Goal: Task Accomplishment & Management: Use online tool/utility

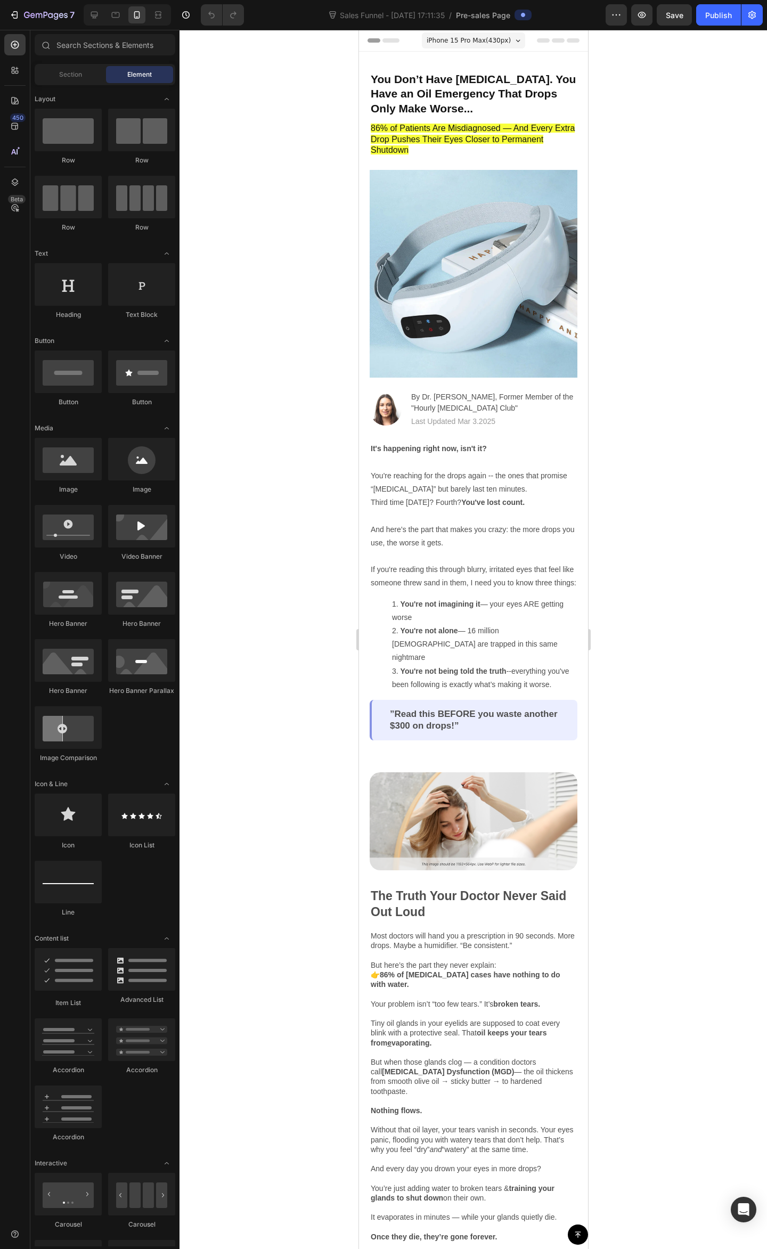
click at [720, 194] on div at bounding box center [472, 639] width 587 height 1219
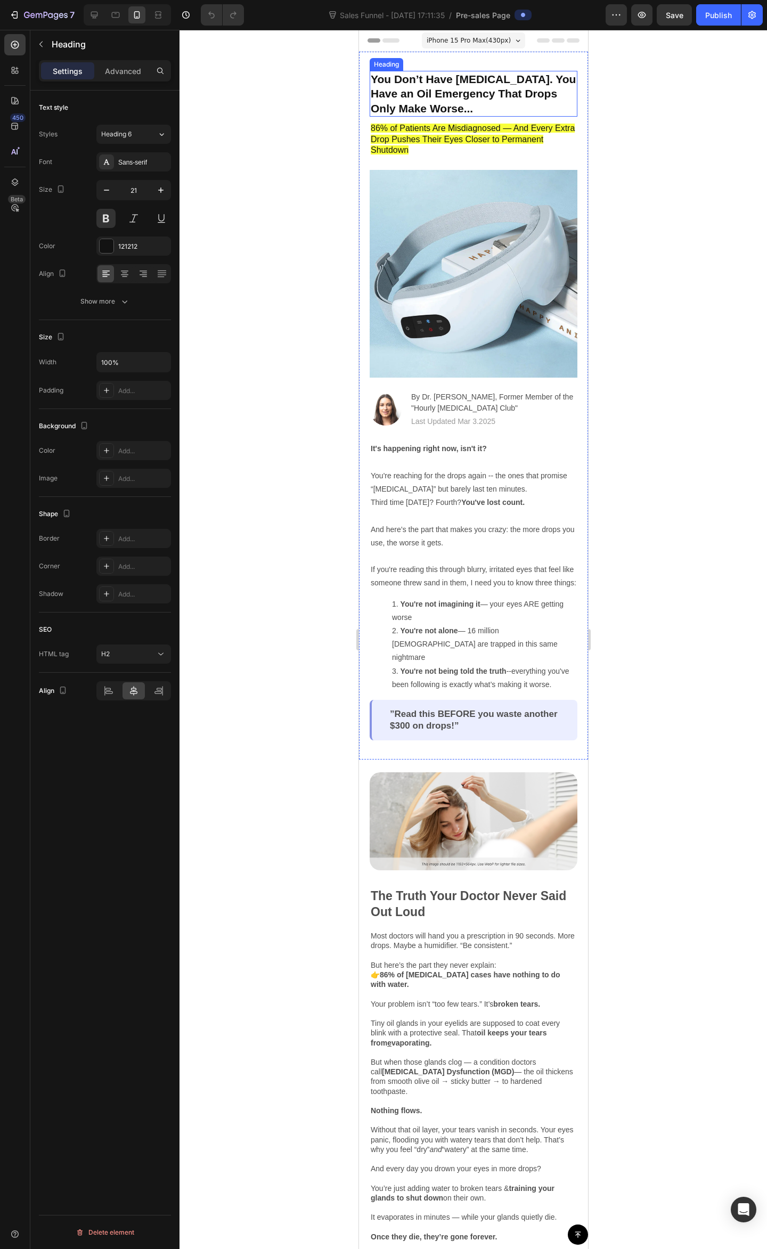
click at [468, 103] on h2 "You Don’t Have [MEDICAL_DATA]. You Have an Oil Emergency That Drops Only Make W…" at bounding box center [473, 94] width 208 height 46
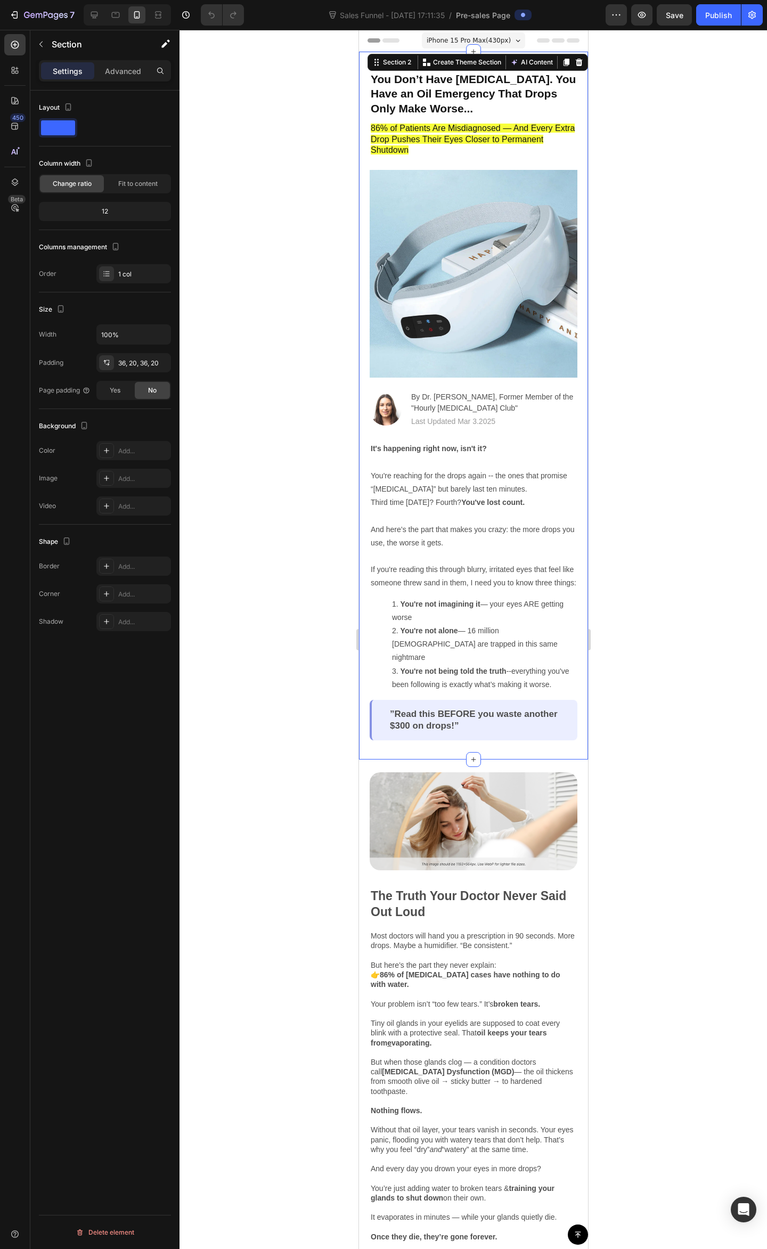
click at [471, 70] on div "You Don’t Have Dry Eyes. You Have an Oil Emergency That Drops Only Make Worse..…" at bounding box center [472, 406] width 229 height 708
click at [479, 88] on h2 "You Don’t Have [MEDICAL_DATA]. You Have an Oil Emergency That Drops Only Make W…" at bounding box center [473, 94] width 208 height 46
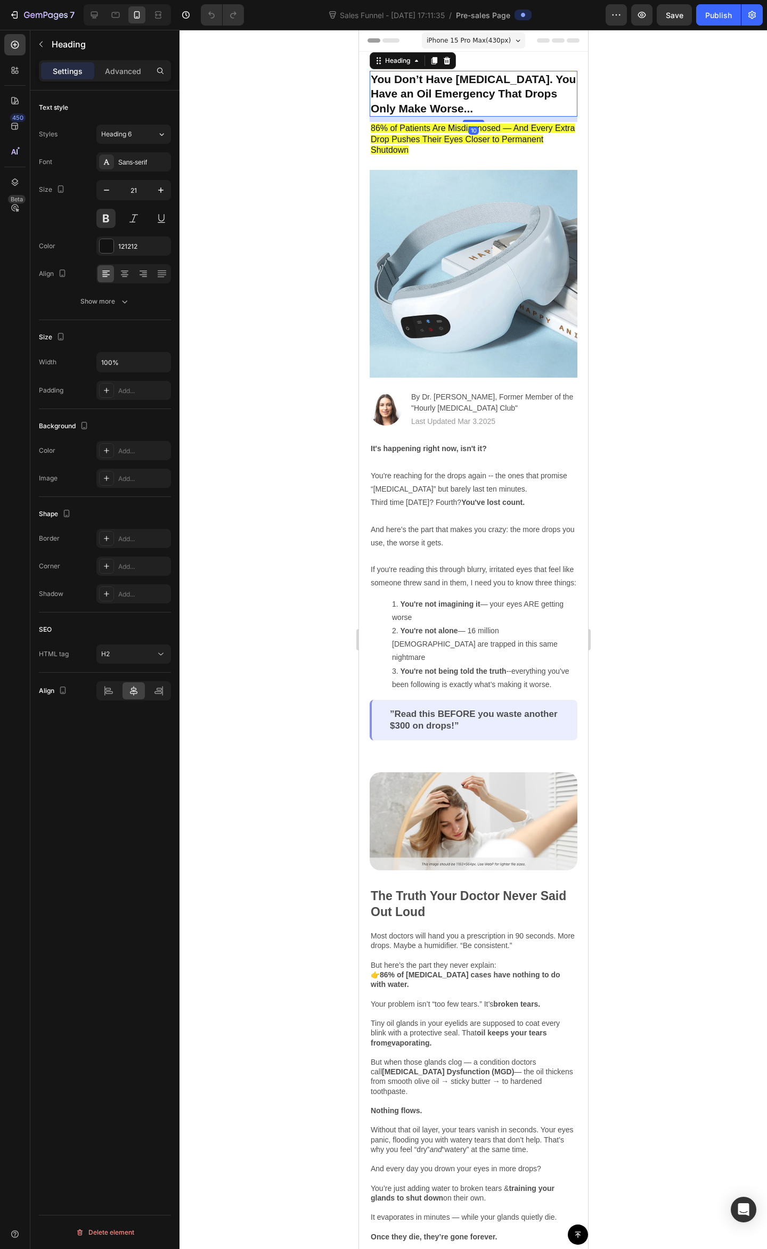
click at [466, 96] on h2 "You Don’t Have Dry Eyes. You Have an Oil Emergency That Drops Only Make Worse..." at bounding box center [473, 94] width 208 height 46
click at [466, 95] on p "You Don’t Have Dry Eyes. You Have an Oil Emergency That Drops Only Make Worse..." at bounding box center [473, 94] width 206 height 44
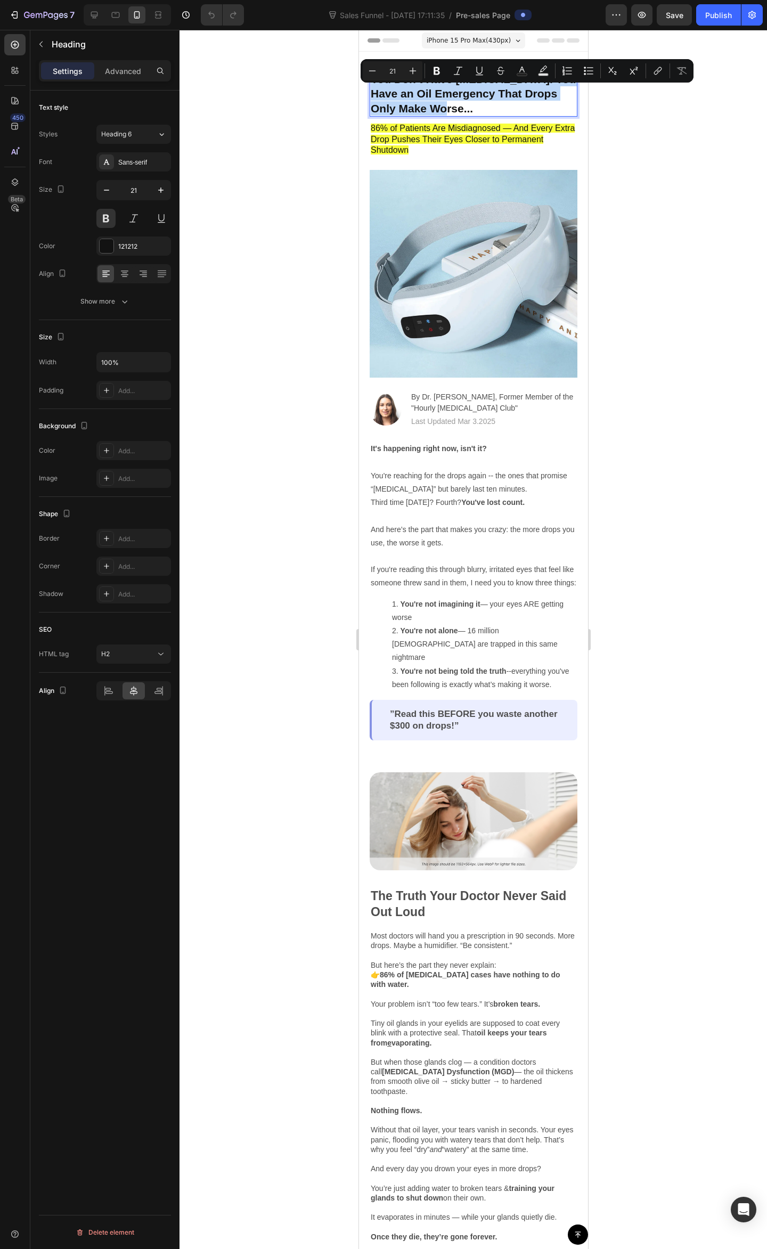
click at [466, 95] on p "You Don’t Have Dry Eyes. You Have an Oil Emergency That Drops Only Make Worse..." at bounding box center [473, 94] width 206 height 44
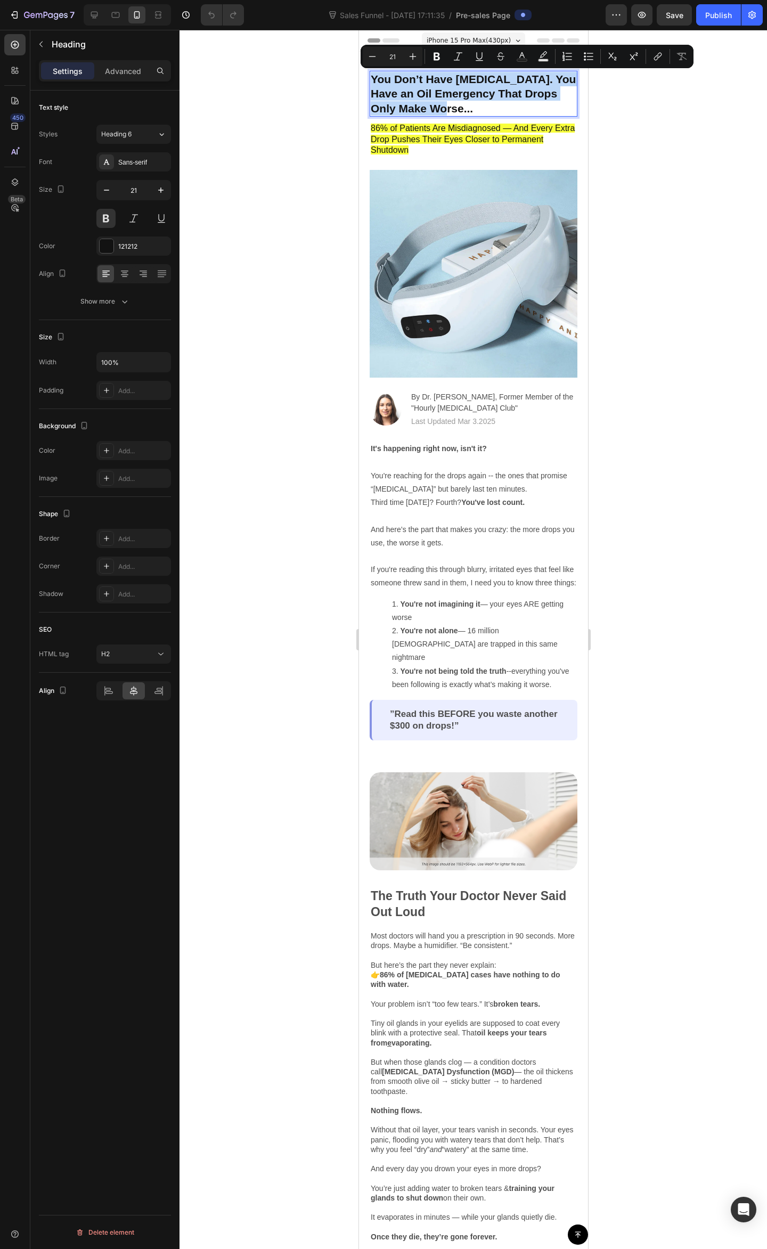
click at [463, 95] on p "You Don’t Have Dry Eyes. You Have an Oil Emergency That Drops Only Make Worse..." at bounding box center [473, 94] width 206 height 44
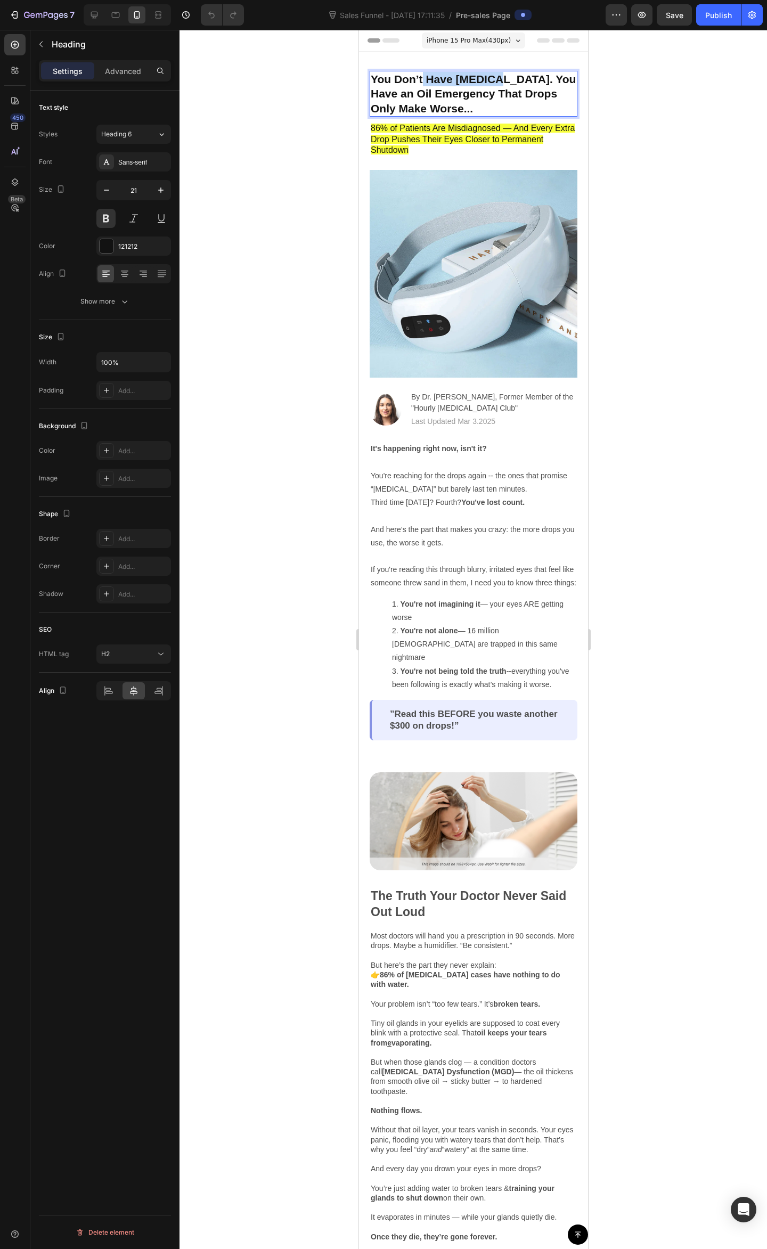
drag, startPoint x: 444, startPoint y: 78, endPoint x: 497, endPoint y: 85, distance: 53.8
click at [497, 85] on p "You Don’t Have Dry Eyes. You Have an Oil Emergency That Drops Only Make Worse..." at bounding box center [473, 94] width 206 height 44
click at [509, 96] on p "You Don’t Have Dry Eyes. You Have an Oil Emergency That Drops Only Make Worse..." at bounding box center [473, 94] width 206 height 44
drag, startPoint x: 431, startPoint y: 92, endPoint x: 472, endPoint y: 94, distance: 41.1
click at [472, 94] on p "You Don’t Have Dry Eyes. You Have an Oil Emergency That Drops Only Make Worse..." at bounding box center [473, 94] width 206 height 44
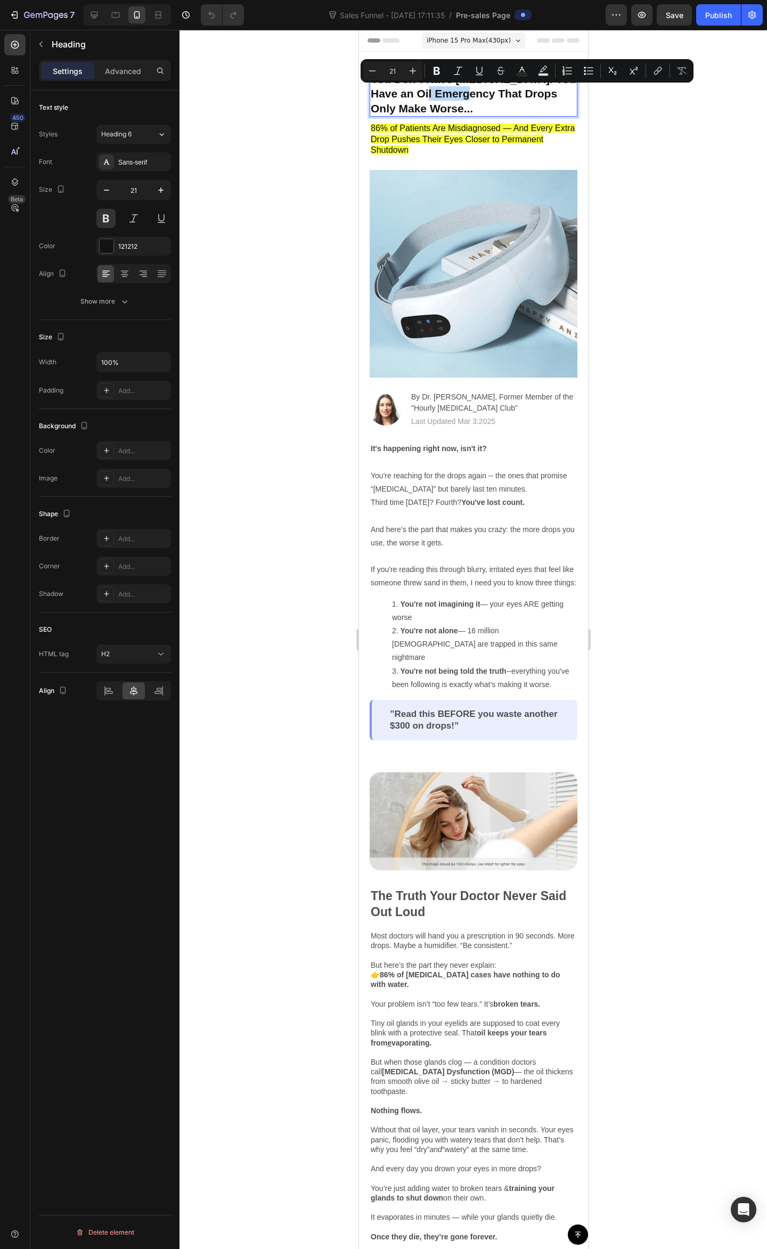
click at [472, 94] on p "You Don’t Have Dry Eyes. You Have an Oil Emergency That Drops Only Make Worse..." at bounding box center [473, 94] width 206 height 44
click at [463, 93] on p "You Don’t Have Dry Eyes. You Have an Oil Emergency That Drops Only Make Worse..." at bounding box center [473, 94] width 206 height 44
click at [468, 94] on p "You Don’t Have Dry Eyes. You Have an Oil Emergency That Drops Only Make Worse..." at bounding box center [473, 94] width 206 height 44
click at [464, 94] on p "You Don’t Have Dry Eyes. You Have an Oil Emergency That Drops Only Make Worse..." at bounding box center [473, 94] width 206 height 44
drag, startPoint x: 458, startPoint y: 108, endPoint x: 488, endPoint y: 103, distance: 30.7
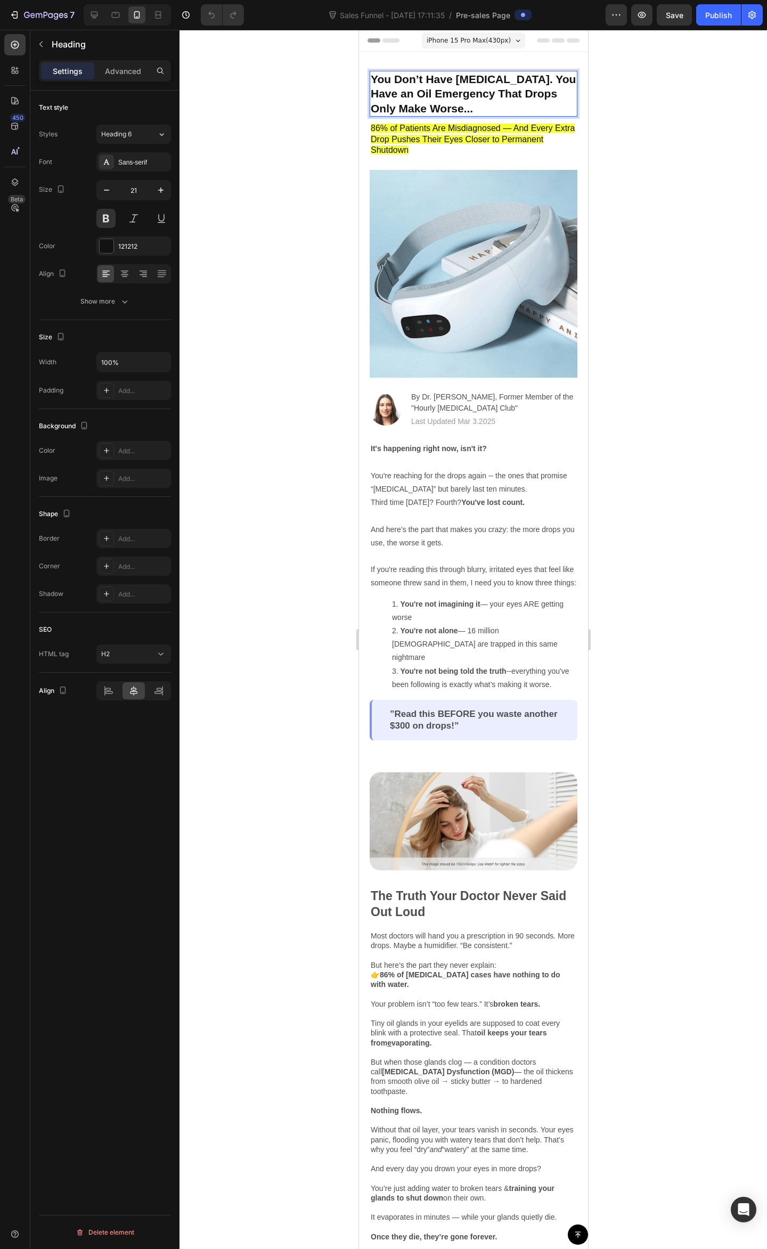
click at [488, 103] on p "You Don’t Have Dry Eyes. You Have an Oil Emergency That Drops Only Make Worse..." at bounding box center [473, 94] width 206 height 44
click at [487, 107] on p "You Don’t Have Dry Eyes. You Have an Oil Emergency That Drops Only Make Worse..." at bounding box center [473, 94] width 206 height 44
click at [676, 186] on div at bounding box center [472, 639] width 587 height 1219
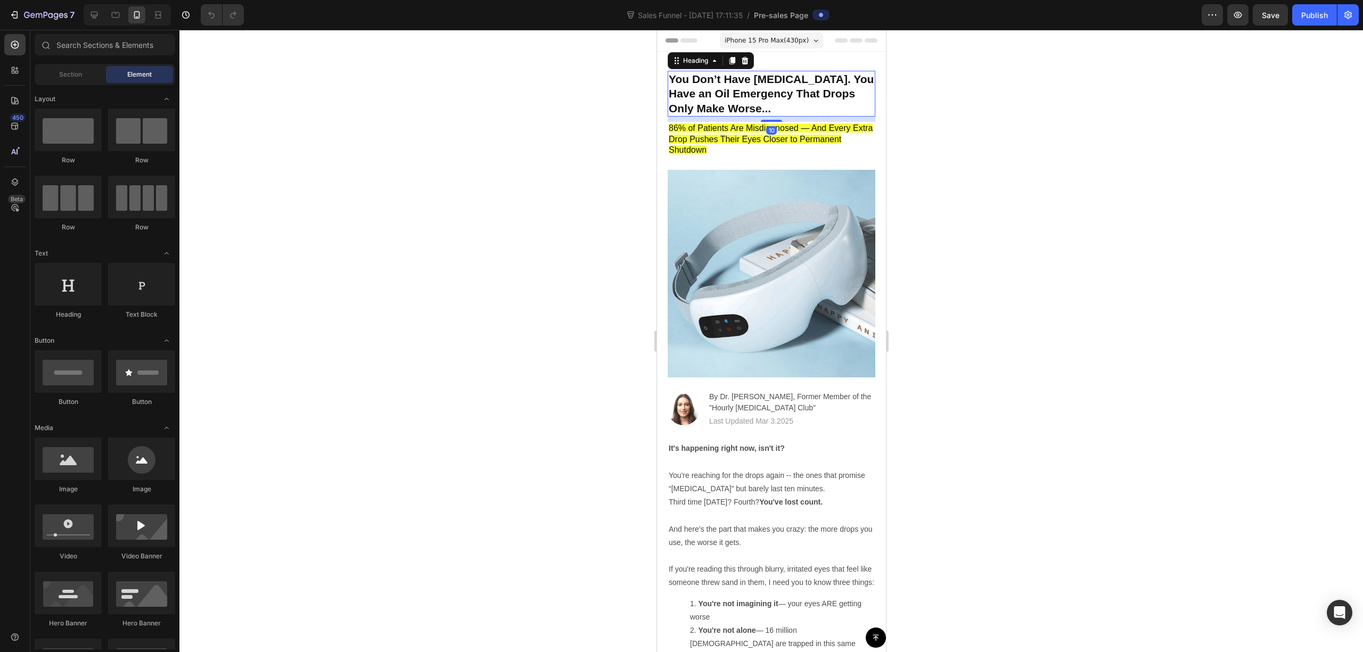
click at [766, 103] on p "You Don’t Have Dry Eyes. You Have an Oil Emergency That Drops Only Make Worse..." at bounding box center [771, 94] width 206 height 44
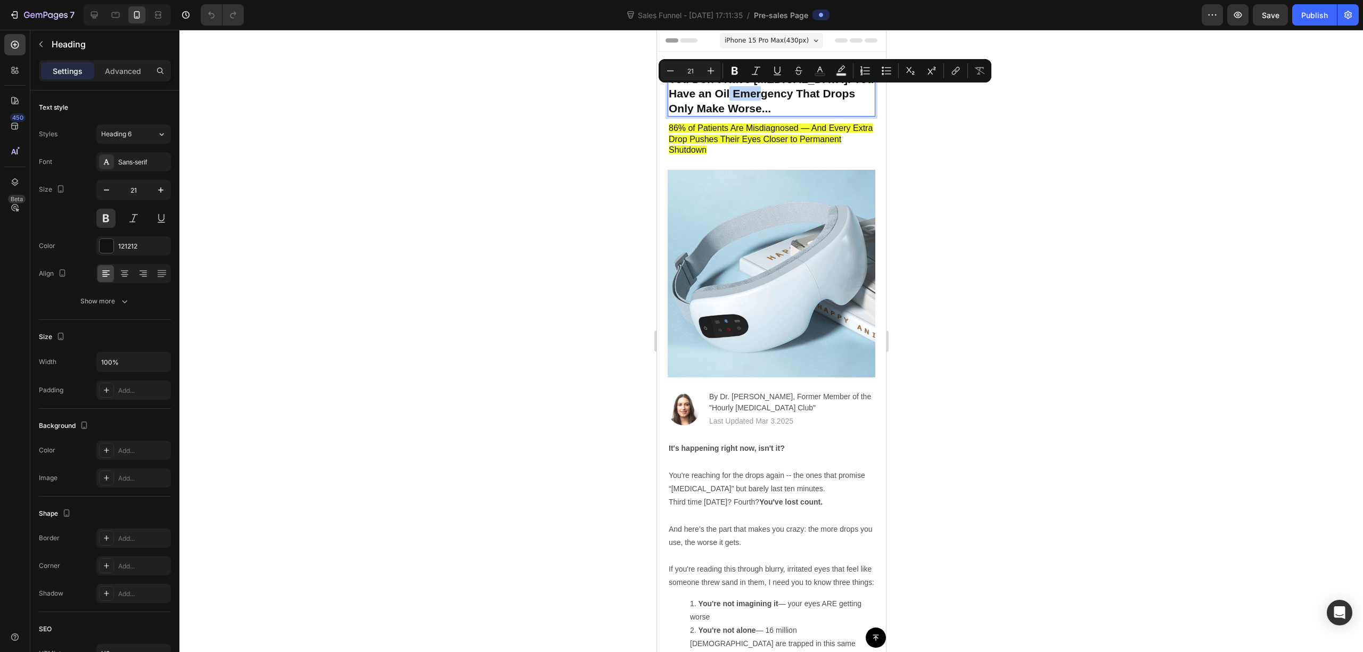
drag, startPoint x: 766, startPoint y: 91, endPoint x: 755, endPoint y: 101, distance: 15.1
click at [739, 96] on p "You Don’t Have Dry Eyes. You Have an Oil Emergency That Drops Only Make Worse..." at bounding box center [771, 94] width 206 height 44
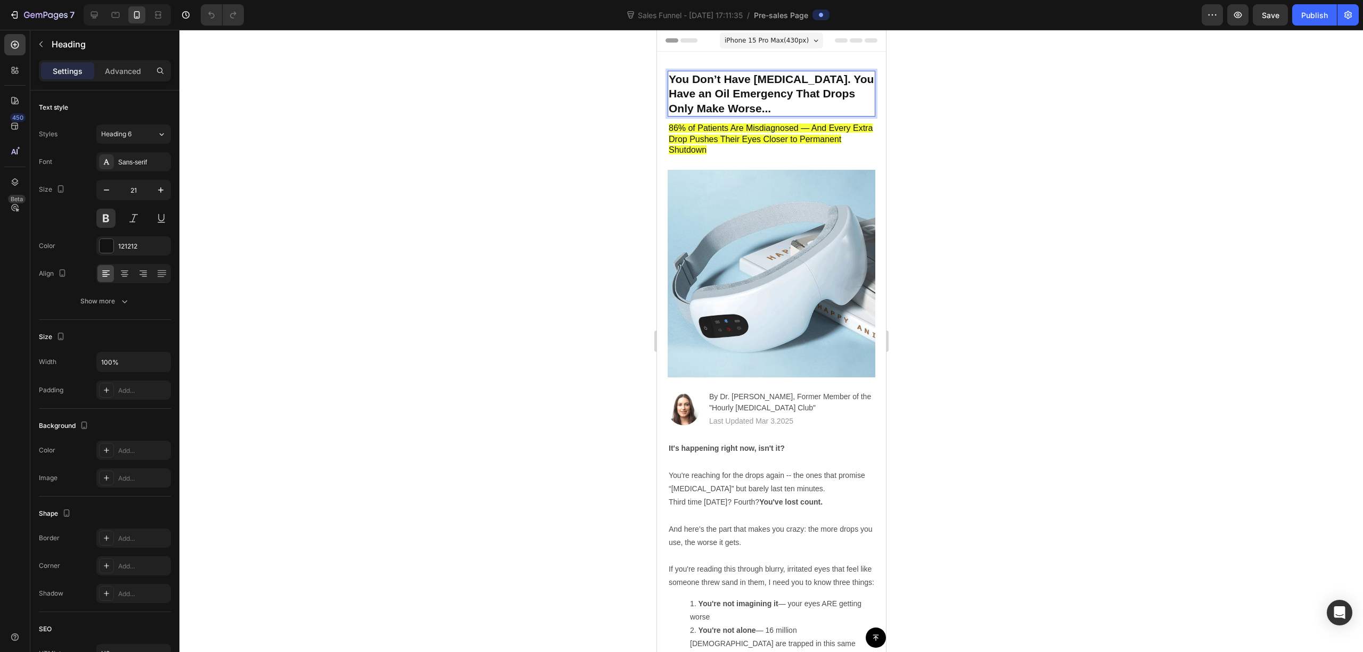
click at [766, 105] on p "You Don’t Have Dry Eyes. You Have an Oil Emergency That Drops Only Make Worse..." at bounding box center [771, 94] width 206 height 44
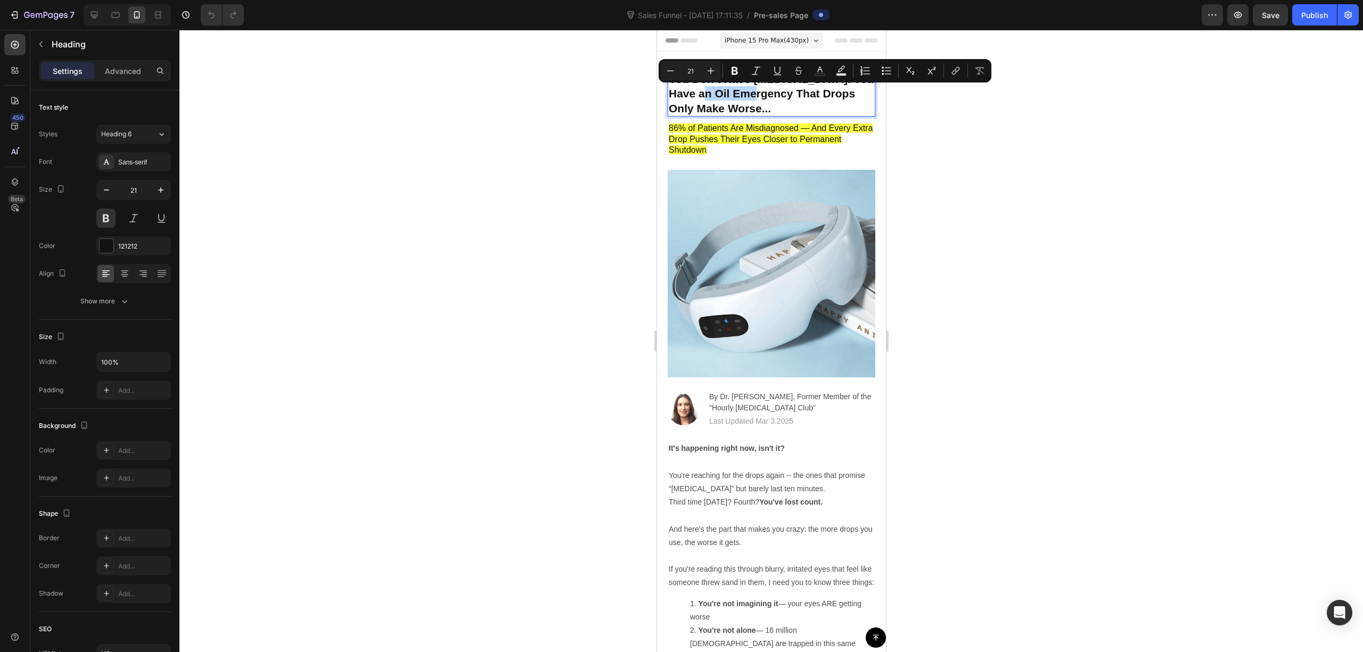
drag, startPoint x: 762, startPoint y: 93, endPoint x: 703, endPoint y: 89, distance: 59.2
click at [703, 89] on p "You Don’t Have Dry Eyes. You Have an Oil Emergency That Drops Only Make Worse..." at bounding box center [771, 94] width 206 height 44
click at [766, 122] on div at bounding box center [771, 341] width 1184 height 623
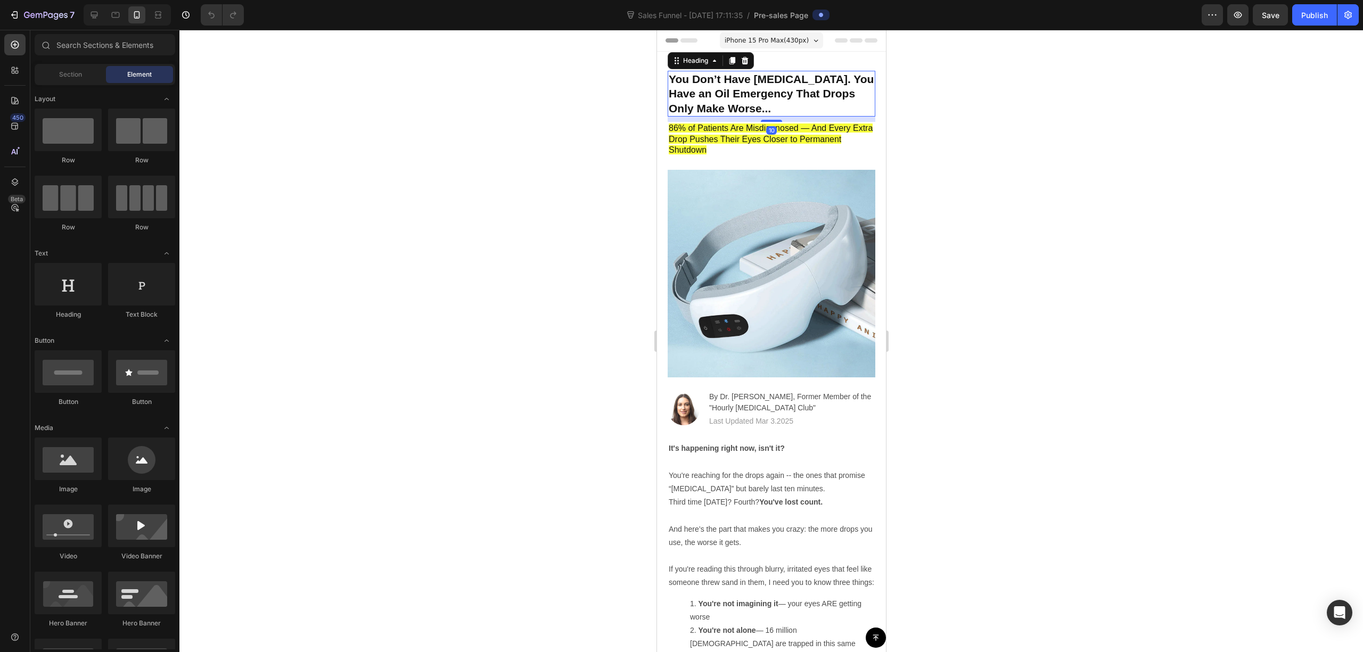
click at [766, 95] on p "You Don’t Have Dry Eyes. You Have an Oil Emergency That Drops Only Make Worse..." at bounding box center [771, 94] width 206 height 44
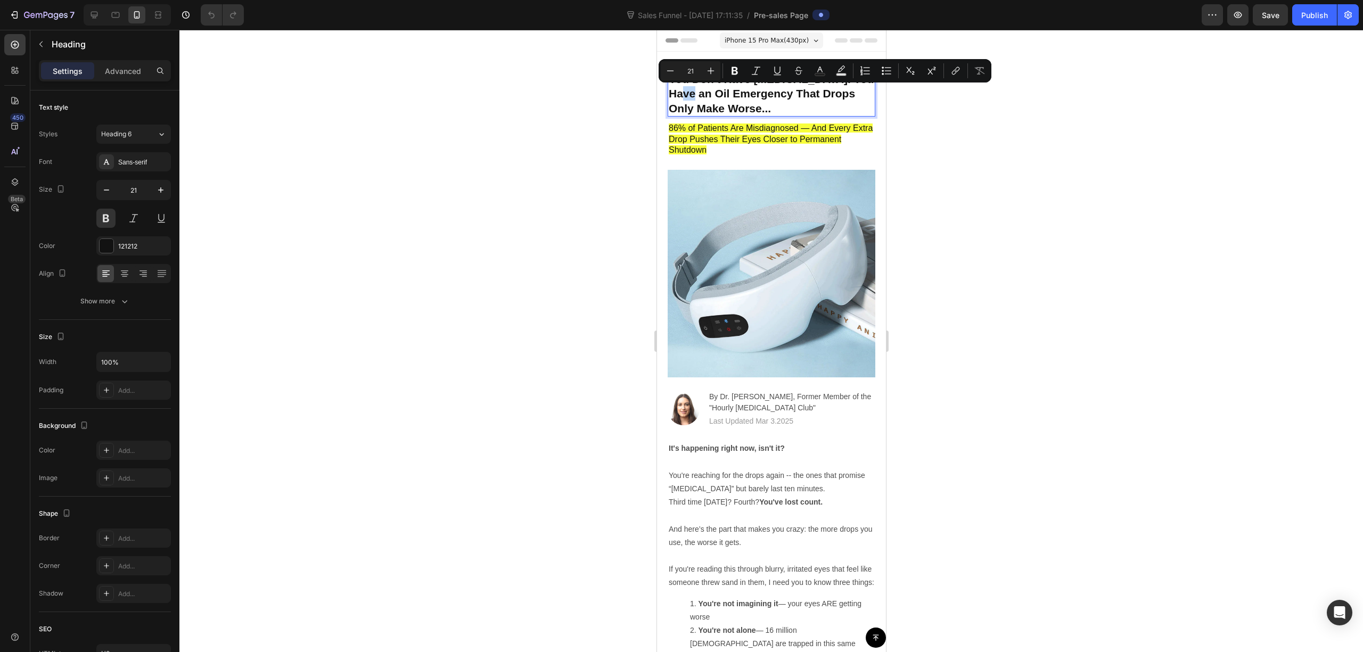
drag, startPoint x: 698, startPoint y: 90, endPoint x: 692, endPoint y: 93, distance: 6.4
click at [685, 92] on p "You Don’t Have Dry Eyes. You Have an Oil Emergency That Drops Only Make Worse..." at bounding box center [771, 94] width 206 height 44
drag, startPoint x: 699, startPoint y: 94, endPoint x: 685, endPoint y: 95, distance: 13.9
click at [685, 95] on p "You Don’t Have Dry Eyes. You Have an Oil Emergency That Drops Only Make Worse..." at bounding box center [771, 94] width 206 height 44
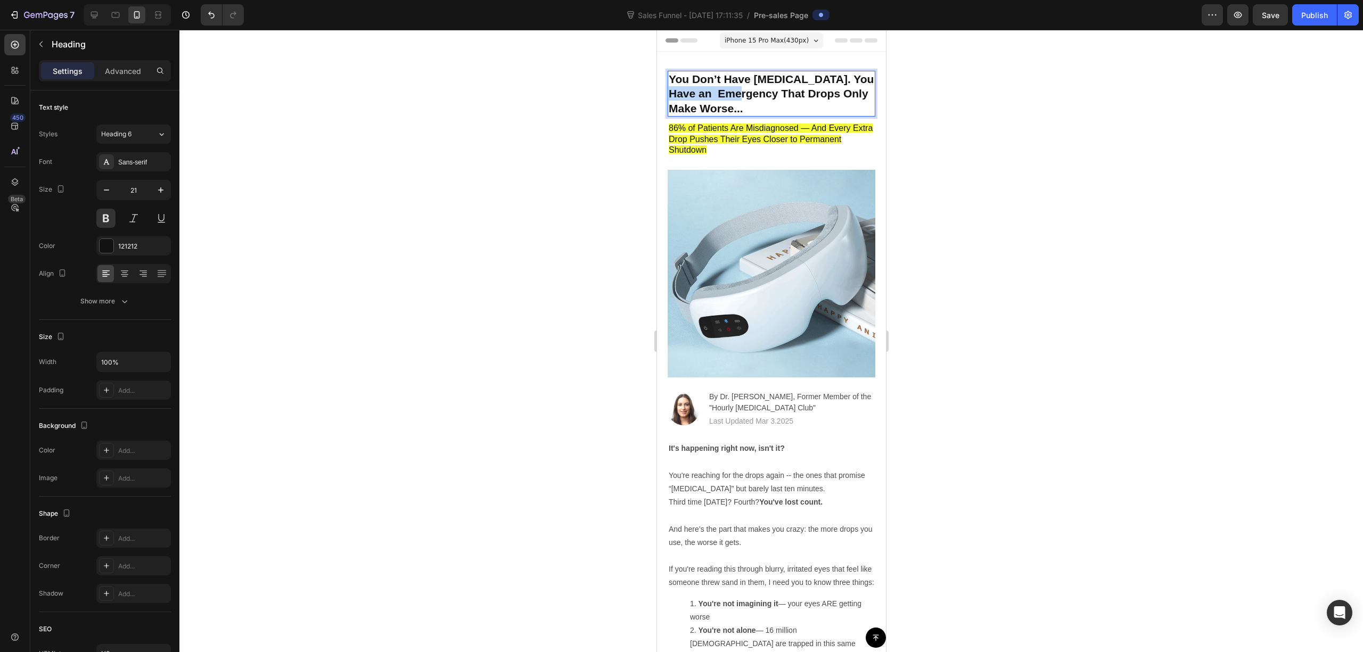
drag, startPoint x: 748, startPoint y: 95, endPoint x: 677, endPoint y: 90, distance: 71.0
click at [677, 90] on p "You Don’t Have Dry Eyes. You Have an Emergency That Drops Only Make Worse..." at bounding box center [771, 94] width 206 height 44
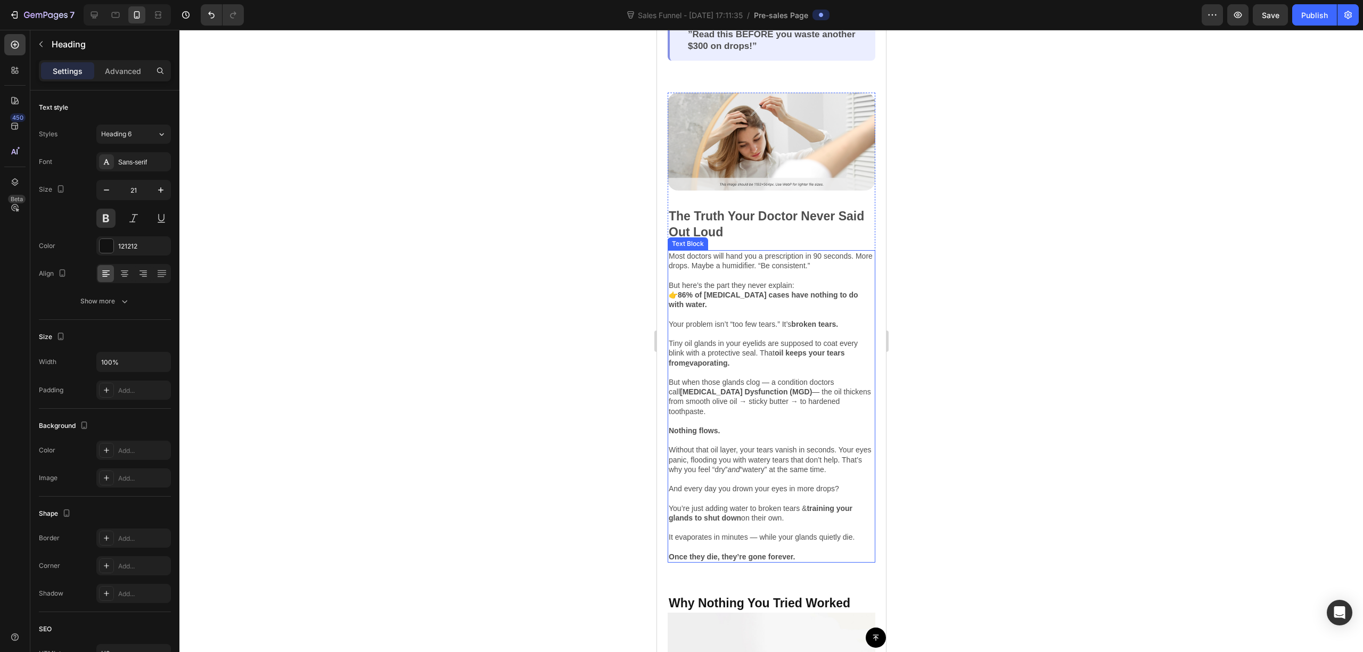
scroll to position [781, 0]
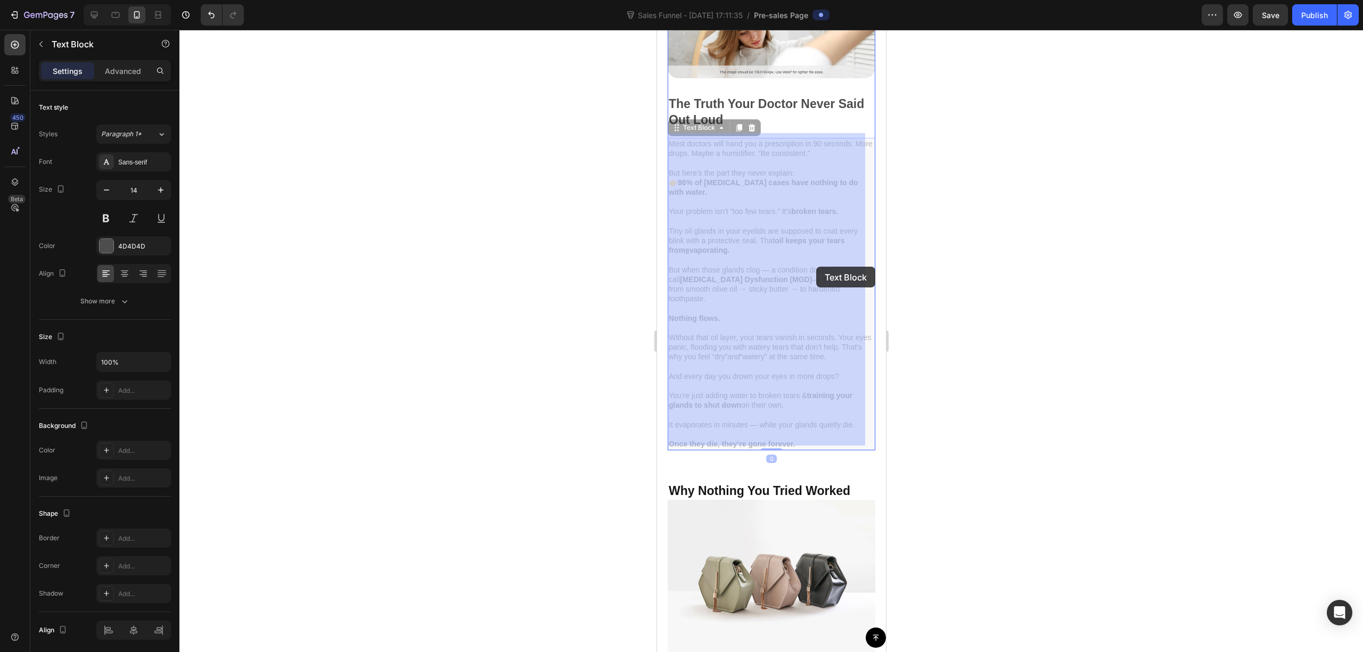
drag, startPoint x: 788, startPoint y: 265, endPoint x: 809, endPoint y: 265, distance: 20.8
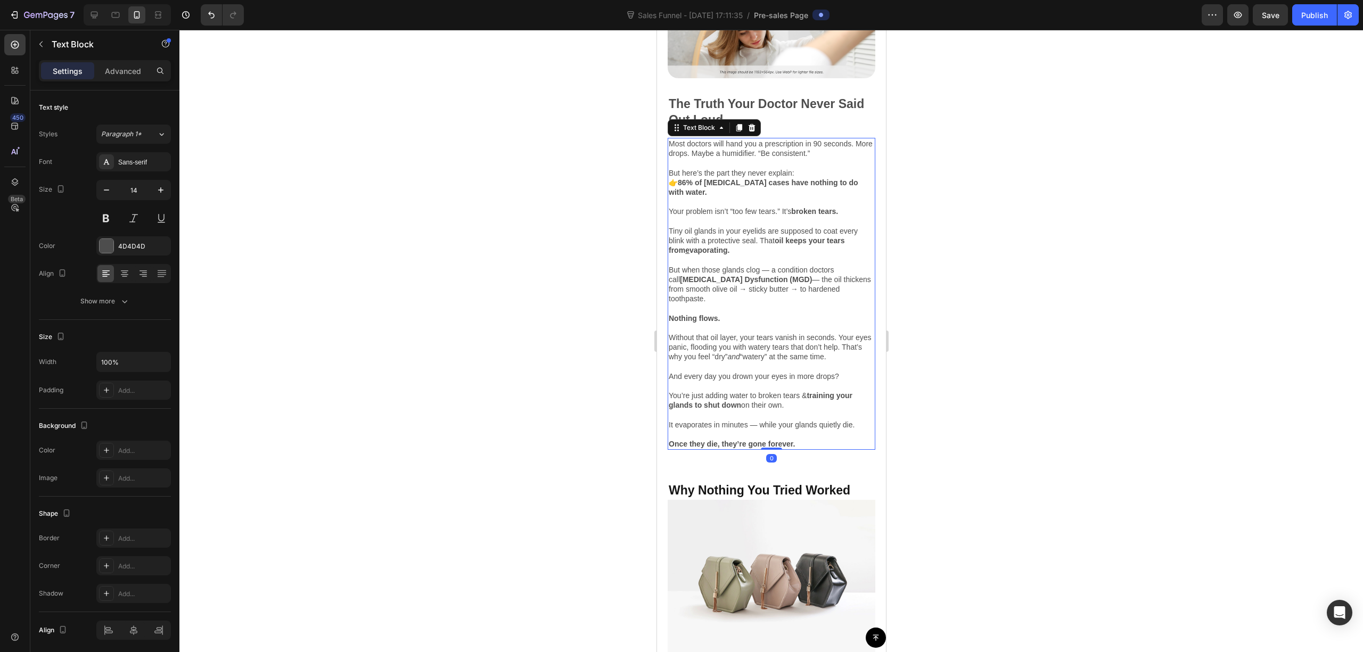
click at [766, 276] on div at bounding box center [771, 341] width 1184 height 623
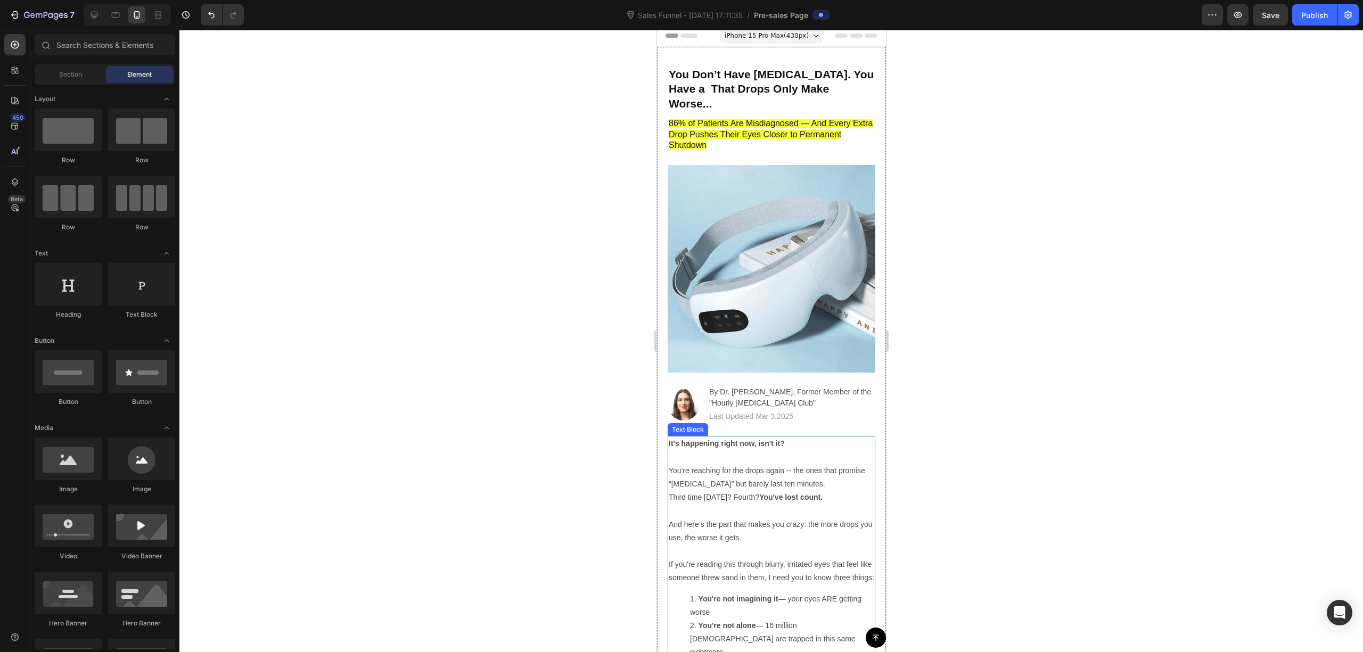
scroll to position [0, 0]
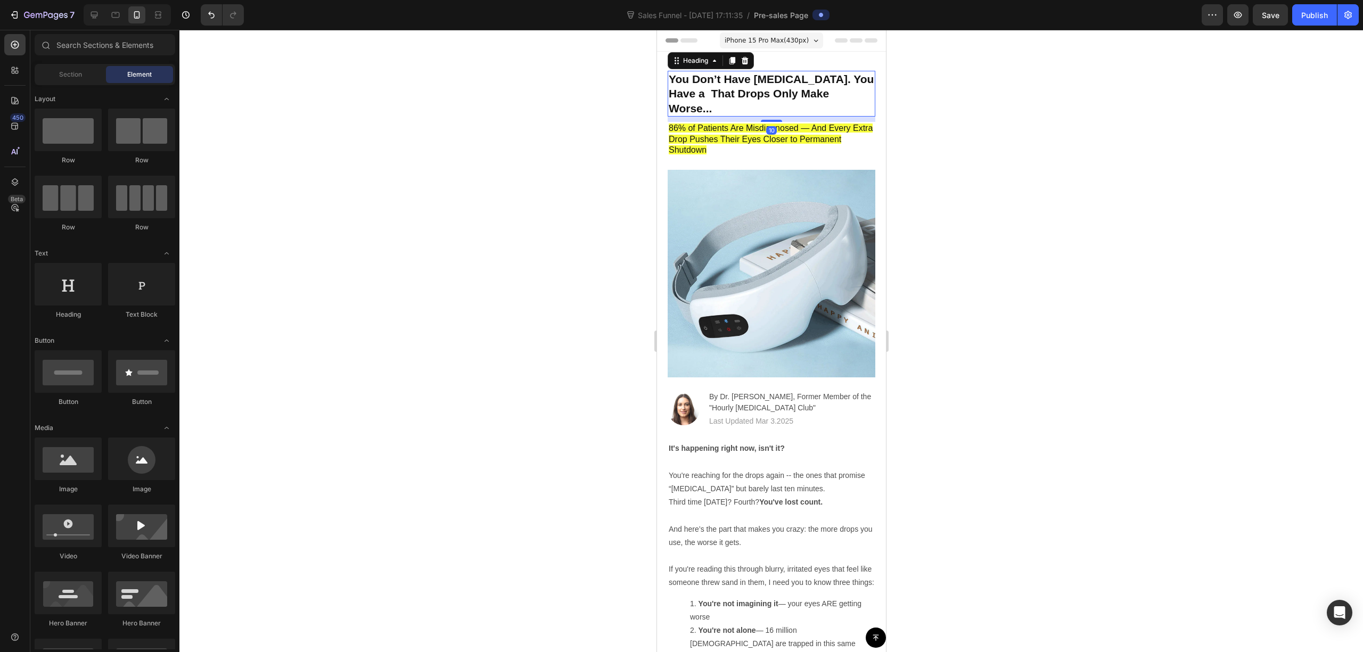
click at [762, 82] on h2 "You Don’t Have Dry Eyes. You Have a That Drops Only Make Worse..." at bounding box center [771, 94] width 208 height 46
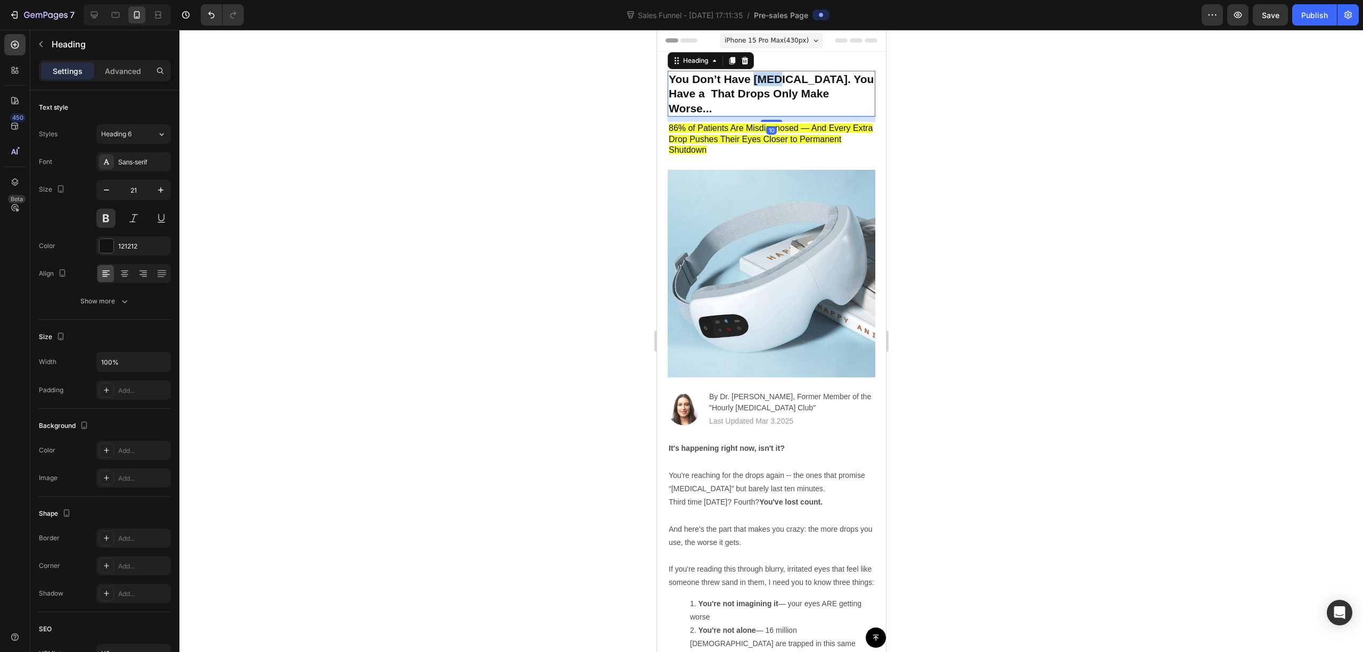
click at [762, 82] on h2 "You Don’t Have Dry Eyes. You Have a That Drops Only Make Worse..." at bounding box center [771, 94] width 208 height 46
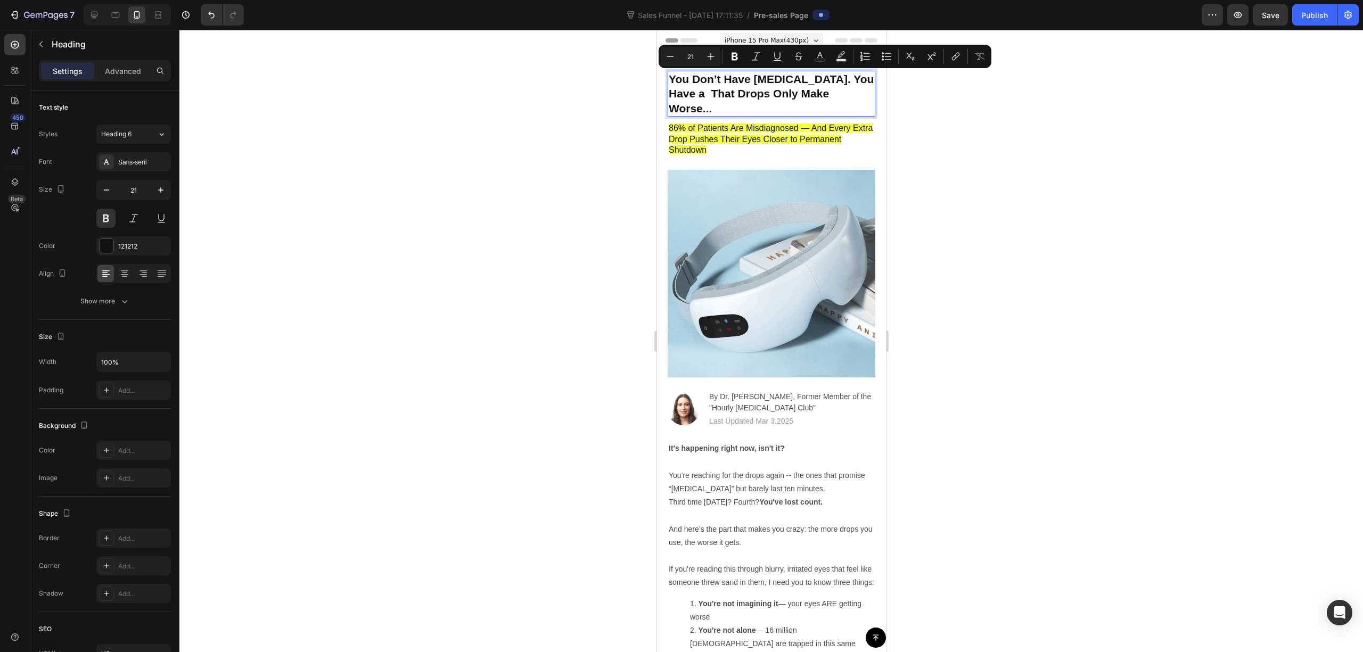
click at [679, 90] on p "You Don’t Have Dry Eyes. You Have a That Drops Only Make Worse..." at bounding box center [771, 94] width 206 height 44
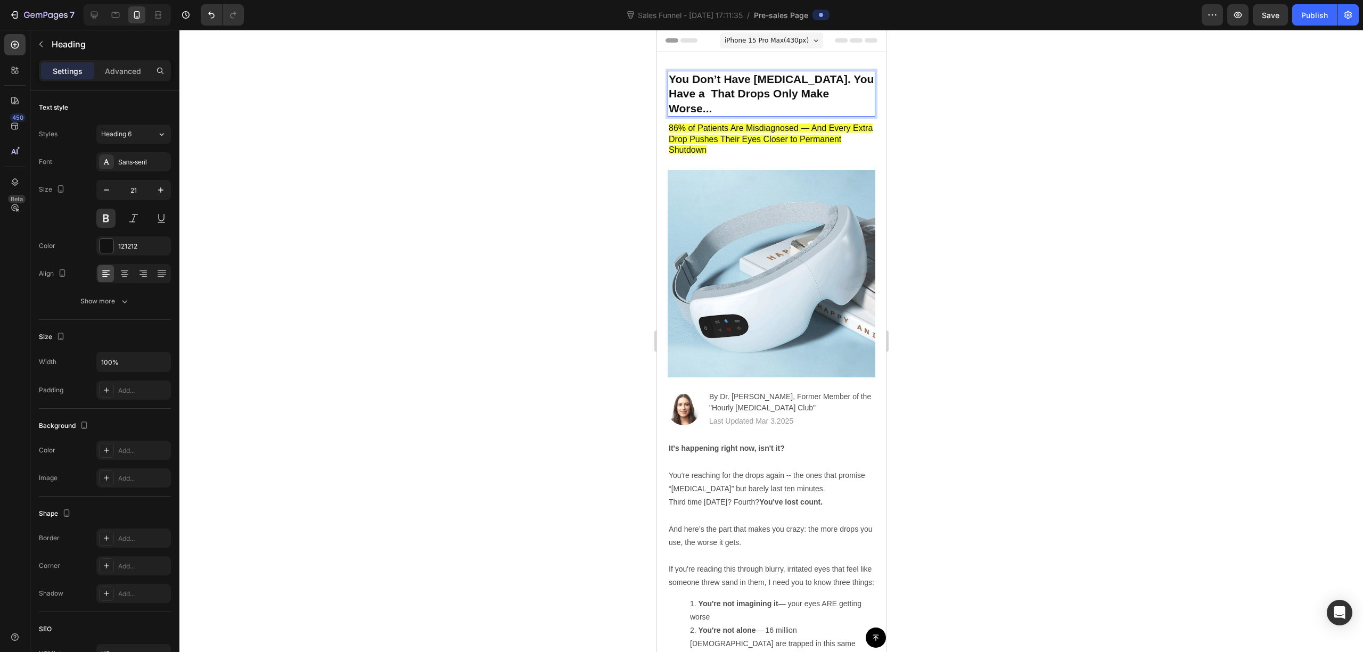
click at [673, 94] on p "You Don’t Have Dry Eyes. You Have a That Drops Only Make Worse..." at bounding box center [771, 94] width 206 height 44
click at [717, 97] on span "deficiency" at bounding box center [728, 94] width 47 height 11
drag, startPoint x: 726, startPoint y: 96, endPoint x: 685, endPoint y: 91, distance: 41.4
click at [680, 93] on p "You Don’t Have Dry Eyes. You Have a deficiency That Drops Only Make Worse..." at bounding box center [771, 94] width 206 height 45
click at [735, 84] on p "You Don’t Have Dry Eyes. You Have a deficiency That Drops Only Make Worse..." at bounding box center [771, 94] width 206 height 44
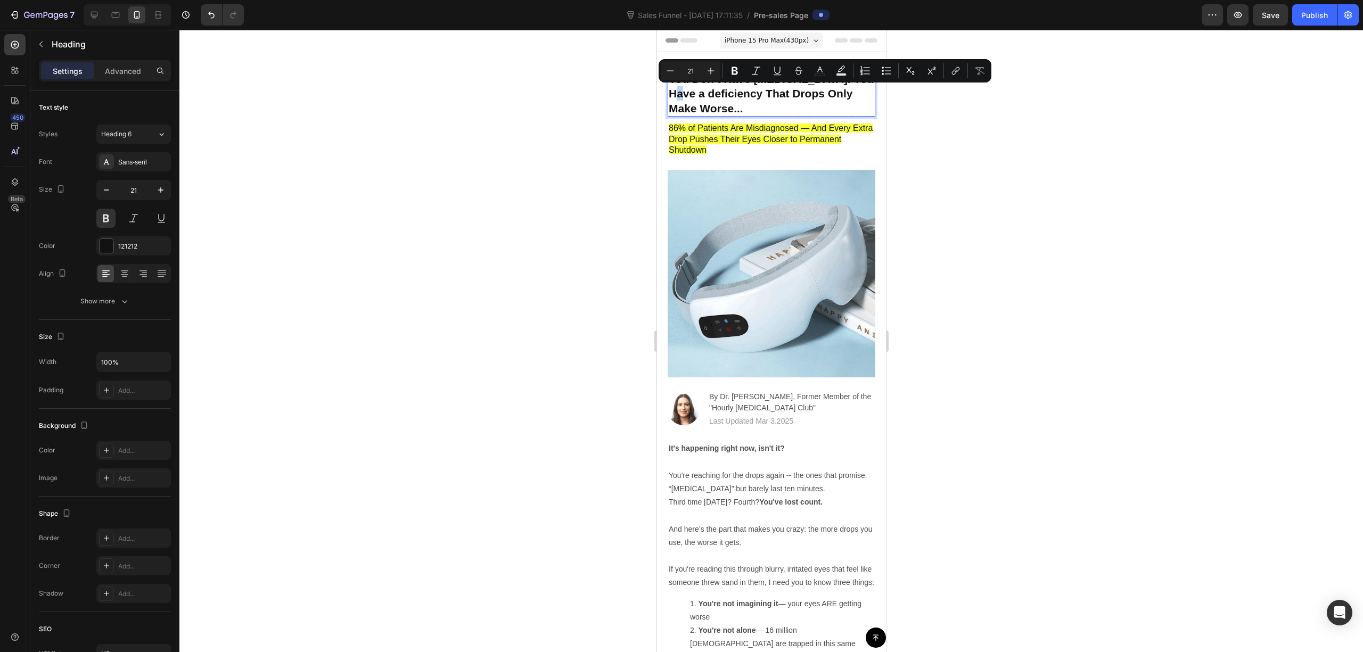
click at [679, 96] on p "You Don’t Have Dry Eyes. You Have a deficiency That Drops Only Make Worse..." at bounding box center [771, 94] width 206 height 44
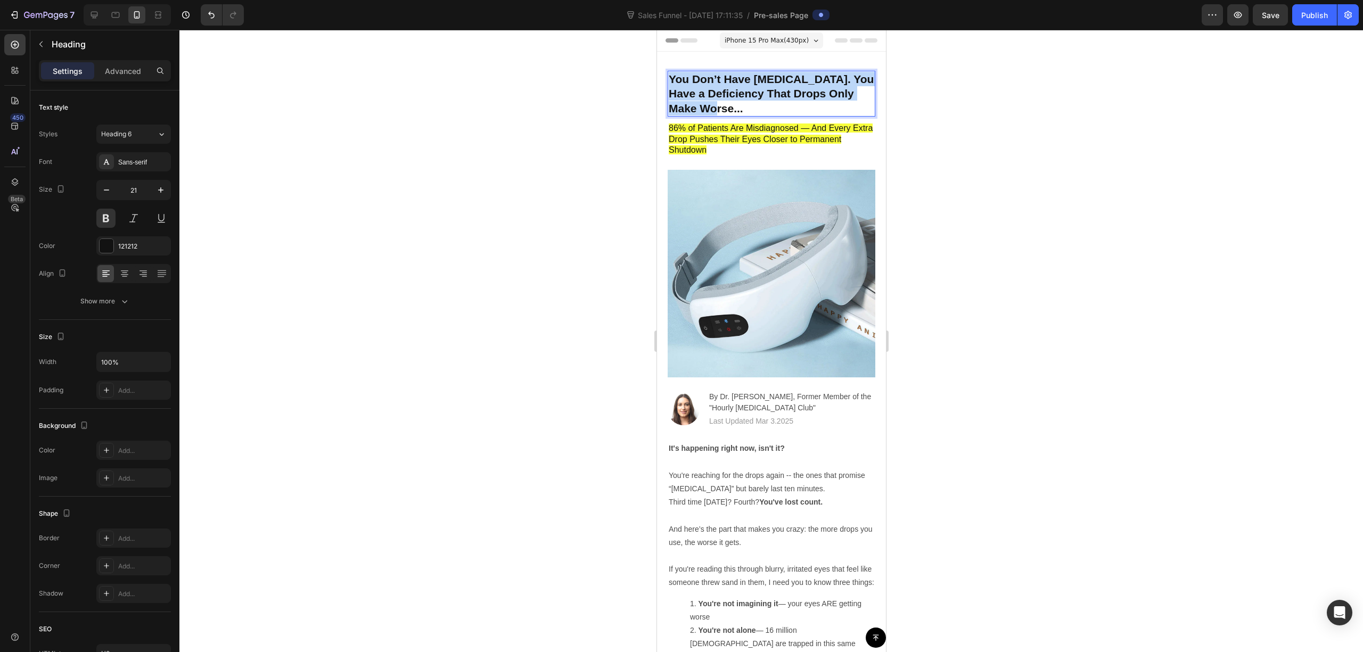
drag, startPoint x: 752, startPoint y: 107, endPoint x: 647, endPoint y: 74, distance: 109.7
copy p "You Don’t Have Dry Eyes. You Have a Deficiency That Drops Only Make Worse..."
drag, startPoint x: 401, startPoint y: 367, endPoint x: 395, endPoint y: 365, distance: 6.2
click at [399, 367] on div at bounding box center [771, 341] width 1184 height 623
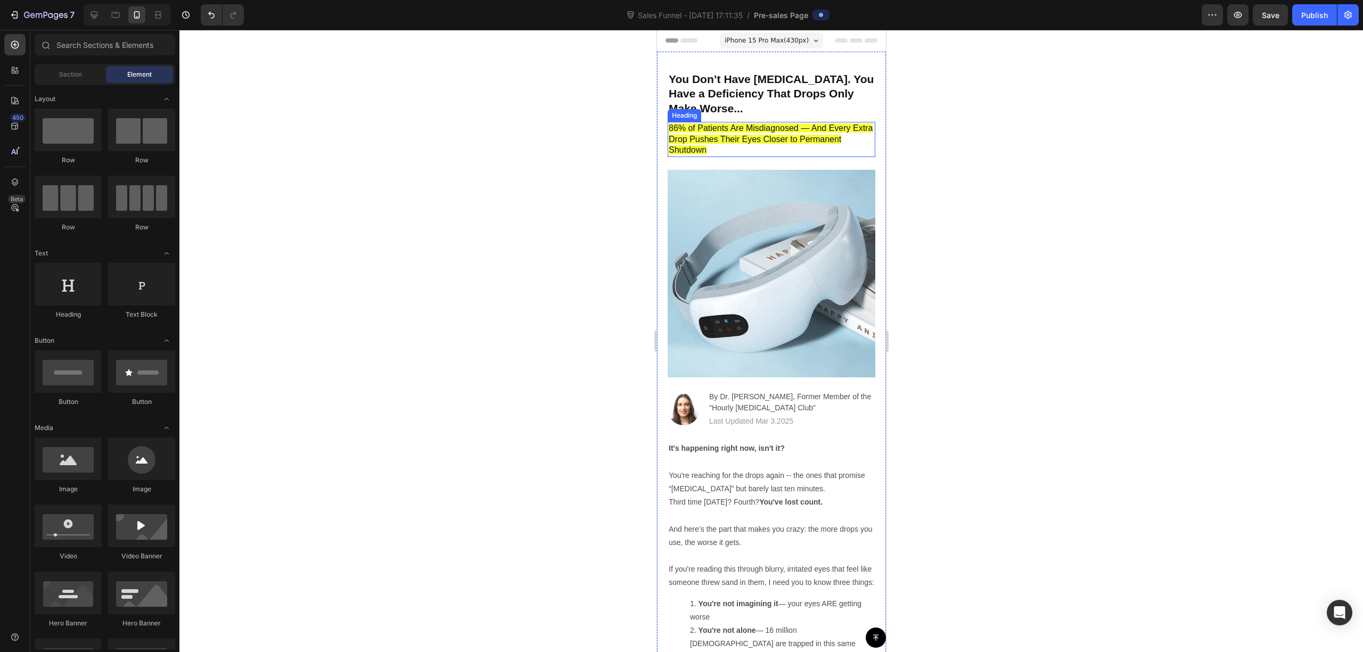
click at [766, 103] on p "You Don’t Have Dry Eyes. You Have a Deficiency That Drops Only Make Worse..." at bounding box center [771, 94] width 206 height 44
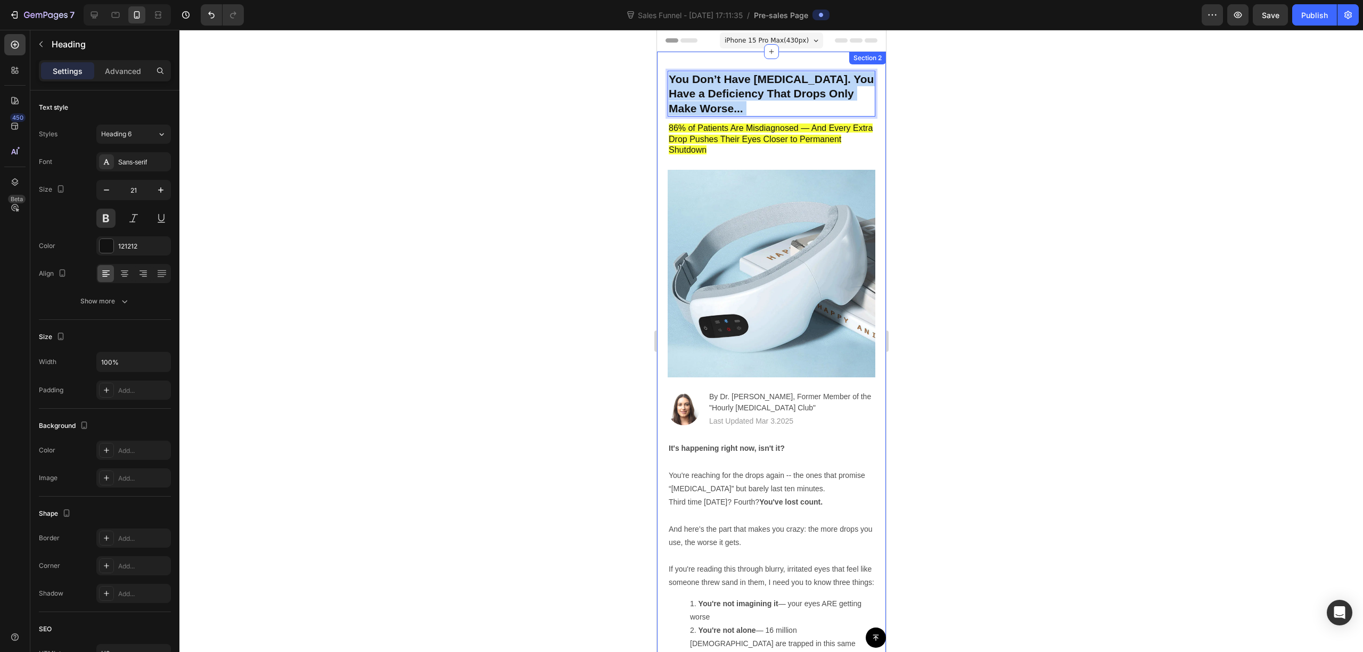
drag, startPoint x: 789, startPoint y: 104, endPoint x: 703, endPoint y: 84, distance: 89.3
click at [700, 82] on p "You Don’t Have Dry Eyes. You Have a Deficiency That Drops Only Make Worse..." at bounding box center [771, 94] width 206 height 44
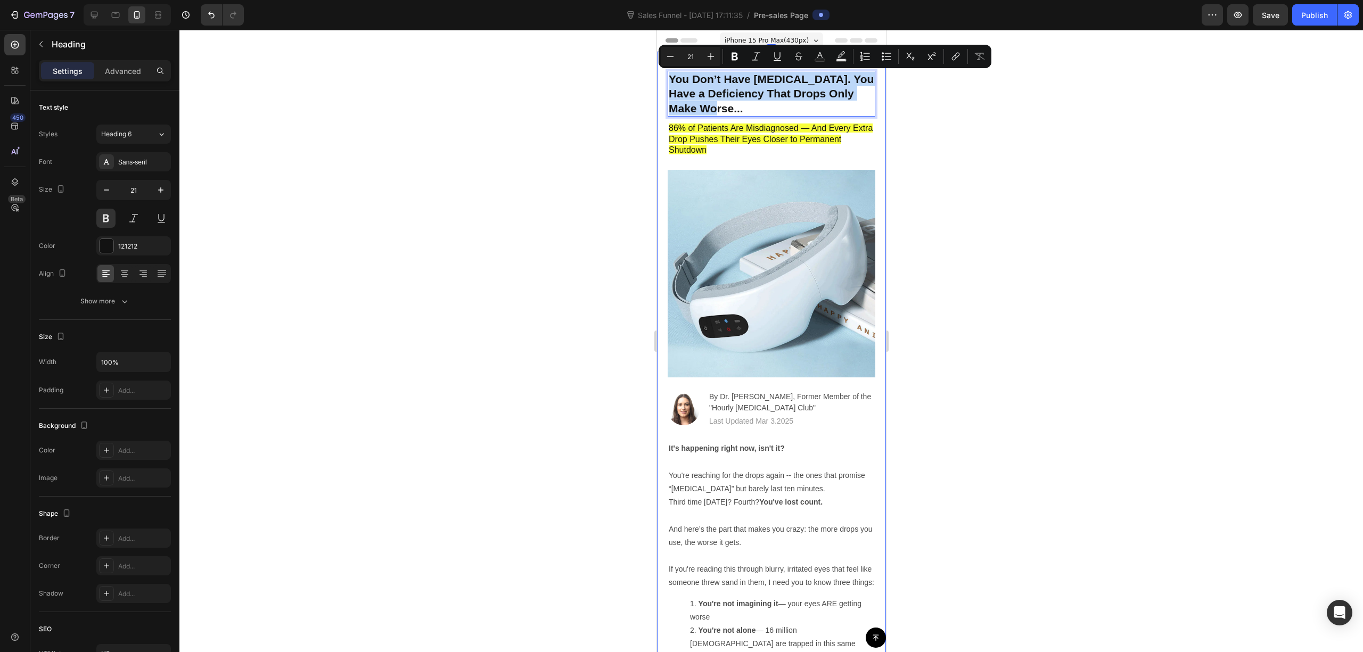
drag, startPoint x: 729, startPoint y: 109, endPoint x: 665, endPoint y: 55, distance: 83.5
click at [665, 55] on div "You Don’t Have Dry Eyes. You Have a Deficiency That Drops Only Make Worse... He…" at bounding box center [771, 406] width 229 height 708
copy p "You Don’t Have Dry Eyes. You Have a Deficiency That Drops Only Make Worse..."
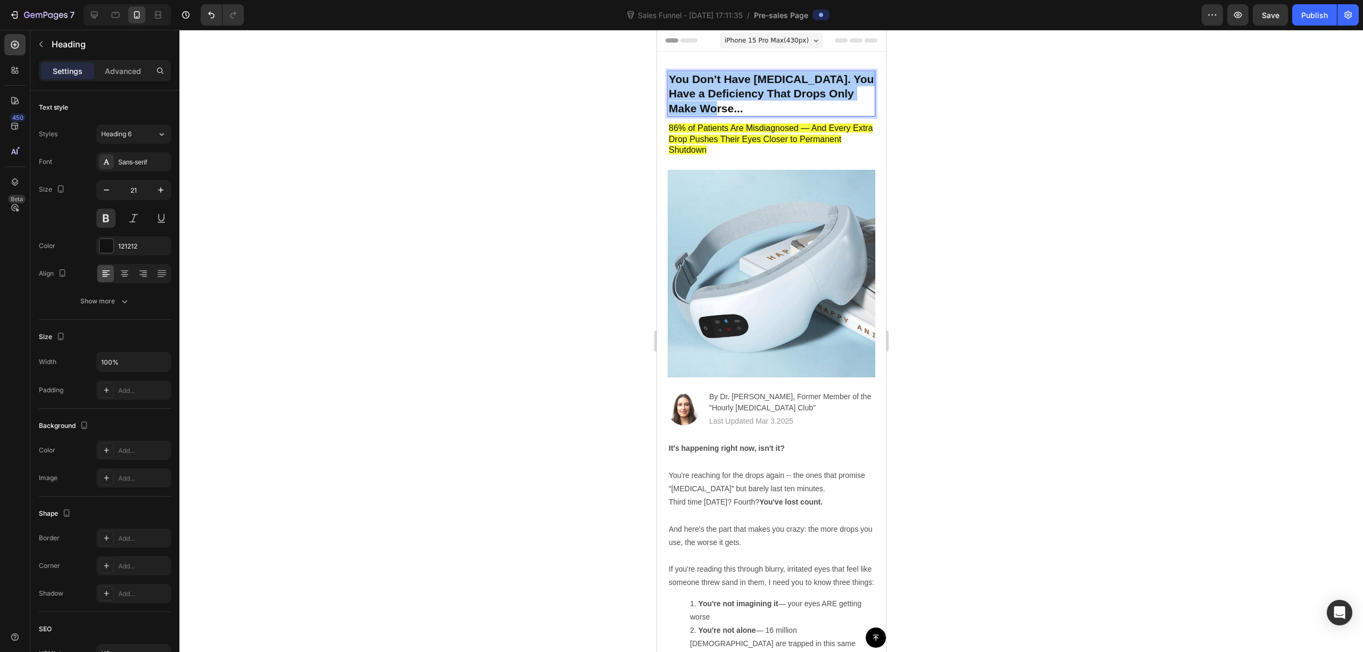
click at [766, 73] on div at bounding box center [771, 341] width 1184 height 623
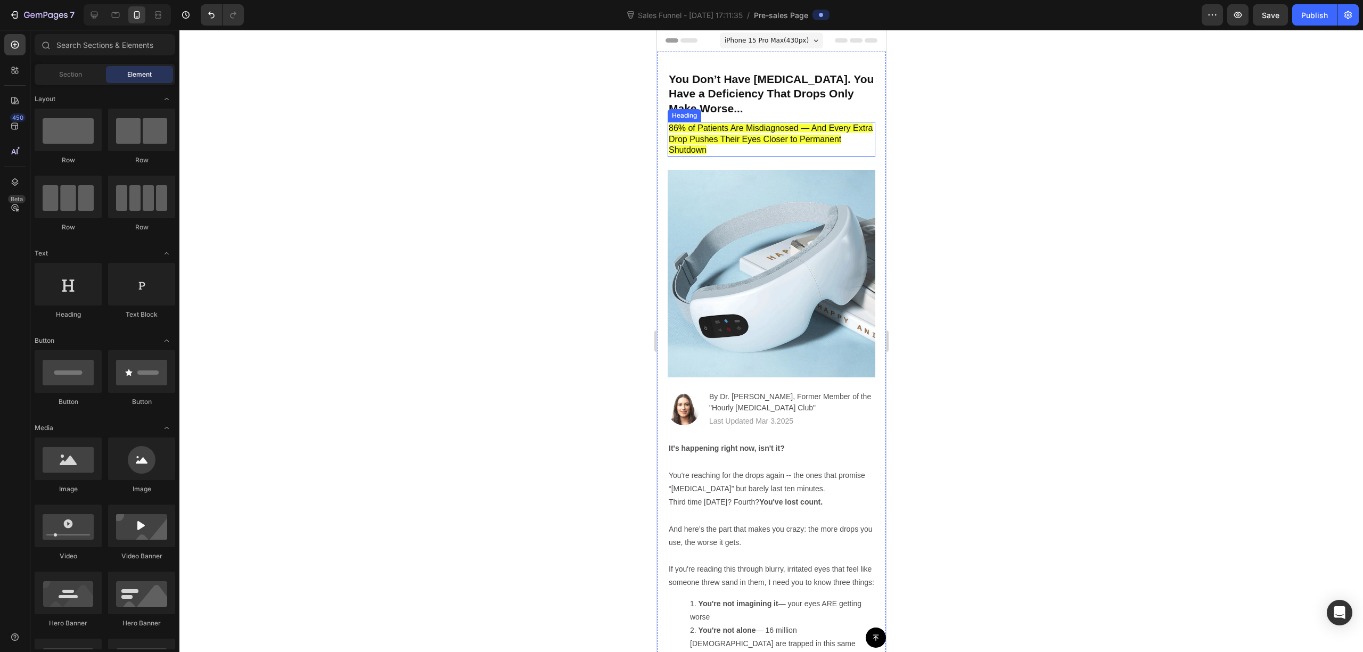
click at [766, 141] on span "86% of Patients Are Misdiagnosed — And Every Extra Drop Pushes Their Eyes Close…" at bounding box center [770, 139] width 204 height 31
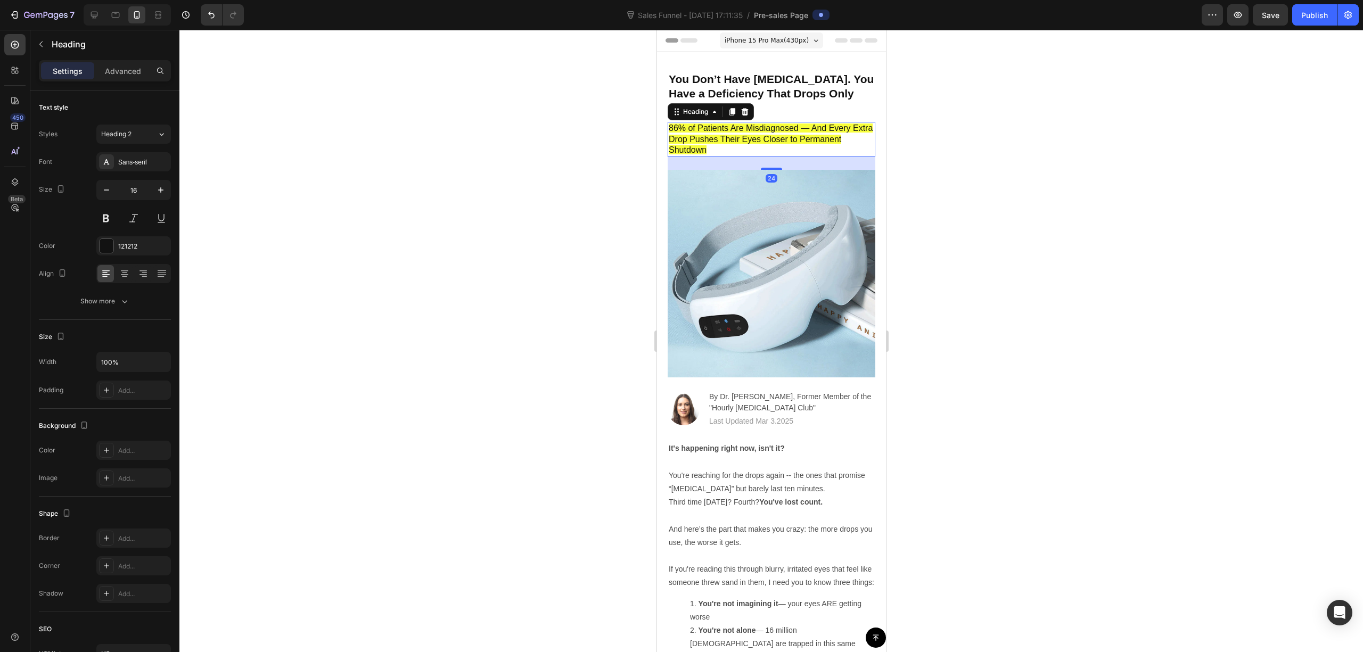
click at [766, 138] on div at bounding box center [771, 341] width 1184 height 623
click at [766, 134] on span "86% of Patients Are Misdiagnosed — And Every Extra Drop Pushes Their Eyes Close…" at bounding box center [770, 139] width 204 height 31
click at [766, 135] on div at bounding box center [771, 341] width 1184 height 623
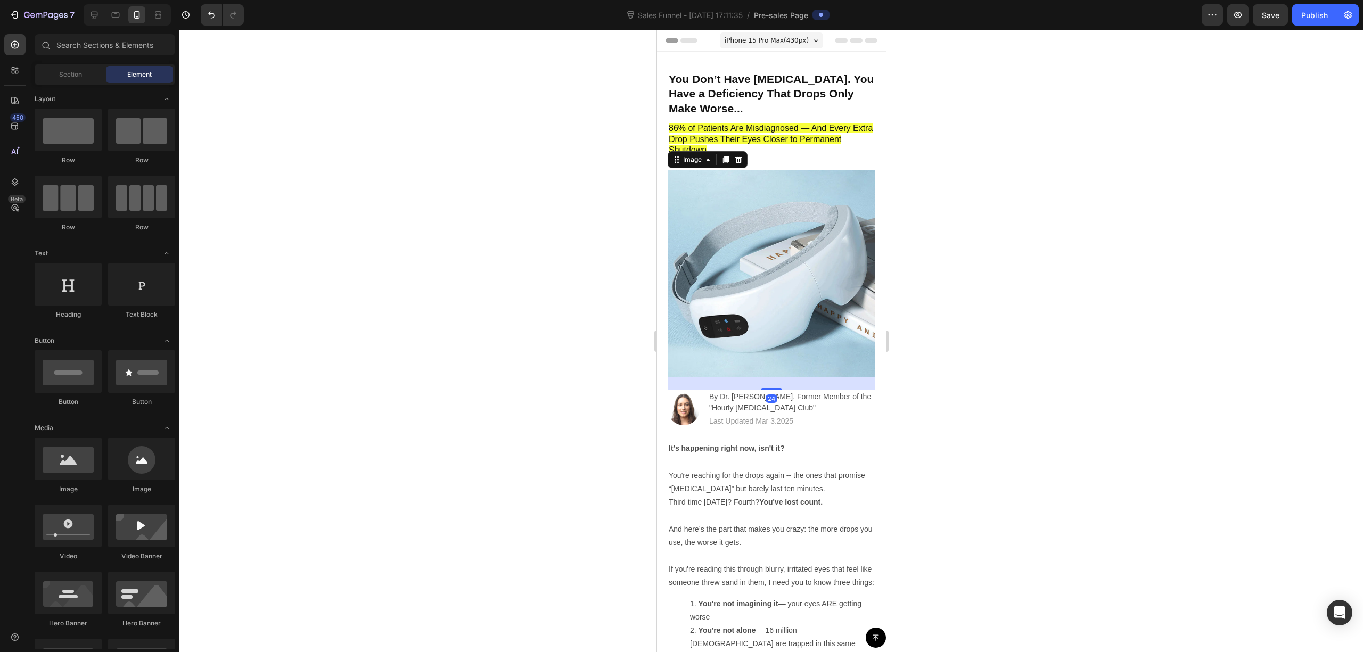
click at [742, 313] on img at bounding box center [771, 274] width 208 height 208
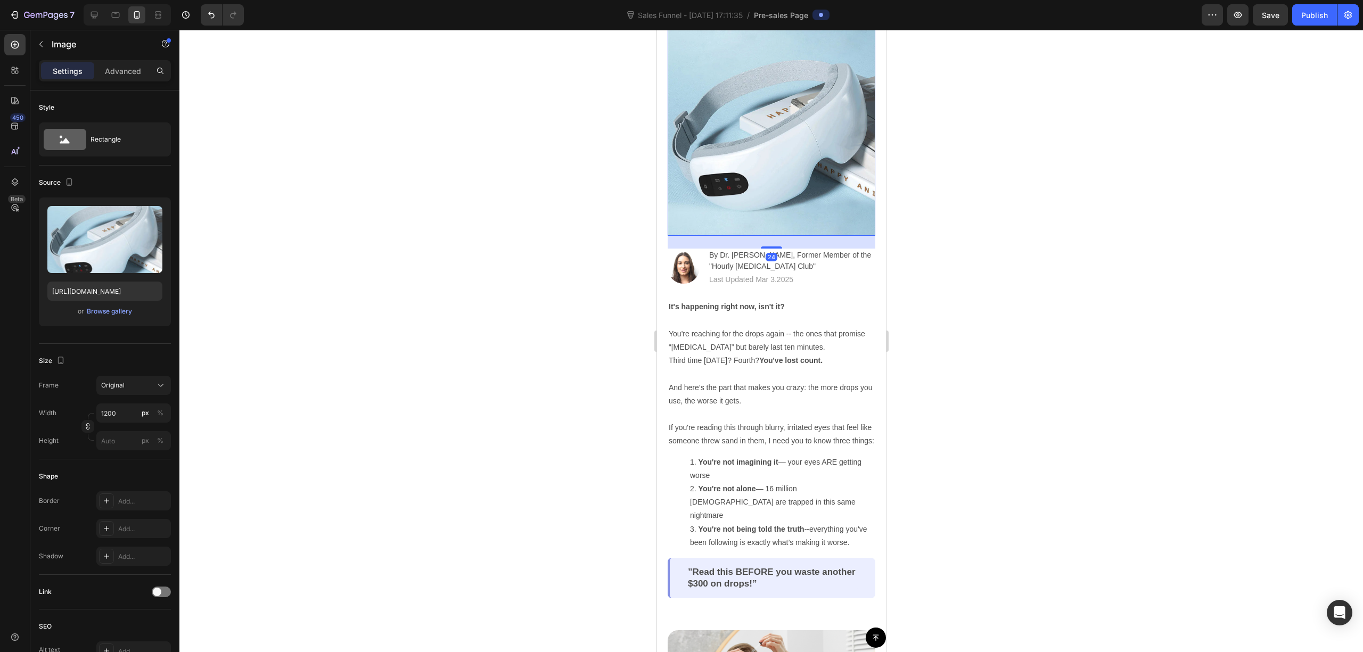
click at [760, 101] on img at bounding box center [771, 132] width 208 height 208
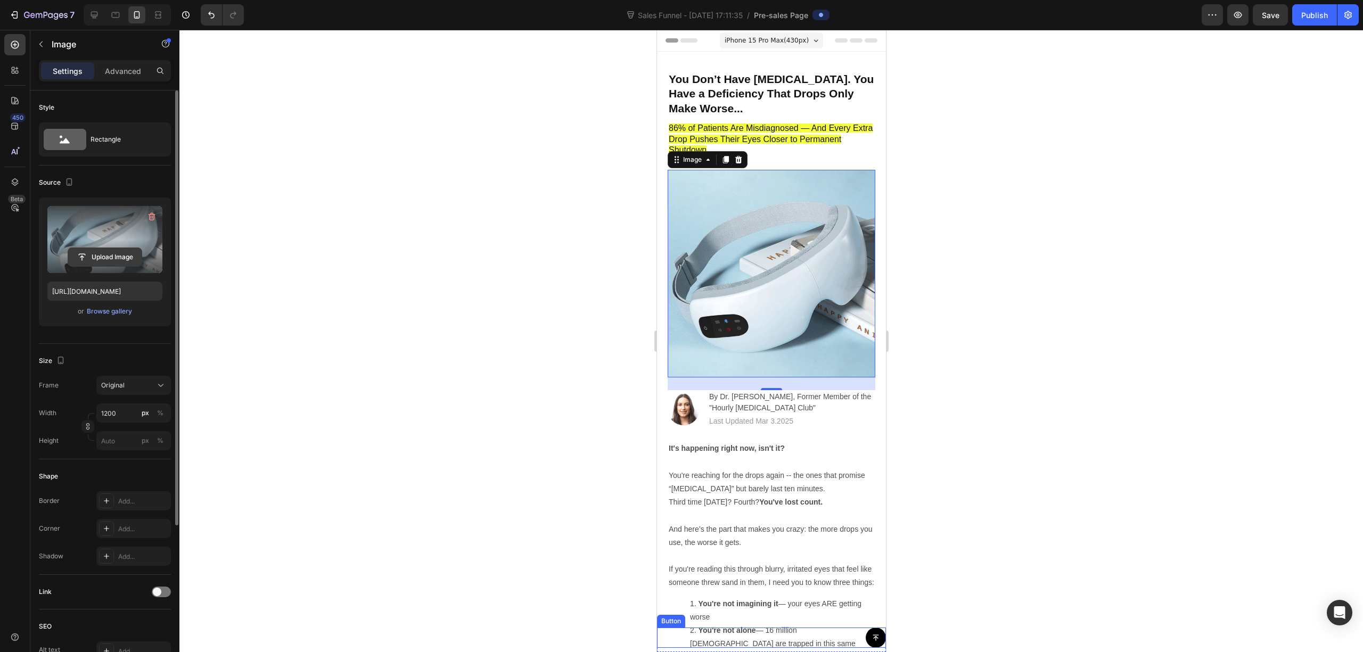
click at [105, 261] on input "file" at bounding box center [105, 257] width 74 height 18
click at [107, 312] on div "Browse gallery" at bounding box center [109, 312] width 45 height 10
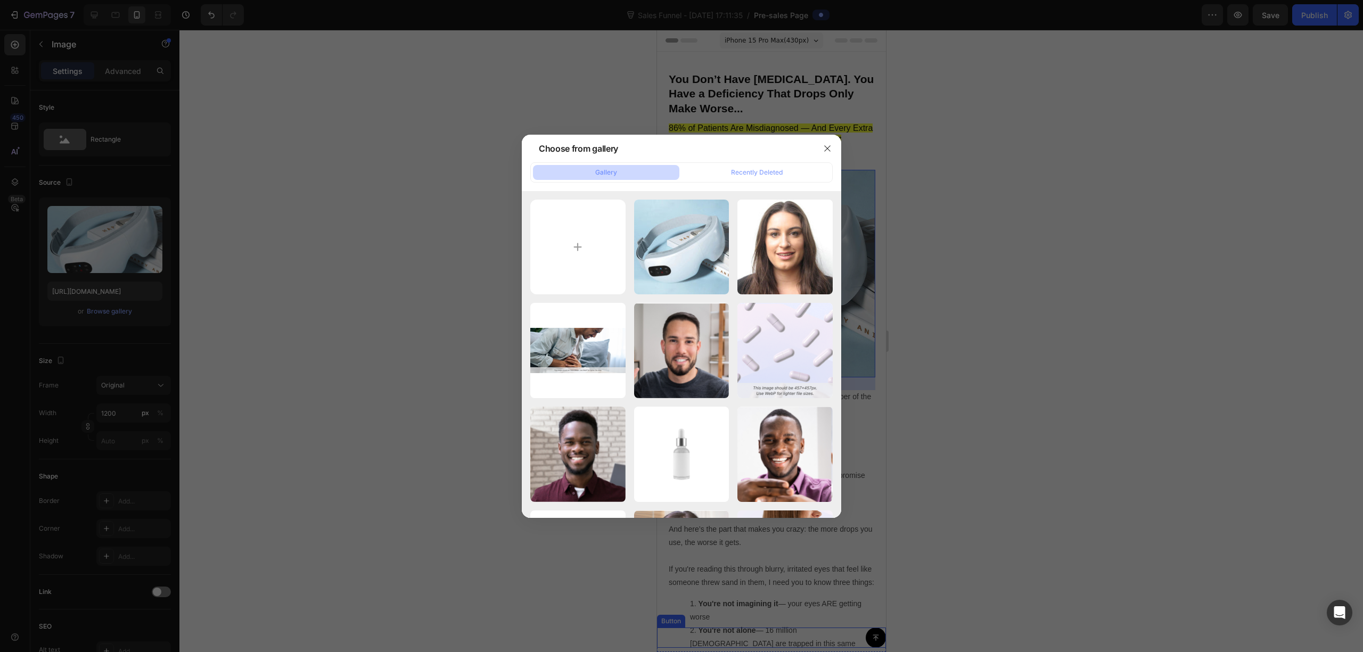
type input "C:\fakepath\518286142_1244061830520074_5399330759091229509_n.jpg"
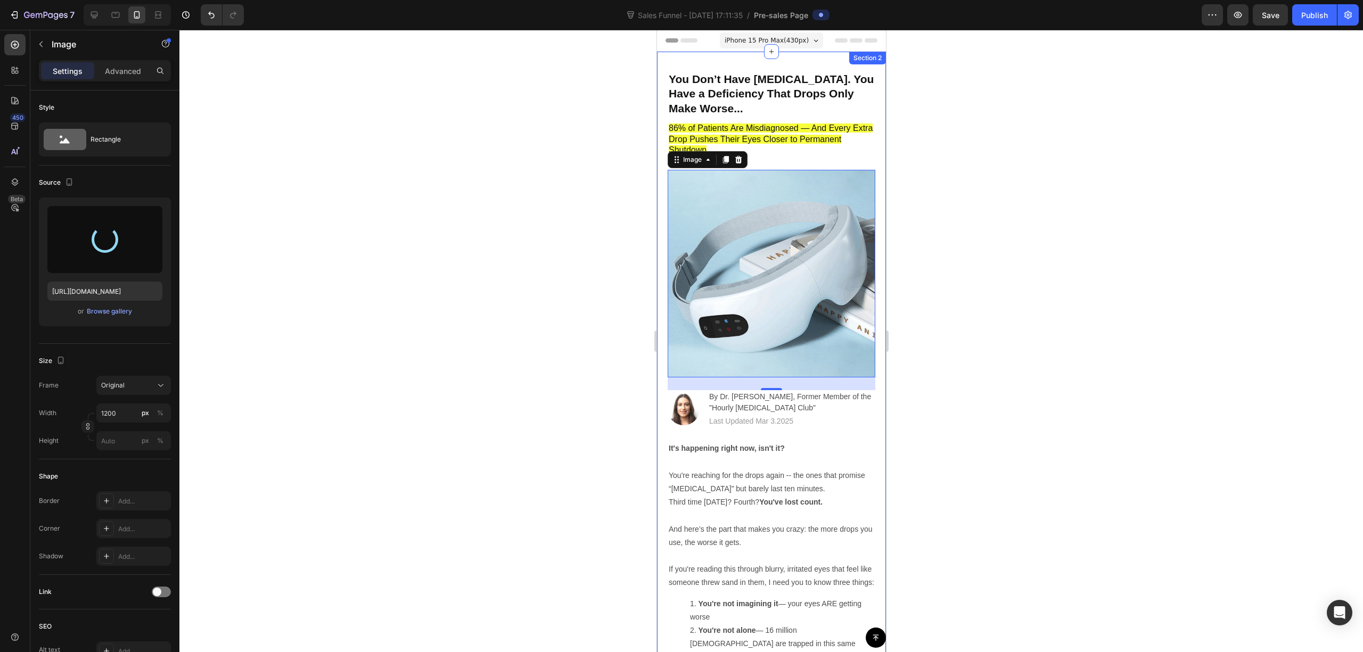
type input "https://cdn.shopify.com/s/files/1/0679/7135/0570/files/gempages_581238827771757…"
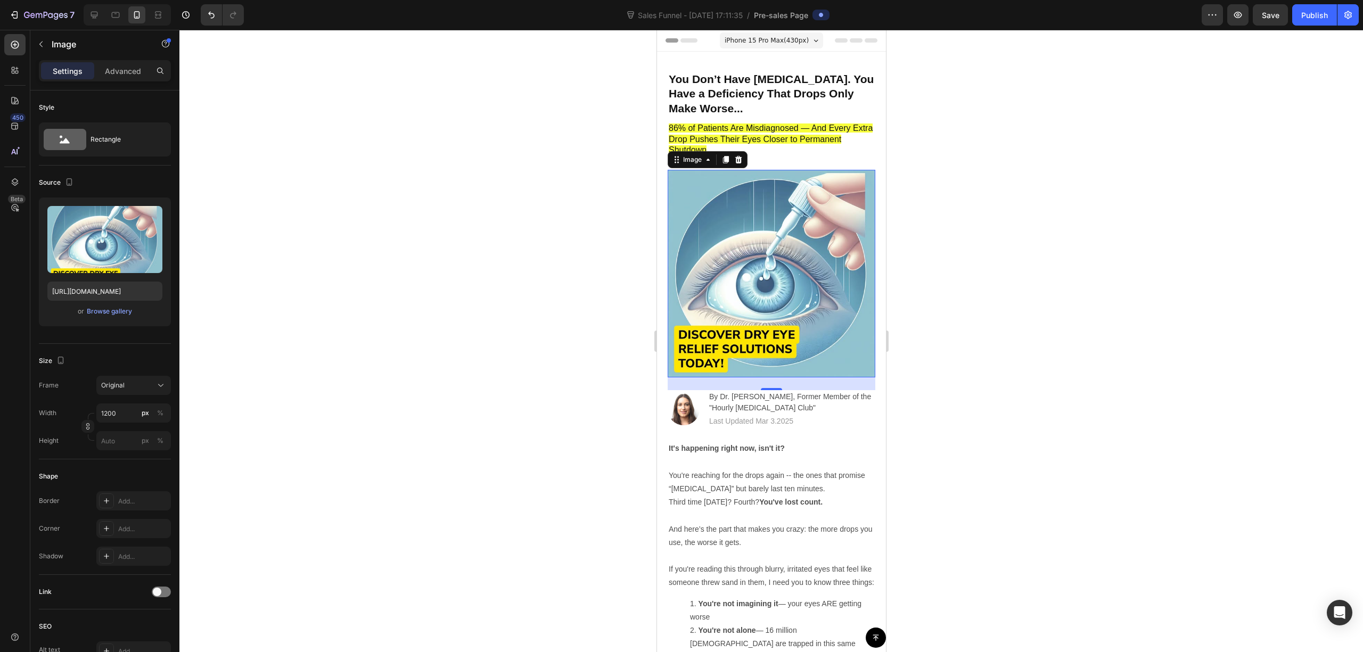
click at [766, 167] on div at bounding box center [771, 341] width 1184 height 623
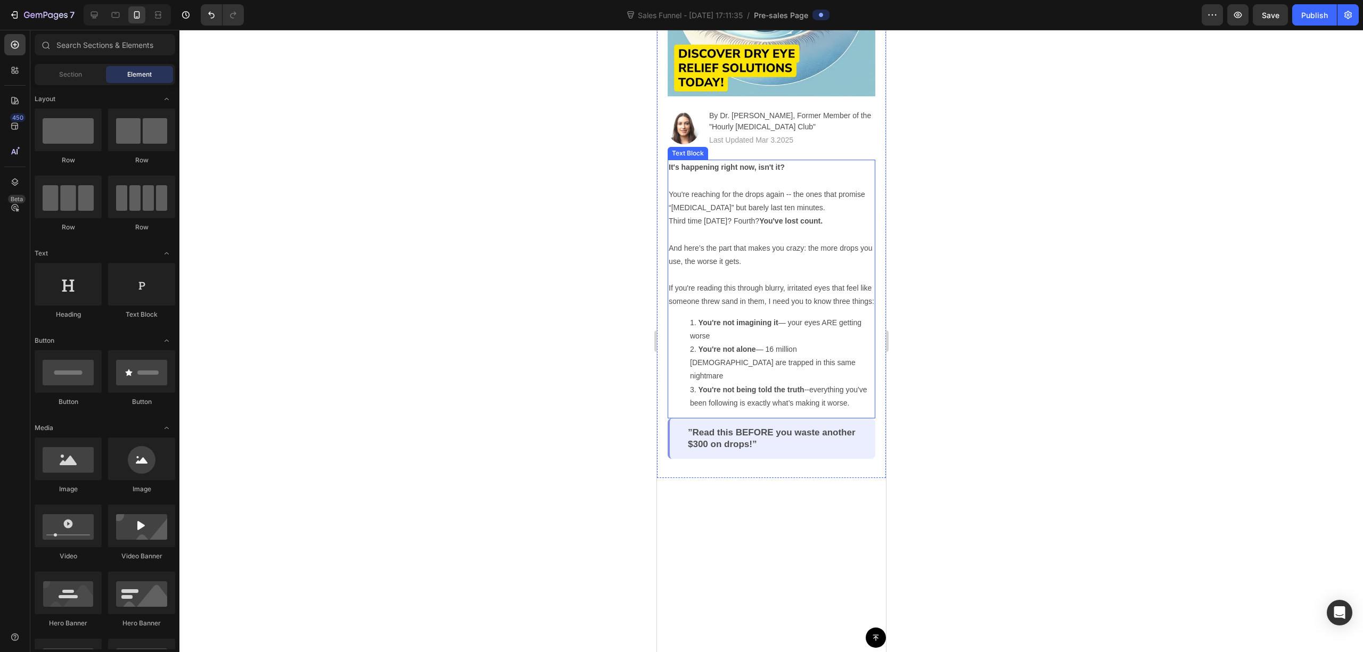
scroll to position [355, 0]
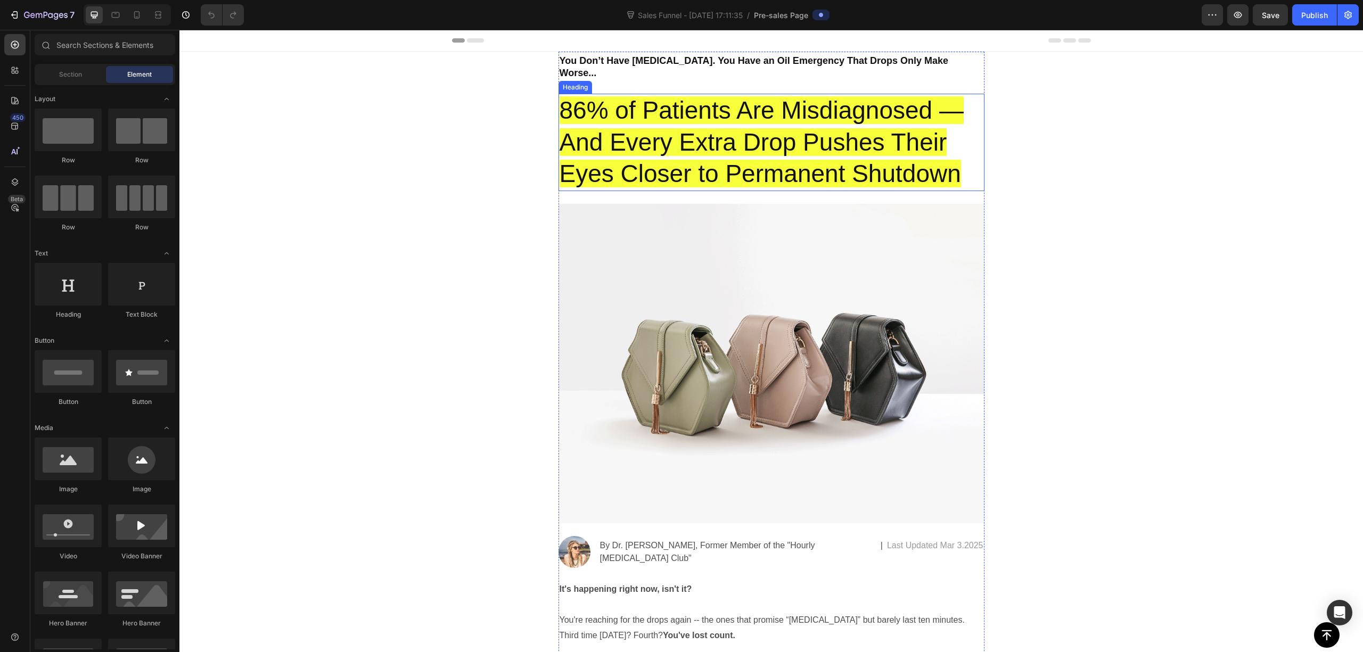
click at [761, 166] on span "86% of Patients Are Misdiagnosed — And Every Extra Drop Pushes Their Eyes Close…" at bounding box center [762, 142] width 404 height 92
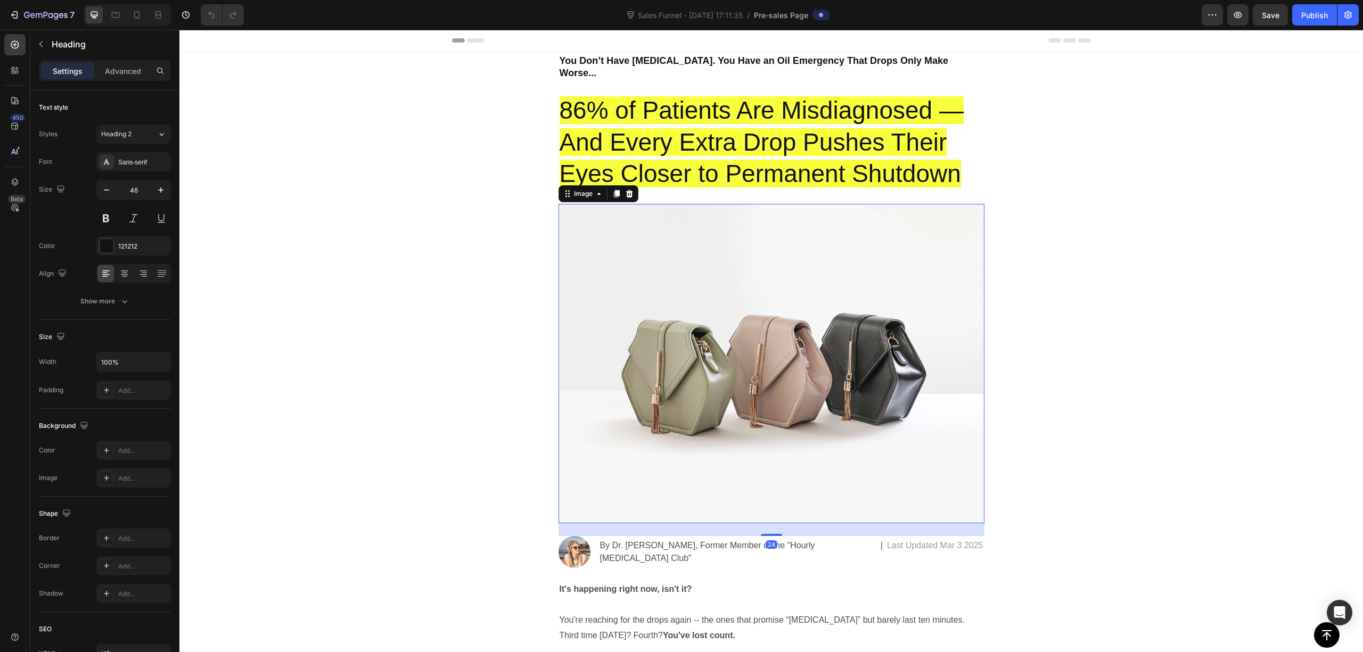
click at [697, 280] on img at bounding box center [772, 364] width 426 height 320
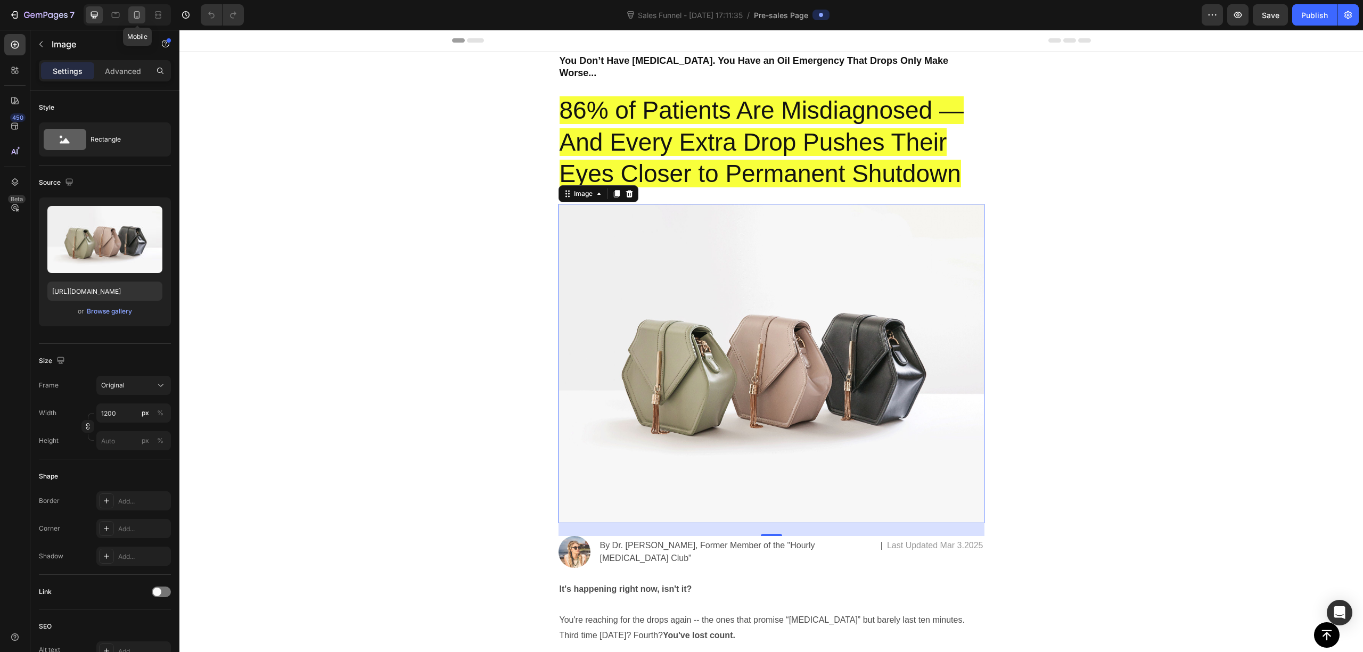
click at [137, 15] on icon at bounding box center [137, 15] width 11 height 11
type input "https://cdn.shopify.com/s/files/1/0679/7135/0570/files/gempages_581238827771757…"
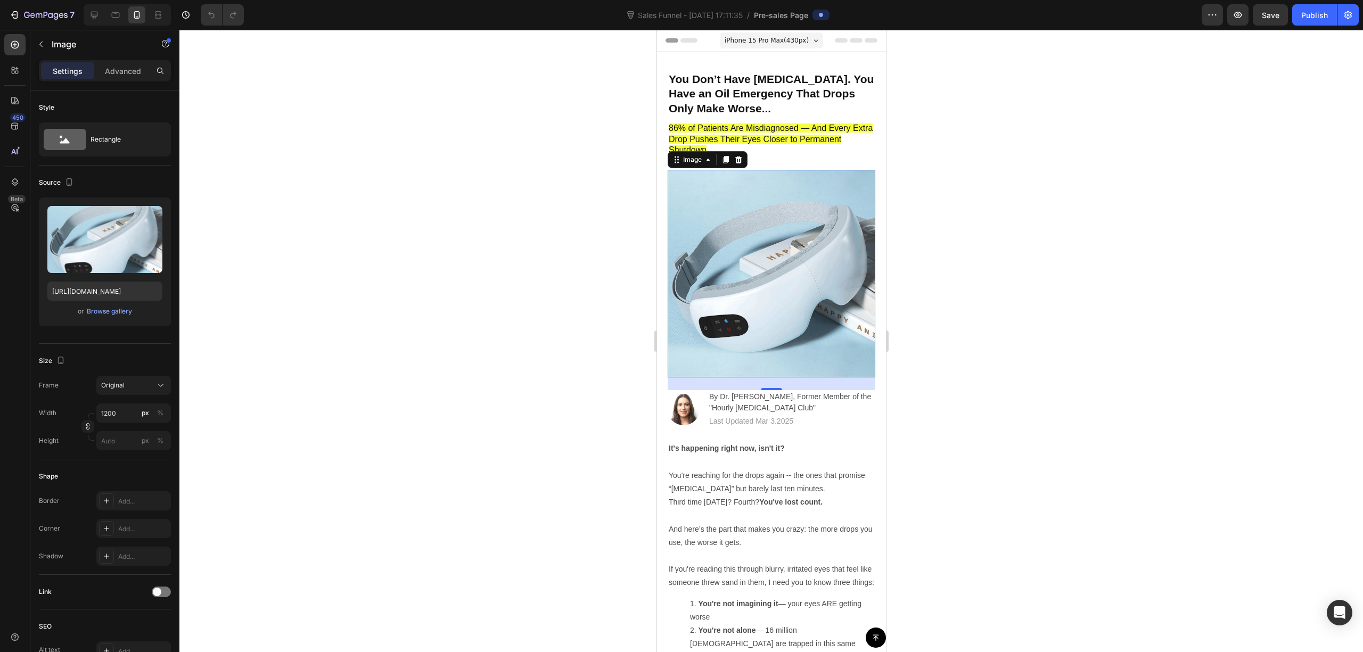
click at [773, 331] on img at bounding box center [771, 274] width 208 height 208
drag, startPoint x: 756, startPoint y: 208, endPoint x: 1226, endPoint y: 246, distance: 471.8
click at [756, 208] on img at bounding box center [771, 274] width 208 height 208
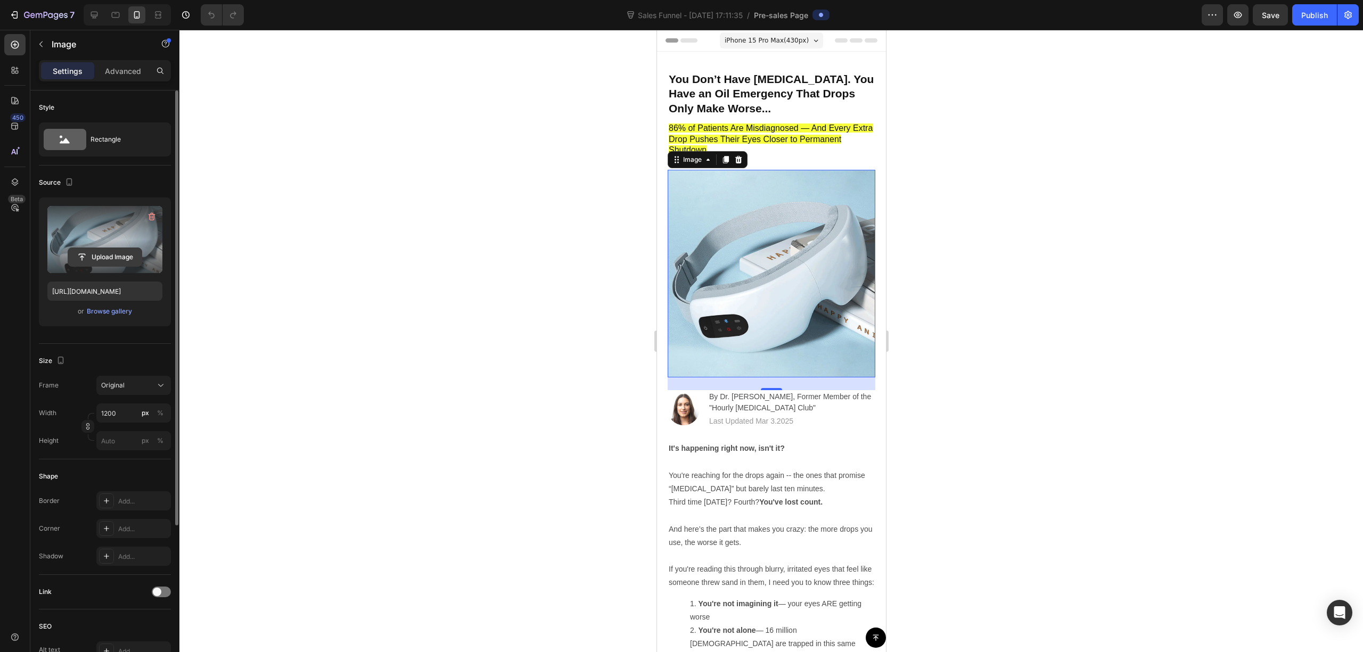
click at [101, 257] on input "file" at bounding box center [105, 257] width 74 height 18
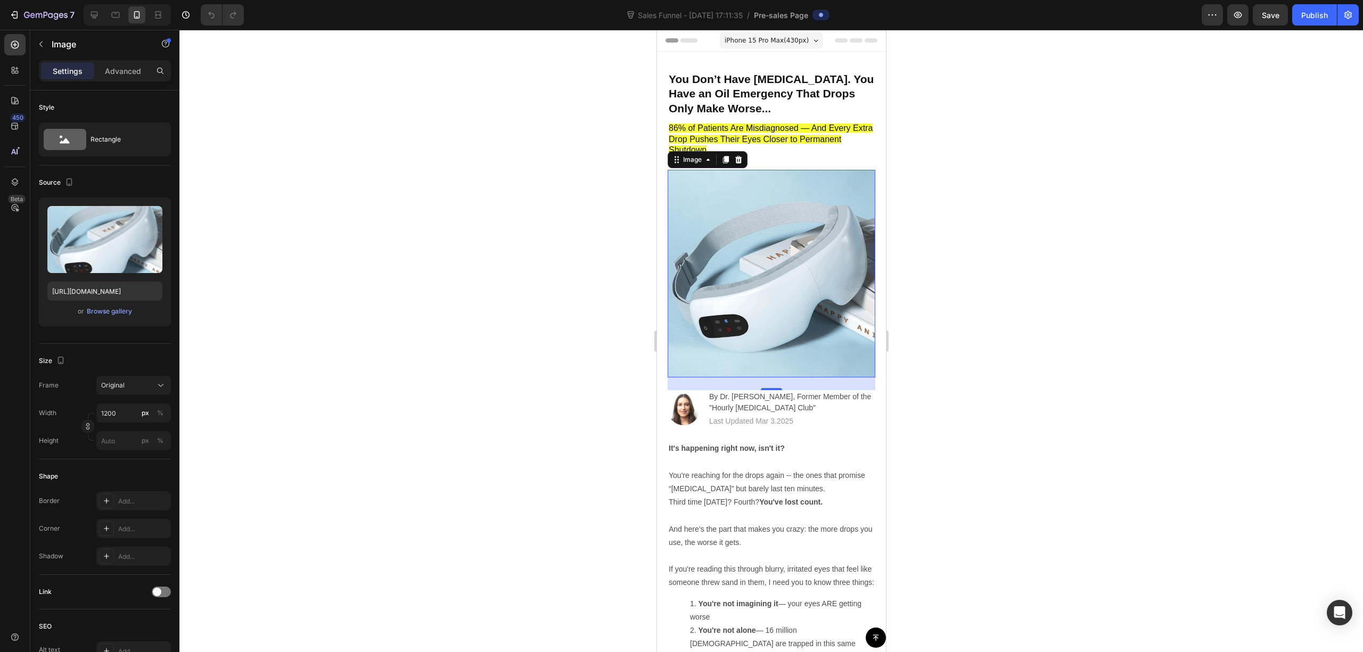
drag, startPoint x: 800, startPoint y: 317, endPoint x: 1161, endPoint y: 324, distance: 360.6
click at [800, 317] on img at bounding box center [771, 274] width 208 height 208
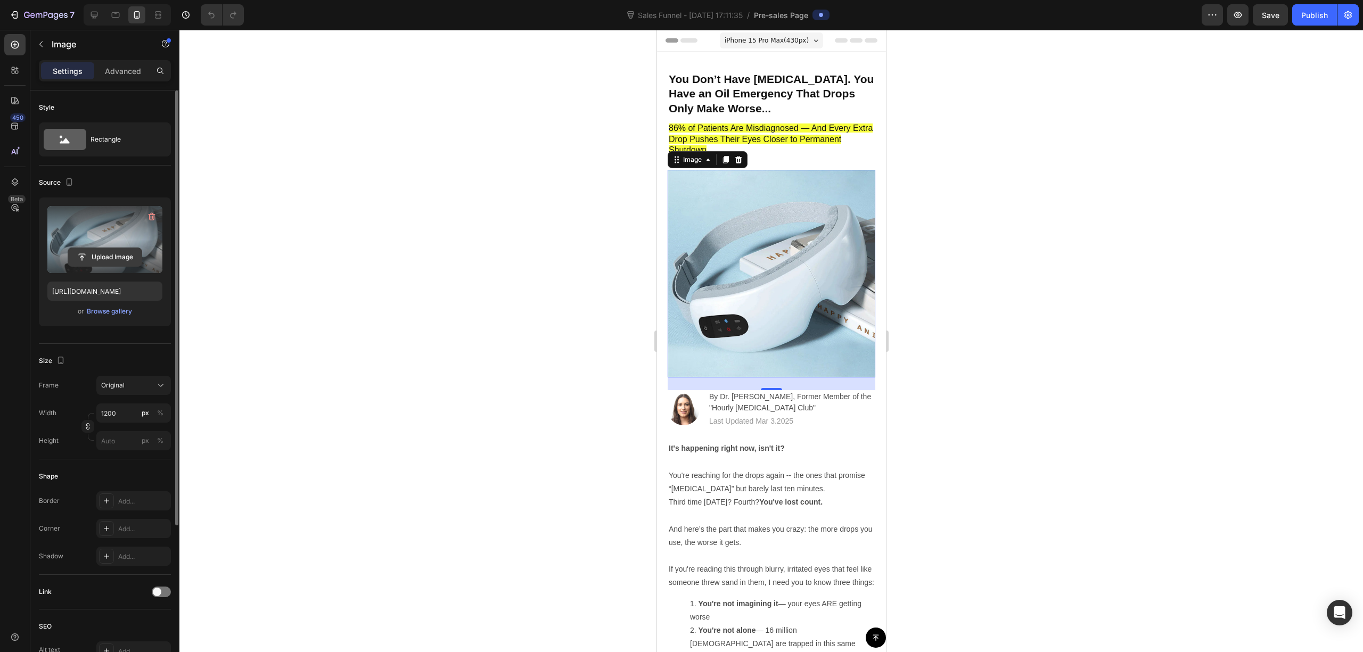
click at [104, 256] on input "file" at bounding box center [105, 257] width 74 height 18
click at [116, 315] on div "Browse gallery" at bounding box center [109, 312] width 45 height 10
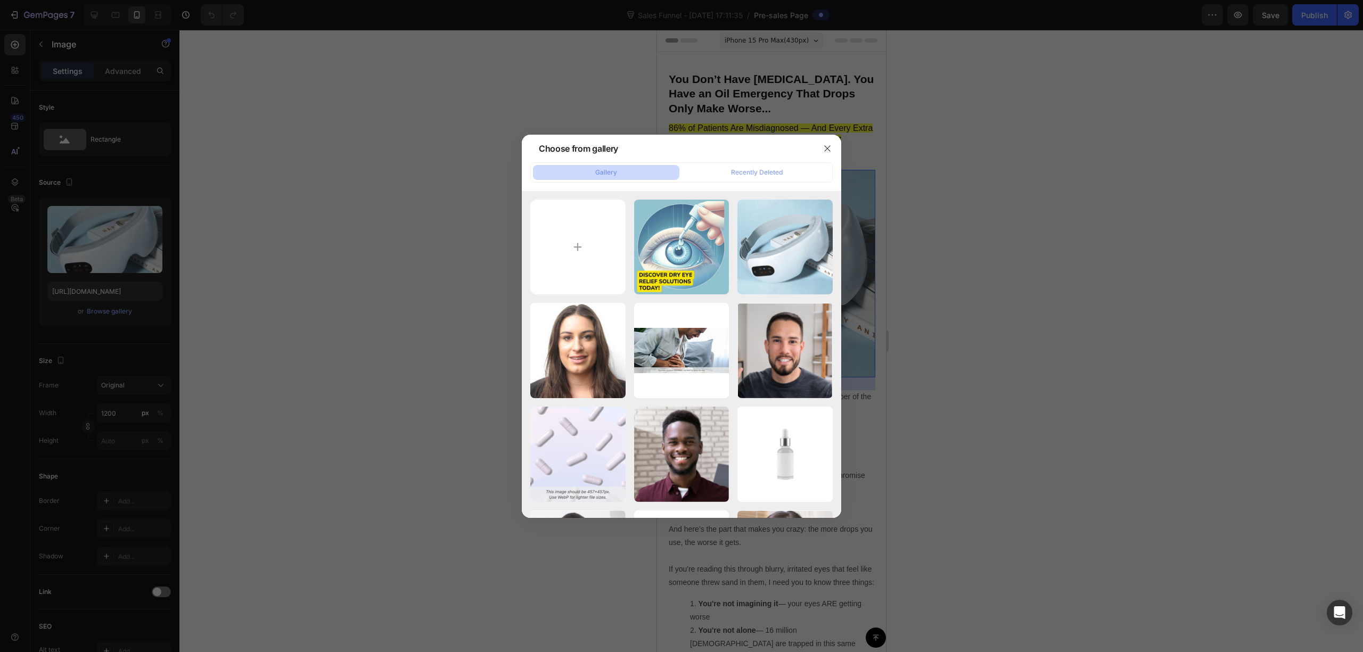
type input "C:\fakepath\BLEPHASTEAM-SALES-AID-JANUARY-2022-1-3-1024x656.png"
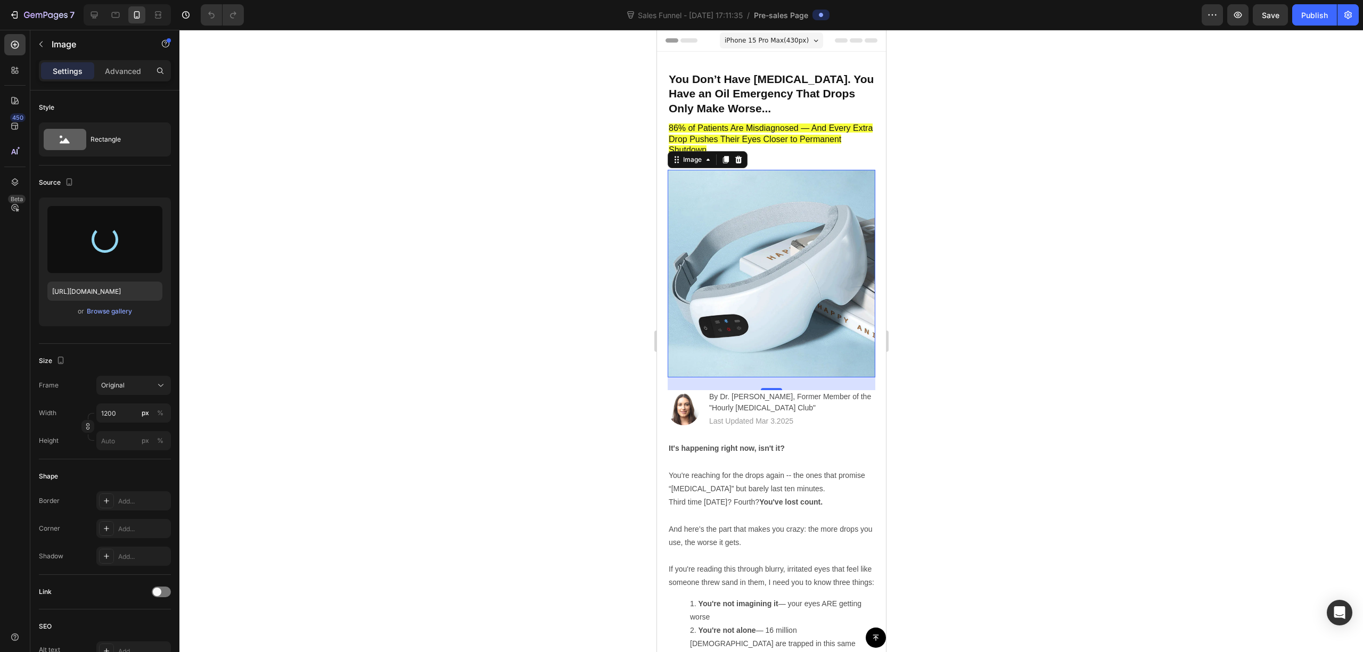
type input "https://cdn.shopify.com/s/files/1/0679/7135/0570/files/gempages_581238827771757…"
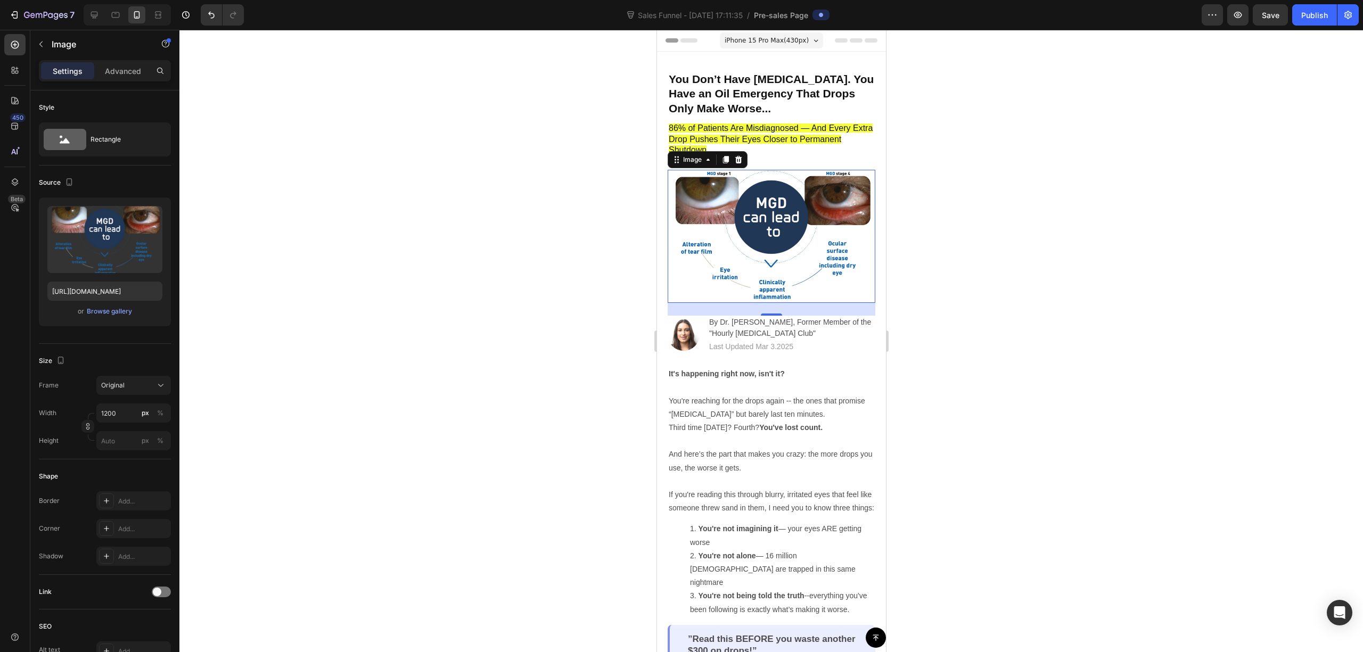
click at [1159, 325] on div at bounding box center [771, 341] width 1184 height 623
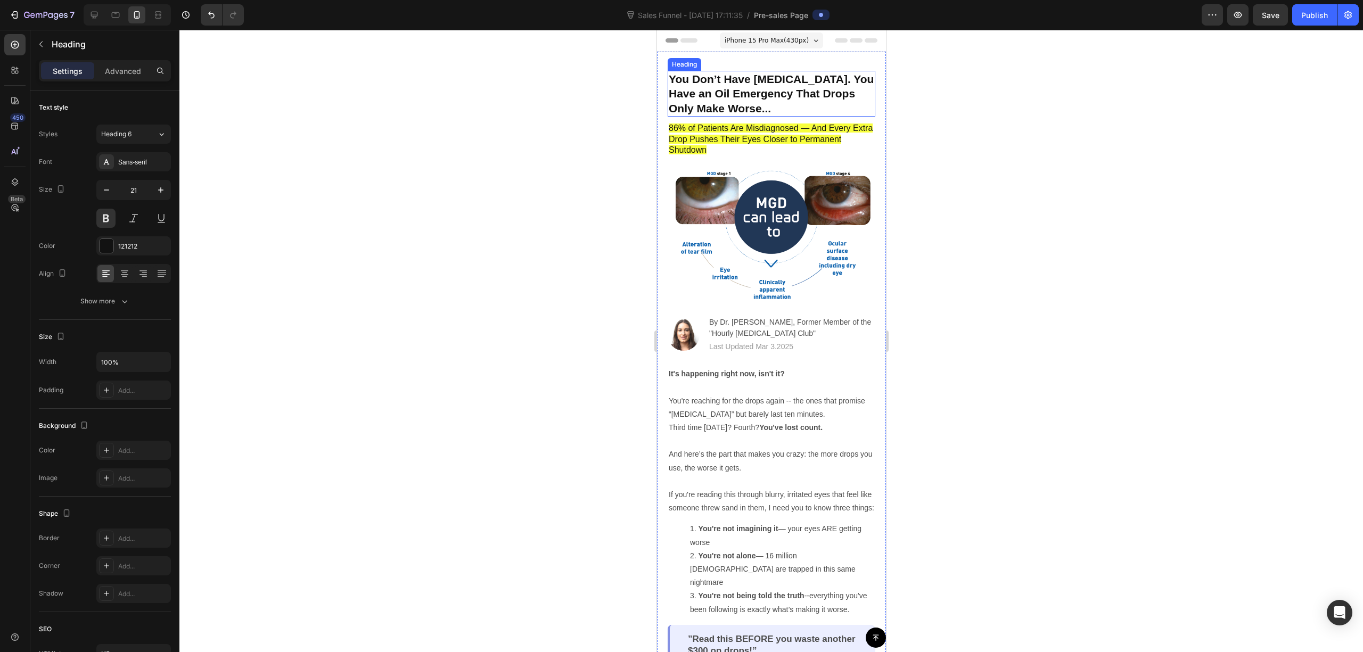
click at [713, 89] on h2 "You Don’t Have Dry Eyes. You Have an Oil Emergency That Drops Only Make Worse..." at bounding box center [771, 94] width 208 height 46
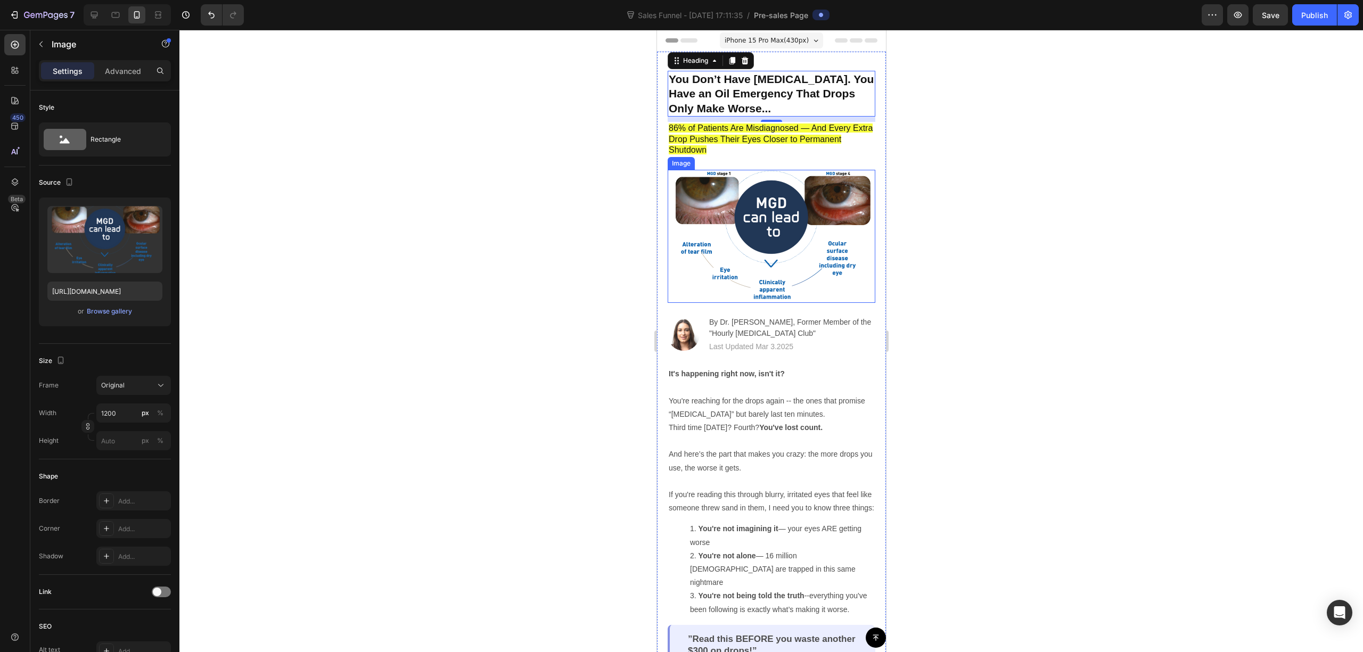
click at [797, 233] on img at bounding box center [771, 236] width 208 height 133
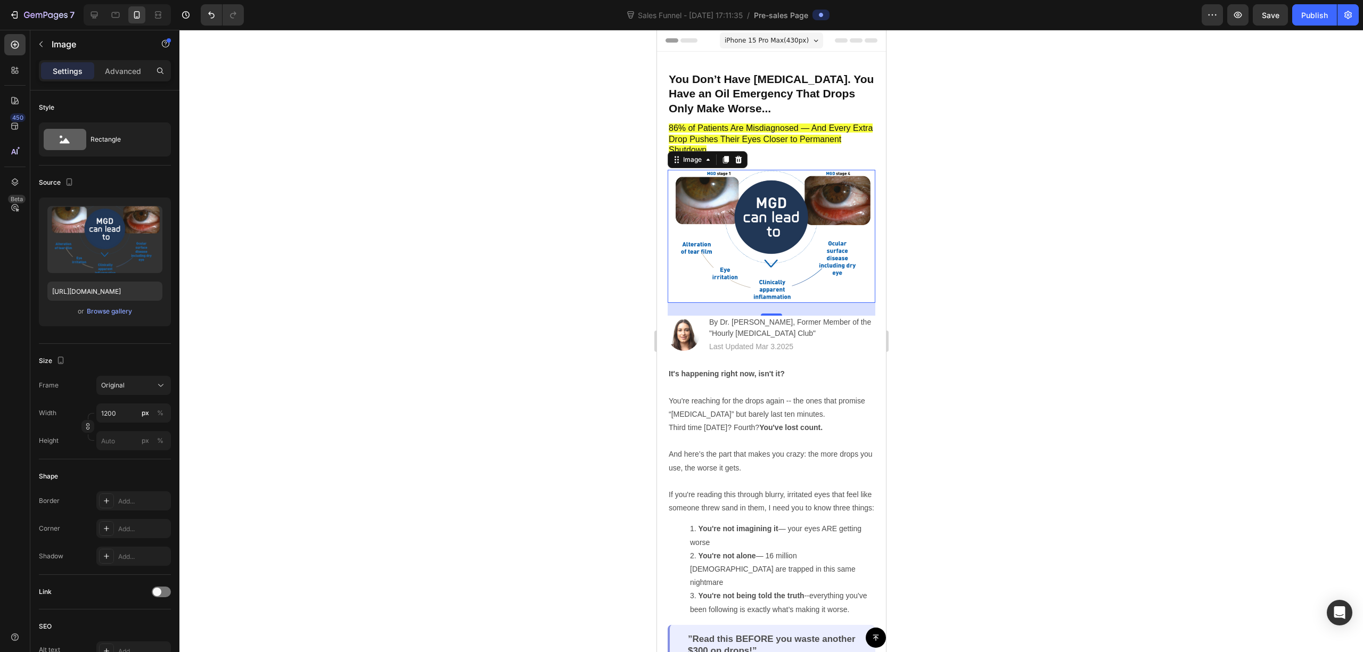
click at [730, 203] on img at bounding box center [771, 236] width 208 height 133
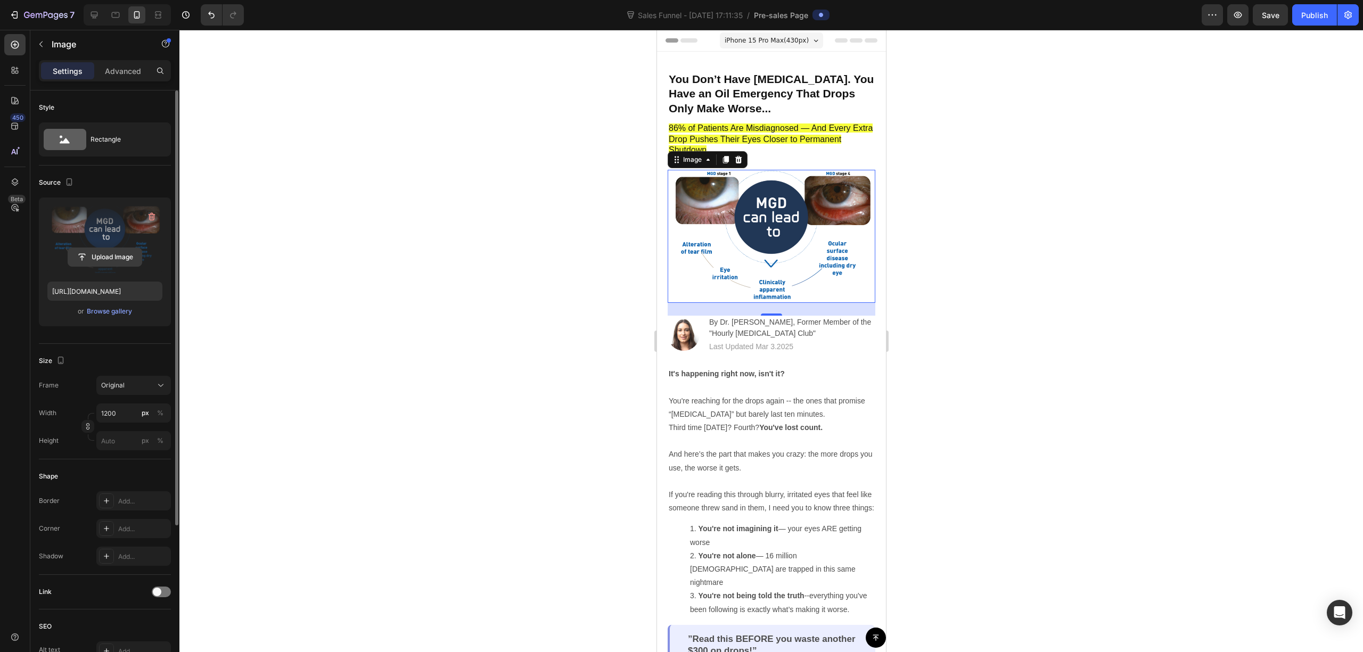
click at [126, 256] on input "file" at bounding box center [105, 257] width 74 height 18
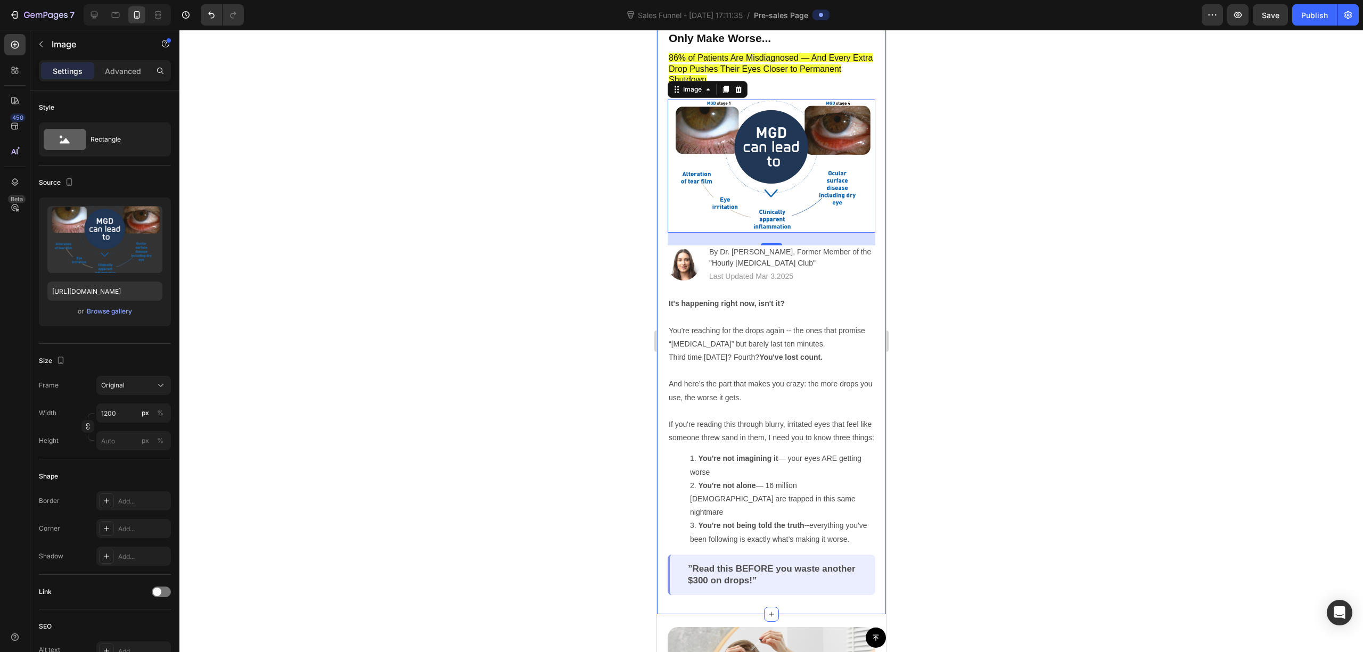
scroll to position [71, 0]
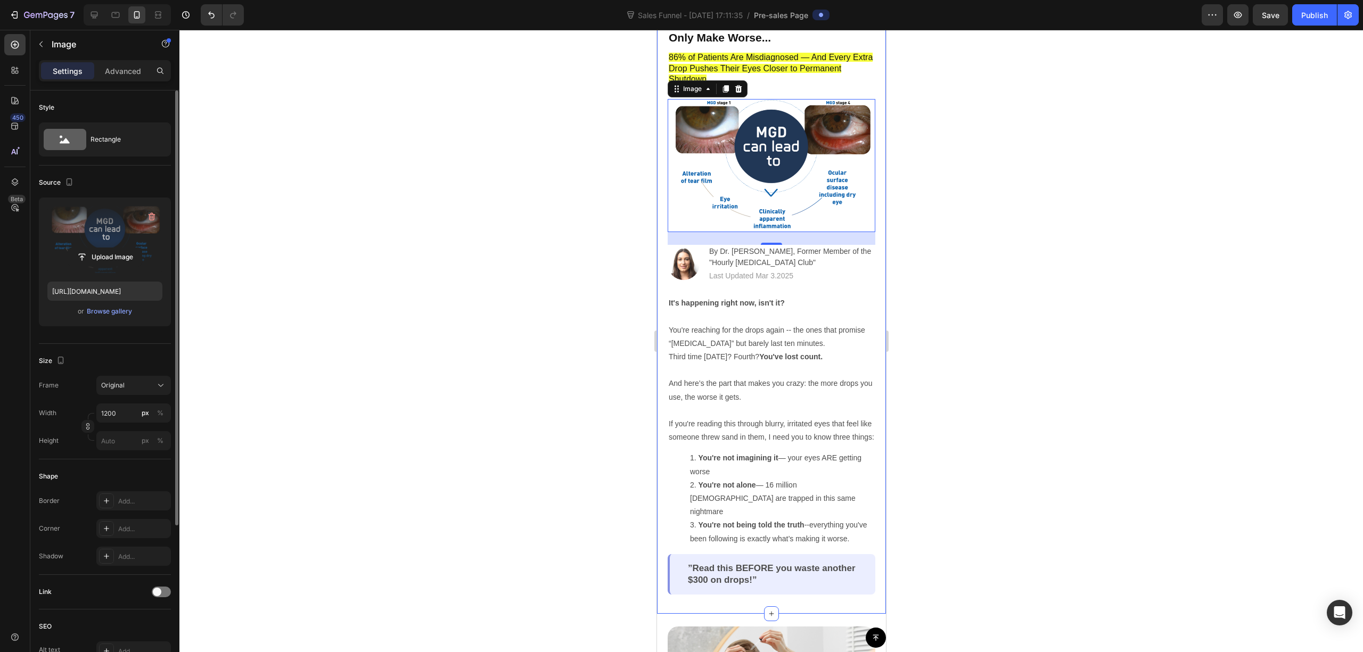
click at [124, 243] on label at bounding box center [104, 239] width 115 height 67
click at [124, 248] on input "file" at bounding box center [105, 257] width 74 height 18
click at [114, 310] on div "Browse gallery" at bounding box center [109, 312] width 45 height 10
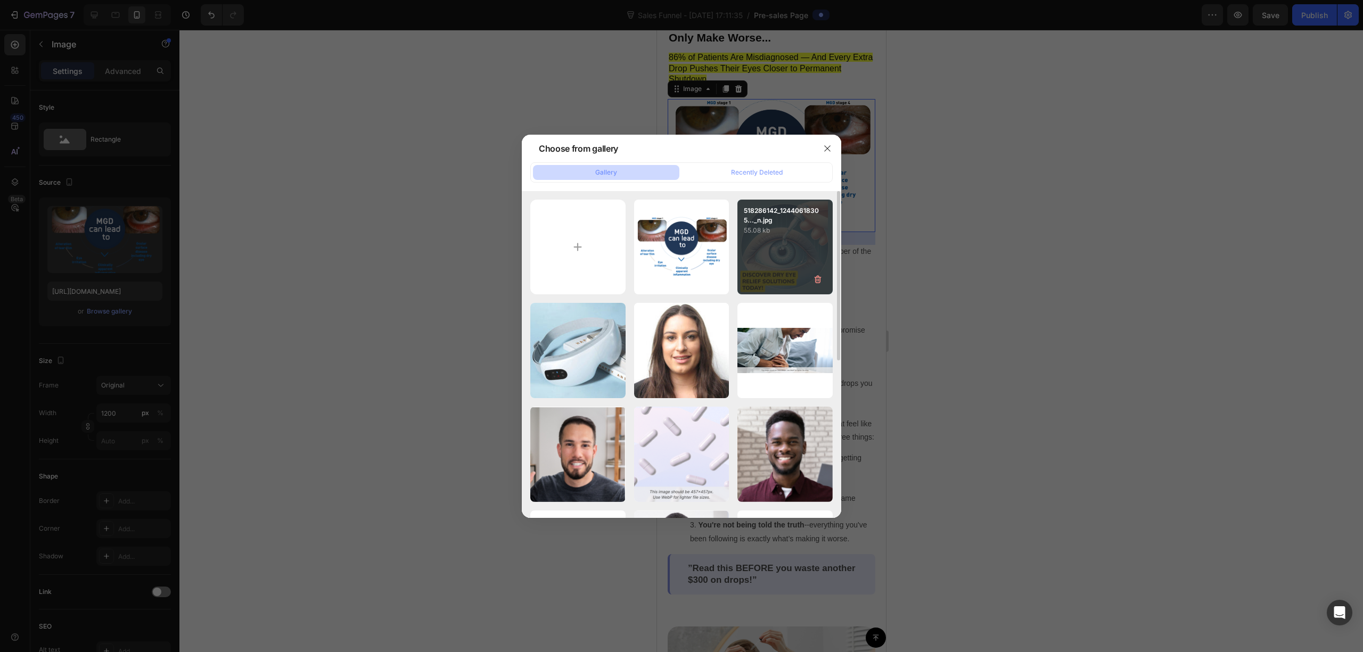
click at [780, 252] on div "518286142_12440618305..._n.jpg 55.08 kb" at bounding box center [785, 247] width 95 height 95
type input "https://cdn.shopify.com/s/files/1/0679/7135/0570/files/gempages_581238827771757…"
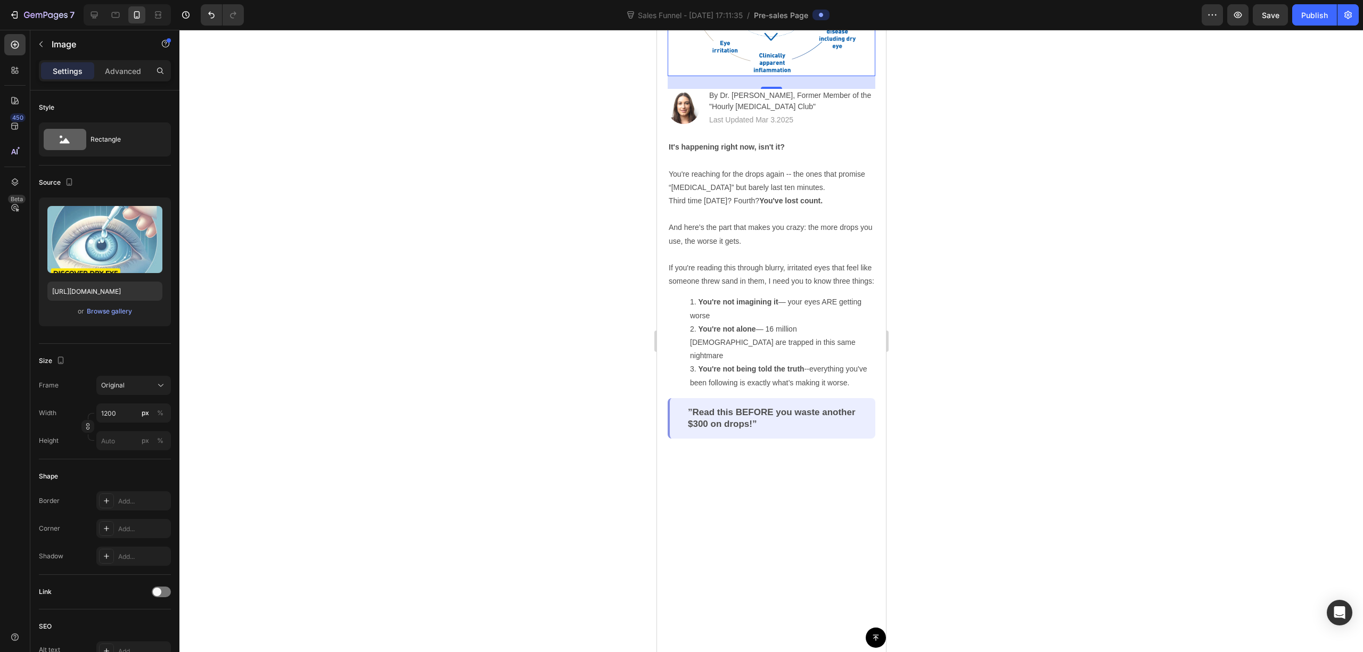
scroll to position [284, 0]
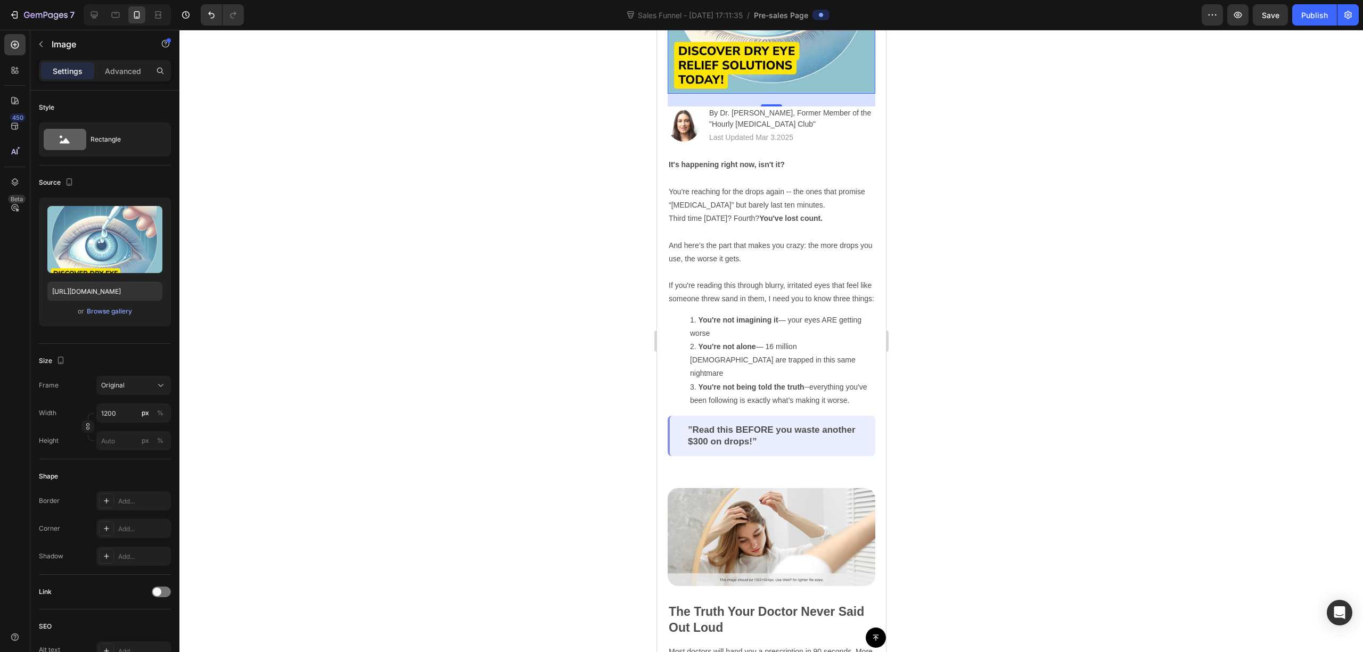
click at [1079, 290] on div at bounding box center [771, 341] width 1184 height 623
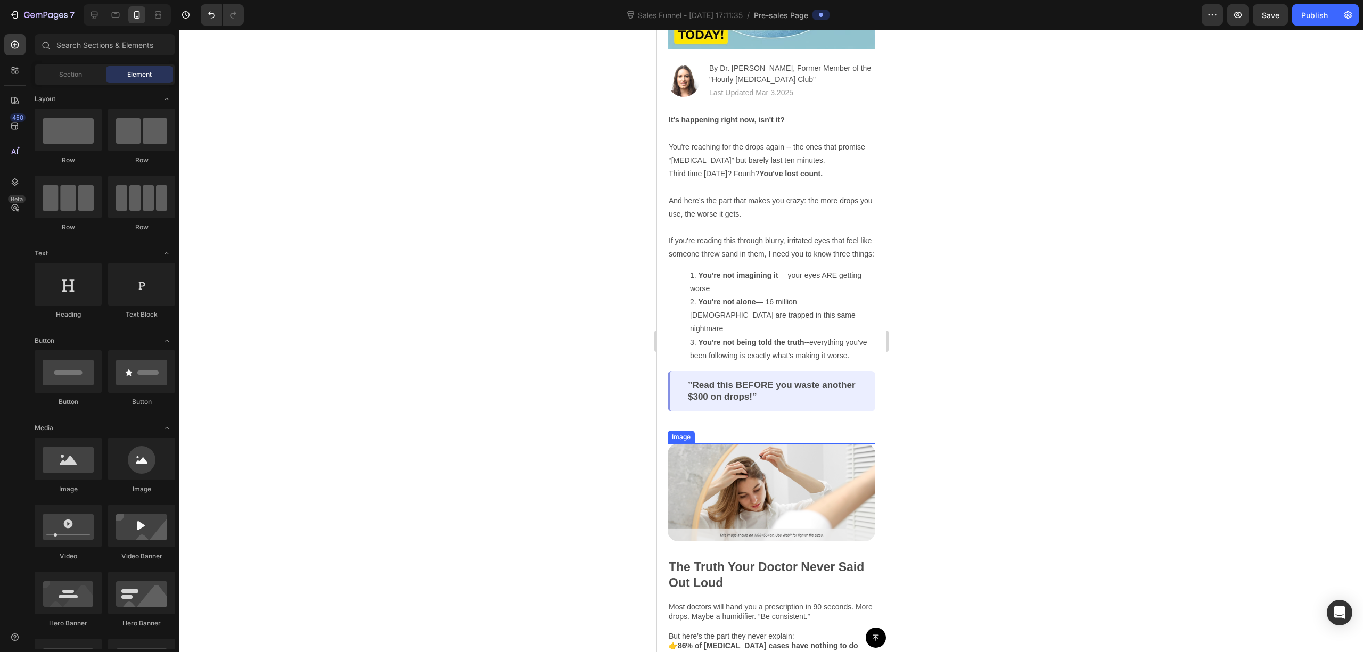
scroll to position [568, 0]
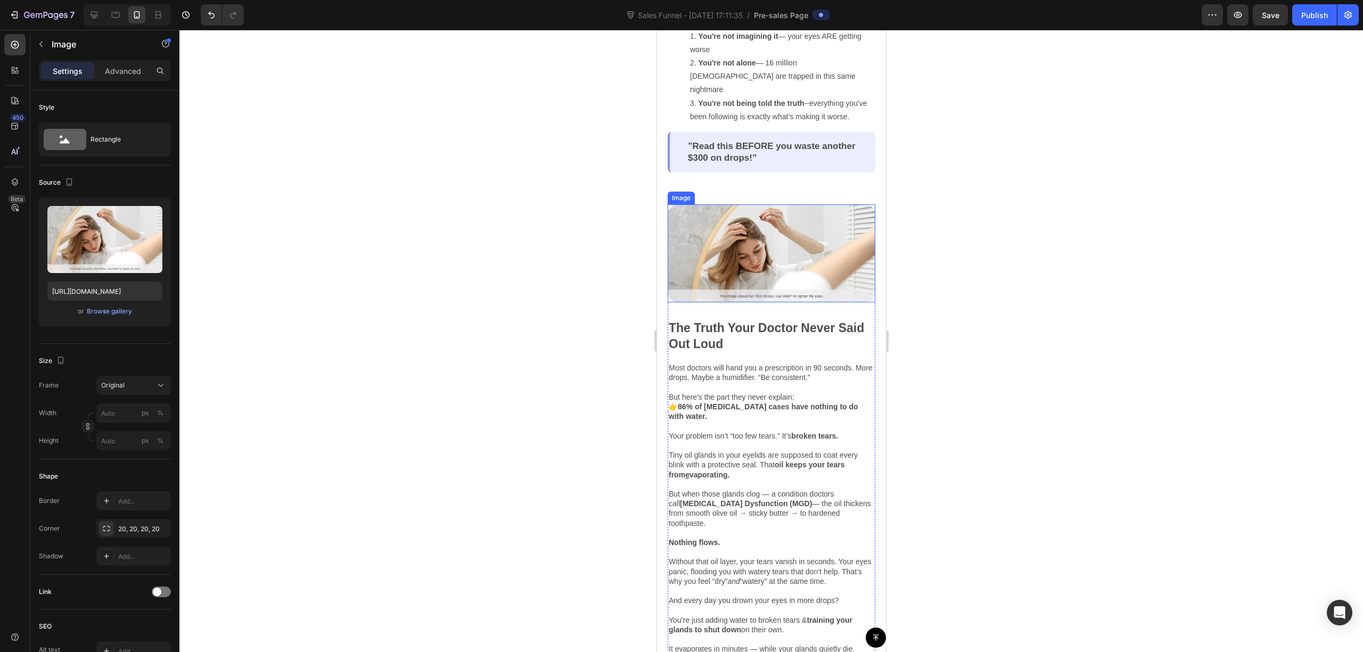
click at [788, 257] on img at bounding box center [771, 254] width 208 height 98
drag, startPoint x: 1062, startPoint y: 256, endPoint x: 1055, endPoint y: 261, distance: 8.7
click at [1055, 261] on div at bounding box center [771, 341] width 1184 height 623
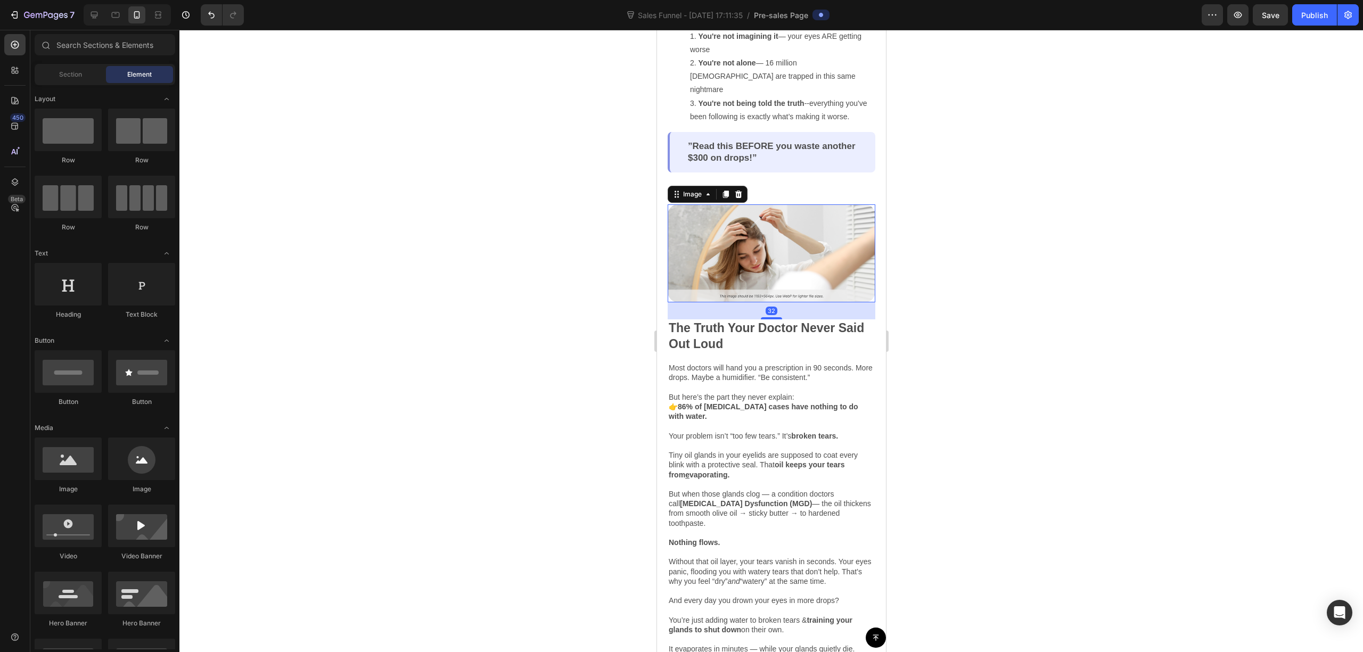
drag, startPoint x: 748, startPoint y: 265, endPoint x: 779, endPoint y: 260, distance: 31.3
click at [747, 265] on img at bounding box center [771, 254] width 208 height 98
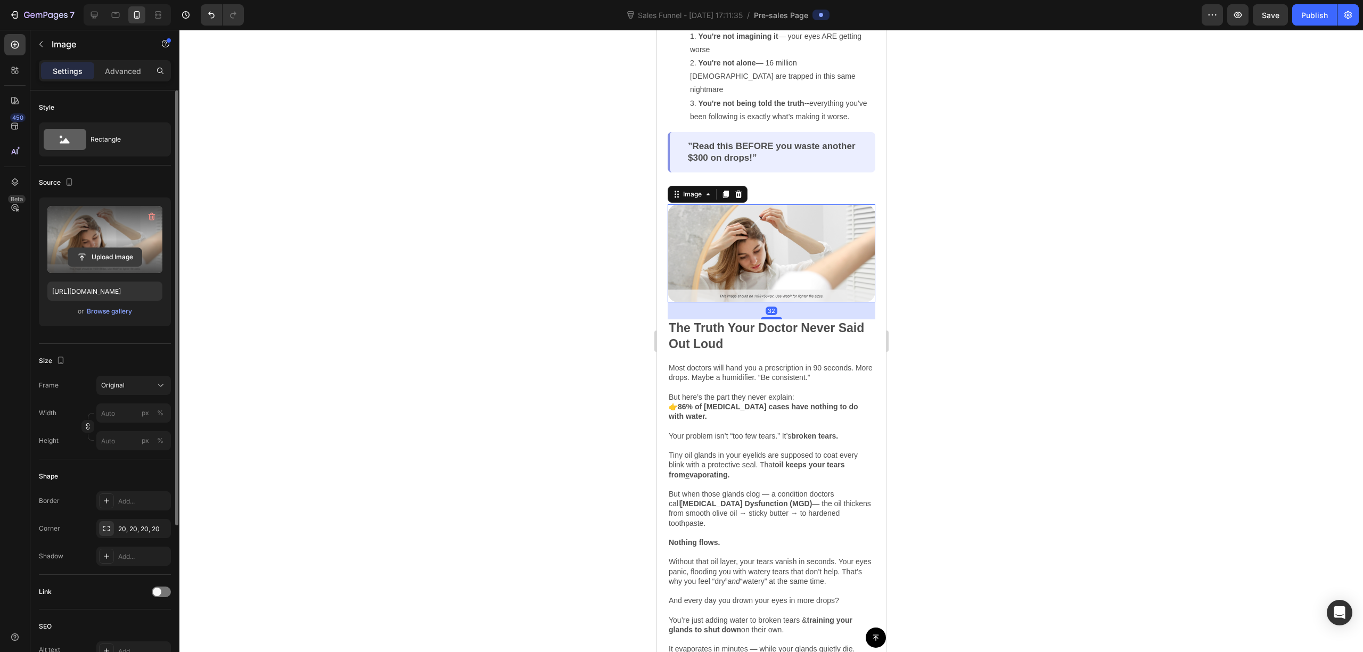
click at [91, 252] on input "file" at bounding box center [105, 257] width 74 height 18
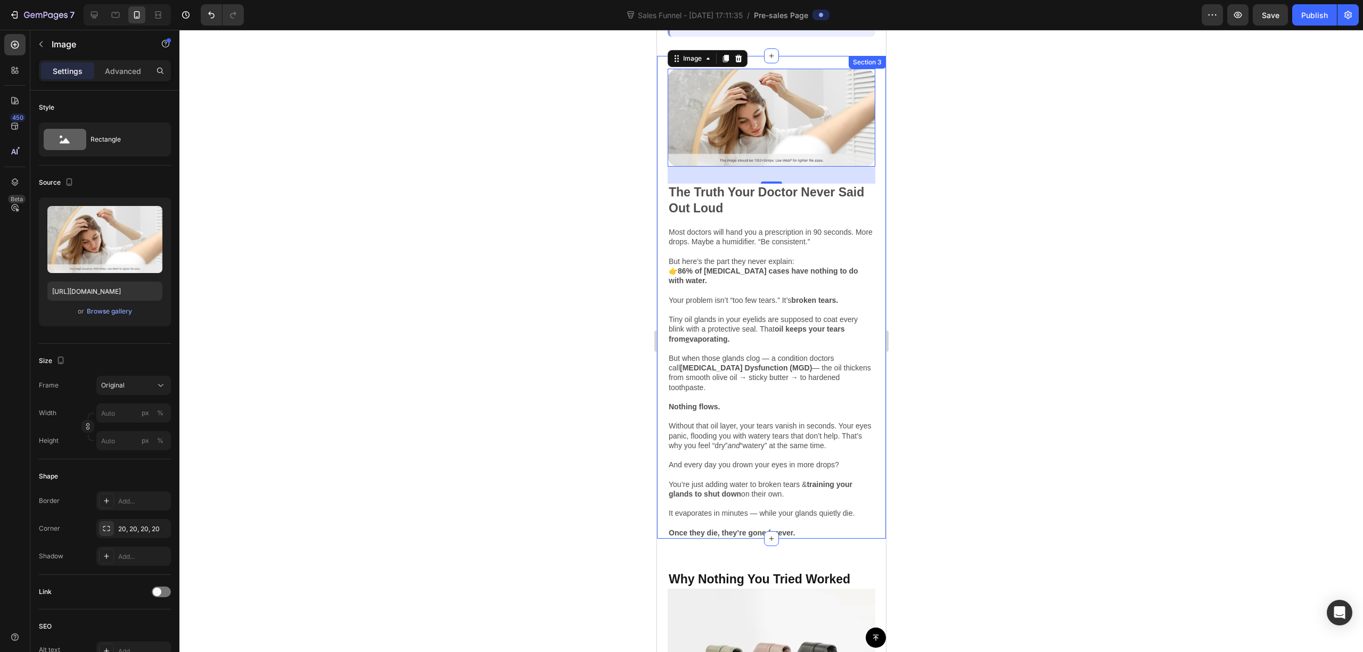
scroll to position [710, 0]
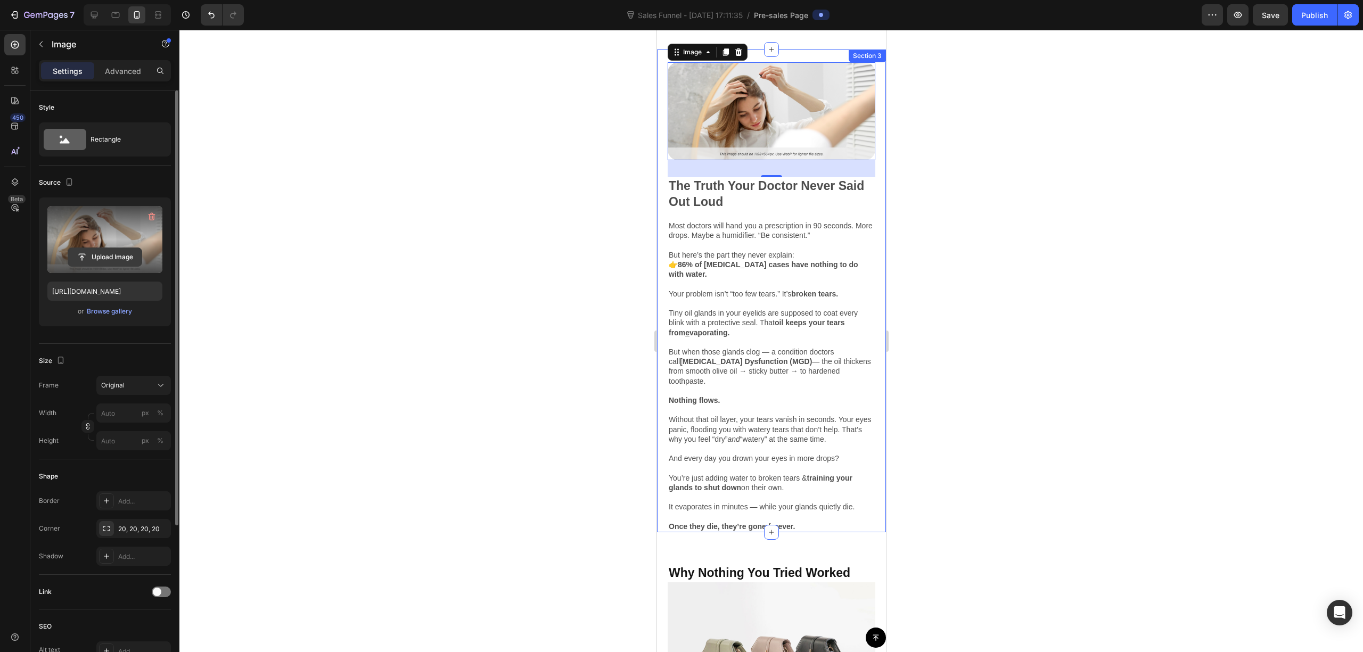
click at [105, 250] on input "file" at bounding box center [105, 257] width 74 height 18
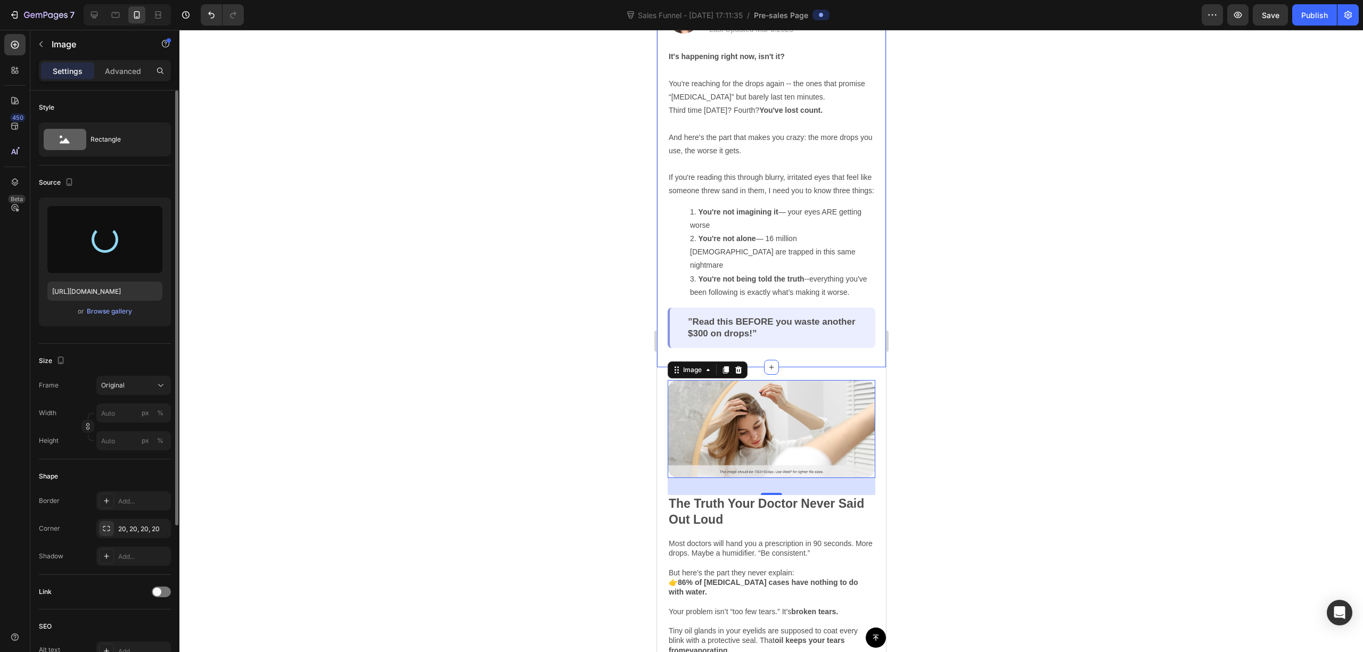
type input "https://cdn.shopify.com/s/files/1/0679/7135/0570/files/gempages_581238827771757…"
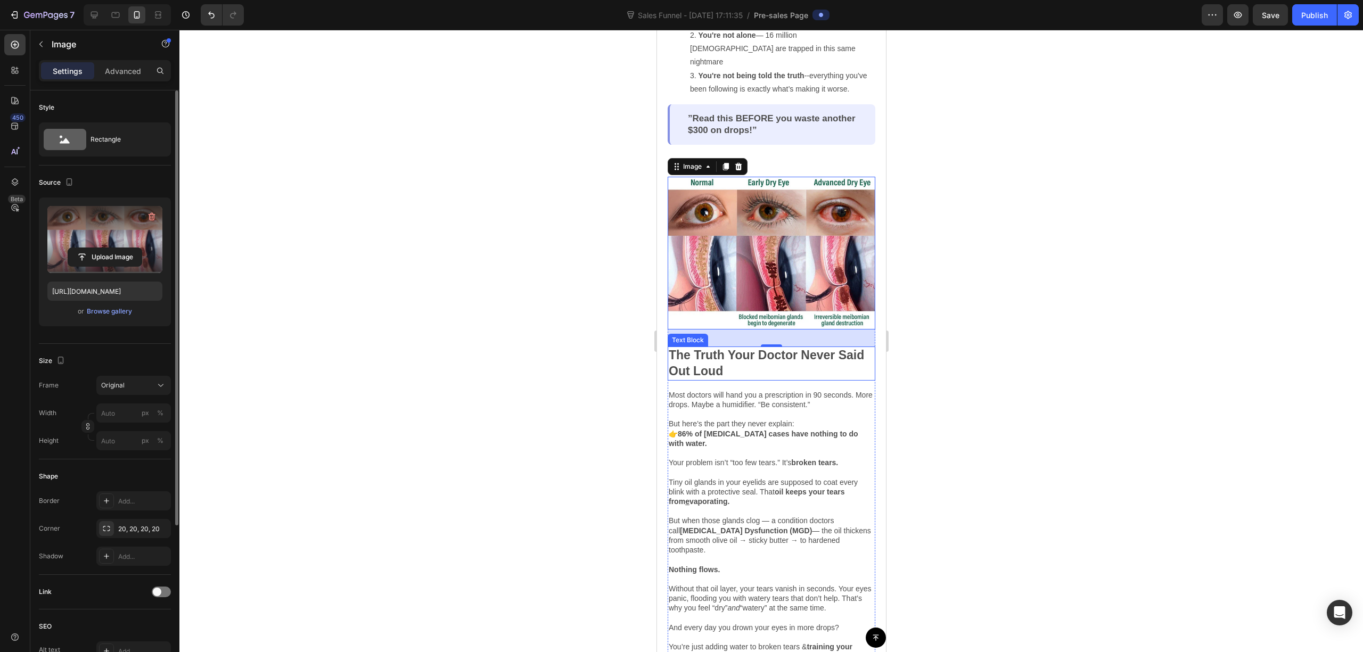
scroll to position [639, 0]
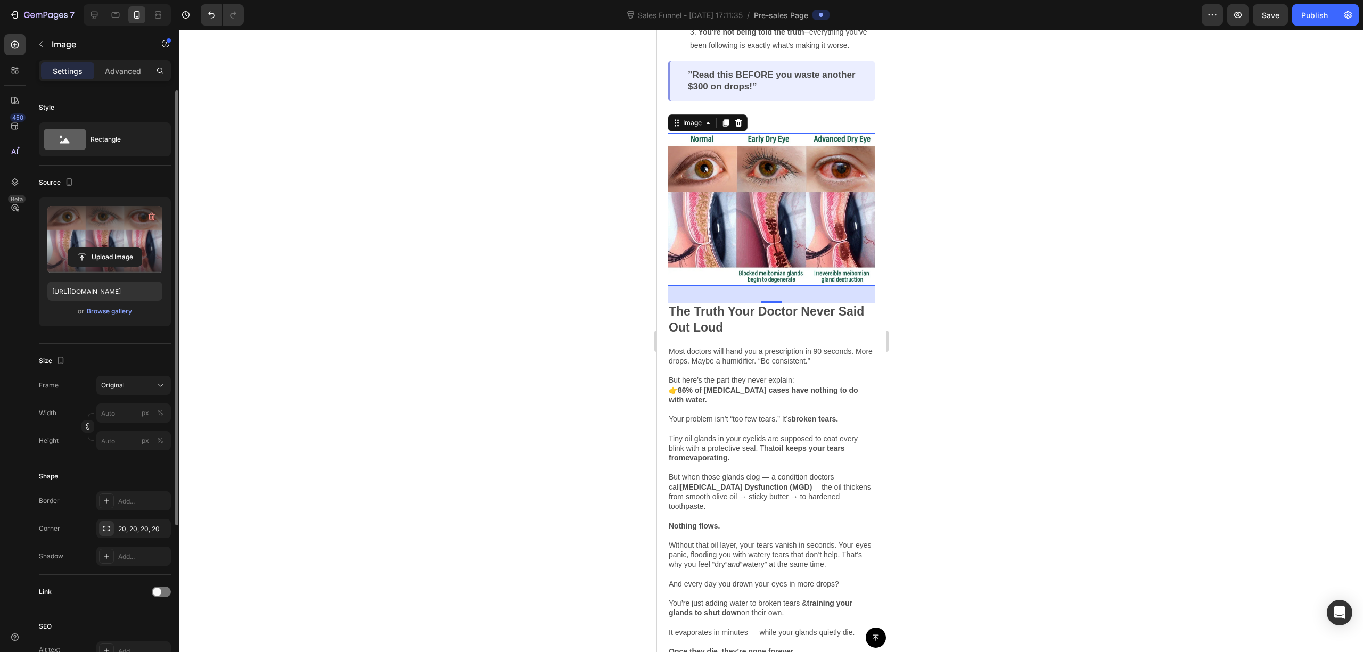
click at [814, 235] on img at bounding box center [771, 209] width 208 height 153
click at [1044, 359] on div at bounding box center [771, 341] width 1184 height 623
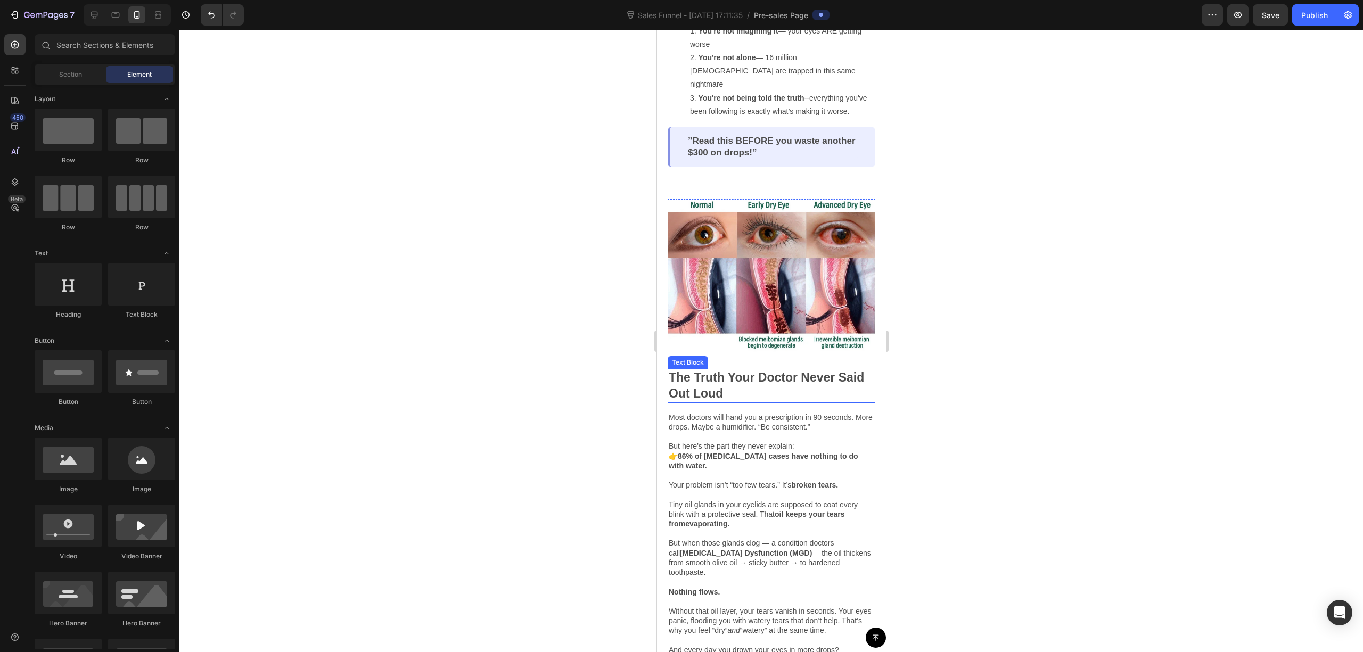
scroll to position [568, 0]
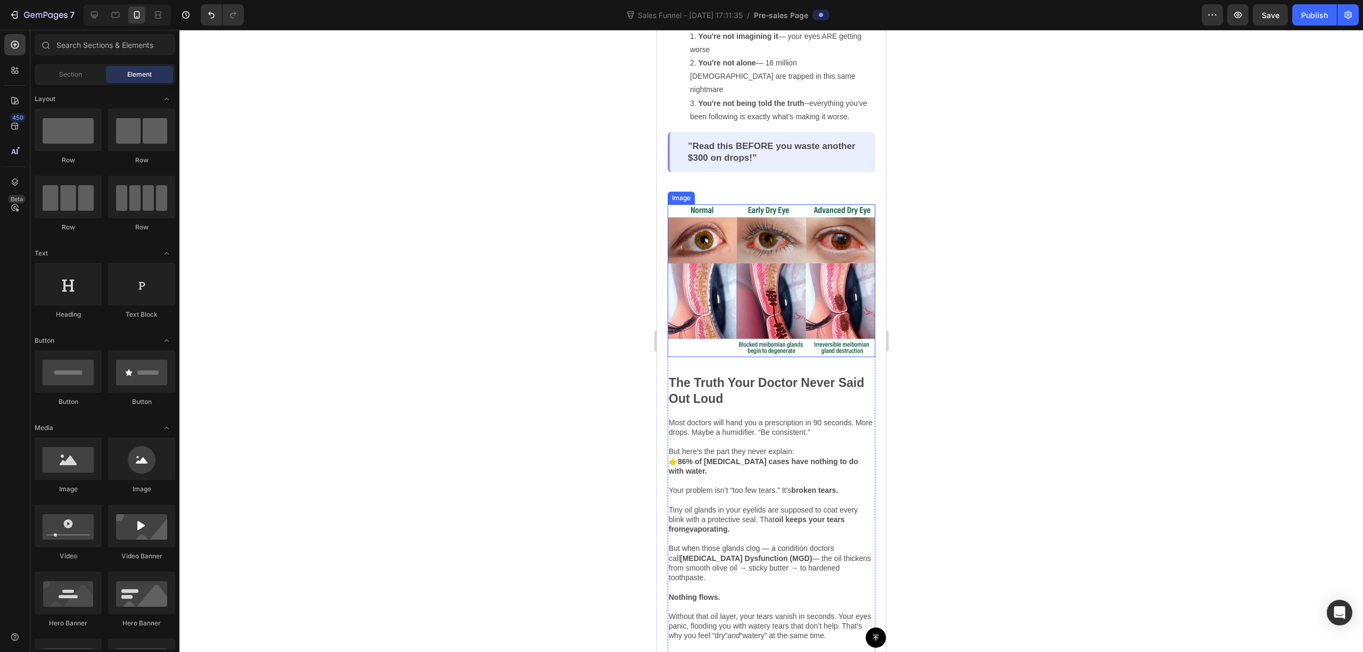
click at [760, 224] on img at bounding box center [771, 281] width 208 height 153
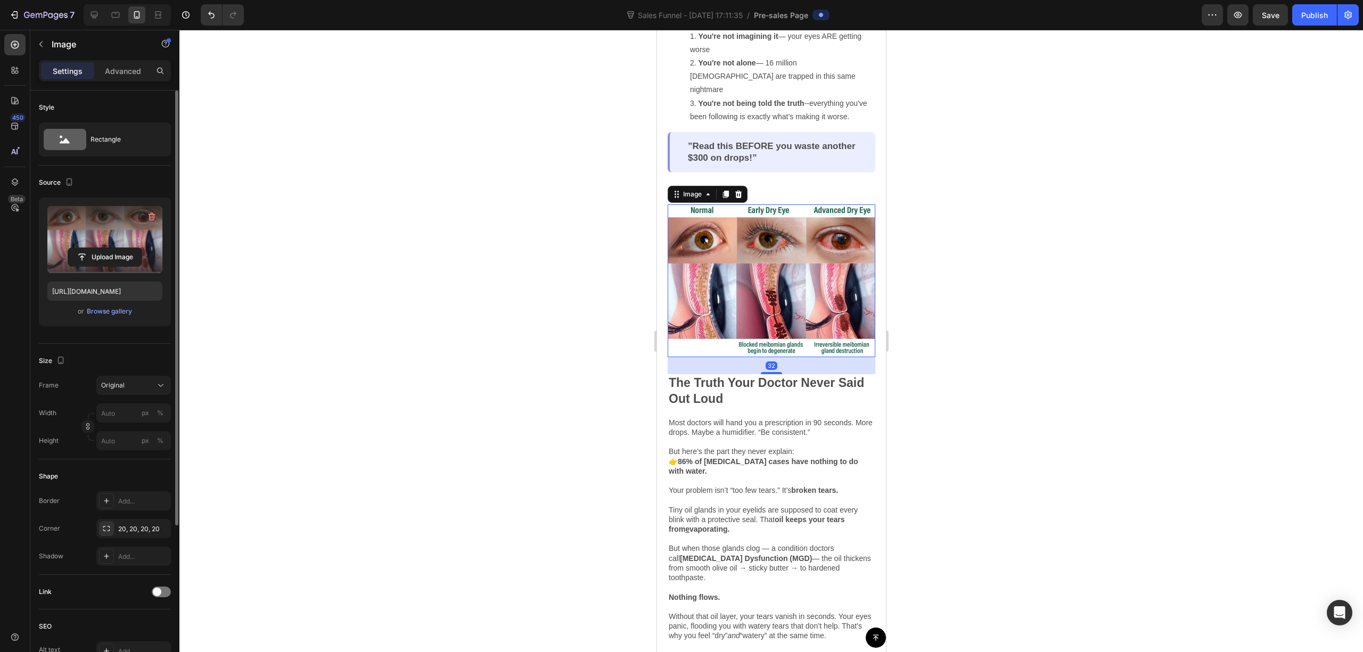
click at [115, 227] on label at bounding box center [104, 239] width 115 height 67
click at [115, 248] on input "file" at bounding box center [105, 257] width 74 height 18
click at [110, 314] on div "Browse gallery" at bounding box center [109, 312] width 45 height 10
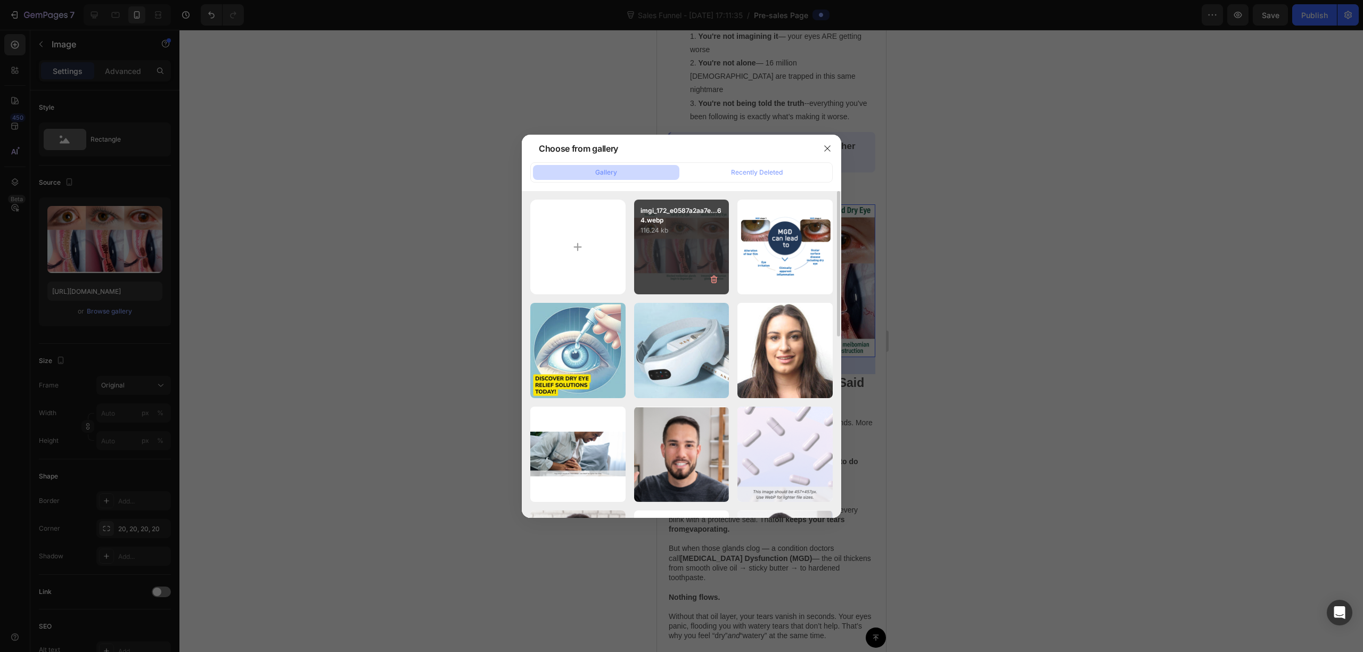
drag, startPoint x: 733, startPoint y: 239, endPoint x: 703, endPoint y: 239, distance: 30.4
click at [725, 239] on div "imgi_172_e0587a2aa7e...64.webp 116.24 kb BLEPHASTEAM-SALES-AID...56.png 375.77 …" at bounding box center [681, 558] width 303 height 717
click at [699, 241] on div "imgi_172_e0587a2aa7e...64.webp 116.24 kb" at bounding box center [681, 247] width 95 height 95
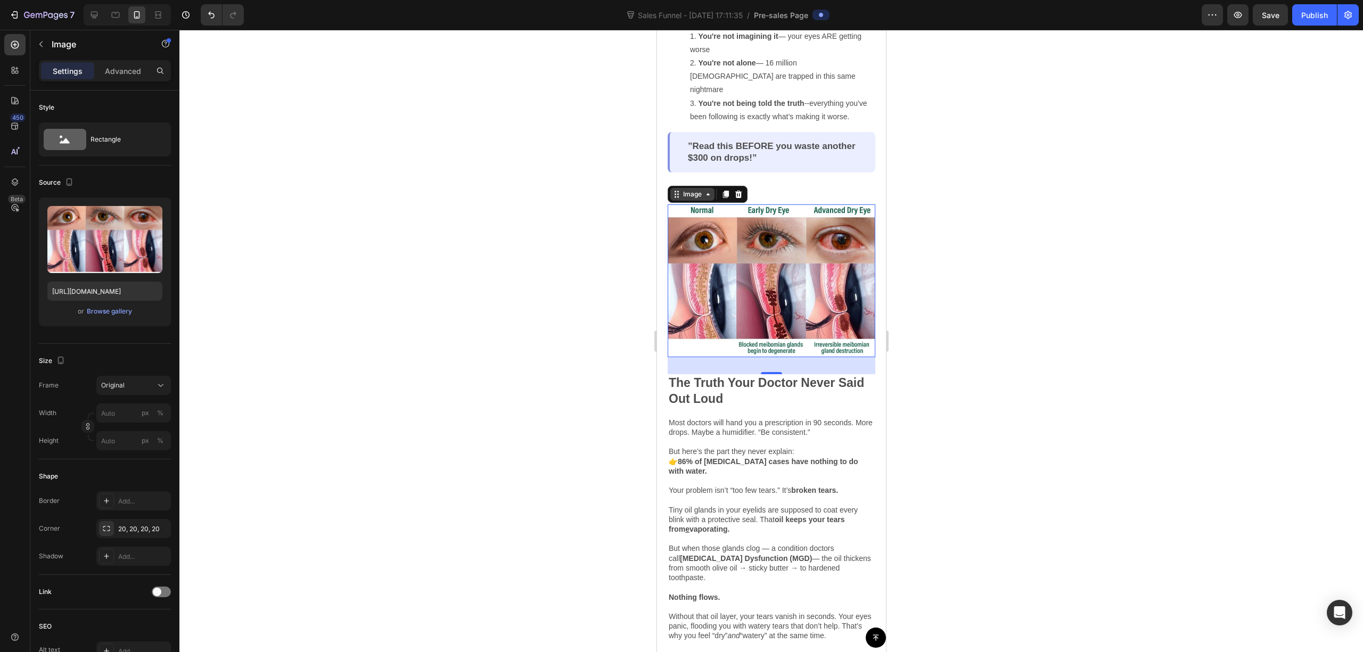
click at [701, 199] on div "Image" at bounding box center [692, 195] width 23 height 10
click at [1269, 11] on span "Save" at bounding box center [1271, 15] width 18 height 9
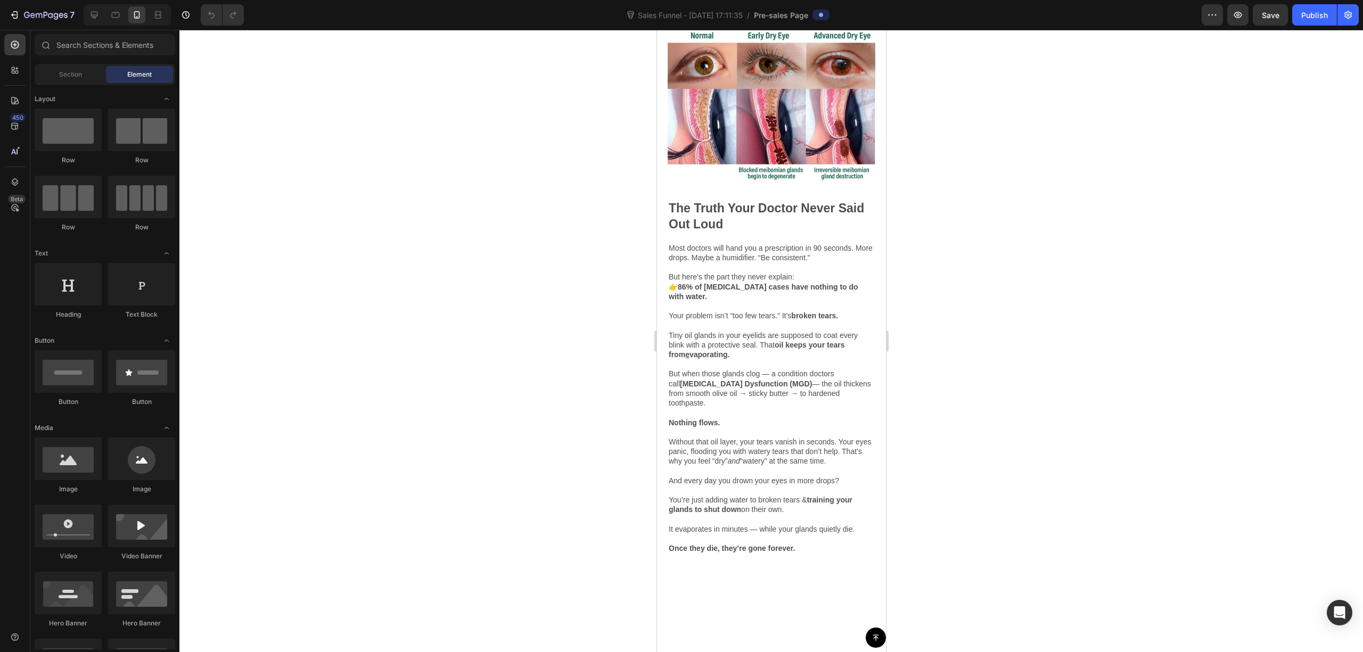
scroll to position [568, 0]
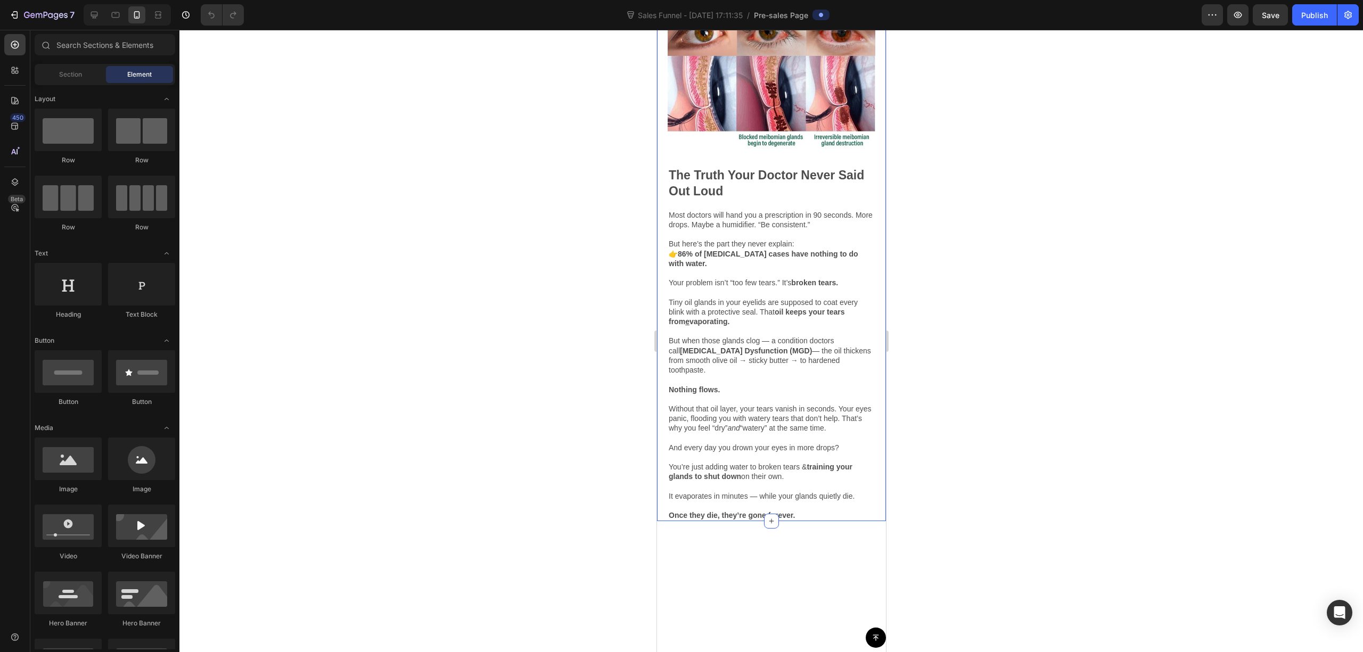
click at [826, 150] on img at bounding box center [771, 73] width 208 height 153
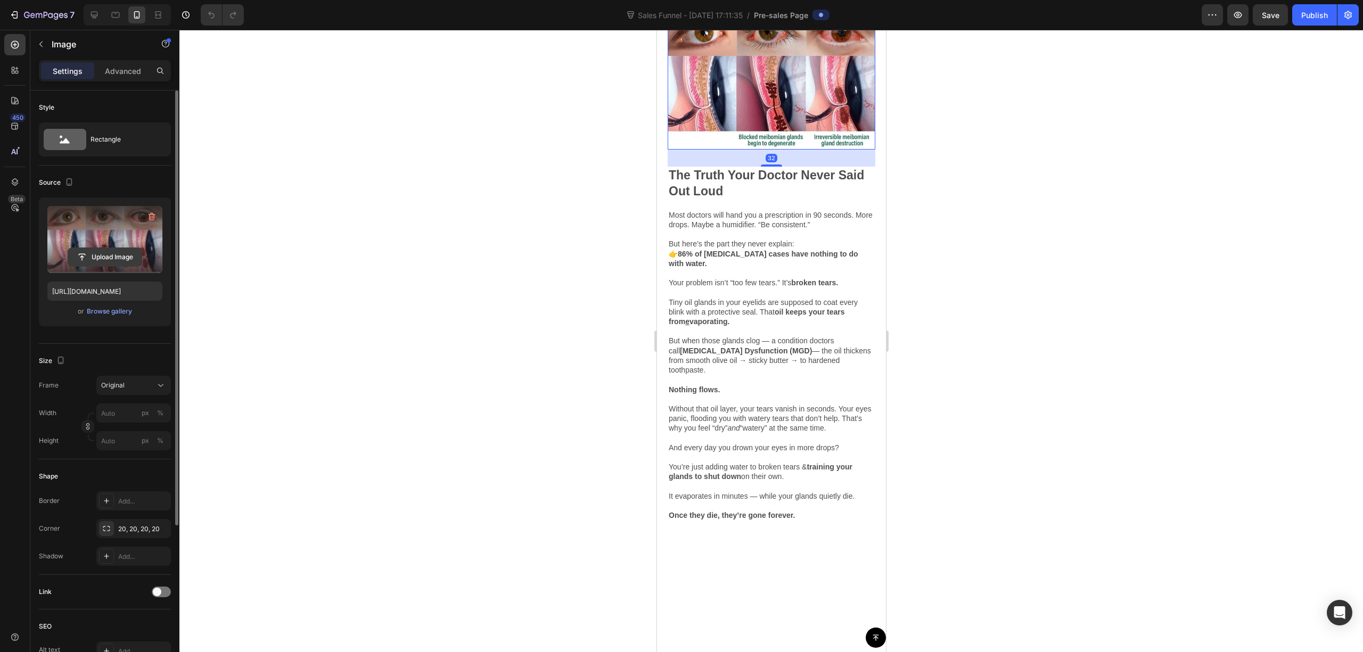
click at [103, 256] on input "file" at bounding box center [105, 257] width 74 height 18
click at [116, 308] on div "Browse gallery" at bounding box center [109, 312] width 45 height 10
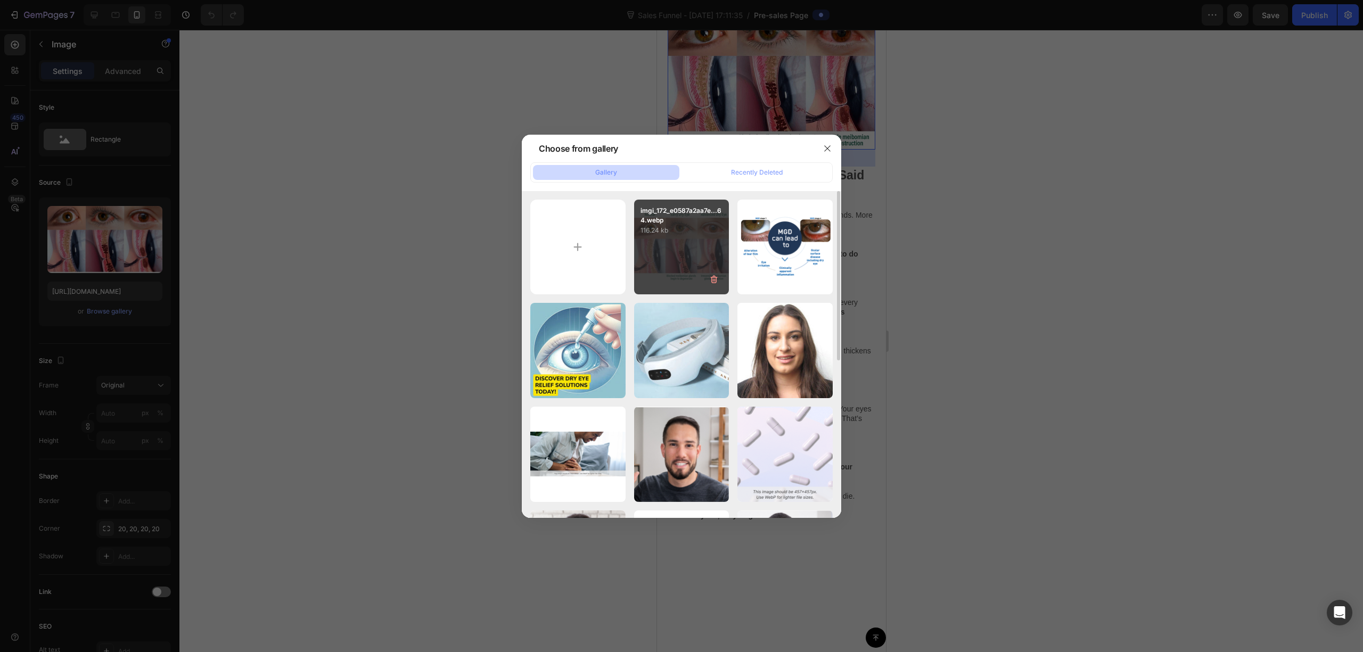
click at [701, 235] on p "116.24 kb" at bounding box center [682, 230] width 83 height 11
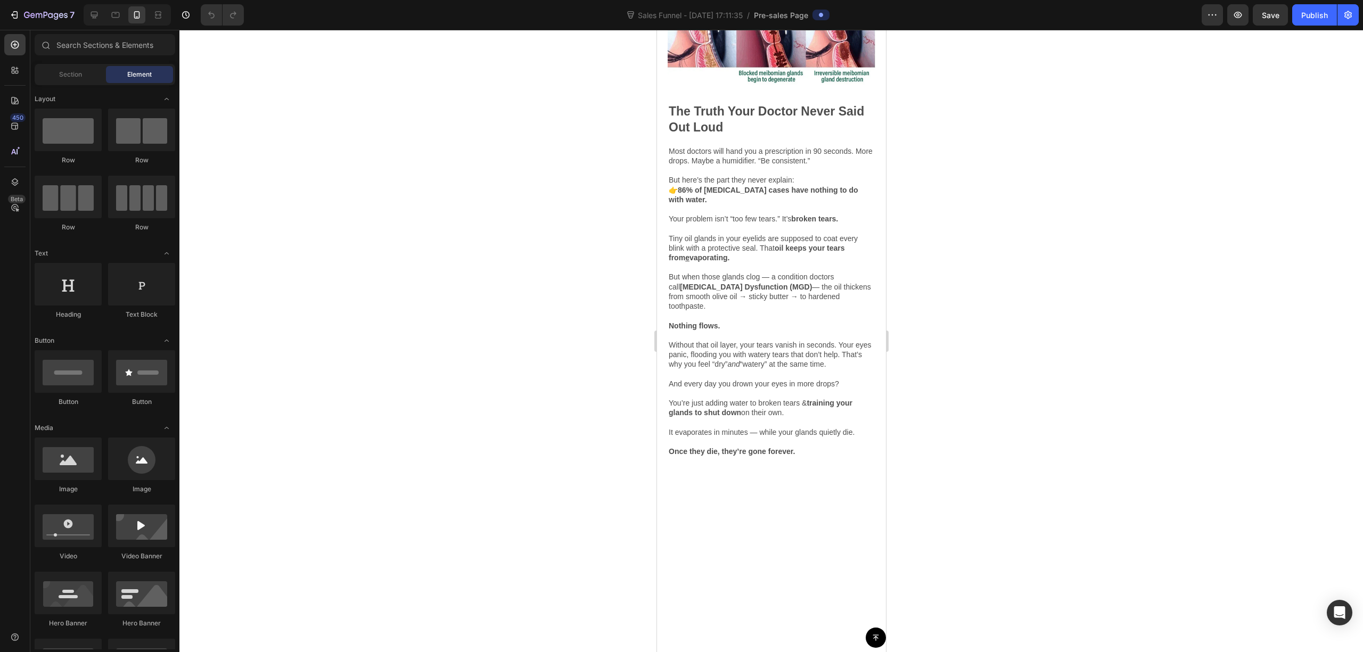
scroll to position [639, 0]
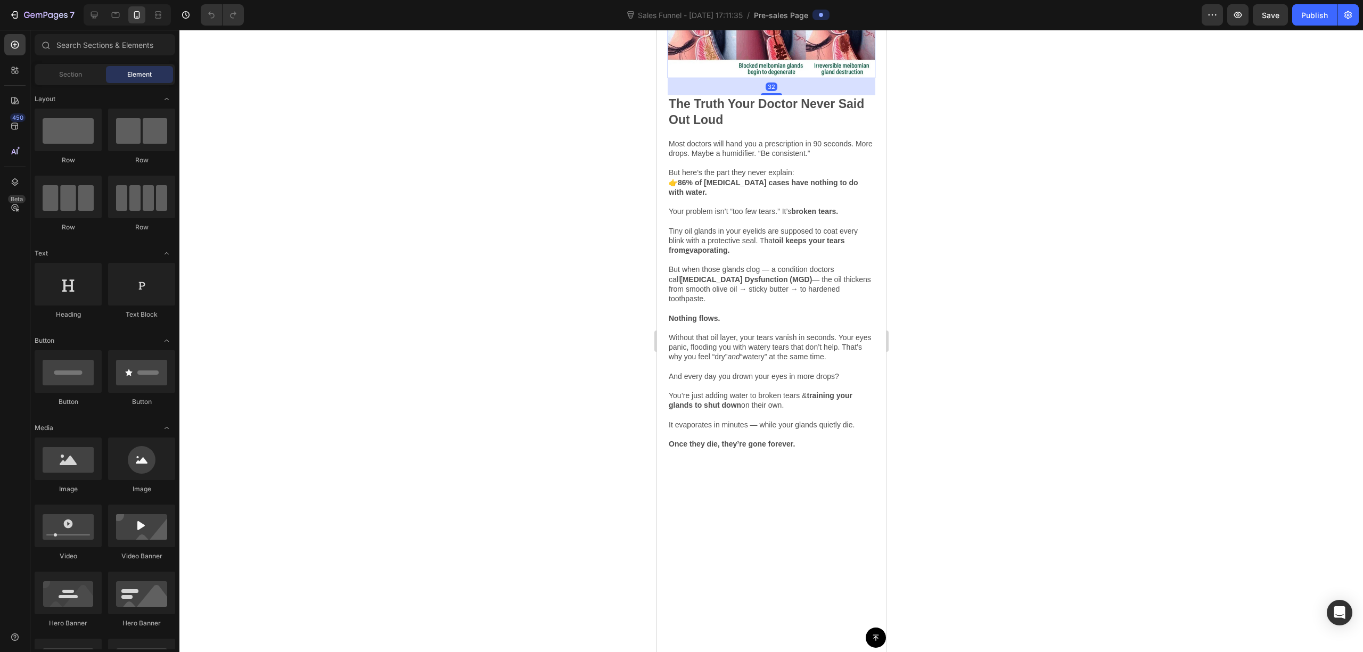
click at [779, 78] on img at bounding box center [771, 1] width 208 height 153
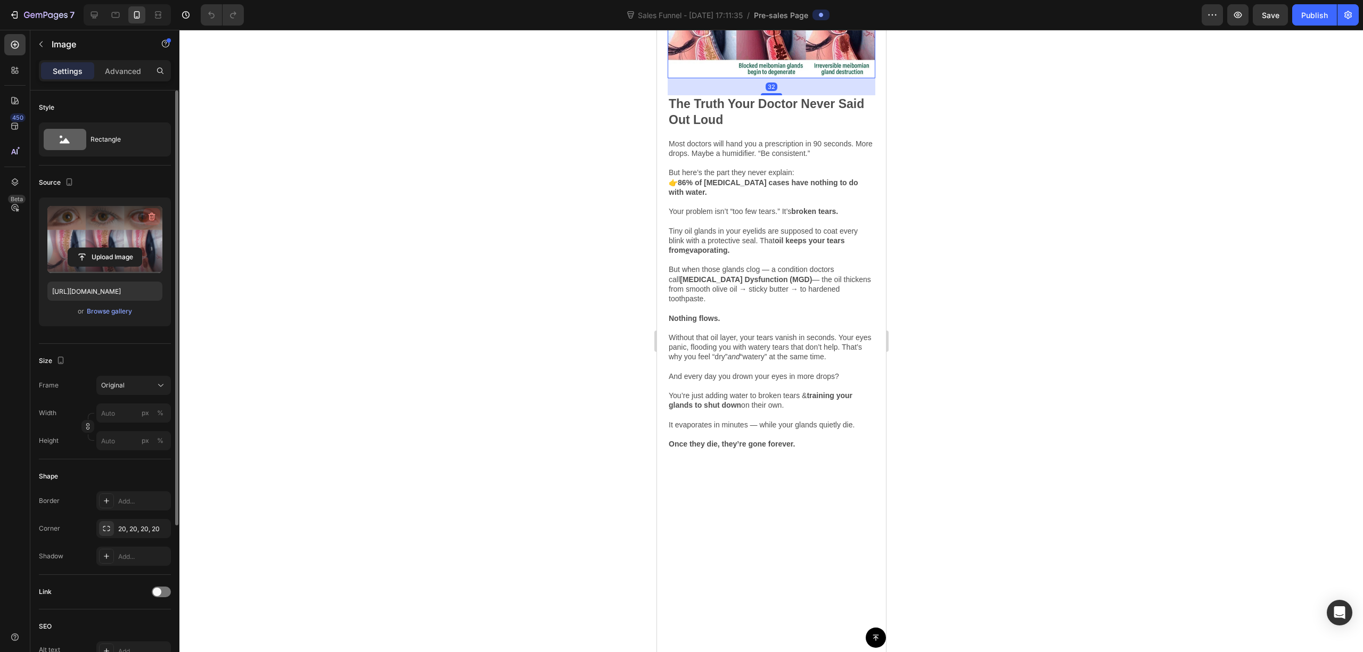
click at [151, 217] on icon "button" at bounding box center [151, 217] width 1 height 3
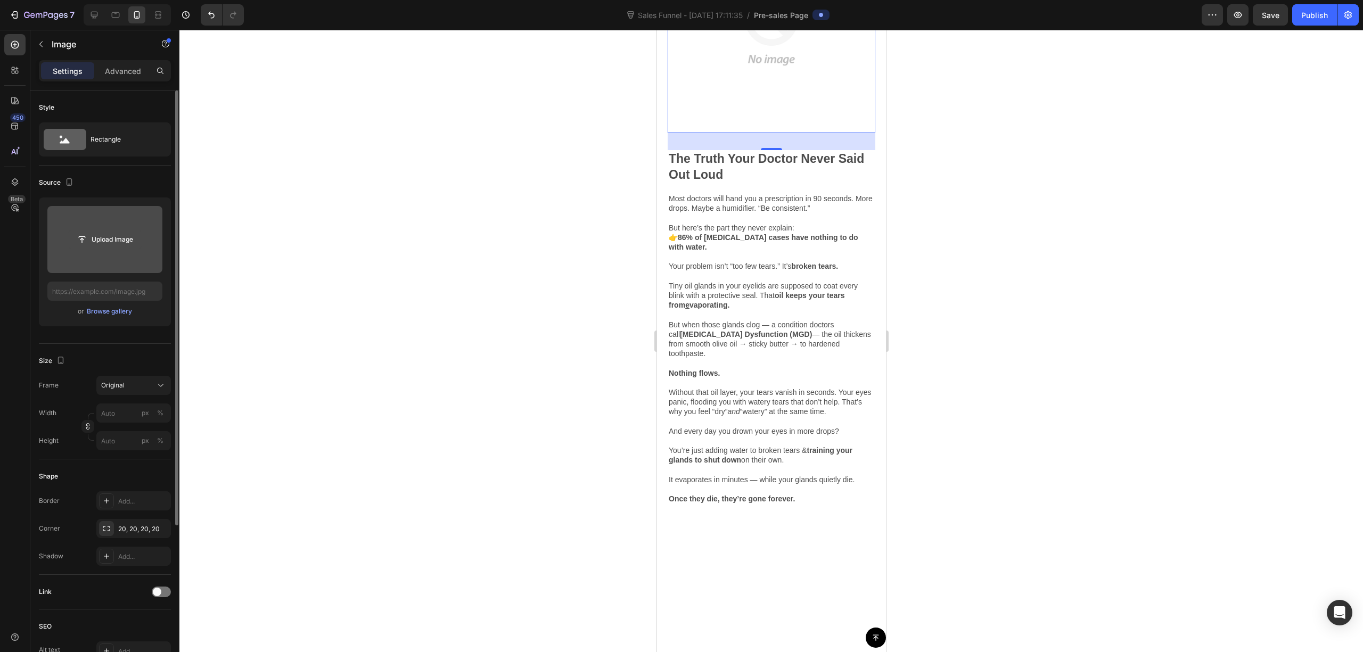
click at [105, 236] on input "file" at bounding box center [105, 240] width 74 height 18
click at [121, 312] on div "Browse gallery" at bounding box center [109, 312] width 45 height 10
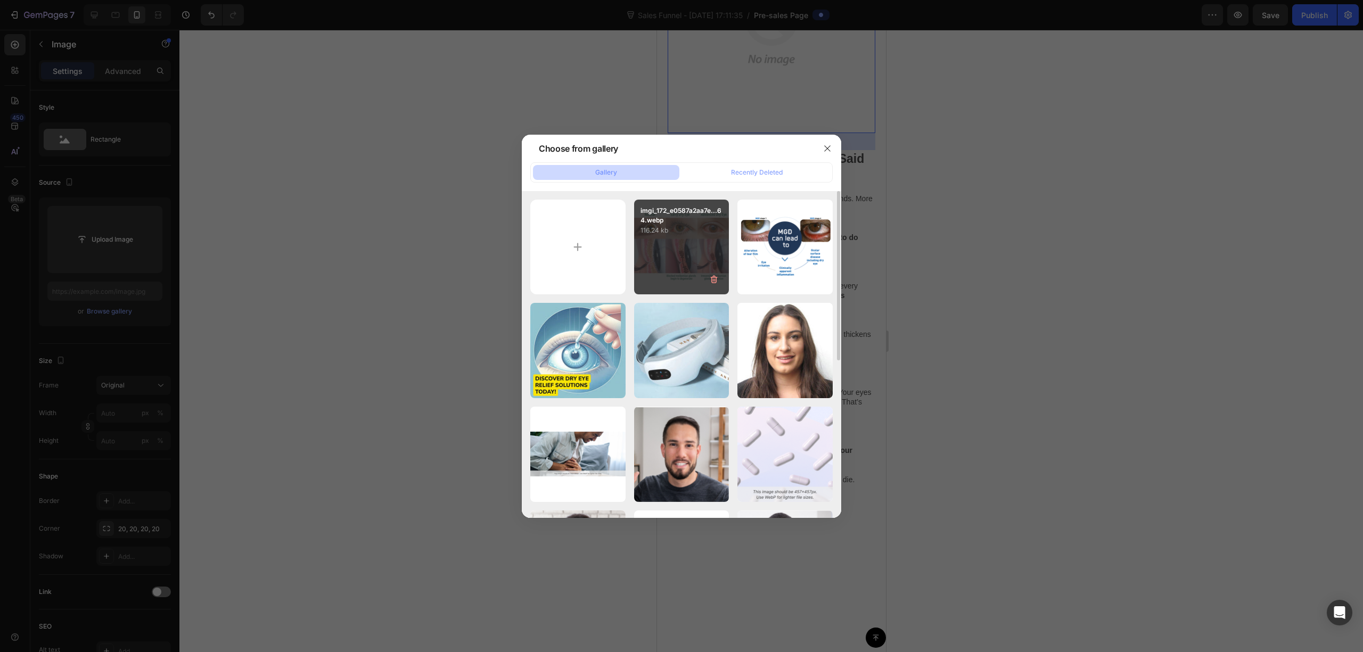
click at [687, 224] on p "imgi_172_e0587a2aa7e...64.webp" at bounding box center [682, 215] width 83 height 19
type input "https://cdn.shopify.com/s/files/1/0679/7135/0570/files/gempages_581238827771757…"
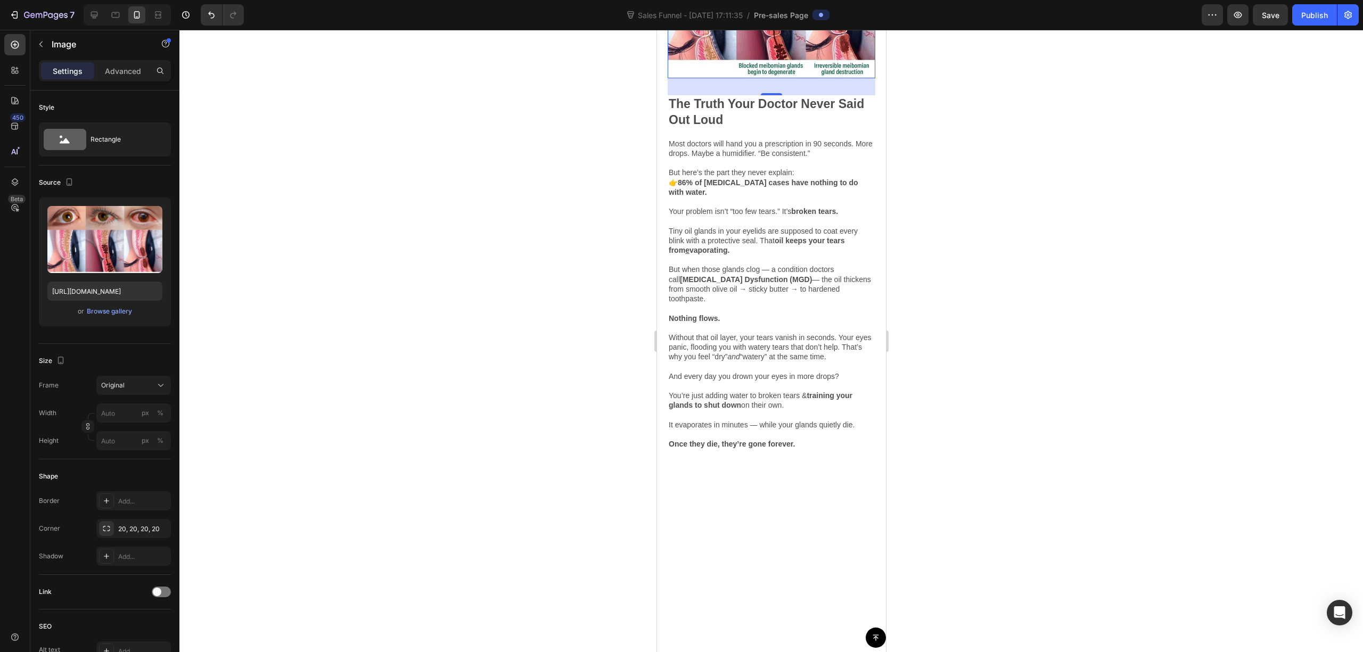
click at [778, 78] on img at bounding box center [771, 1] width 208 height 153
drag, startPoint x: 740, startPoint y: 129, endPoint x: 698, endPoint y: 143, distance: 44.5
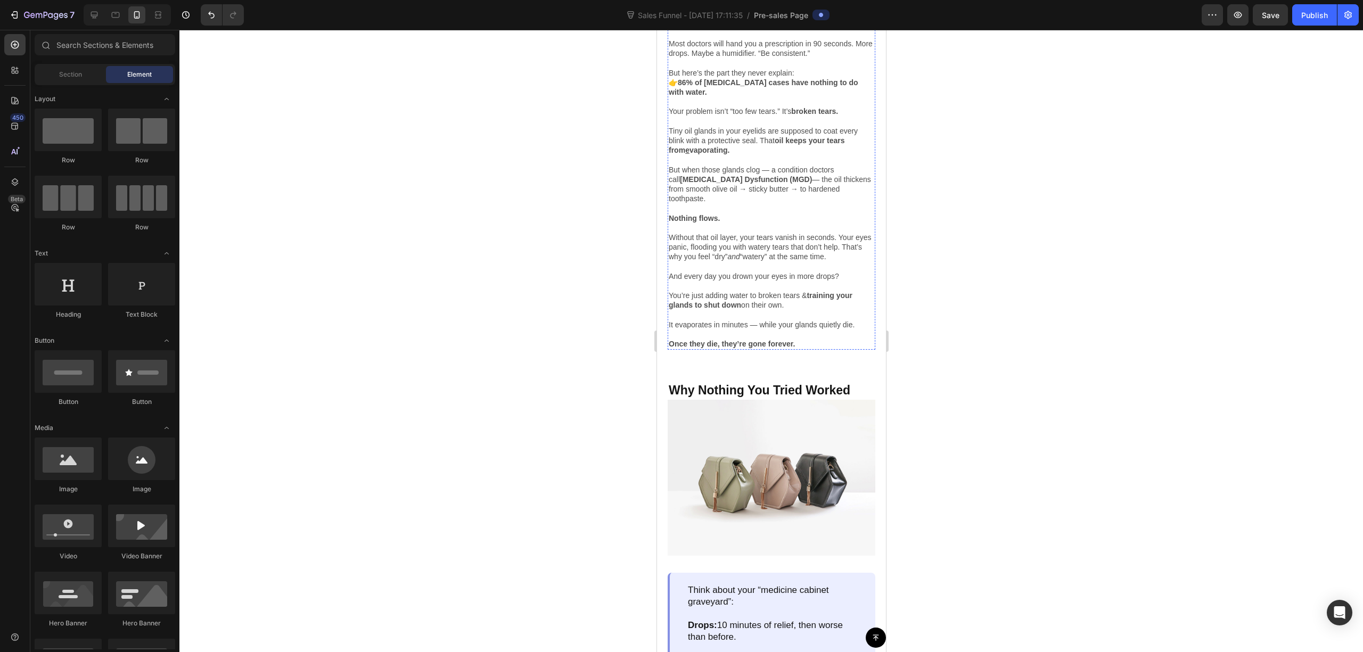
scroll to position [568, 0]
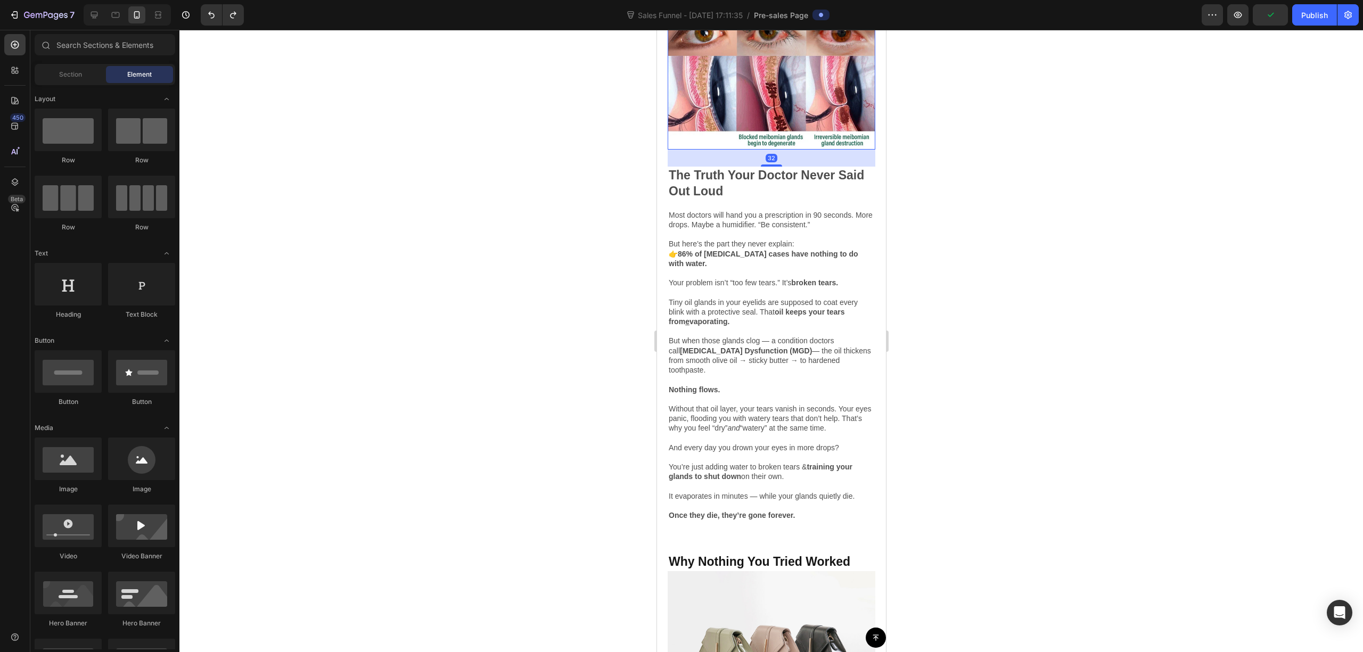
click at [752, 150] on img at bounding box center [771, 73] width 208 height 153
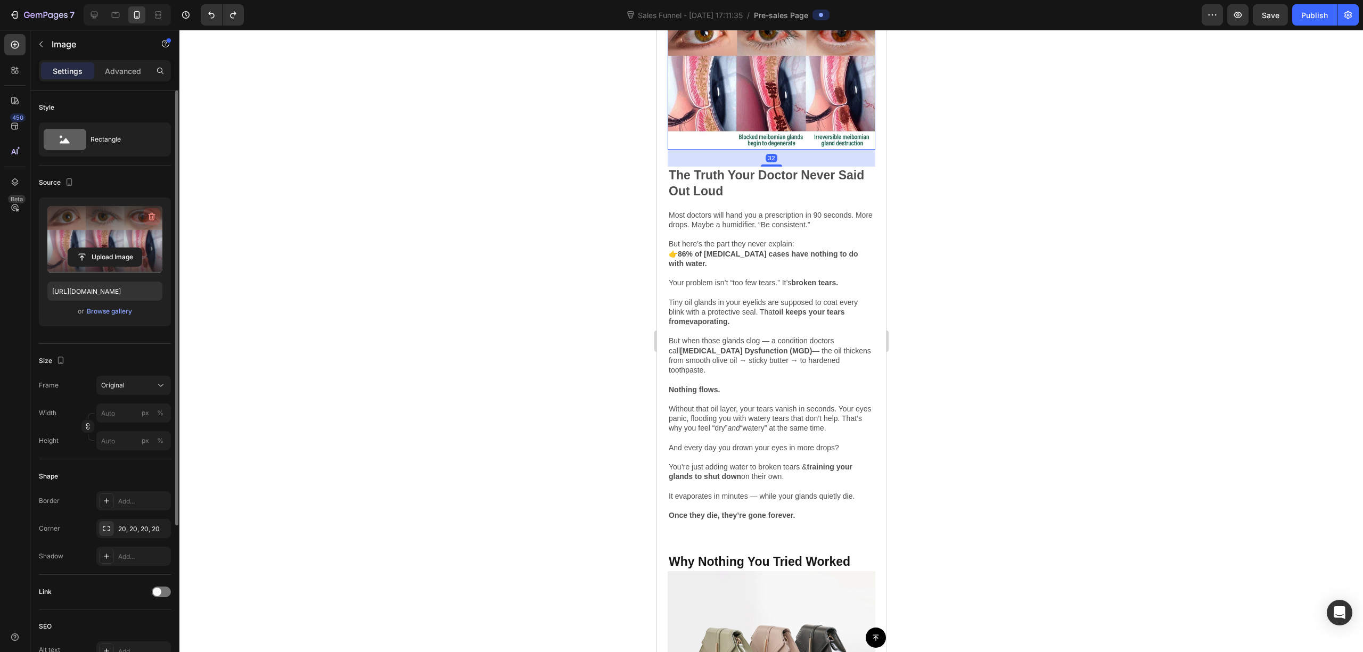
click at [152, 214] on icon "button" at bounding box center [151, 216] width 11 height 11
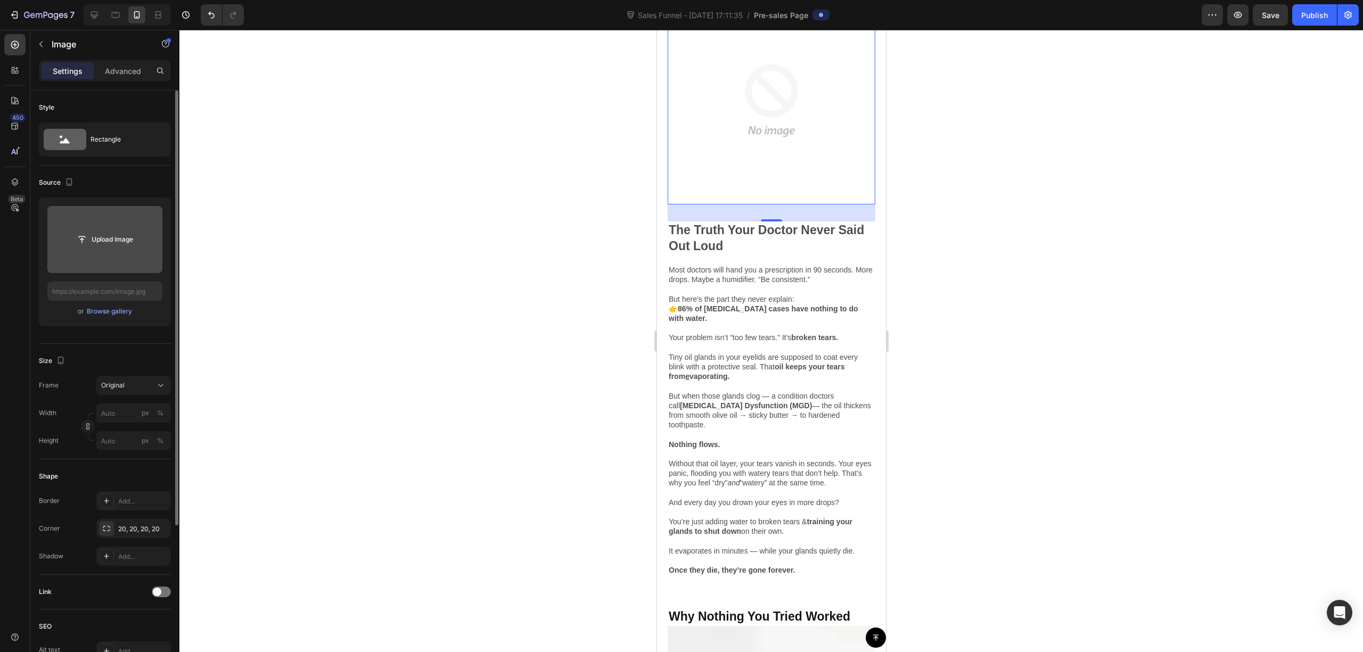
click at [95, 240] on input "file" at bounding box center [105, 240] width 74 height 18
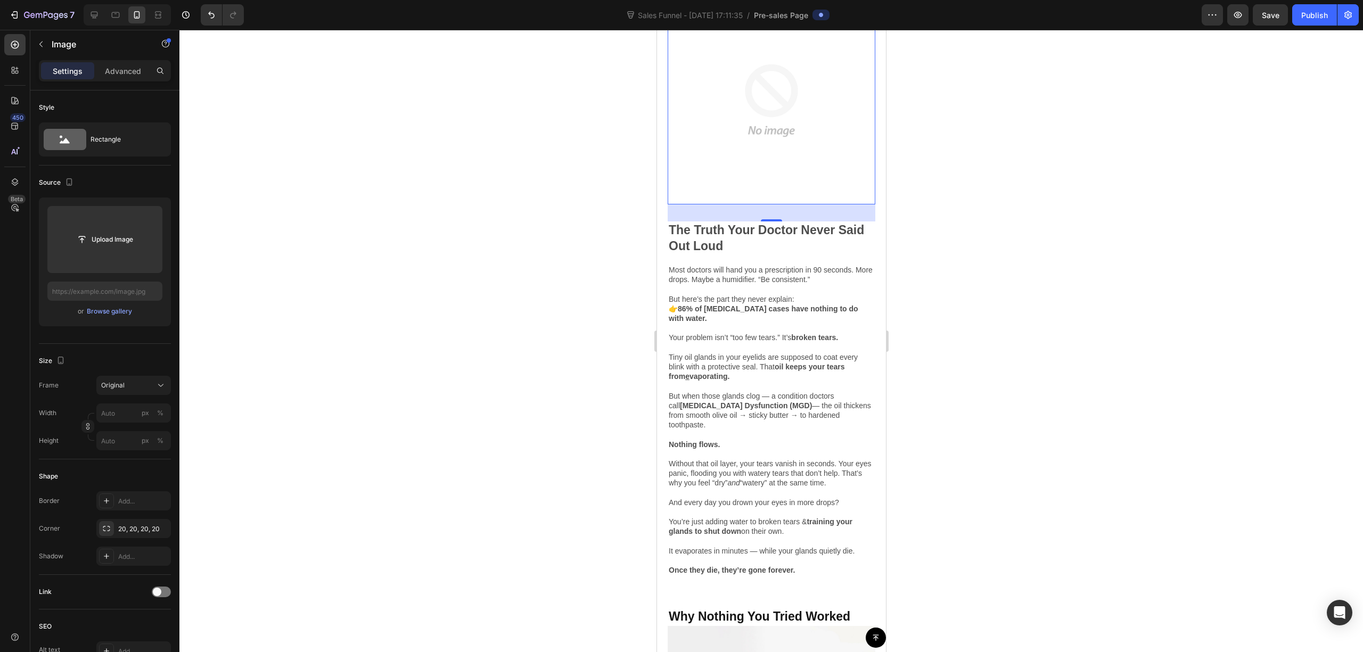
click at [775, 205] on img at bounding box center [771, 101] width 208 height 208
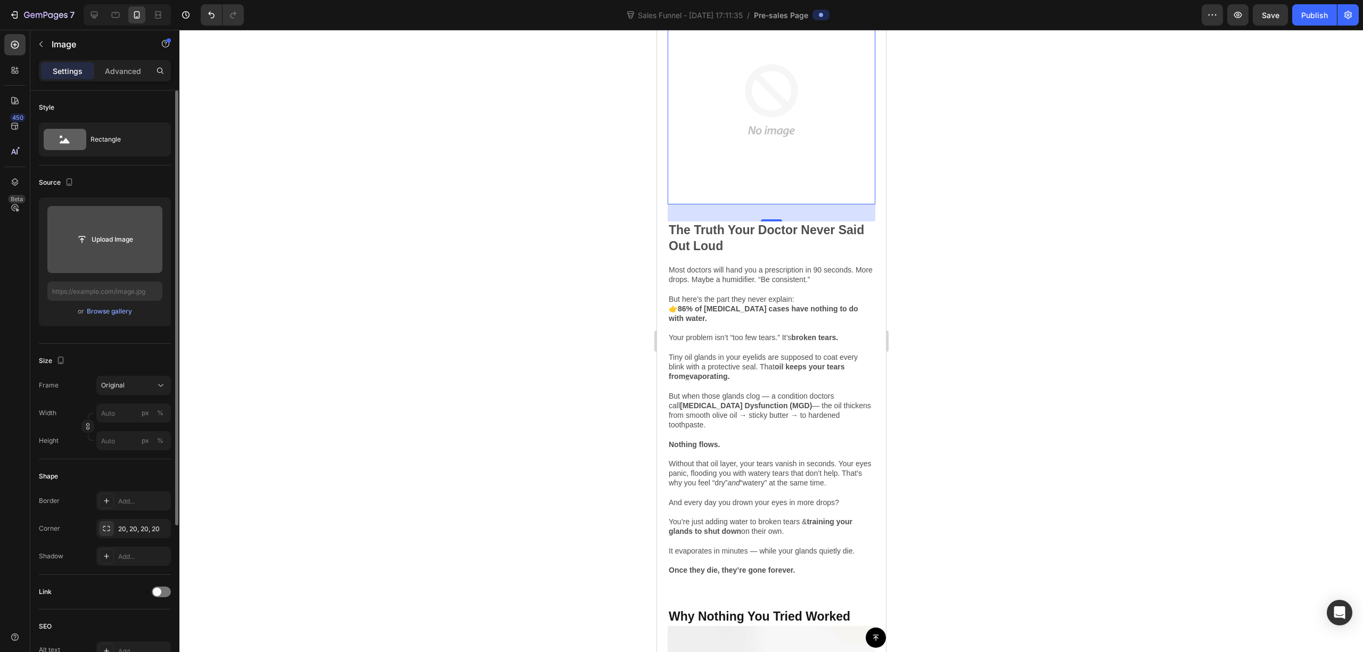
click at [113, 242] on input "file" at bounding box center [105, 240] width 74 height 18
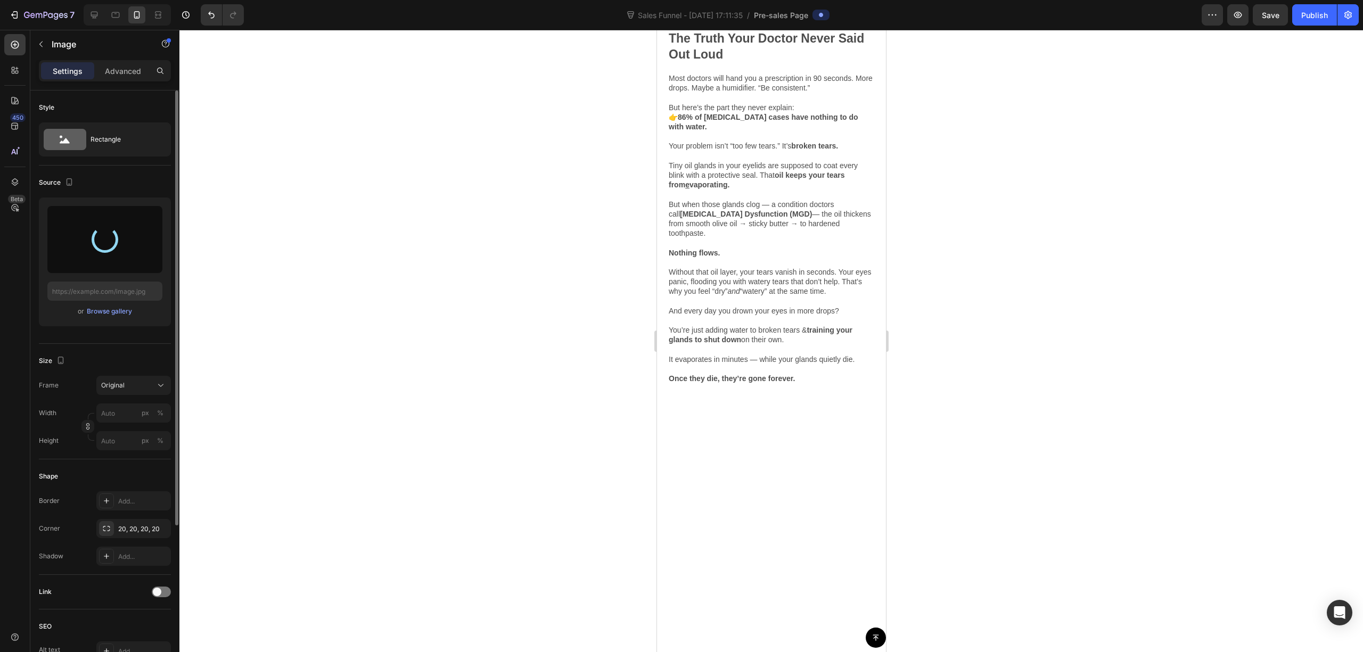
scroll to position [781, 0]
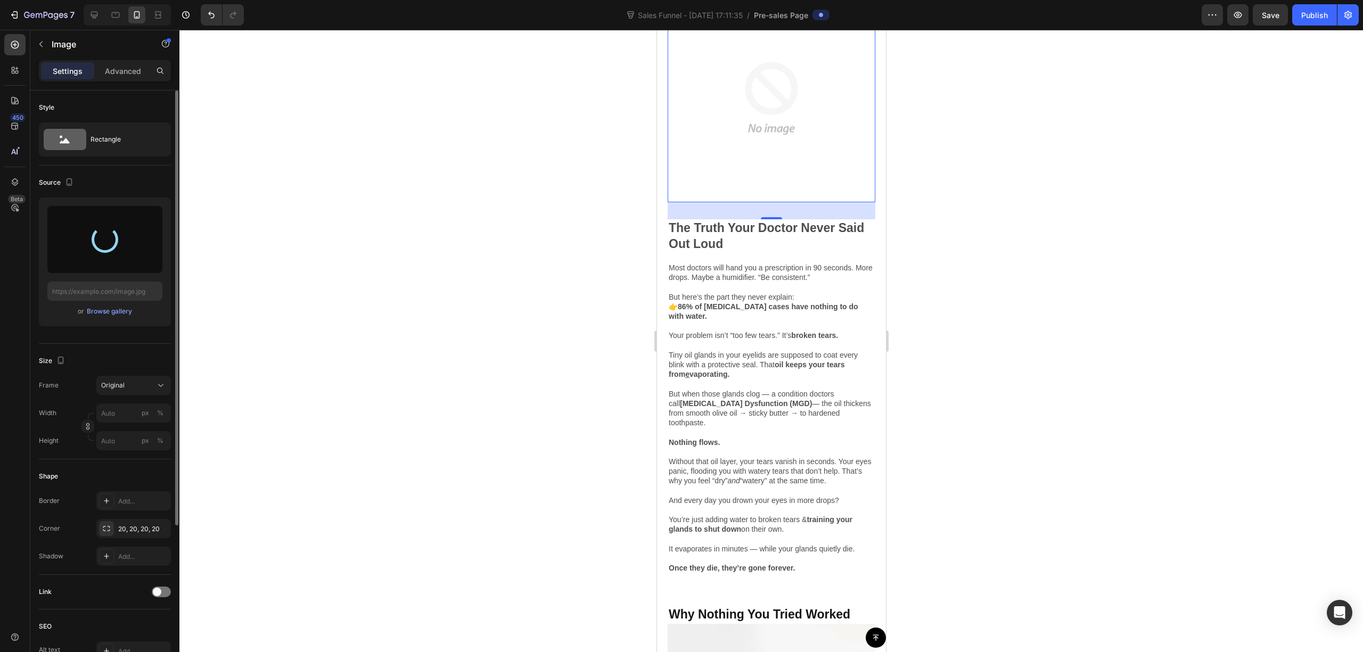
drag, startPoint x: 1007, startPoint y: 282, endPoint x: 998, endPoint y: 284, distance: 9.3
click at [1006, 282] on div at bounding box center [771, 341] width 1184 height 623
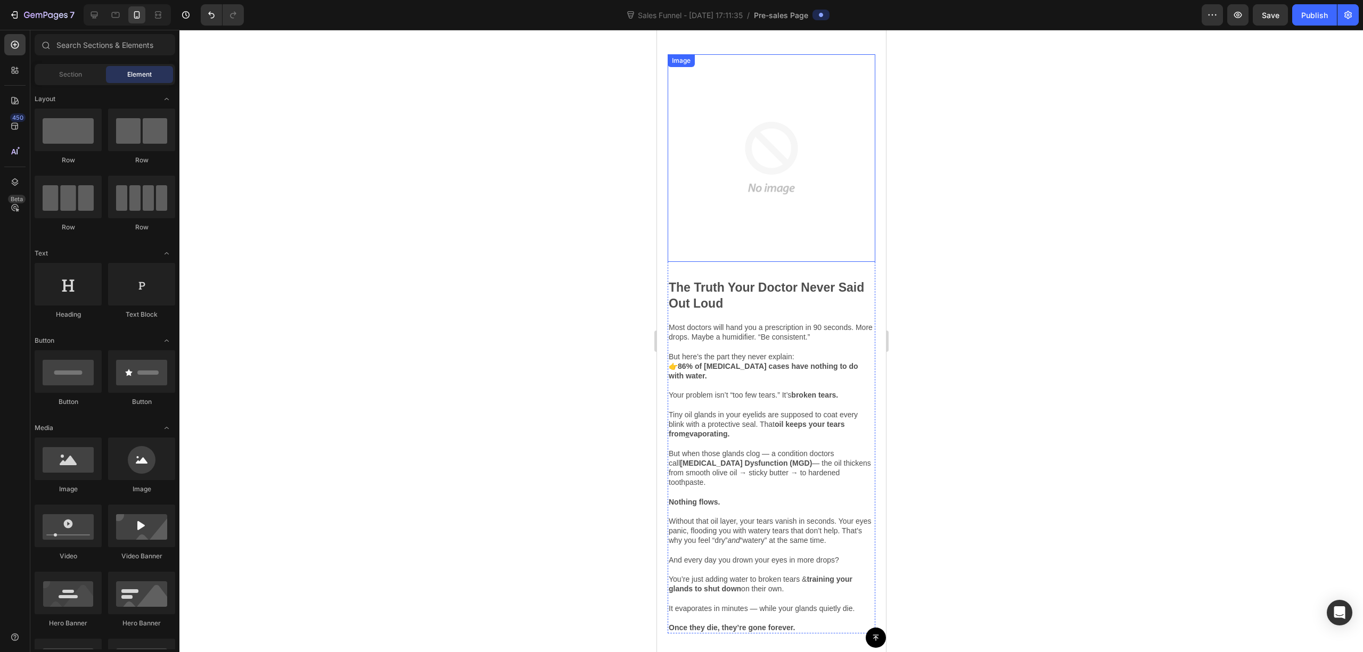
scroll to position [497, 0]
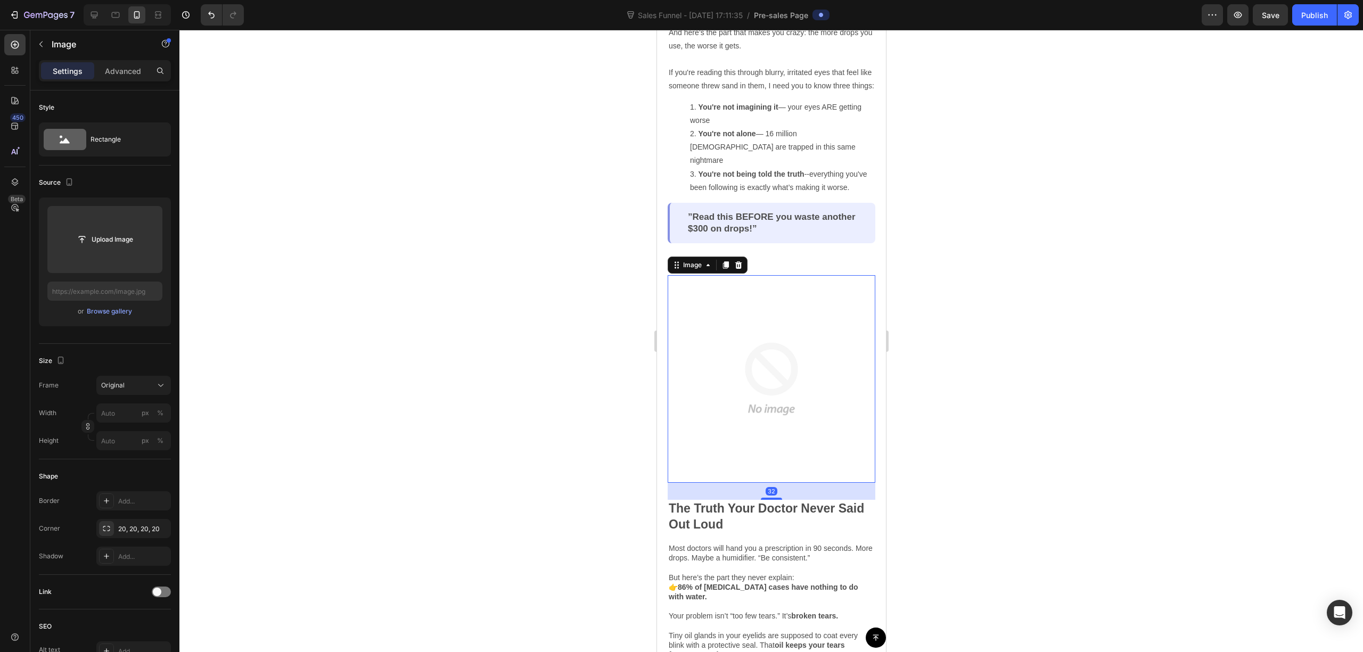
click at [771, 301] on img at bounding box center [771, 379] width 208 height 208
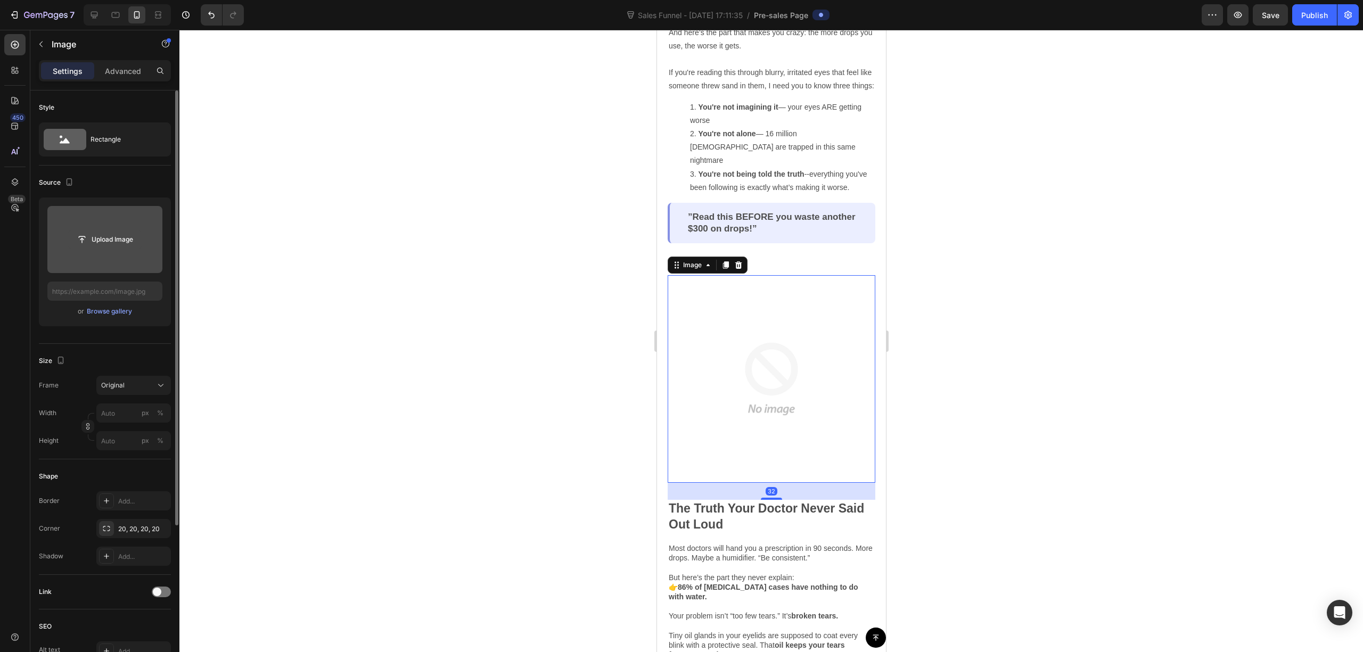
click at [120, 244] on input "file" at bounding box center [105, 240] width 74 height 18
type input "https://cdn.shopify.com/s/files/1/0679/7135/0570/files/gempages_581238827771757…"
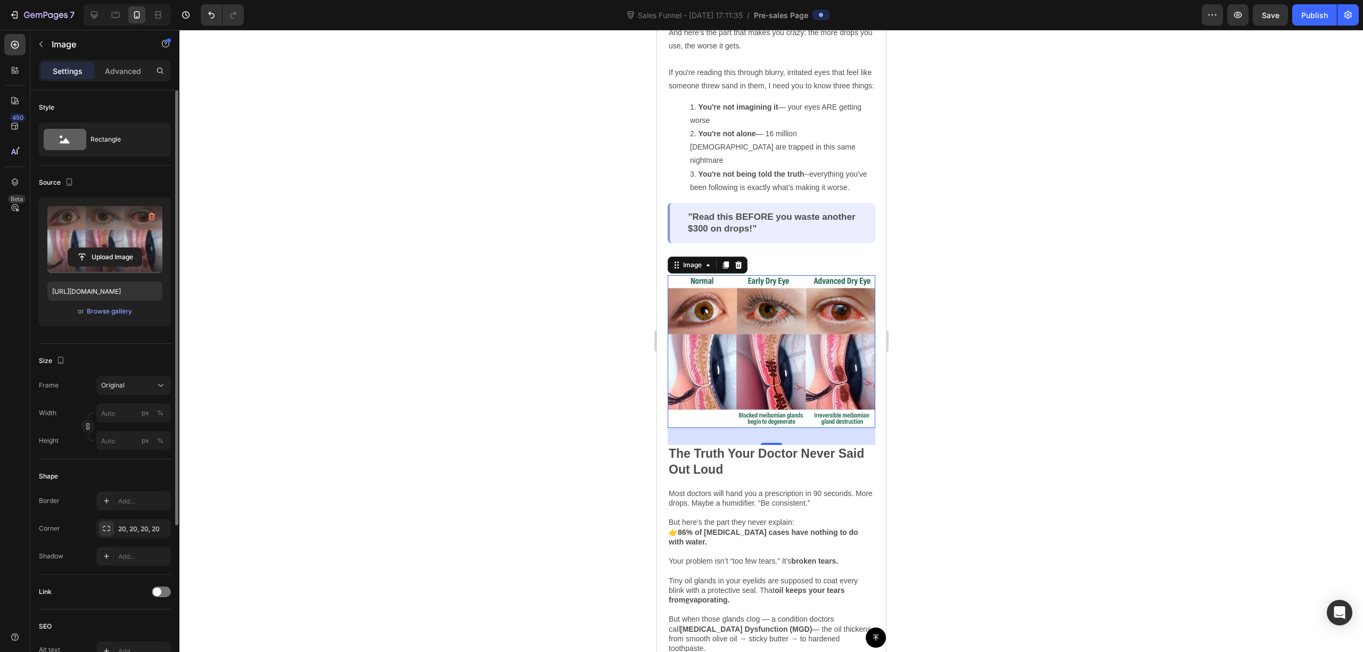
click at [1051, 195] on div at bounding box center [771, 341] width 1184 height 623
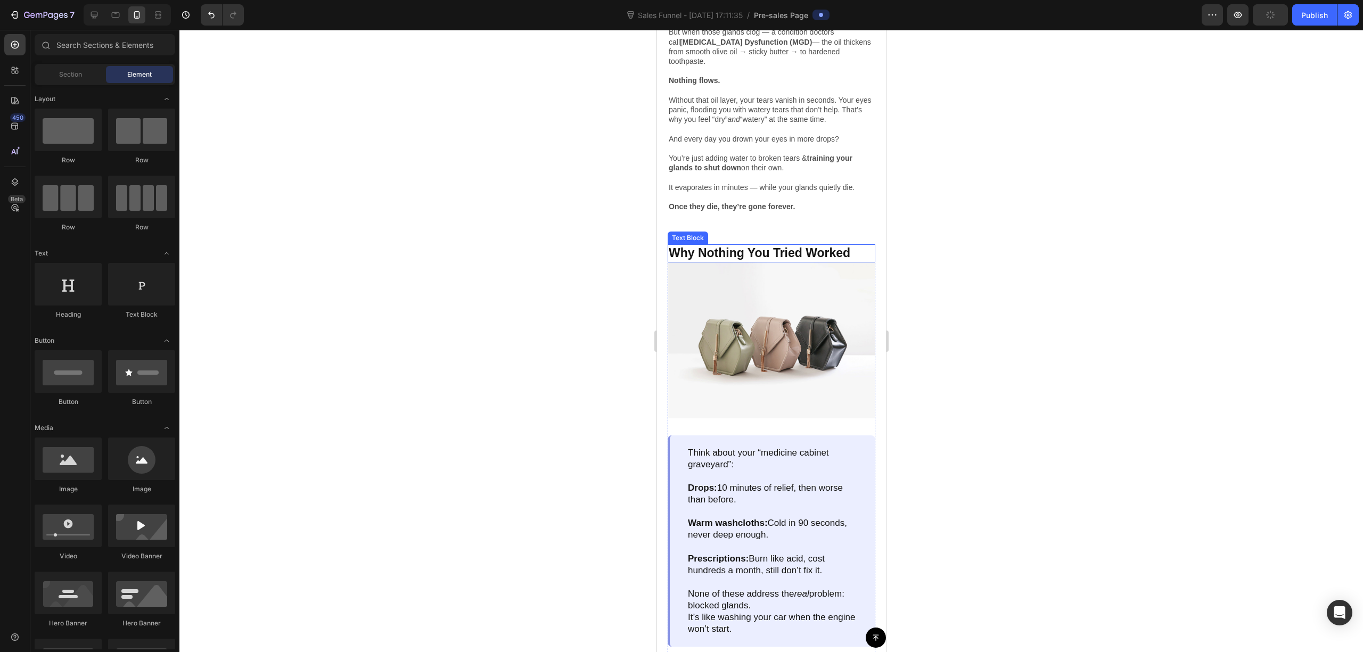
scroll to position [1136, 0]
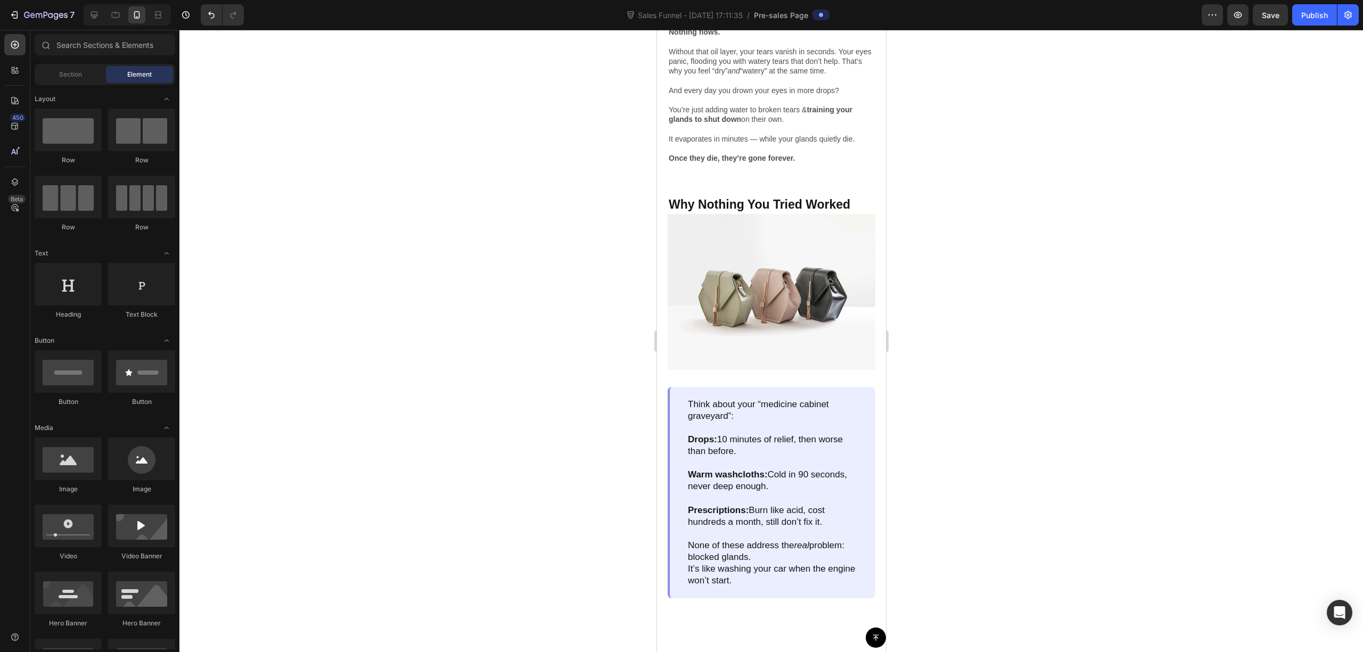
click at [1177, 218] on div at bounding box center [771, 341] width 1184 height 623
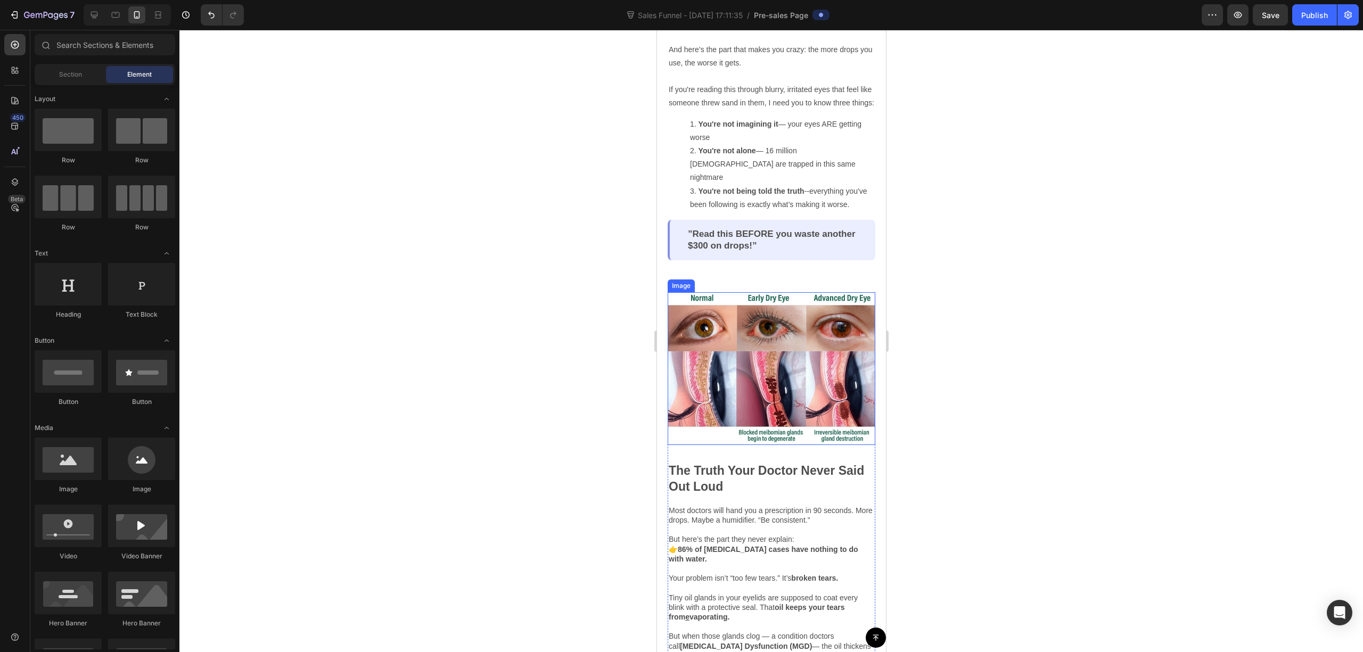
scroll to position [497, 0]
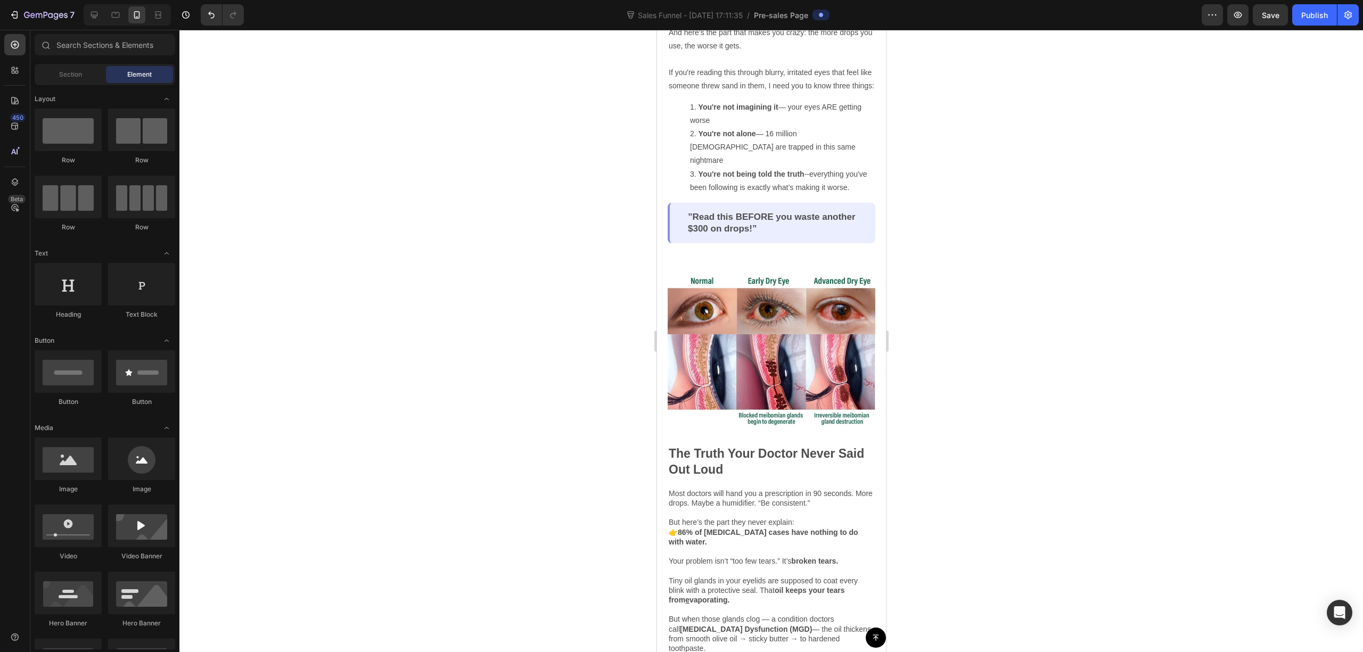
click at [1005, 294] on div at bounding box center [771, 341] width 1184 height 623
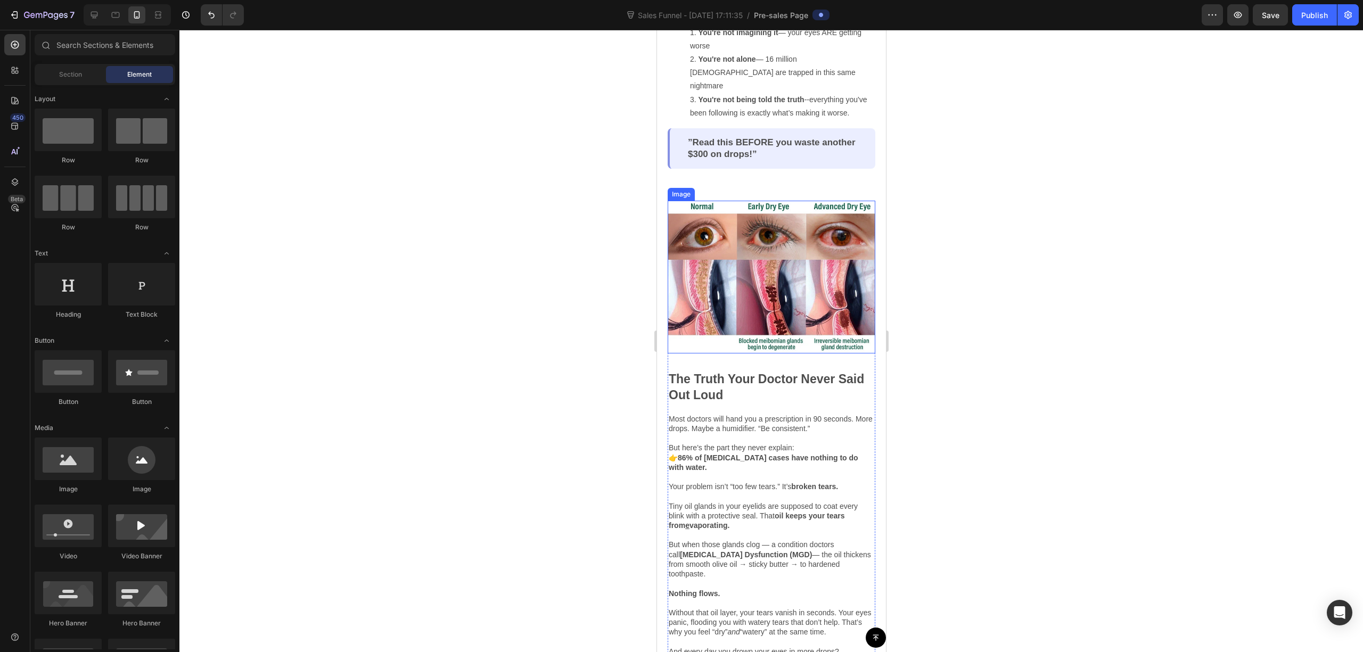
scroll to position [568, 0]
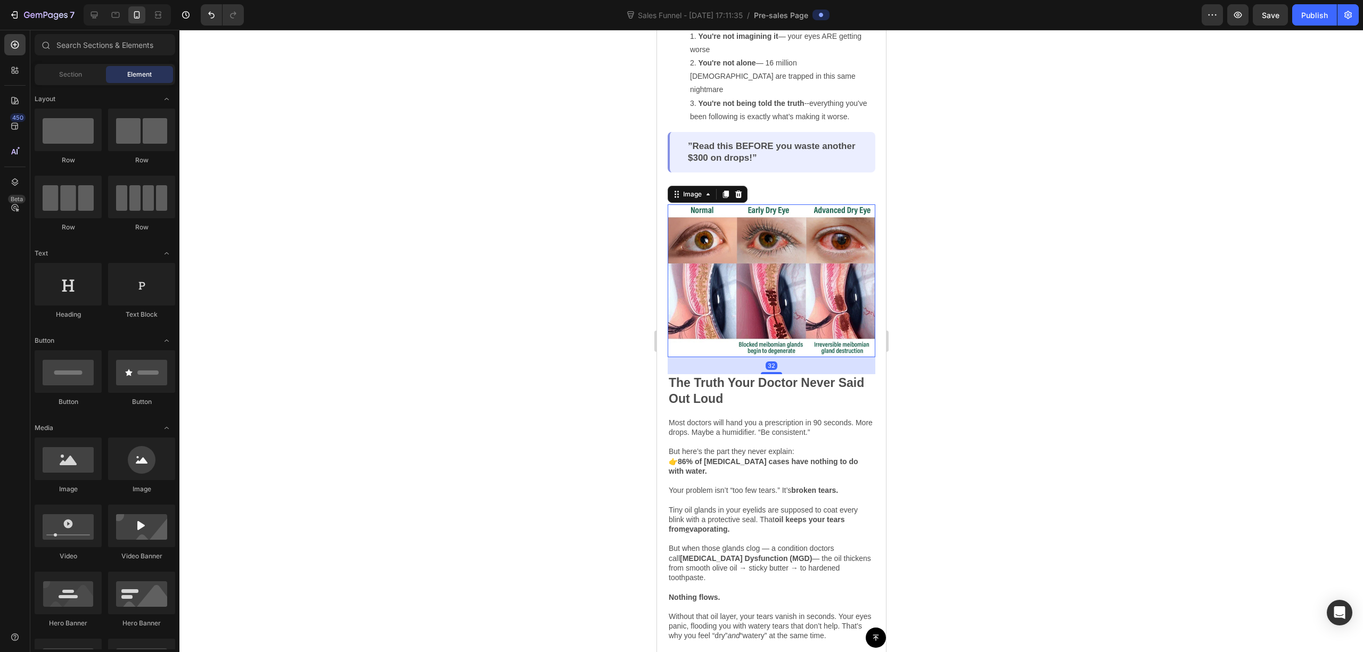
click at [779, 286] on img at bounding box center [771, 281] width 208 height 153
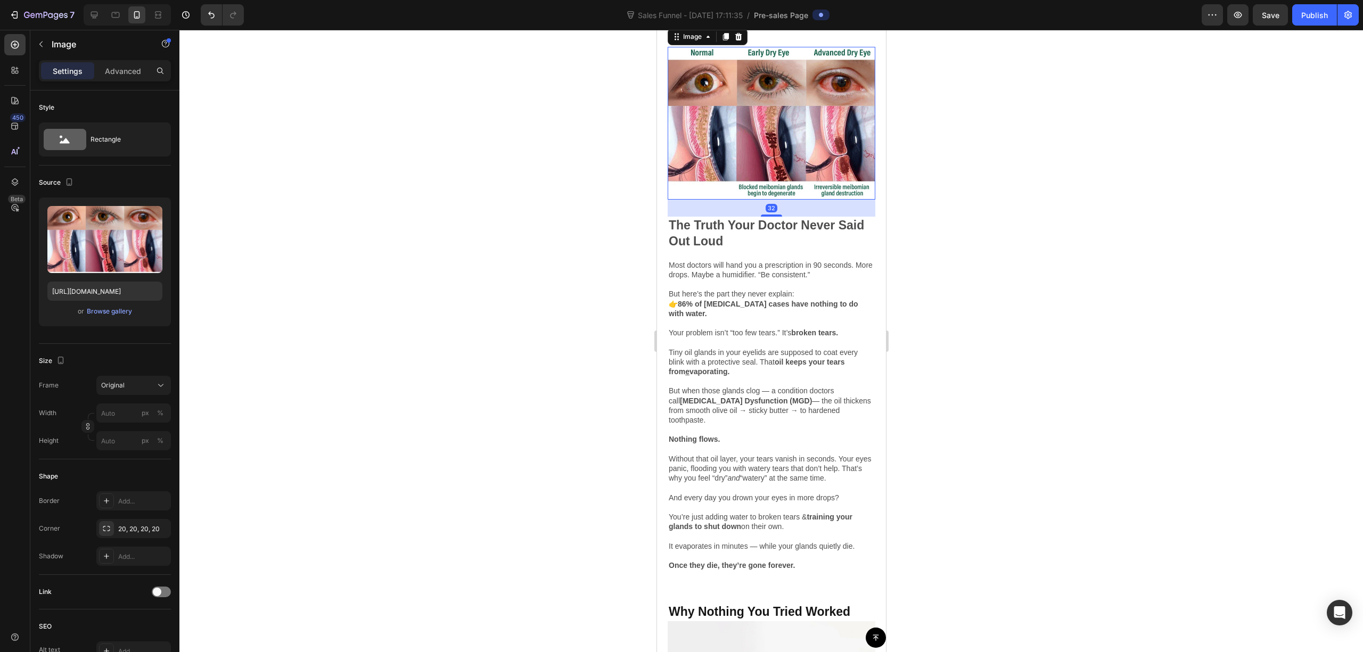
scroll to position [710, 0]
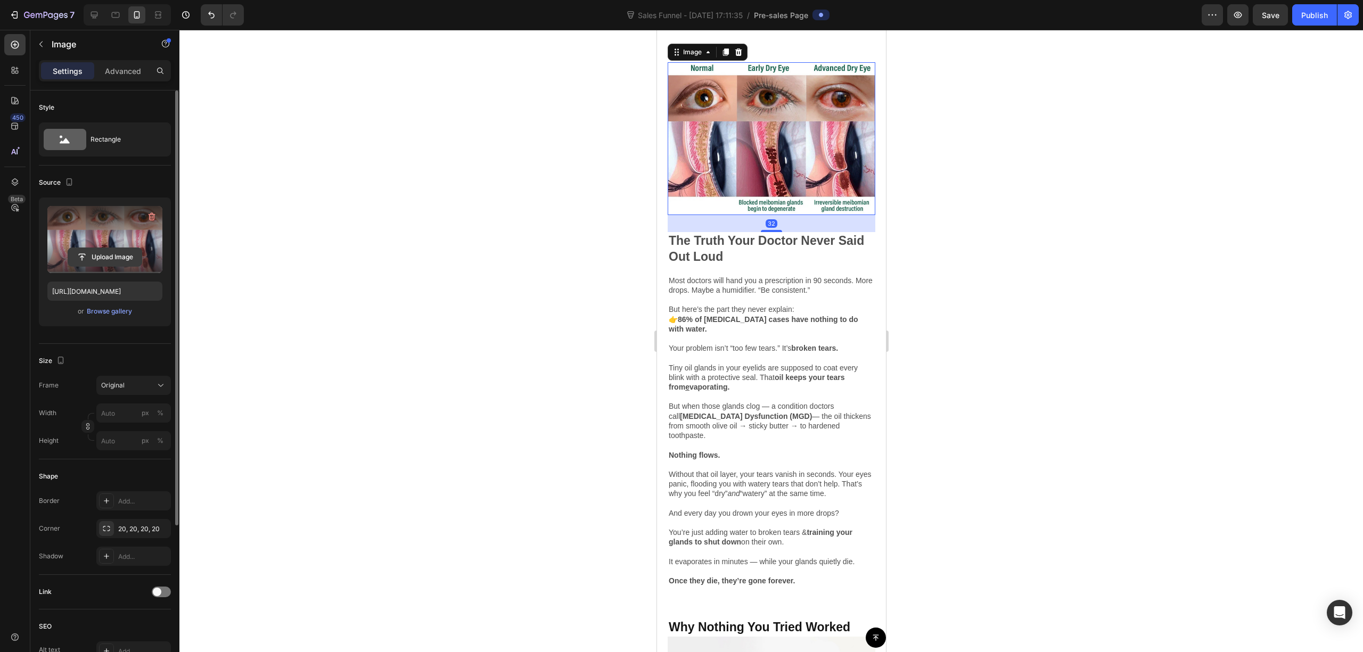
click at [116, 251] on input "file" at bounding box center [105, 257] width 74 height 18
type input "https://cdn.shopify.com/s/files/1/0679/7135/0570/files/gempages_581238827771757…"
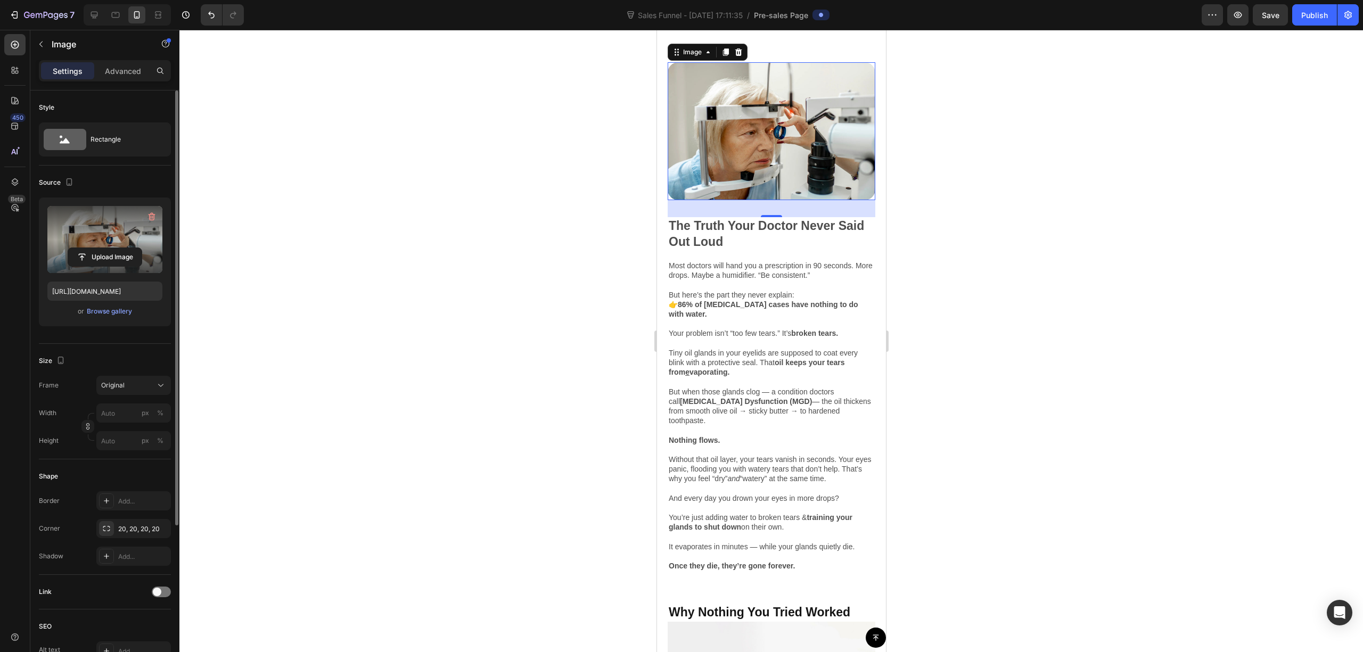
click at [1055, 161] on div at bounding box center [771, 341] width 1184 height 623
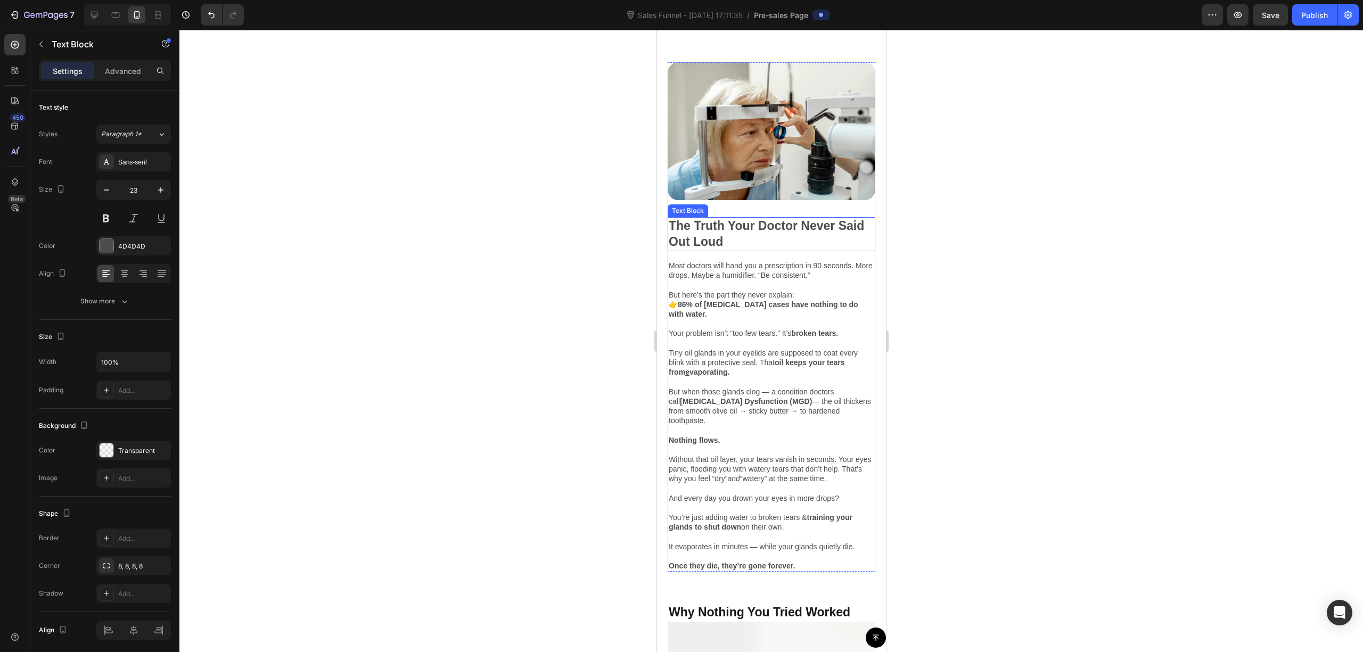
click at [807, 232] on p "The Truth Your Doctor Never Said Out Loud" at bounding box center [771, 234] width 206 height 32
click at [794, 235] on p "The Truth Your Doctor Never Said Out Loud" at bounding box center [771, 234] width 206 height 32
click at [1080, 258] on div at bounding box center [771, 341] width 1184 height 623
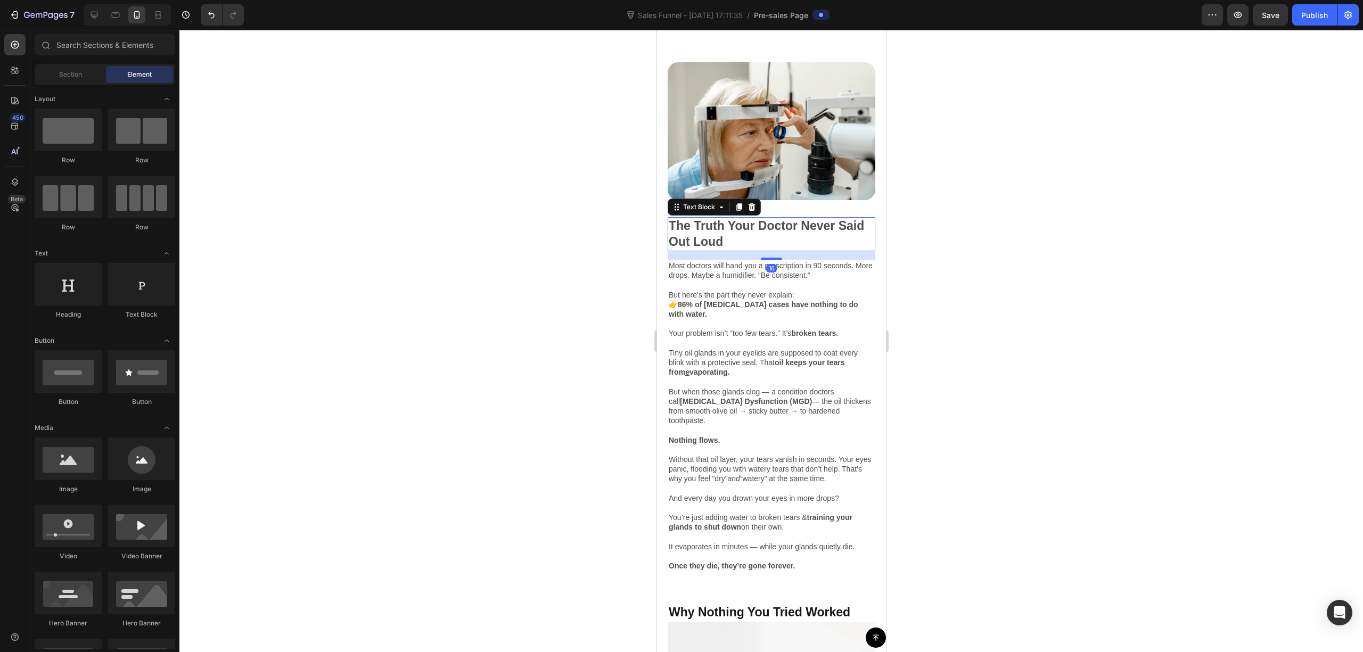
click at [689, 218] on p "The Truth Your Doctor Never Said Out Loud" at bounding box center [771, 234] width 206 height 32
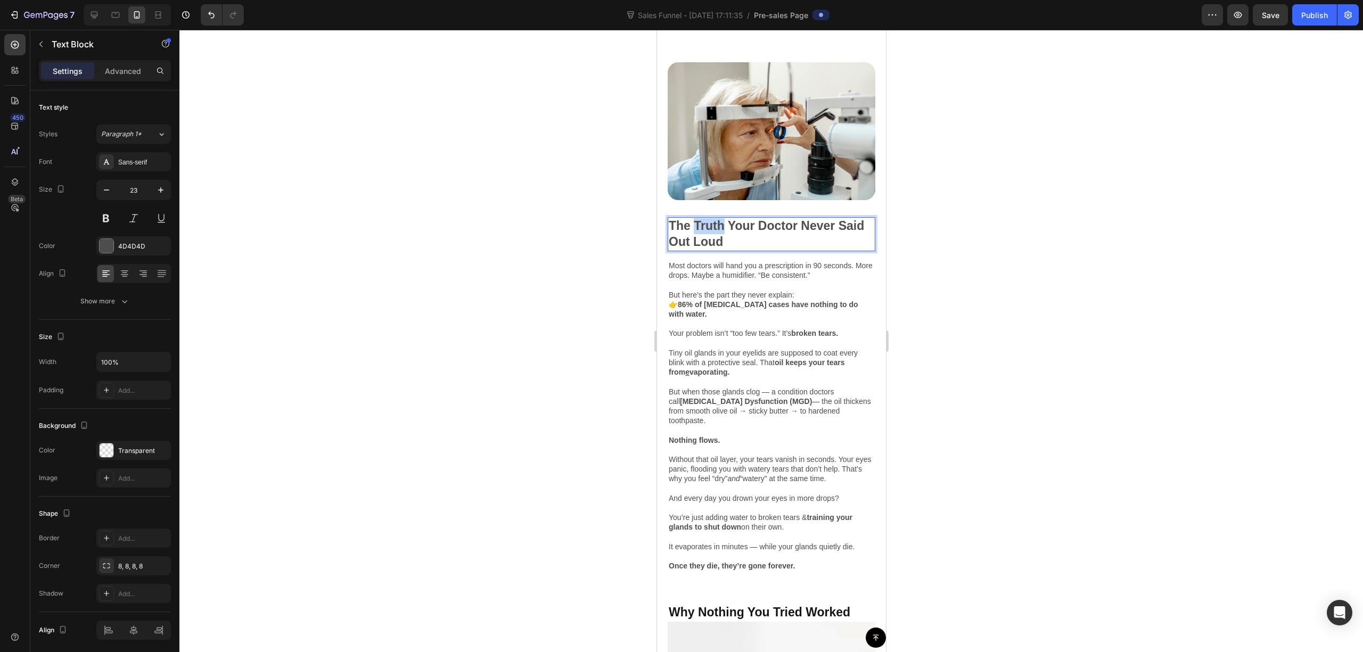
click at [696, 222] on p "The Truth Your Doctor Never Said Out Loud" at bounding box center [771, 234] width 206 height 32
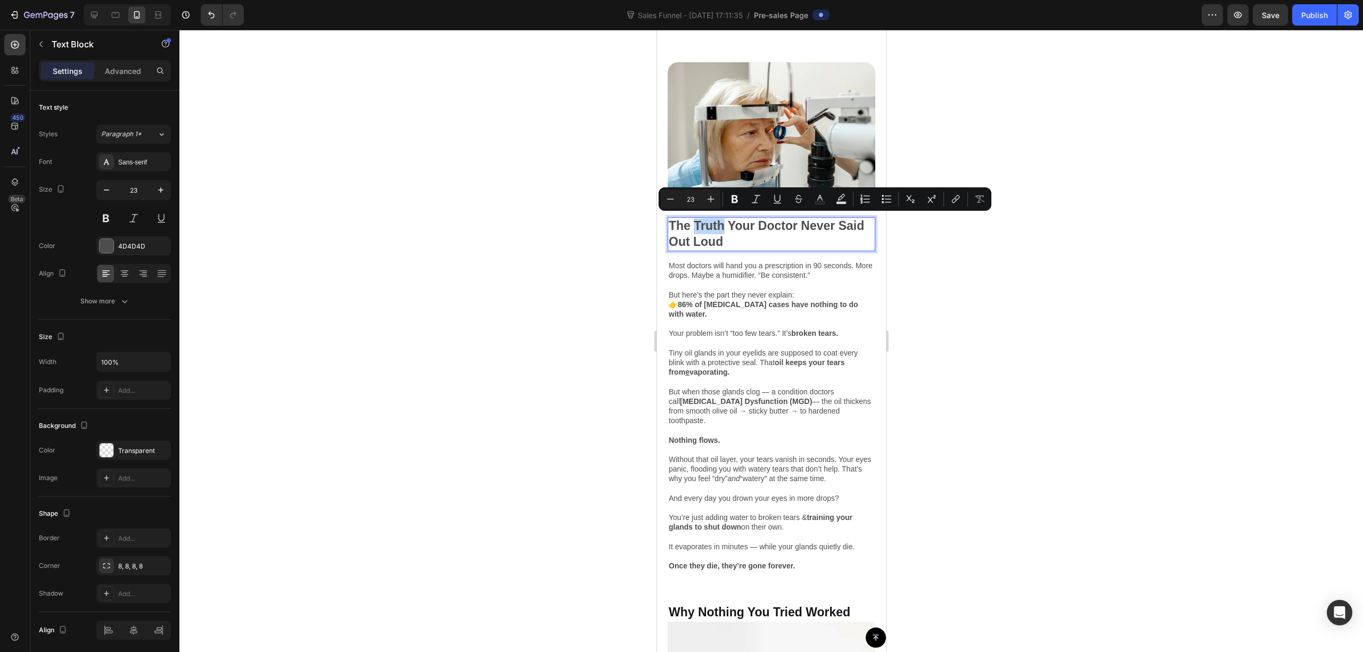
click at [693, 222] on p "The Truth Your Doctor Never Said Out Loud" at bounding box center [771, 234] width 206 height 32
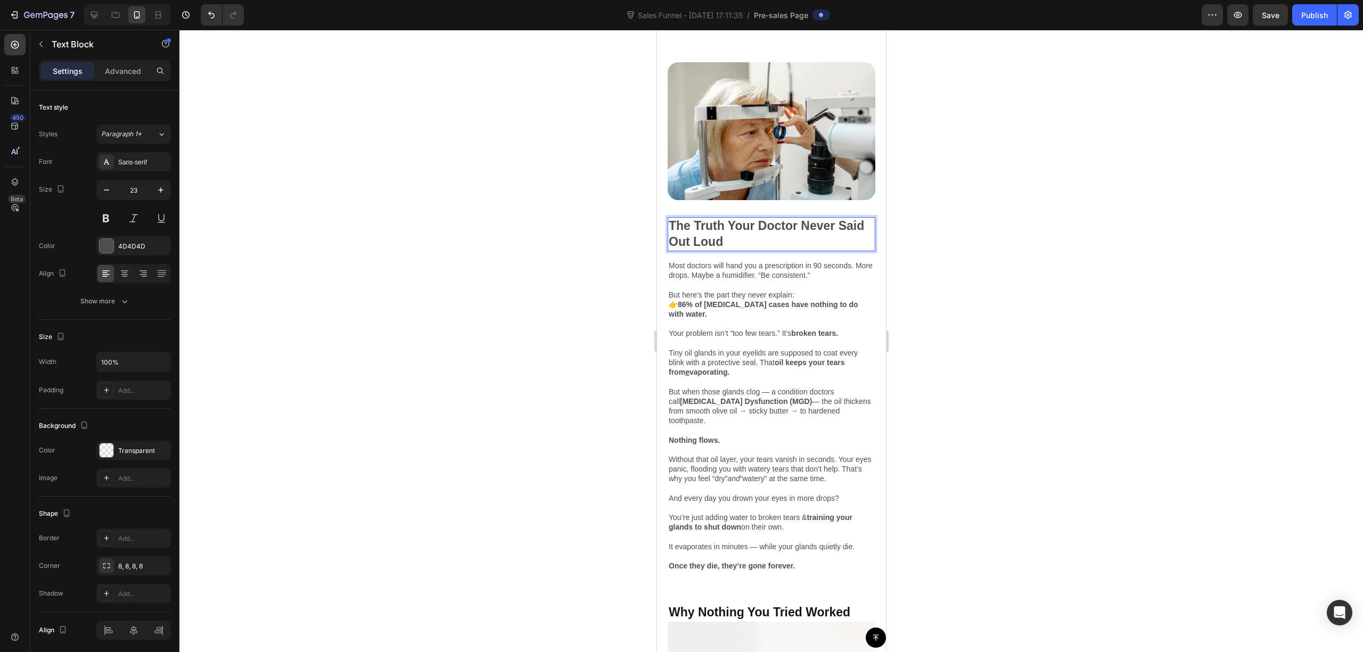
click at [796, 240] on p "The Truth Your Doctor Never Said Out Loud" at bounding box center [771, 234] width 206 height 32
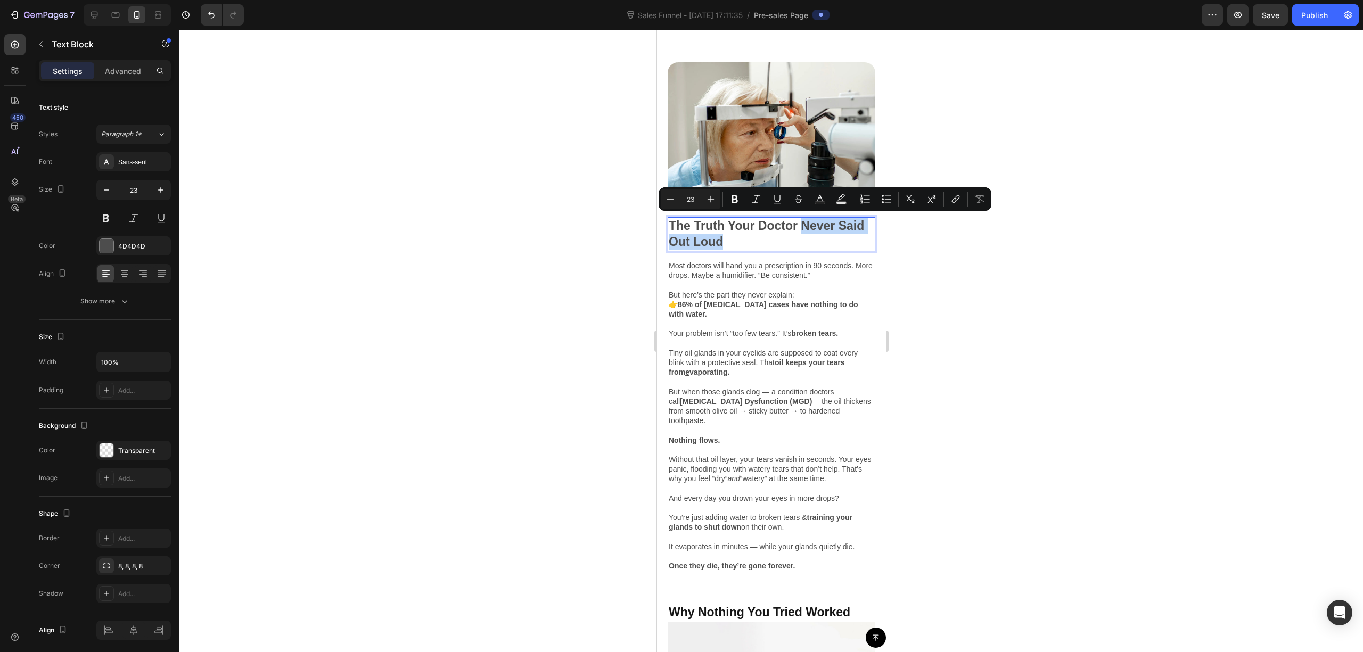
drag, startPoint x: 790, startPoint y: 236, endPoint x: 803, endPoint y: 224, distance: 17.7
click at [803, 224] on p "The Truth Your Doctor Never Said Out Loud" at bounding box center [771, 234] width 206 height 32
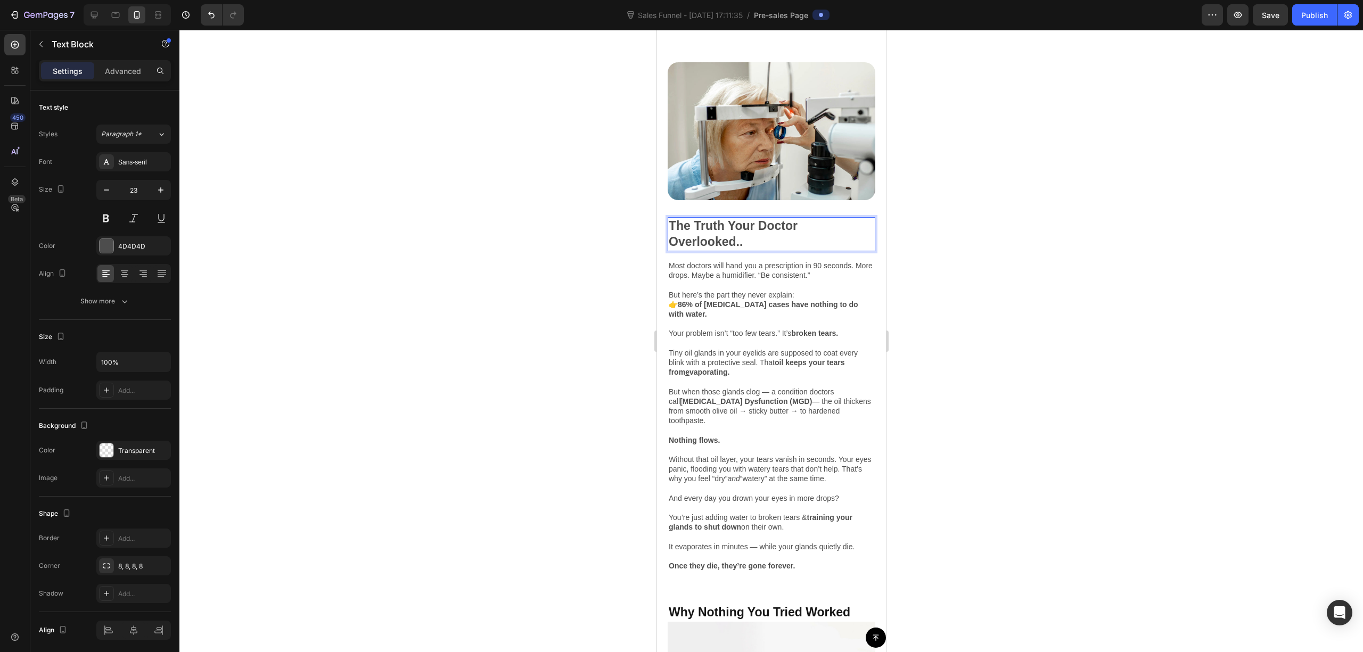
drag, startPoint x: 1042, startPoint y: 250, endPoint x: 1031, endPoint y: 254, distance: 11.8
click at [1041, 251] on div at bounding box center [771, 341] width 1184 height 623
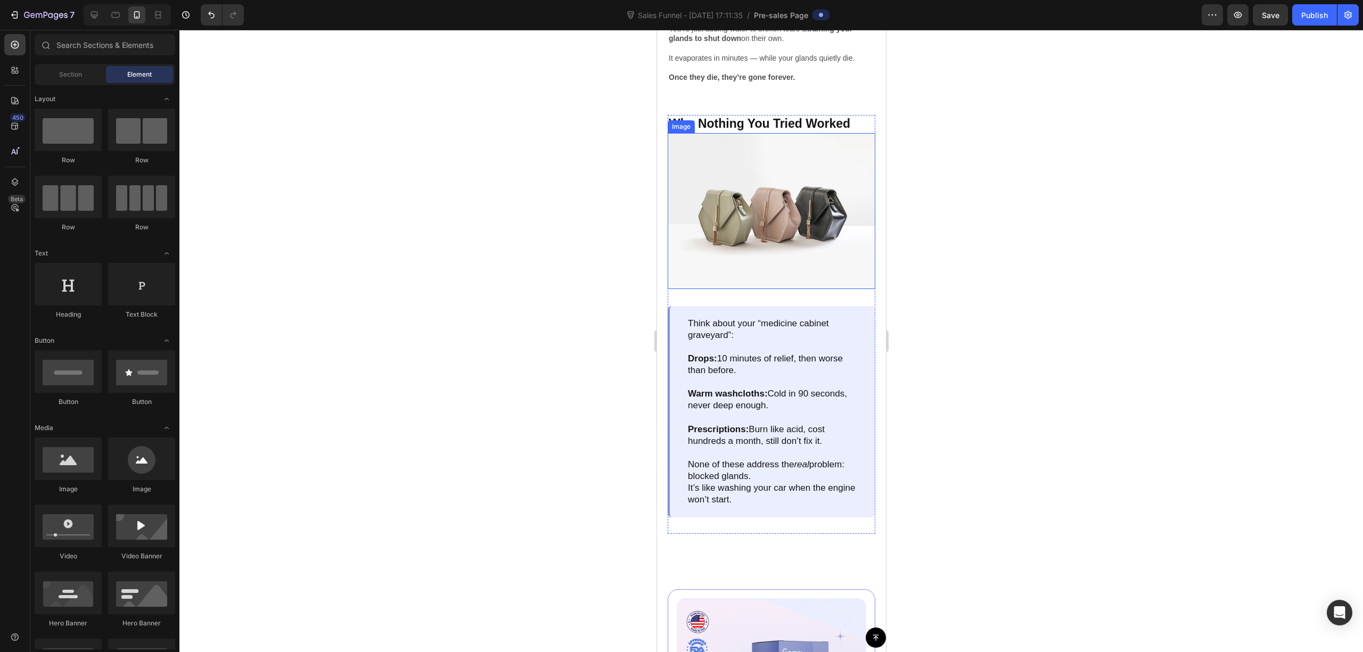
scroll to position [1207, 0]
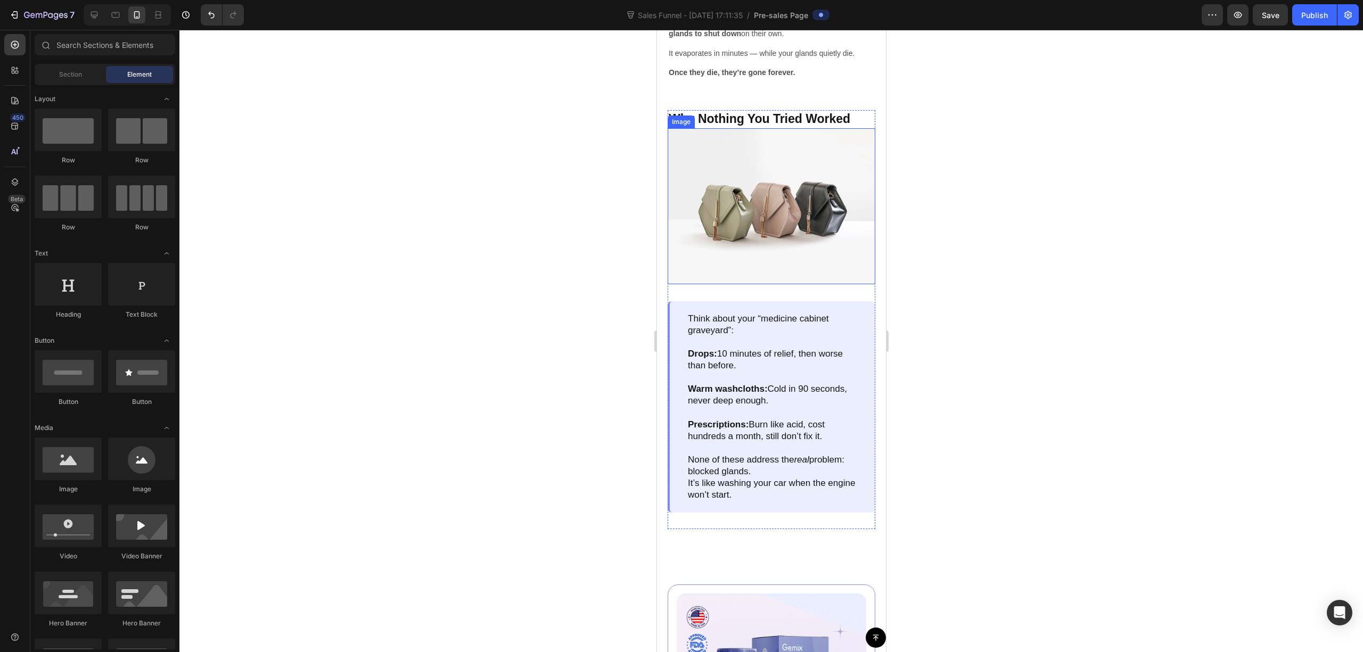
click at [775, 213] on img at bounding box center [771, 206] width 208 height 156
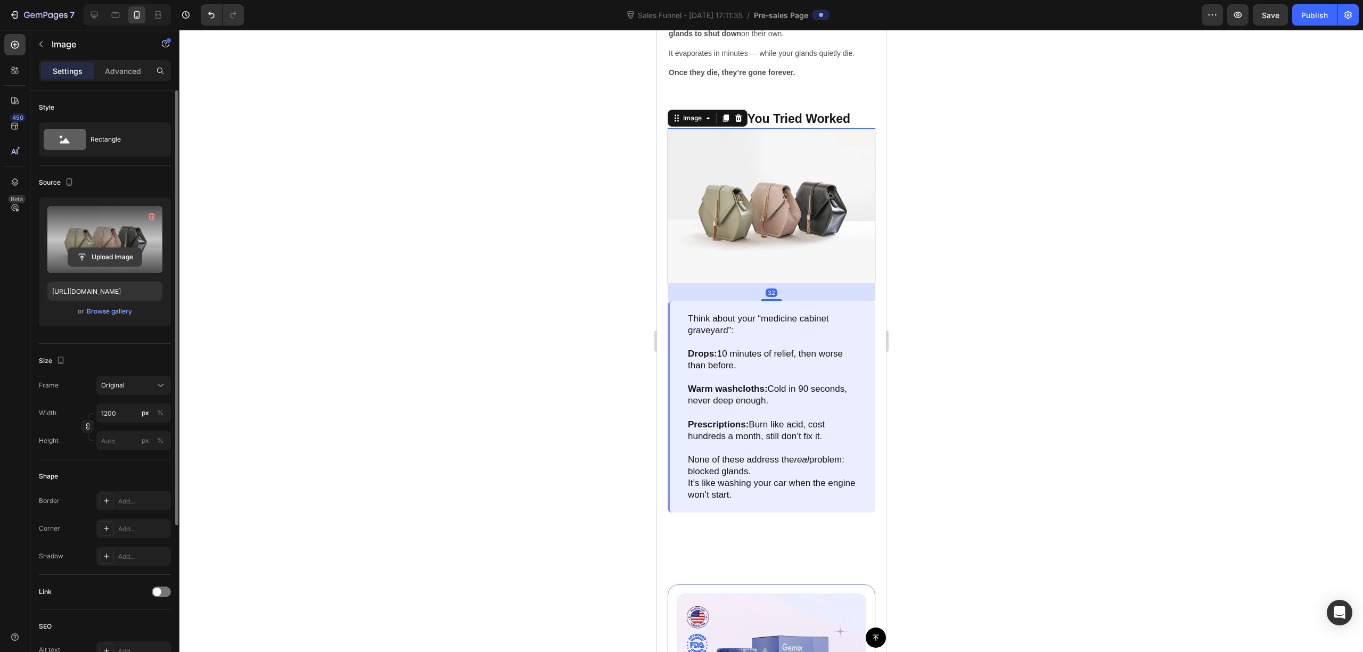
click at [118, 251] on input "file" at bounding box center [105, 257] width 74 height 18
type input "https://cdn.shopify.com/s/files/1/0679/7135/0570/files/gempages_581238827771757…"
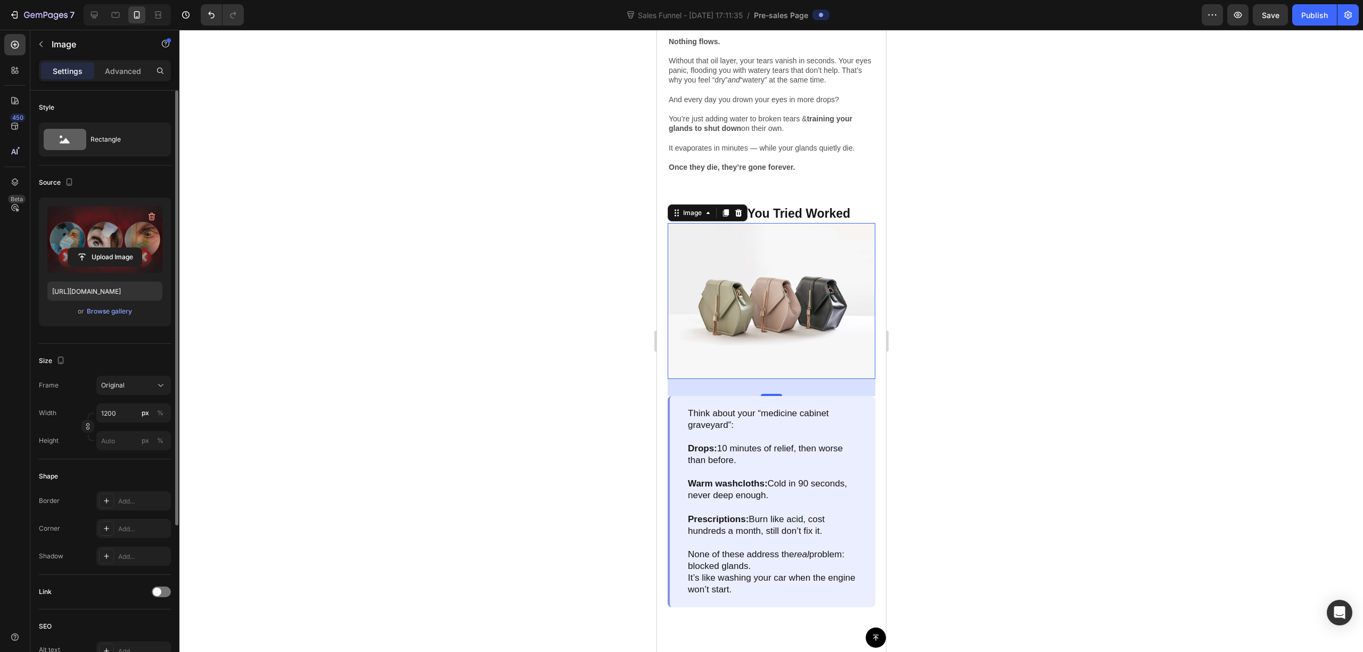
scroll to position [1065, 0]
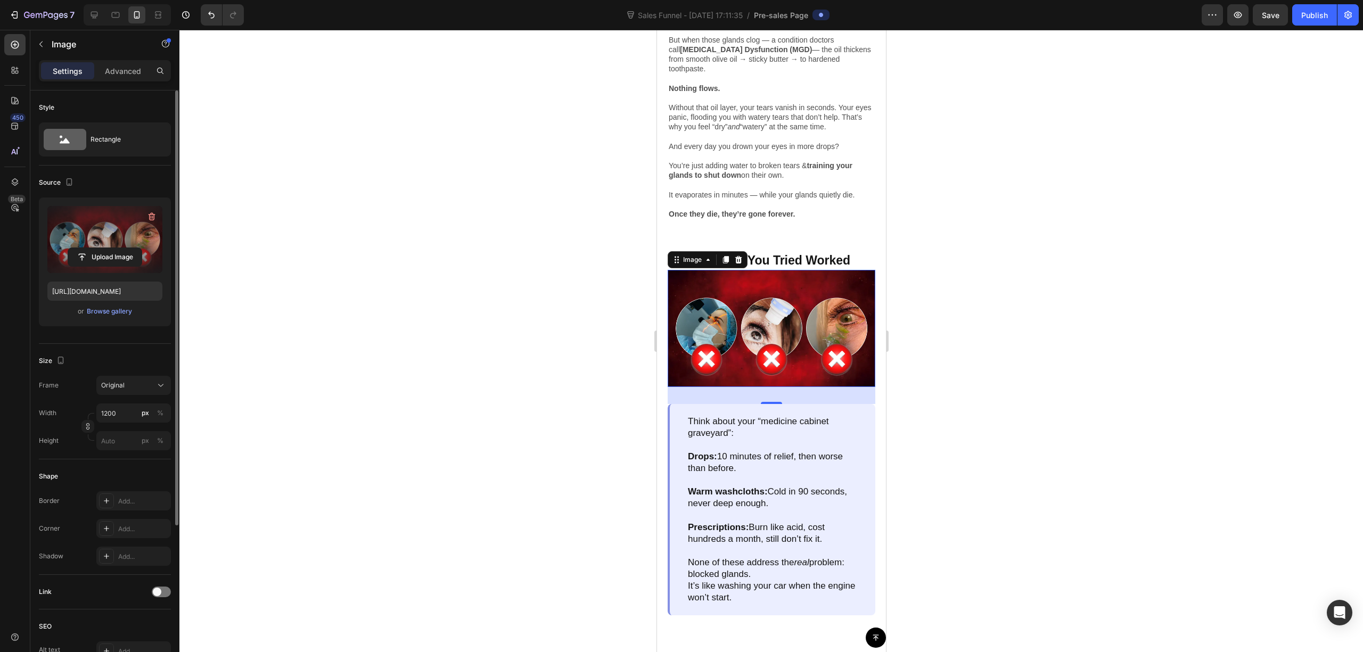
click at [1172, 282] on div at bounding box center [771, 341] width 1184 height 623
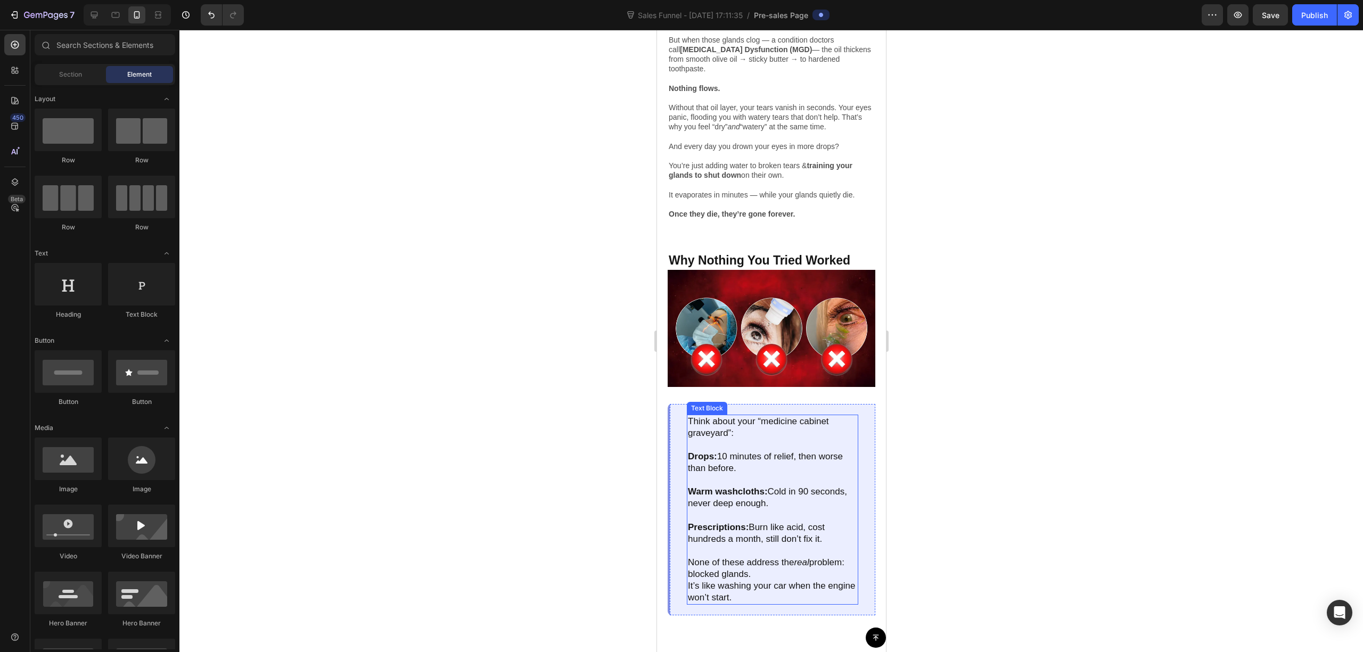
click at [821, 462] on p "Drops: 10 minutes of relief, then worse than before." at bounding box center [772, 468] width 169 height 35
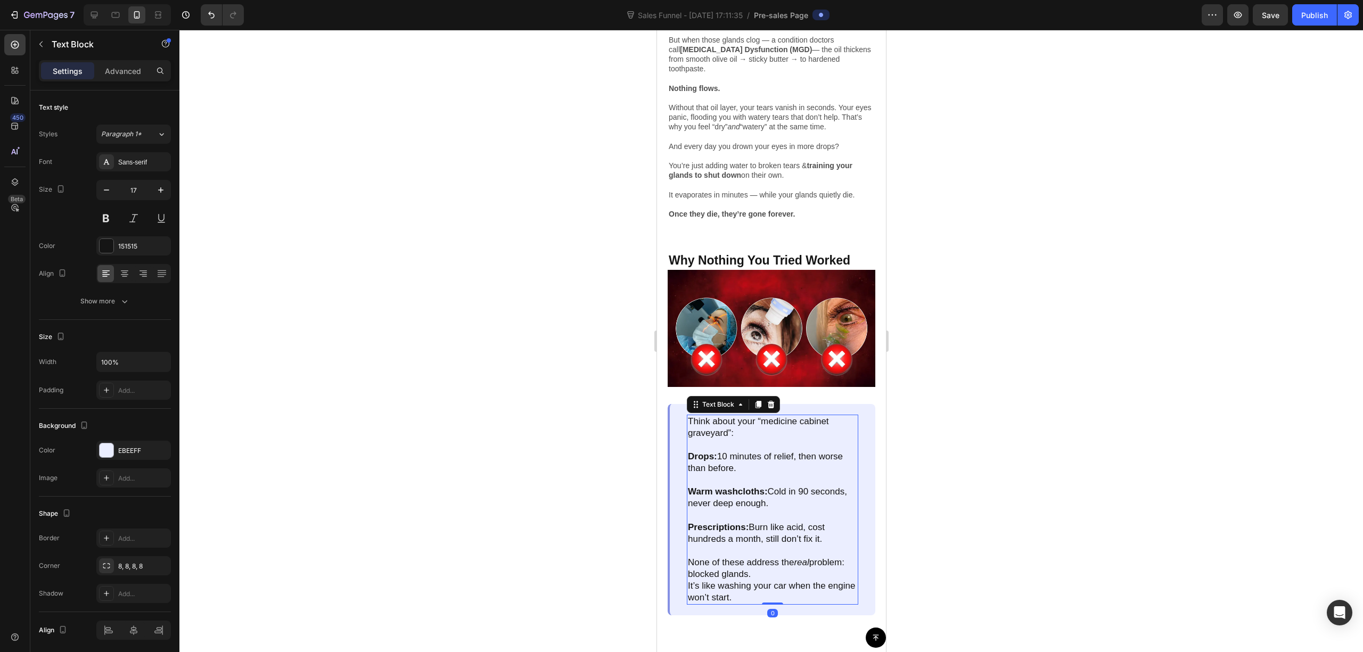
click at [822, 462] on p "Drops: 10 minutes of relief, then worse than before." at bounding box center [772, 468] width 169 height 35
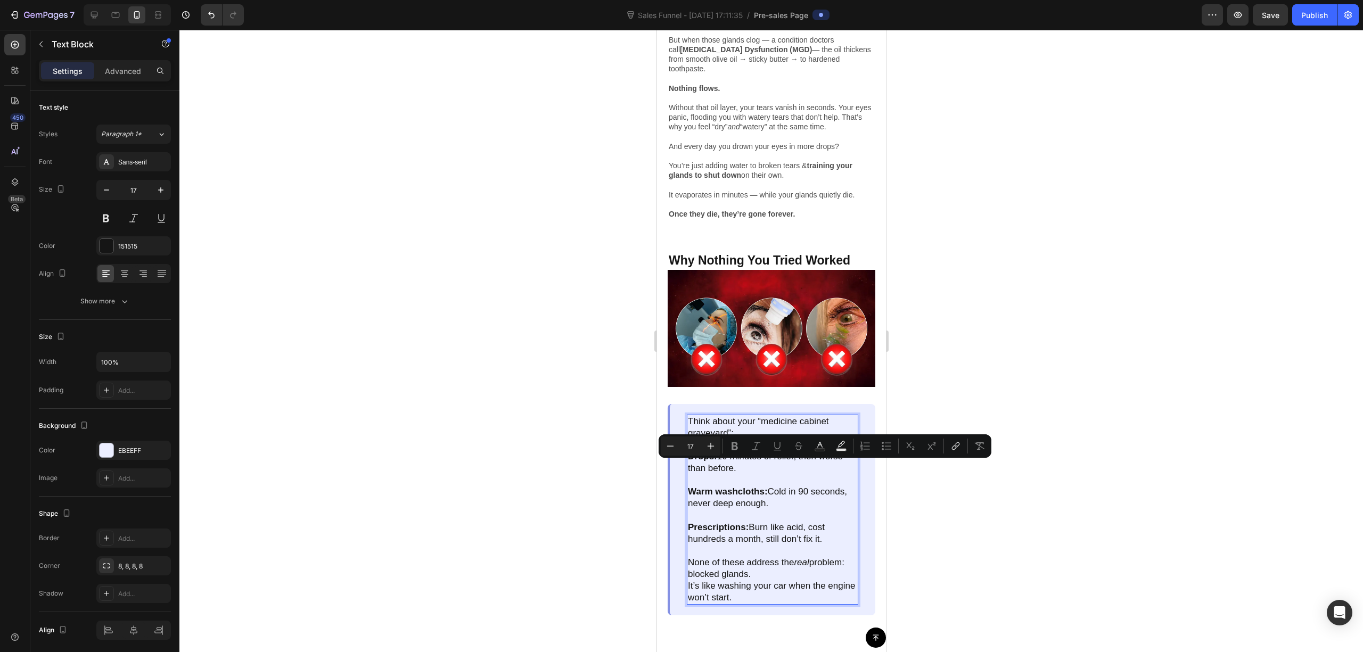
click at [821, 533] on p "Prescriptions: Burn like acid, cost hundreds a month, still don’t fix it." at bounding box center [772, 539] width 169 height 35
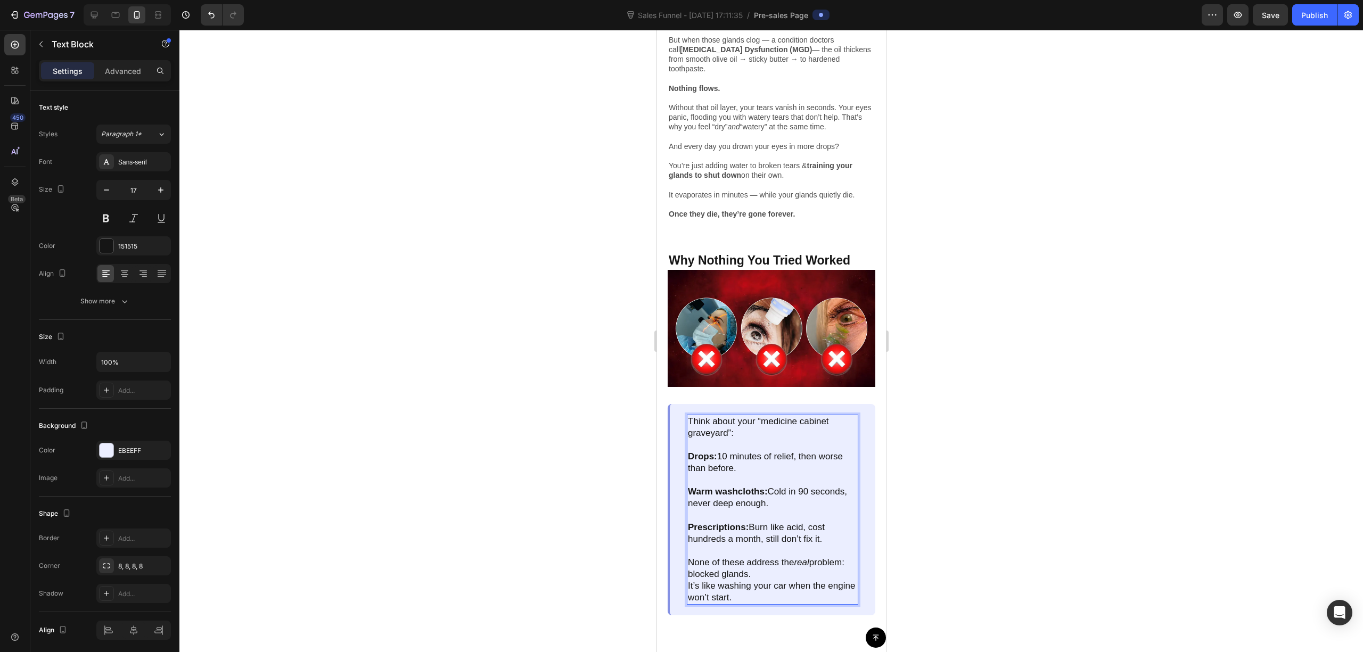
click at [827, 522] on p "Prescriptions: Burn like acid, cost hundreds a month, still don’t fix it." at bounding box center [772, 539] width 169 height 35
click at [830, 528] on p "Prescriptions: Burn like acid, cost hundreds a month, still don’t fix it." at bounding box center [772, 539] width 169 height 35
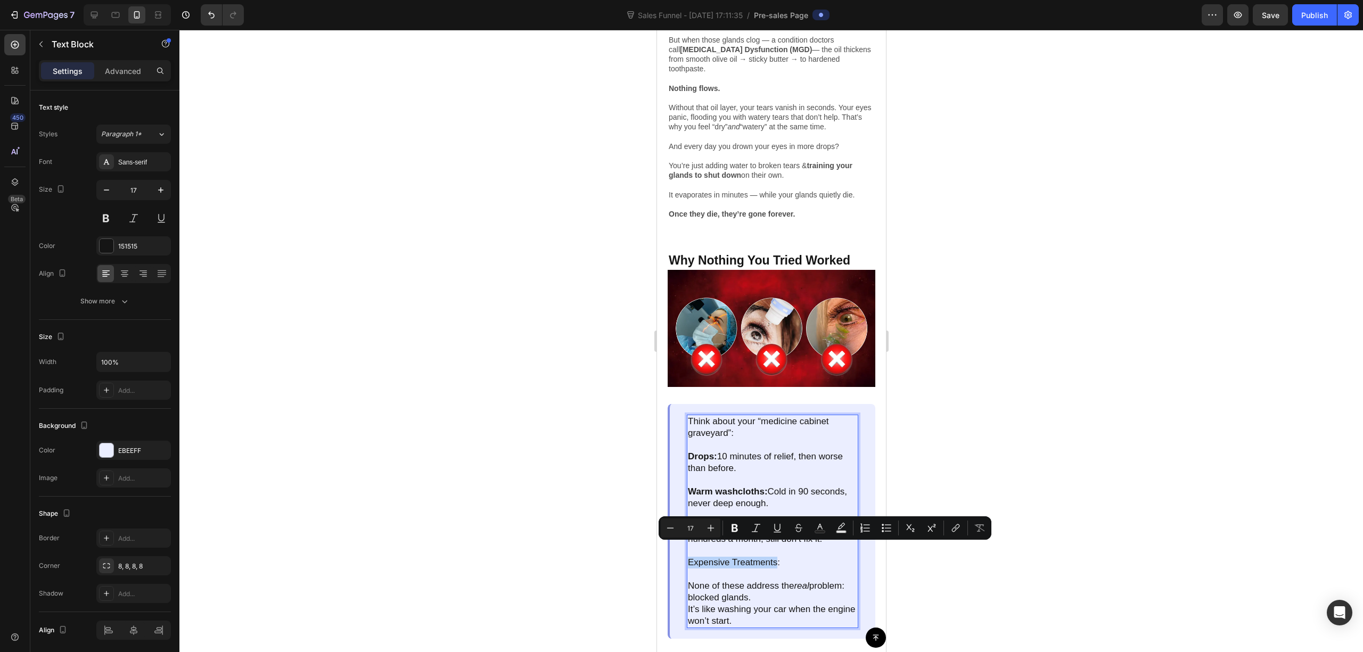
drag, startPoint x: 775, startPoint y: 552, endPoint x: 686, endPoint y: 548, distance: 89.6
click at [687, 548] on div "Think about your “medicine cabinet graveyard”: Drops: 10 minutes of relief, the…" at bounding box center [773, 522] width 172 height 214
click at [729, 527] on button "Bold" at bounding box center [734, 528] width 19 height 19
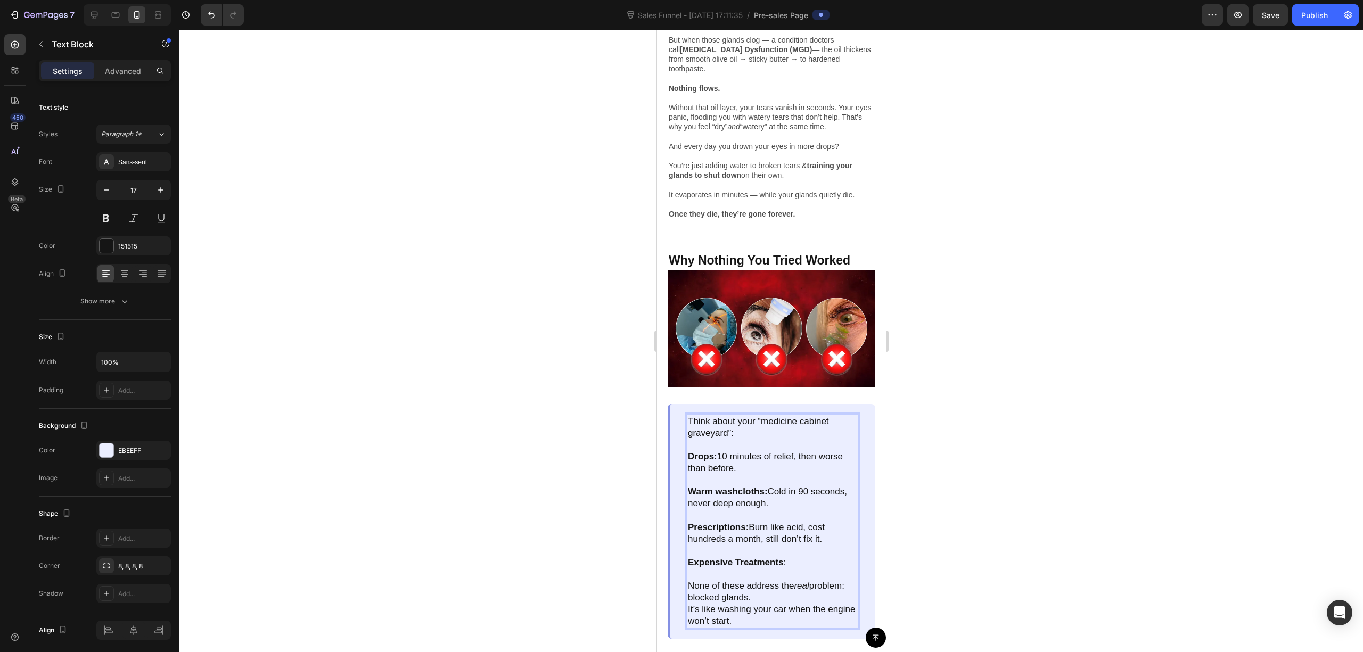
click at [790, 554] on p "Prescriptions: Burn like acid, cost hundreds a month, still don’t fix it. Expen…" at bounding box center [772, 551] width 169 height 59
click at [794, 550] on p "Prescriptions: Burn like acid, cost hundreds a month, still don’t fix it. Expen…" at bounding box center [772, 551] width 169 height 59
drag, startPoint x: 829, startPoint y: 541, endPoint x: 864, endPoint y: 539, distance: 35.7
click at [832, 542] on p "Prescriptions: Burn like acid, cost hundreds a month, still don’t fix it. Expen…" at bounding box center [772, 557] width 169 height 71
drag, startPoint x: 1072, startPoint y: 546, endPoint x: 902, endPoint y: 552, distance: 170.5
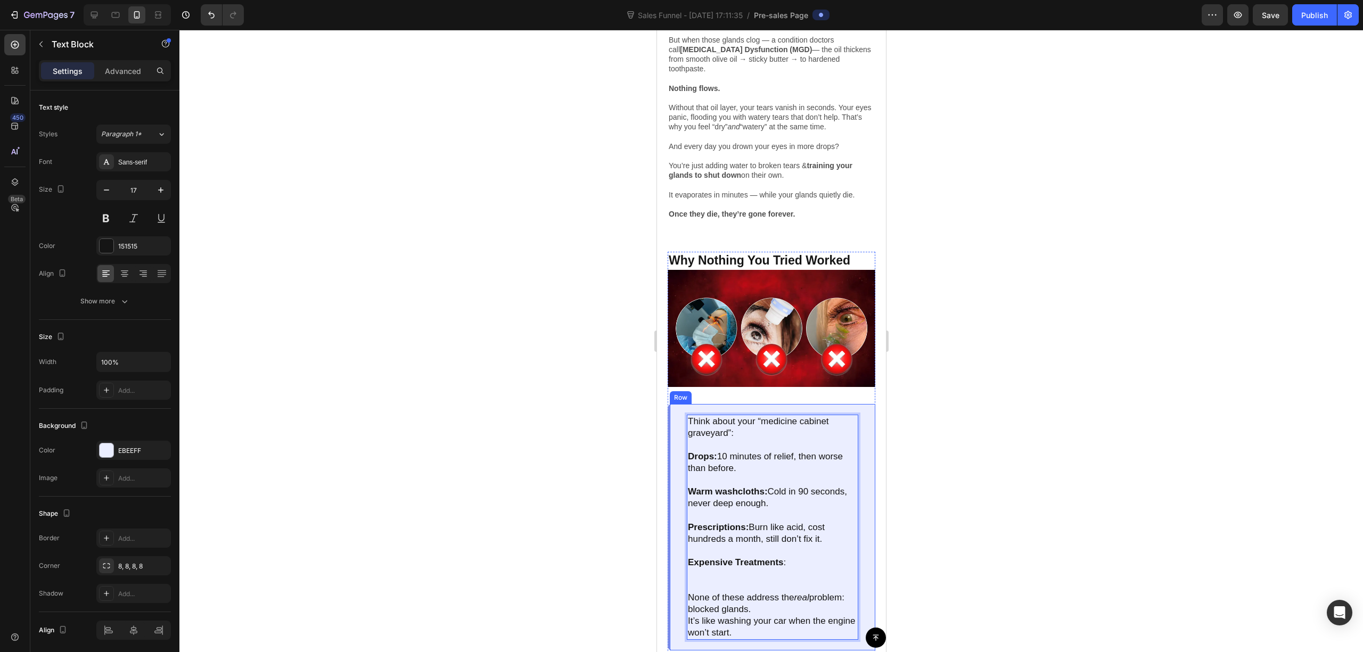
click at [1072, 546] on div at bounding box center [771, 341] width 1184 height 623
click at [816, 549] on p "Prescriptions: Burn like acid, cost hundreds a month, still don’t fix it. ⁠⁠⁠⁠⁠…" at bounding box center [772, 557] width 169 height 71
click at [794, 578] on p "Prescriptions: Burn like acid, cost hundreds a month, still don’t fix it. Expen…" at bounding box center [772, 569] width 169 height 94
click at [794, 576] on p "Prescriptions: Burn like acid, cost hundreds a month, still don’t fix it. Expen…" at bounding box center [772, 569] width 169 height 94
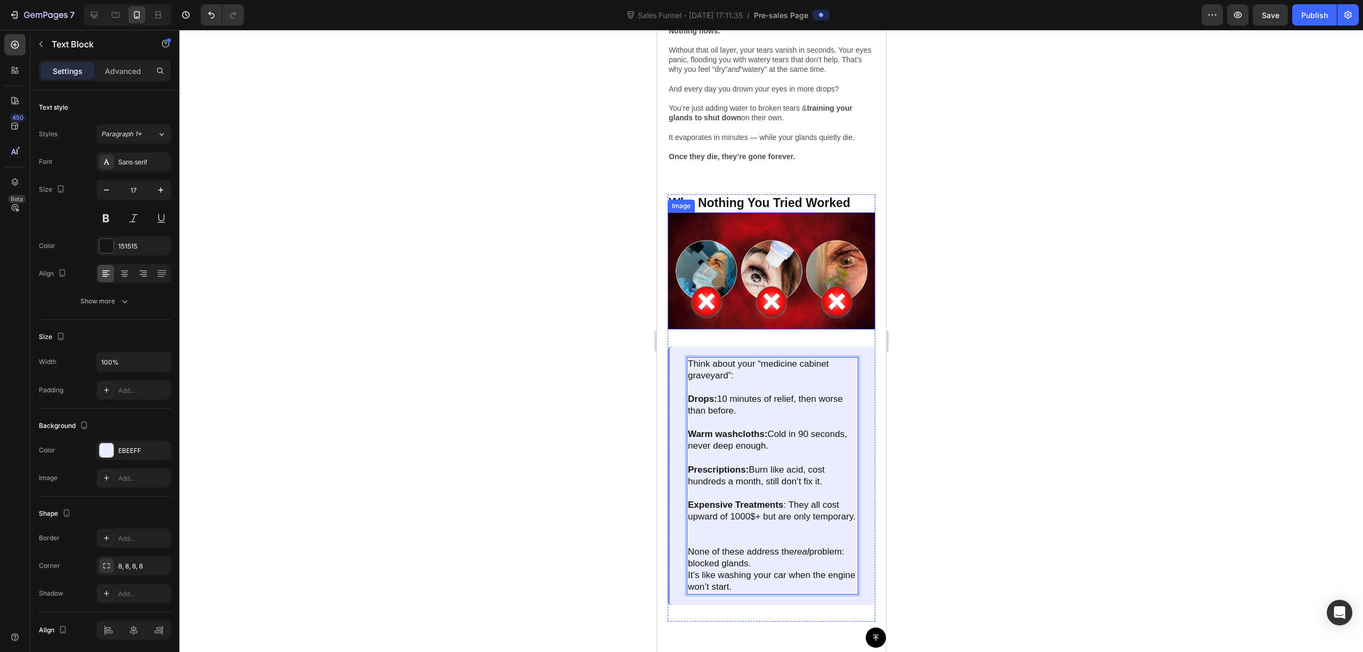
scroll to position [1278, 0]
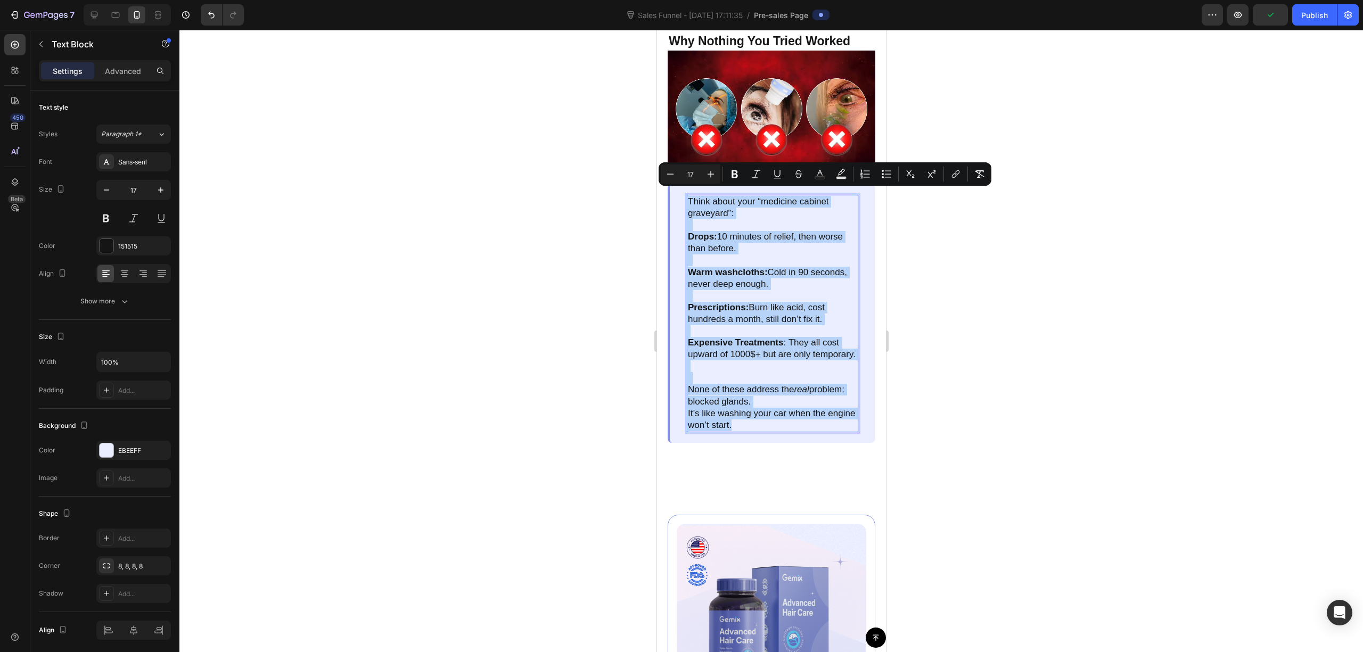
drag, startPoint x: 762, startPoint y: 418, endPoint x: 690, endPoint y: 196, distance: 232.9
click at [690, 196] on div "Think about your “medicine cabinet graveyard”: Drops: 10 minutes of relief, the…" at bounding box center [773, 314] width 172 height 238
copy div "Think about your “medicine cabinet graveyard”: Drops: 10 minutes of relief, the…"
click at [777, 401] on p "None of these address the real problem: blocked glands." at bounding box center [772, 395] width 169 height 23
drag, startPoint x: 785, startPoint y: 431, endPoint x: 685, endPoint y: 197, distance: 254.1
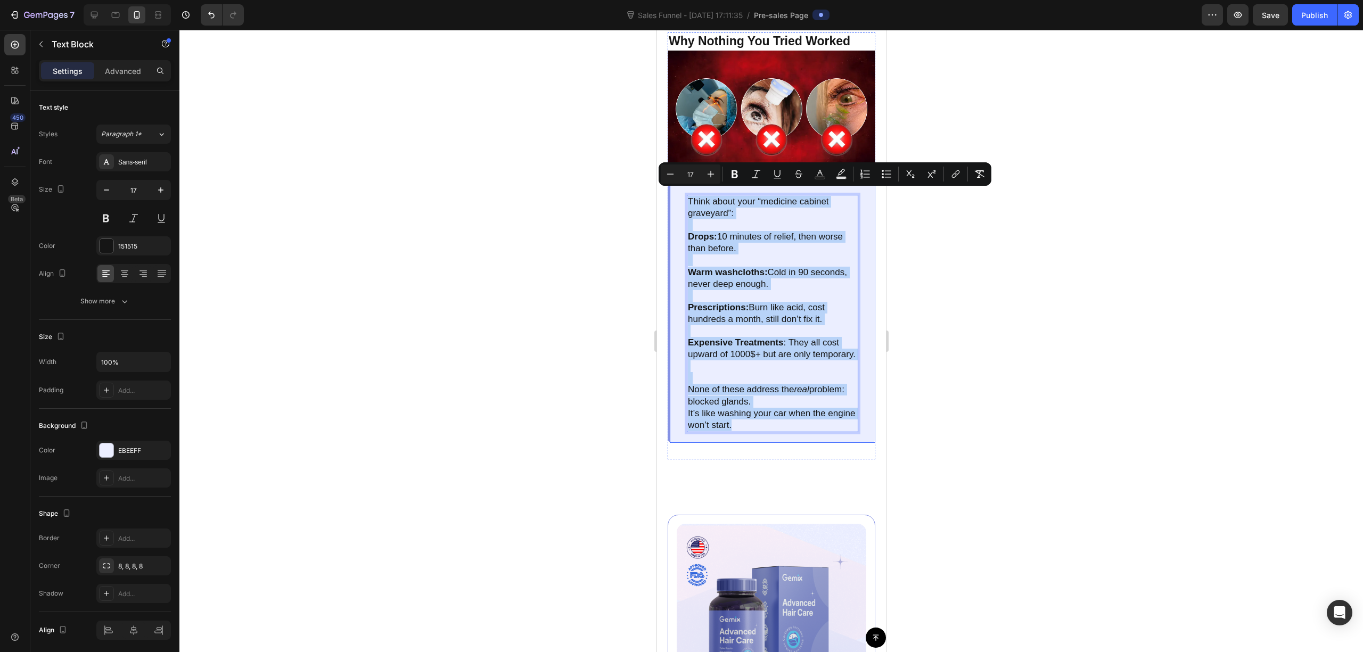
click at [685, 197] on div "Think about your “medicine cabinet graveyard”: Drops: 10 minutes of relief, the…" at bounding box center [771, 313] width 208 height 259
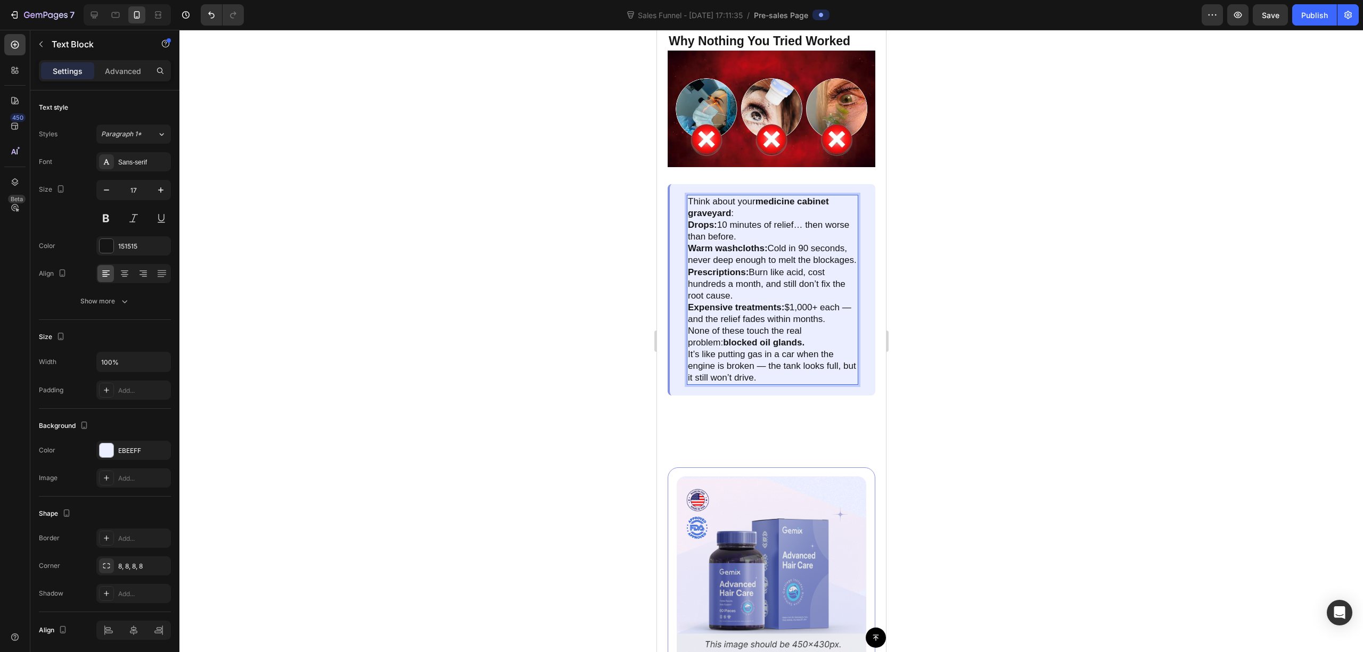
drag, startPoint x: 788, startPoint y: 346, endPoint x: 782, endPoint y: 337, distance: 11.2
click at [788, 345] on p "None of these touch the real problem: blocked oil glands." at bounding box center [772, 336] width 169 height 23
click at [837, 325] on p "Expensive treatments: $1,000+ each — and the relief fades within months." at bounding box center [772, 313] width 169 height 23
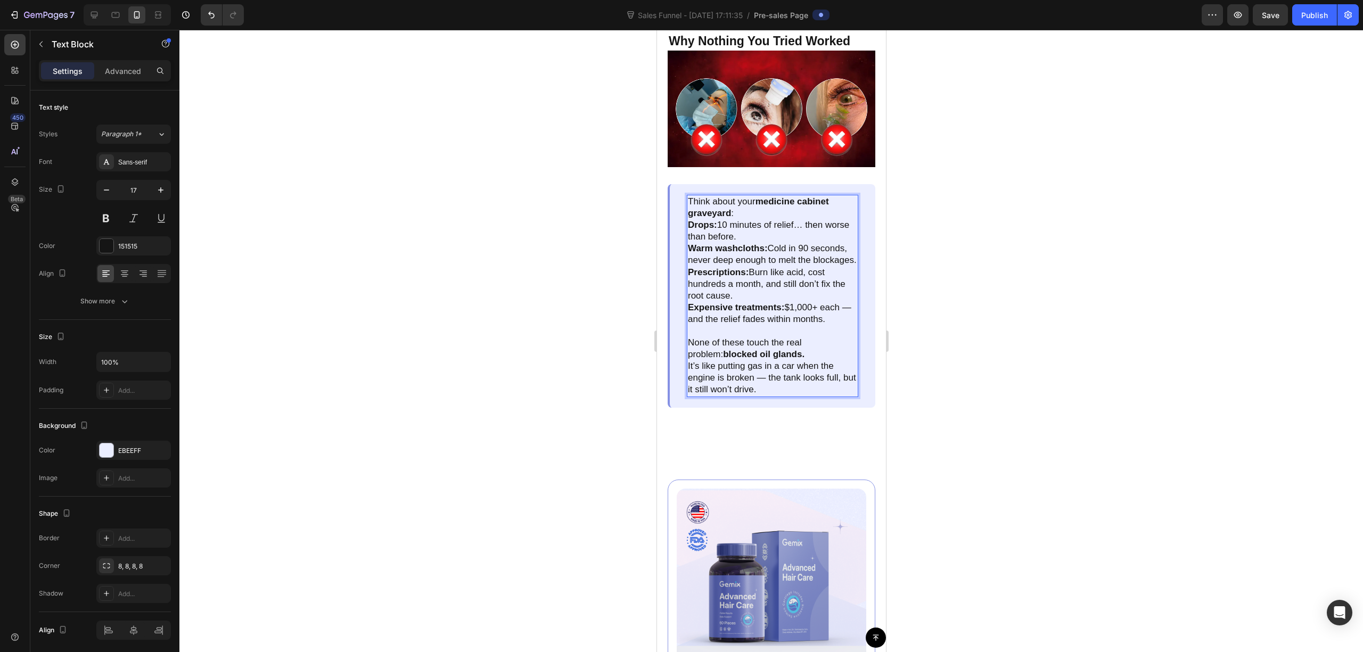
click at [772, 366] on p "It’s like putting gas in a car when the engine is broken — the tank looks full,…" at bounding box center [772, 378] width 169 height 35
click at [772, 356] on p "None of these touch the real problem: blocked oil glands." at bounding box center [772, 348] width 169 height 23
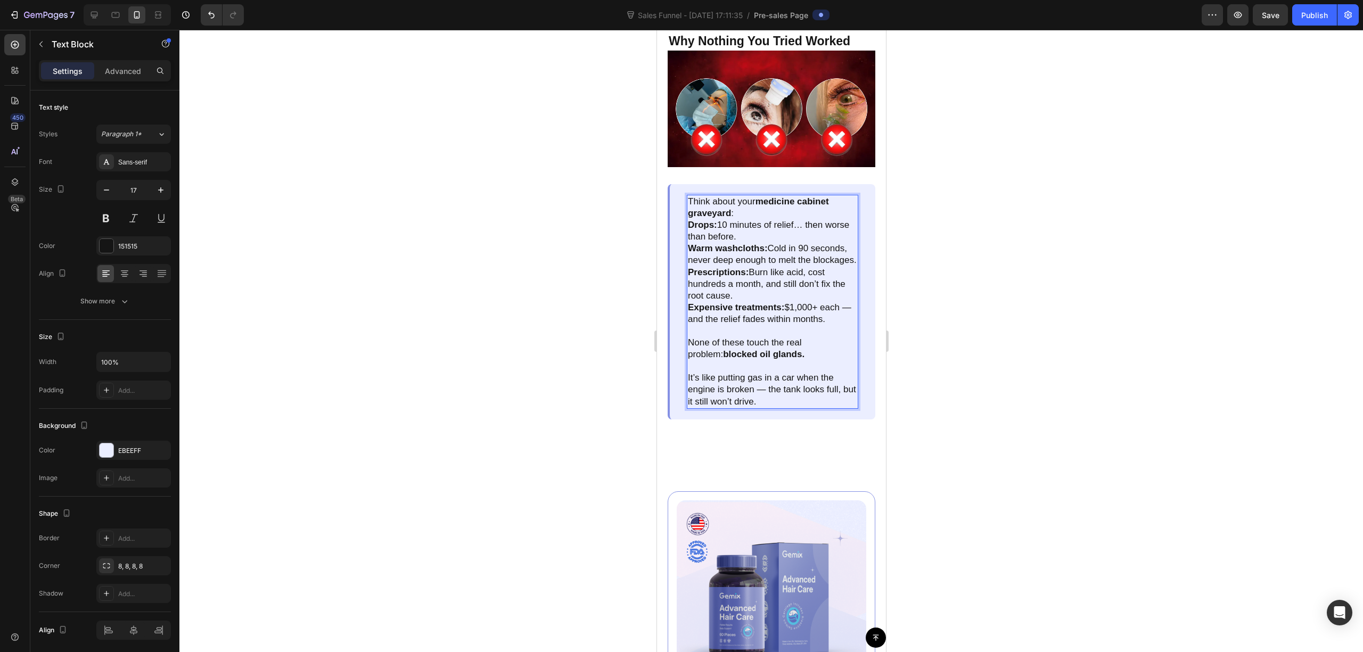
click at [788, 322] on p "Expensive treatments: $1,000+ each — and the relief fades within months." at bounding box center [772, 313] width 169 height 23
click at [746, 299] on p "Prescriptions: Burn like acid, cost hundreds a month, and still don’t fix the r…" at bounding box center [772, 284] width 169 height 35
click at [737, 205] on p "Think about your medicine cabinet graveyard :" at bounding box center [772, 207] width 169 height 23
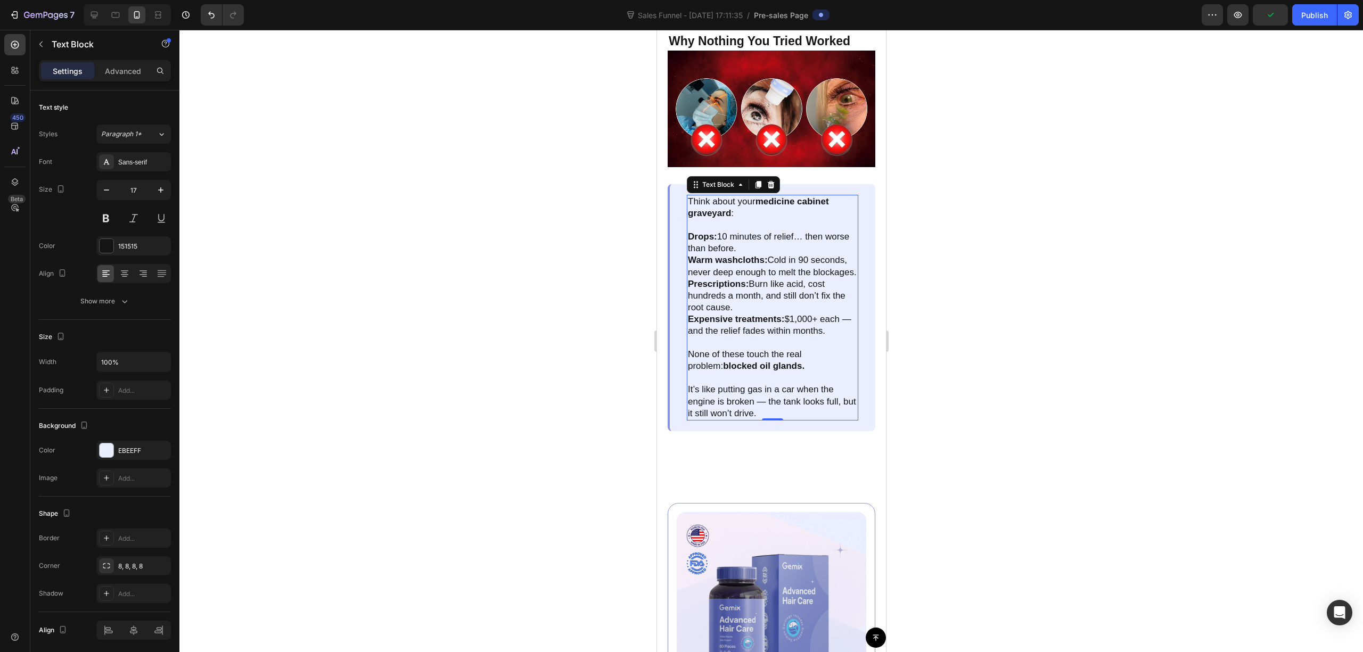
click at [1032, 260] on div at bounding box center [771, 341] width 1184 height 623
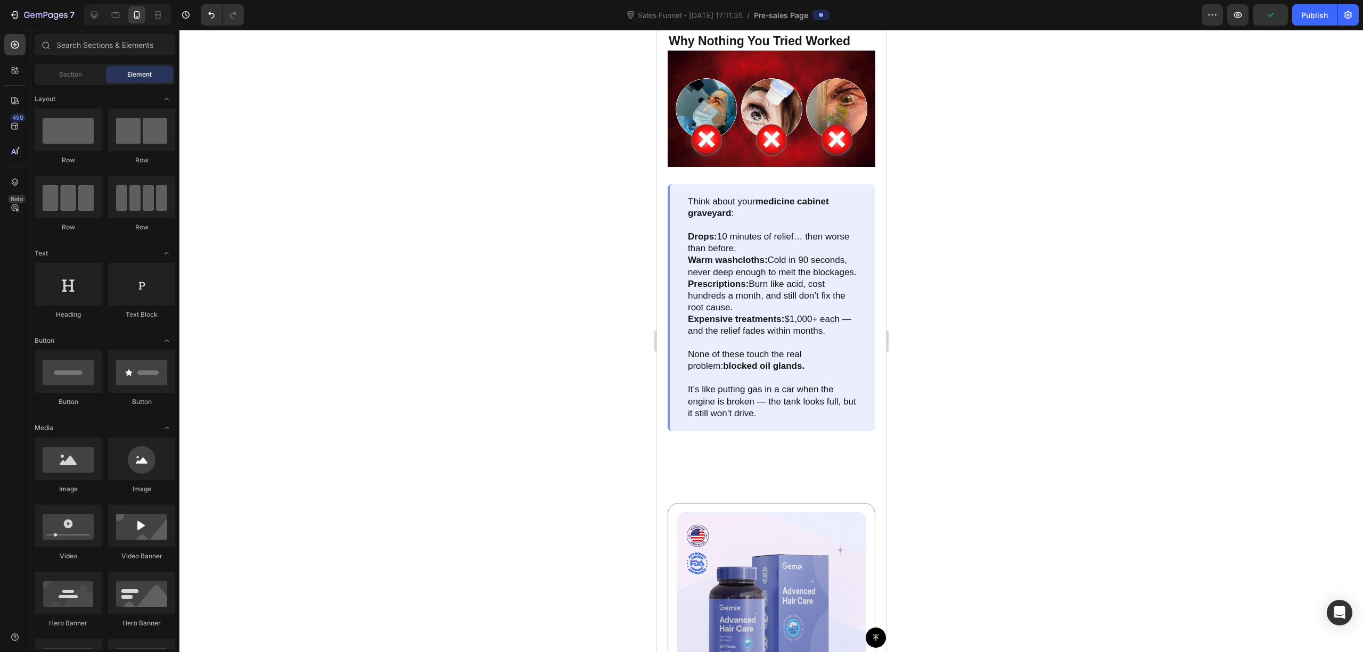
click at [1052, 288] on div at bounding box center [771, 341] width 1184 height 623
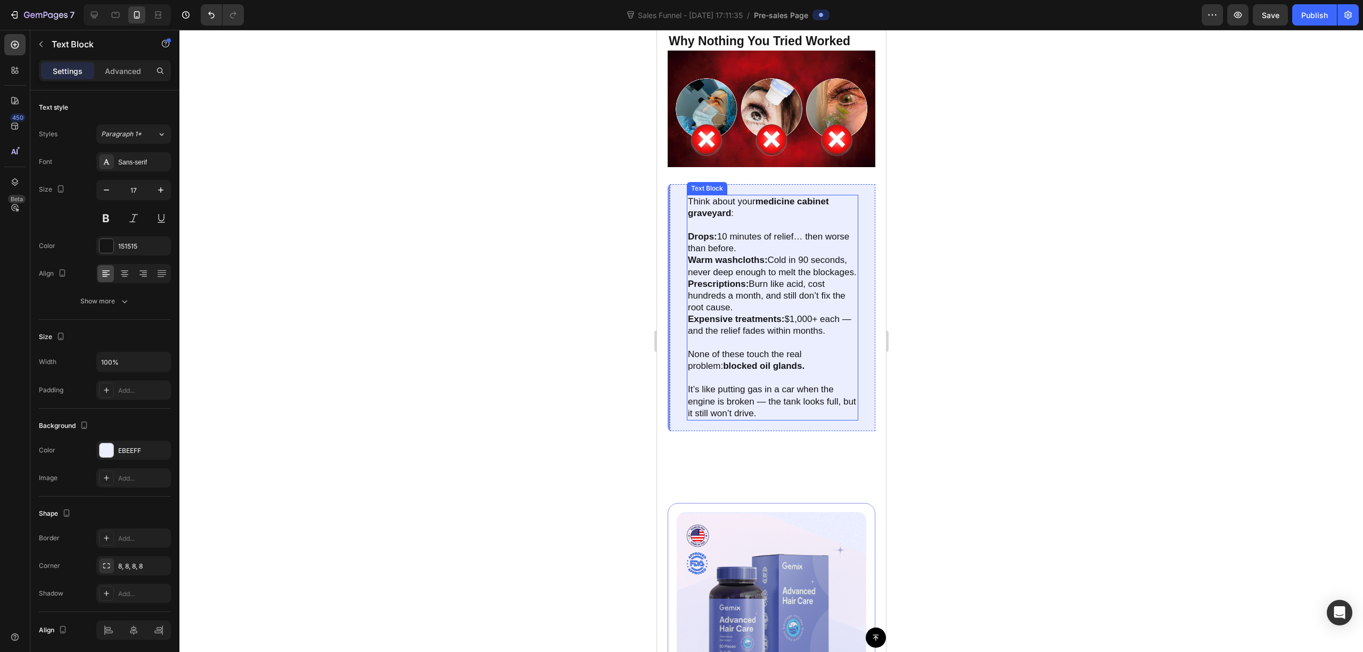
click at [775, 243] on p "Drops: 10 minutes of relief… then worse than before." at bounding box center [772, 242] width 169 height 23
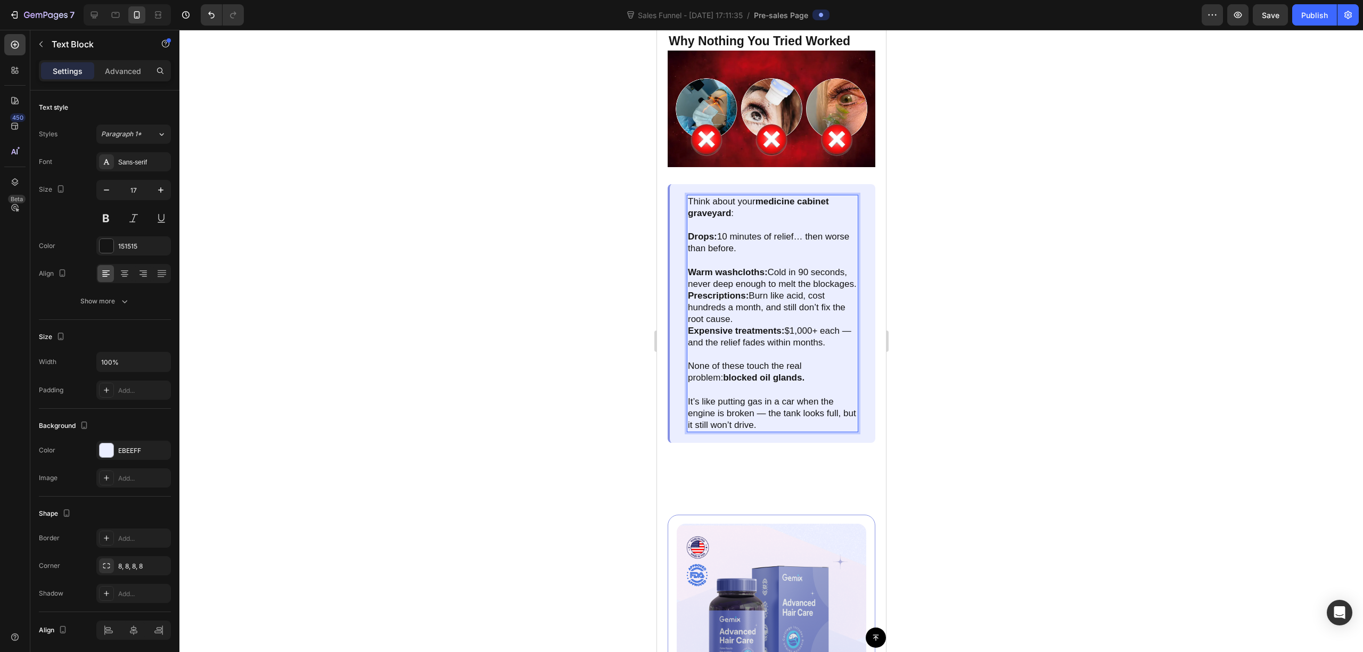
click at [767, 294] on div "Think about your medicine cabinet graveyard : Drops: 10 minutes of relief… then…" at bounding box center [773, 314] width 172 height 238
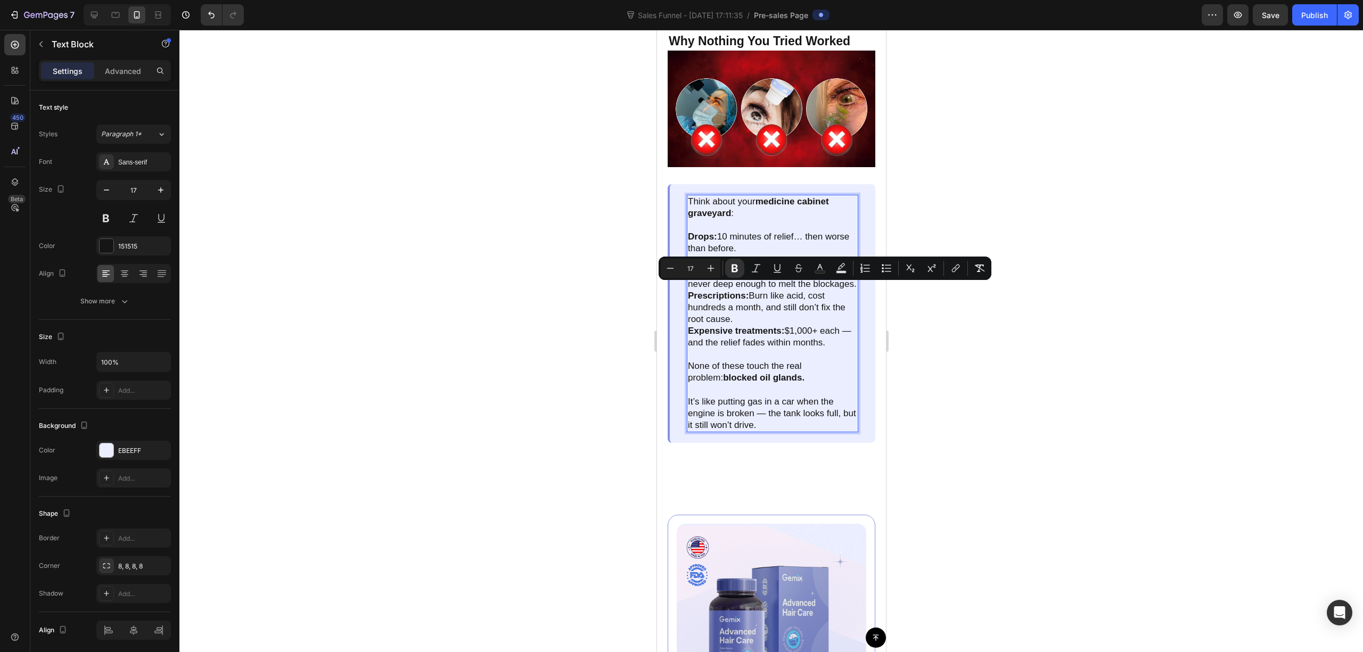
click at [764, 288] on p "Warm washcloths: Cold in 90 seconds, never deep enough to melt the blockages." at bounding box center [772, 278] width 169 height 23
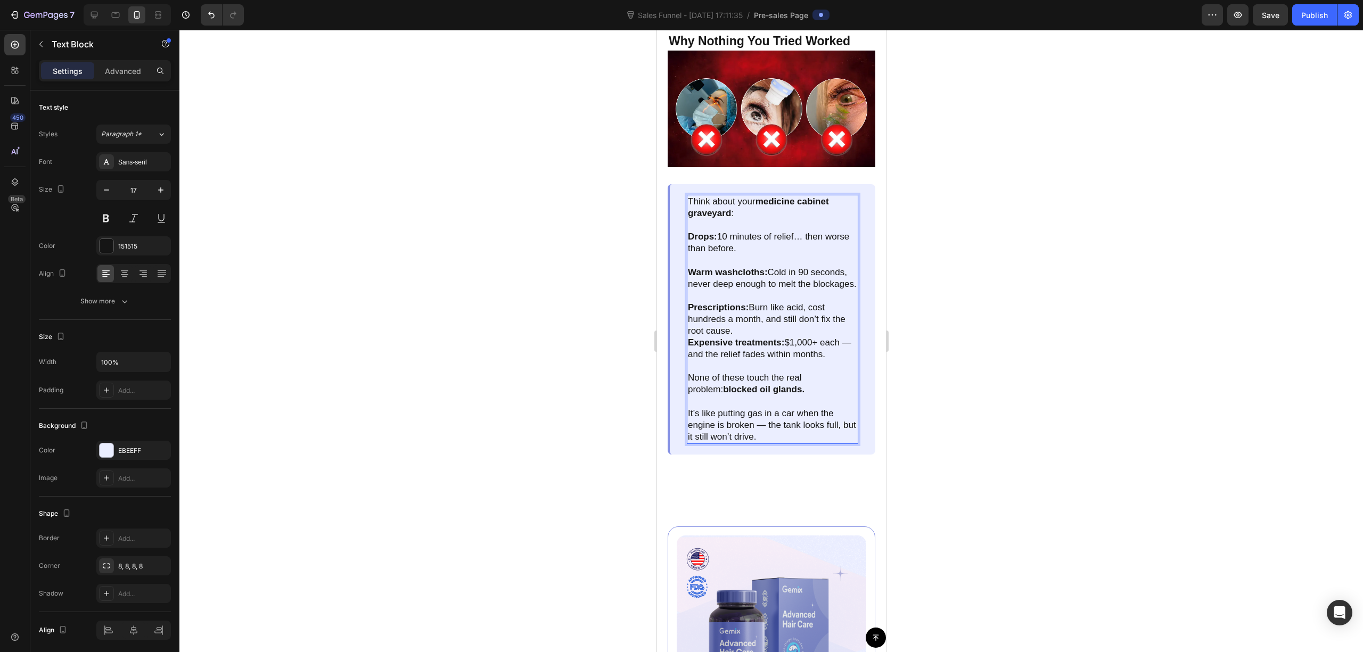
click at [751, 337] on p "Prescriptions: Burn like acid, cost hundreds a month, and still don’t fix the r…" at bounding box center [772, 319] width 169 height 35
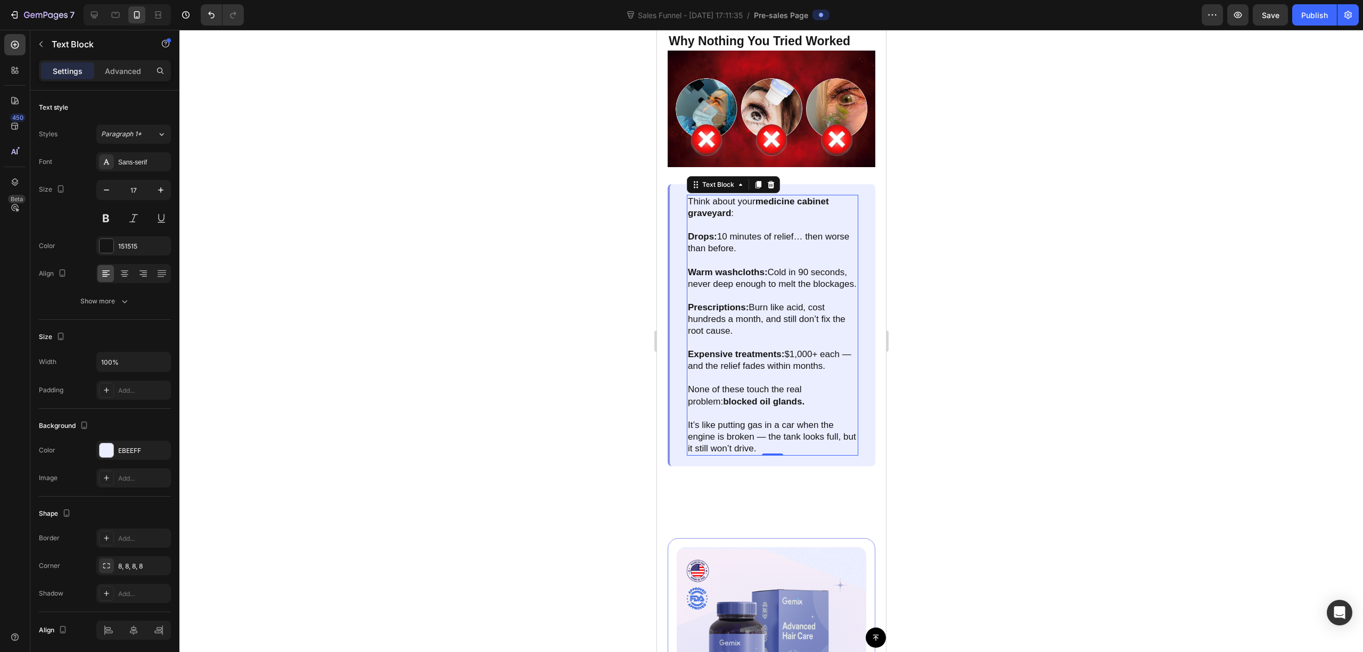
click at [928, 349] on div at bounding box center [771, 341] width 1184 height 623
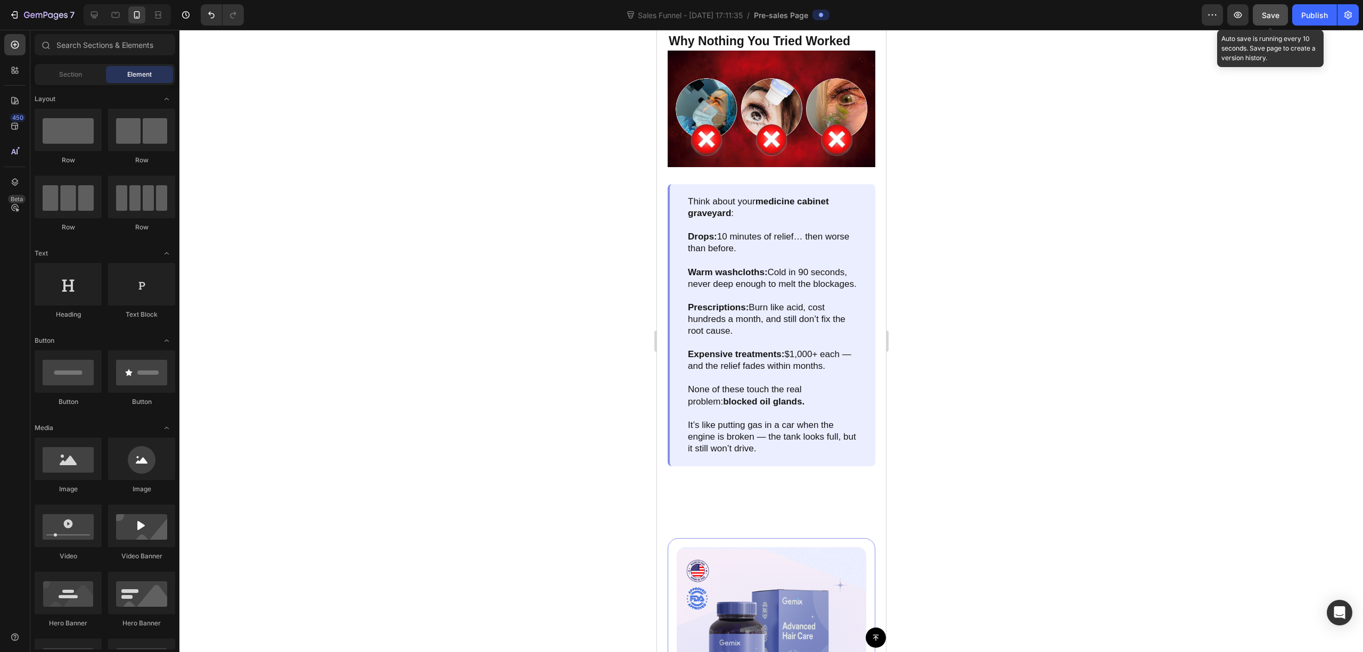
click at [1281, 20] on button "Save" at bounding box center [1270, 14] width 35 height 21
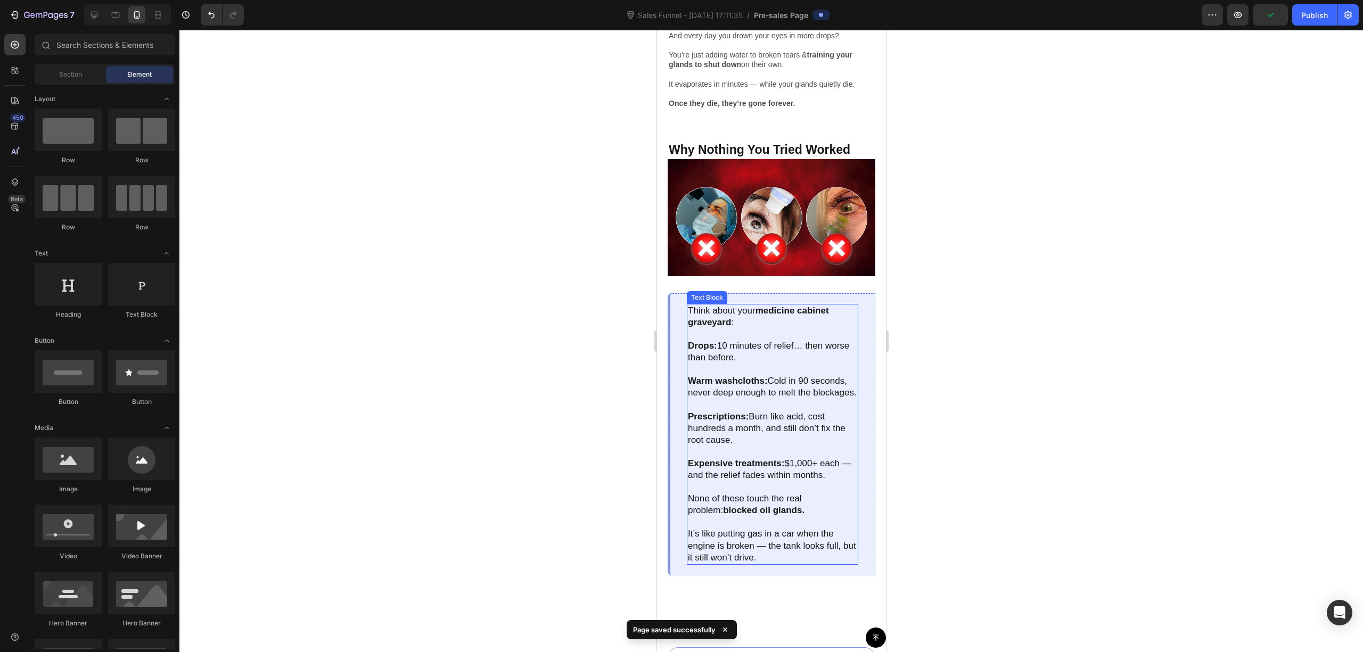
scroll to position [1065, 0]
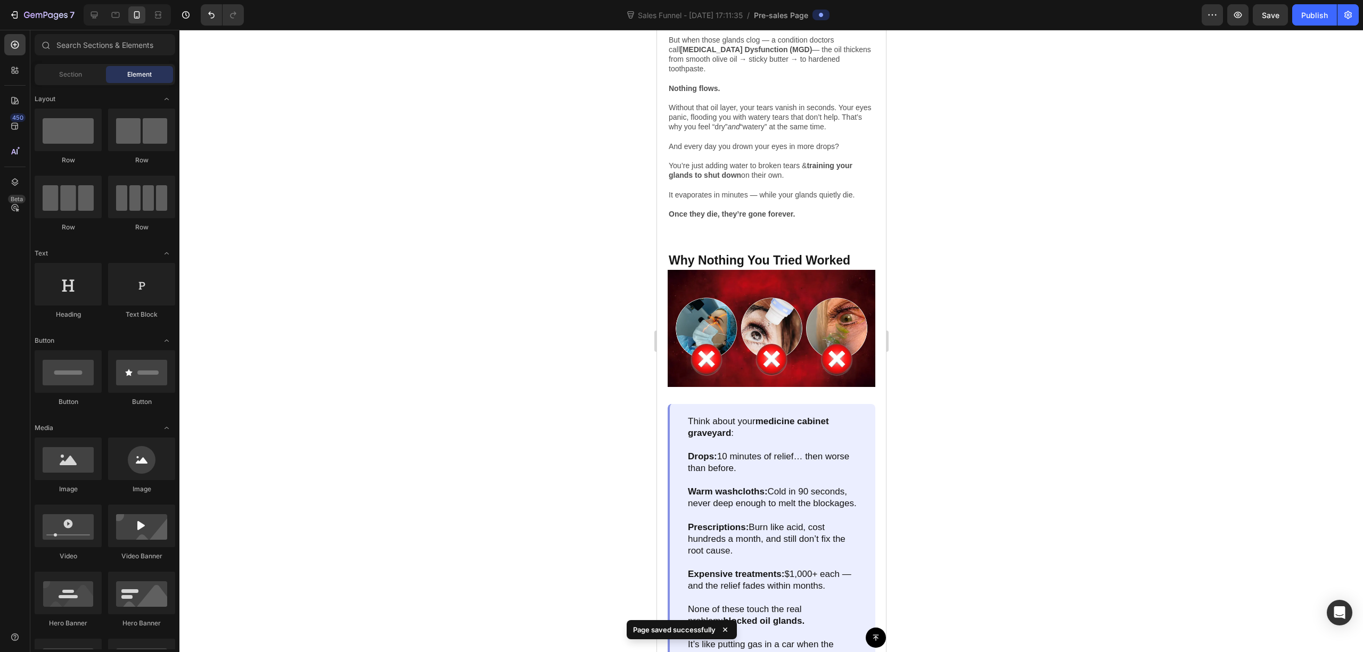
click at [1062, 282] on div at bounding box center [771, 341] width 1184 height 623
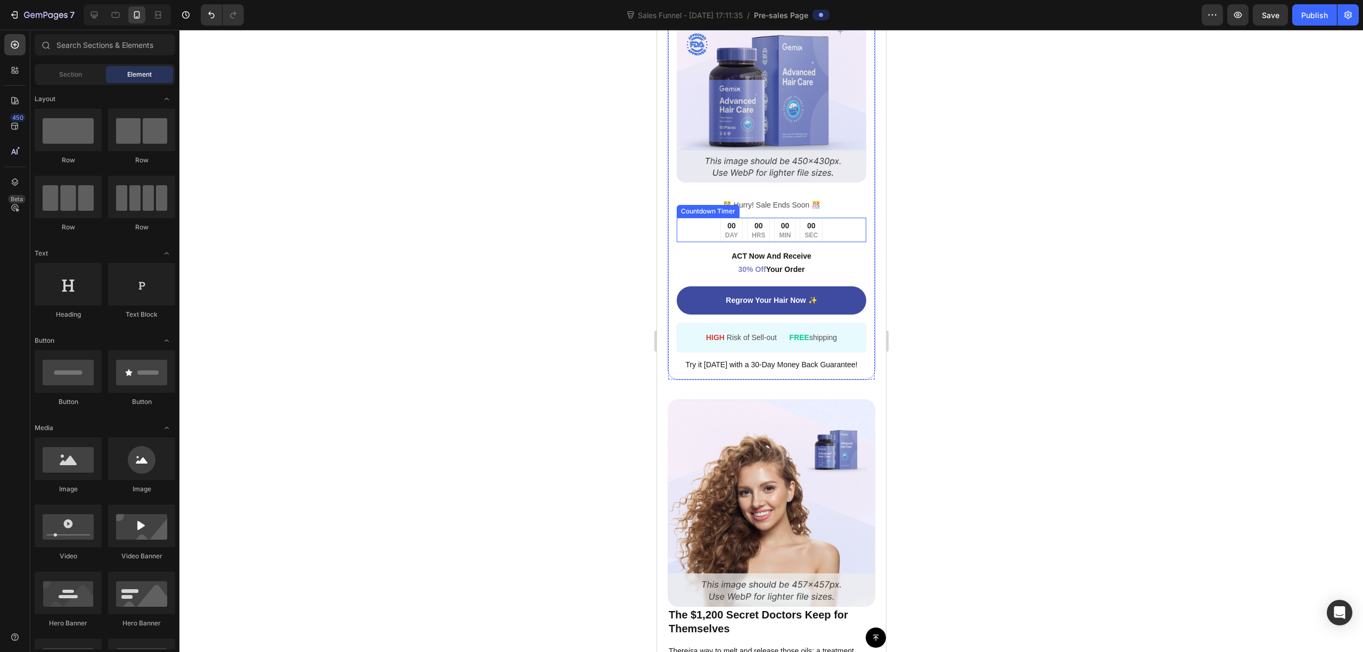
scroll to position [1846, 0]
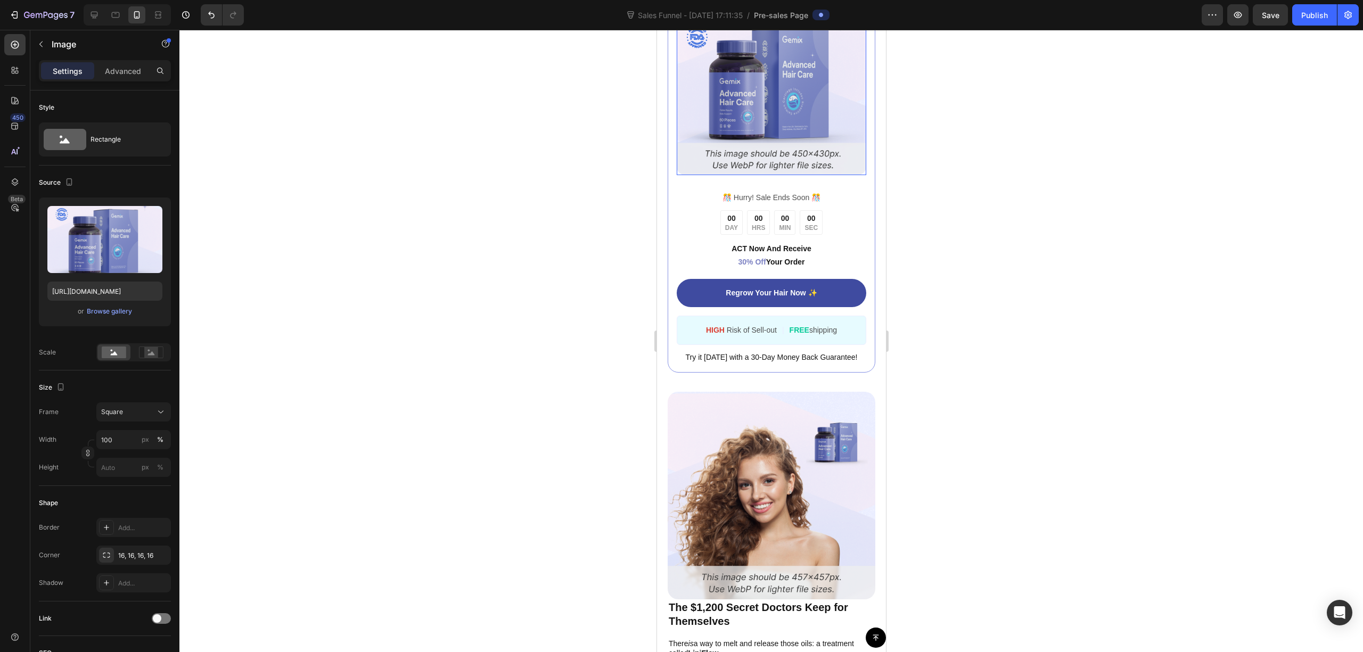
click at [745, 126] on img at bounding box center [771, 81] width 190 height 190
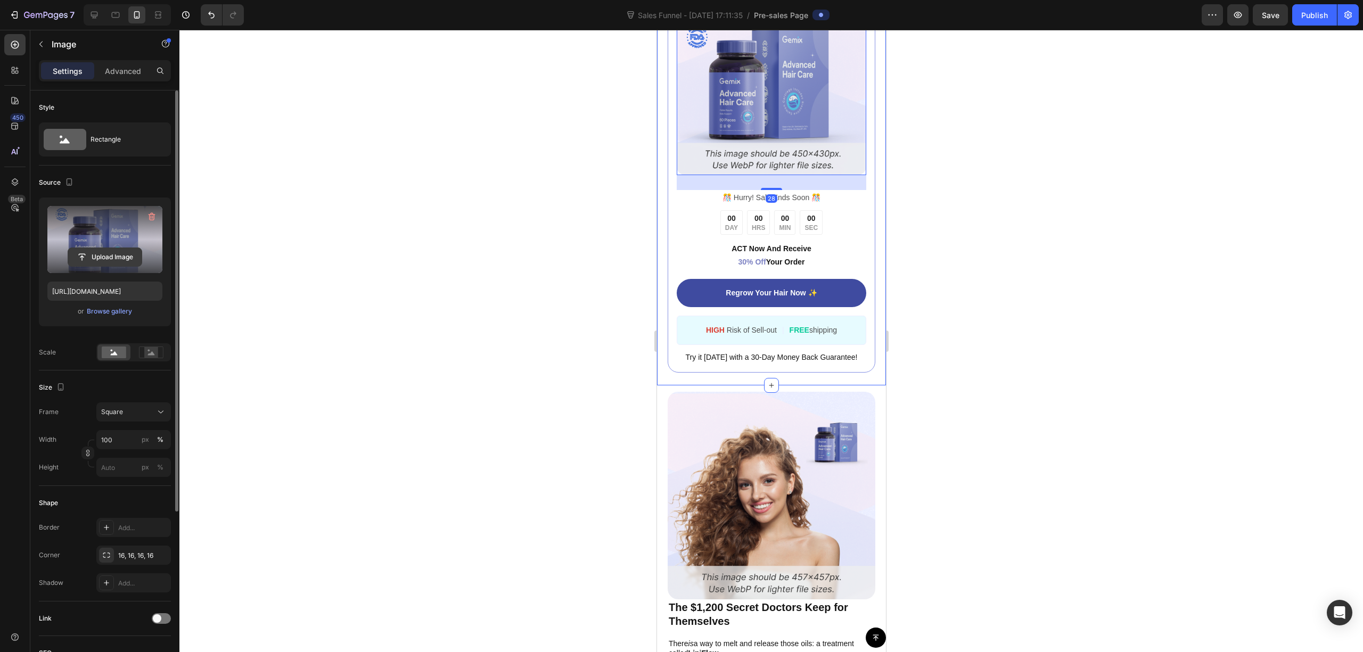
click at [105, 258] on input "file" at bounding box center [105, 257] width 74 height 18
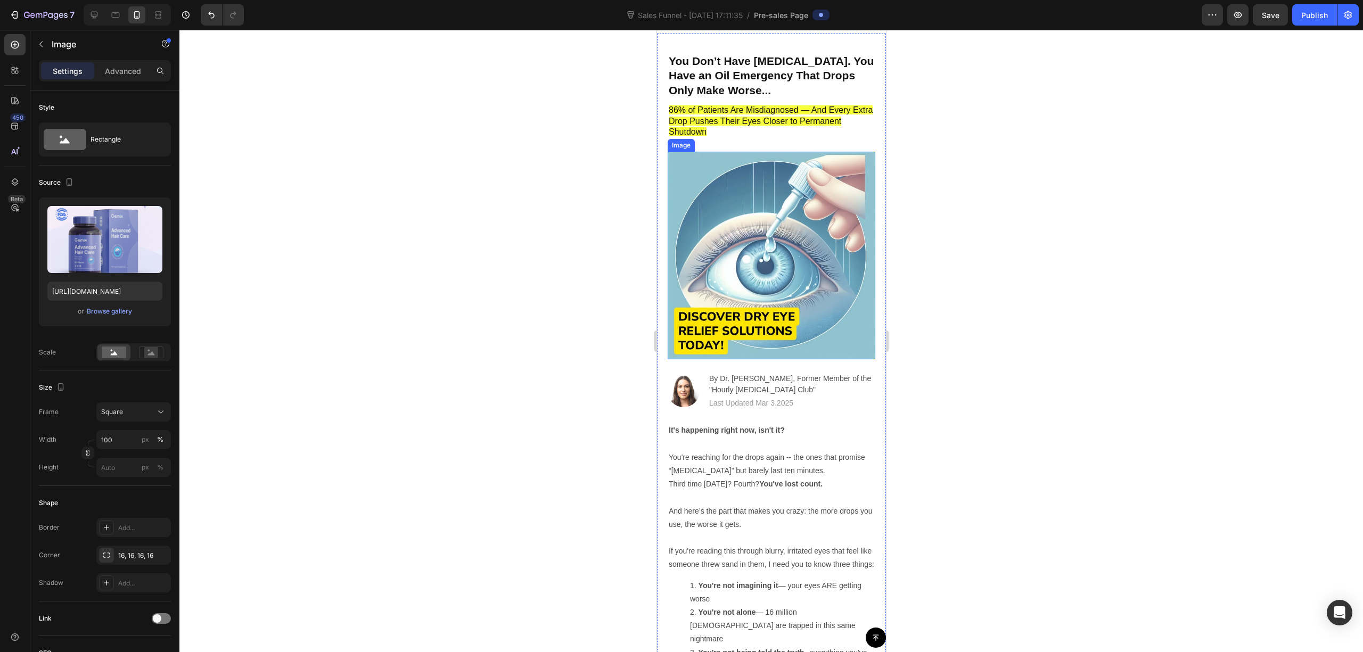
scroll to position [0, 0]
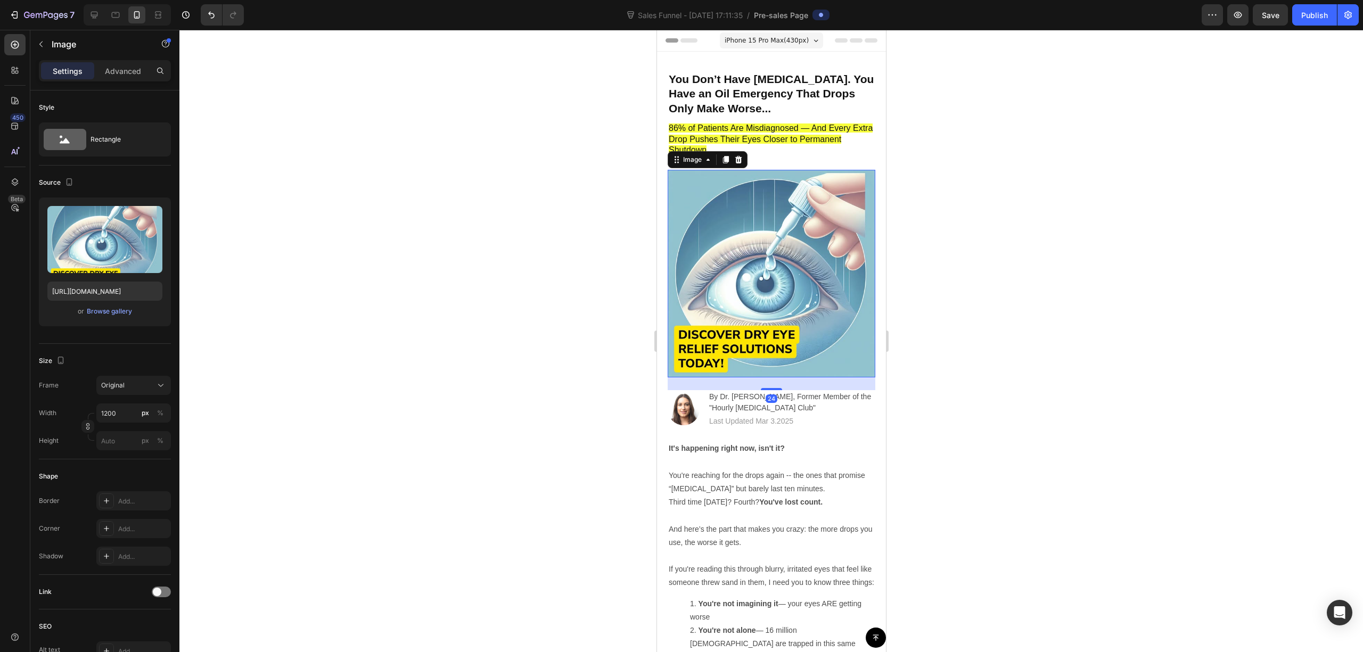
click at [774, 286] on img at bounding box center [771, 274] width 208 height 208
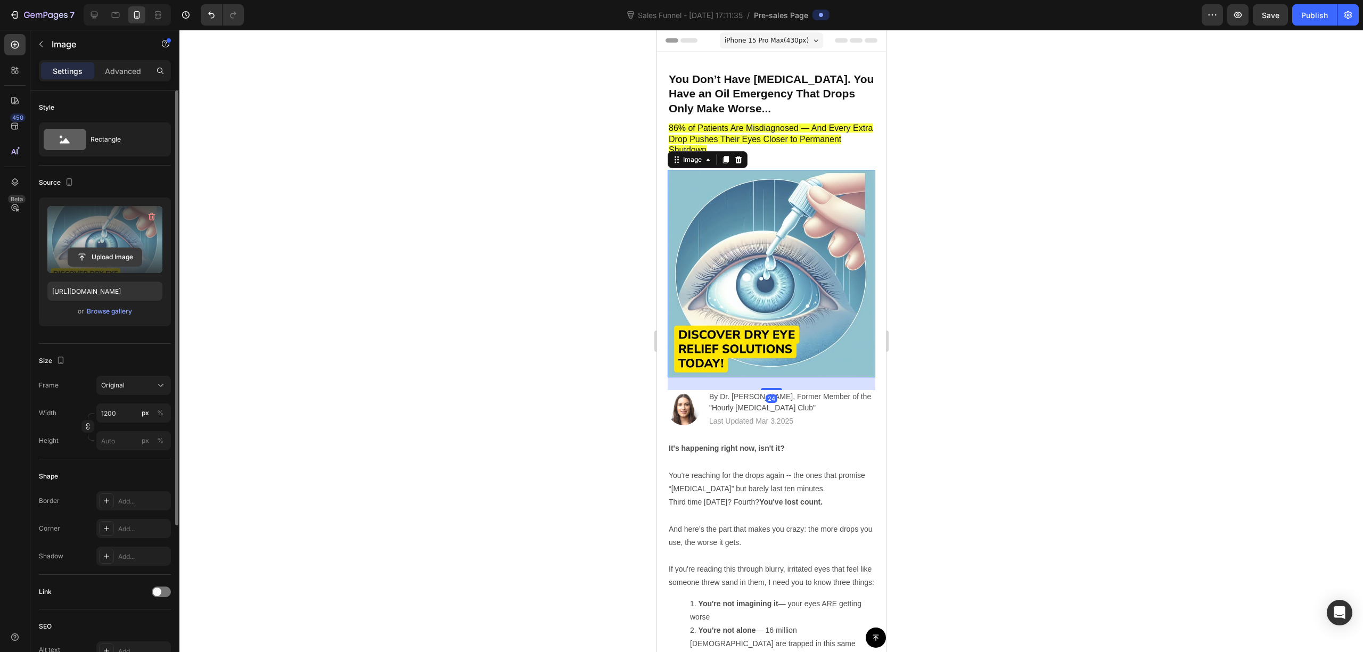
click at [109, 252] on input "file" at bounding box center [105, 257] width 74 height 18
type input "https://cdn.shopify.com/s/files/1/0679/7135/0570/files/gempages_581238827771757…"
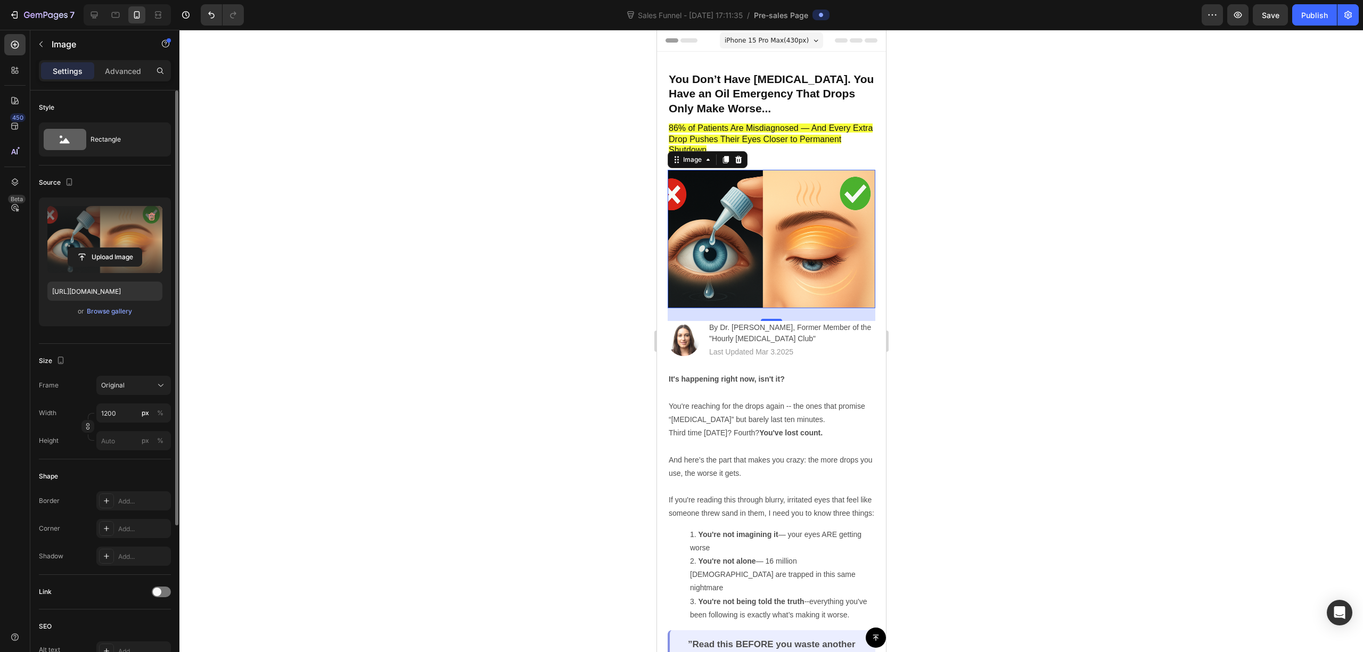
click at [1035, 228] on div at bounding box center [771, 341] width 1184 height 623
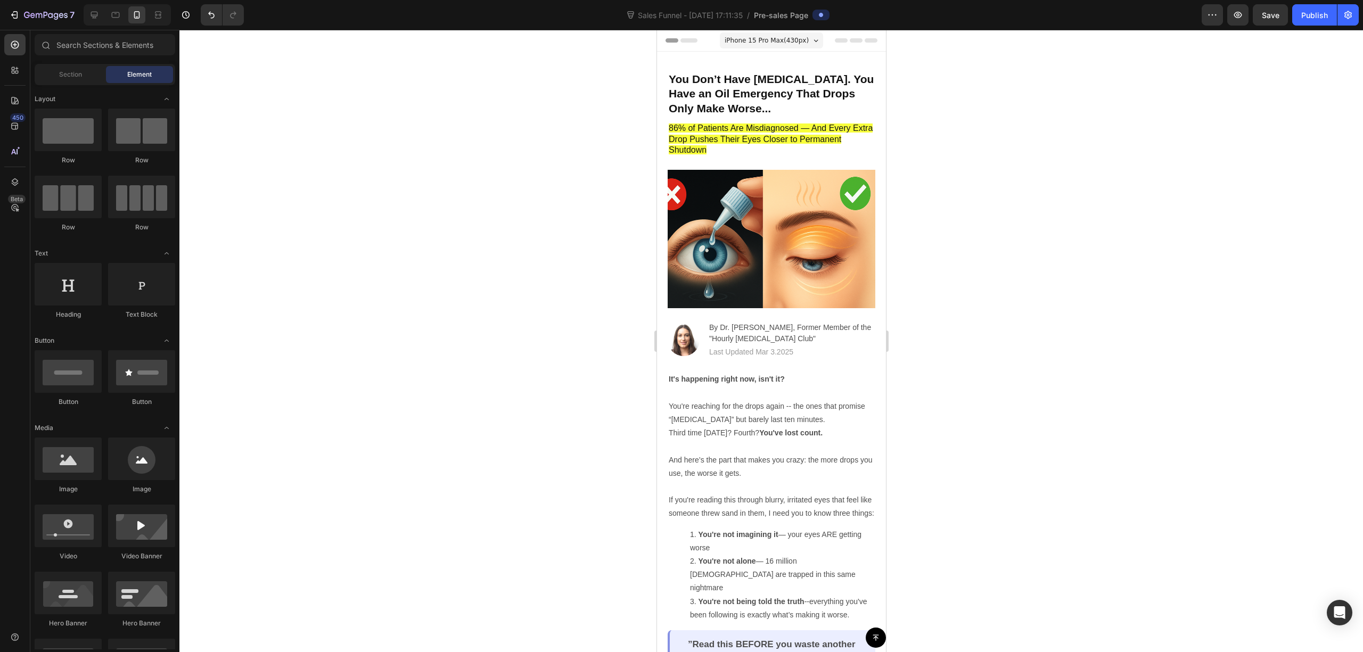
click at [987, 130] on div at bounding box center [771, 341] width 1184 height 623
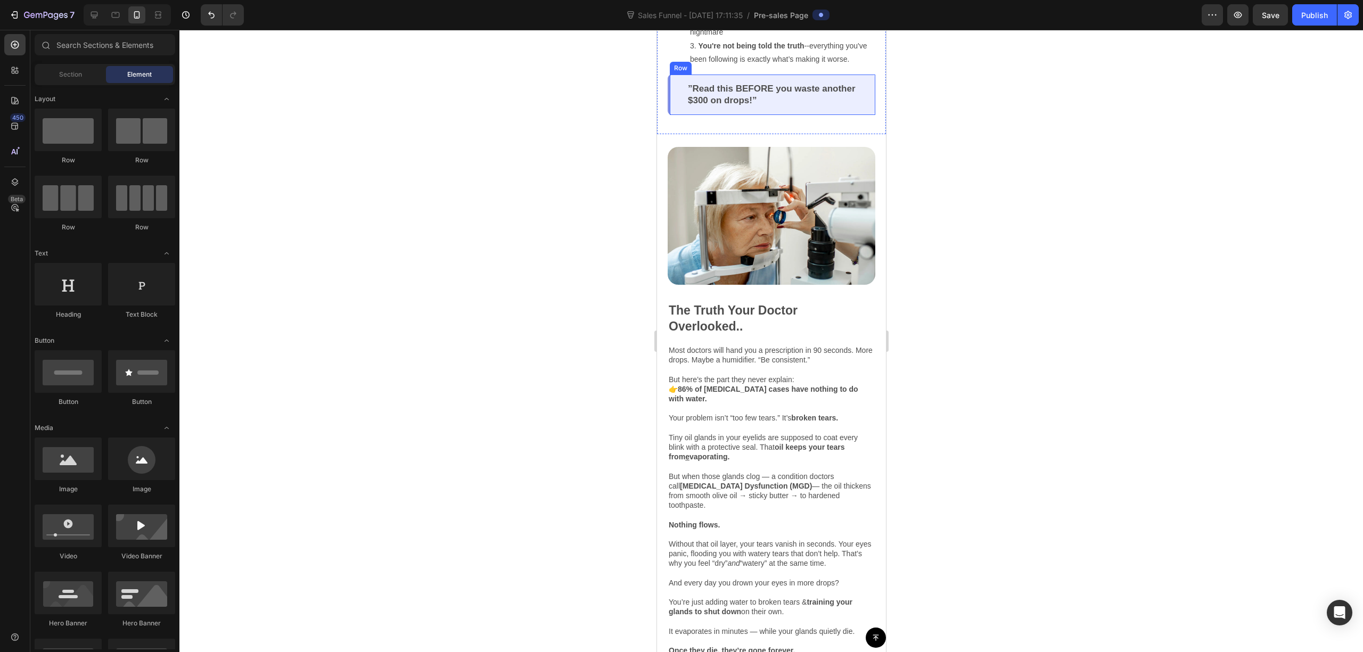
scroll to position [568, 0]
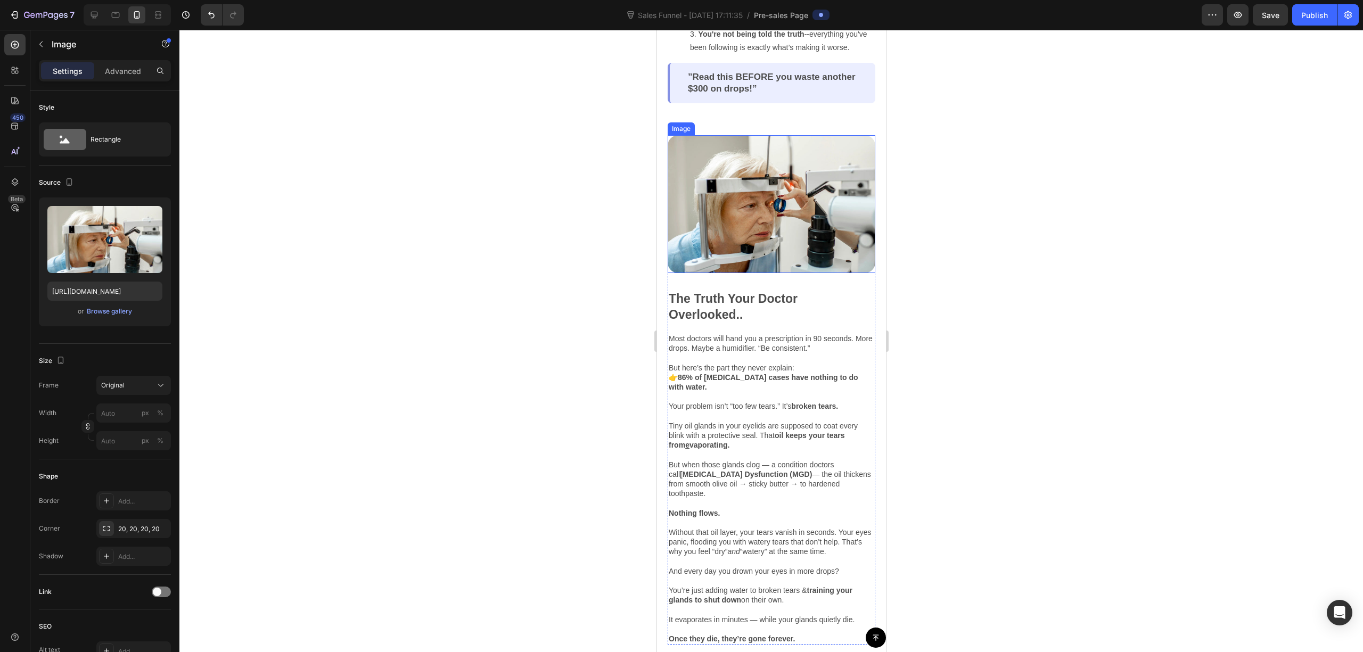
click at [843, 222] on img at bounding box center [771, 204] width 208 height 138
click at [989, 222] on div at bounding box center [771, 341] width 1184 height 623
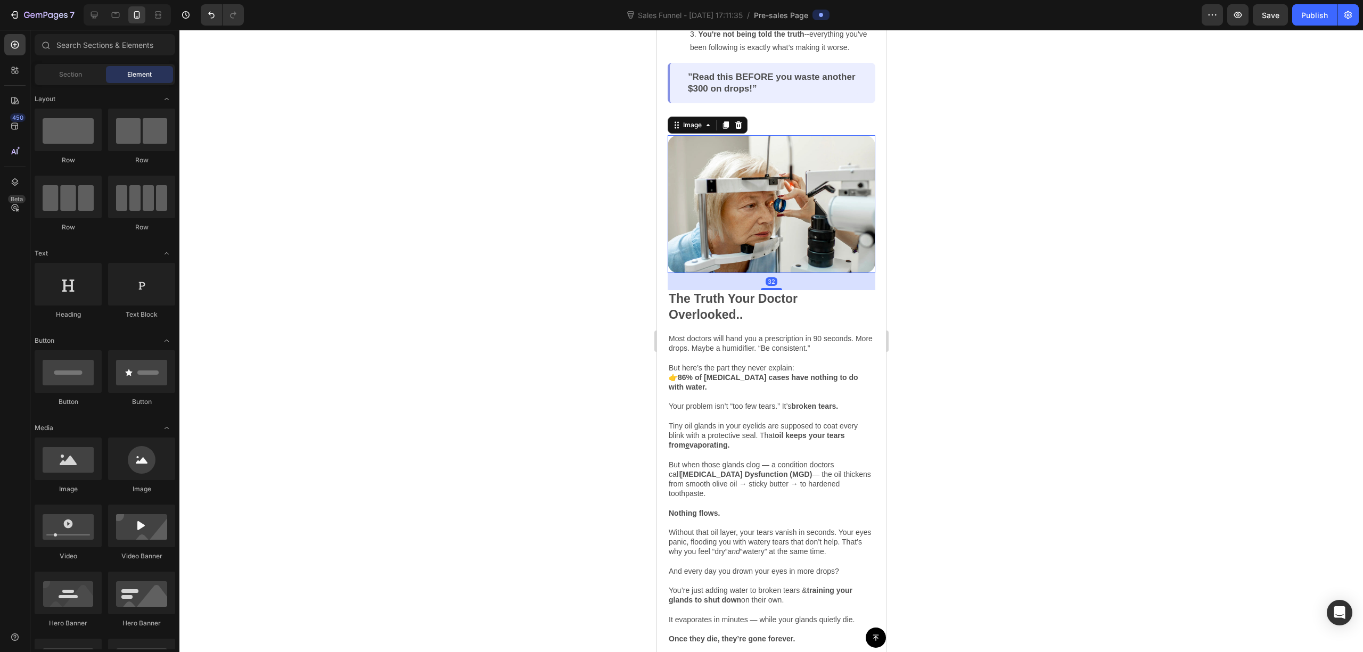
click at [783, 233] on img at bounding box center [771, 204] width 208 height 138
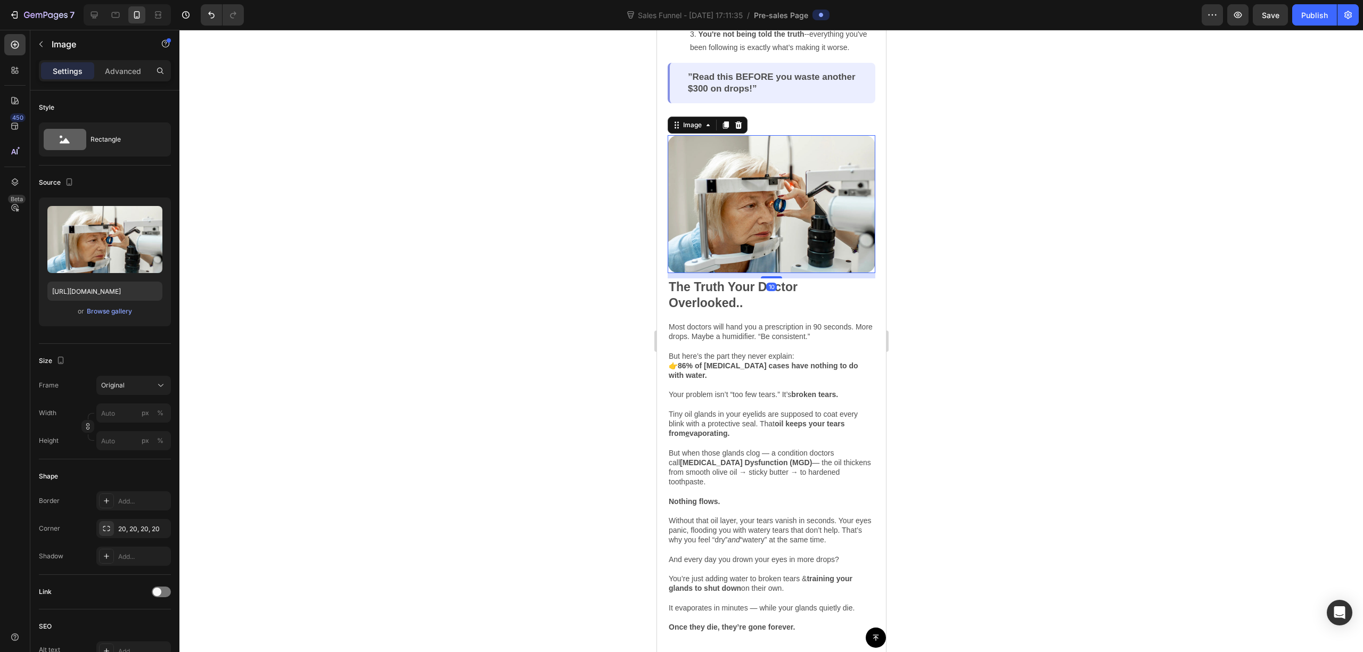
drag, startPoint x: 768, startPoint y: 287, endPoint x: 769, endPoint y: 275, distance: 11.7
click at [769, 276] on div at bounding box center [771, 277] width 21 height 2
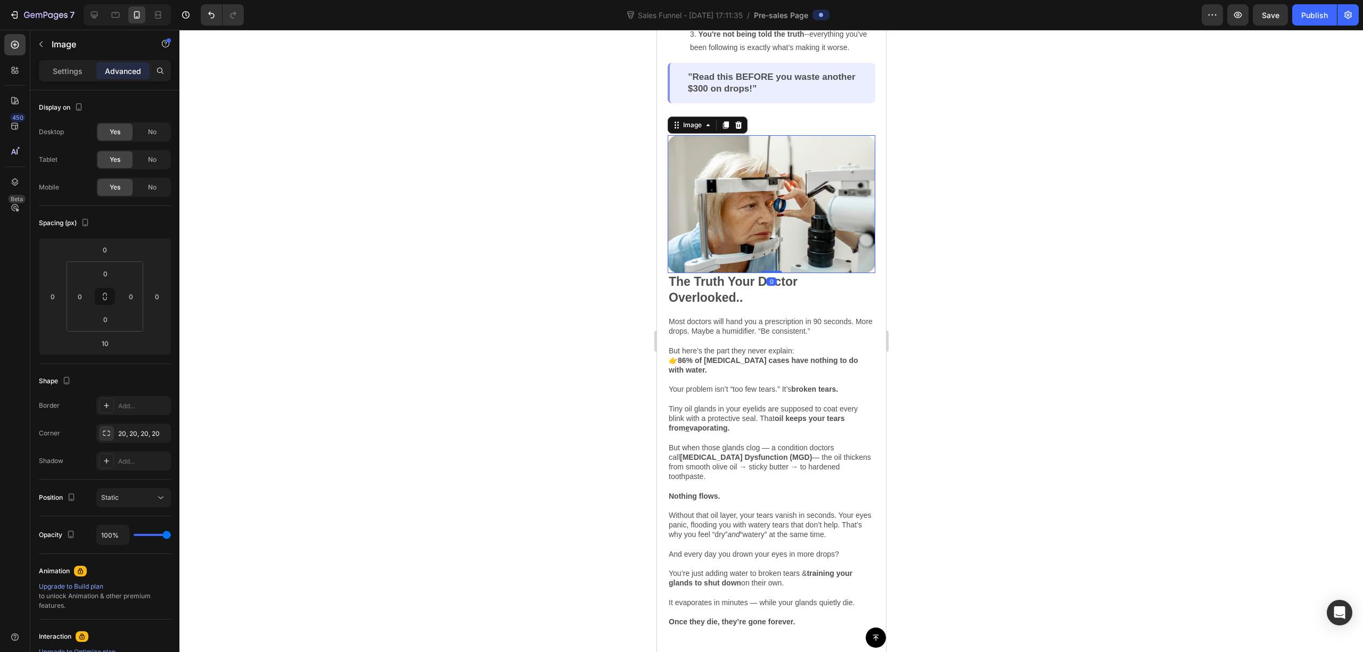
drag, startPoint x: 770, startPoint y: 275, endPoint x: 862, endPoint y: 233, distance: 101.1
click at [782, 241] on div "Image 0" at bounding box center [771, 204] width 208 height 138
type input "0"
click at [1036, 222] on div at bounding box center [771, 341] width 1184 height 623
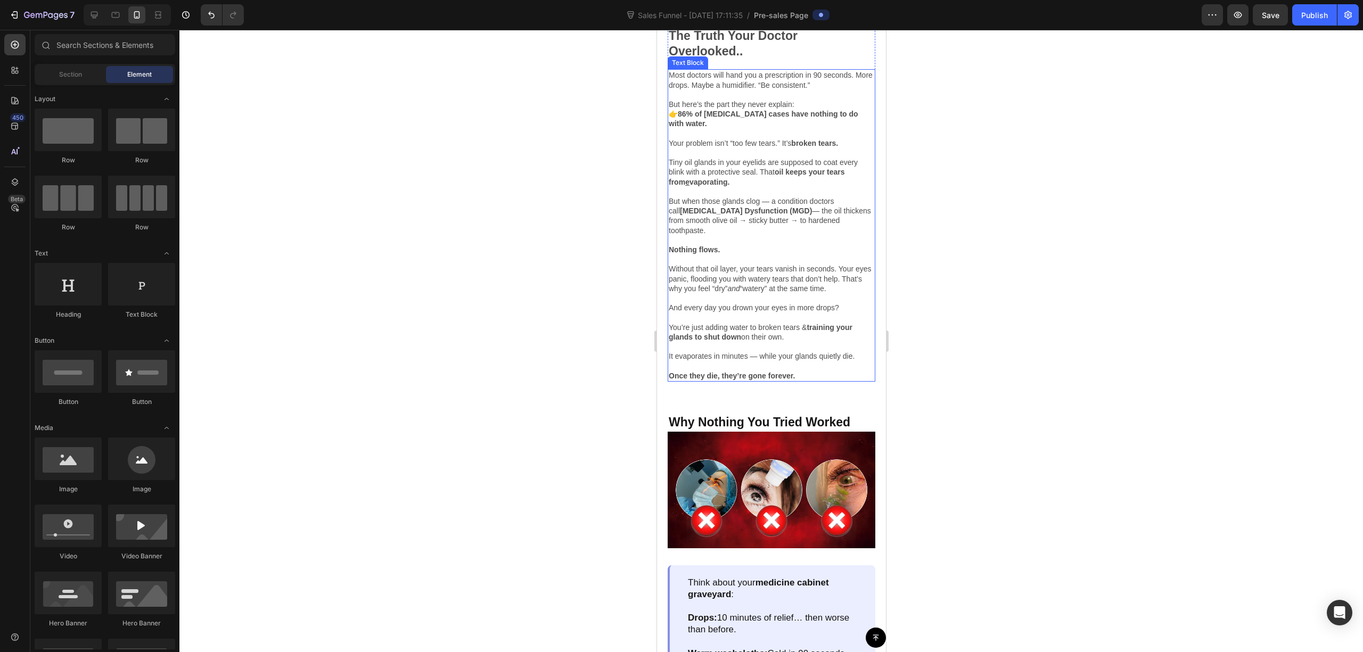
scroll to position [1065, 0]
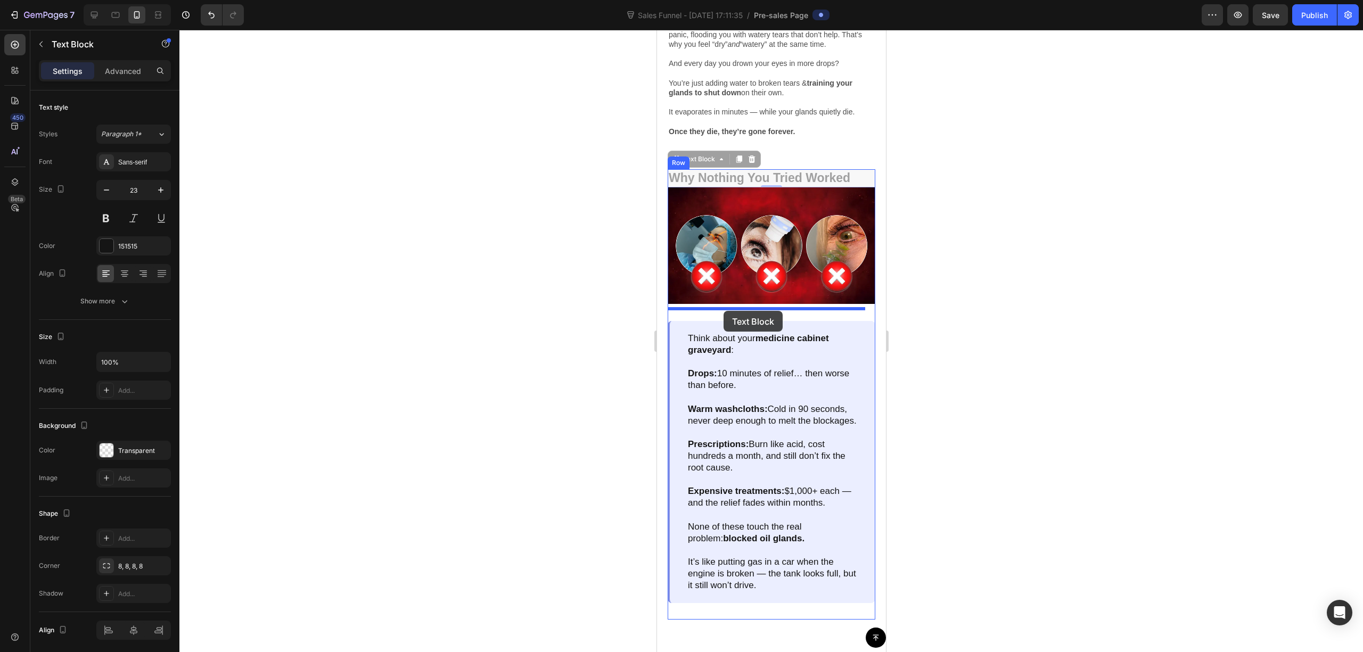
drag, startPoint x: 789, startPoint y: 166, endPoint x: 738, endPoint y: 304, distance: 146.6
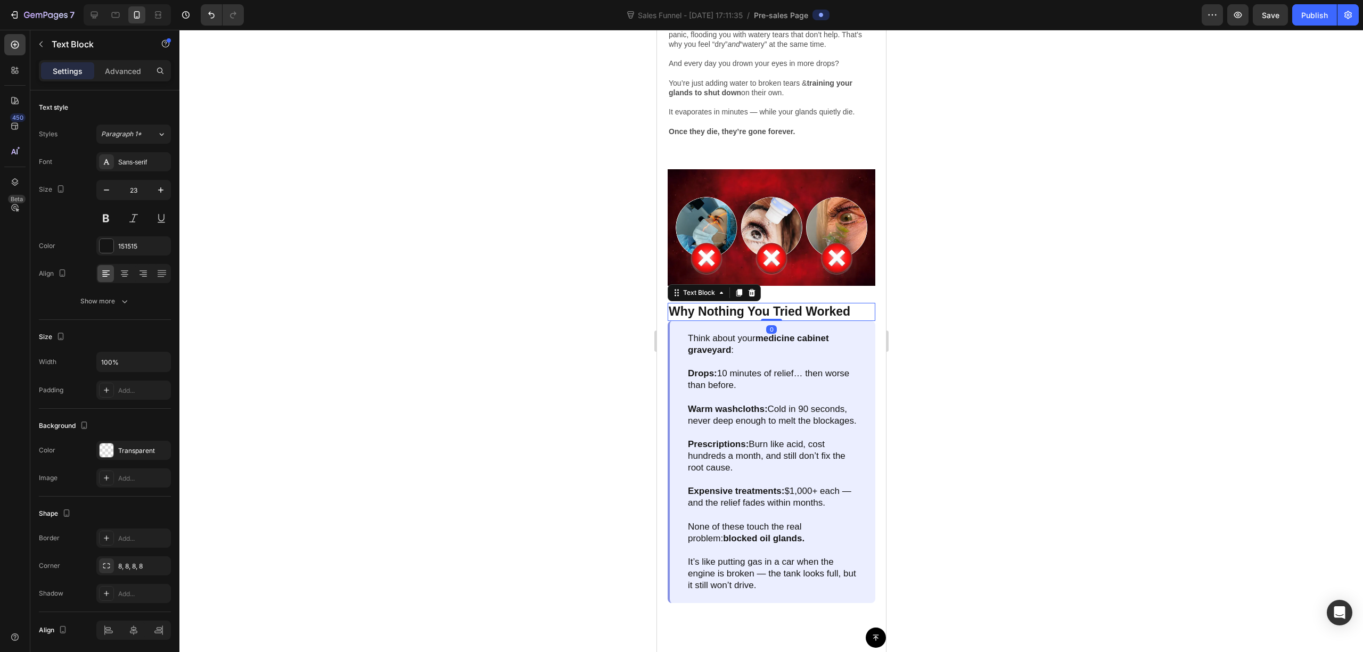
drag, startPoint x: 981, startPoint y: 235, endPoint x: 195, endPoint y: 236, distance: 785.6
click at [981, 235] on div at bounding box center [771, 341] width 1184 height 623
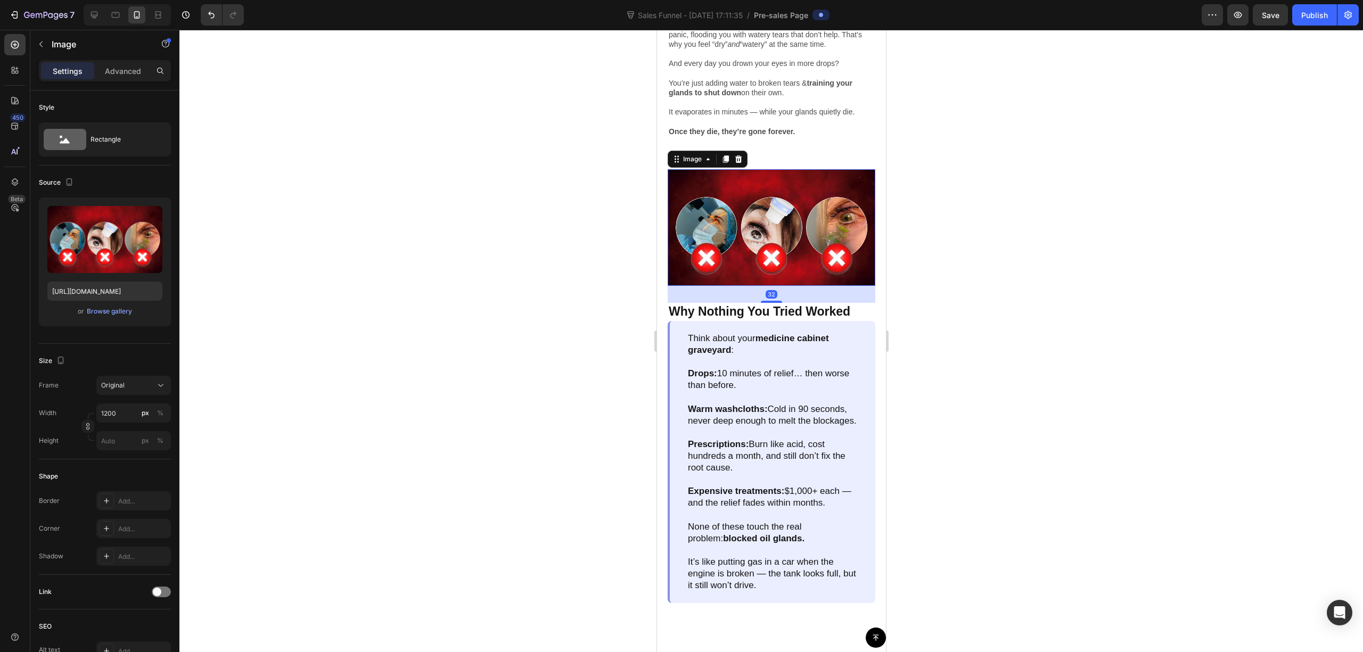
click at [792, 265] on img at bounding box center [771, 227] width 208 height 117
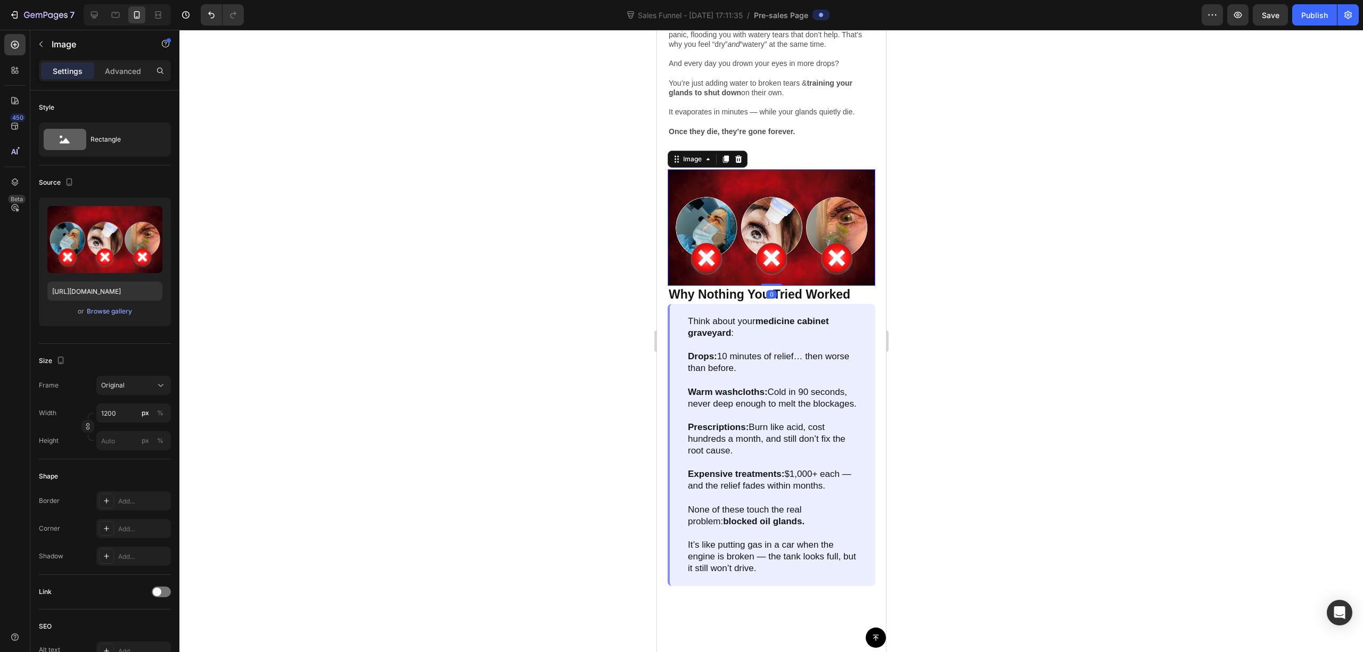
drag, startPoint x: 769, startPoint y: 290, endPoint x: 792, endPoint y: 230, distance: 64.4
click at [792, 230] on div "Image 0" at bounding box center [771, 227] width 208 height 117
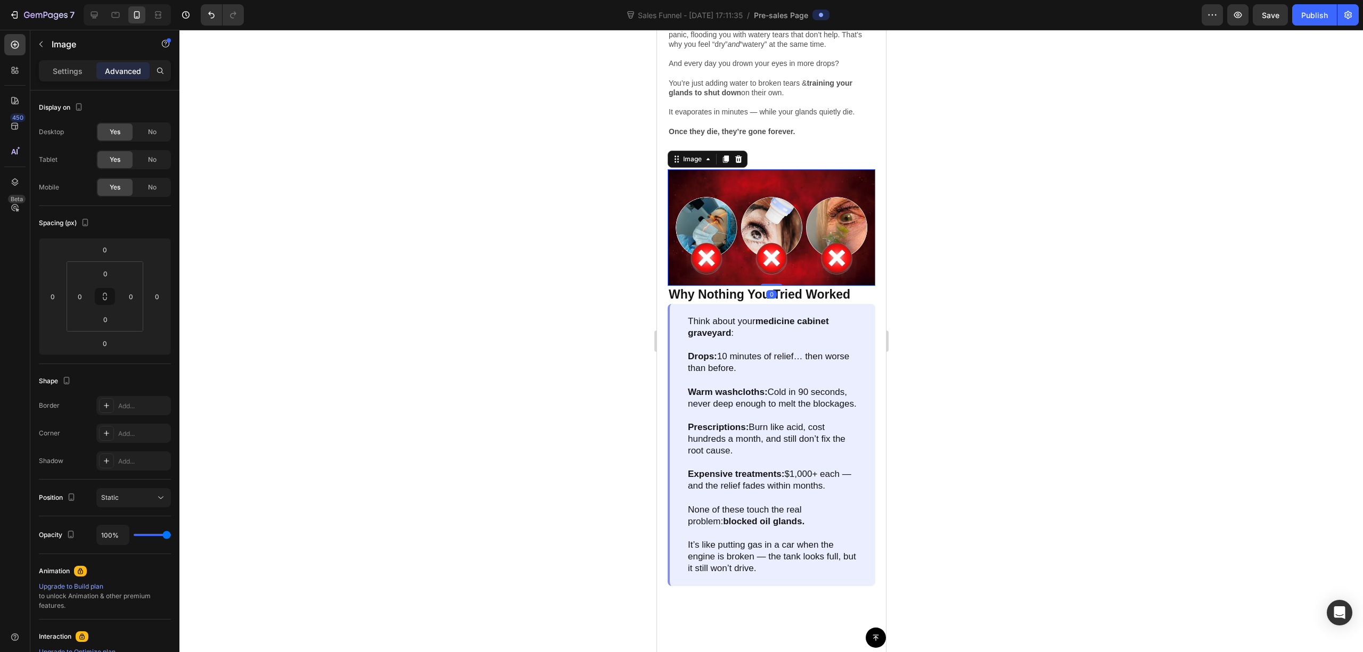
click at [1079, 209] on div at bounding box center [771, 341] width 1184 height 623
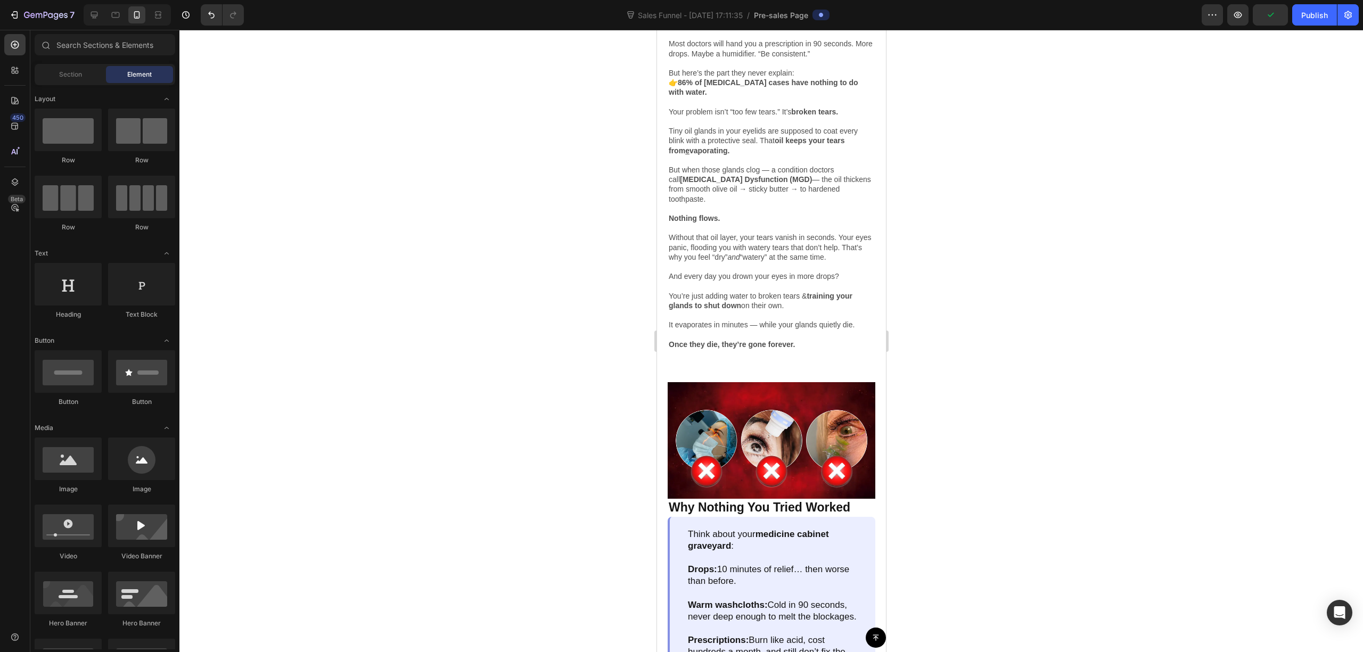
click at [977, 230] on div at bounding box center [771, 341] width 1184 height 623
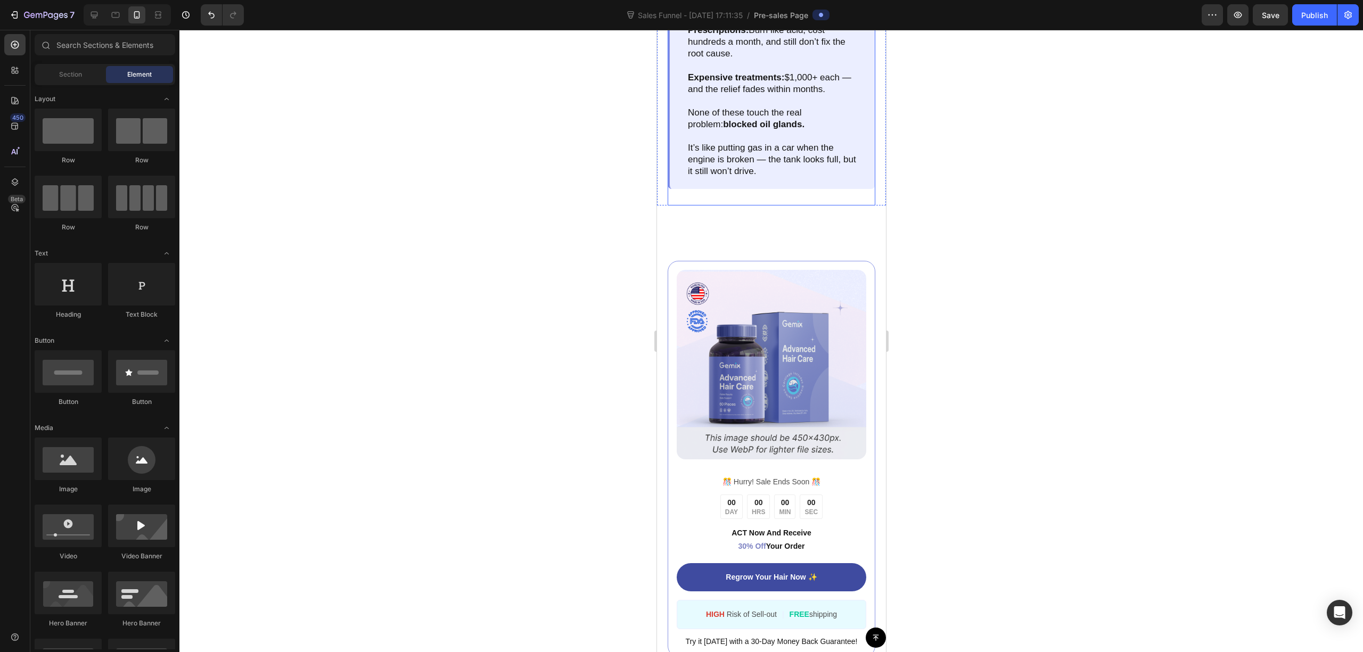
scroll to position [1562, 0]
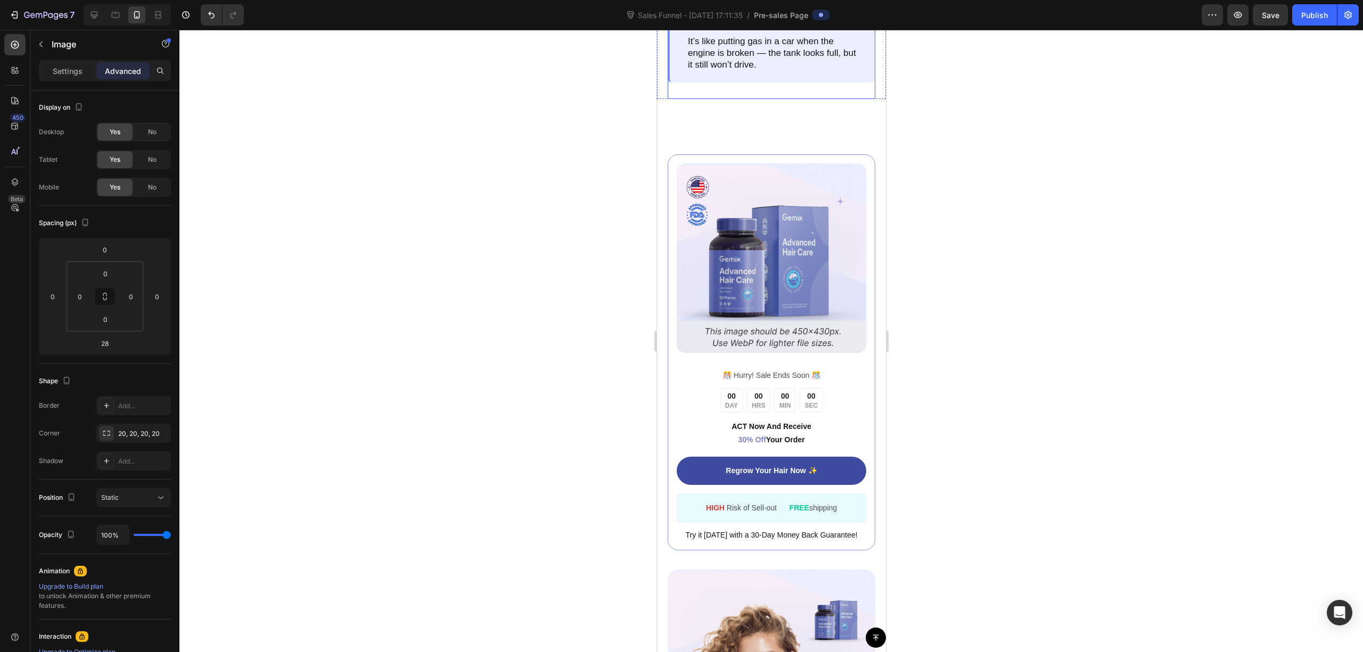
click at [788, 246] on img at bounding box center [771, 259] width 190 height 190
click at [749, 246] on img at bounding box center [771, 259] width 190 height 190
click at [735, 257] on img at bounding box center [771, 259] width 190 height 190
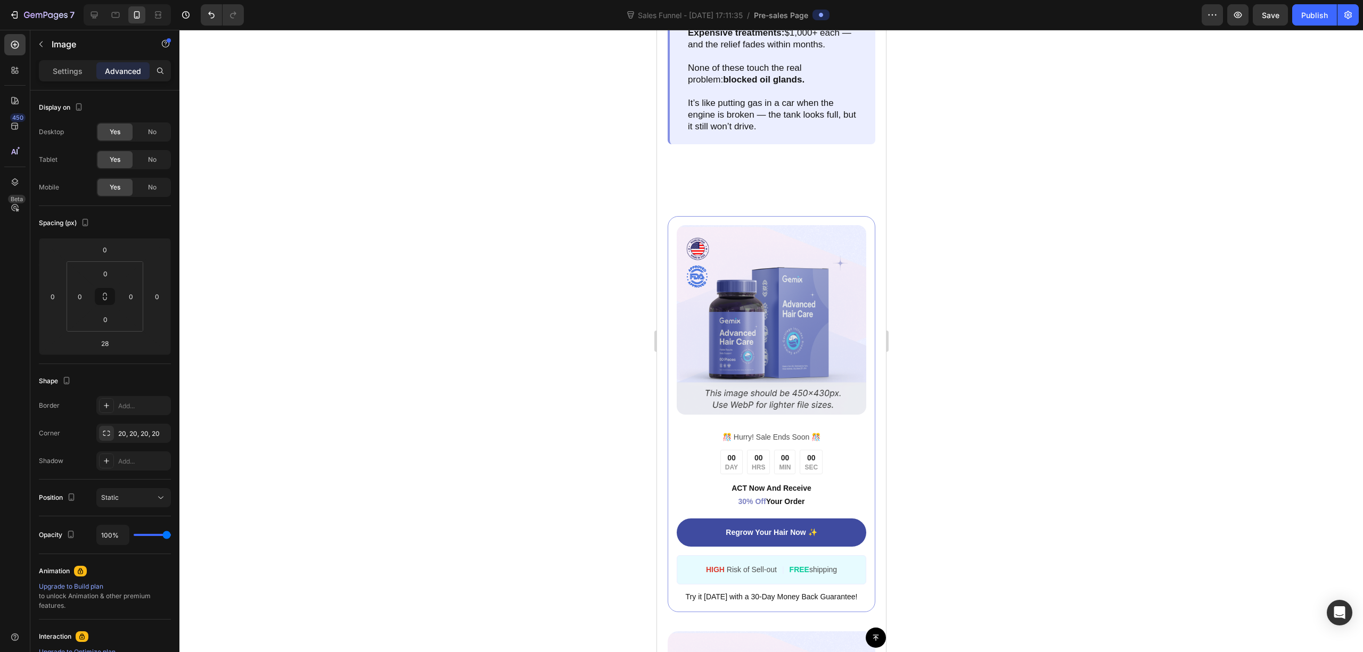
scroll to position [1491, 0]
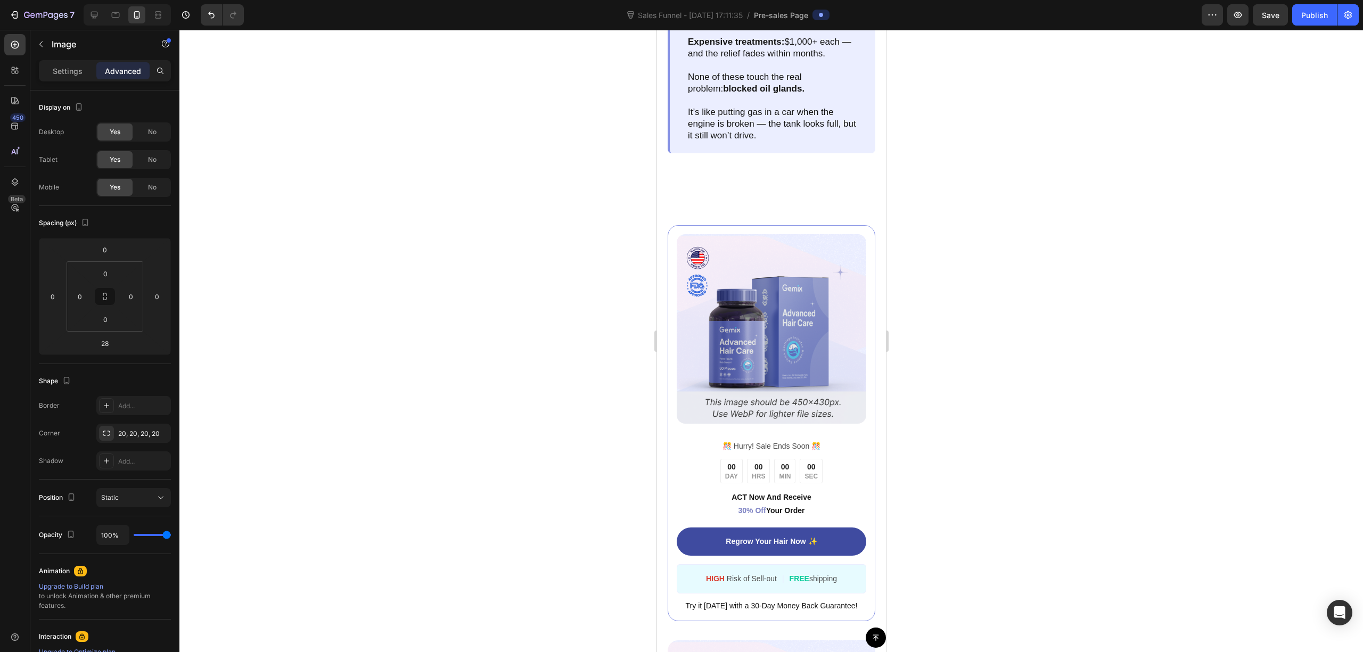
click at [756, 297] on img at bounding box center [771, 329] width 190 height 190
click at [731, 317] on img at bounding box center [771, 329] width 190 height 190
drag, startPoint x: 707, startPoint y: 308, endPoint x: 711, endPoint y: 315, distance: 8.1
click at [707, 309] on img at bounding box center [771, 329] width 190 height 190
drag, startPoint x: 741, startPoint y: 364, endPoint x: 762, endPoint y: 423, distance: 62.2
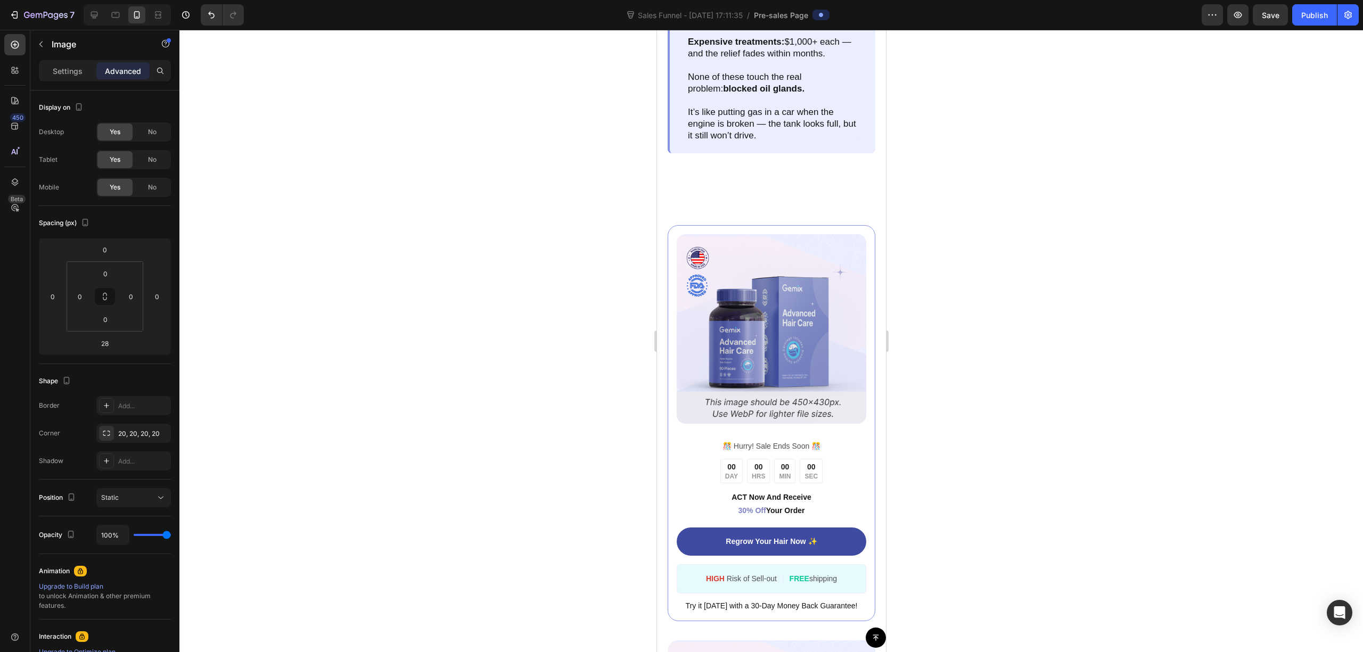
click at [741, 366] on img at bounding box center [771, 329] width 190 height 190
click at [772, 370] on img at bounding box center [771, 329] width 190 height 190
click at [692, 217] on div "Image ️🎊 Hurry! Sale Ends Soon ️🎊 Text Block 00 DAY 00 HRS 00 MIN 00 SEC Countd…" at bounding box center [771, 410] width 229 height 447
click at [750, 361] on img at bounding box center [771, 329] width 190 height 190
click at [76, 71] on p "Settings" at bounding box center [68, 71] width 30 height 11
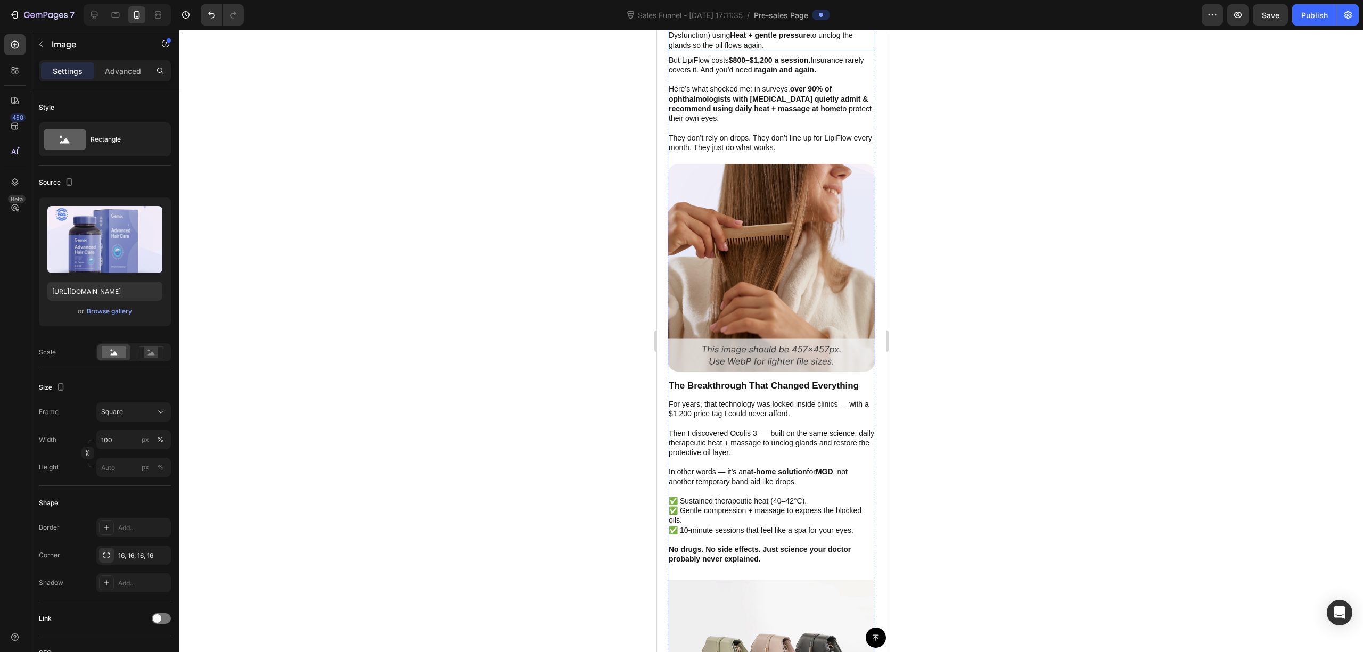
scroll to position [2414, 0]
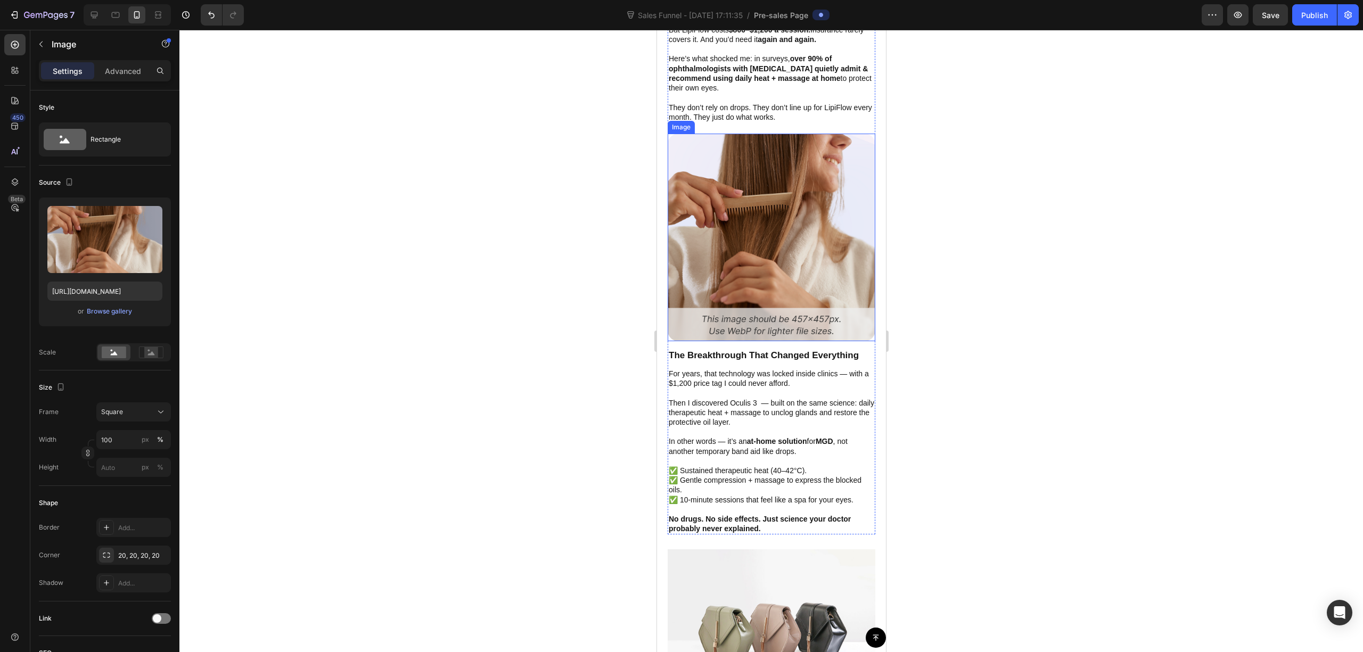
click at [799, 236] on img at bounding box center [771, 238] width 208 height 208
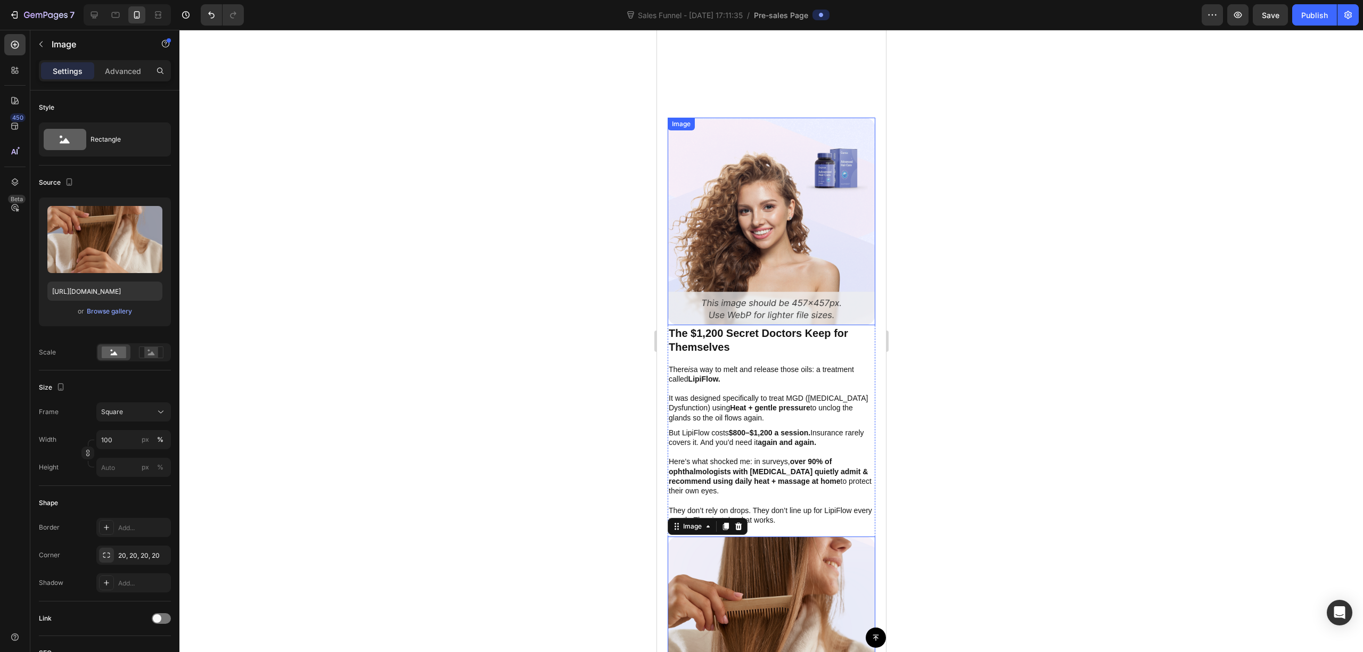
scroll to position [1917, 0]
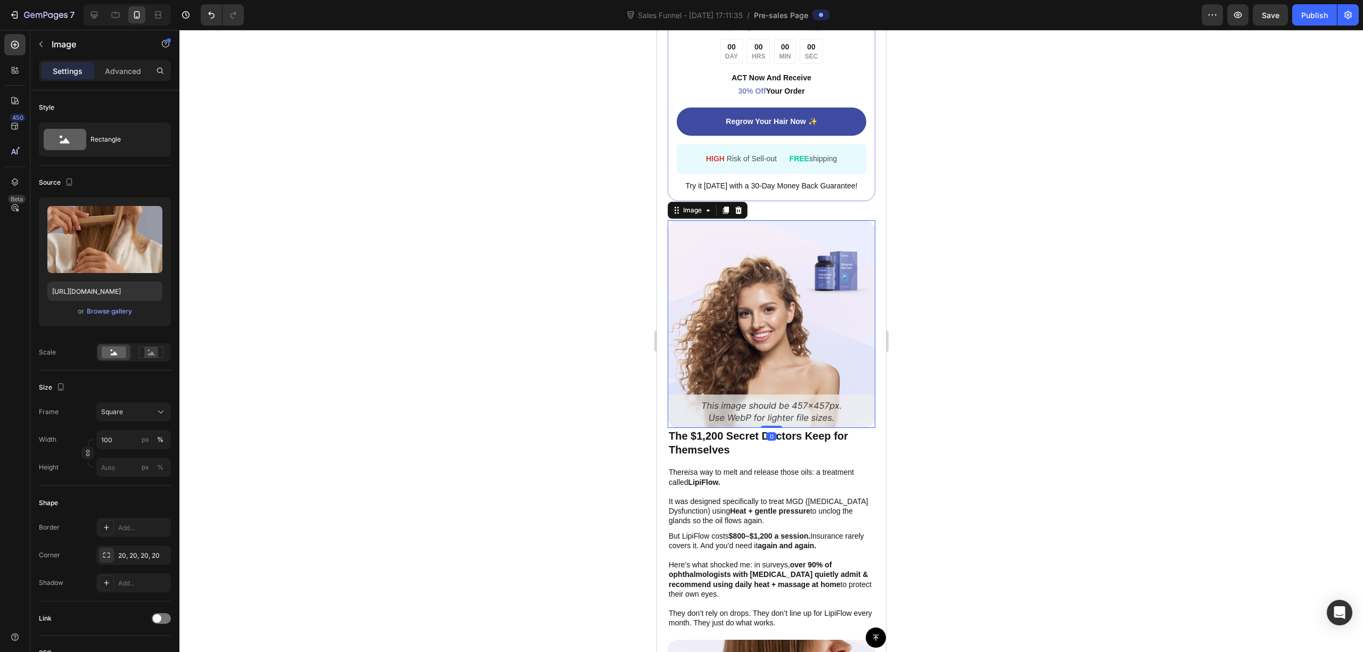
click at [750, 277] on img at bounding box center [771, 325] width 208 height 208
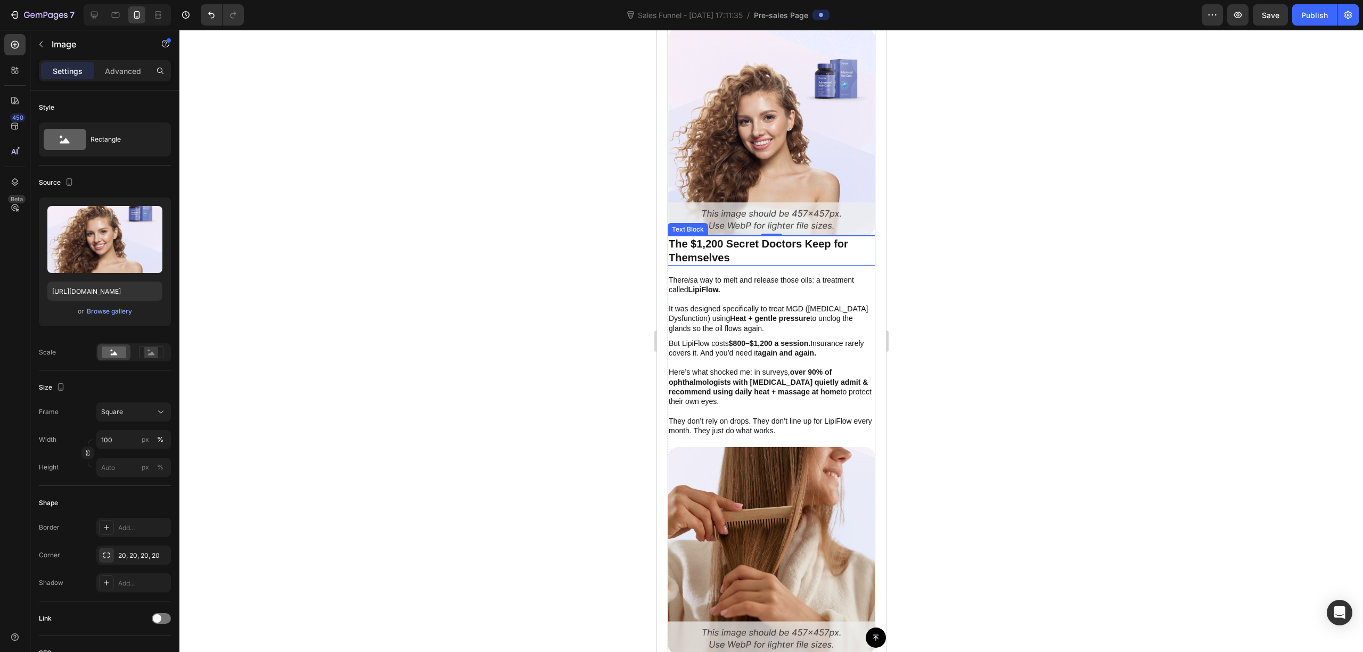
scroll to position [2059, 0]
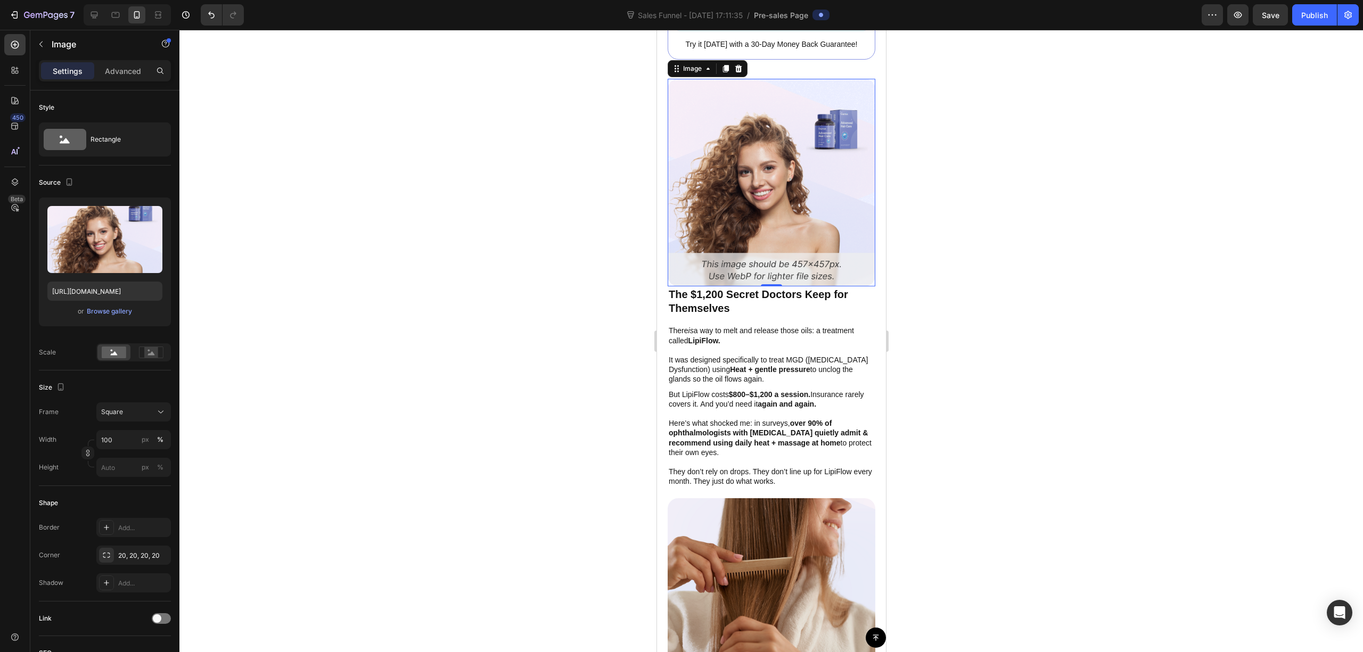
click at [794, 199] on img at bounding box center [771, 183] width 208 height 208
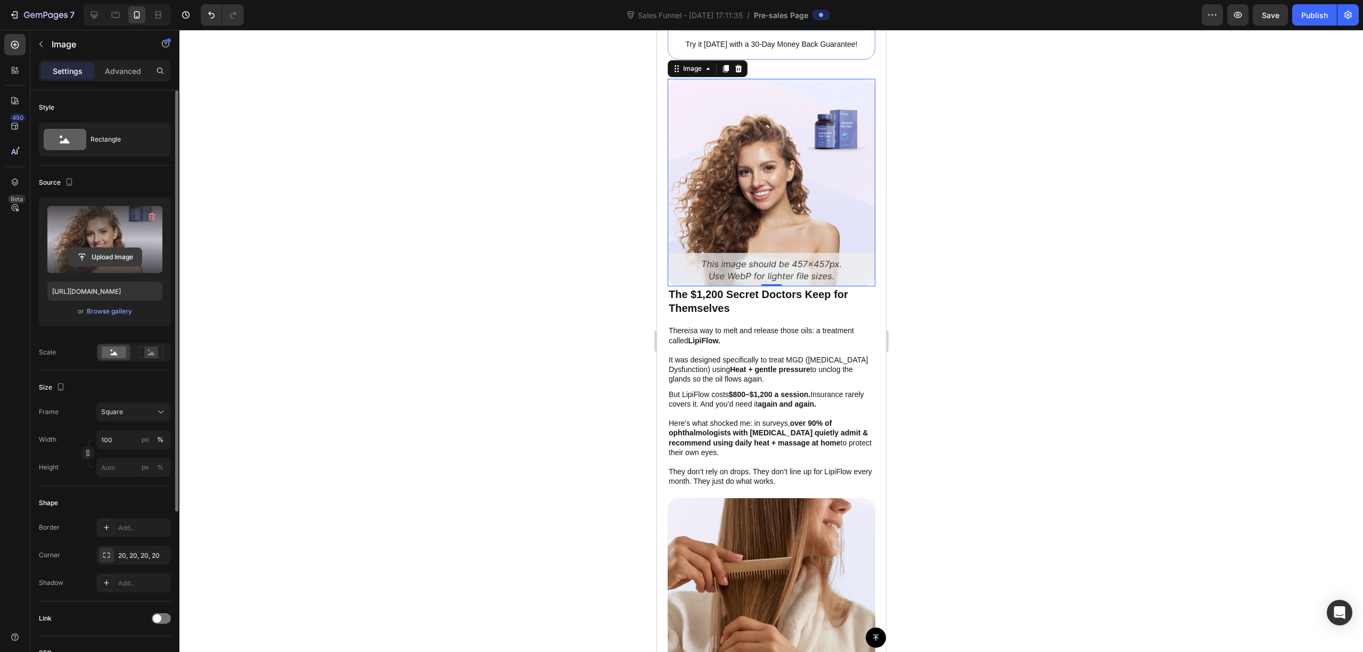
click at [111, 258] on input "file" at bounding box center [105, 257] width 74 height 18
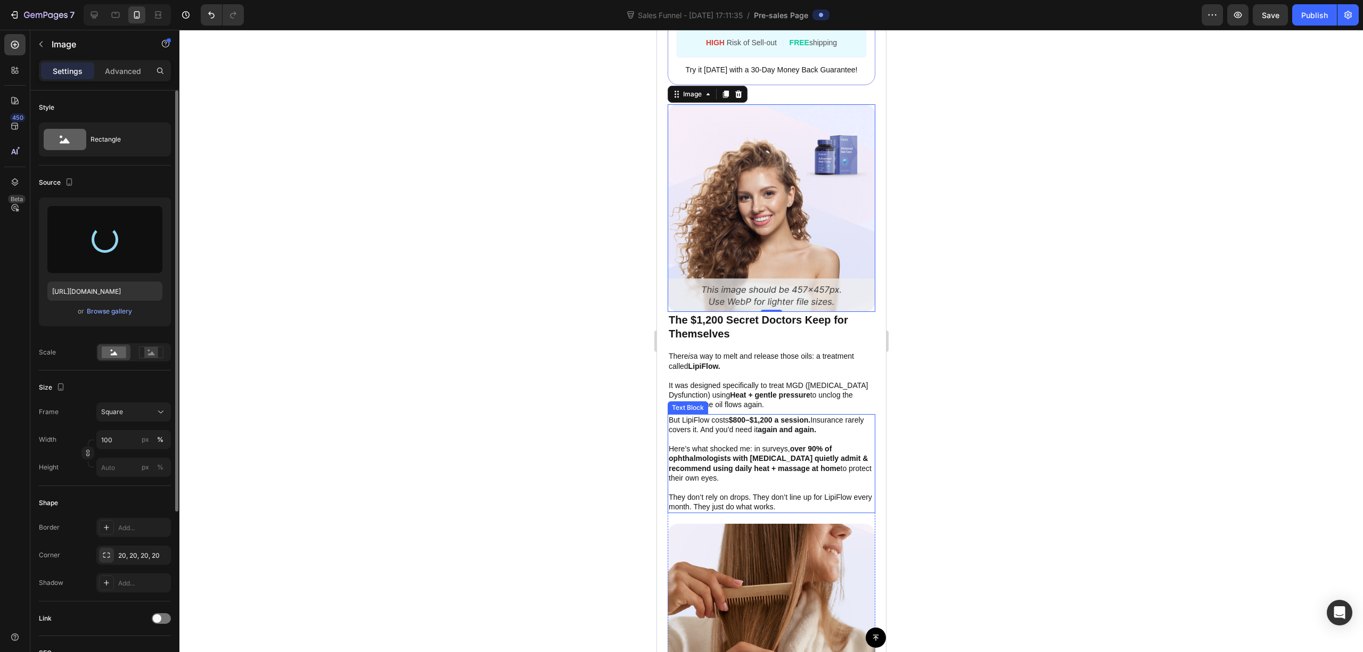
scroll to position [1988, 0]
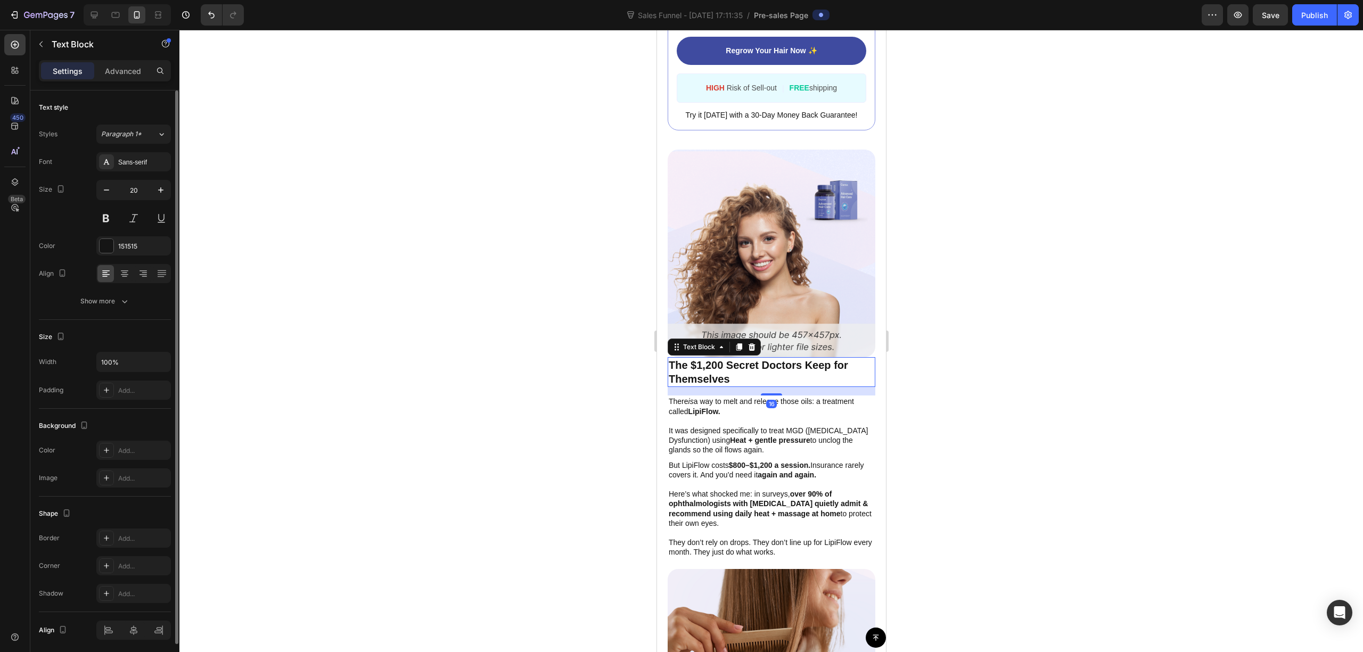
click at [766, 358] on p "The $1,200 Secret Doctors Keep for Themselves" at bounding box center [771, 372] width 206 height 28
click at [996, 346] on div at bounding box center [771, 341] width 1184 height 623
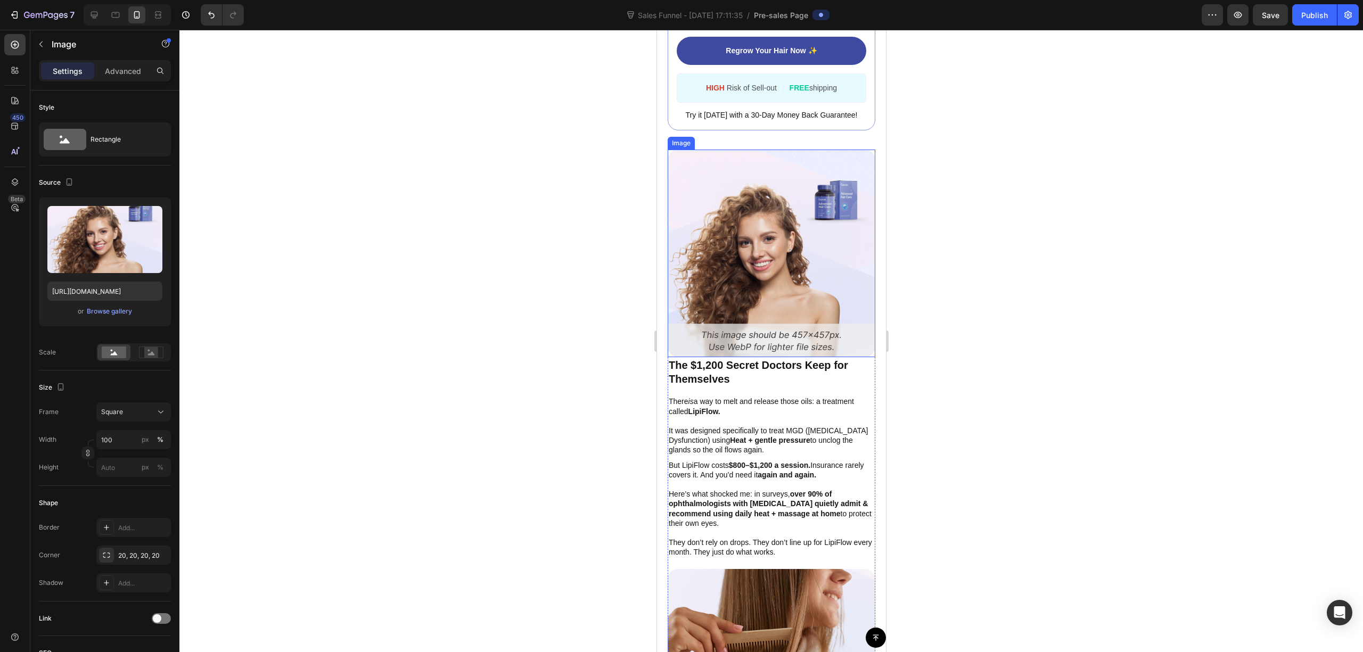
click at [792, 263] on img at bounding box center [771, 254] width 208 height 208
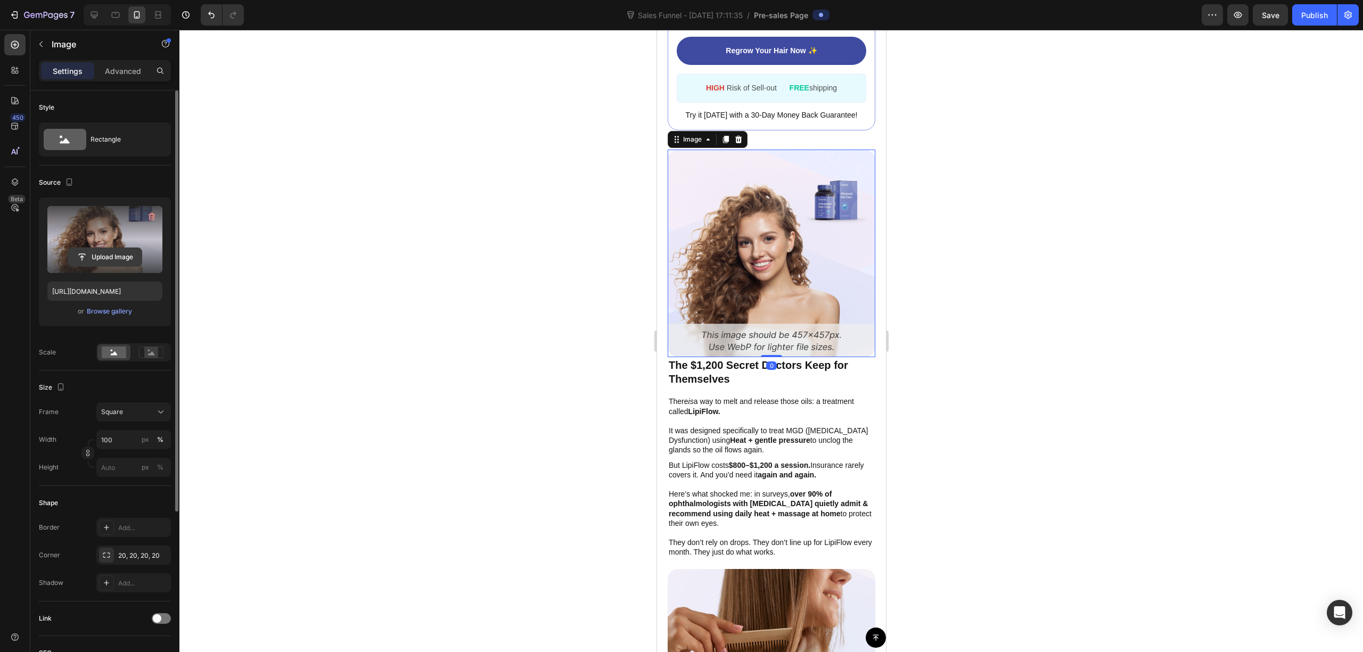
click at [107, 257] on input "file" at bounding box center [105, 257] width 74 height 18
type input "https://cdn.shopify.com/s/files/1/0679/7135/0570/files/gempages_581238827771757…"
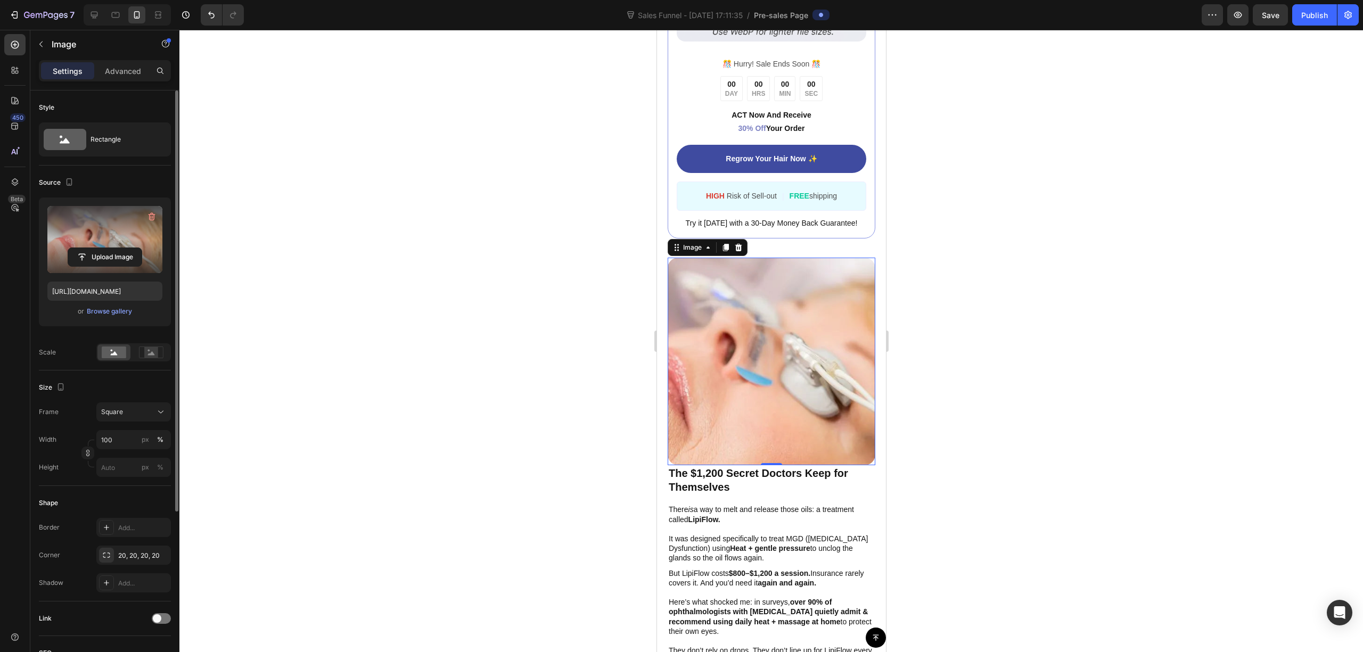
scroll to position [1846, 0]
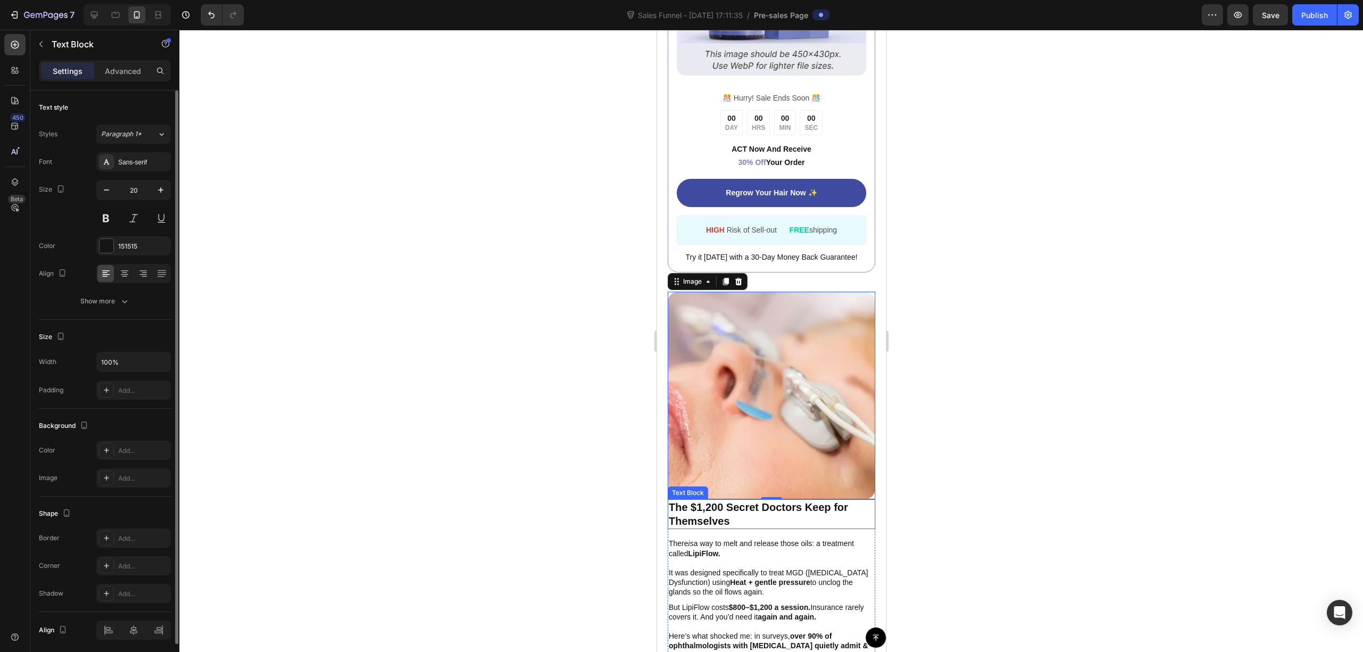
click at [744, 501] on p "The $1,200 Secret Doctors Keep for Themselves" at bounding box center [771, 515] width 206 height 28
click at [745, 501] on p "The $1,200 Secret Doctors Keep for Themselves" at bounding box center [771, 515] width 206 height 28
click at [746, 501] on p "The $1,200 Secret Doctors Keep for Themselves" at bounding box center [771, 515] width 206 height 28
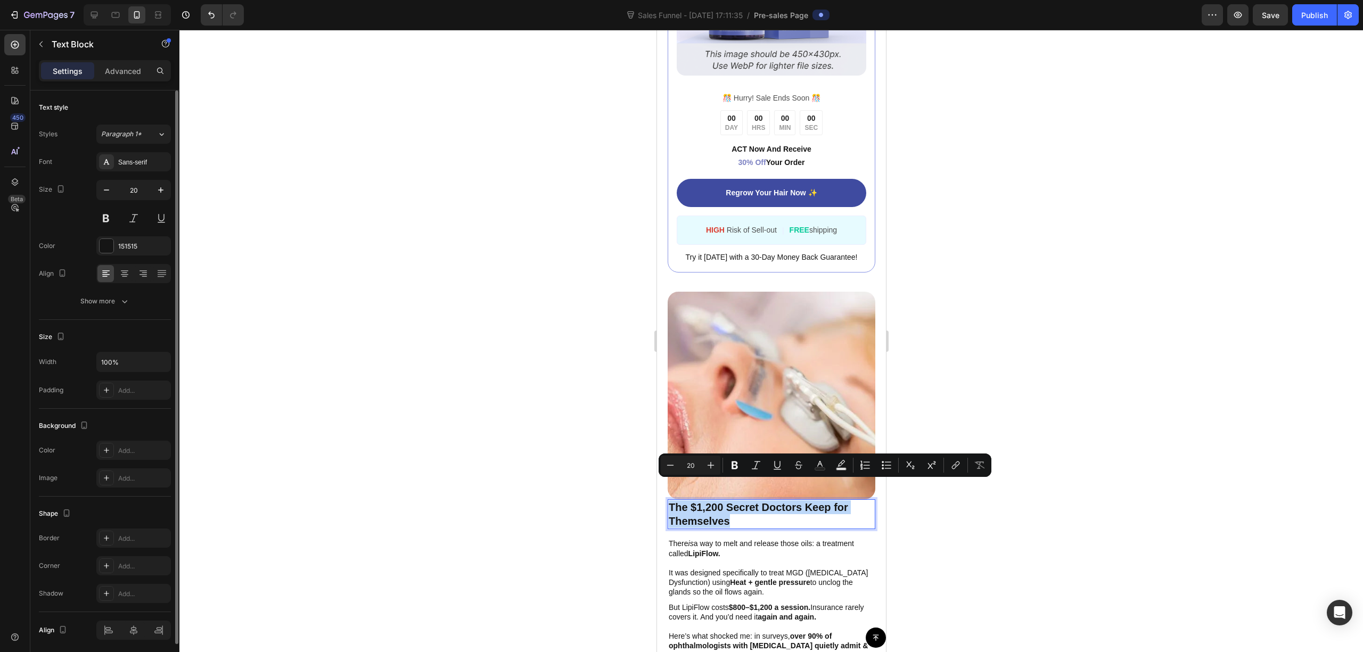
click at [758, 502] on p "The $1,200 Secret Doctors Keep for Themselves" at bounding box center [771, 515] width 206 height 28
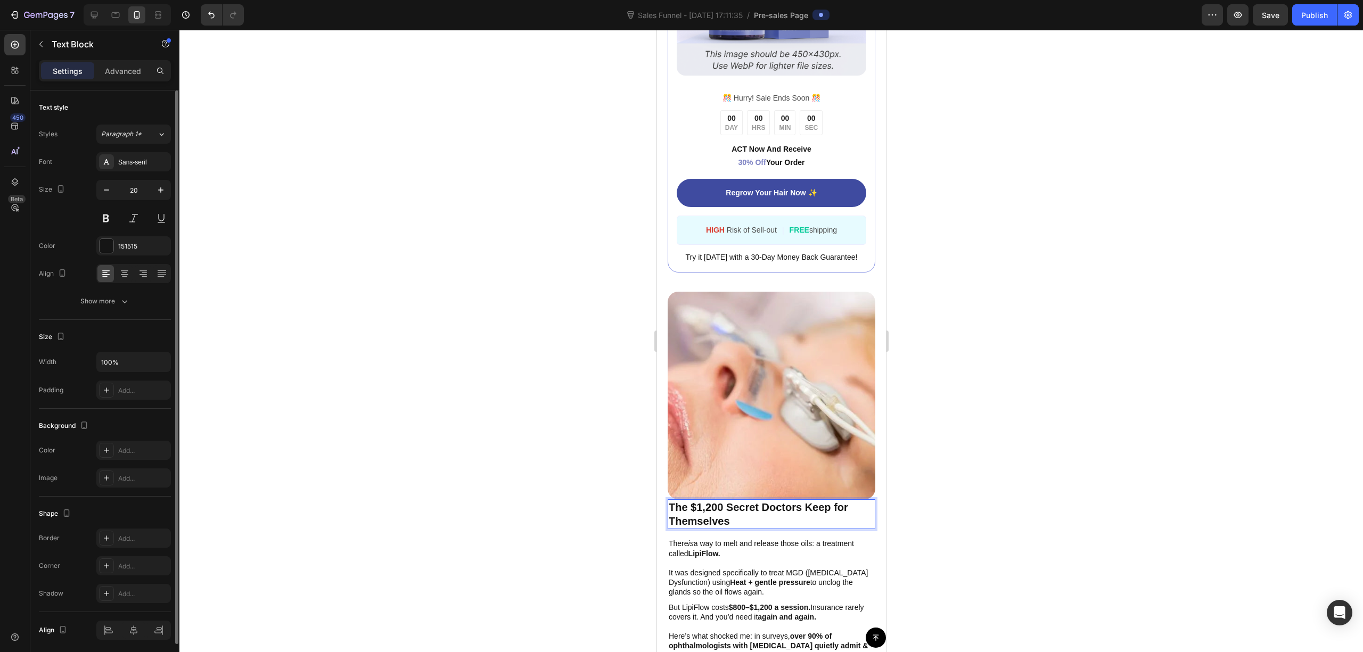
click at [758, 501] on p "The $1,200 Secret Doctors Keep for Themselves" at bounding box center [771, 515] width 206 height 28
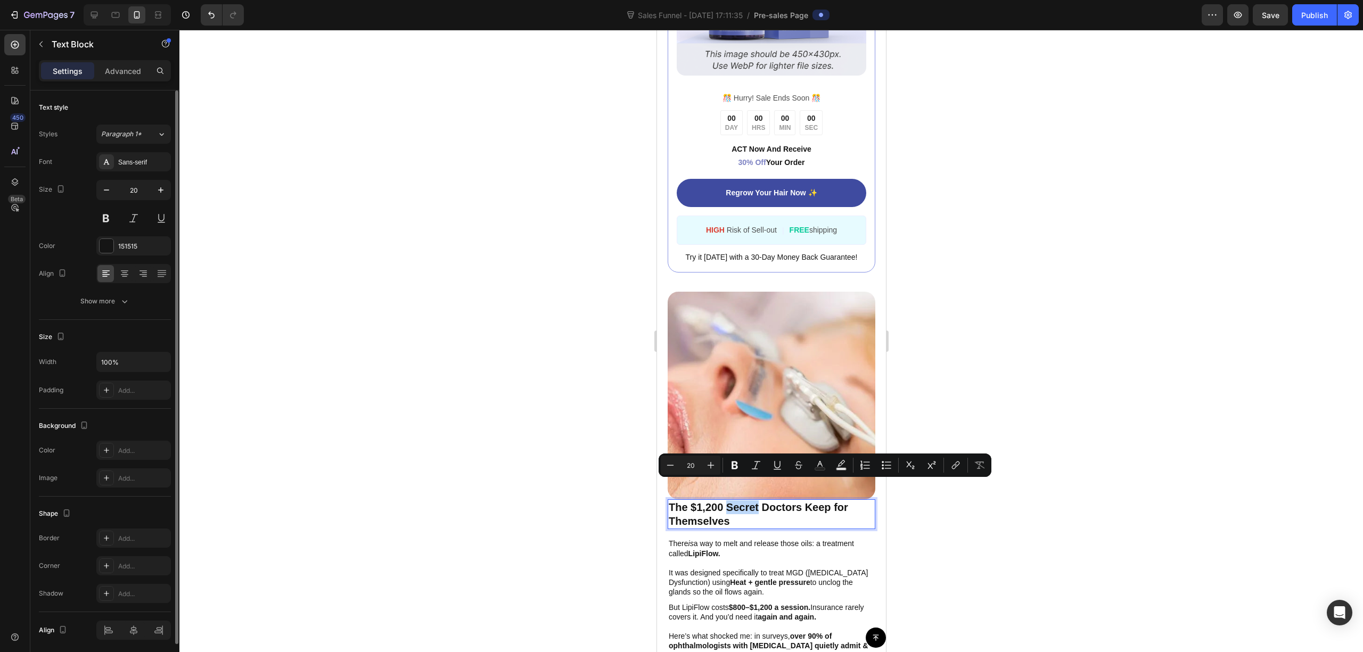
drag, startPoint x: 758, startPoint y: 489, endPoint x: 729, endPoint y: 491, distance: 29.4
click at [729, 501] on p "The $1,200 Secret Doctors Keep for Themselves" at bounding box center [771, 515] width 206 height 28
click at [753, 503] on p "The $1,200 Secret Doctors Keep for Themselves" at bounding box center [771, 515] width 206 height 28
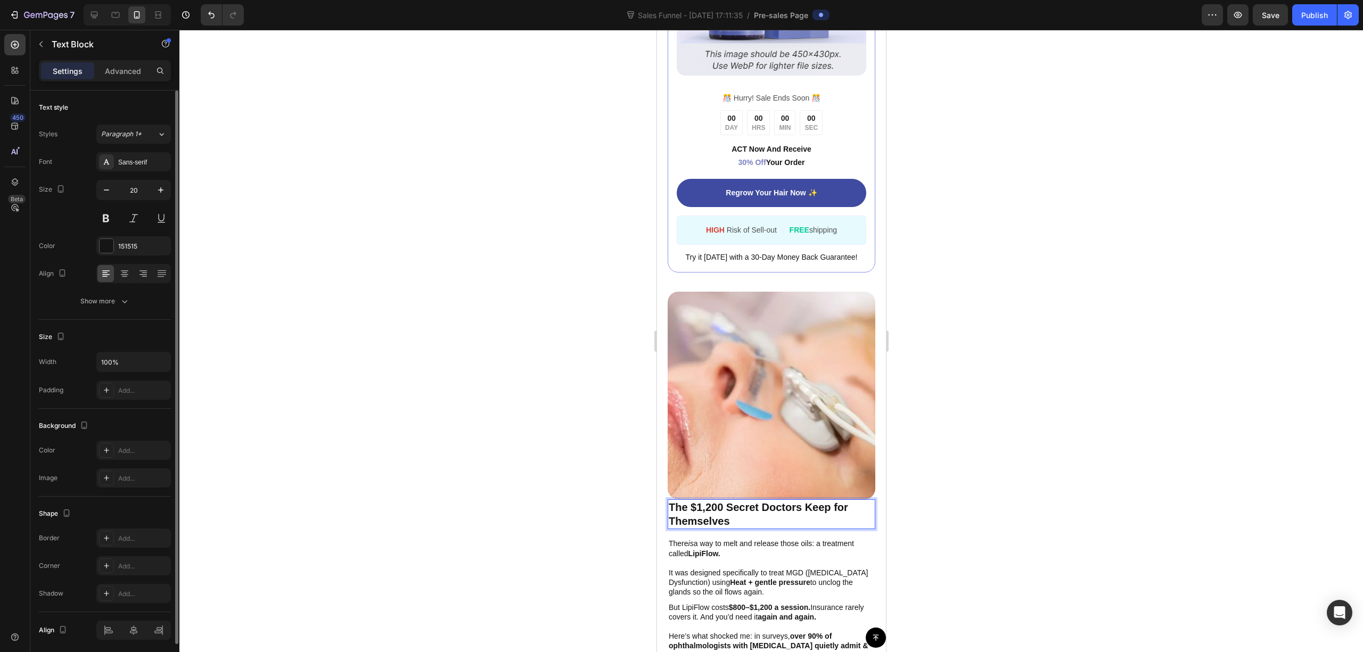
click at [765, 501] on p "The $1,200 Secret Doctors Keep for Themselves" at bounding box center [771, 515] width 206 height 28
click at [751, 501] on p "The $1,200 Secret Doctors Keep for Themselves" at bounding box center [771, 515] width 206 height 28
click at [760, 501] on p "The $1,200 Secret Doctors Keep for Themselves" at bounding box center [771, 515] width 206 height 28
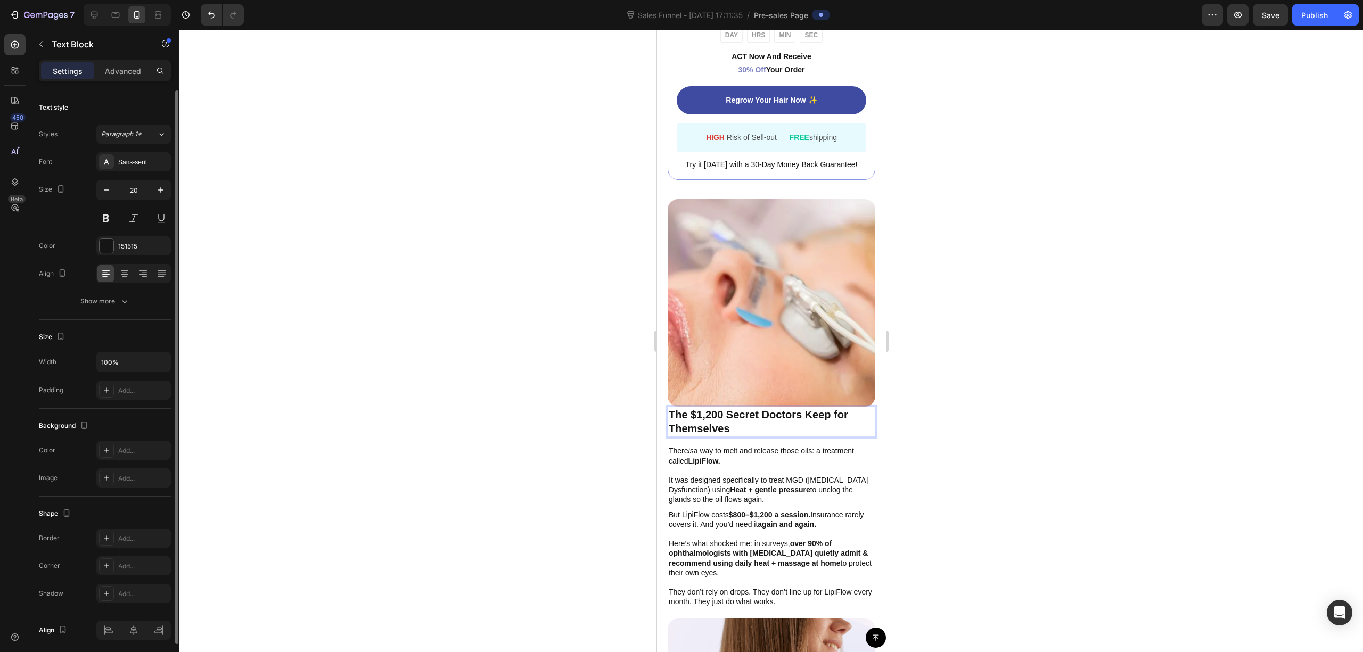
scroll to position [1988, 0]
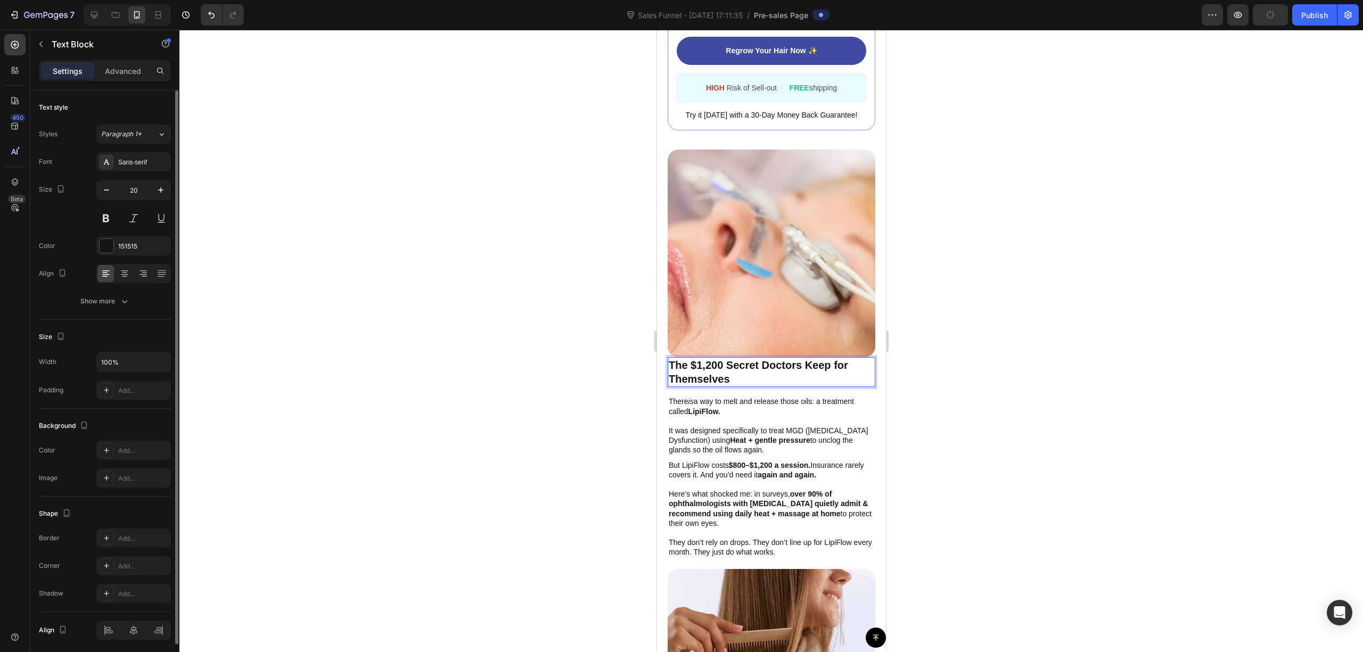
click at [739, 358] on p "The $1,200 Secret Doctors Keep for Themselves" at bounding box center [771, 372] width 206 height 28
click at [760, 358] on p "The $1,200 Secret Doctors Keep for Themselves" at bounding box center [771, 372] width 206 height 28
click at [755, 358] on p "The $1,200 Secret Doctors Keep for Themselves" at bounding box center [771, 372] width 206 height 28
click at [760, 358] on p "The $1,200 Secret Doctors Keep for Themselves" at bounding box center [771, 372] width 206 height 28
click at [737, 358] on p "The $1,200 Secret Doctors Keep for Themselves" at bounding box center [771, 372] width 206 height 28
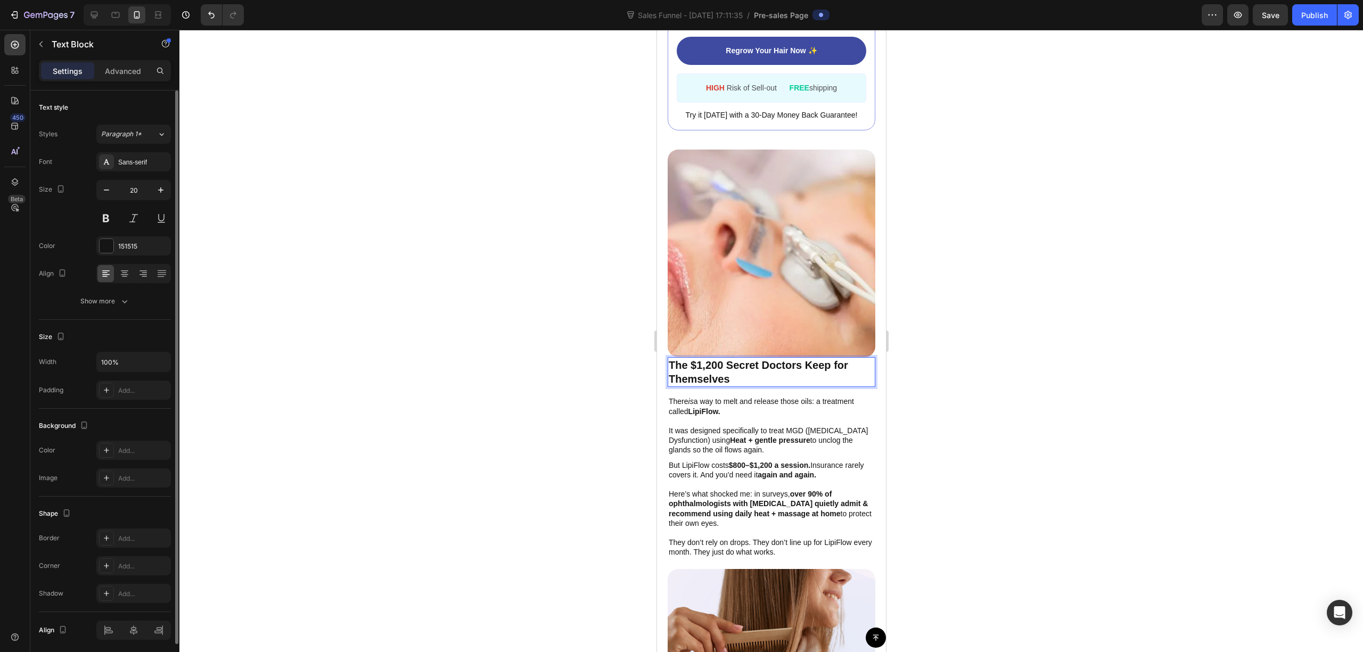
click at [756, 358] on p "The $1,200 Secret Doctors Keep for Themselves" at bounding box center [771, 372] width 206 height 28
click at [1000, 350] on div at bounding box center [771, 341] width 1184 height 623
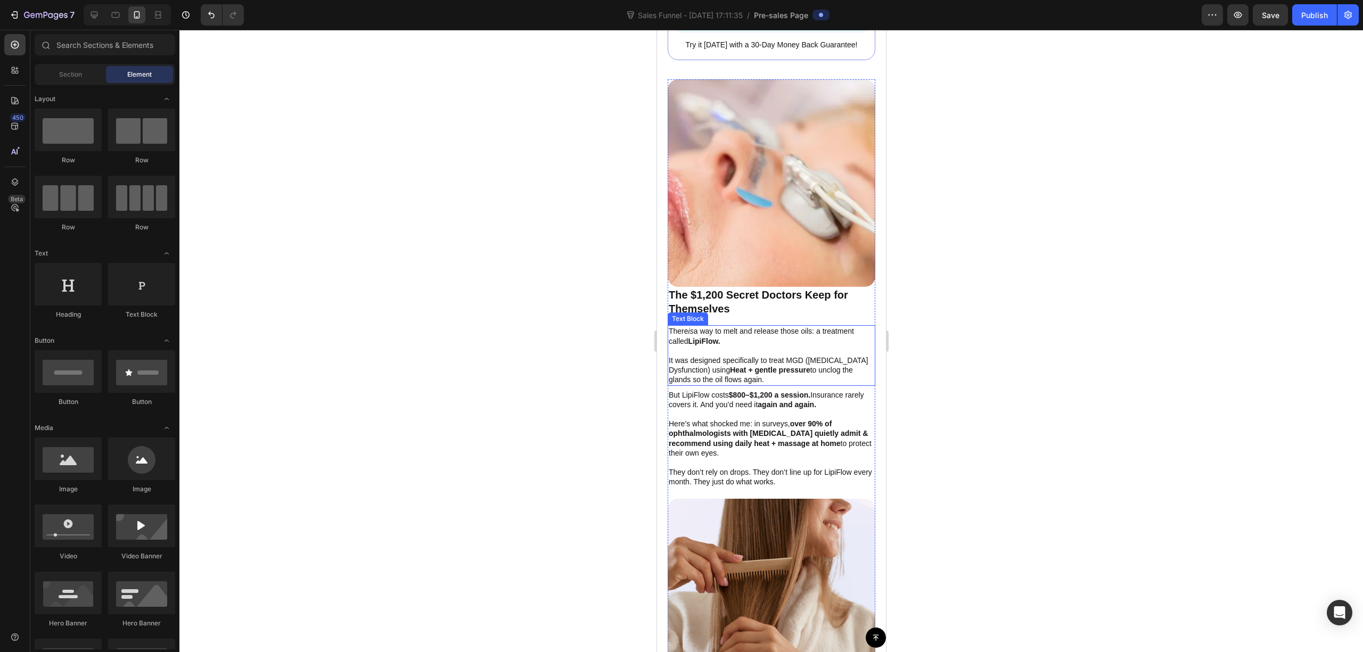
scroll to position [2059, 0]
click at [753, 288] on p "The $1,200 Secret Doctors Keep for Themselves" at bounding box center [771, 302] width 206 height 28
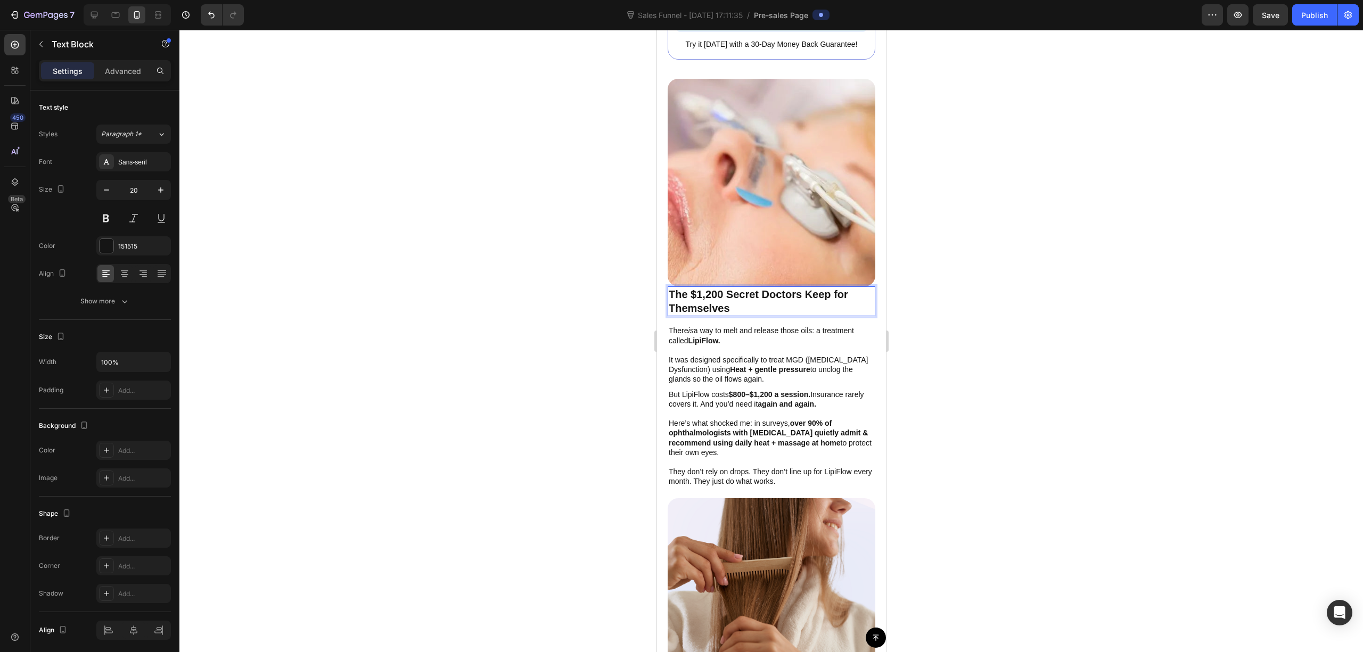
click at [749, 288] on p "The $1,200 Secret Doctors Keep for Themselves" at bounding box center [771, 302] width 206 height 28
click at [977, 296] on div at bounding box center [771, 341] width 1184 height 623
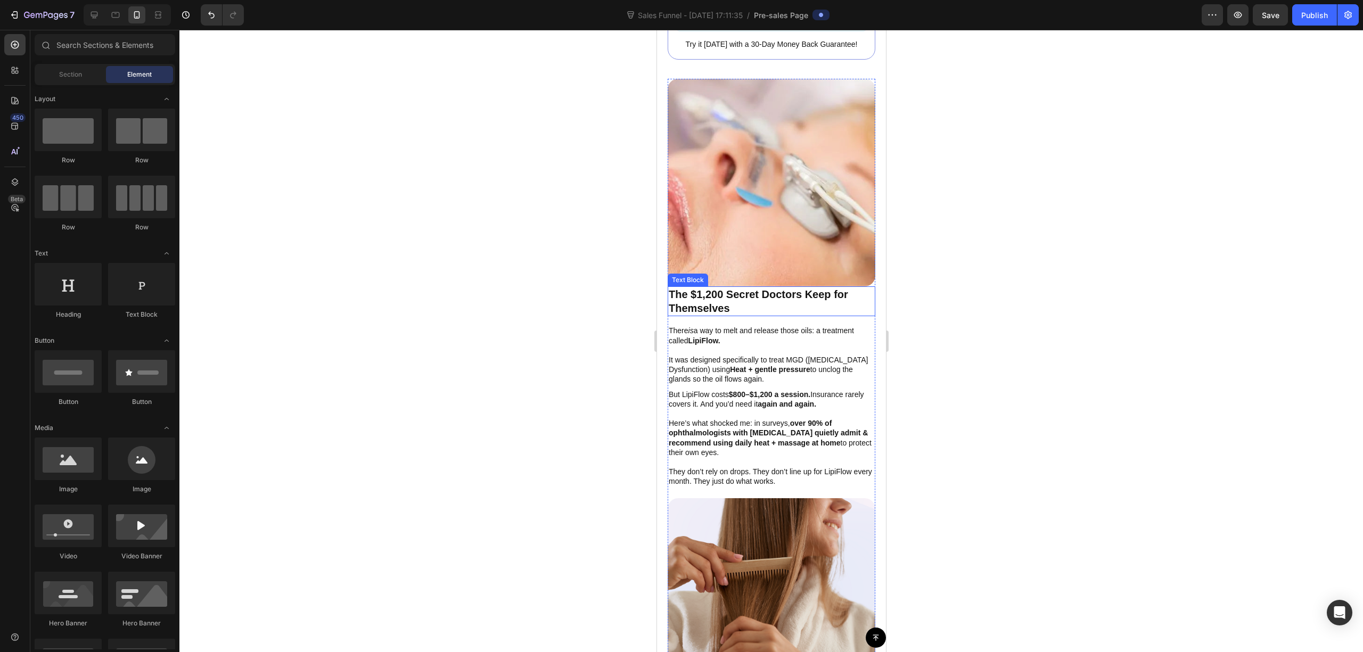
click at [760, 288] on p "The $1,200 Secret Doctors Keep for Themselves" at bounding box center [771, 302] width 206 height 28
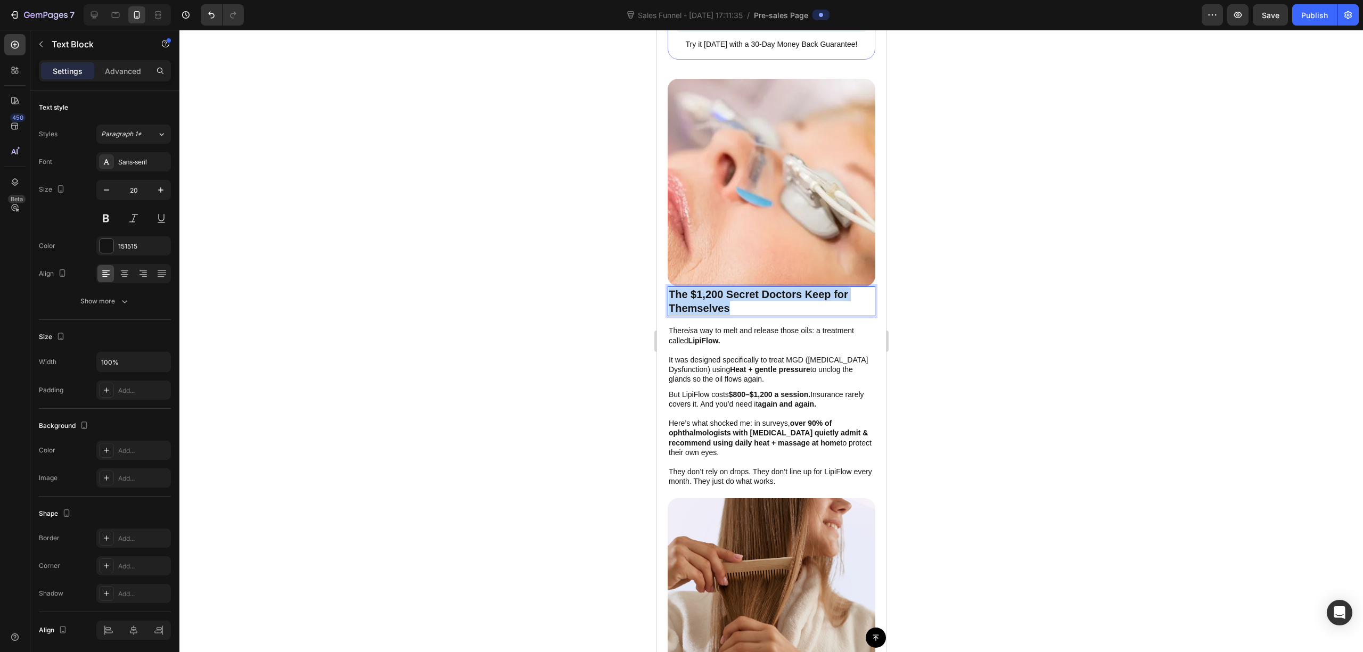
click at [760, 288] on p "The $1,200 Secret Doctors Keep for Themselves" at bounding box center [771, 302] width 206 height 28
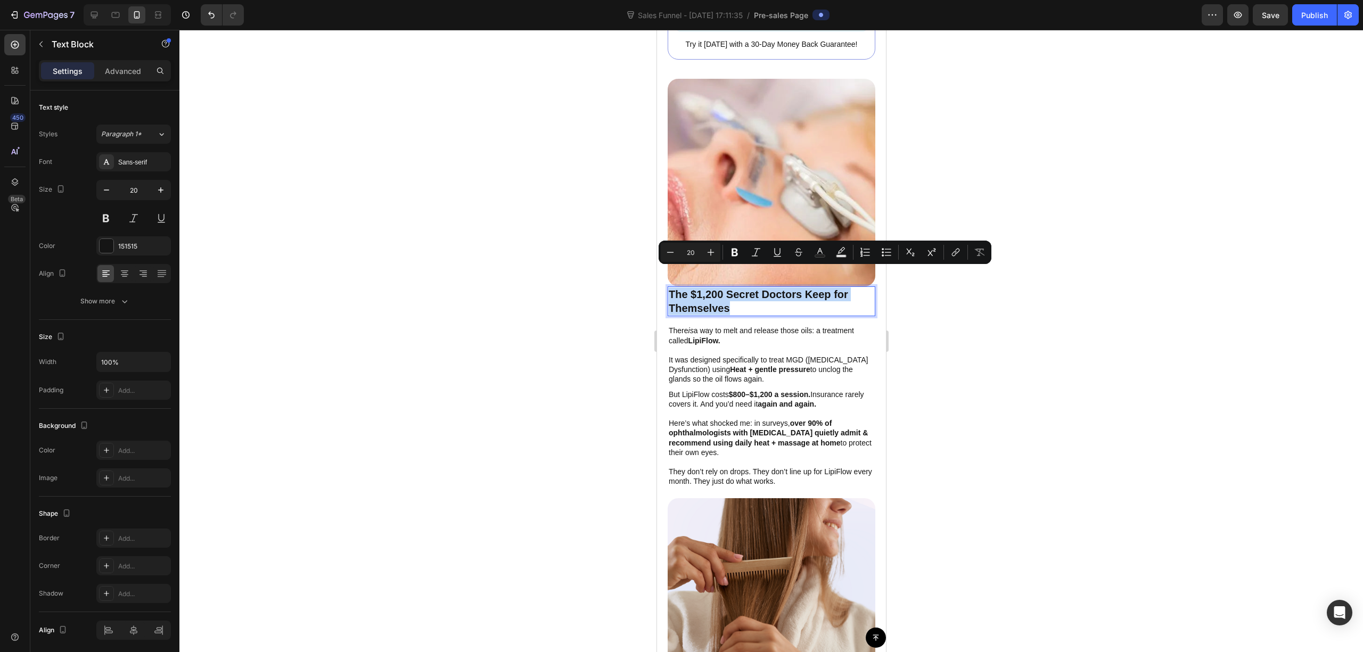
click at [755, 290] on p "The $1,200 Secret Doctors Keep for Themselves" at bounding box center [771, 302] width 206 height 28
click at [754, 289] on p "The $1,200 Secret Doctors Keep for Themselves" at bounding box center [771, 302] width 206 height 28
click at [739, 288] on p "The $1,200 Secret Doctors Keep for Themselves" at bounding box center [771, 302] width 206 height 28
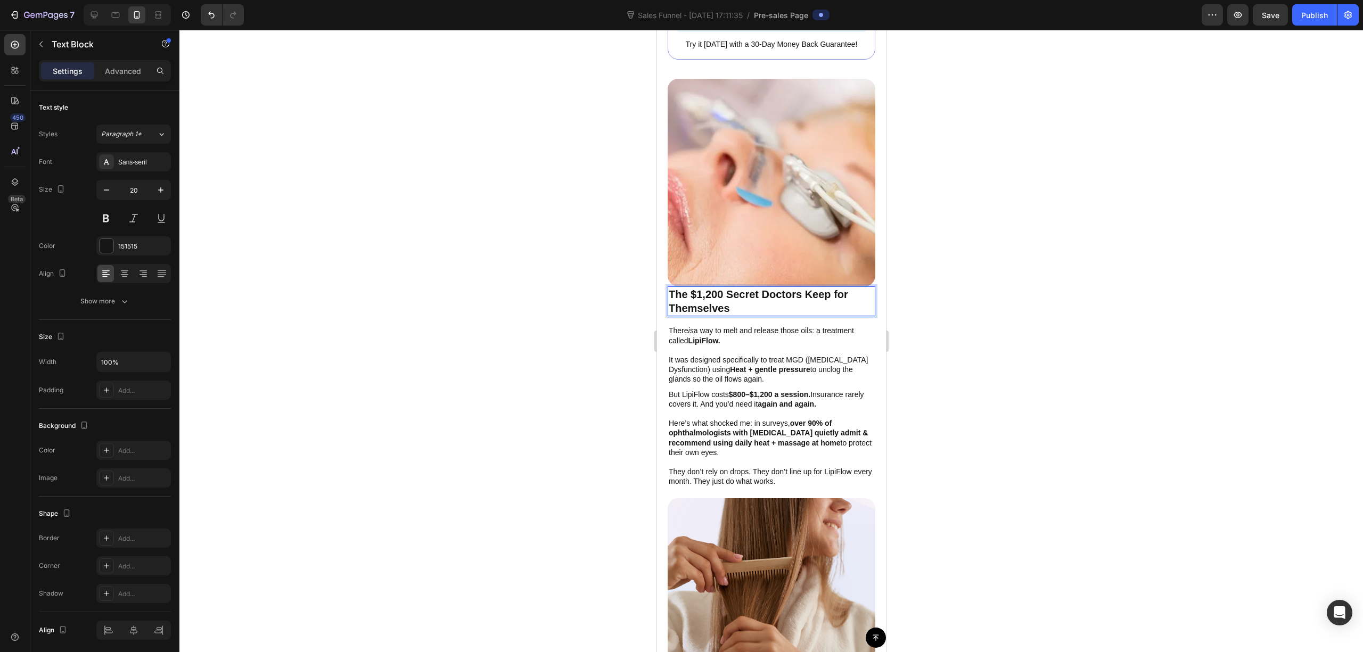
click at [756, 288] on p "The $1,200 Secret Doctors Keep for Themselves" at bounding box center [771, 302] width 206 height 28
drag, startPoint x: 767, startPoint y: 288, endPoint x: 803, endPoint y: 288, distance: 35.7
click at [803, 288] on p "The $1,200 Secret Doctors Keep for Themselves" at bounding box center [771, 302] width 206 height 28
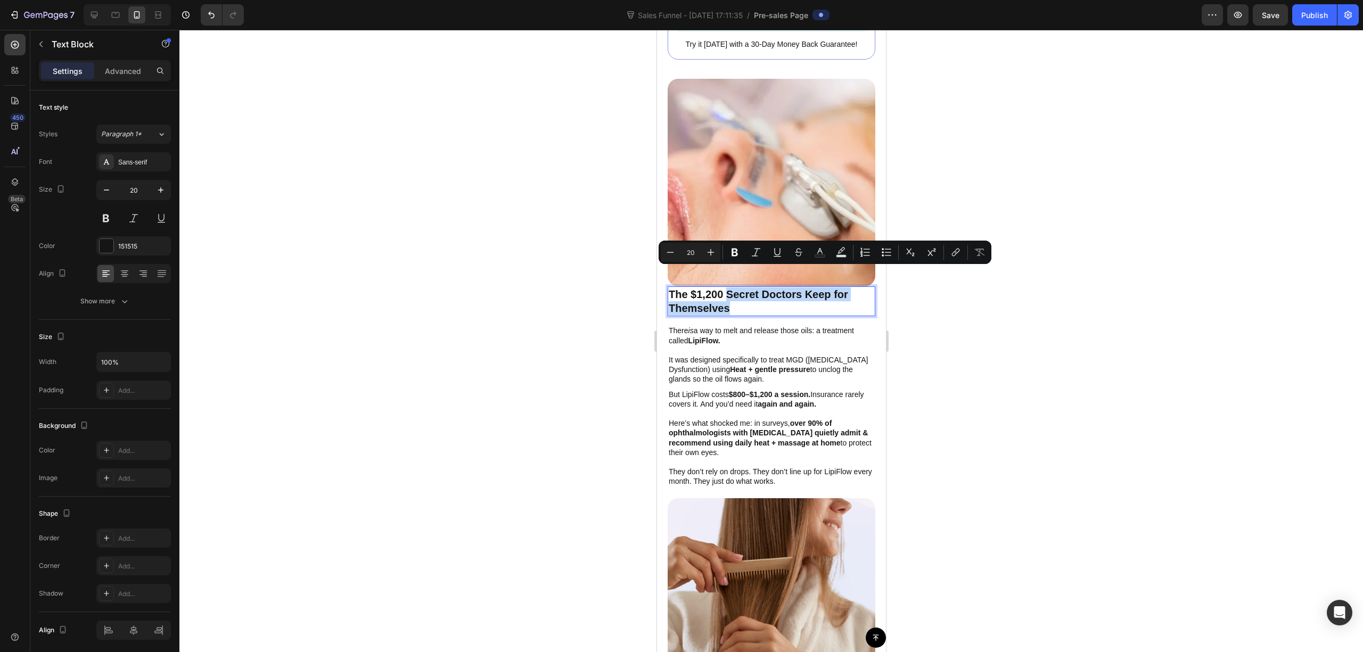
drag, startPoint x: 797, startPoint y: 288, endPoint x: 728, endPoint y: 275, distance: 70.5
click at [728, 288] on p "The $1,200 Secret Doctors Keep for Themselves" at bounding box center [771, 302] width 206 height 28
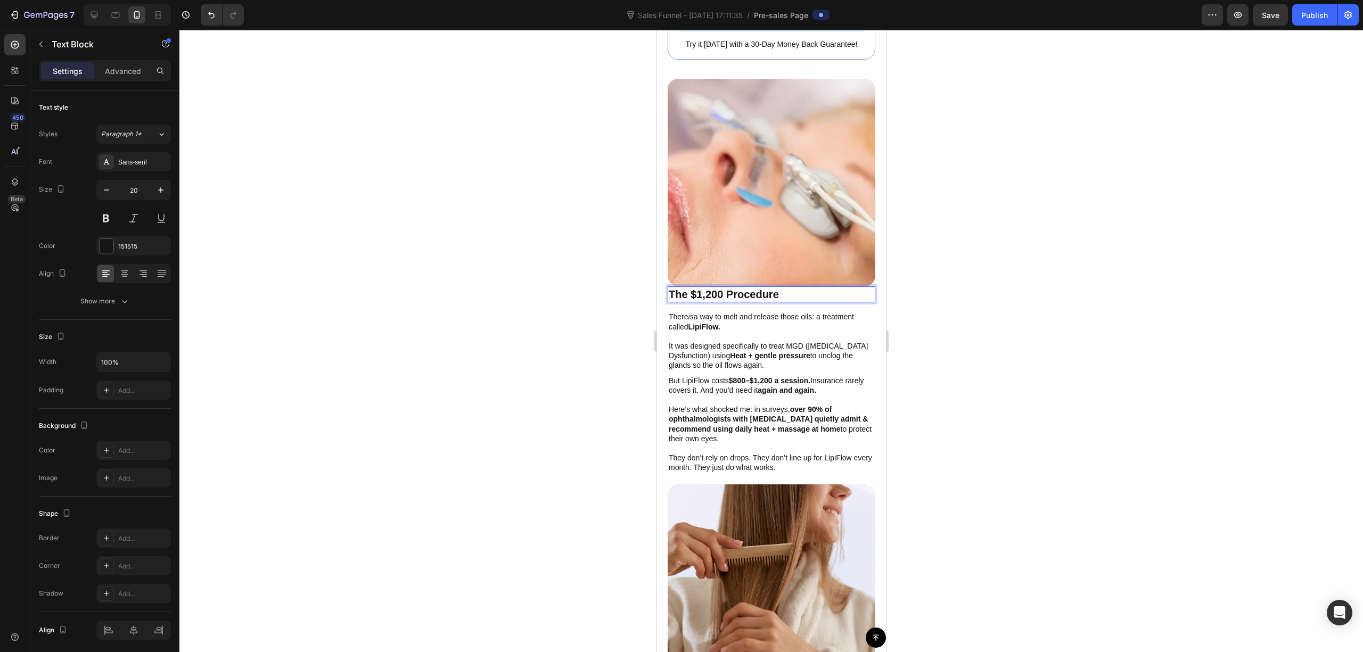
click at [723, 288] on p "The $1,200 Procedure" at bounding box center [771, 295] width 206 height 14
click at [826, 288] on p "The $1,200+ Procedure" at bounding box center [771, 295] width 206 height 14
click at [792, 288] on p "The $1,200+ Procedure" at bounding box center [771, 295] width 206 height 14
click at [1022, 267] on div at bounding box center [771, 341] width 1184 height 623
click at [765, 288] on p "The $1,200+ Procedure.." at bounding box center [771, 295] width 206 height 14
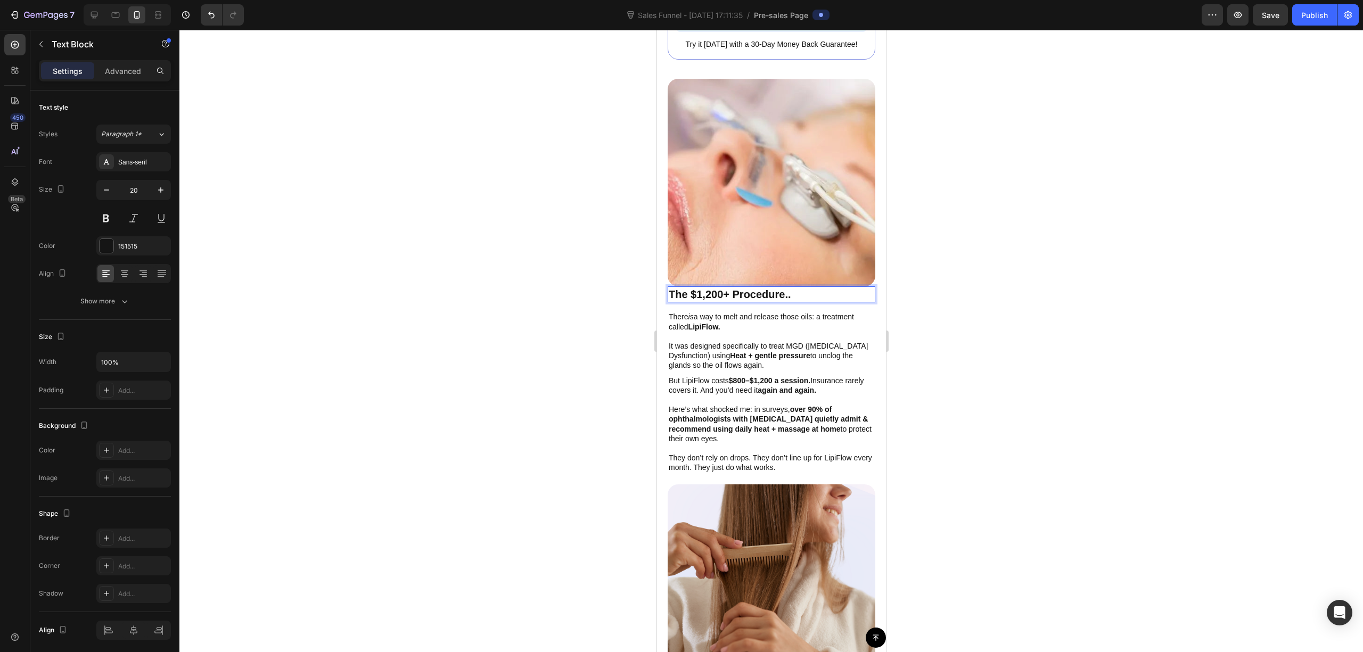
click at [684, 288] on p "The $1,200+ Procedure.." at bounding box center [771, 295] width 206 height 14
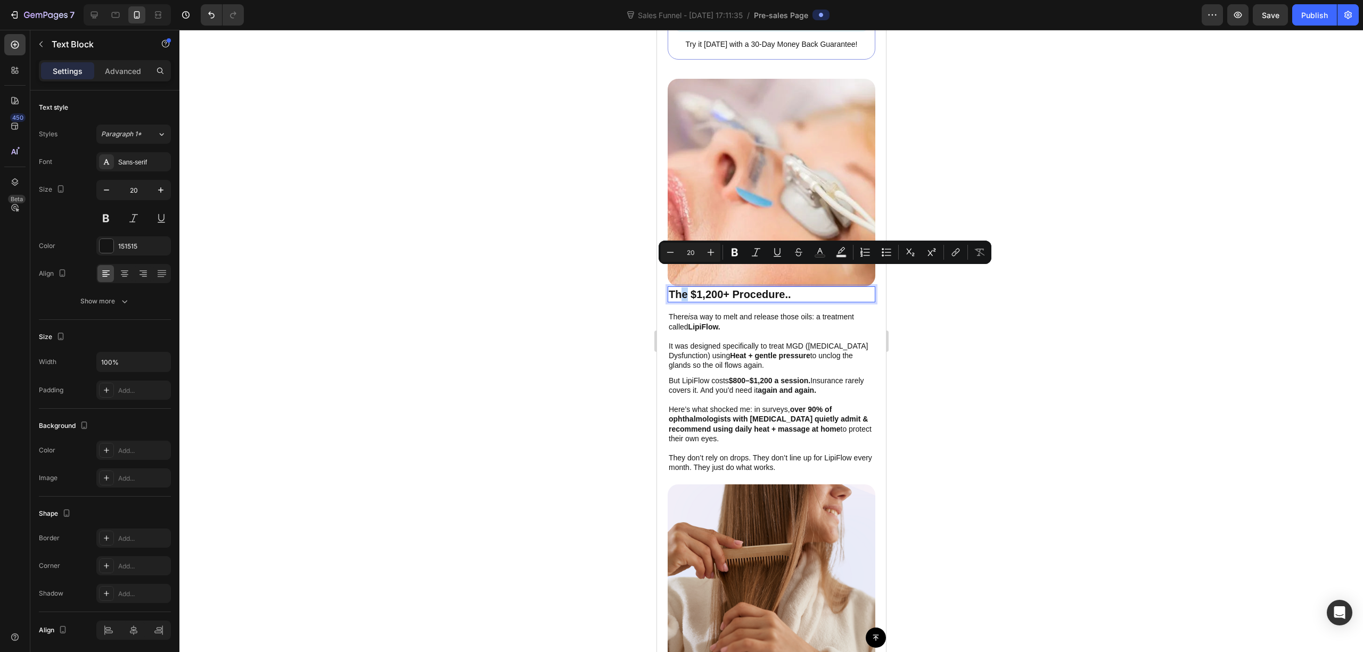
click at [688, 288] on p "The $1,200+ Procedure.." at bounding box center [771, 295] width 206 height 14
drag, startPoint x: 690, startPoint y: 277, endPoint x: 646, endPoint y: 273, distance: 44.9
click at [657, 273] on html "iPhone 15 Pro Max ( 430 px) iPhone 13 Mini iPhone 13 Pro iPhone 11 Pro Max iPho…" at bounding box center [771, 412] width 229 height 4883
click at [675, 288] on p "The $1,200+ Procedure.." at bounding box center [771, 295] width 206 height 14
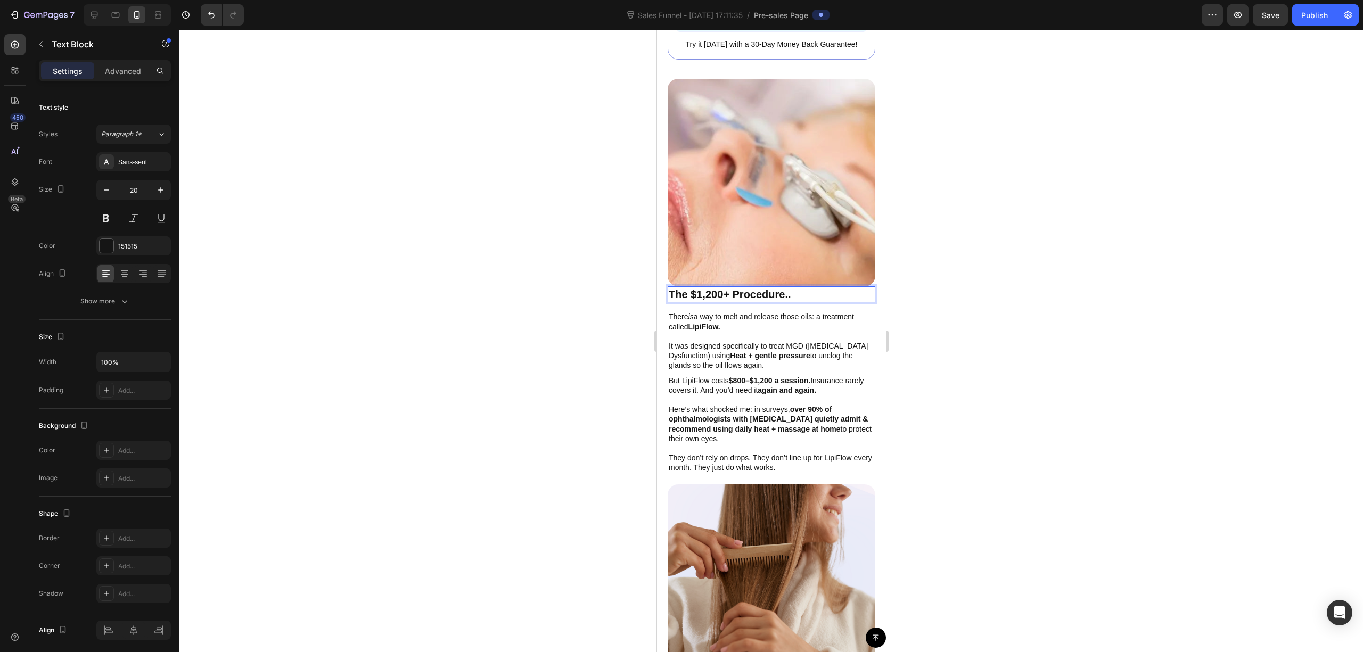
click at [670, 288] on p "The $1,200+ Procedure.." at bounding box center [771, 295] width 206 height 14
drag, startPoint x: 1101, startPoint y: 320, endPoint x: 1106, endPoint y: 305, distance: 15.7
click at [1108, 314] on div at bounding box center [771, 341] width 1184 height 623
click at [815, 288] on p "Lipiflow The $1,200+ Procedure.." at bounding box center [771, 295] width 206 height 14
click at [850, 288] on p "Lipiflow The $1,200+ Procedure.." at bounding box center [771, 295] width 206 height 14
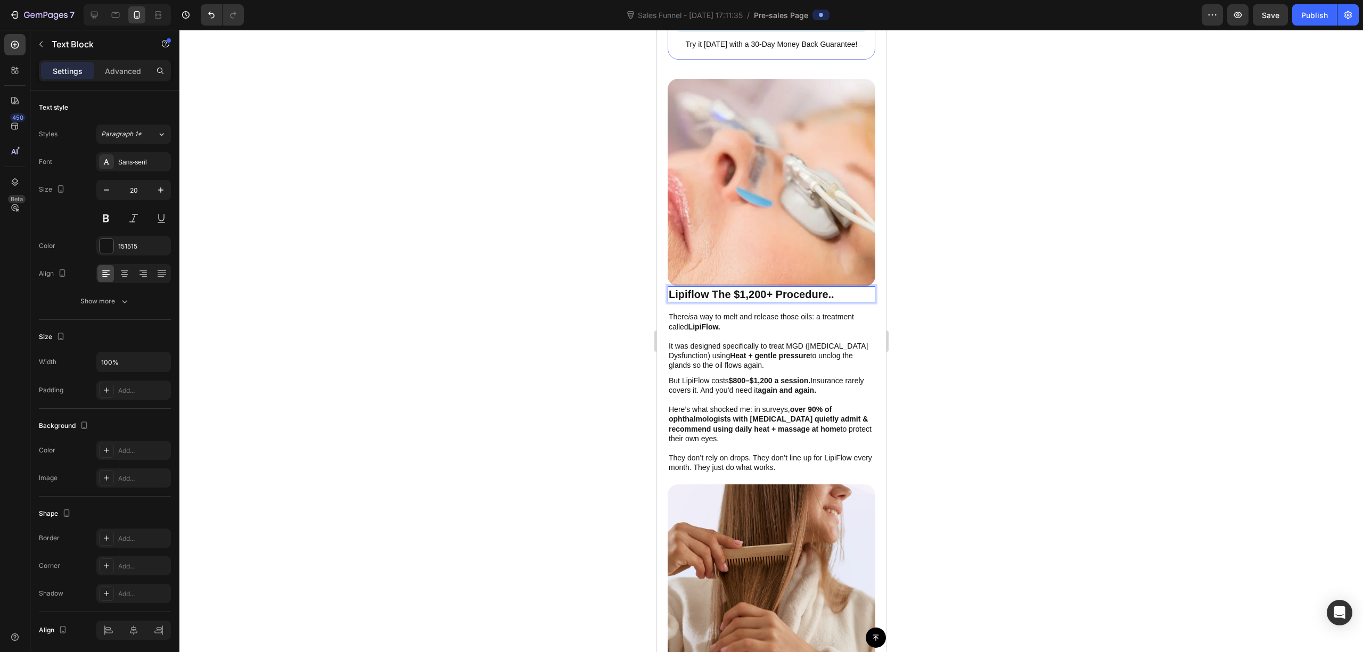
click at [847, 288] on p "Lipiflow The $1,200+ Procedure.." at bounding box center [771, 295] width 206 height 14
click at [707, 288] on p "Lipiflow The $1,200+ Procedure.." at bounding box center [771, 295] width 206 height 14
click at [803, 288] on p "Lipiflow The $1,200+ Procedure.." at bounding box center [771, 295] width 206 height 14
click at [1010, 272] on div at bounding box center [771, 341] width 1184 height 623
click at [801, 288] on p "Lipiflow The $1,200+ Procedure.." at bounding box center [771, 295] width 206 height 14
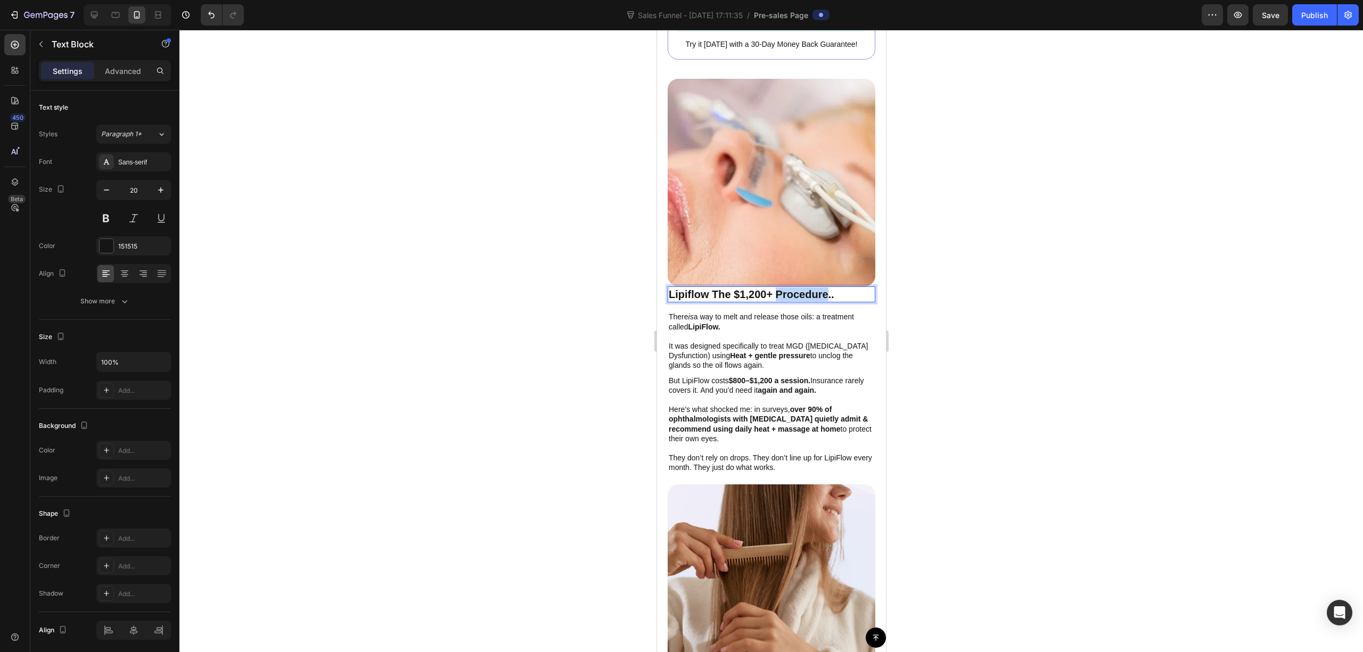
click at [811, 288] on p "Lipiflow The $1,200+ Procedure.." at bounding box center [771, 295] width 206 height 14
click at [837, 288] on p "Lipiflow The $1,200+ Procedure.." at bounding box center [771, 295] width 206 height 14
click at [764, 288] on p "Lipiflow The $1,200+ Procedure.." at bounding box center [771, 295] width 206 height 14
click at [775, 288] on p "Lipiflow The $1,200+ Procedure.." at bounding box center [771, 295] width 206 height 14
click at [707, 288] on p "Lipiflow The $1,200+ Procedure.." at bounding box center [771, 295] width 206 height 14
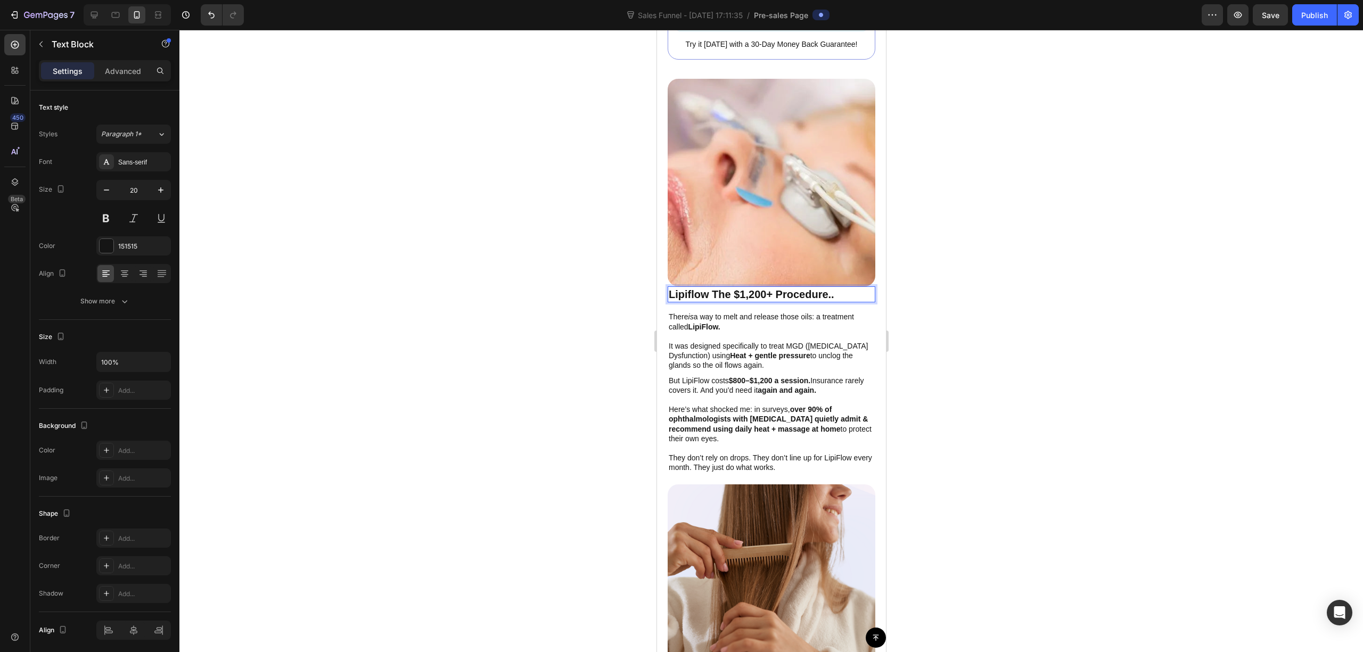
click at [728, 288] on p "Lipiflow The $1,200+ Procedure.." at bounding box center [771, 295] width 206 height 14
click at [711, 288] on p "Lipiflow The $1,200+ Procedure.." at bounding box center [771, 295] width 206 height 14
click at [735, 288] on p "Lipiflow - The $1,200+ Procedure.." at bounding box center [771, 295] width 206 height 14
click at [743, 288] on p "Lipiflow - The $1,200+ Procedure.." at bounding box center [771, 295] width 206 height 14
click at [739, 288] on p "Lipiflow - The $1,200+ Procedure.." at bounding box center [771, 295] width 206 height 14
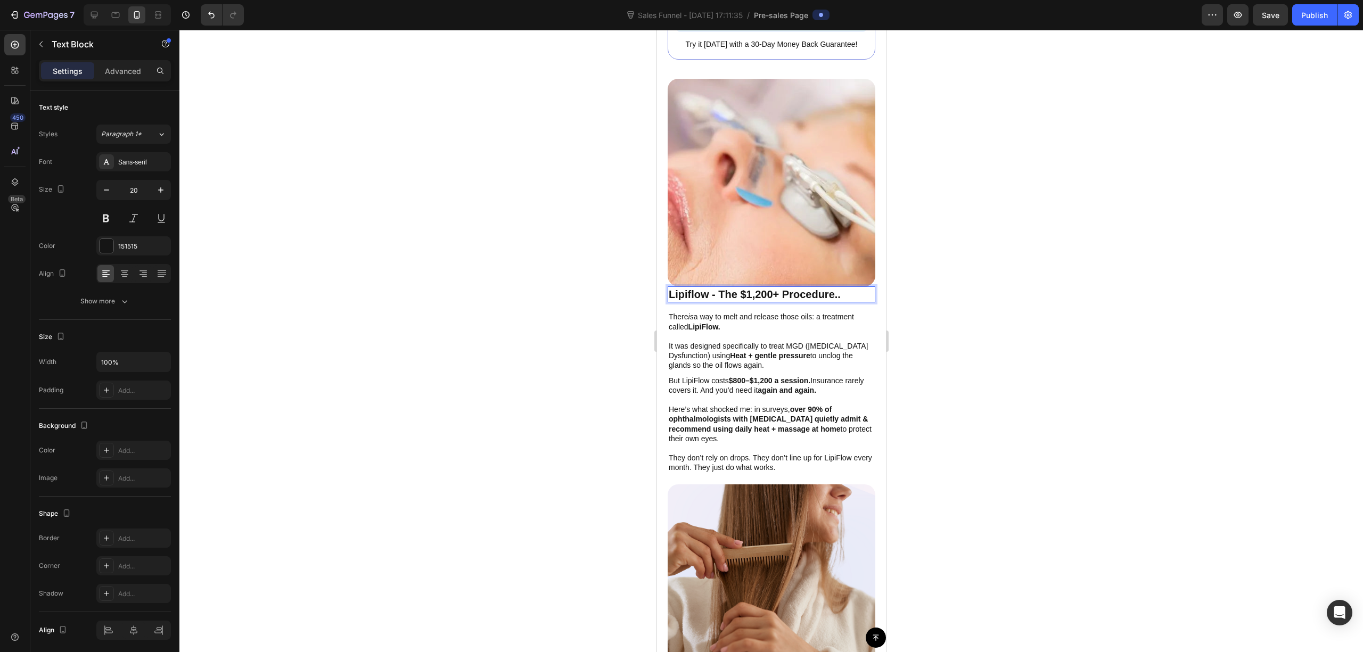
click at [733, 288] on p "Lipiflow - The $1,200+ Procedure.." at bounding box center [771, 295] width 206 height 14
click at [738, 288] on p "Lipiflow - The $1,200+ Procedure.." at bounding box center [771, 295] width 206 height 14
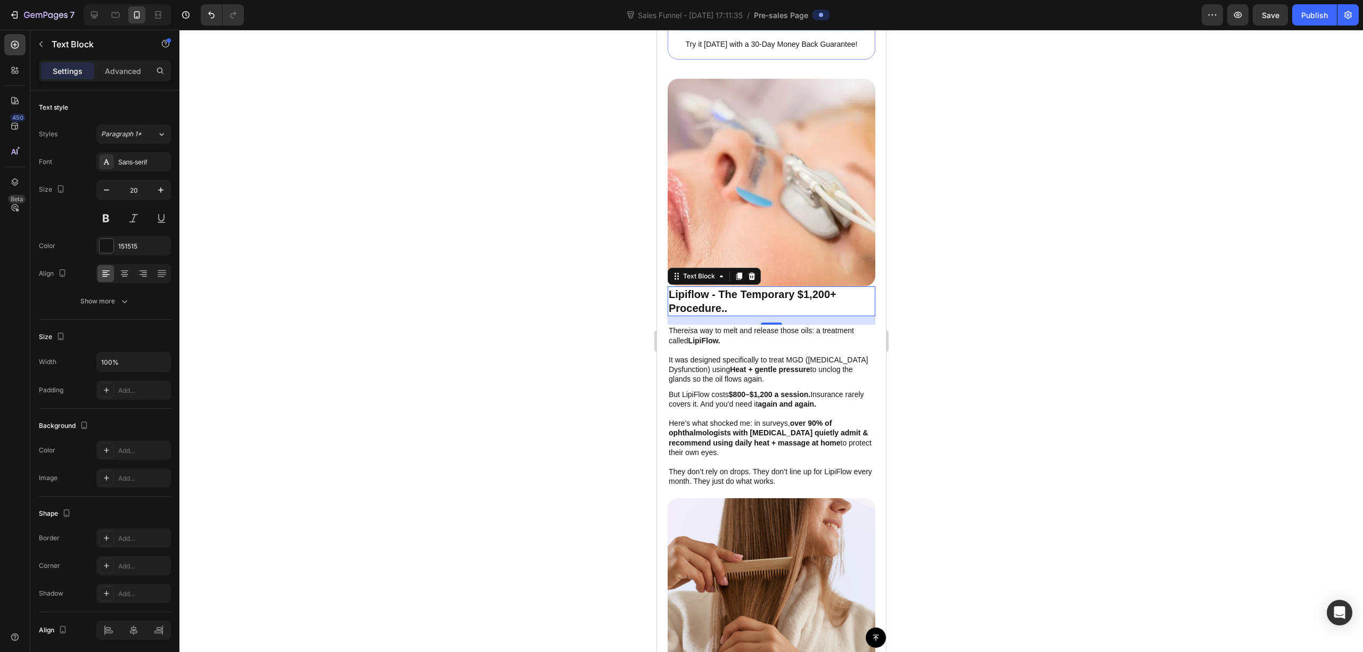
click at [925, 274] on div at bounding box center [771, 341] width 1184 height 623
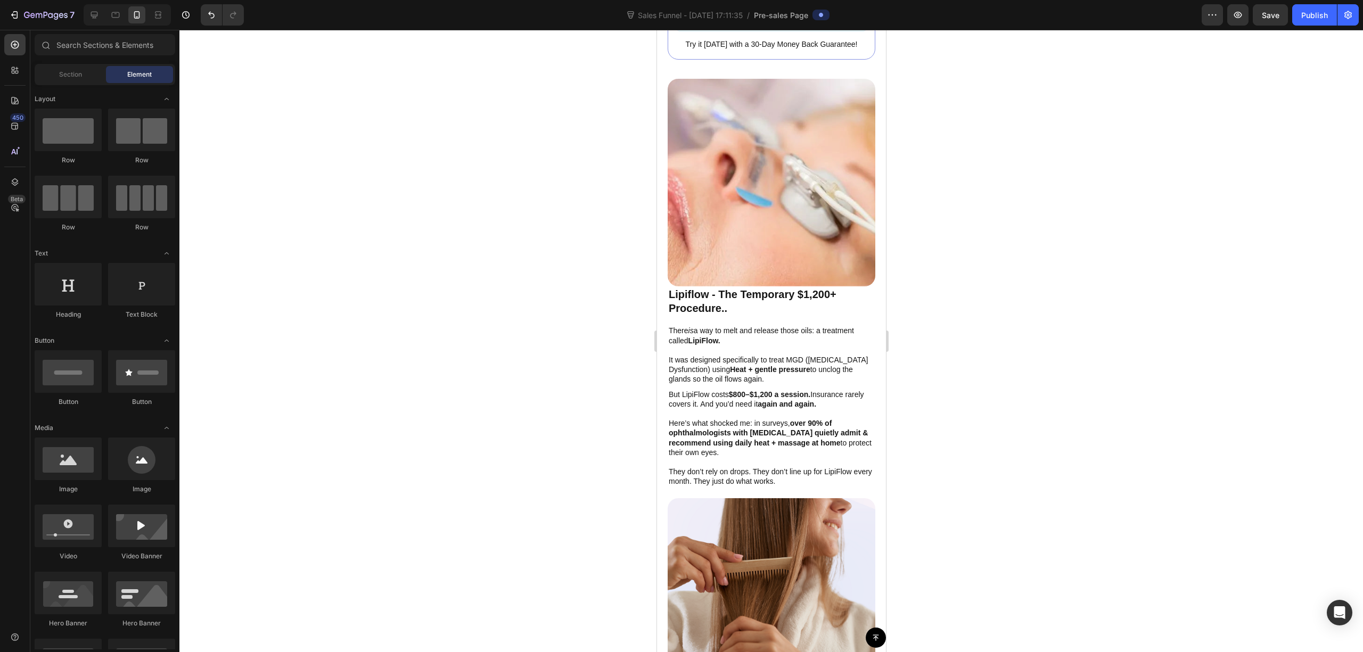
click at [934, 295] on div at bounding box center [771, 341] width 1184 height 623
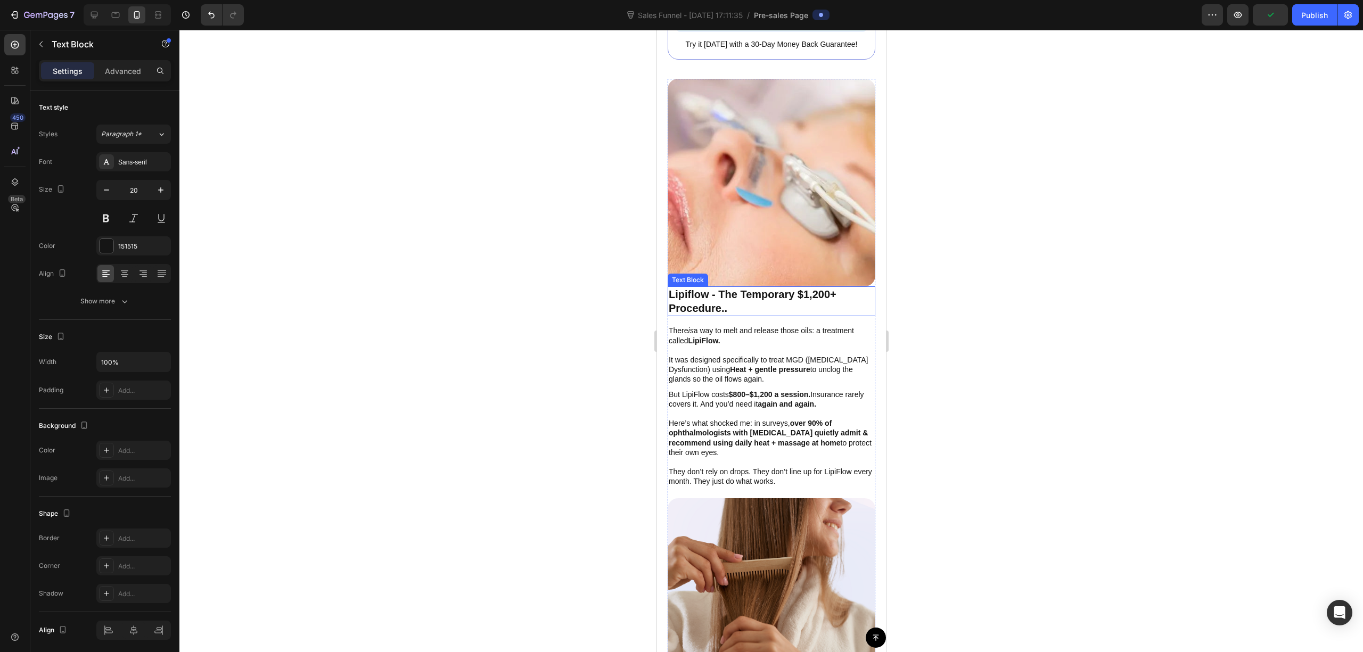
click at [789, 288] on p "Lipiflow - The Temporary $1,200+ Procedure.." at bounding box center [771, 302] width 206 height 28
click at [1030, 280] on div at bounding box center [771, 341] width 1184 height 623
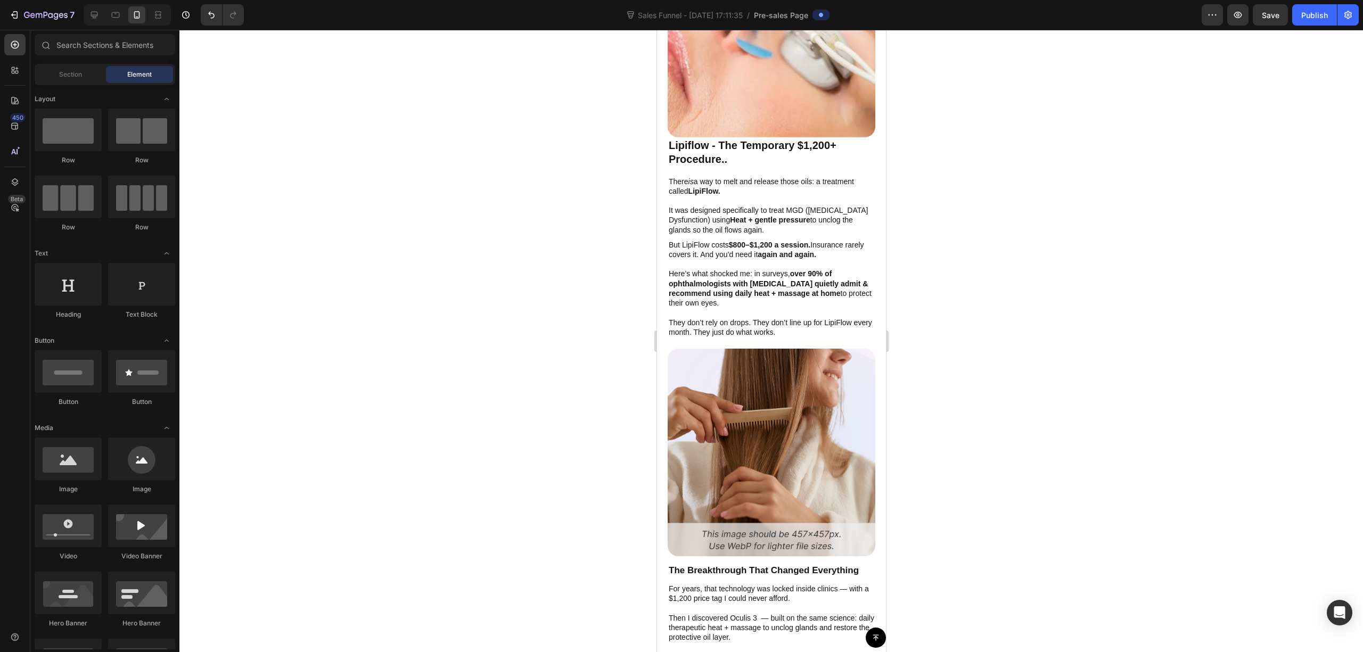
scroll to position [2201, 0]
click at [1018, 297] on div at bounding box center [771, 341] width 1184 height 623
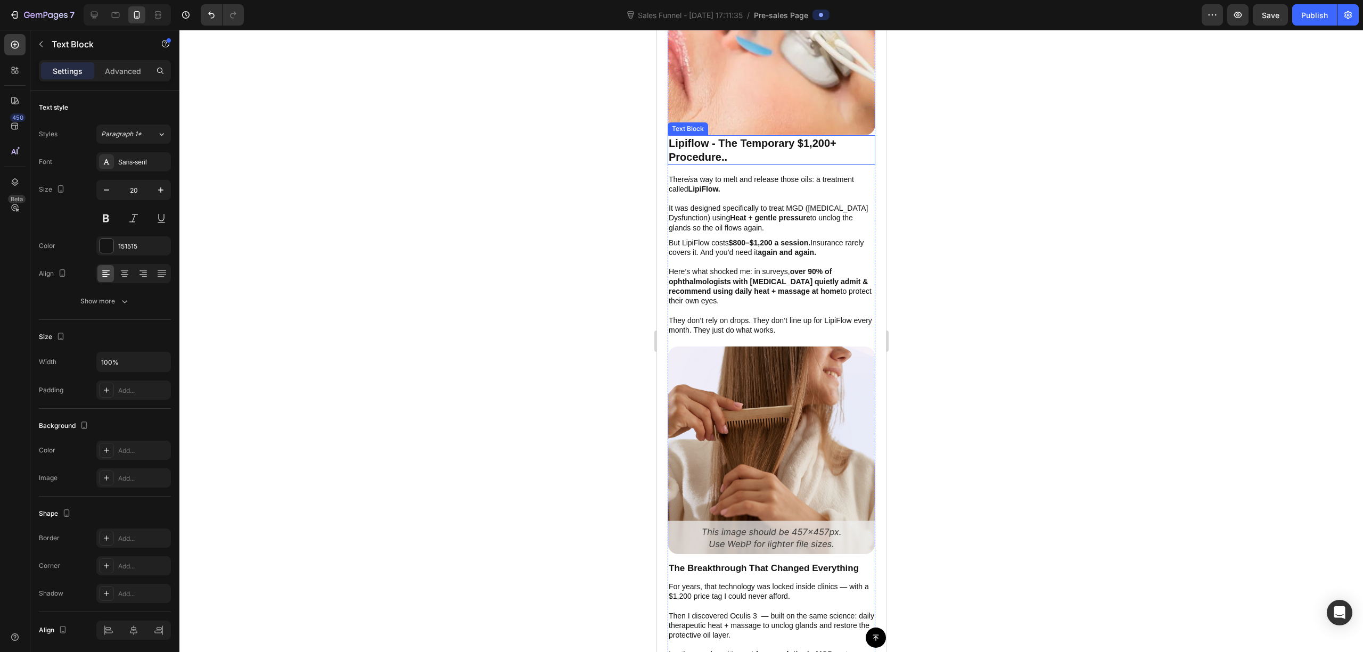
click at [715, 141] on p "Lipiflow - The Temporary $1,200+ Procedure.." at bounding box center [771, 150] width 206 height 28
click at [716, 136] on p "Lipiflow - The Temporary $1,200+ Procedure.." at bounding box center [771, 150] width 206 height 28
drag, startPoint x: 718, startPoint y: 135, endPoint x: 1295, endPoint y: 160, distance: 577.3
click at [657, 133] on html "iPhone 15 Pro Max ( 430 px) iPhone 13 Mini iPhone 13 Pro iPhone 11 Pro Max iPho…" at bounding box center [771, 272] width 229 height 4887
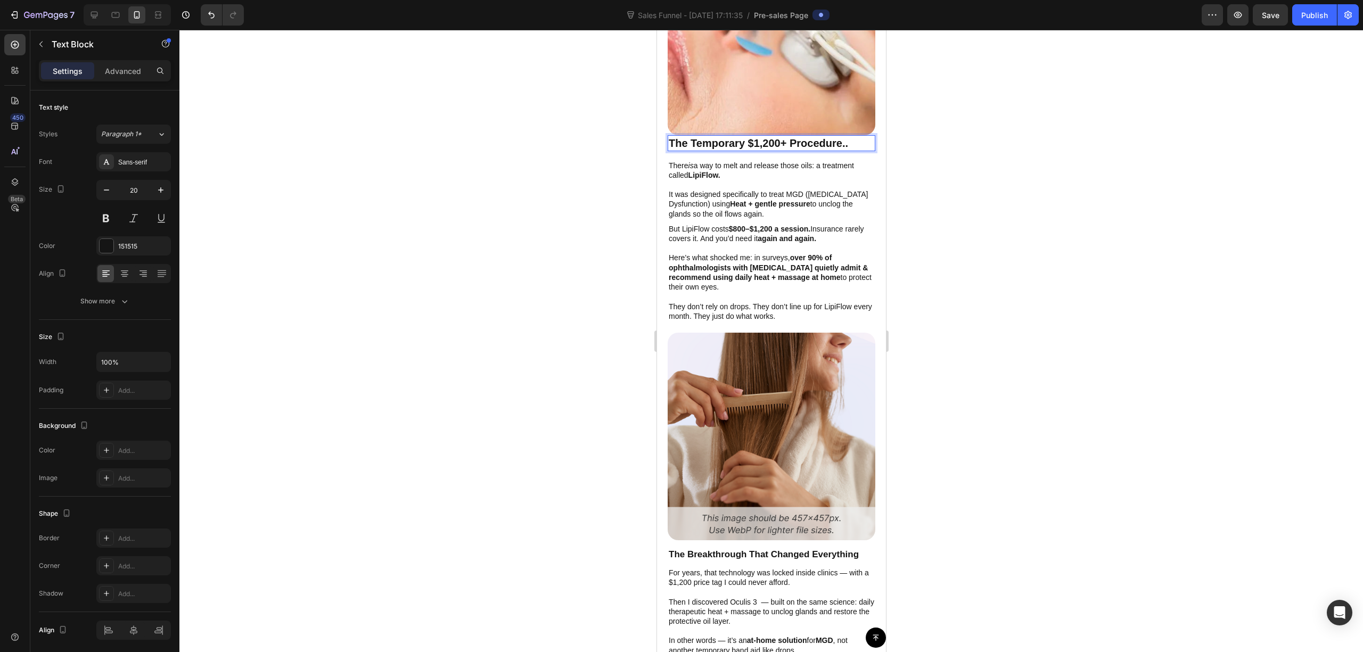
click at [965, 142] on div at bounding box center [771, 341] width 1184 height 623
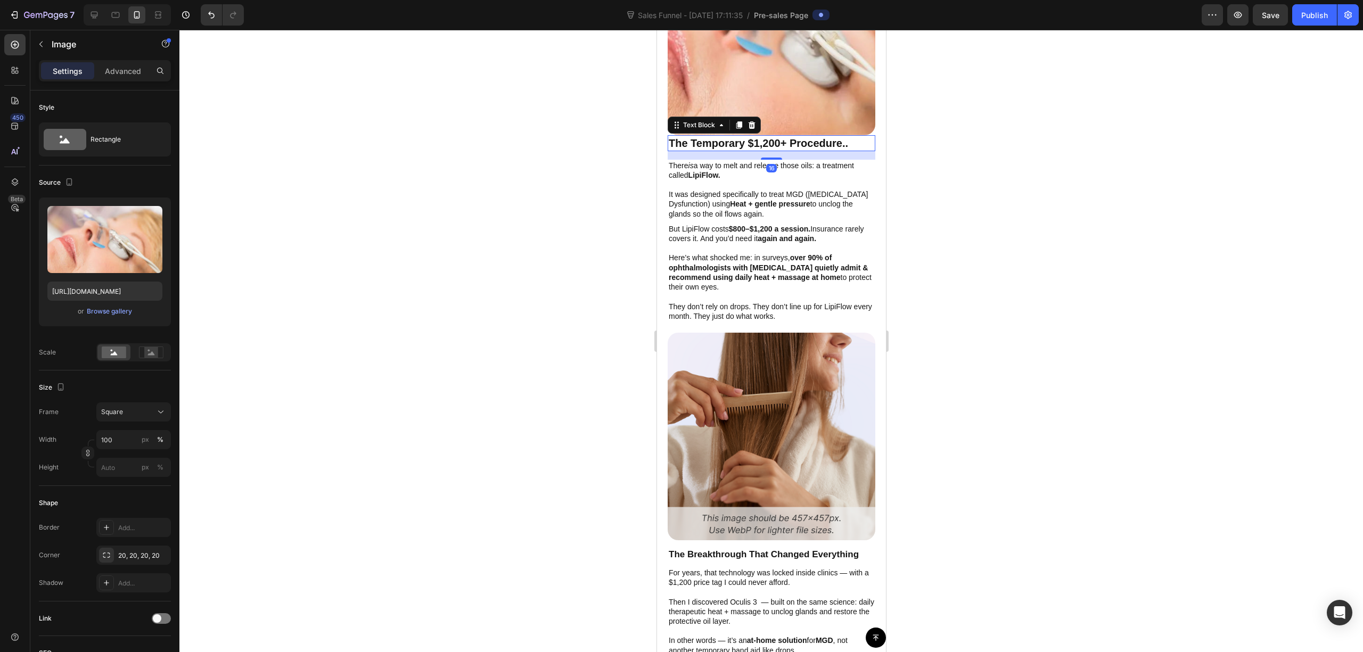
click at [810, 136] on p "The Temporary $1,200+ Procedure.." at bounding box center [771, 143] width 206 height 14
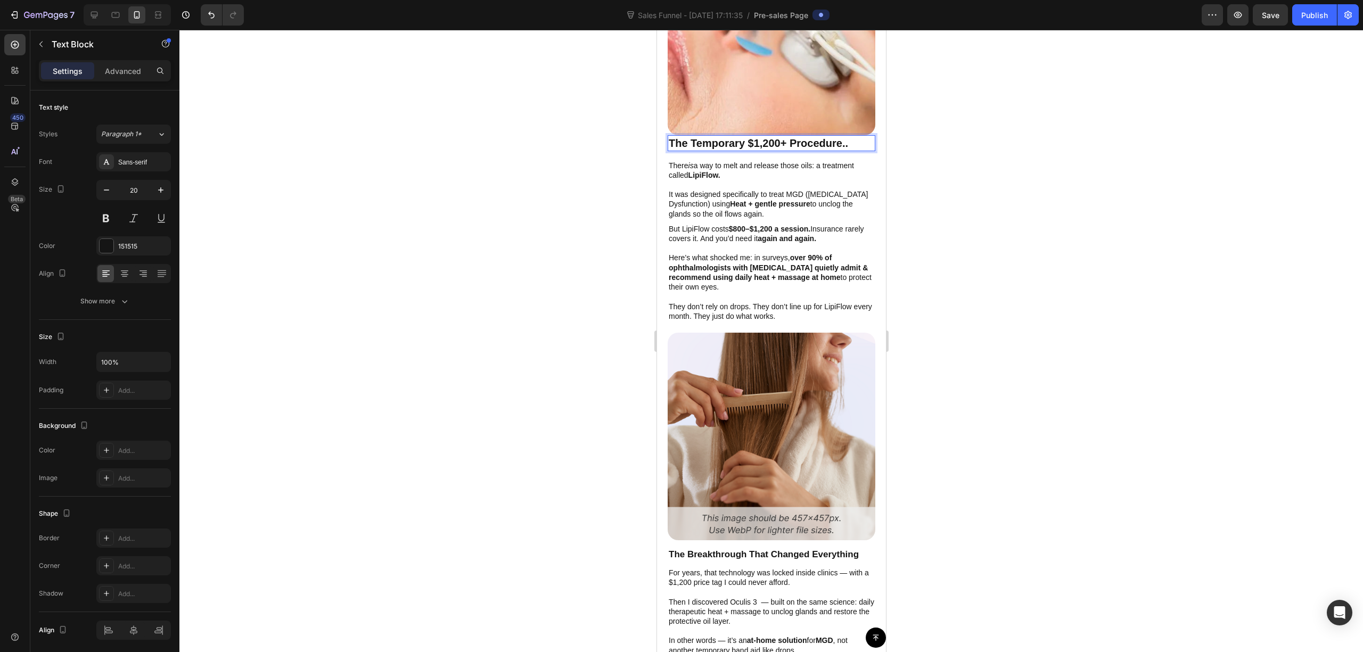
click at [762, 136] on p "The Temporary $1,200+ Procedure.." at bounding box center [771, 143] width 206 height 14
drag, startPoint x: 986, startPoint y: 175, endPoint x: 957, endPoint y: 173, distance: 29.4
click at [985, 175] on div at bounding box center [771, 341] width 1184 height 623
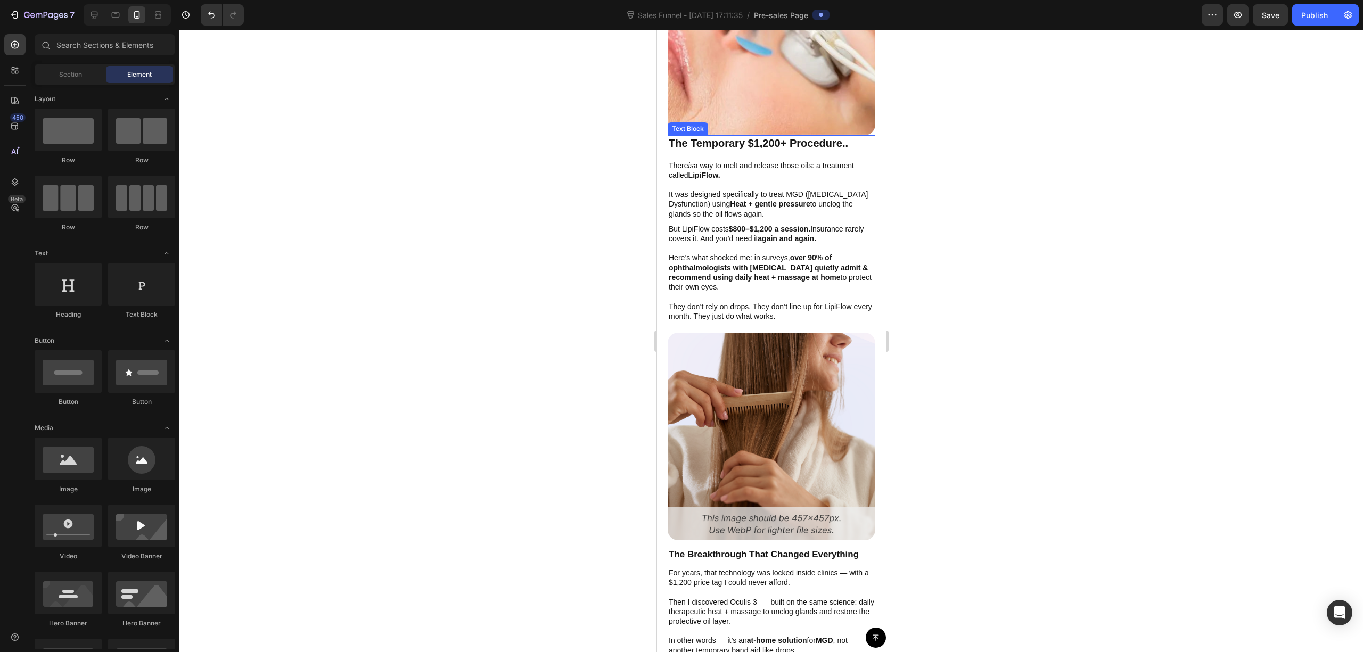
click at [788, 136] on p "The Temporary $1,200+ Procedure.." at bounding box center [771, 143] width 206 height 14
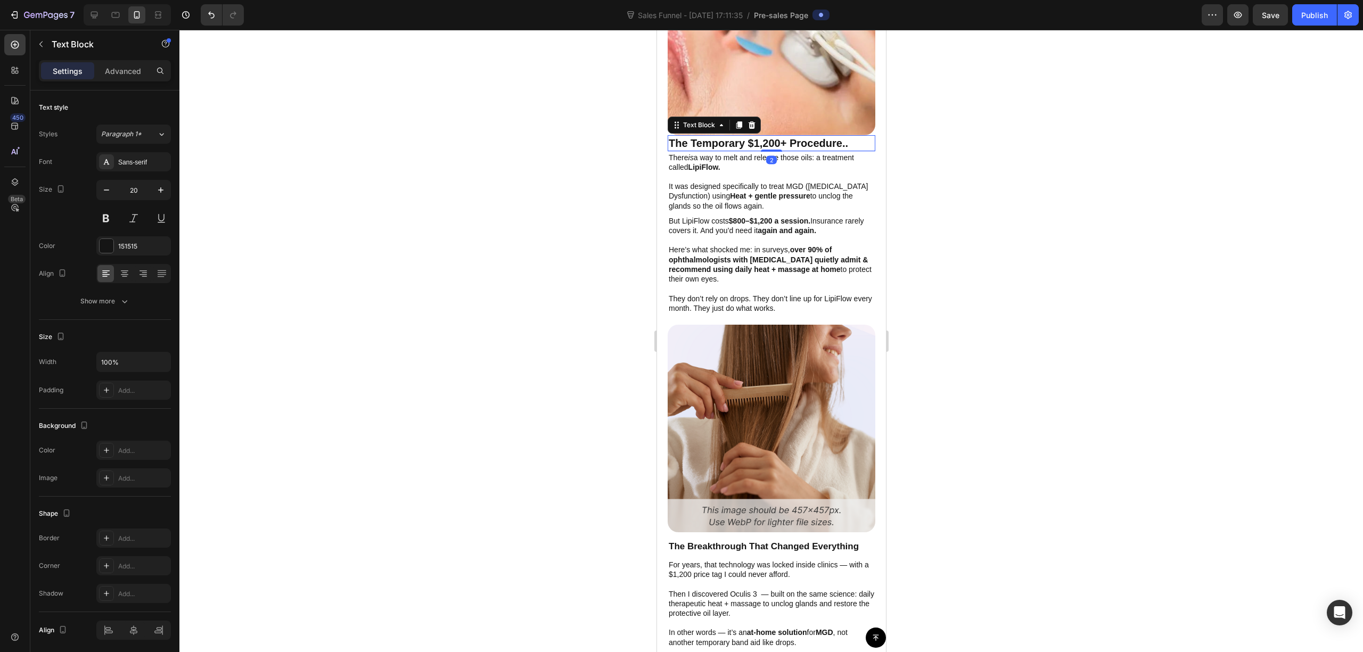
drag, startPoint x: 769, startPoint y: 147, endPoint x: 786, endPoint y: 128, distance: 24.9
click at [786, 135] on div "The Temporary $1,200+ Procedure.. Text Block 2" at bounding box center [771, 143] width 208 height 16
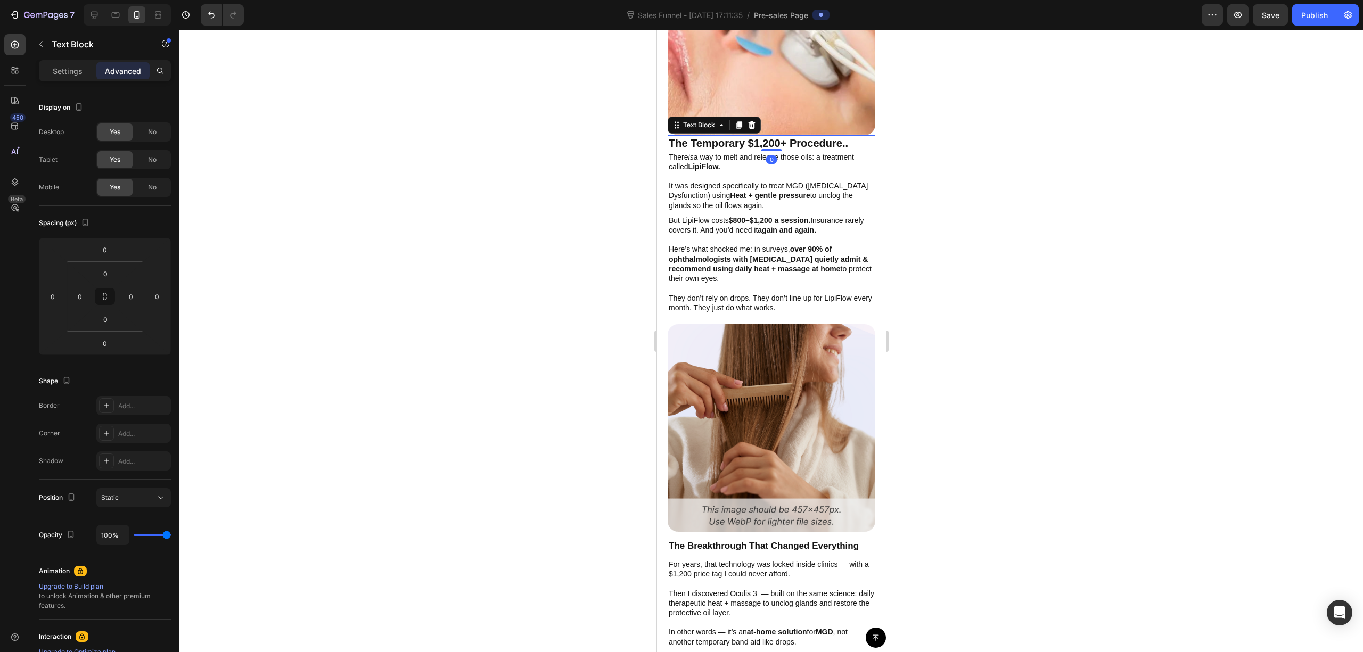
click at [951, 136] on div at bounding box center [771, 341] width 1184 height 623
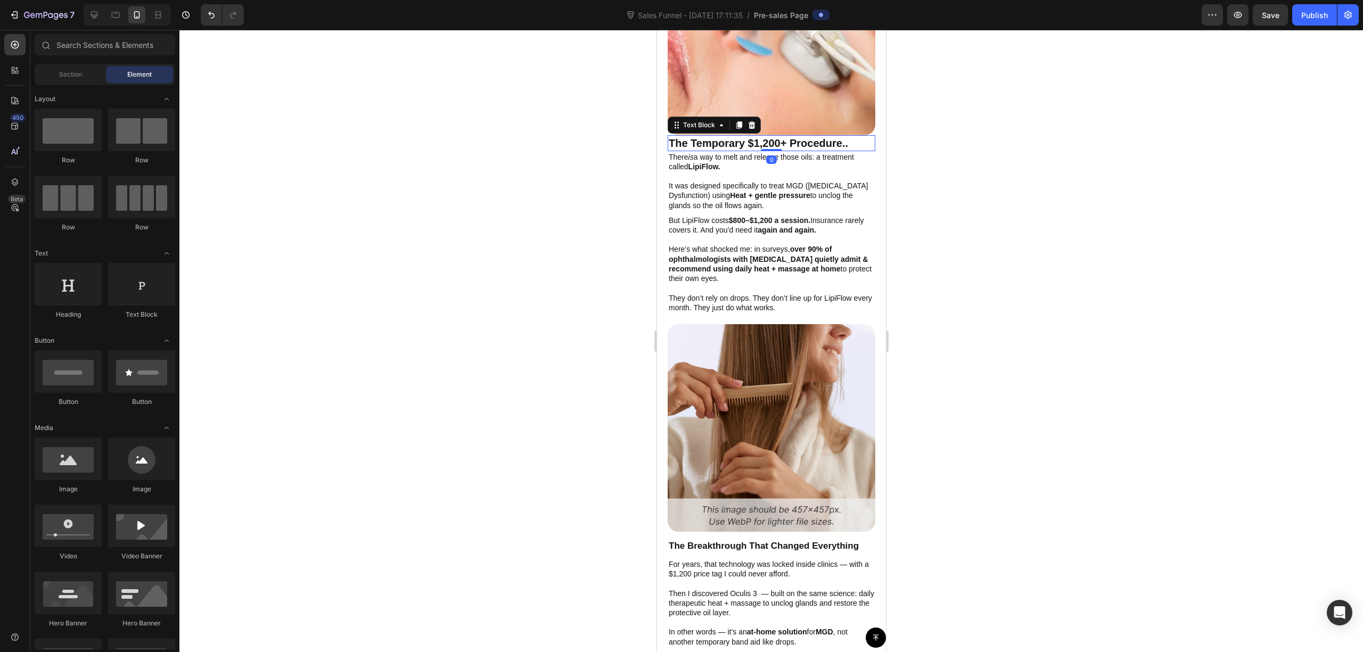
click at [773, 136] on p "The Temporary $1,200+ Procedure.." at bounding box center [771, 143] width 206 height 14
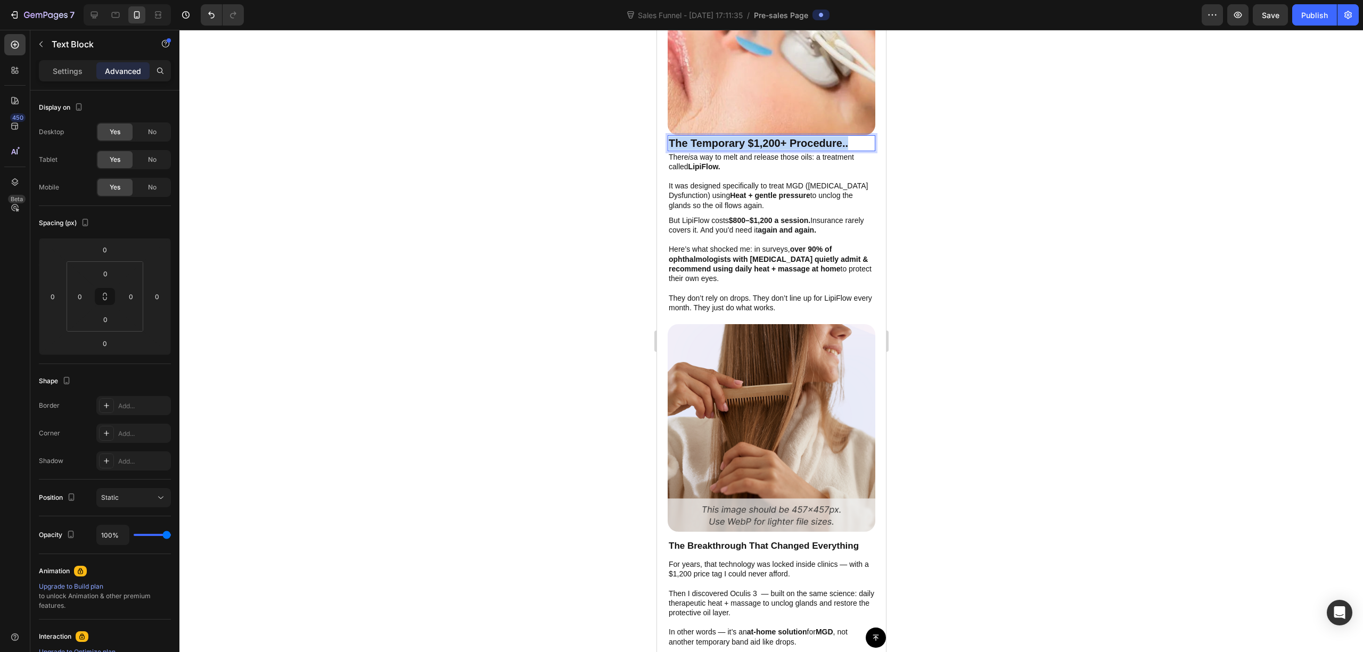
click at [773, 136] on p "The Temporary $1,200+ Procedure.." at bounding box center [771, 143] width 206 height 14
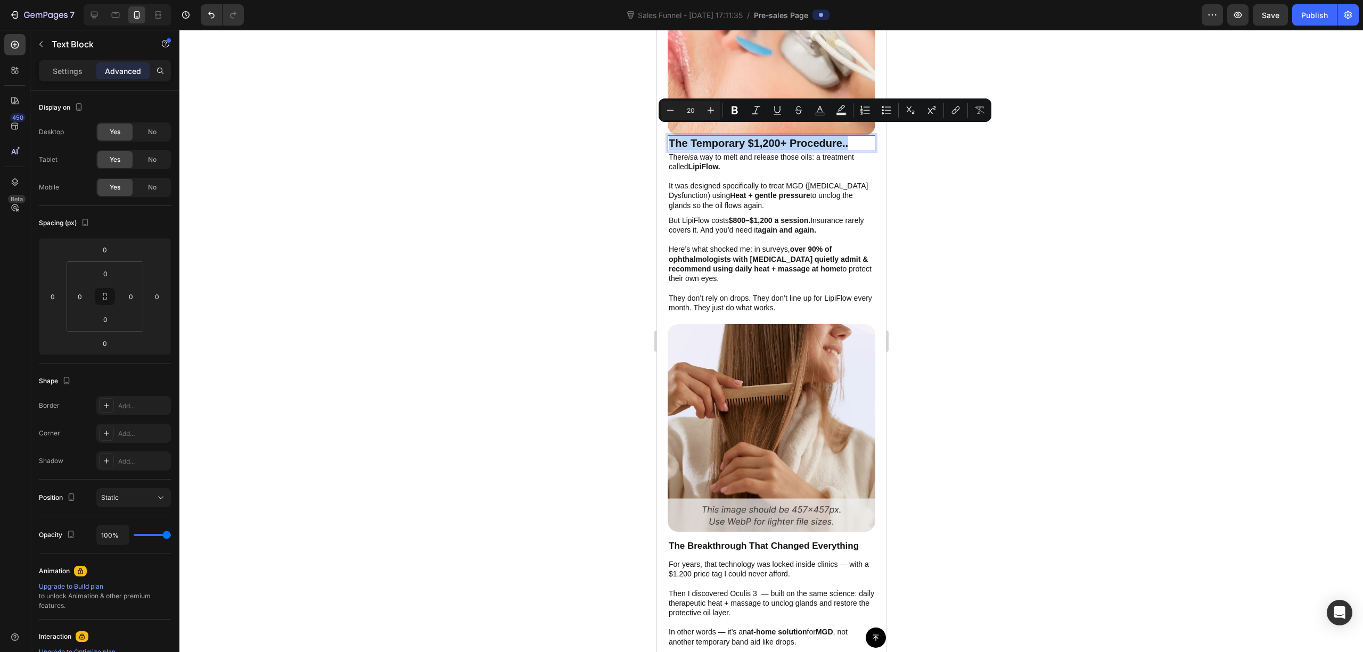
click at [744, 136] on p "The Temporary $1,200+ Procedure.." at bounding box center [771, 143] width 206 height 14
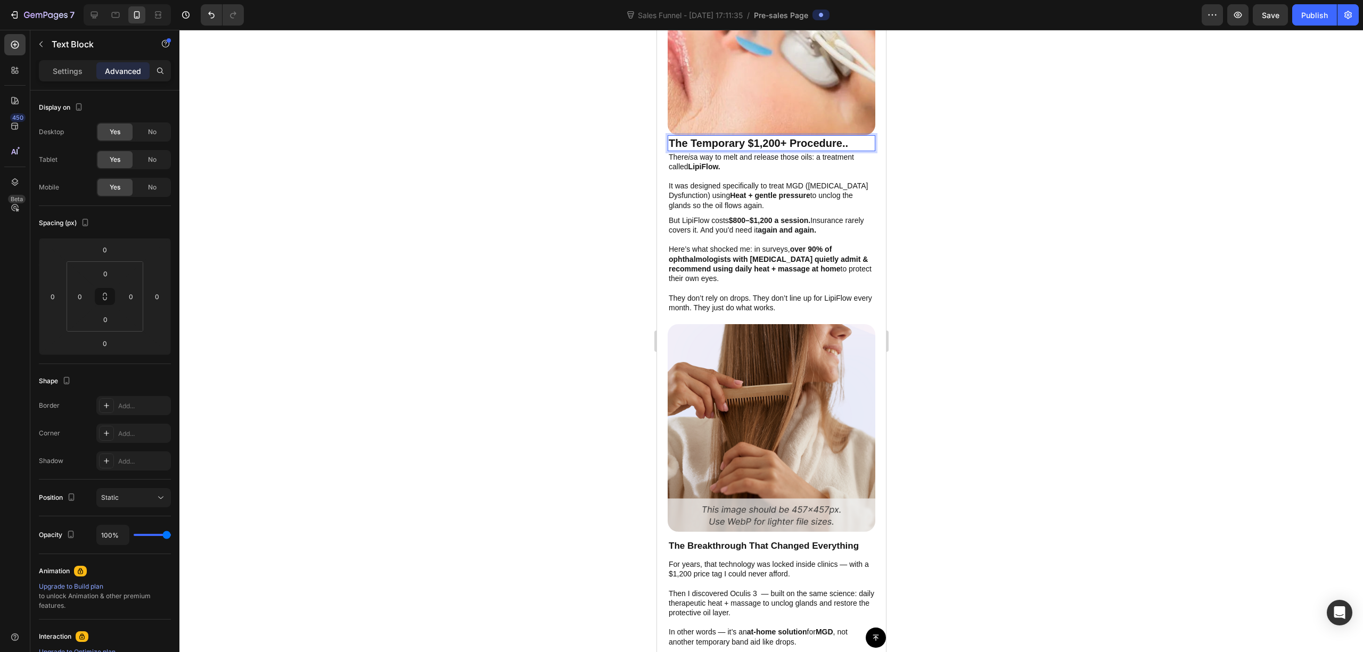
click at [687, 136] on p "The Temporary $1,200+ Procedure.." at bounding box center [771, 143] width 206 height 14
click at [941, 152] on div at bounding box center [771, 341] width 1184 height 623
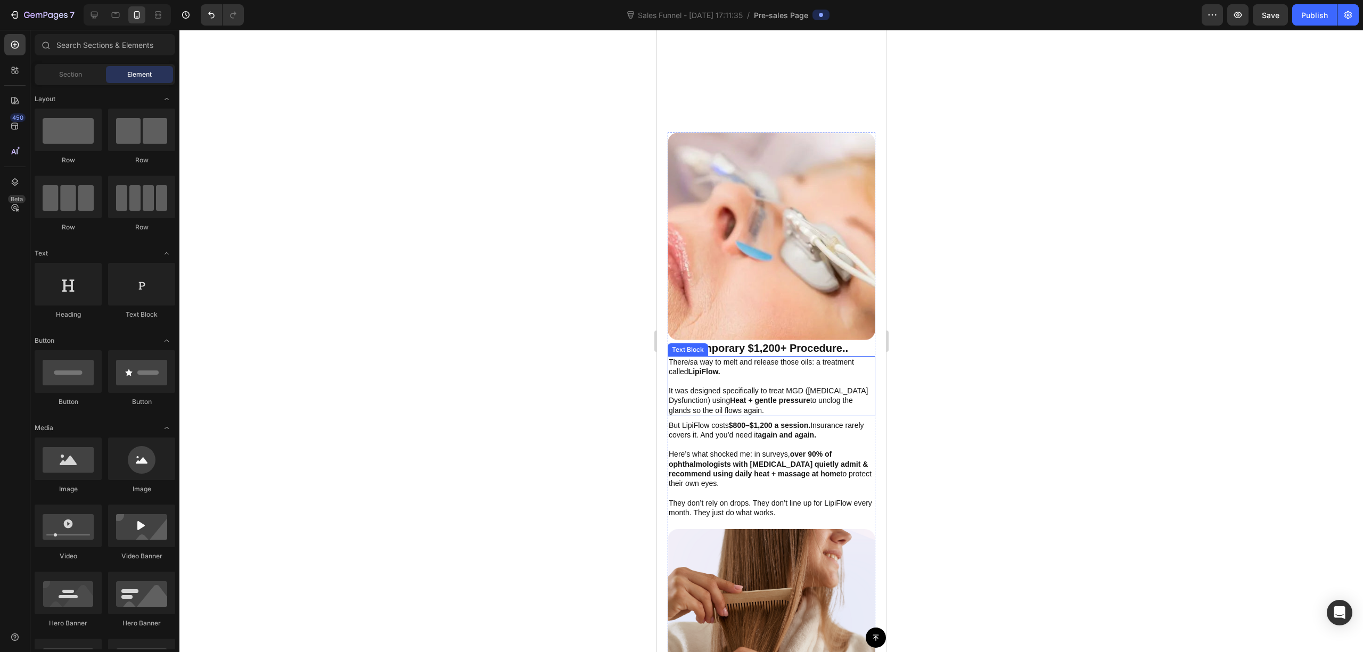
scroll to position [1988, 0]
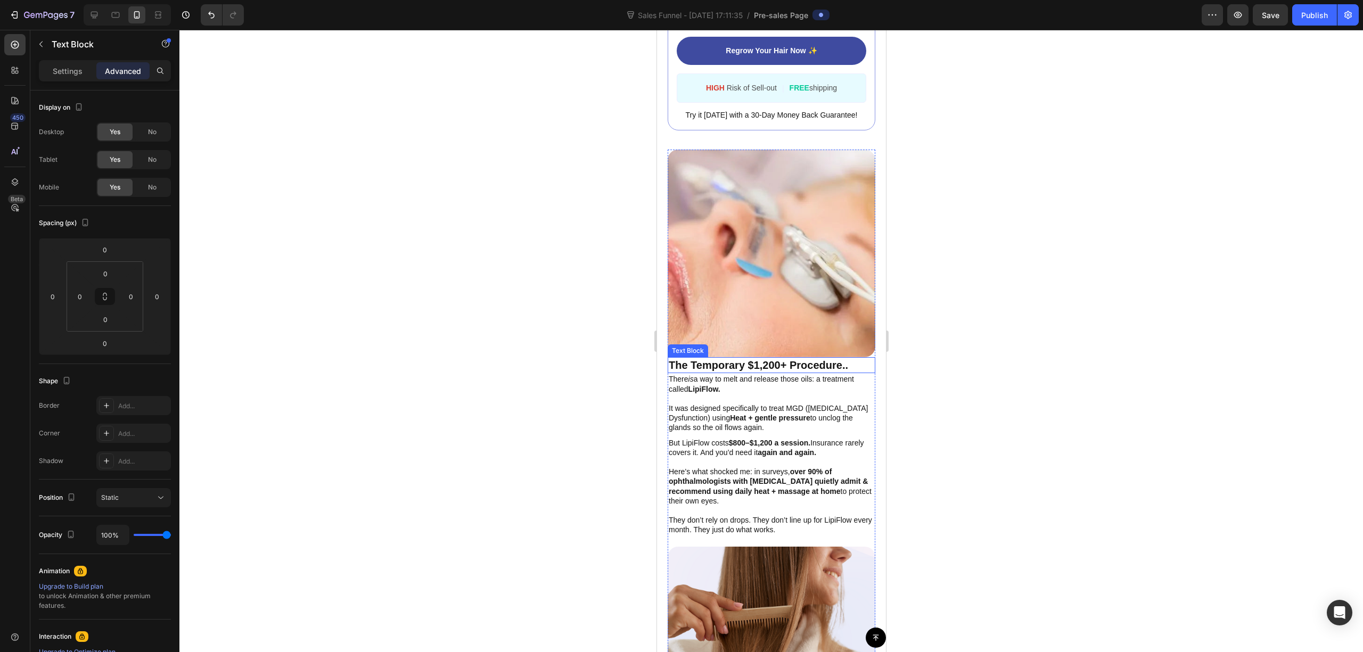
click at [758, 358] on p "The Temporary $1,200+ Procedure.." at bounding box center [771, 365] width 206 height 14
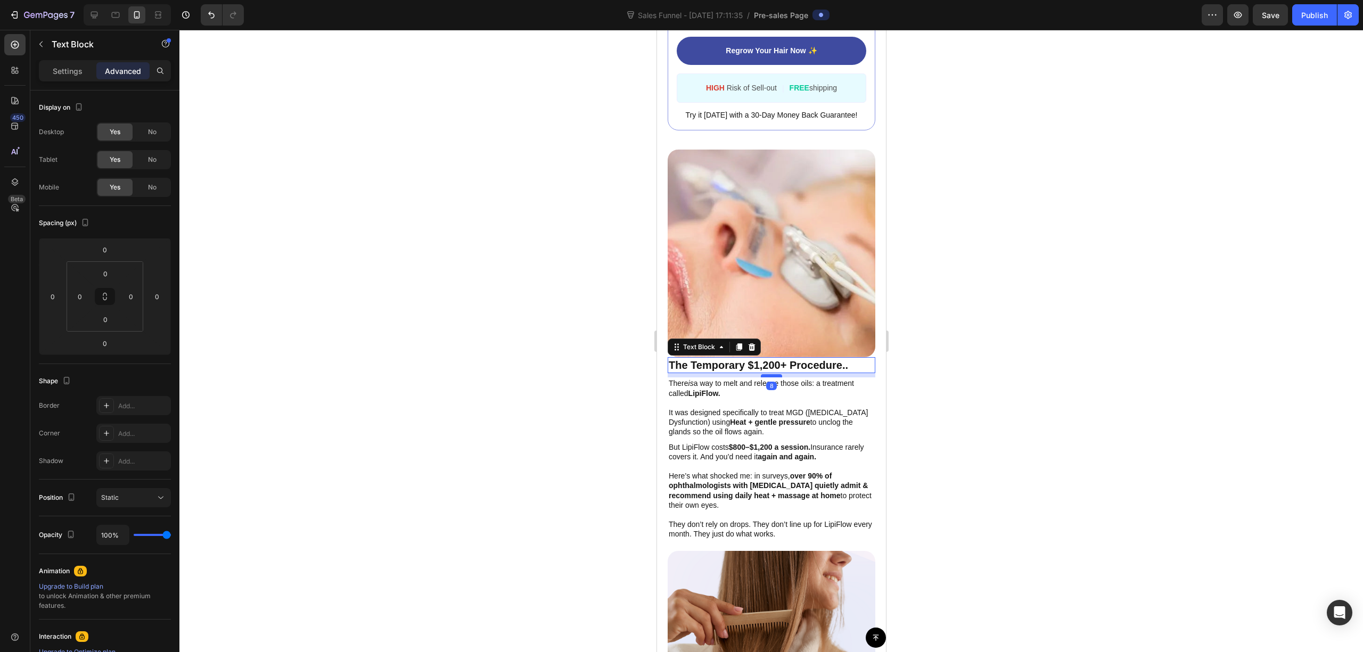
drag, startPoint x: 765, startPoint y: 352, endPoint x: 766, endPoint y: 358, distance: 6.0
click at [766, 374] on div at bounding box center [771, 375] width 21 height 3
type input "11"
click at [998, 340] on div at bounding box center [771, 341] width 1184 height 623
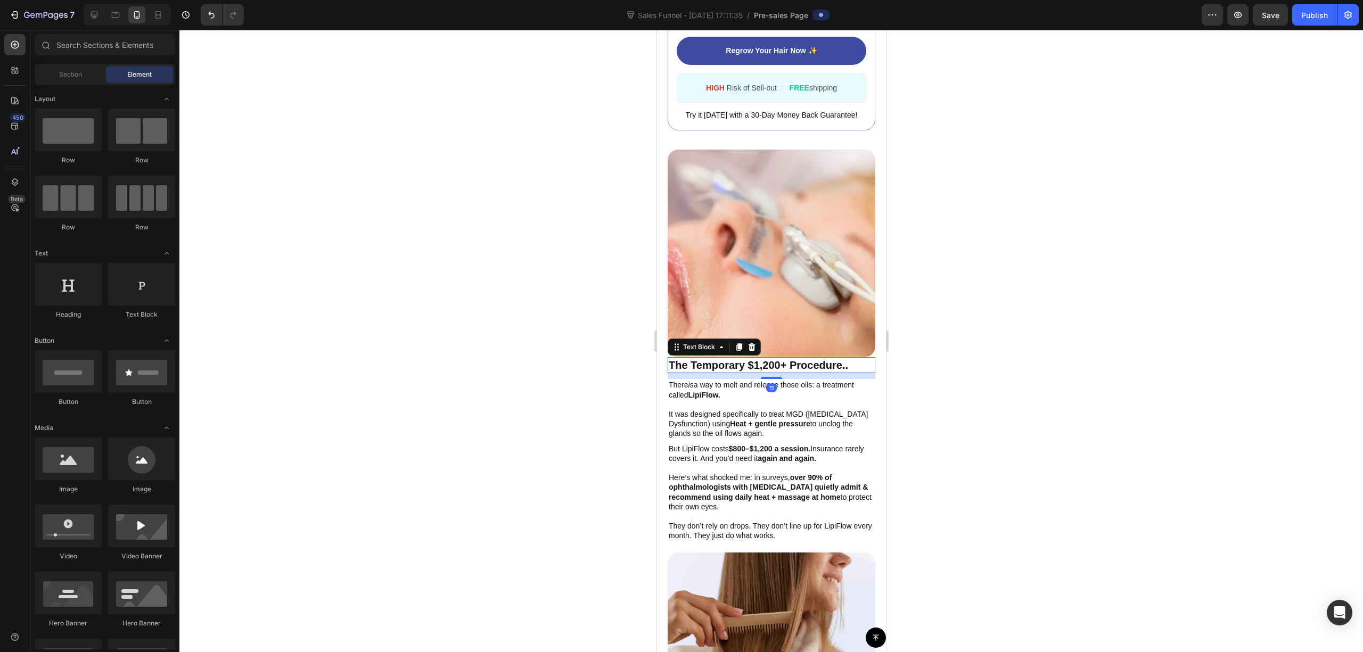
click at [764, 358] on p "The Temporary $1,200+ Procedure.." at bounding box center [771, 365] width 206 height 14
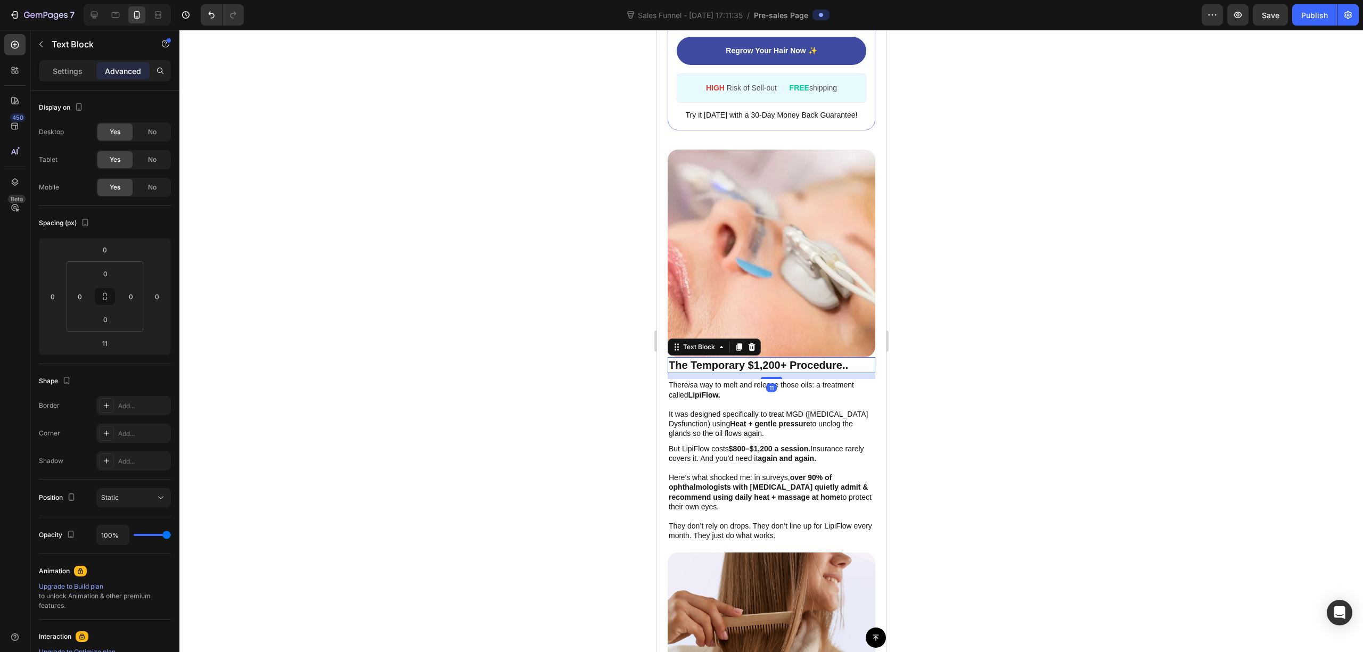
click at [994, 323] on div at bounding box center [771, 341] width 1184 height 623
click at [685, 358] on p "The Temporary $1,200+ Procedure.." at bounding box center [771, 365] width 206 height 14
click at [717, 358] on p "The Temporary $1,200+ Procedure.." at bounding box center [771, 365] width 206 height 14
click at [747, 358] on p "The Temporary $1,200+ Procedure.." at bounding box center [771, 365] width 206 height 14
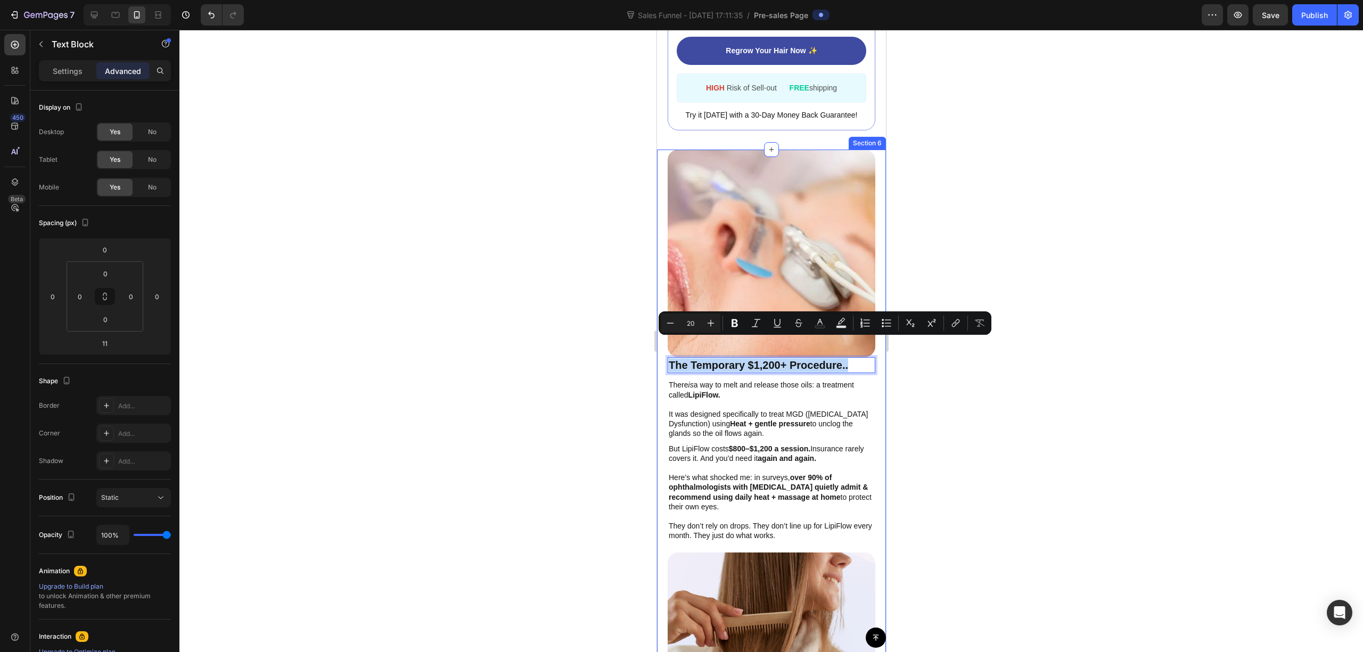
drag, startPoint x: 847, startPoint y: 345, endPoint x: 665, endPoint y: 333, distance: 182.5
click at [705, 380] on p "There is a way to melt and release those oils: a treatment called LipiFlow." at bounding box center [771, 389] width 206 height 19
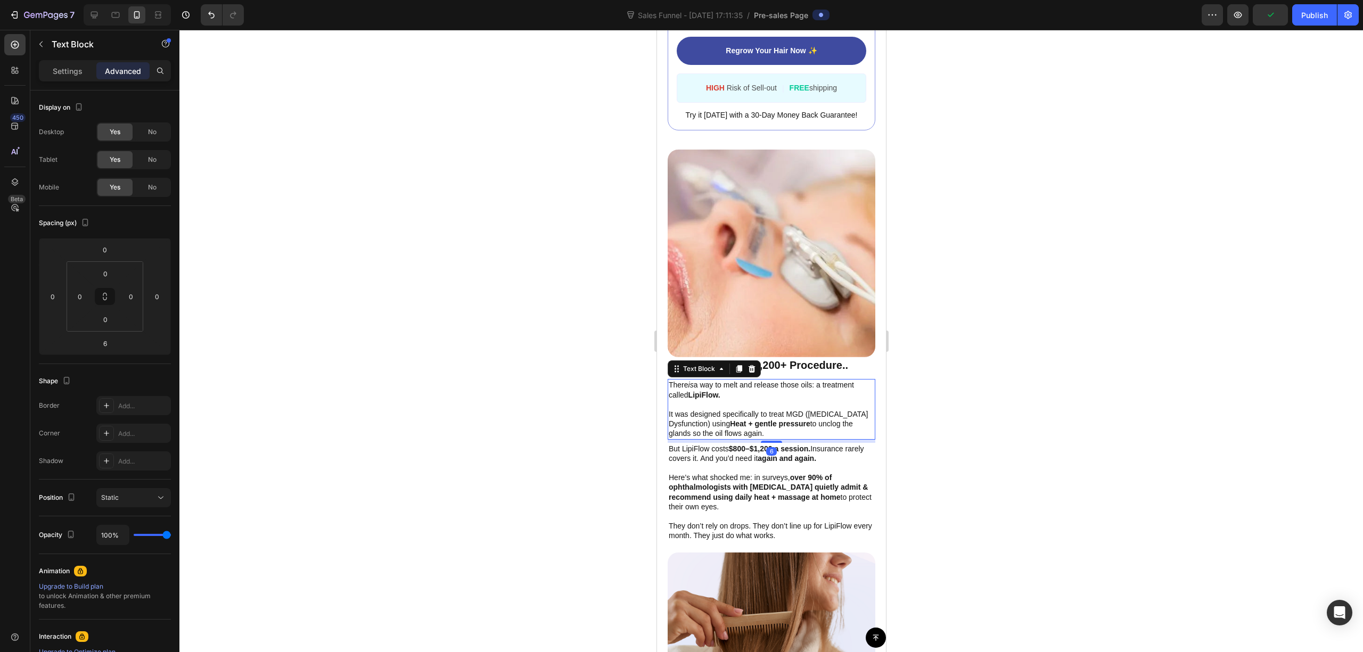
click at [897, 371] on div at bounding box center [771, 341] width 1184 height 623
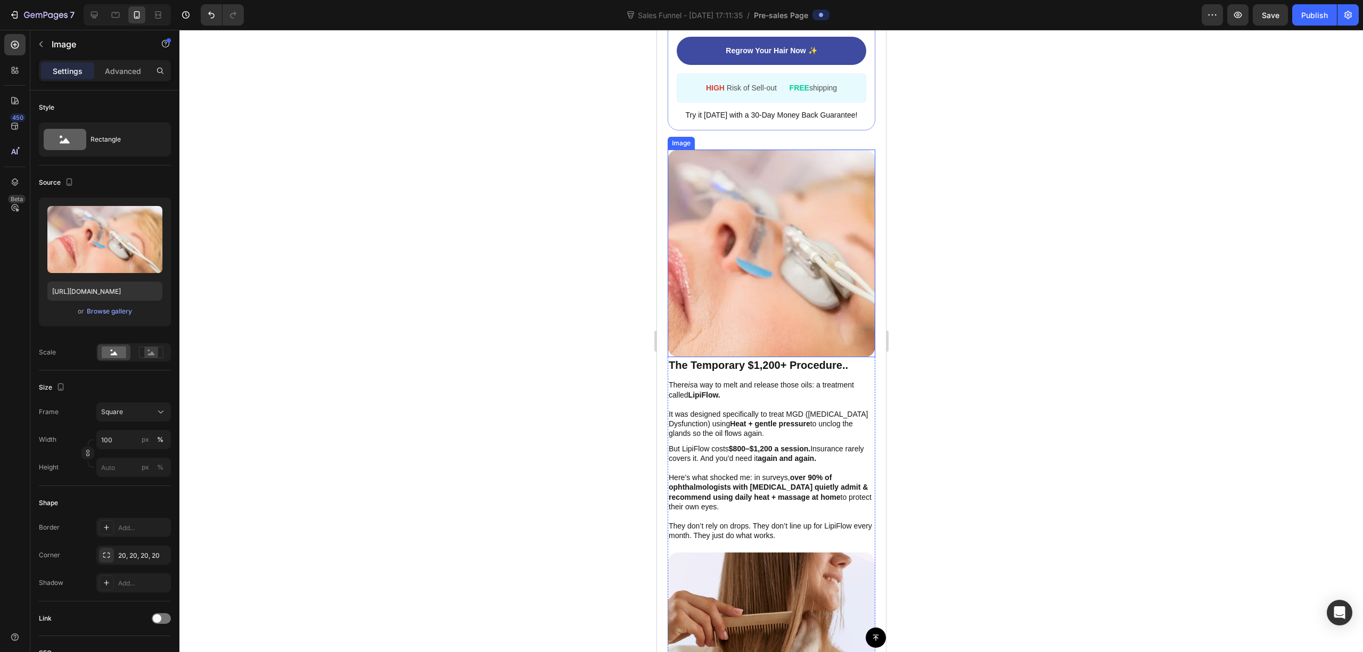
click at [794, 333] on img at bounding box center [771, 254] width 208 height 208
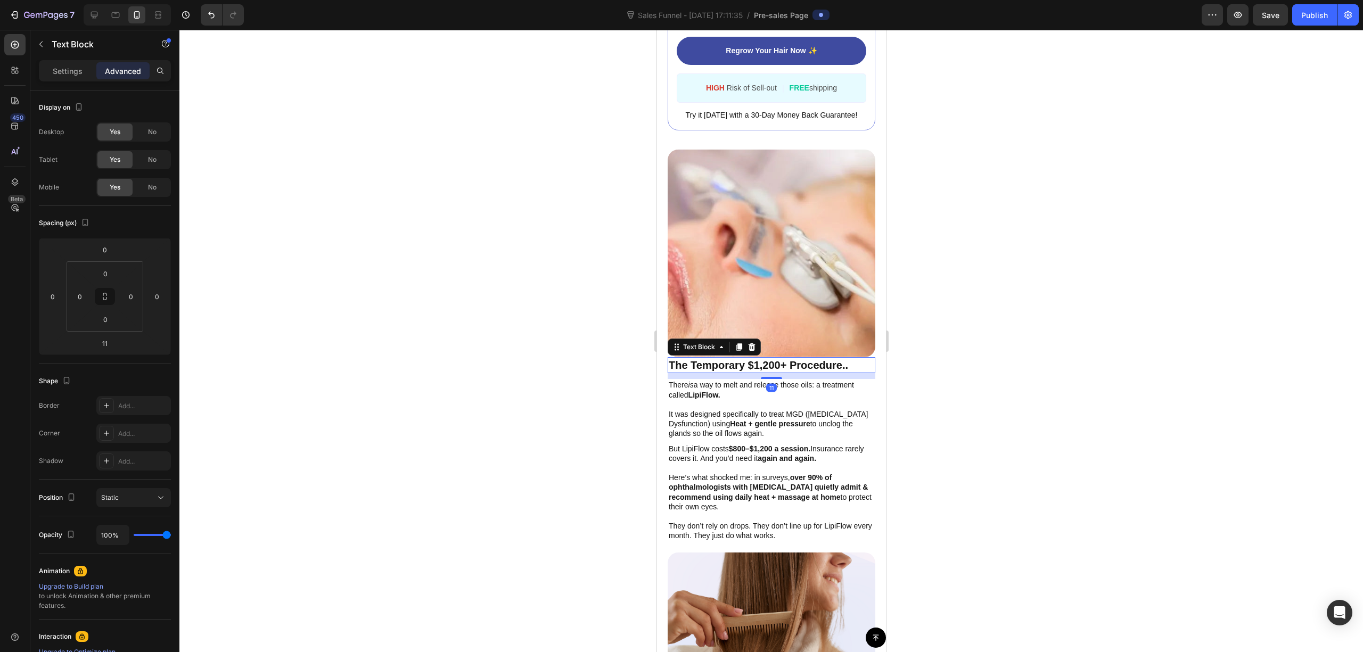
click at [789, 358] on p "The Temporary $1,200+ Procedure.." at bounding box center [771, 365] width 206 height 14
click at [788, 358] on p "The Temporary $1,200+ Procedure.." at bounding box center [771, 365] width 206 height 14
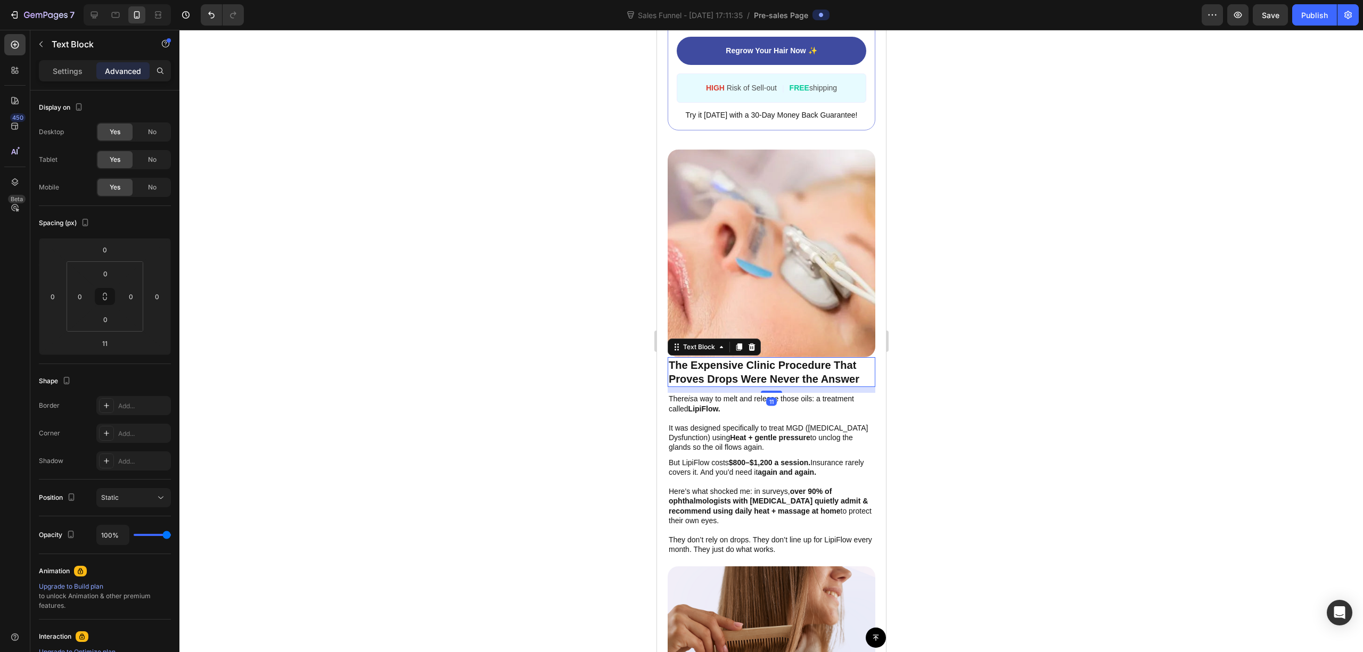
click at [1054, 359] on div at bounding box center [771, 341] width 1184 height 623
click at [818, 358] on p "The Expensive Clinic Procedure That Proves Drops Were Never the Answer" at bounding box center [771, 372] width 206 height 28
click at [858, 360] on p "The Expensive Clinic Procedure That Proves Drops Were Never the Answer" at bounding box center [771, 372] width 206 height 28
drag, startPoint x: 1008, startPoint y: 377, endPoint x: 895, endPoint y: 374, distance: 113.5
click at [1004, 377] on div at bounding box center [771, 341] width 1184 height 623
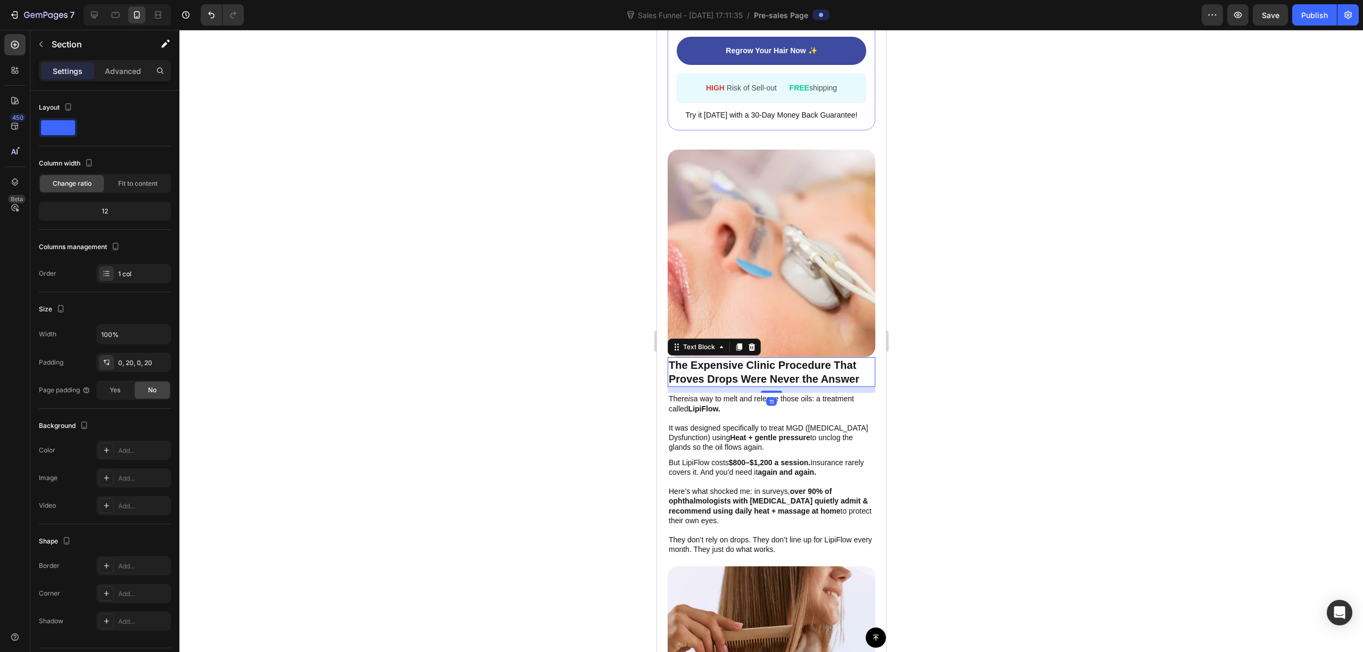
click at [852, 358] on p "The Expensive Clinic Procedure That Proves Drops Were Never the Answer" at bounding box center [771, 372] width 206 height 28
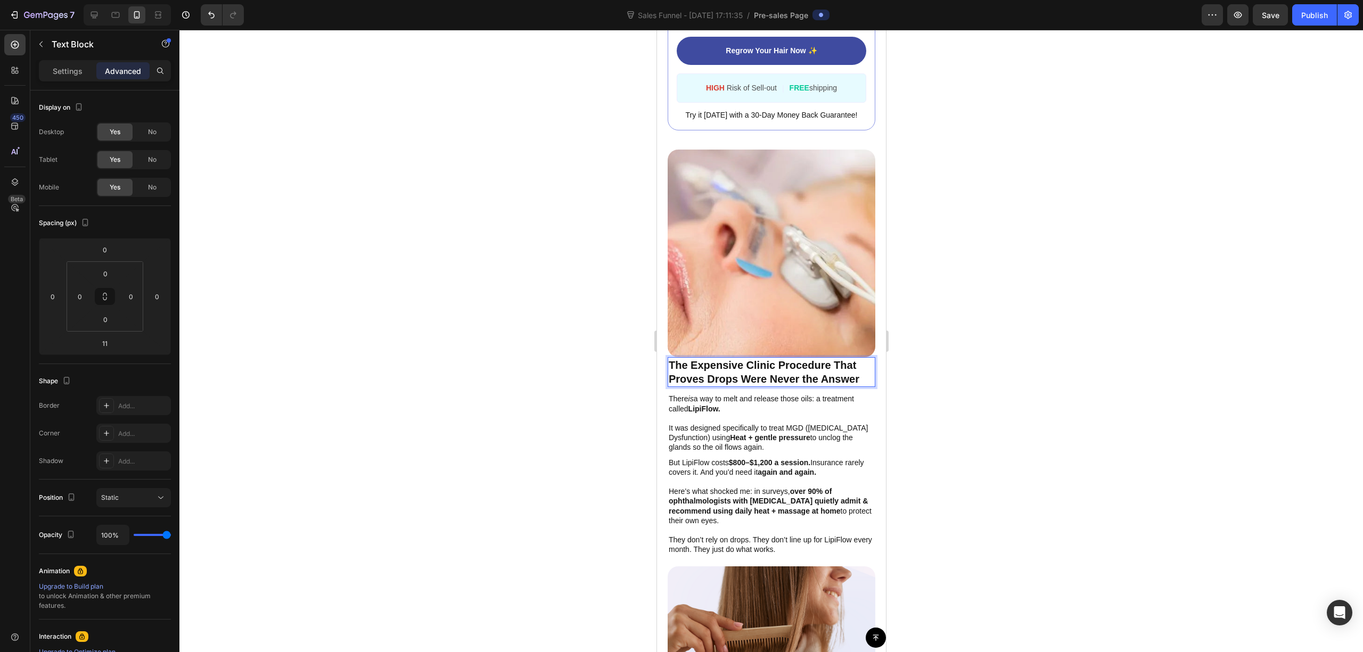
click at [787, 360] on p "The Expensive Clinic Procedure That Proves Drops Were Never the Answer" at bounding box center [771, 372] width 206 height 28
click at [800, 358] on p "The Expensive Clinic Procedure That Proves Drops Were Never the Answer" at bounding box center [771, 372] width 206 height 28
click at [741, 358] on p "The Expensive Clinic Procedure That Proves Drops Were Never the Answer" at bounding box center [771, 372] width 206 height 28
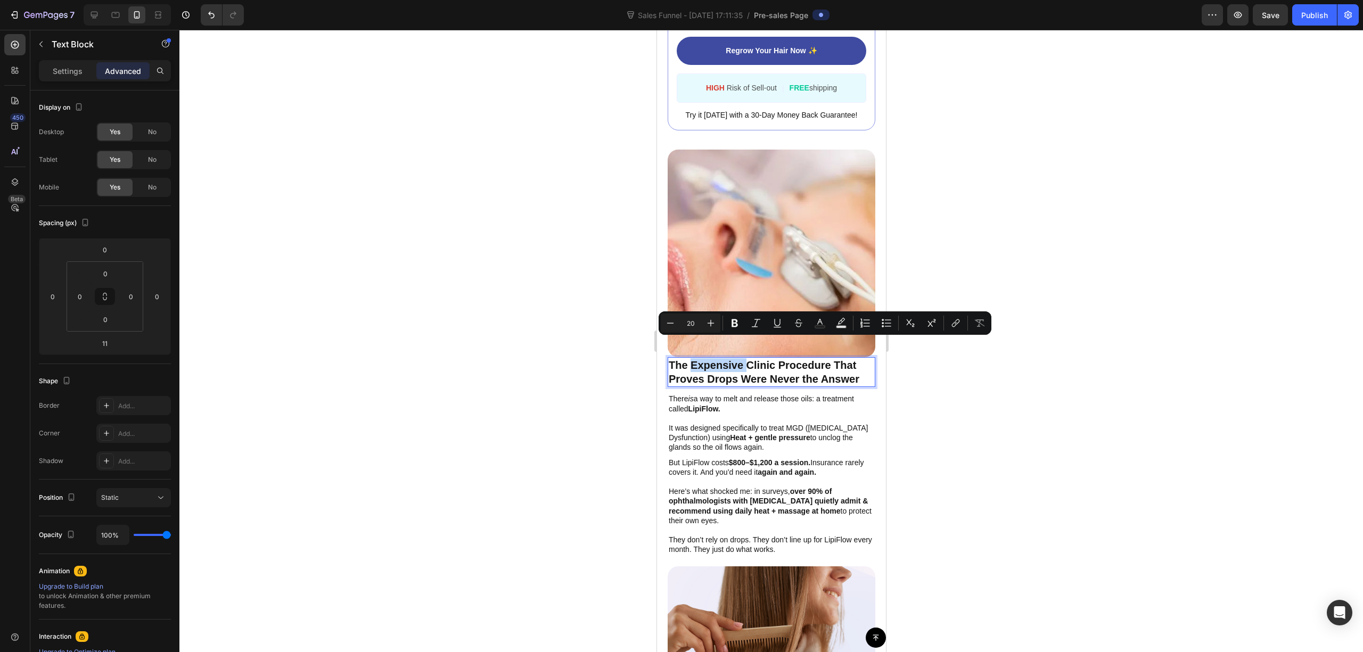
drag, startPoint x: 738, startPoint y: 345, endPoint x: 690, endPoint y: 345, distance: 47.9
click at [690, 358] on p "The Expensive Clinic Procedure That Proves Drops Were Never the Answer" at bounding box center [771, 372] width 206 height 28
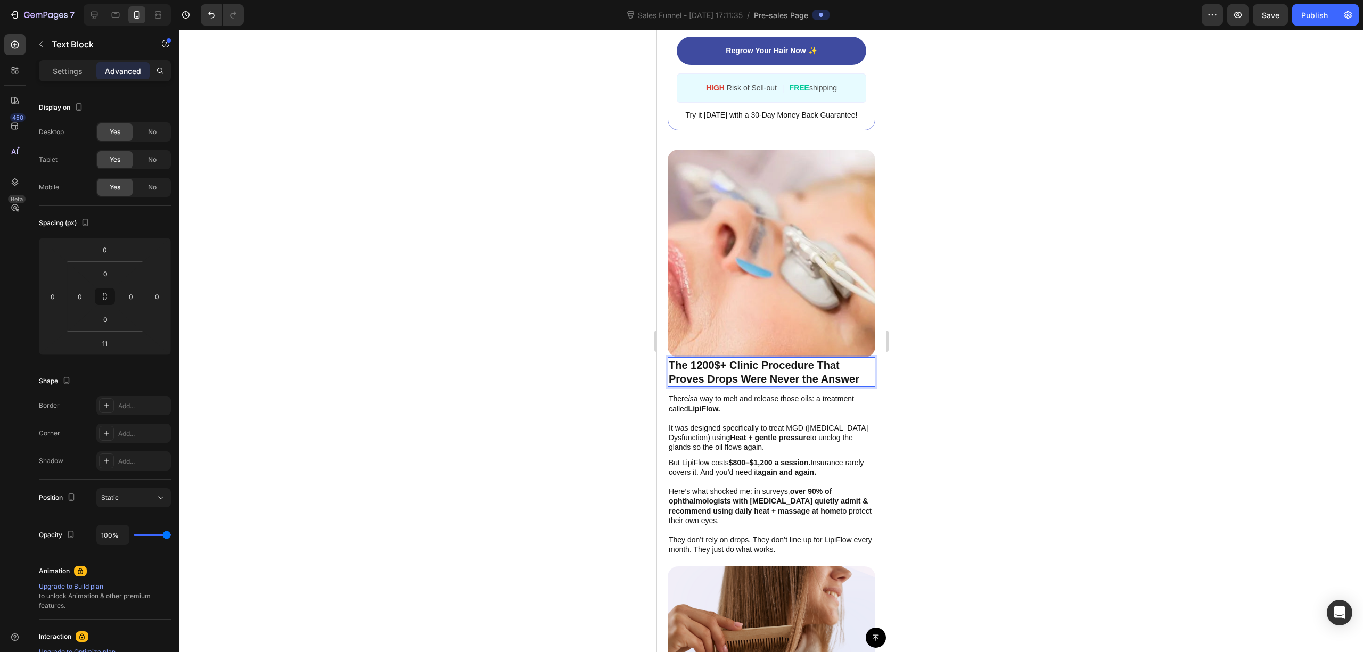
click at [1155, 264] on div at bounding box center [771, 341] width 1184 height 623
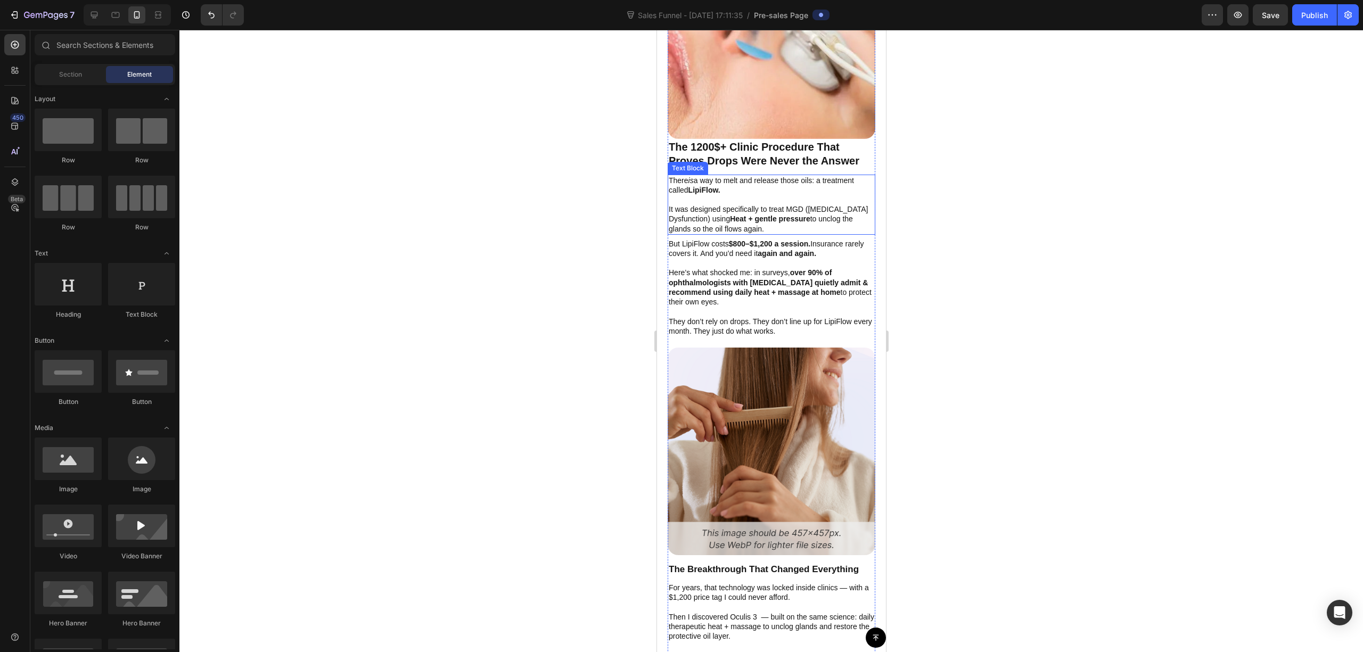
scroll to position [2201, 0]
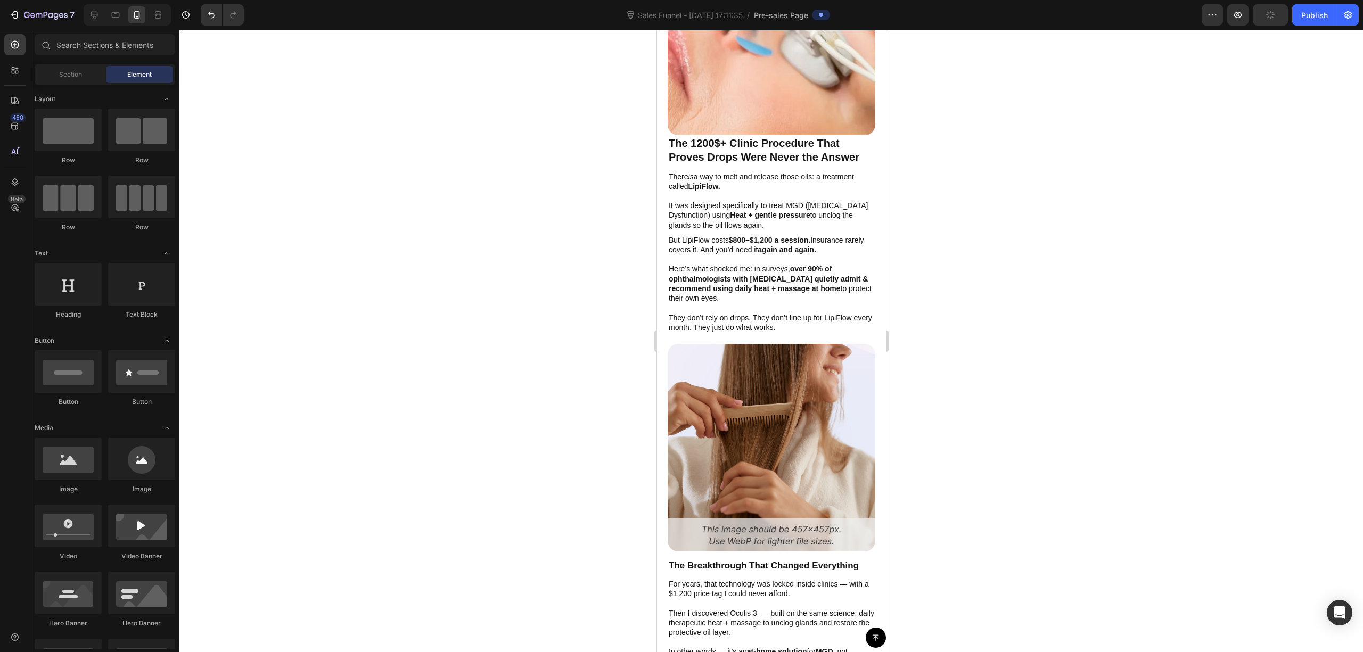
click at [994, 259] on div at bounding box center [771, 341] width 1184 height 623
click at [715, 136] on p "The 1200$+ Clinic Procedure That Proves Drops Were Never the Answer" at bounding box center [771, 150] width 206 height 28
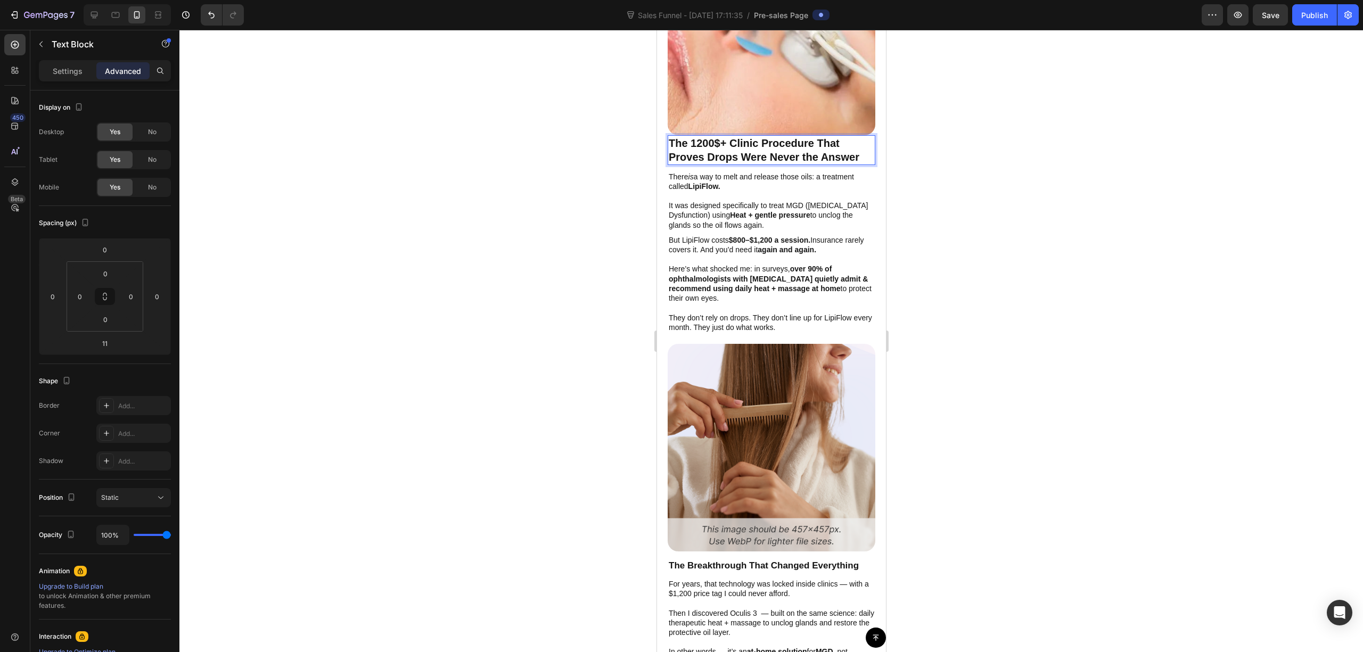
click at [720, 136] on p "The 1200$+ Clinic Procedure That Proves Drops Were Never the Answer" at bounding box center [771, 150] width 206 height 28
click at [688, 136] on p "The 1200+ Clinic Procedure That Proves Drops Were Never the Answer" at bounding box center [771, 150] width 206 height 28
click at [690, 136] on p "The 1200+ Clinic Procedure That Proves Drops Were Never the Answer" at bounding box center [771, 150] width 206 height 28
drag, startPoint x: 1016, startPoint y: 369, endPoint x: 1008, endPoint y: 358, distance: 12.9
click at [1016, 369] on div at bounding box center [771, 341] width 1184 height 623
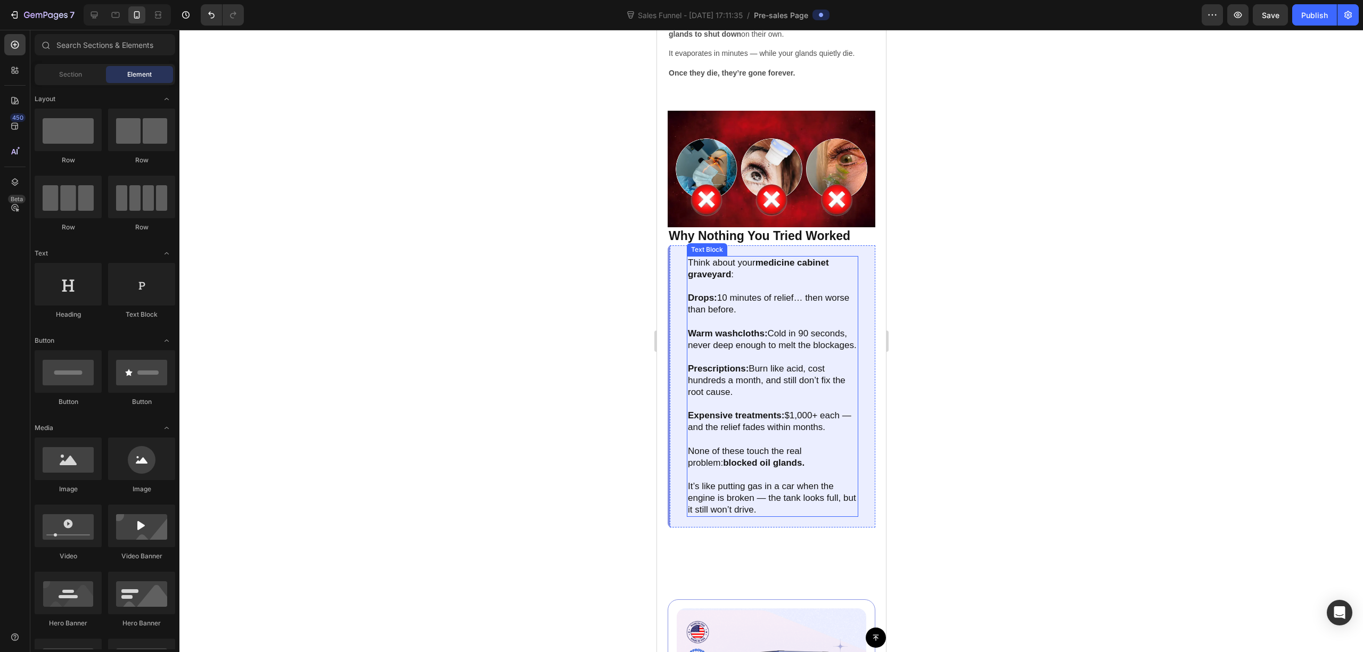
scroll to position [1136, 0]
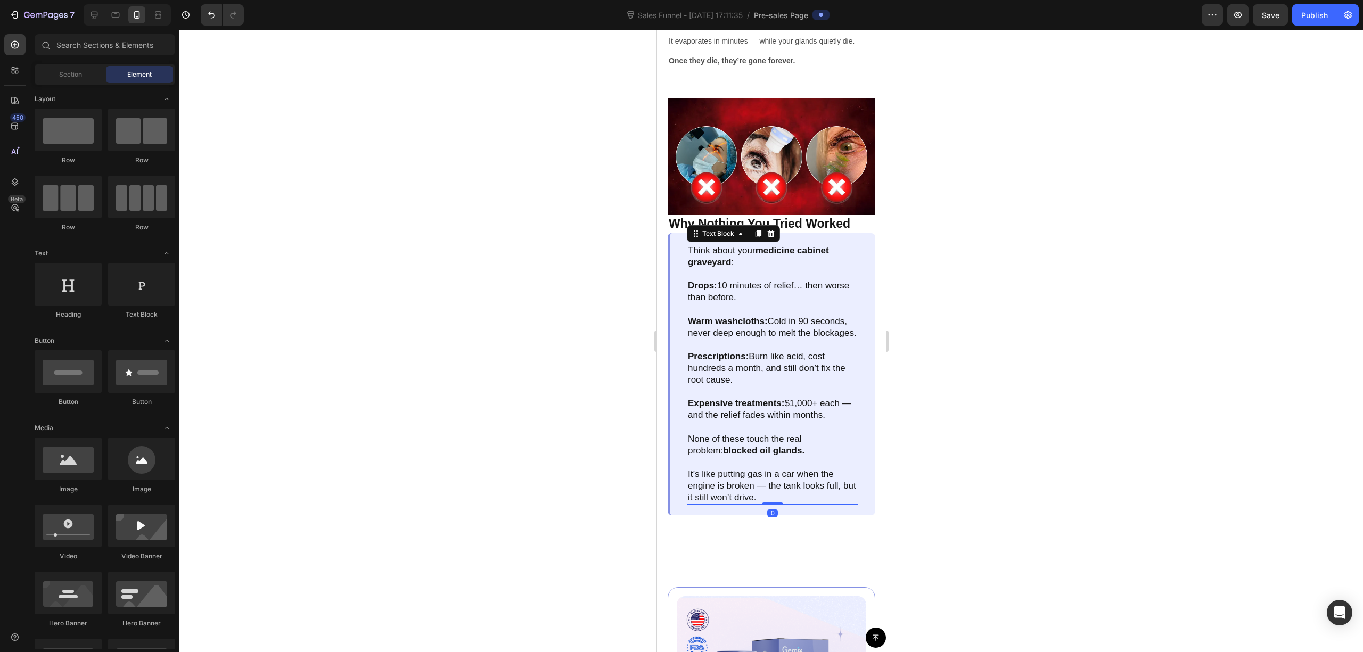
click at [798, 403] on p "Expensive treatments: $1,000+ each — and the relief fades within months." at bounding box center [772, 409] width 169 height 23
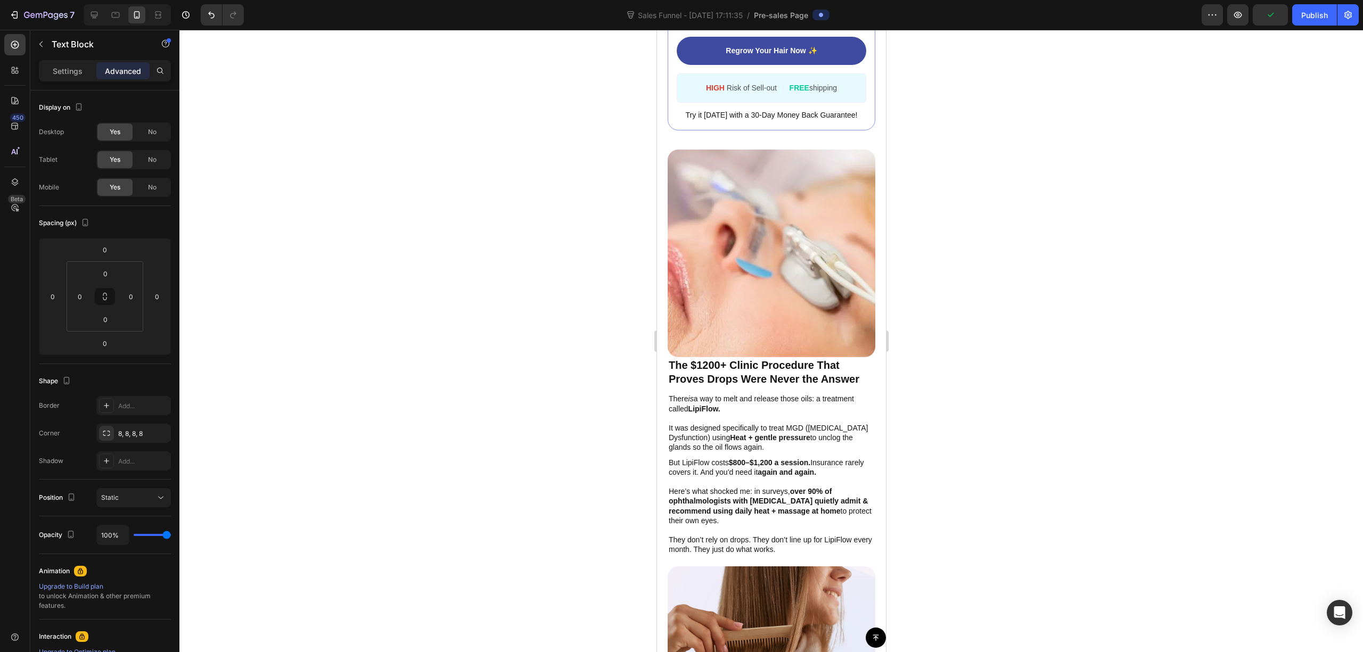
drag, startPoint x: 991, startPoint y: 349, endPoint x: 60, endPoint y: 346, distance: 930.5
click at [991, 349] on div at bounding box center [771, 341] width 1184 height 623
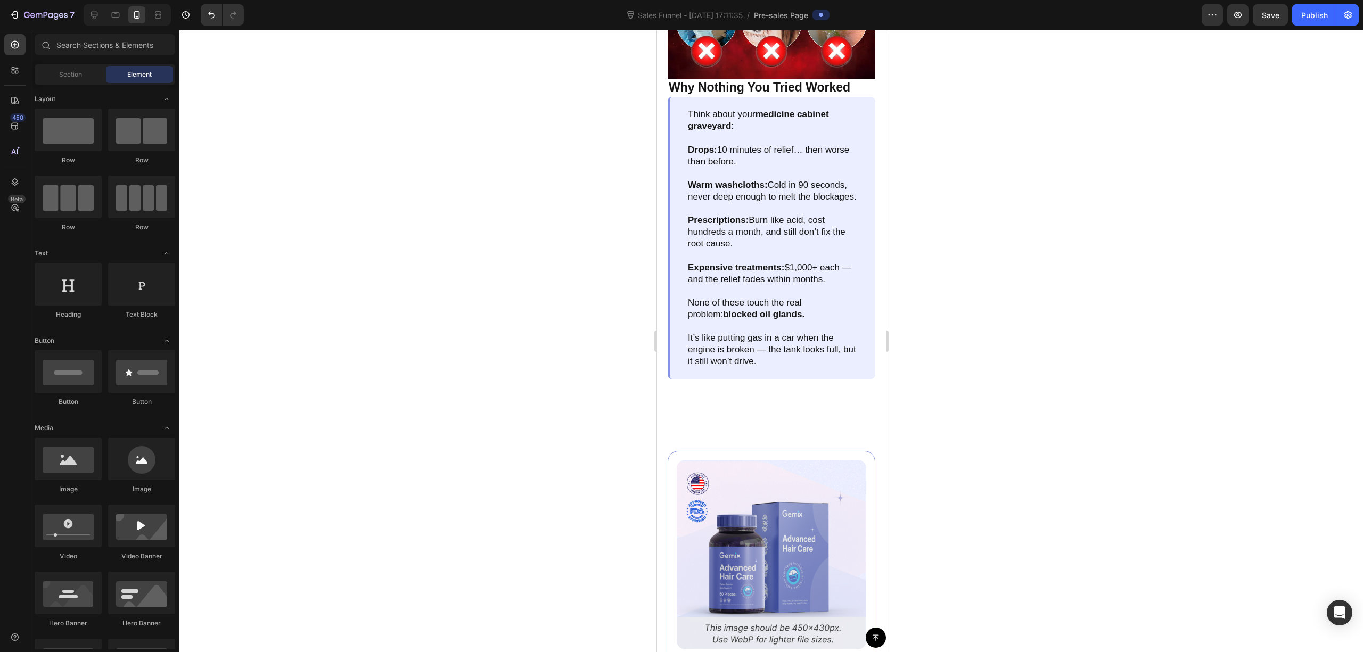
scroll to position [1207, 0]
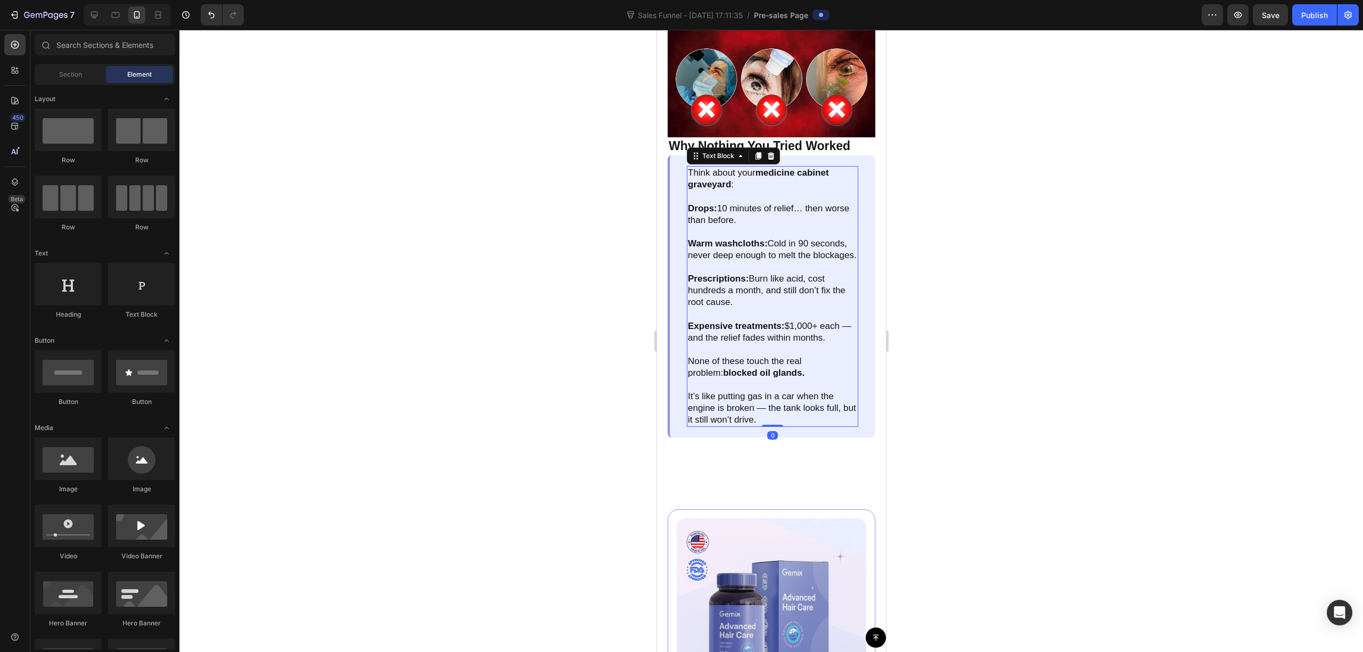
click at [797, 331] on p "Expensive treatments: $1,000+ each — and the relief fades within months." at bounding box center [772, 332] width 169 height 23
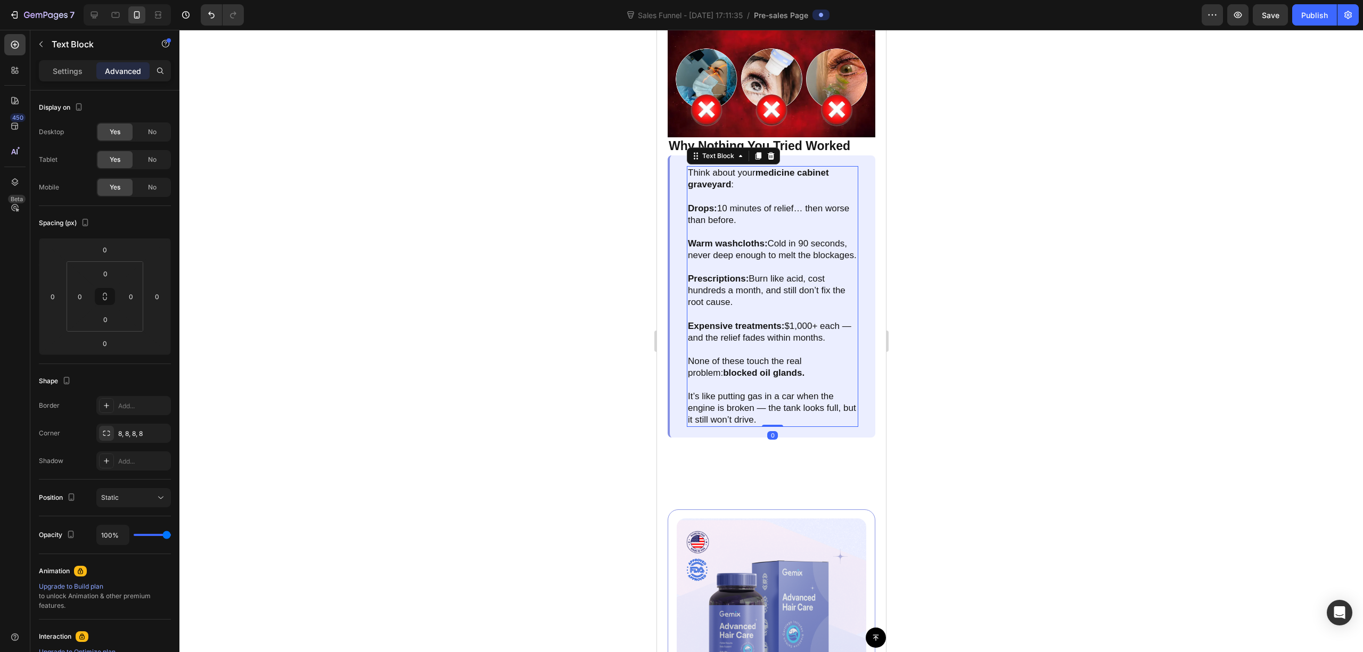
click at [935, 322] on div at bounding box center [771, 341] width 1184 height 623
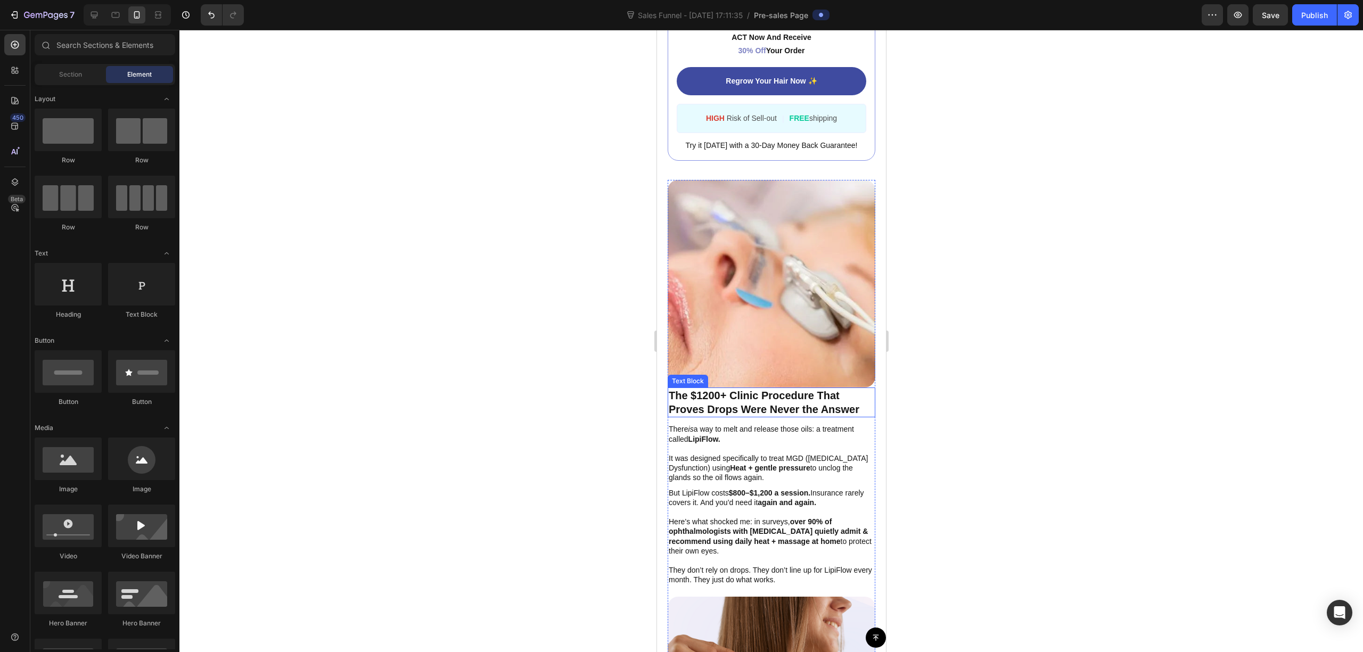
scroll to position [2201, 0]
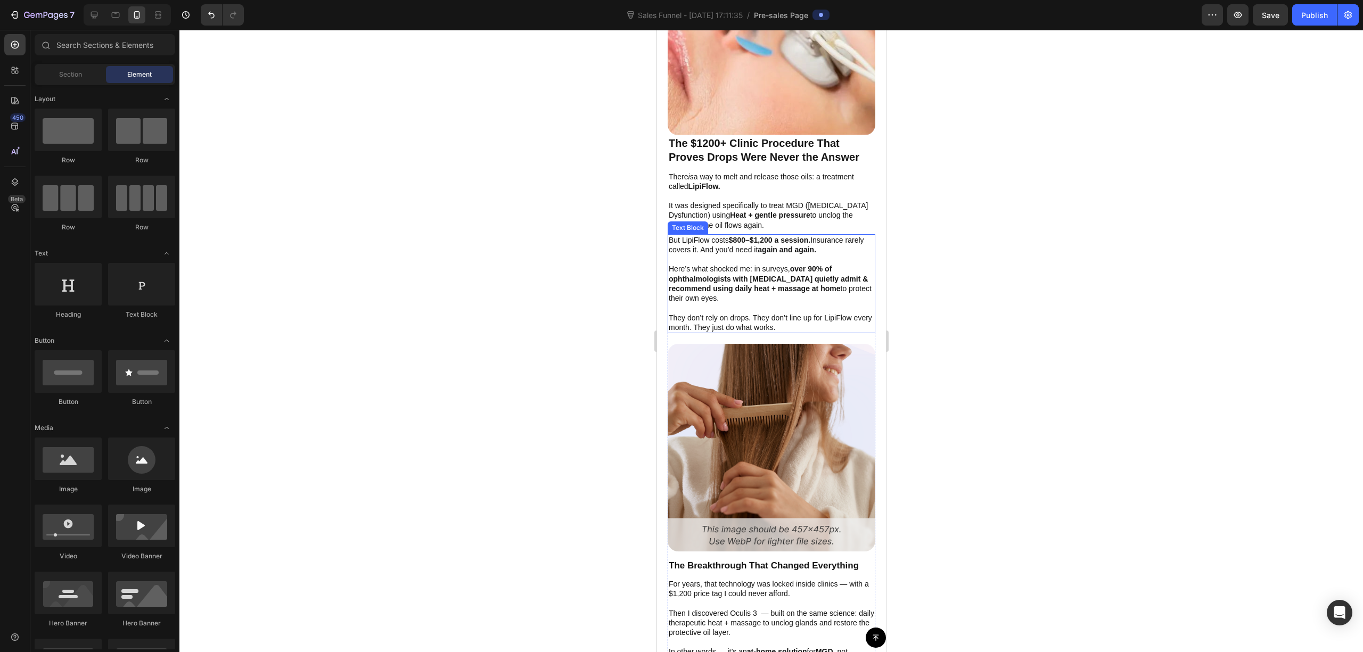
click at [826, 303] on p at bounding box center [771, 308] width 206 height 10
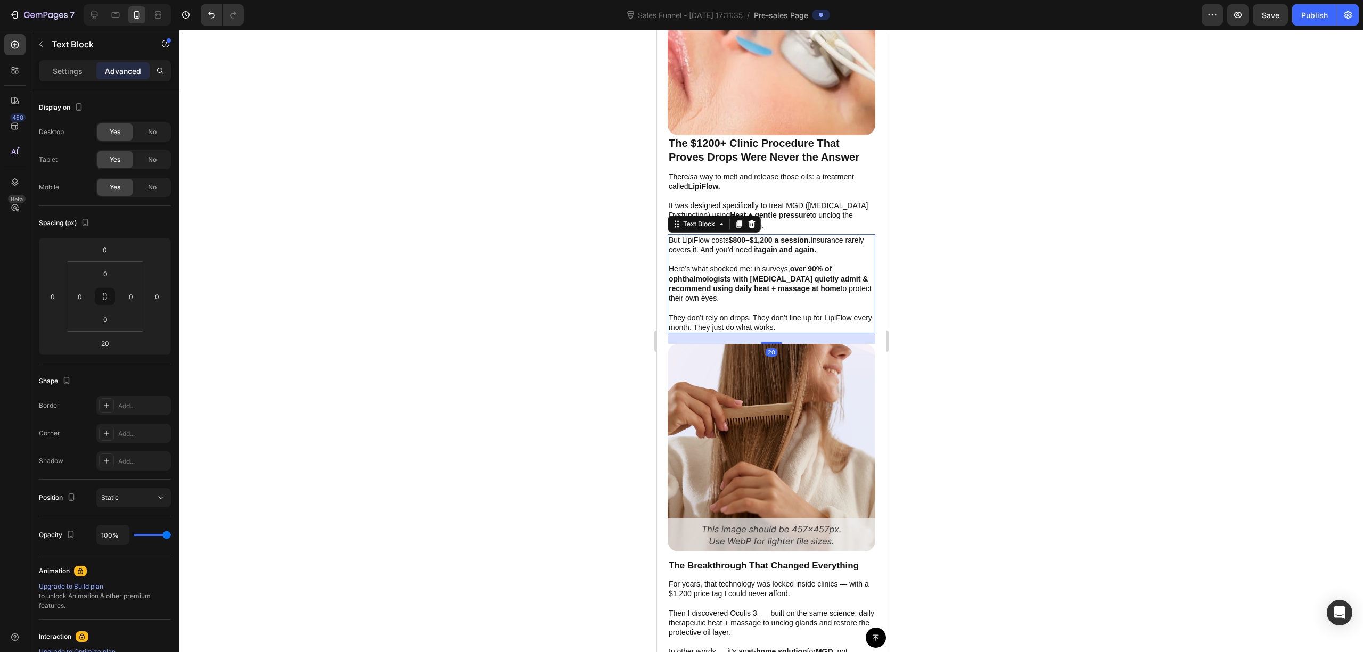
click at [999, 267] on div at bounding box center [771, 341] width 1184 height 623
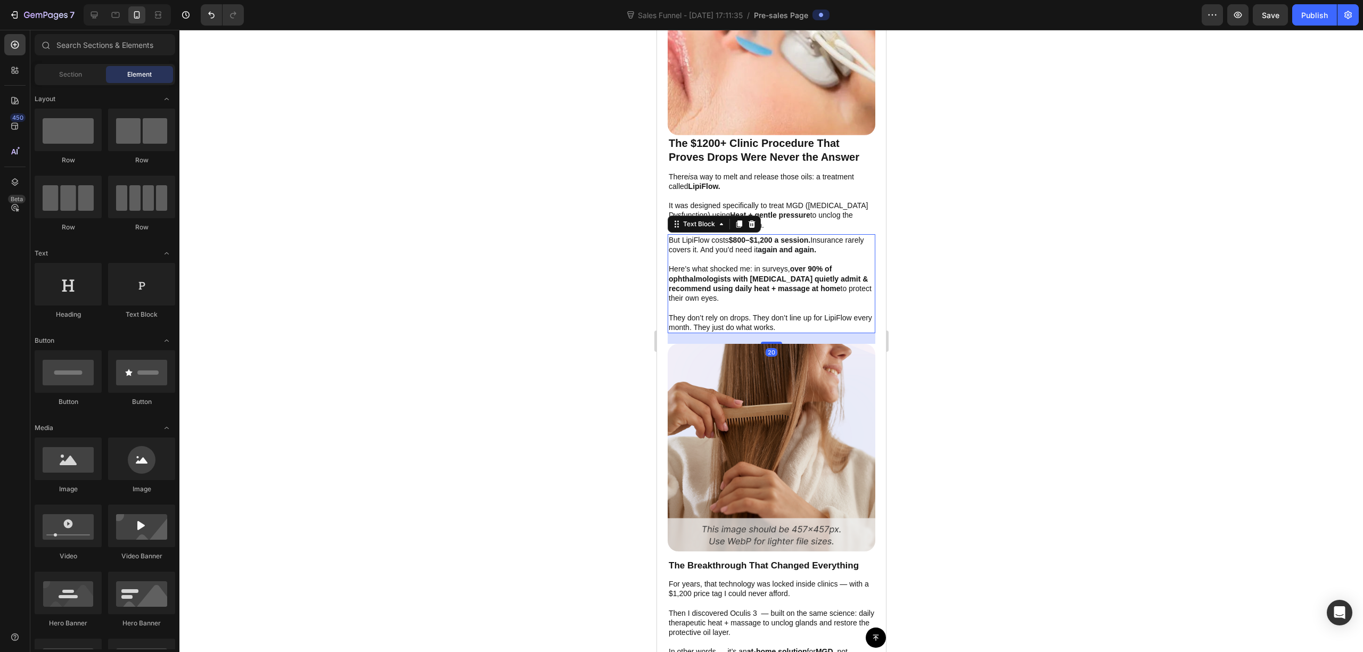
click at [834, 278] on strong "over 90% of ophthalmologists with [MEDICAL_DATA] quietly admit & recommend usin…" at bounding box center [767, 279] width 199 height 28
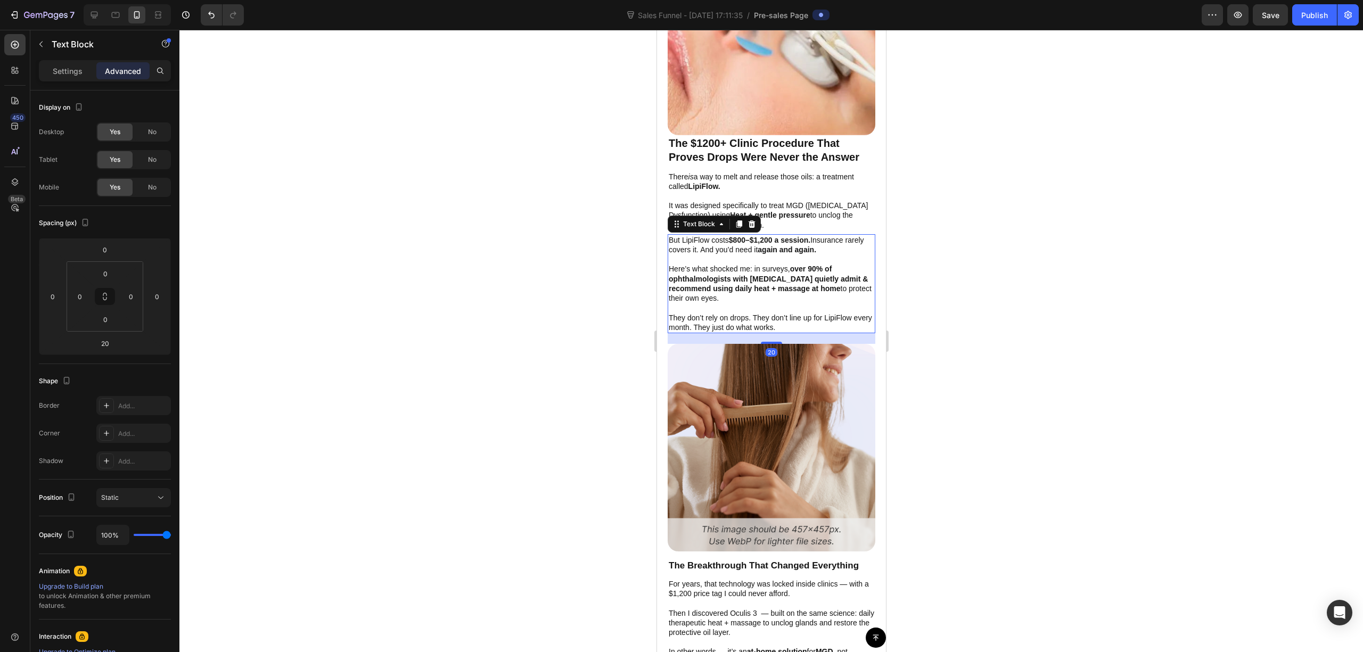
click at [835, 279] on strong "over 90% of ophthalmologists with [MEDICAL_DATA] quietly admit & recommend usin…" at bounding box center [767, 279] width 199 height 28
click at [824, 313] on p "They don’t rely on drops. They don’t line up for LipiFlow every month. They jus…" at bounding box center [771, 322] width 206 height 19
click at [806, 314] on p "They don’t rely on drops. They don’t line up for LipiFlow every month. They jus…" at bounding box center [771, 322] width 206 height 19
click at [812, 313] on p "They don’t rely on drops. They don’t line up for LipiFlow every month. They jus…" at bounding box center [771, 322] width 206 height 19
click at [739, 284] on p "Here’s what shocked me: in surveys, over 90% of ophthalmologists with dry eye q…" at bounding box center [771, 279] width 206 height 48
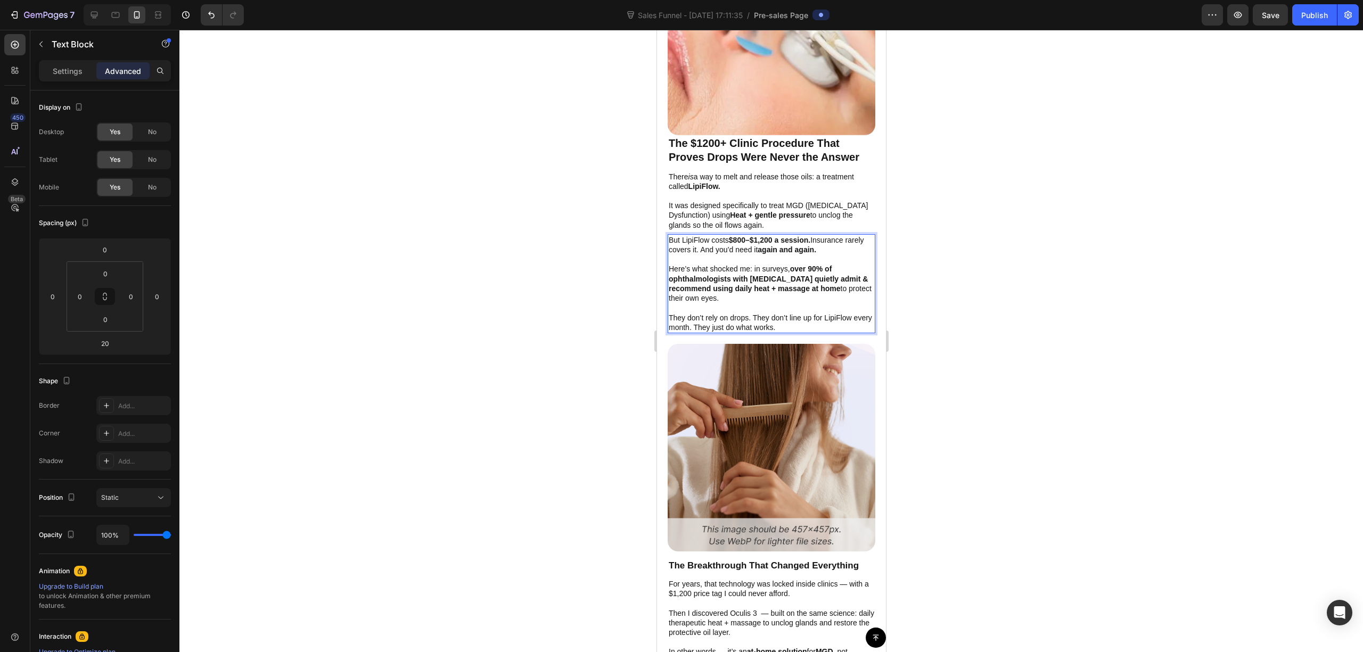
click at [1039, 236] on div at bounding box center [771, 341] width 1184 height 623
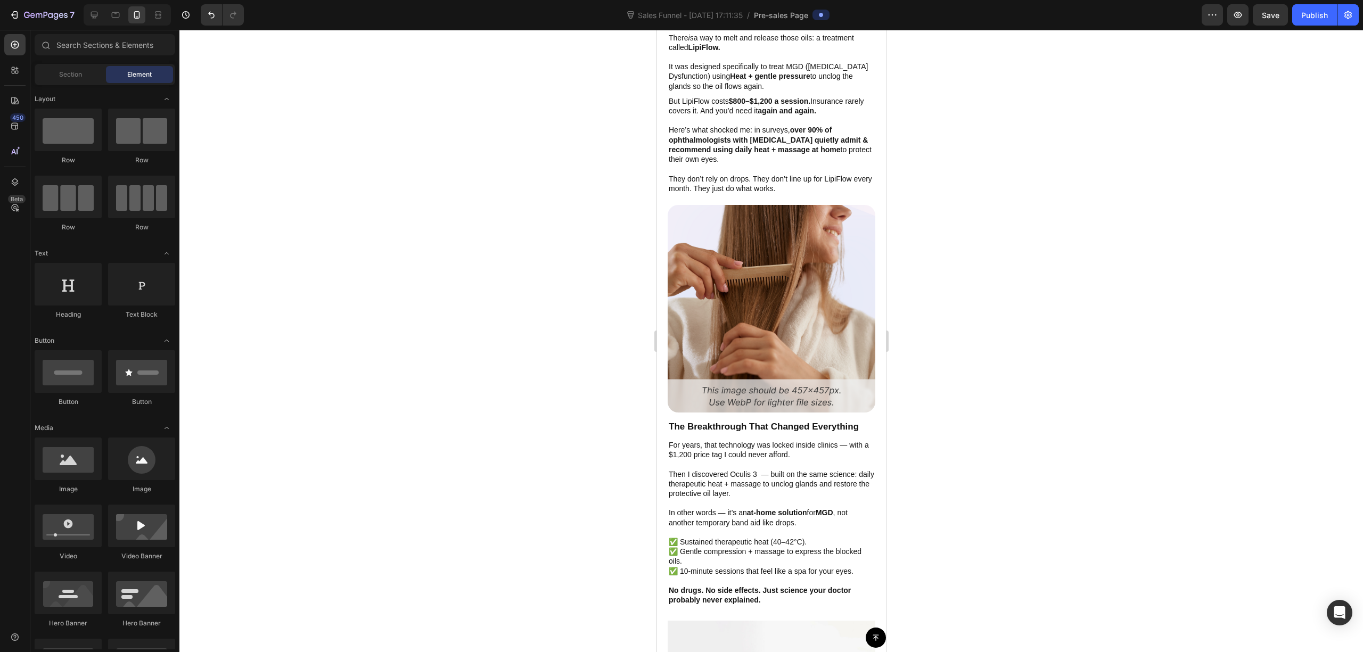
scroll to position [2343, 0]
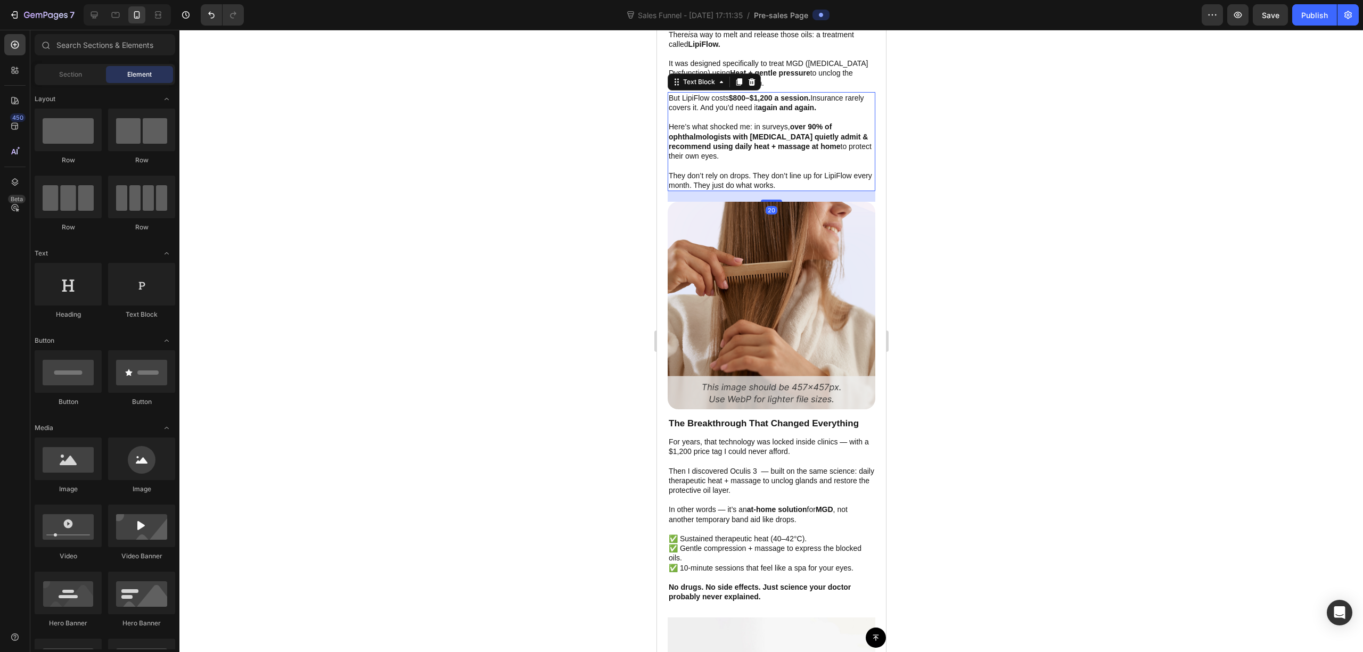
click at [771, 171] on p "They don’t rely on drops. They don’t line up for LipiFlow every month. They jus…" at bounding box center [771, 180] width 206 height 19
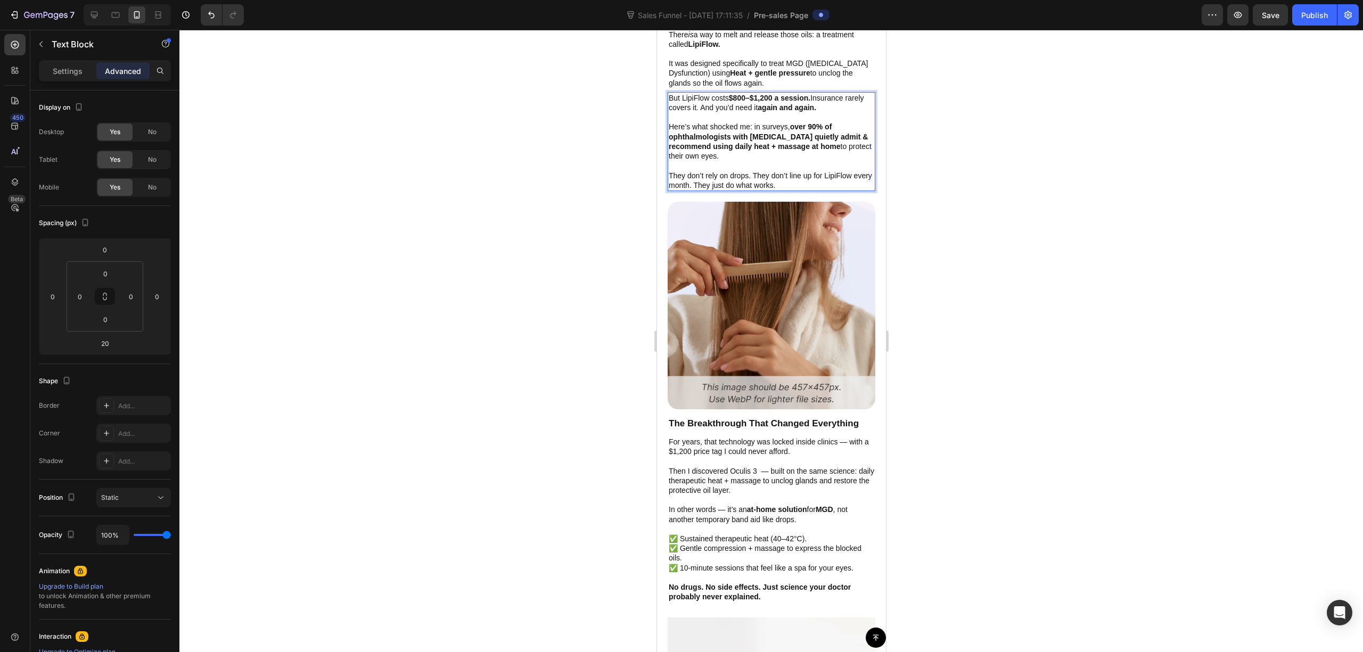
click at [790, 173] on p "They don’t rely on drops. They don’t line up for LipiFlow every month. They jus…" at bounding box center [771, 180] width 206 height 19
click at [795, 176] on p "They don’t rely on drops. They don’t line up for LipiFlow every month. They jus…" at bounding box center [771, 180] width 206 height 19
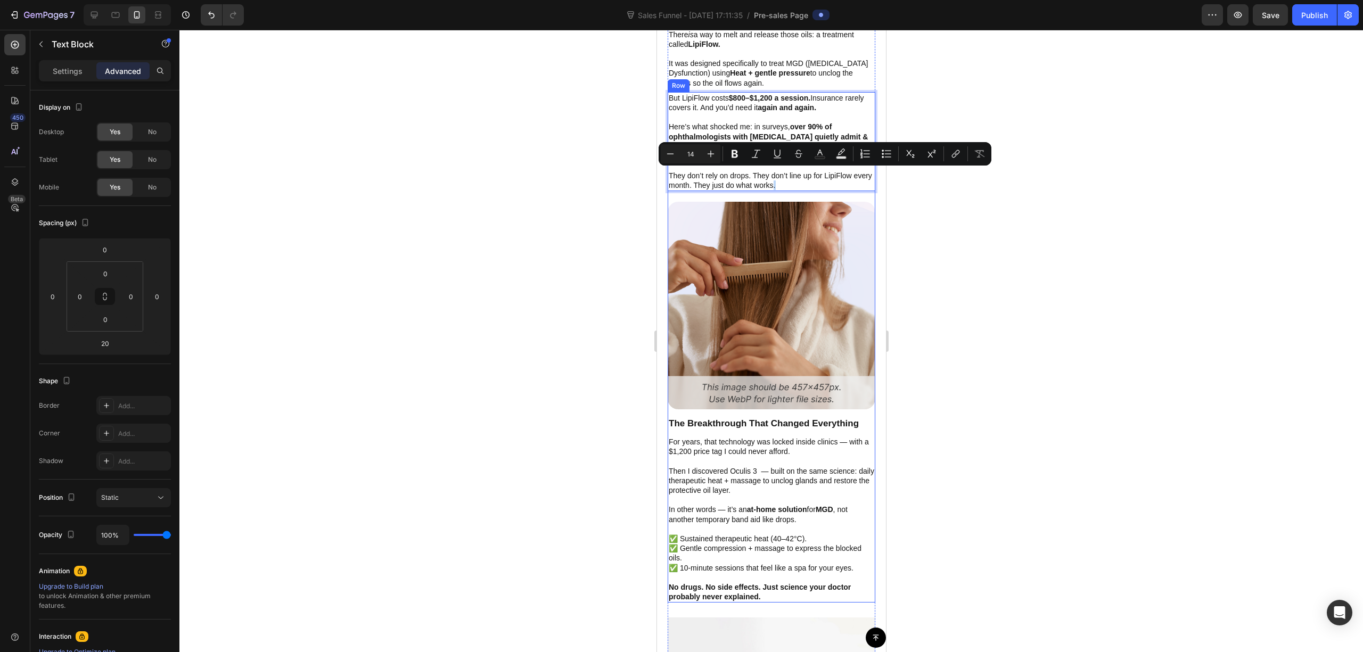
click at [813, 181] on div "But LipiFlow costs $800–$1,200 a session. Insurance rarely covers it. And you’d…" at bounding box center [771, 141] width 208 height 99
click at [809, 175] on p "They don’t rely on drops. They don’t line up for LipiFlow every month. They jus…" at bounding box center [771, 180] width 206 height 19
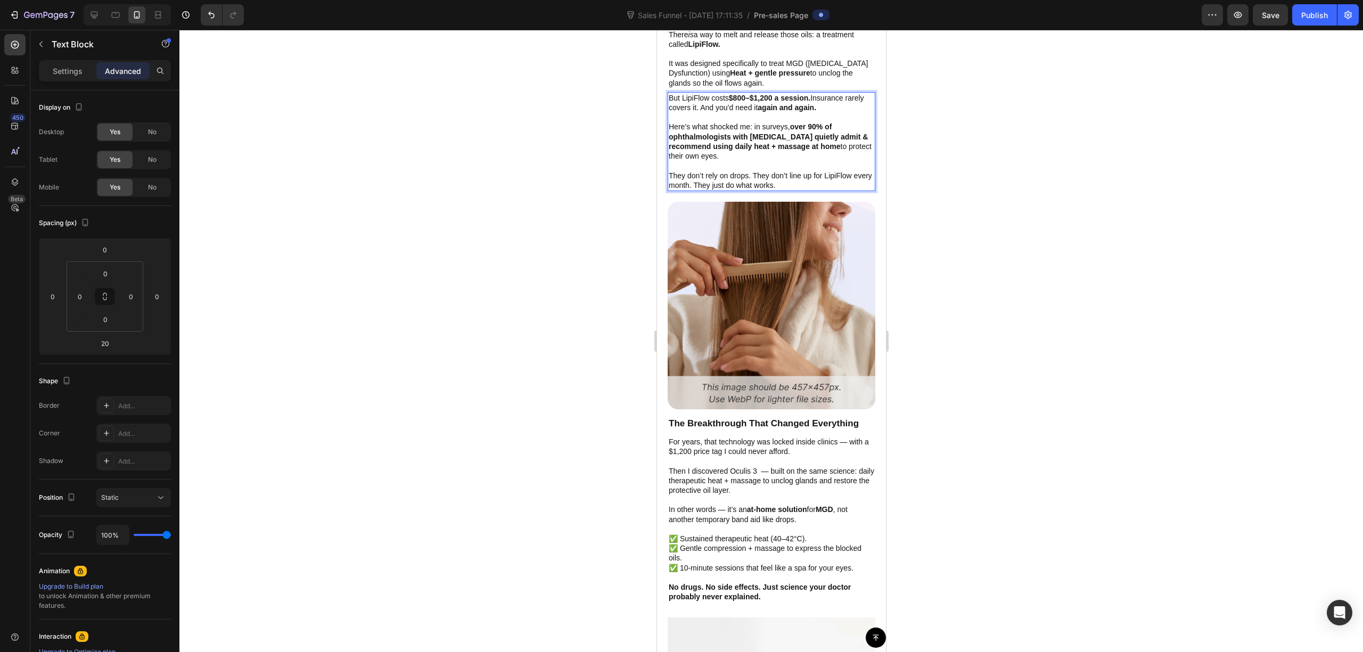
click at [810, 175] on p "They don’t rely on drops. They don’t line up for LipiFlow every month. They jus…" at bounding box center [771, 180] width 206 height 19
click at [1008, 173] on div at bounding box center [771, 341] width 1184 height 623
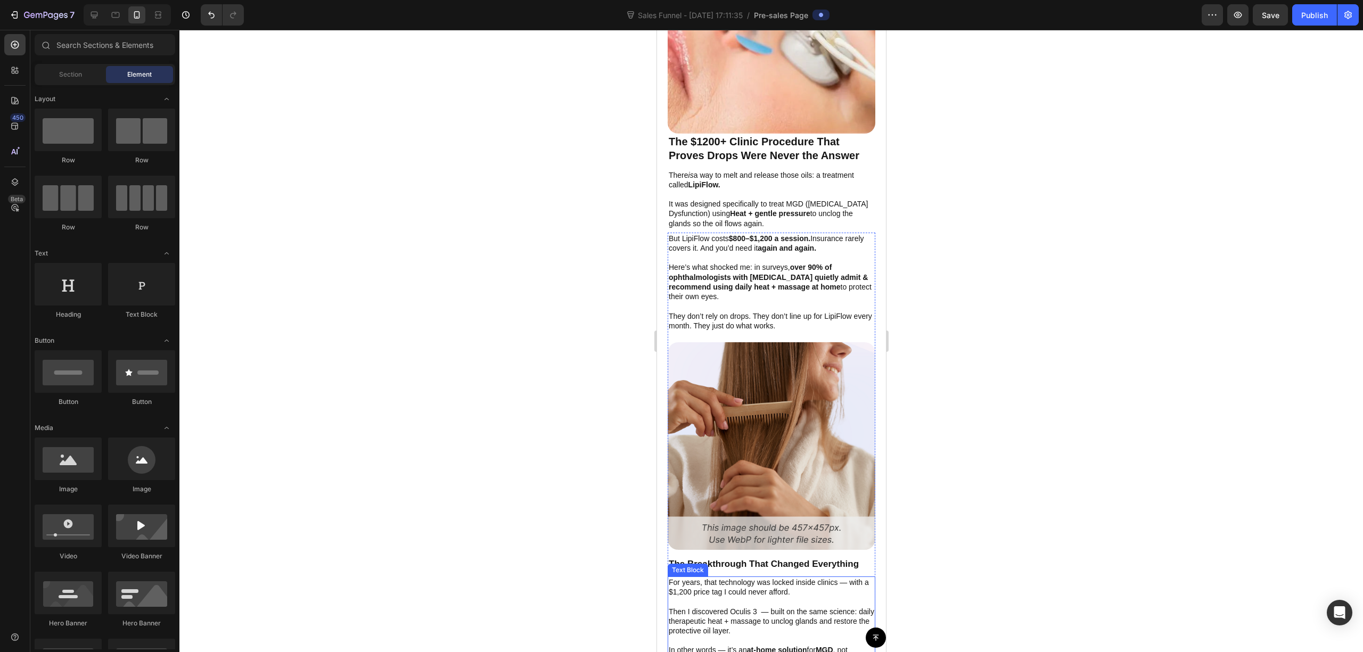
scroll to position [2201, 0]
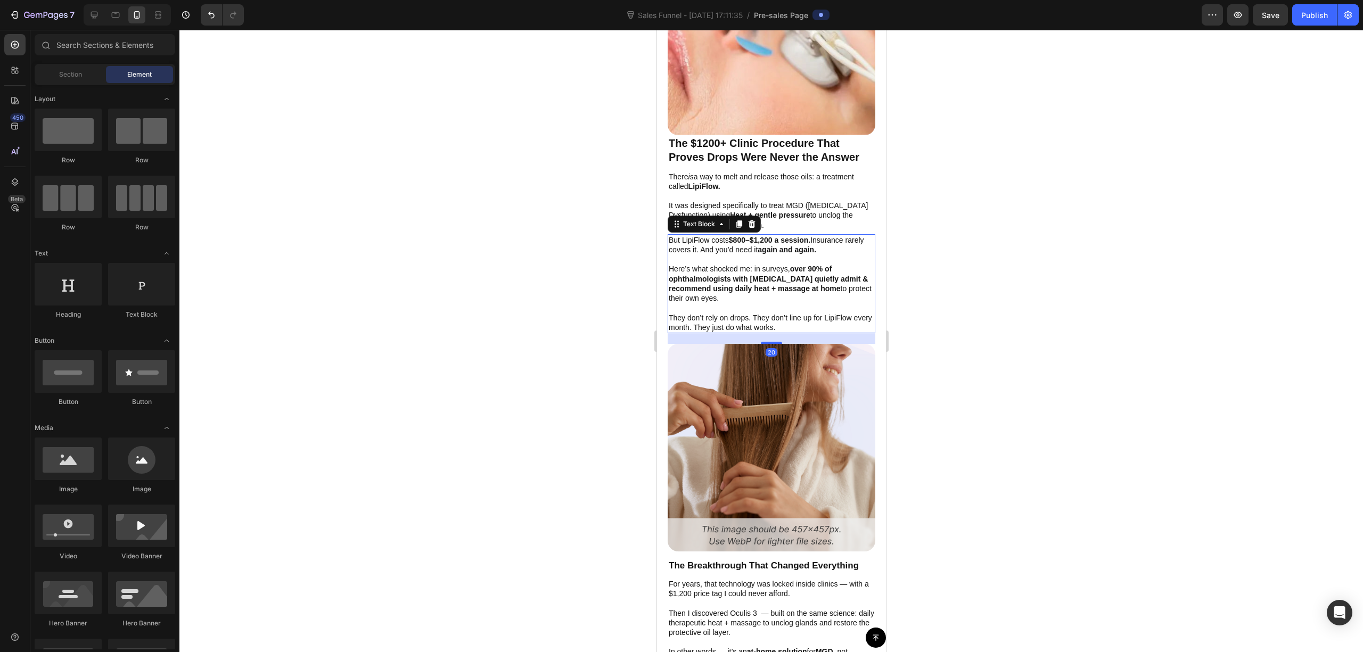
click at [801, 316] on p "They don’t rely on drops. They don’t line up for LipiFlow every month. They jus…" at bounding box center [771, 322] width 206 height 19
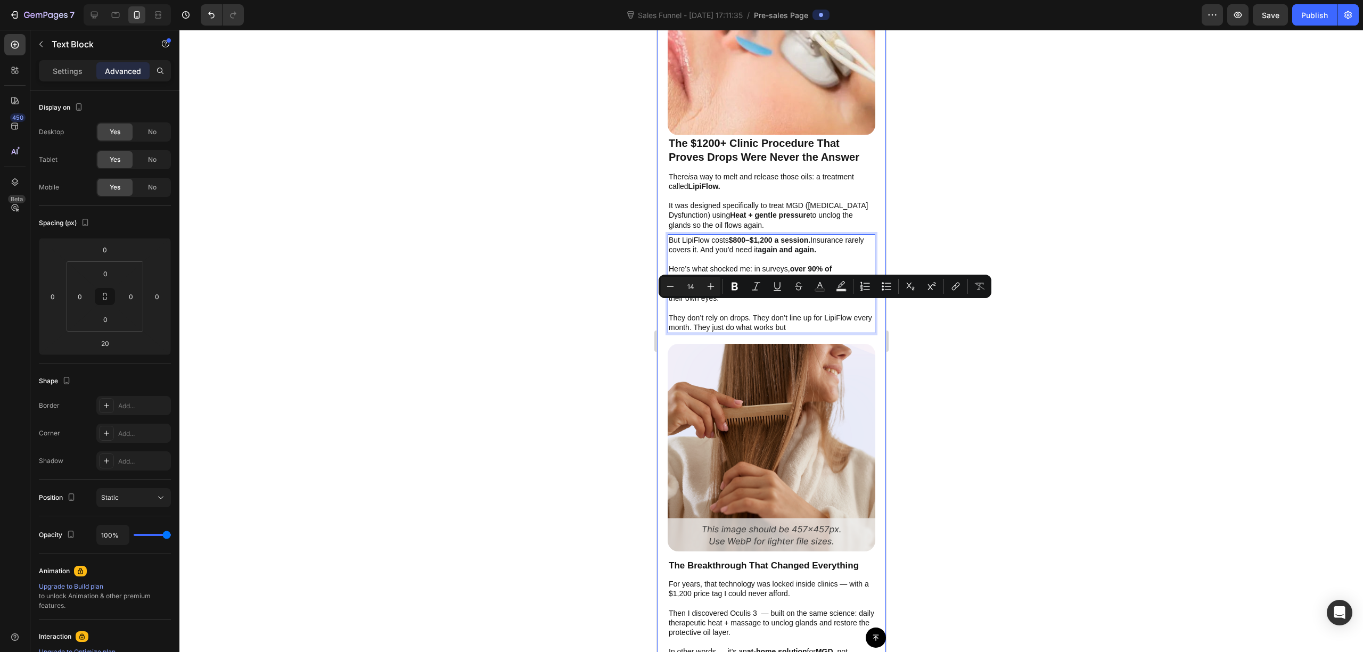
drag, startPoint x: 818, startPoint y: 314, endPoint x: 666, endPoint y: 306, distance: 152.6
copy p "They don’t rely on drops. They don’t line up for LipiFlow every month. They jus…"
drag, startPoint x: 734, startPoint y: 303, endPoint x: 760, endPoint y: 316, distance: 29.1
click at [734, 313] on p "They don’t rely on drops. They don’t line up for LipiFlow every month. They jus…" at bounding box center [771, 322] width 206 height 19
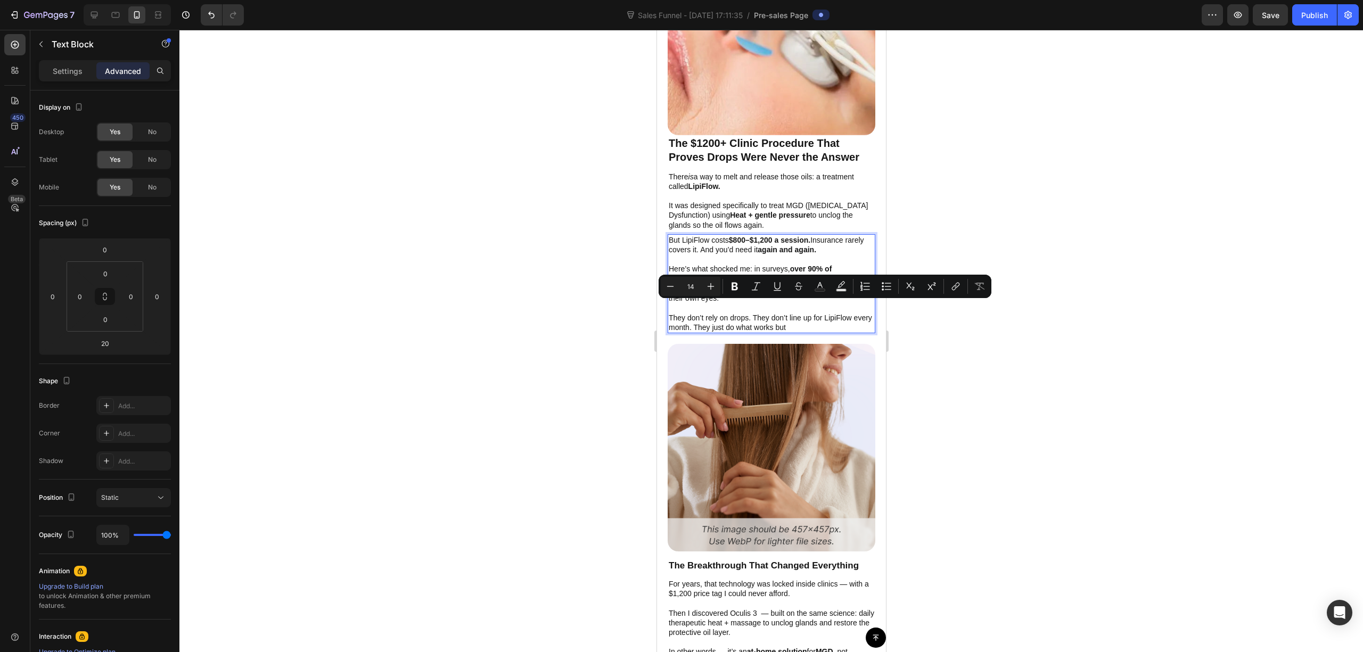
drag, startPoint x: 809, startPoint y: 313, endPoint x: 821, endPoint y: 315, distance: 12.4
click at [811, 313] on p "They don’t rely on drops. They don’t line up for LipiFlow every month. They jus…" at bounding box center [771, 322] width 206 height 19
drag, startPoint x: 822, startPoint y: 318, endPoint x: 811, endPoint y: 299, distance: 21.7
click at [821, 318] on p "They don’t rely on drops. They don’t line up for LipiFlow every month. They jus…" at bounding box center [771, 322] width 206 height 19
click at [945, 143] on div at bounding box center [771, 341] width 1184 height 623
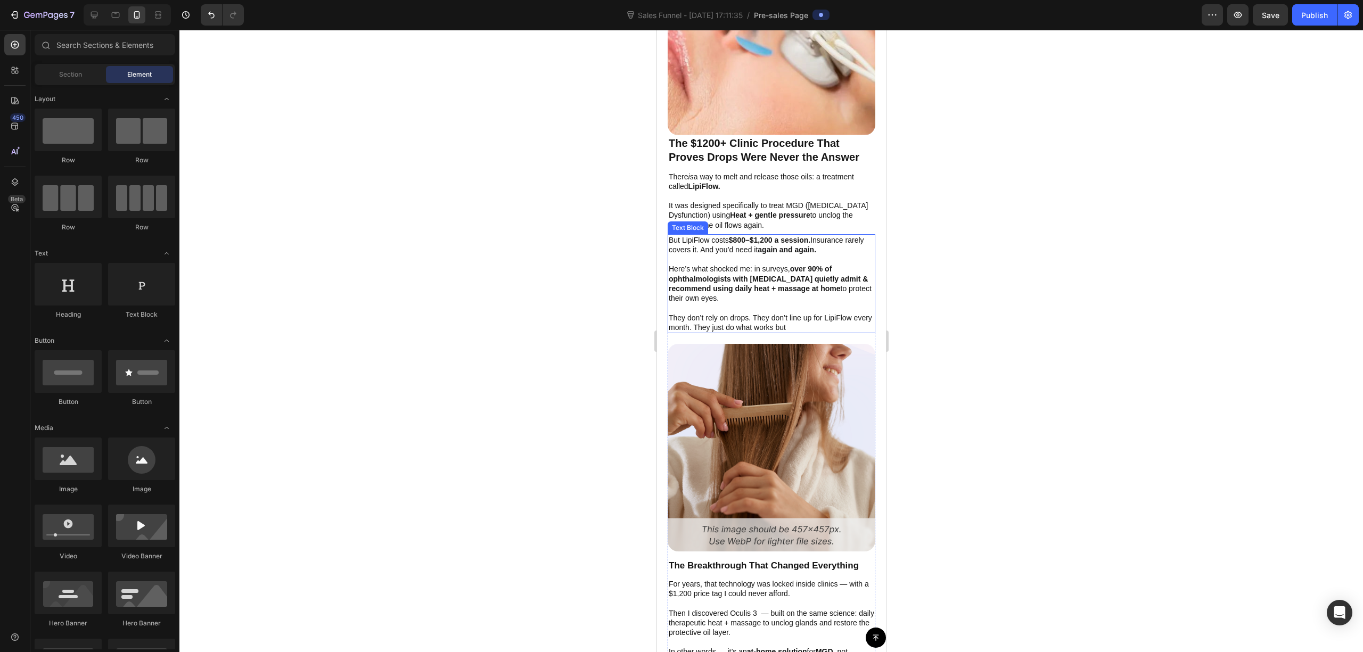
click at [833, 313] on p "They don’t rely on drops. They don’t line up for LipiFlow every month. They jus…" at bounding box center [771, 322] width 206 height 19
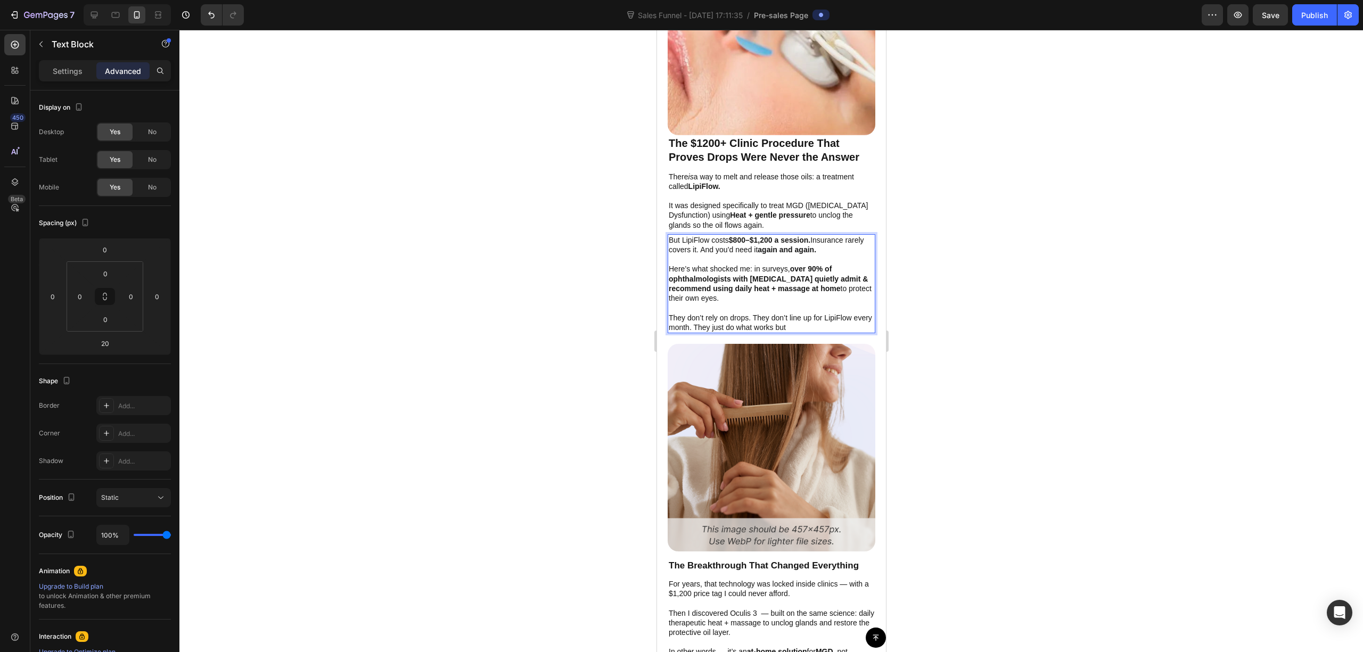
drag, startPoint x: 815, startPoint y: 316, endPoint x: 649, endPoint y: 300, distance: 166.9
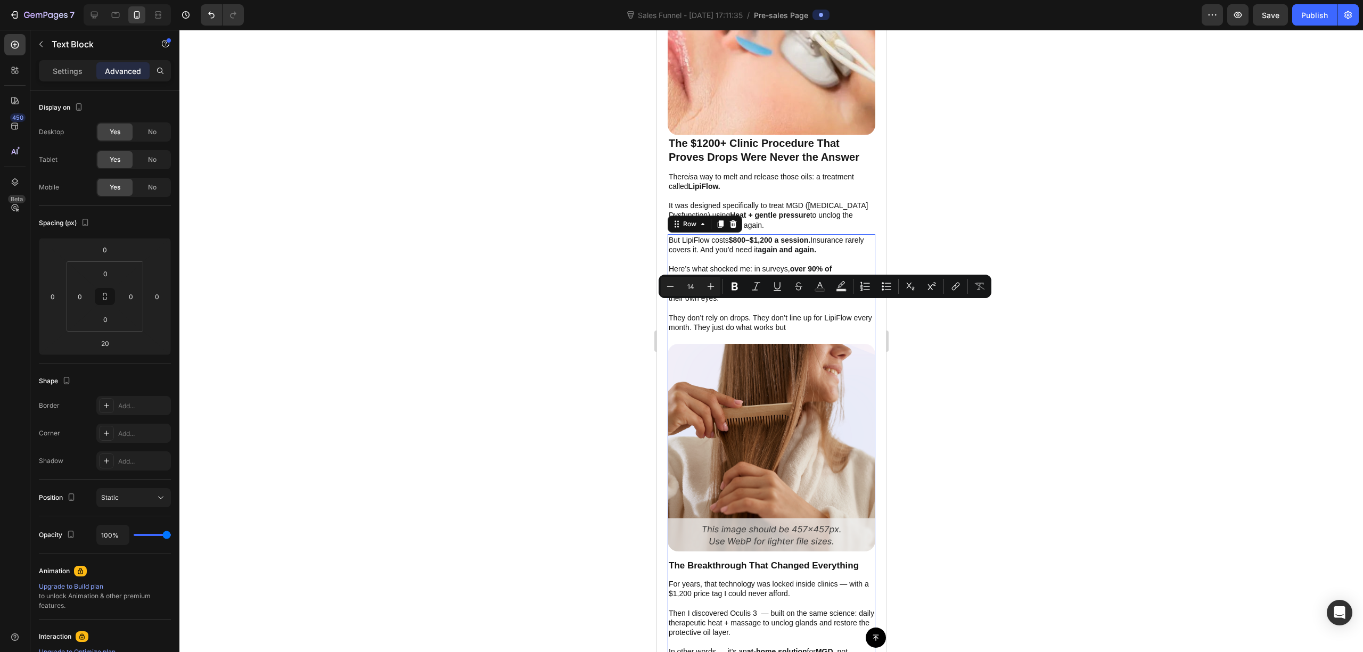
drag, startPoint x: 803, startPoint y: 325, endPoint x: 802, endPoint y: 319, distance: 6.5
click at [802, 324] on div "But LipiFlow costs $800–$1,200 a session. Insurance rarely covers it. And you’d…" at bounding box center [771, 396] width 208 height 325
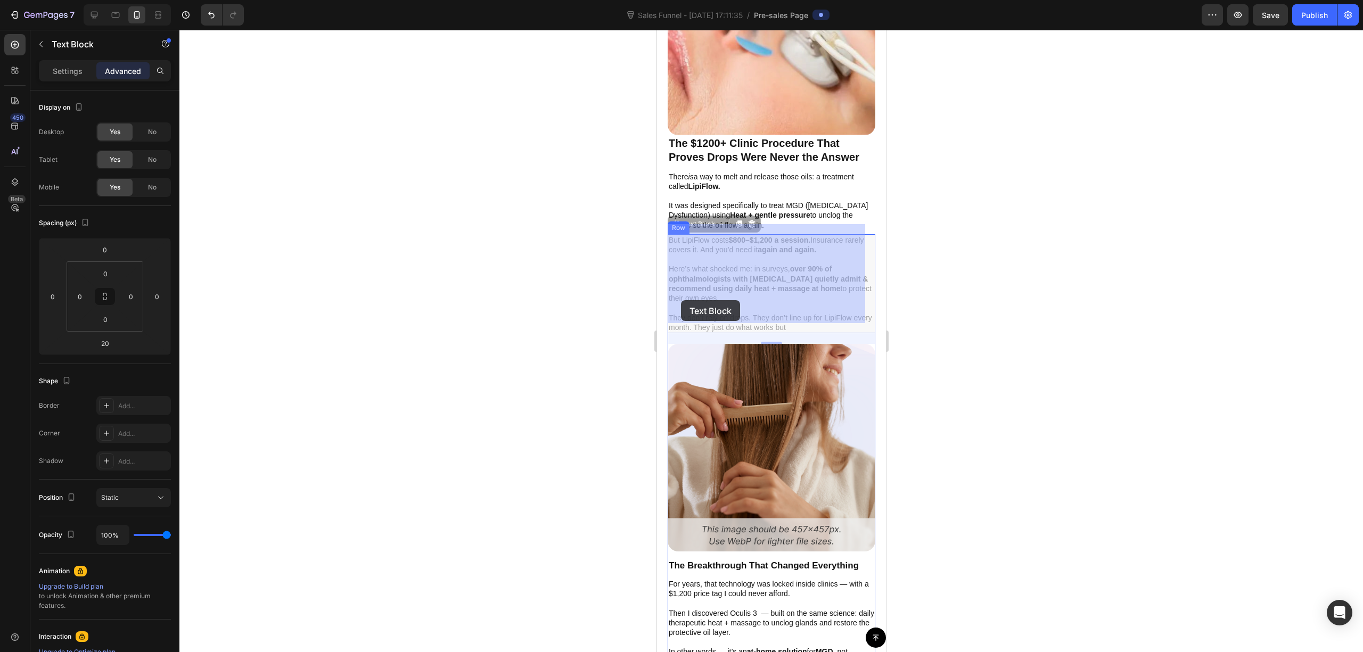
drag, startPoint x: 811, startPoint y: 314, endPoint x: 688, endPoint y: 300, distance: 123.8
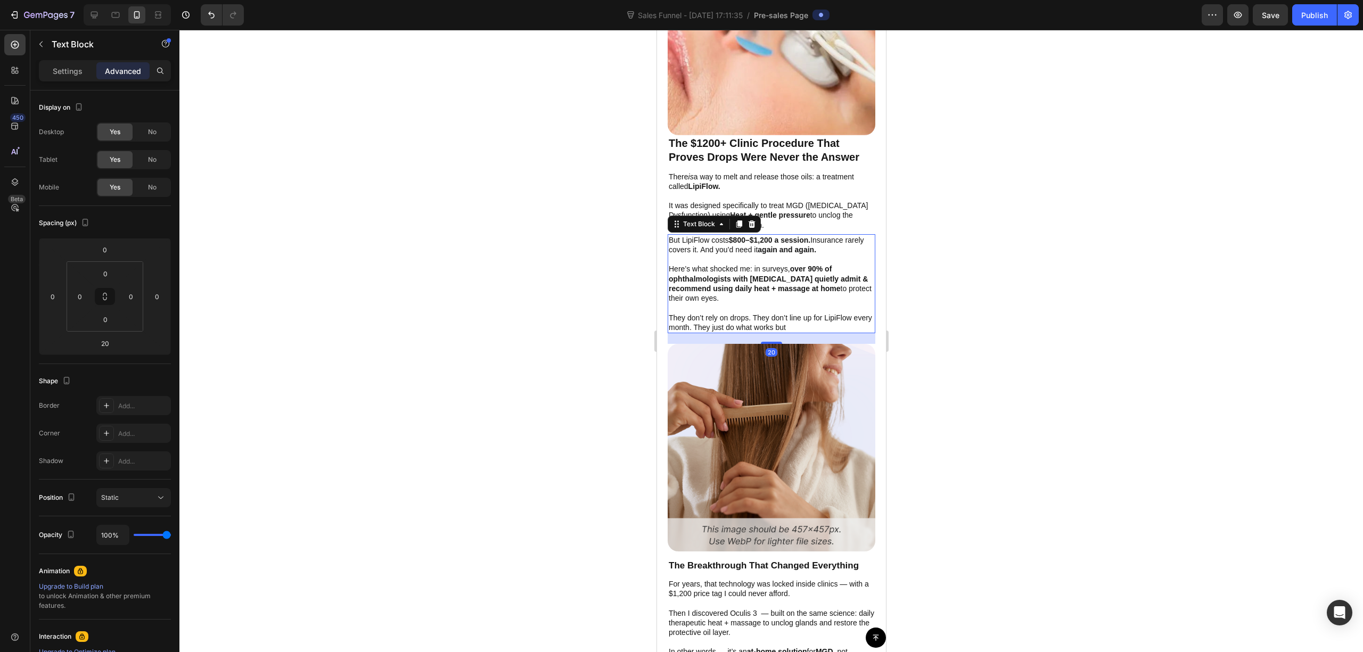
drag, startPoint x: 766, startPoint y: 293, endPoint x: 814, endPoint y: 305, distance: 48.8
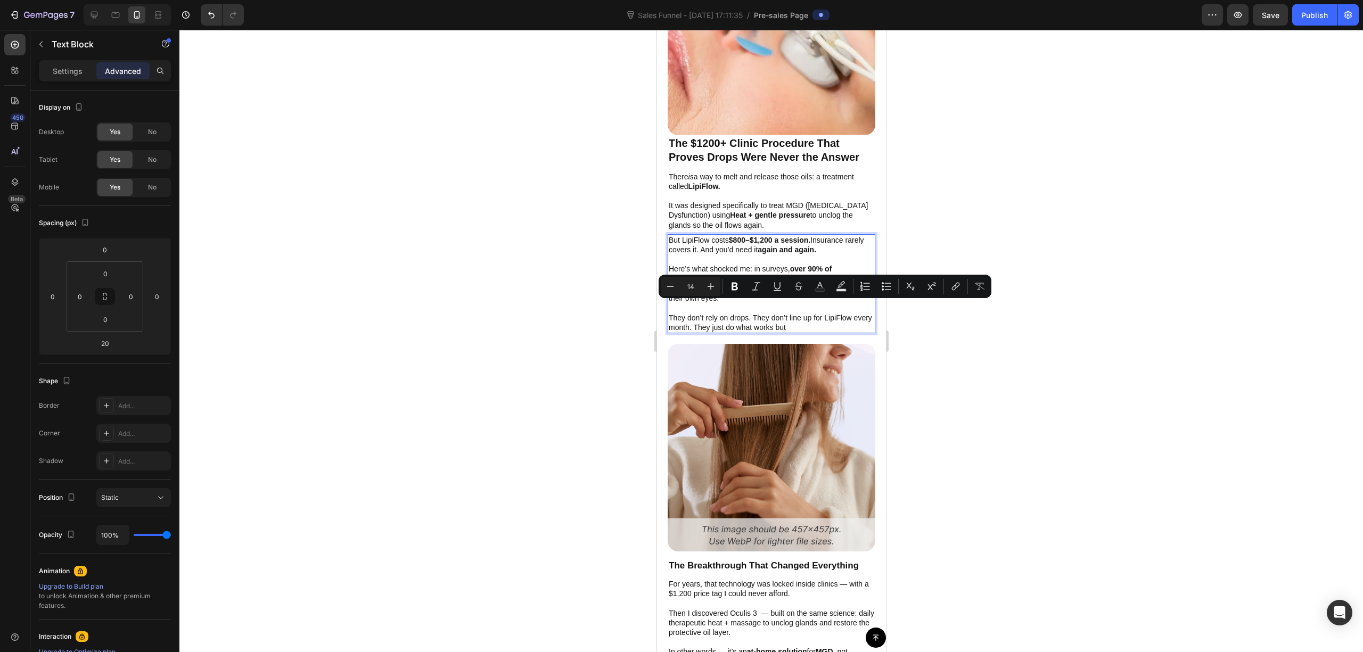
drag, startPoint x: 813, startPoint y: 315, endPoint x: 655, endPoint y: 304, distance: 158.6
click at [657, 304] on html "iPhone 15 Pro Max ( 430 px) iPhone 13 Mini iPhone 13 Pro iPhone 11 Pro Max iPho…" at bounding box center [771, 271] width 229 height 4885
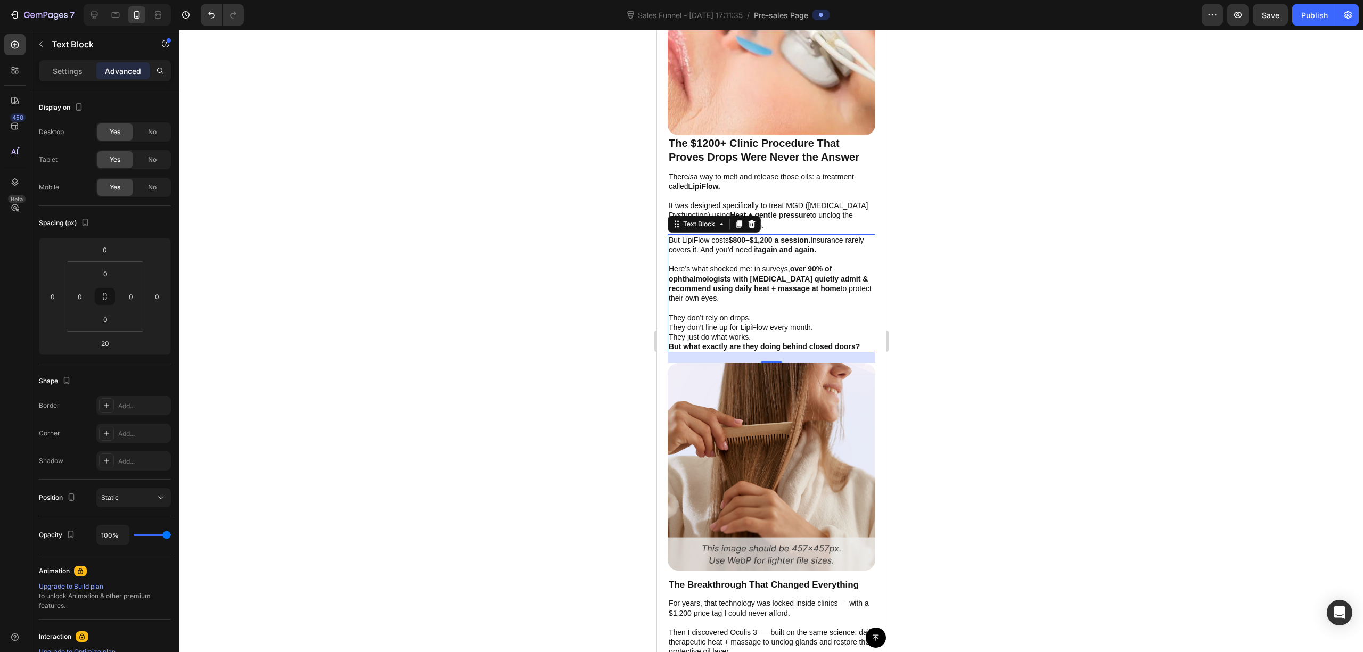
click at [1081, 273] on div at bounding box center [771, 341] width 1184 height 623
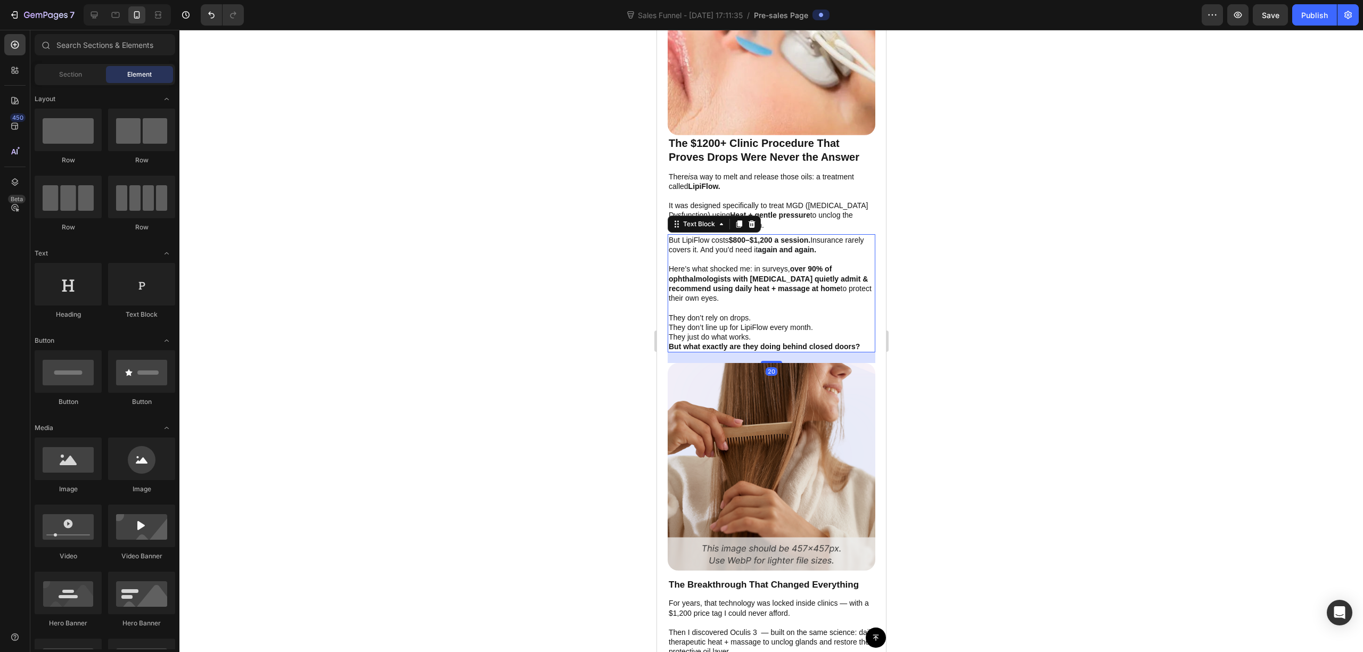
click at [765, 326] on p "They don’t rely on drops. They don’t line up for LipiFlow every month. They jus…" at bounding box center [771, 332] width 206 height 39
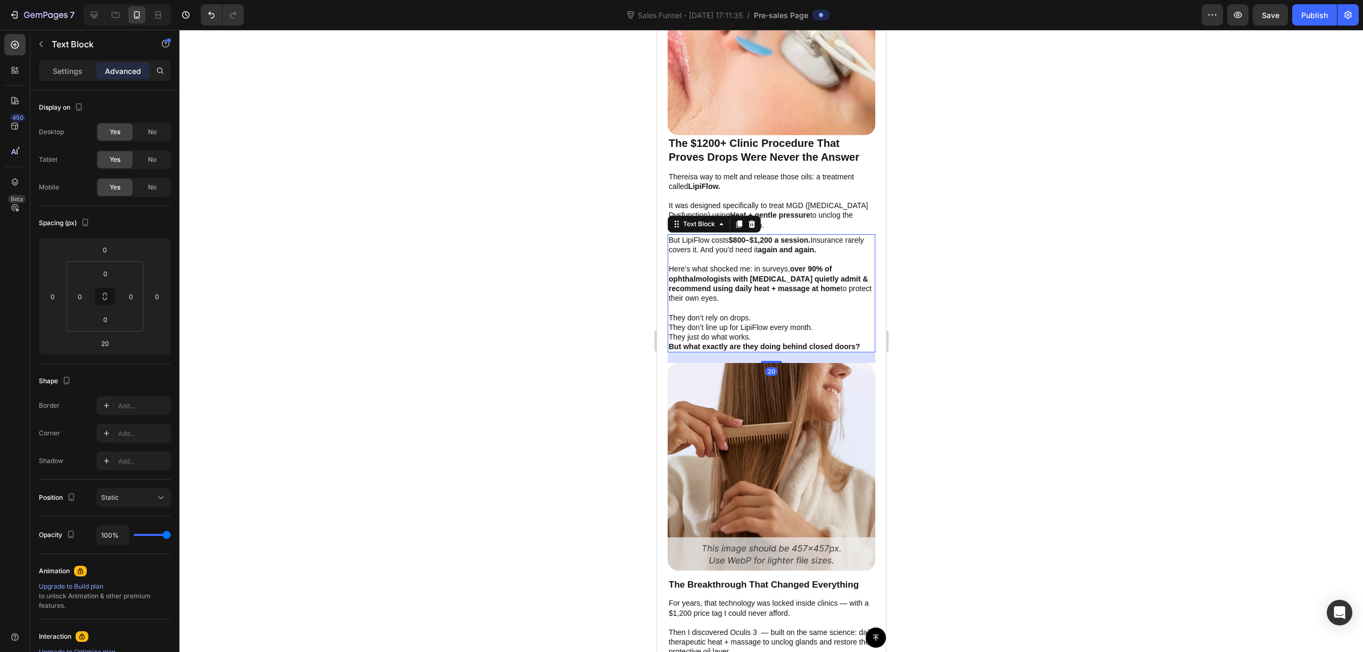
click at [977, 270] on div at bounding box center [771, 341] width 1184 height 623
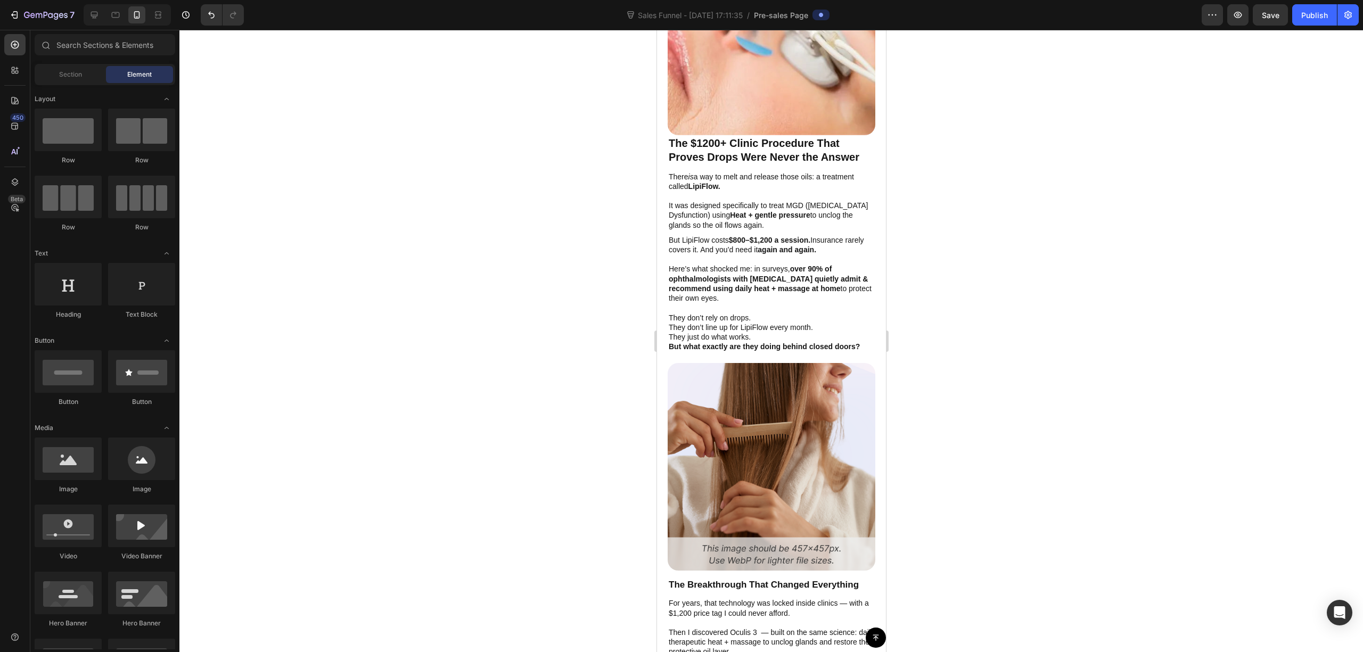
click at [976, 228] on div at bounding box center [771, 341] width 1184 height 623
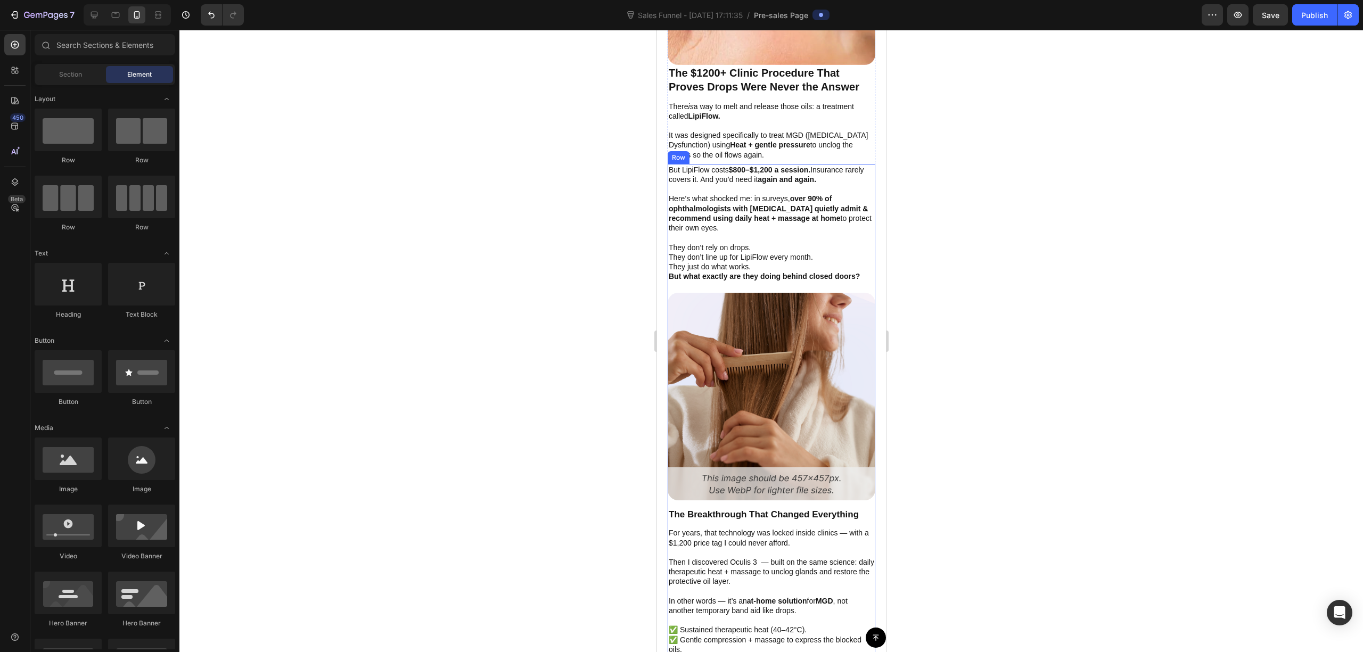
scroll to position [2272, 0]
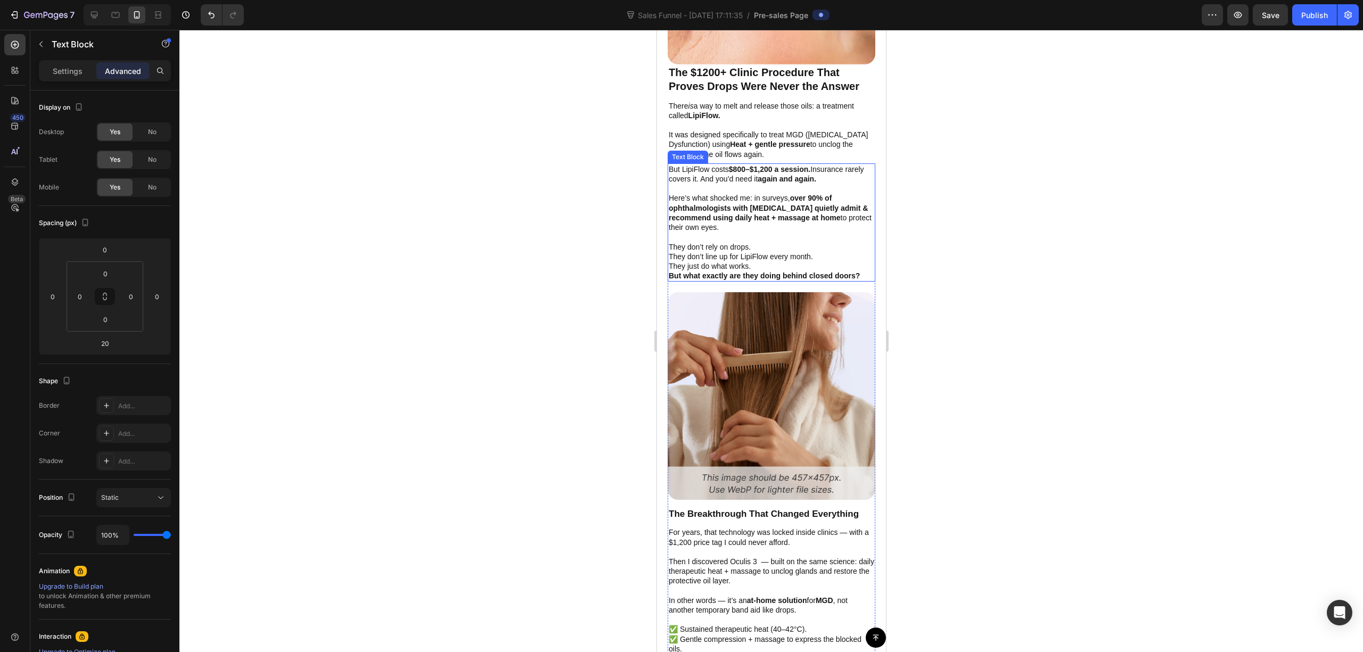
click at [734, 232] on p "Rich Text Editor. Editing area: main" at bounding box center [771, 237] width 206 height 10
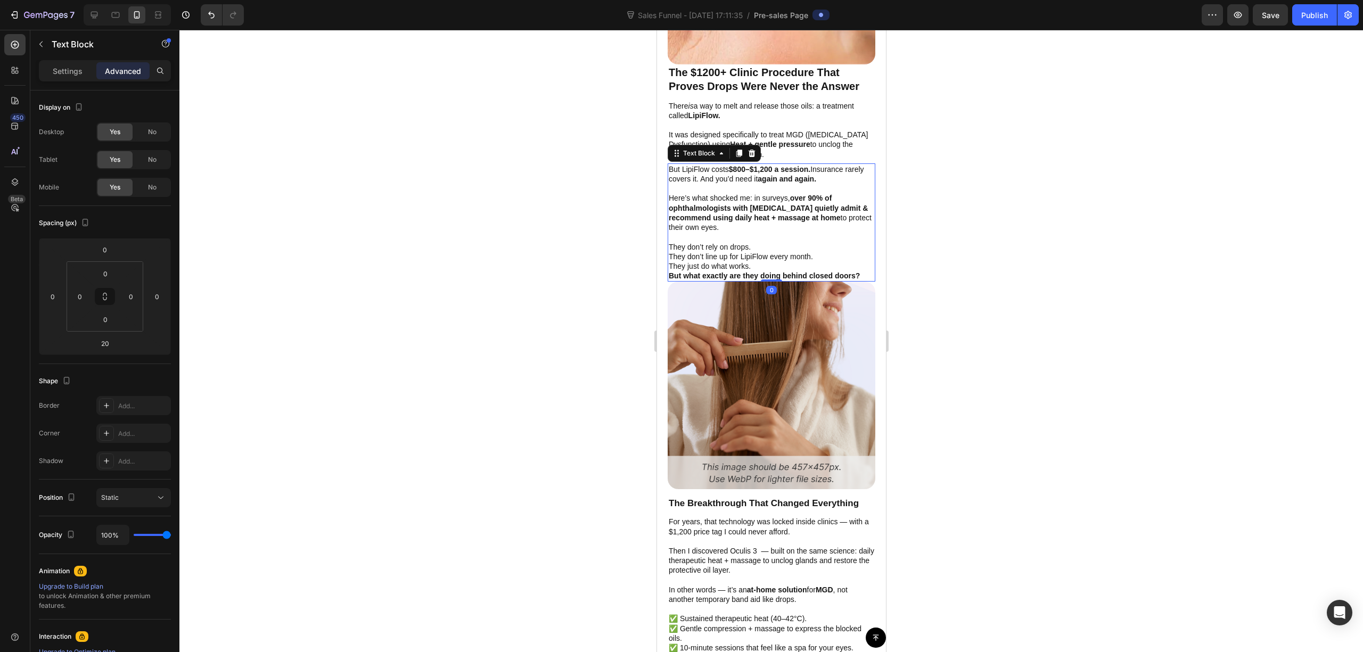
drag, startPoint x: 767, startPoint y: 281, endPoint x: 859, endPoint y: 241, distance: 99.9
click at [775, 252] on div "But LipiFlow costs $800–$1,200 a session. Insurance rarely covers it. And you’d…" at bounding box center [771, 223] width 208 height 118
type input "0"
click at [1119, 219] on div at bounding box center [771, 341] width 1184 height 623
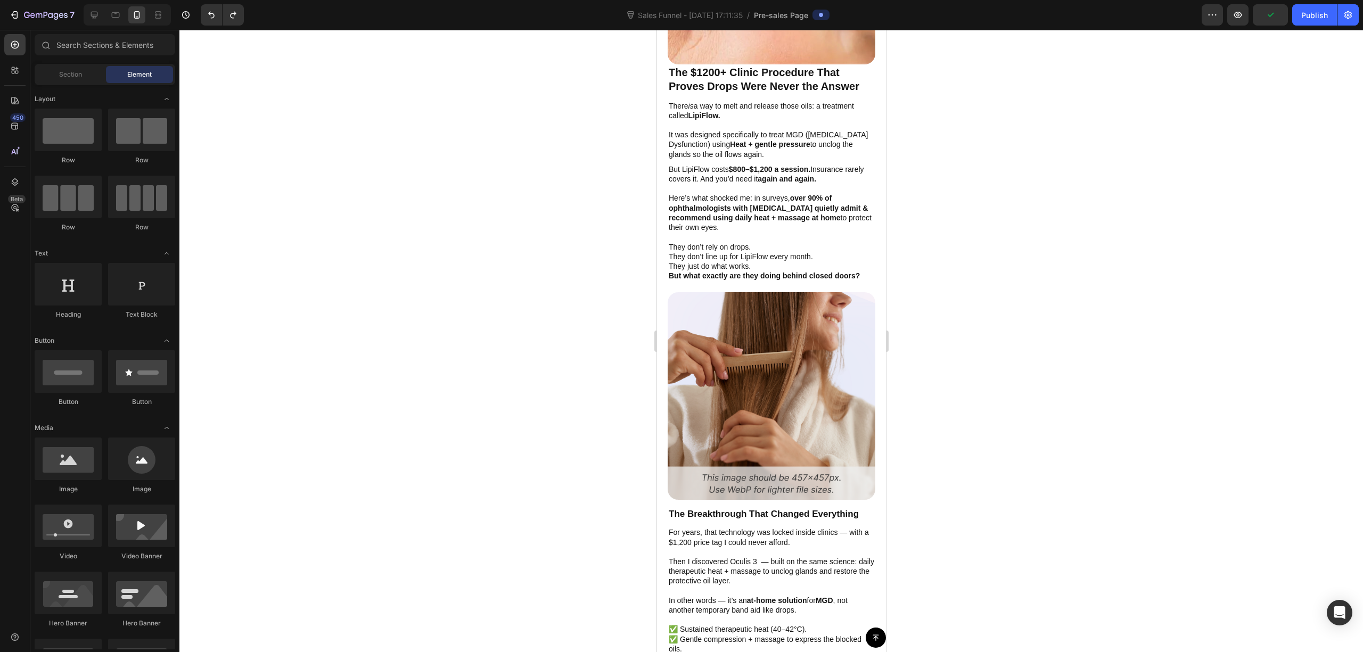
click at [974, 270] on div at bounding box center [771, 341] width 1184 height 623
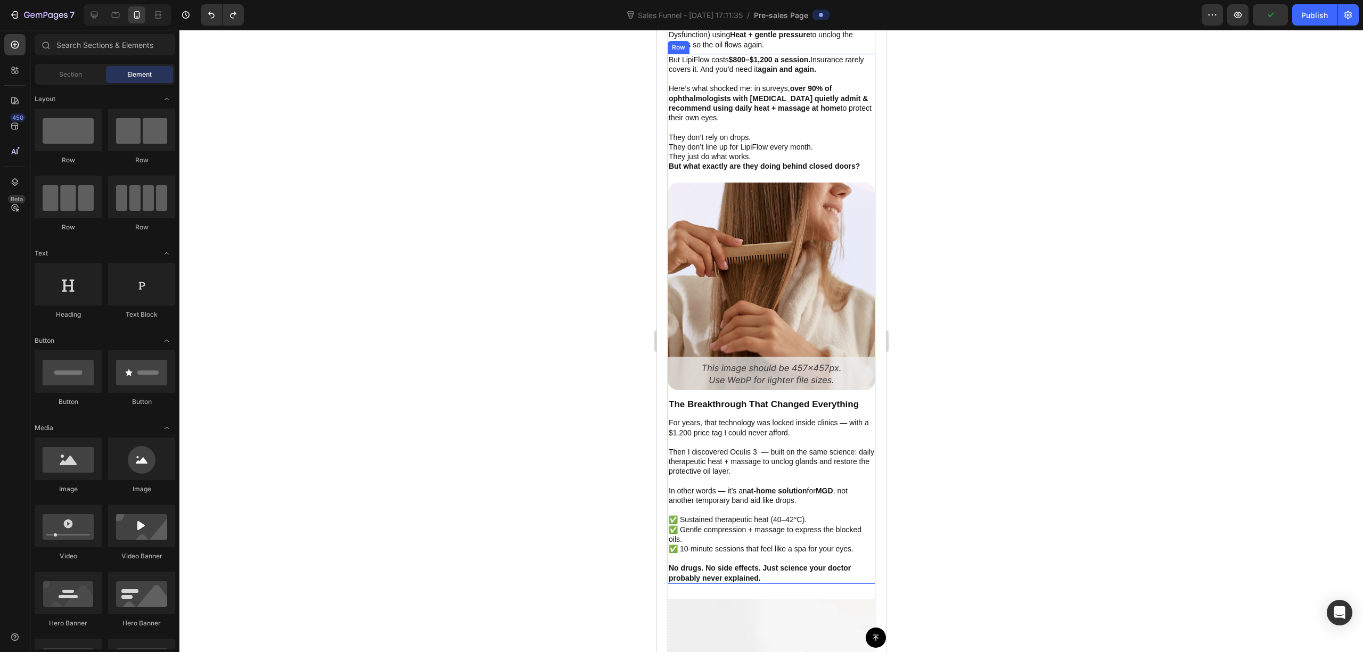
scroll to position [2414, 0]
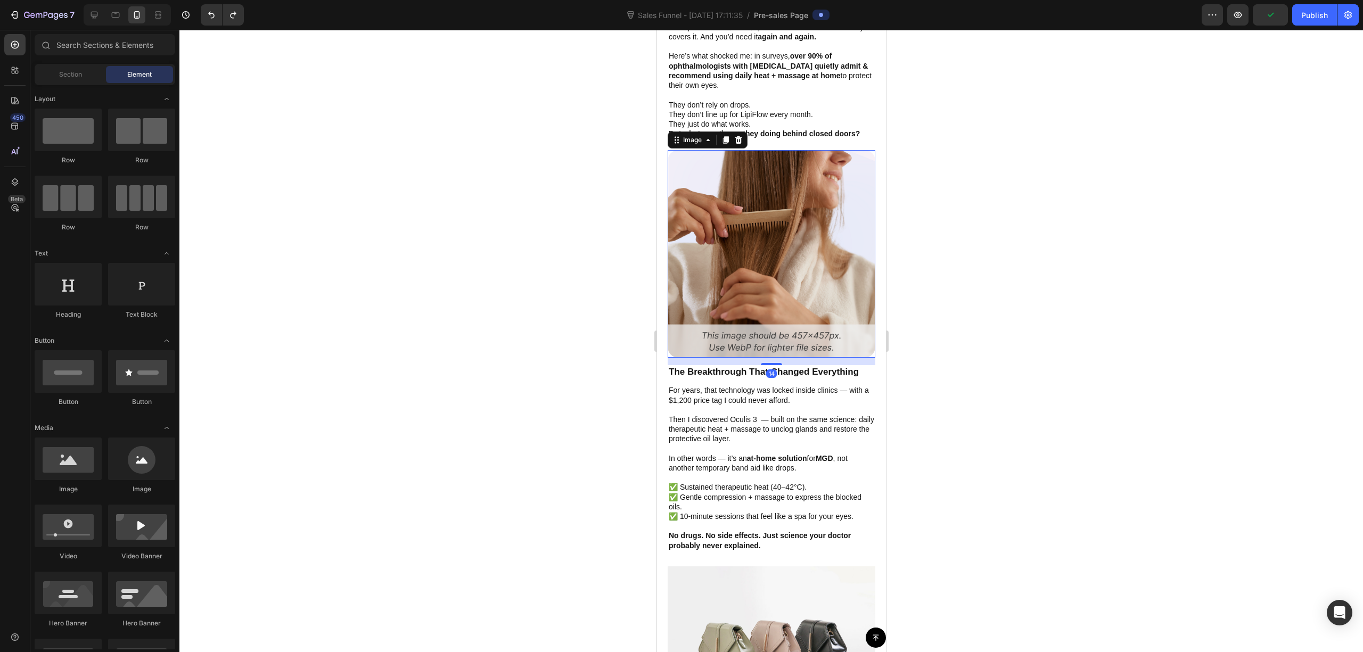
click at [787, 240] on img at bounding box center [771, 254] width 208 height 208
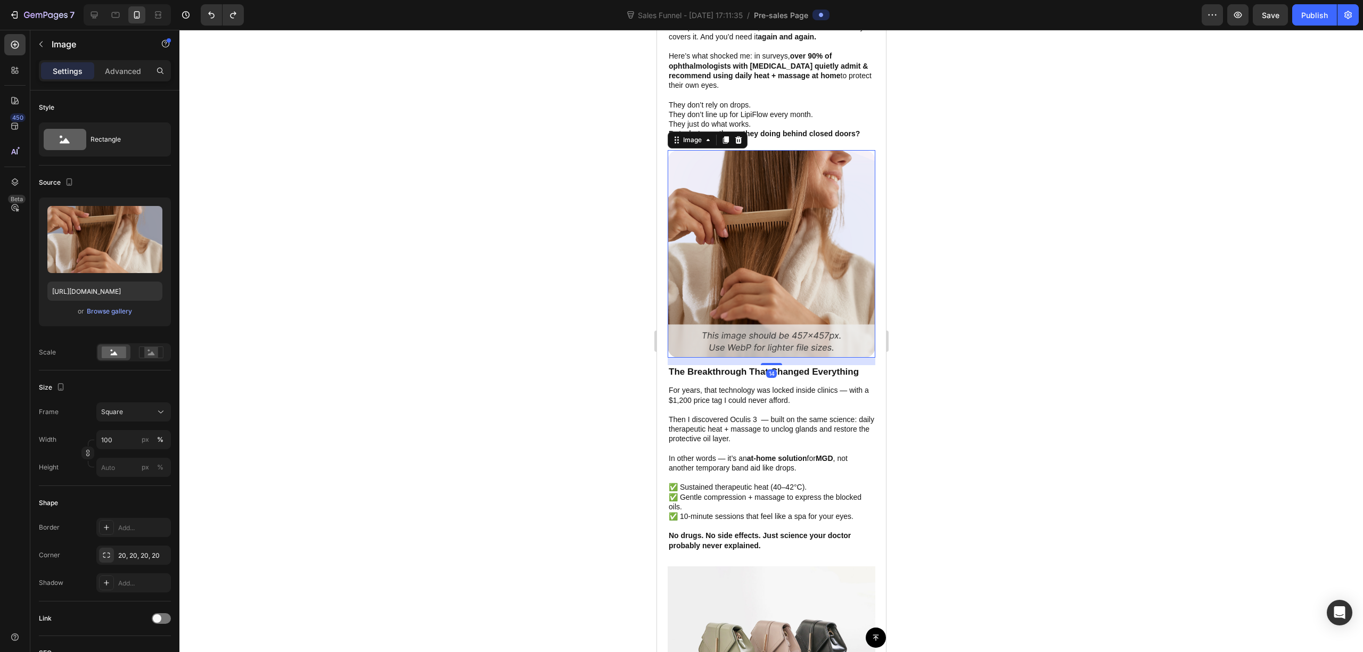
drag, startPoint x: 781, startPoint y: 181, endPoint x: 764, endPoint y: 191, distance: 19.1
click at [780, 181] on img at bounding box center [771, 254] width 208 height 208
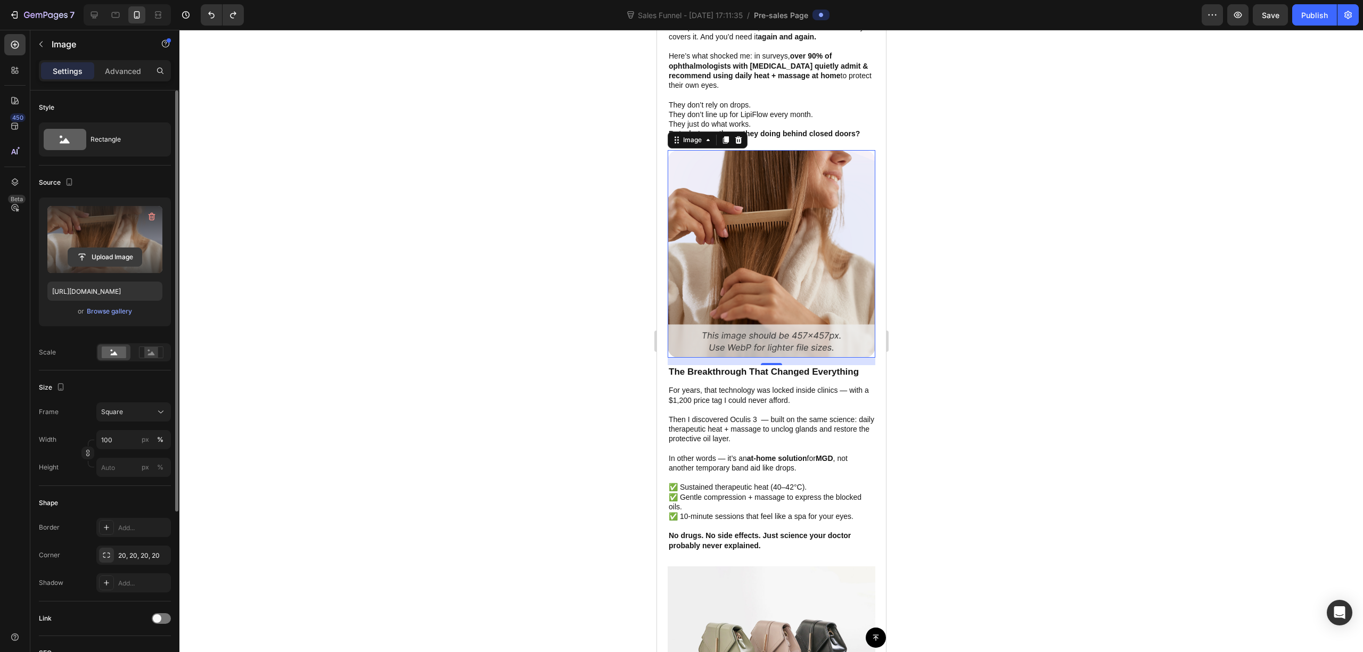
click at [118, 258] on input "file" at bounding box center [105, 257] width 74 height 18
type input "https://cdn.shopify.com/s/files/1/0679/7135/0570/files/gempages_581238827771757…"
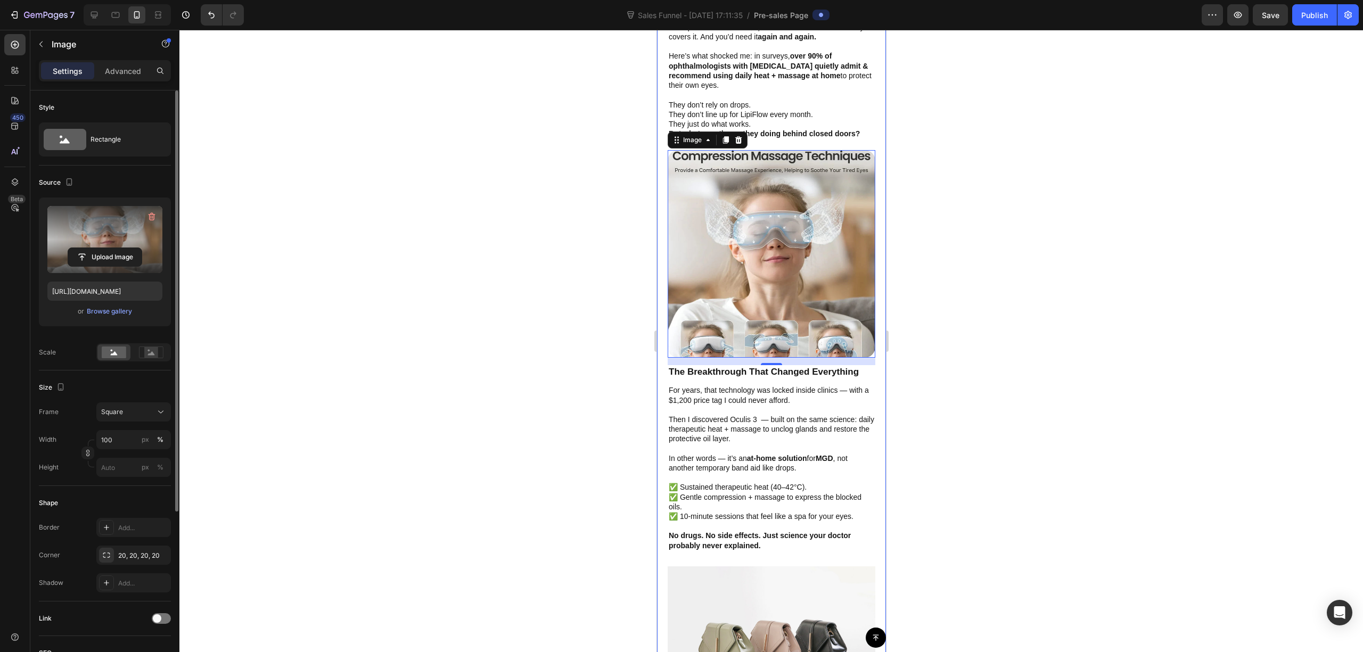
click at [1000, 222] on div at bounding box center [771, 341] width 1184 height 623
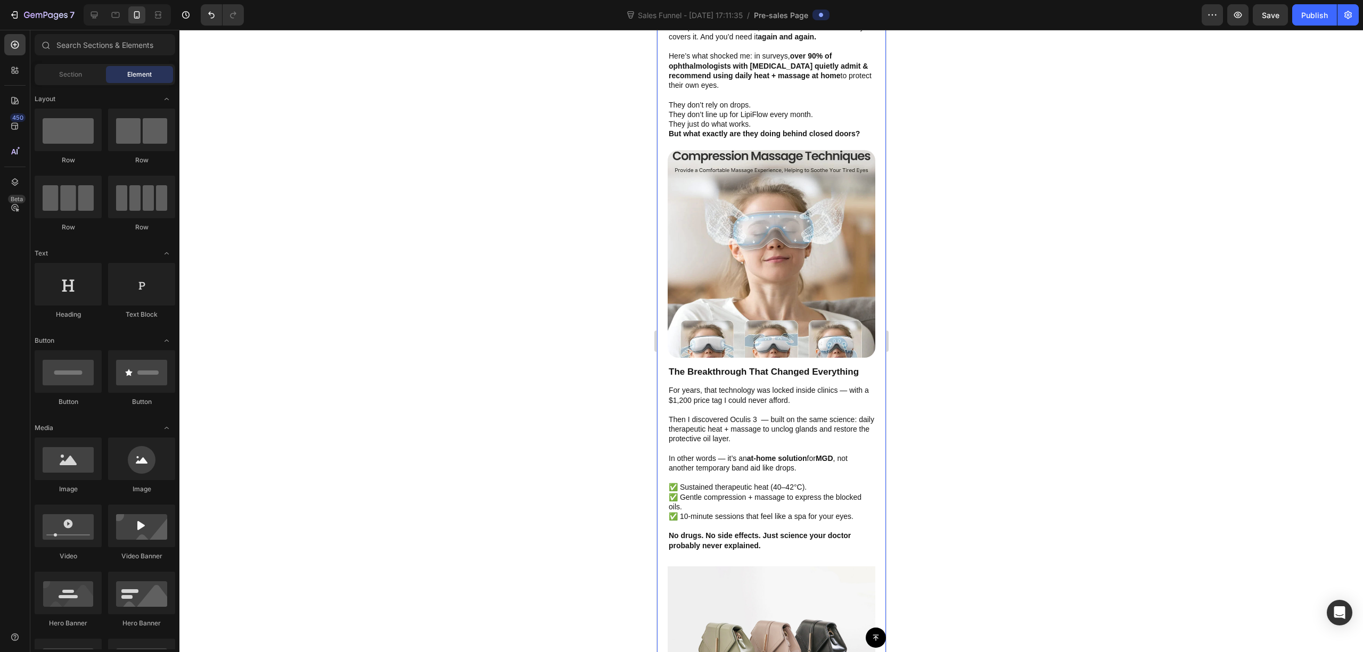
click at [1018, 280] on div at bounding box center [771, 341] width 1184 height 623
click at [837, 256] on img at bounding box center [771, 254] width 208 height 208
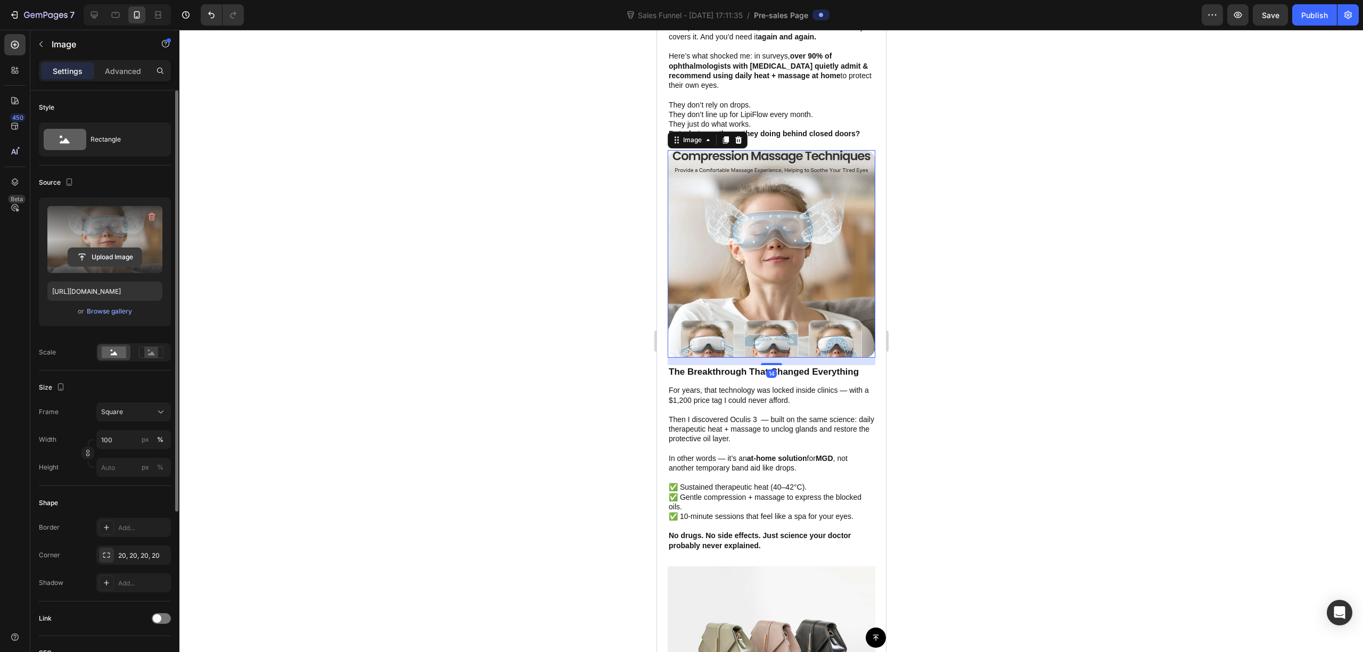
click at [96, 258] on input "file" at bounding box center [105, 257] width 74 height 18
type input "https://cdn.shopify.com/s/files/1/0679/7135/0570/files/gempages_581238827771757…"
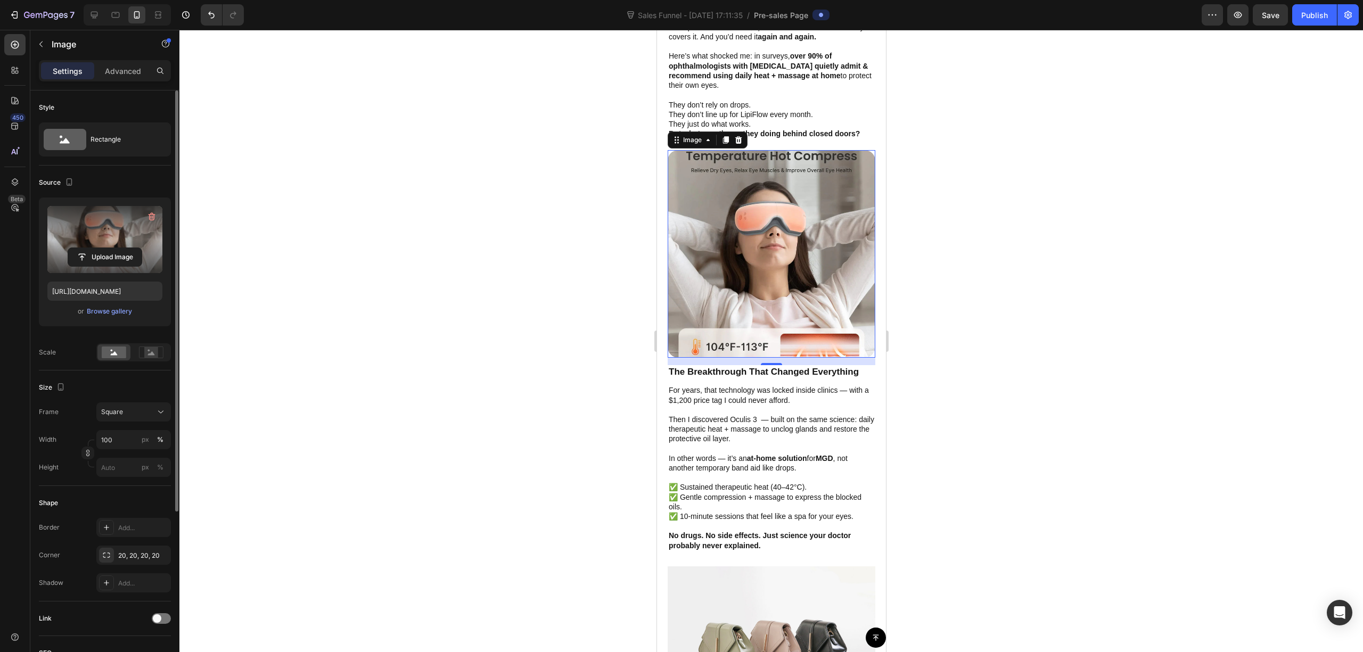
click at [1036, 248] on div at bounding box center [771, 341] width 1184 height 623
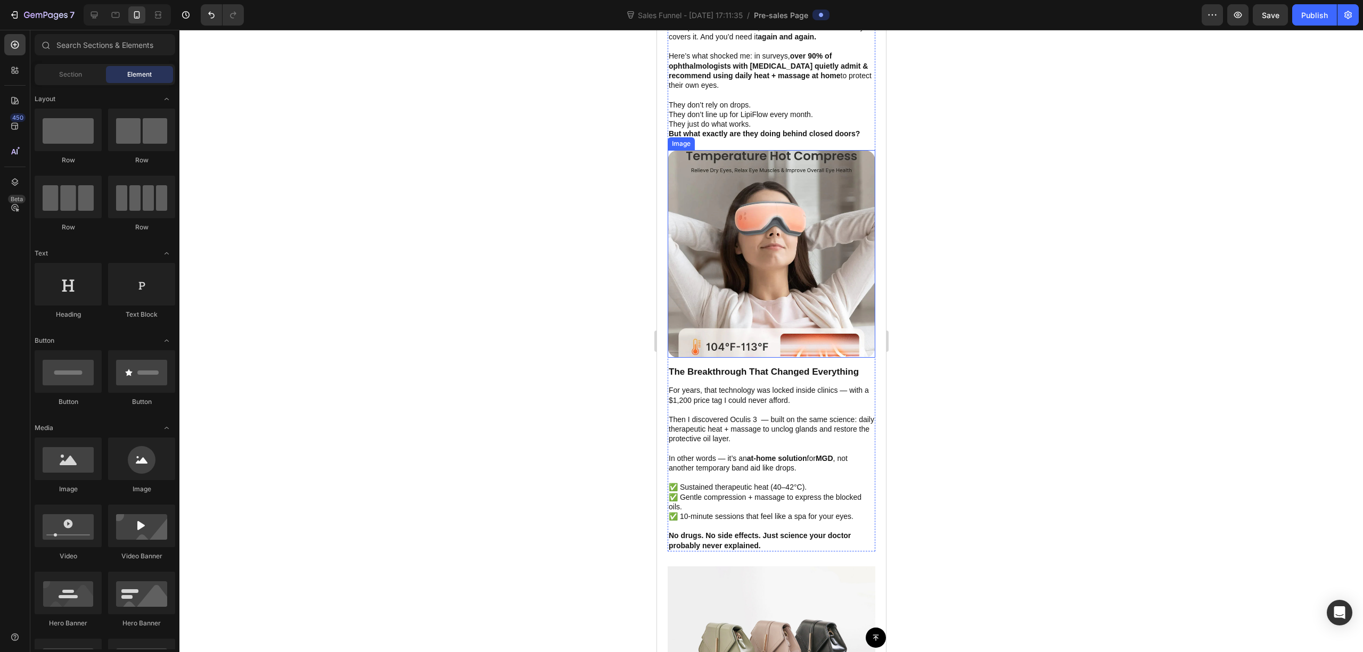
click at [795, 258] on img at bounding box center [771, 254] width 208 height 208
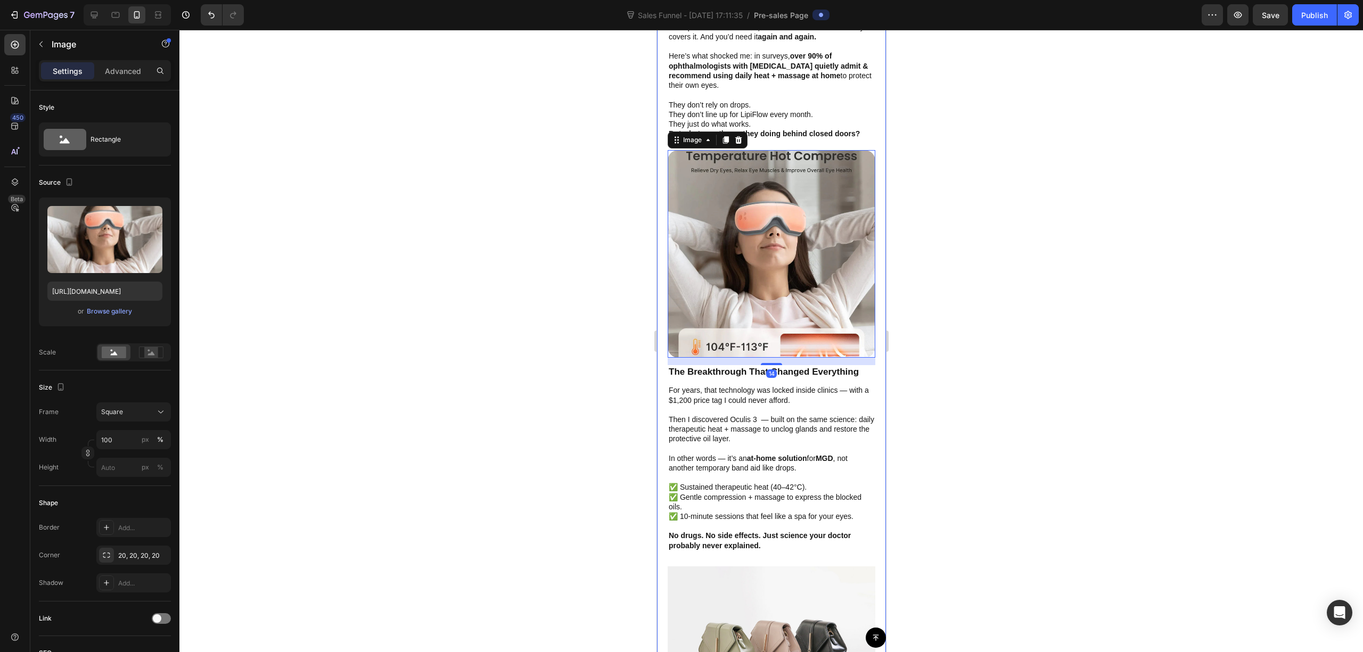
click at [1039, 243] on div at bounding box center [771, 341] width 1184 height 623
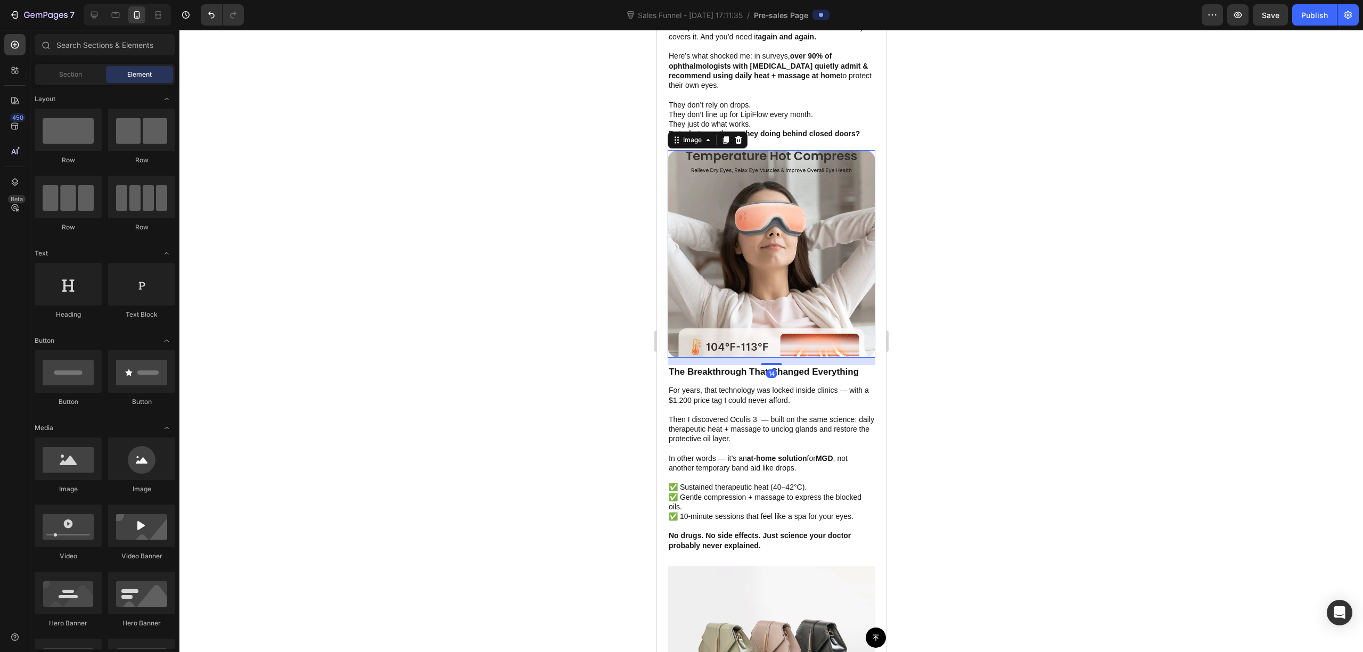
click at [794, 203] on img at bounding box center [771, 254] width 208 height 208
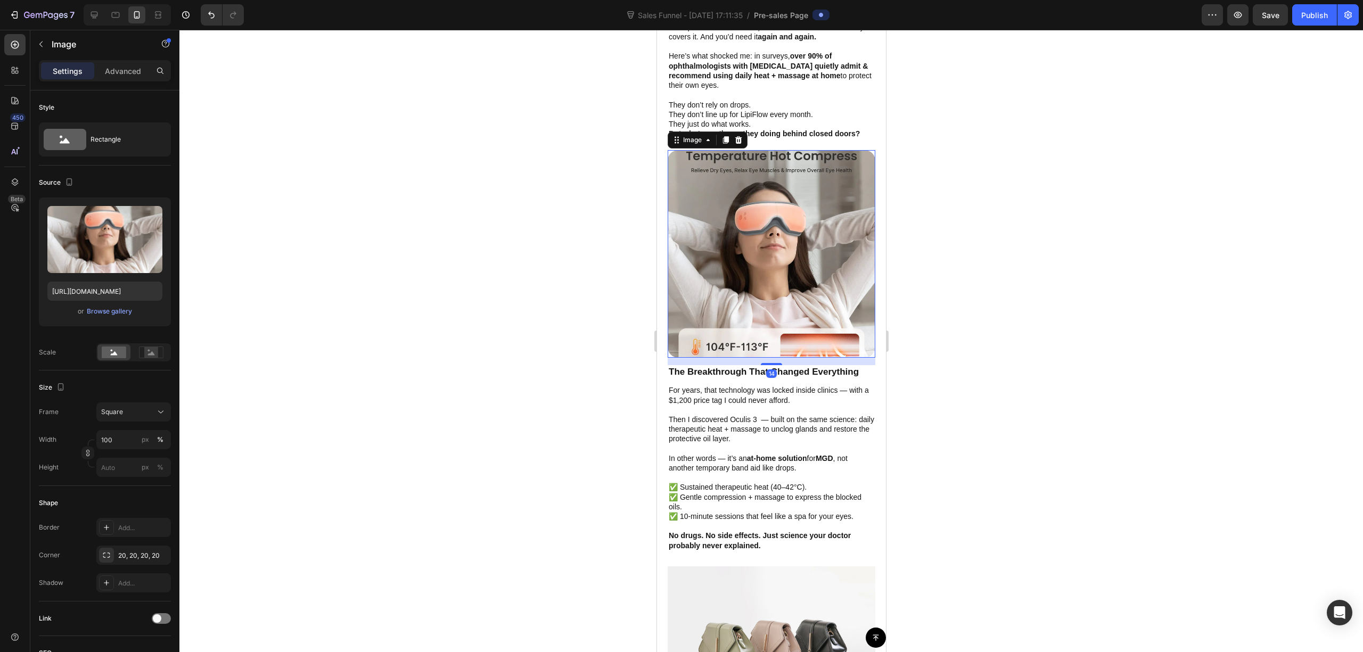
click at [981, 195] on div at bounding box center [771, 341] width 1184 height 623
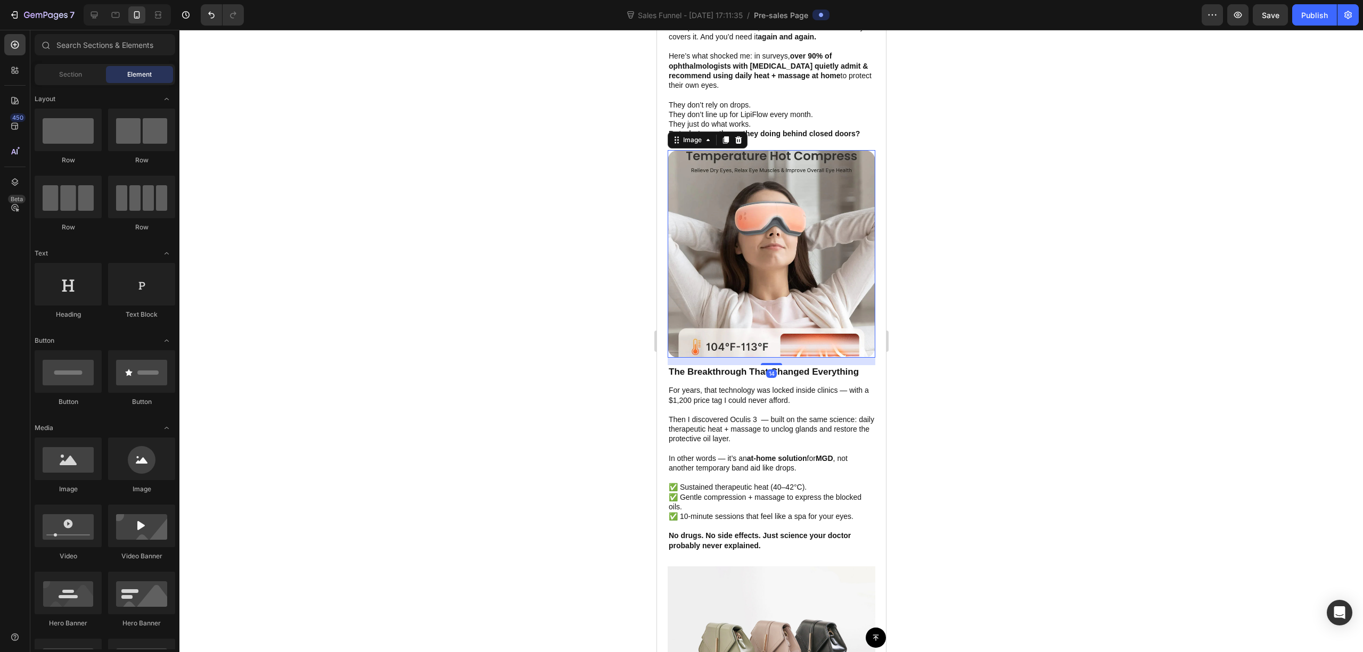
click at [818, 257] on img at bounding box center [771, 254] width 208 height 208
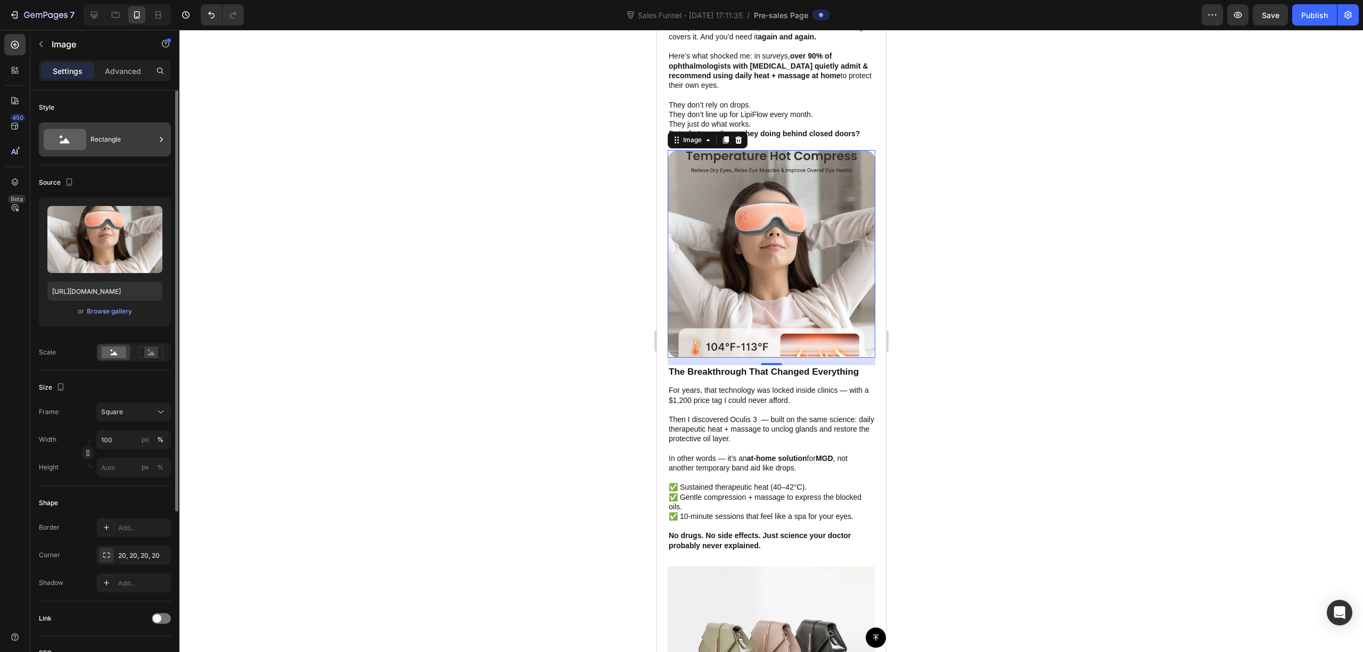
click at [135, 142] on div "Rectangle" at bounding box center [123, 139] width 65 height 25
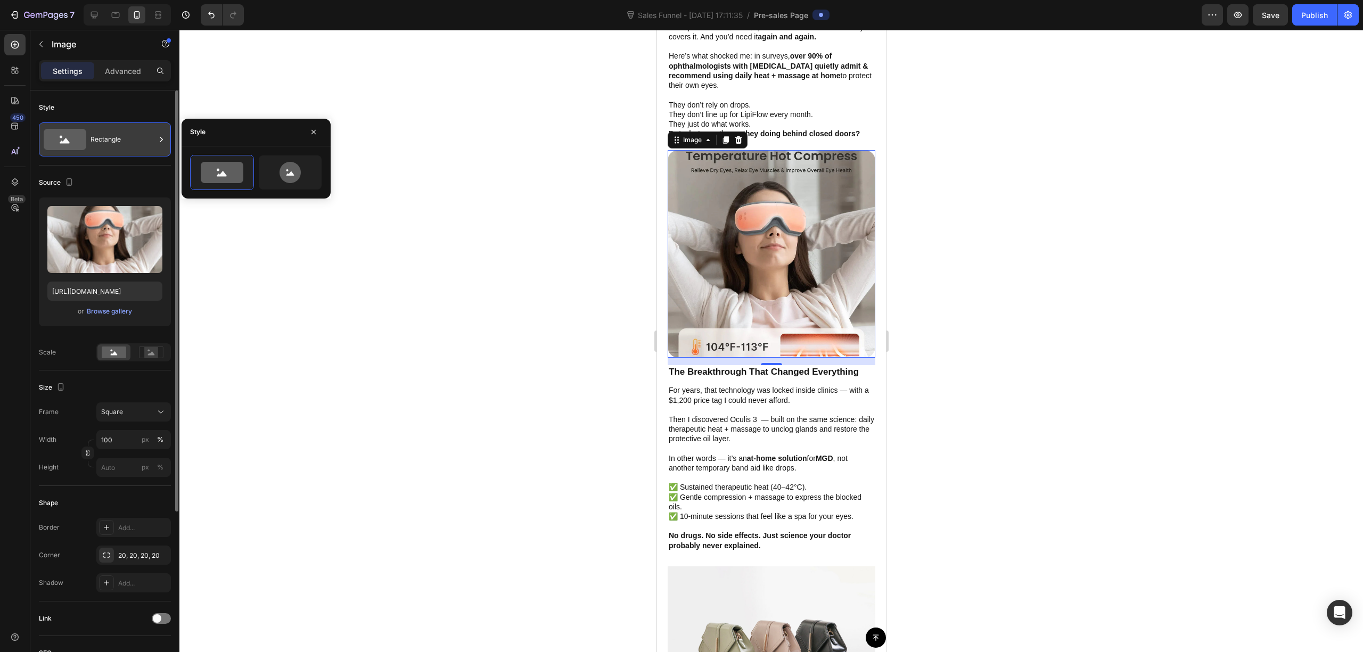
click at [133, 141] on div "Rectangle" at bounding box center [123, 139] width 65 height 25
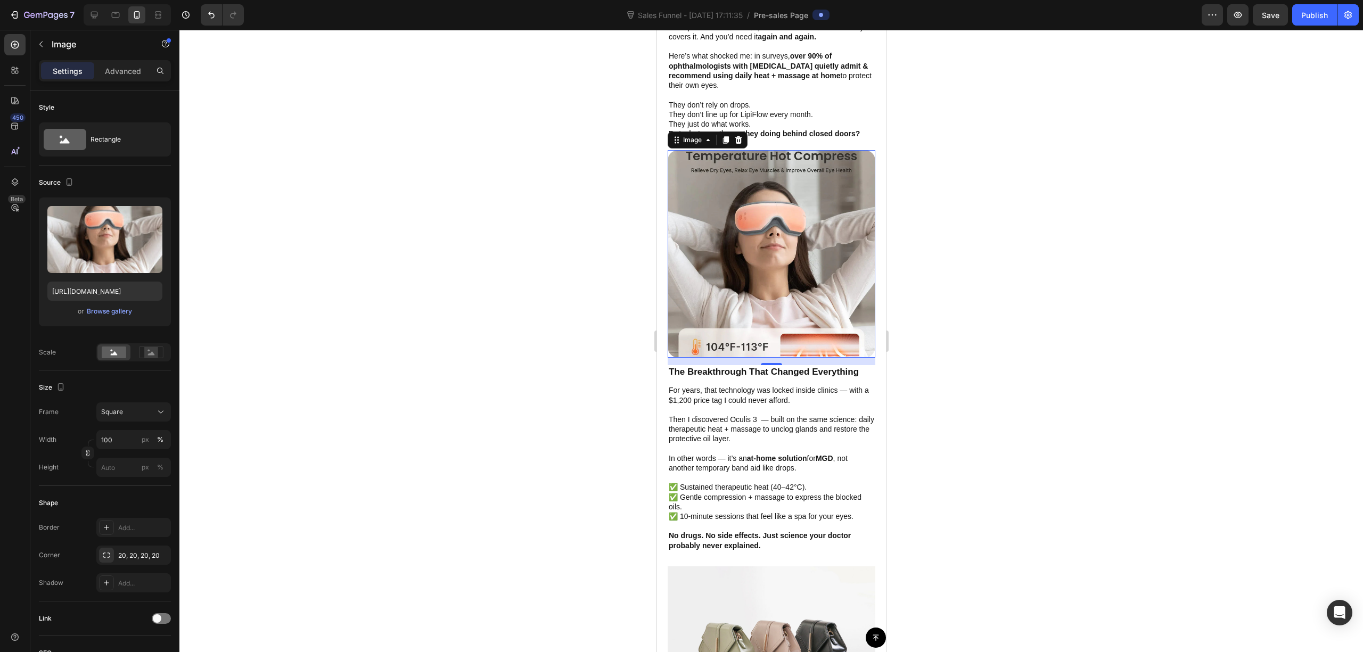
click at [792, 196] on img at bounding box center [771, 254] width 208 height 208
click at [43, 47] on icon "button" at bounding box center [41, 44] width 9 height 9
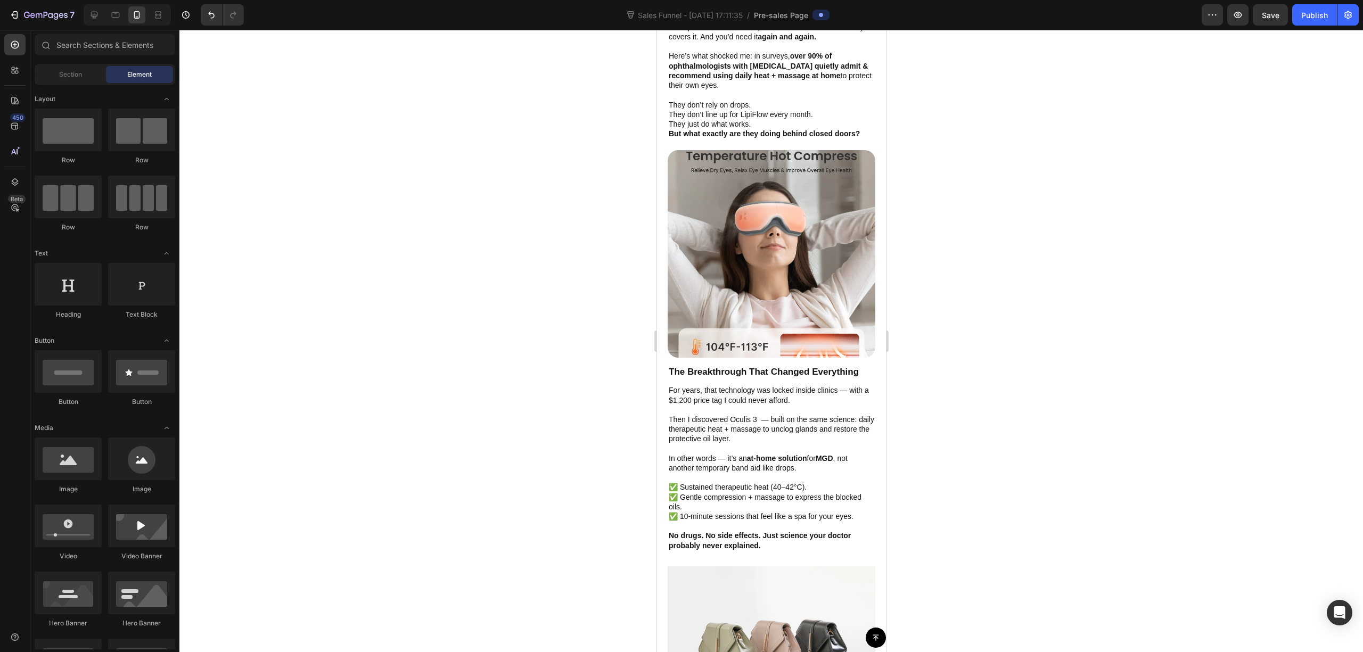
scroll to position [71, 0]
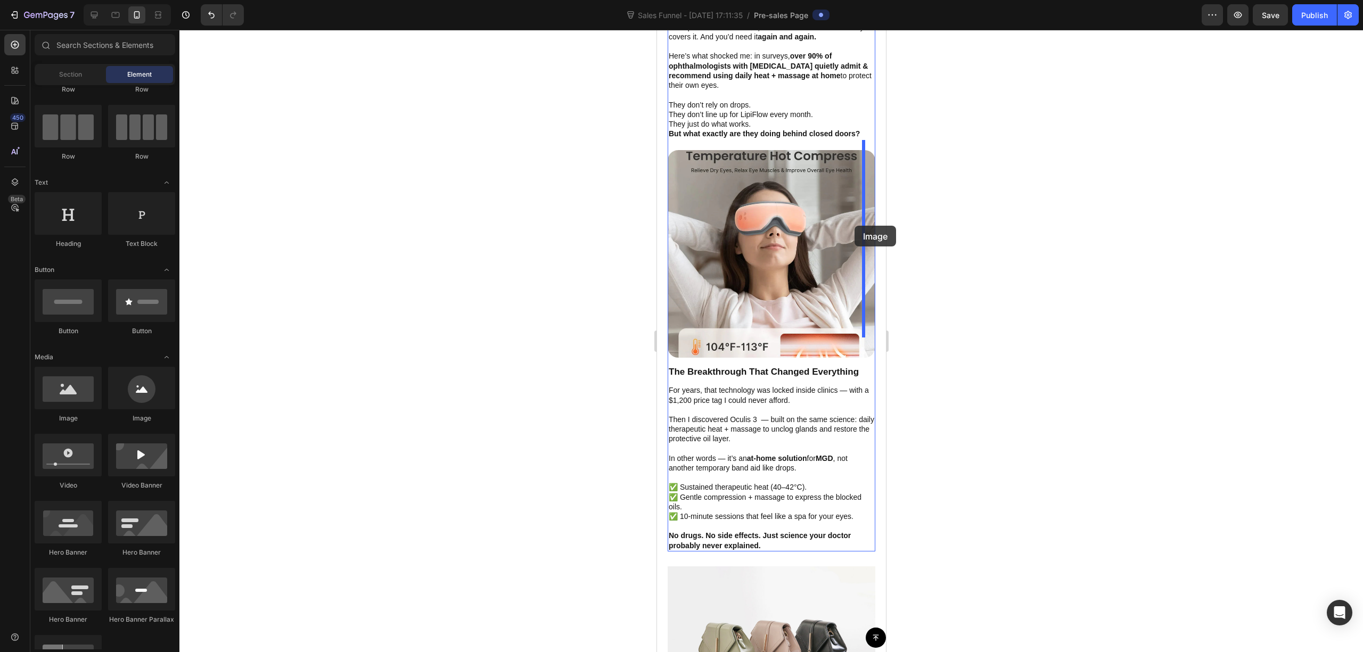
drag, startPoint x: 721, startPoint y: 422, endPoint x: 854, endPoint y: 226, distance: 237.0
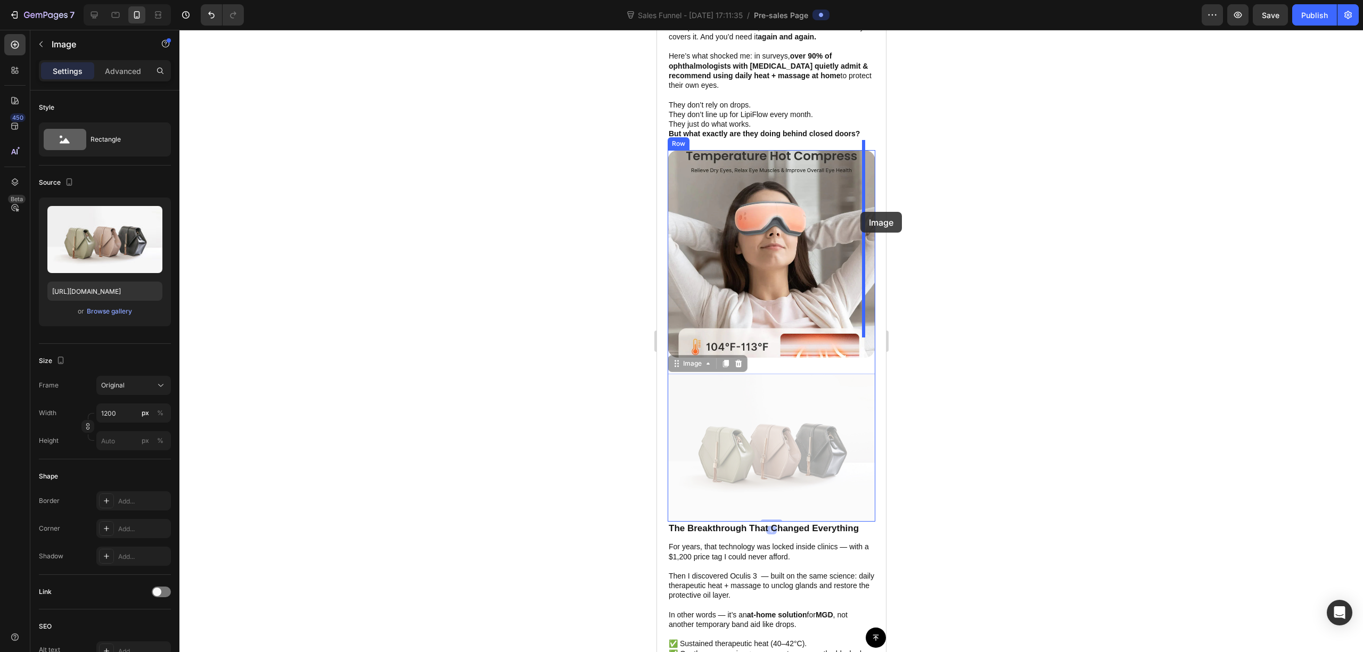
drag, startPoint x: 786, startPoint y: 433, endPoint x: 860, endPoint y: 212, distance: 233.3
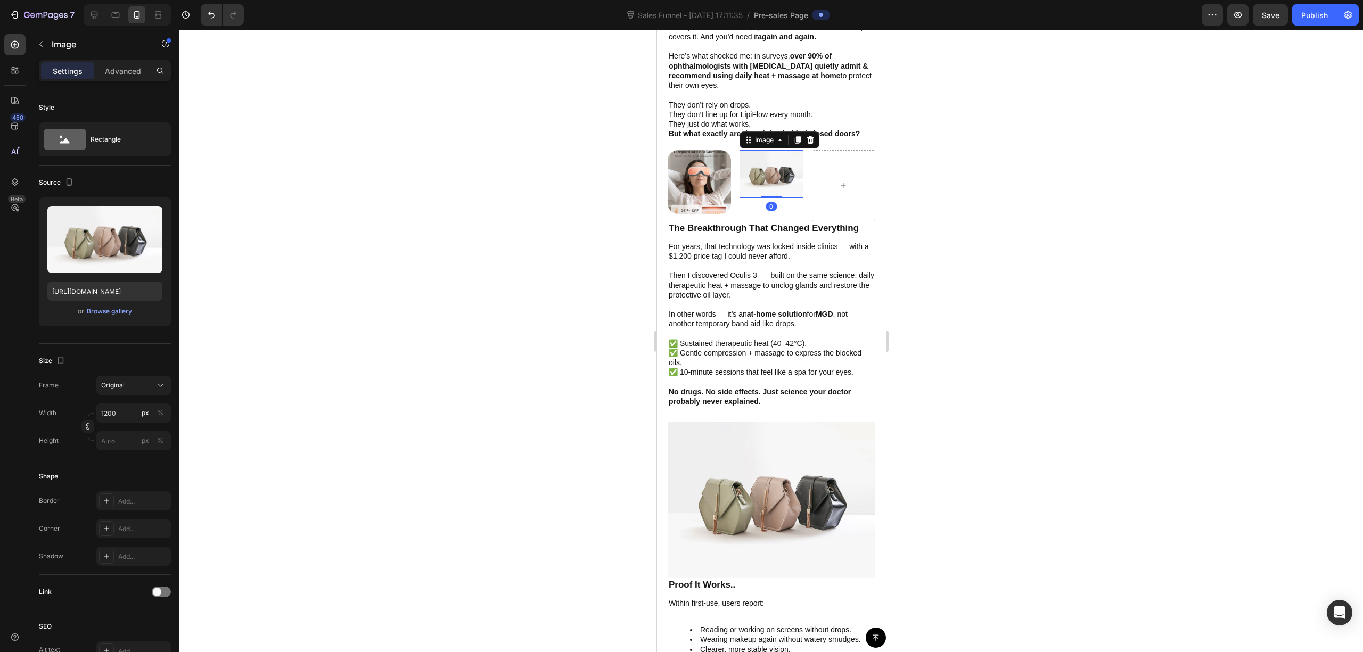
click at [957, 156] on div at bounding box center [771, 341] width 1184 height 623
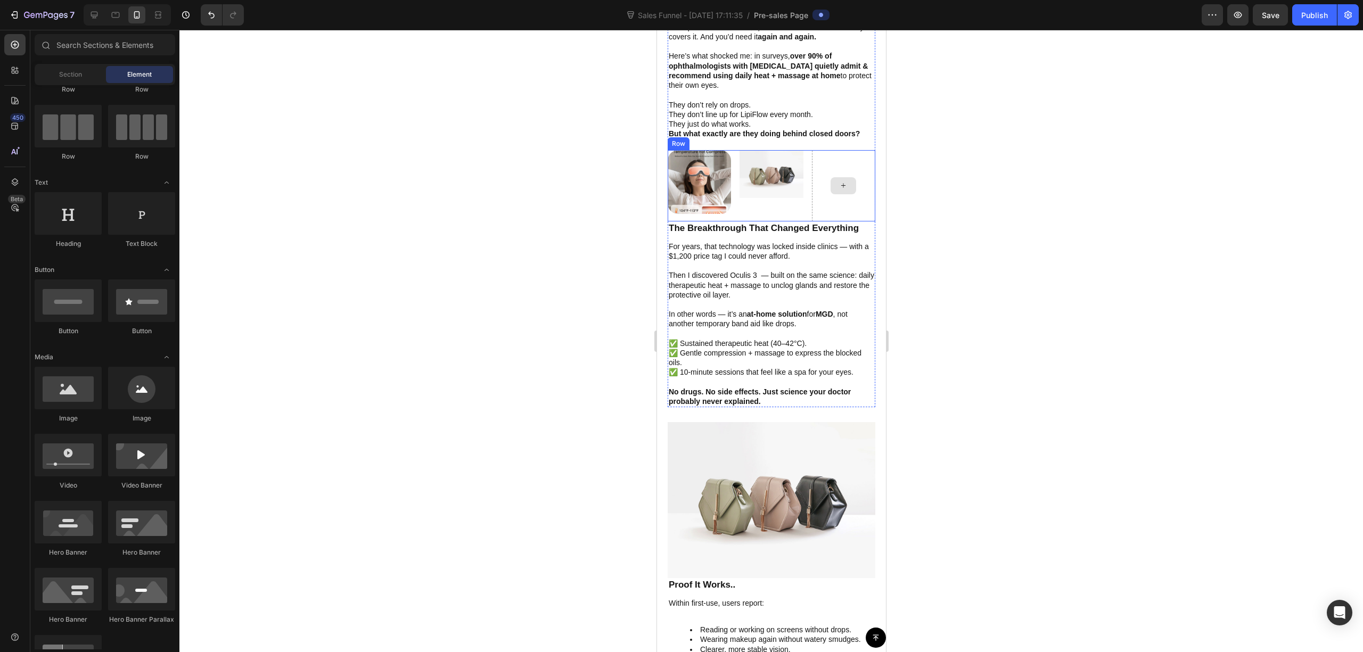
click at [832, 177] on div at bounding box center [843, 185] width 26 height 17
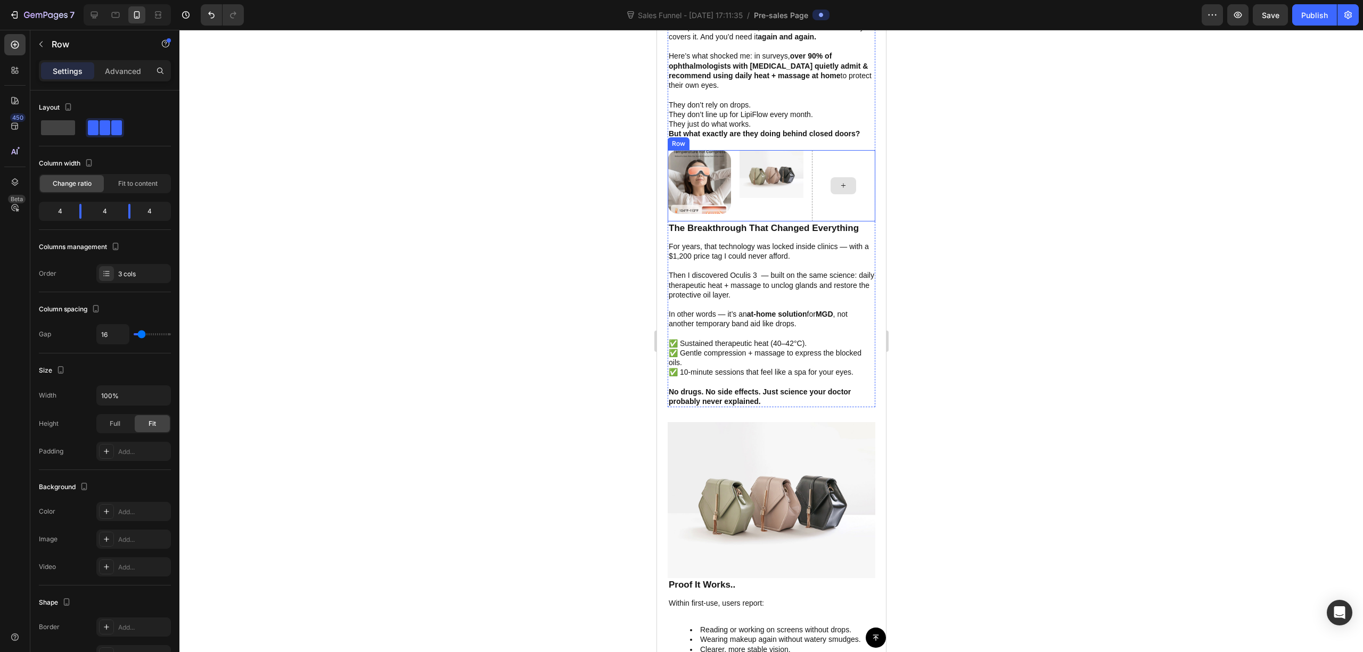
click at [835, 150] on div at bounding box center [843, 185] width 63 height 71
click at [765, 163] on img at bounding box center [770, 173] width 63 height 47
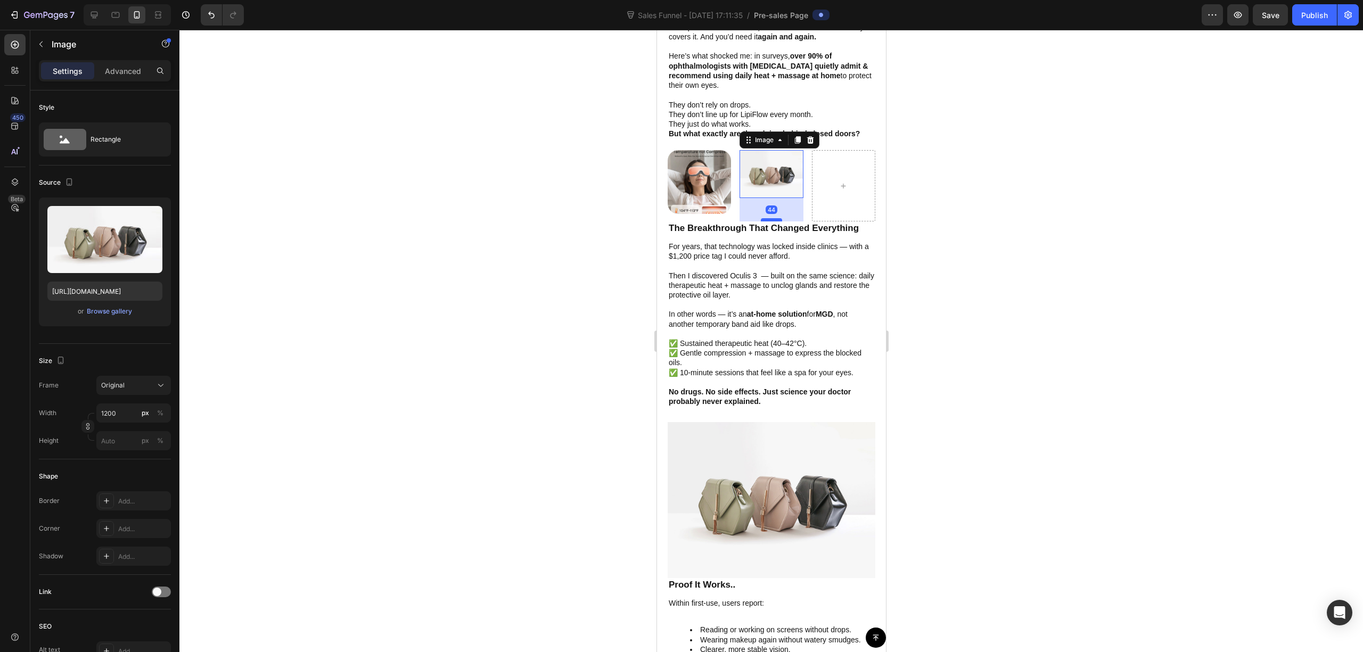
drag, startPoint x: 761, startPoint y: 184, endPoint x: 768, endPoint y: 211, distance: 28.2
click at [768, 218] on div at bounding box center [771, 219] width 21 height 3
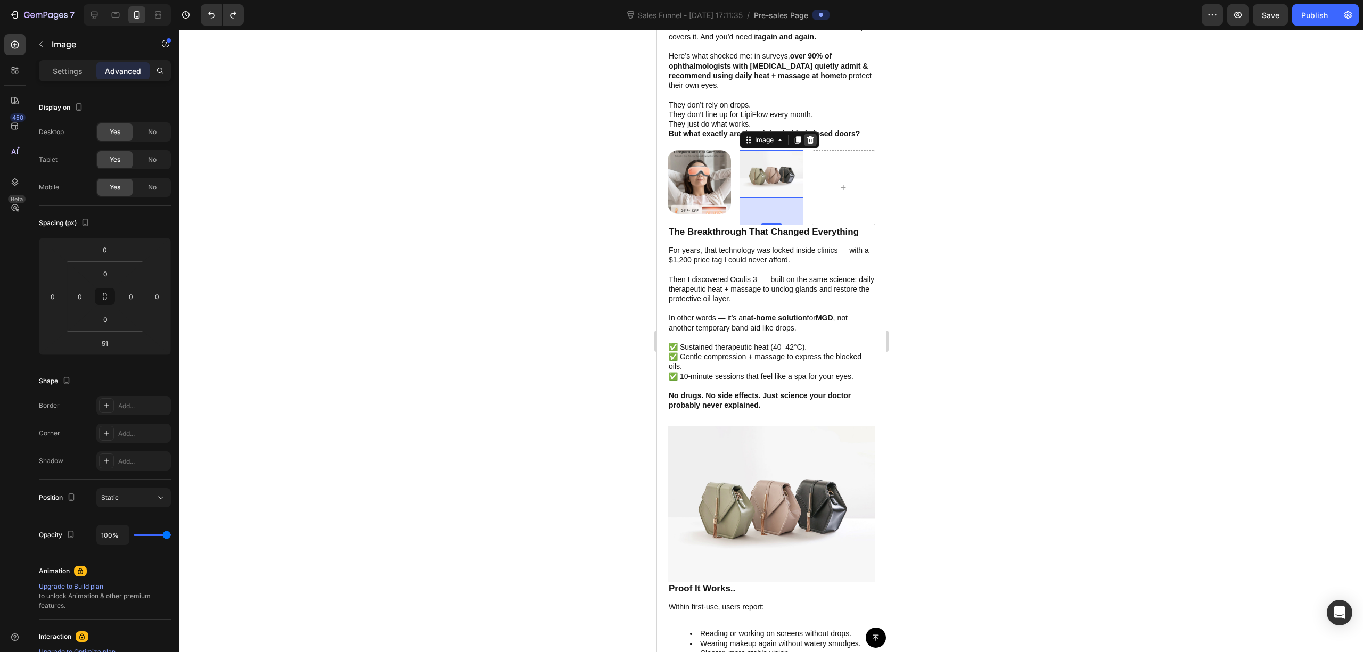
click at [807, 136] on icon at bounding box center [810, 139] width 7 height 7
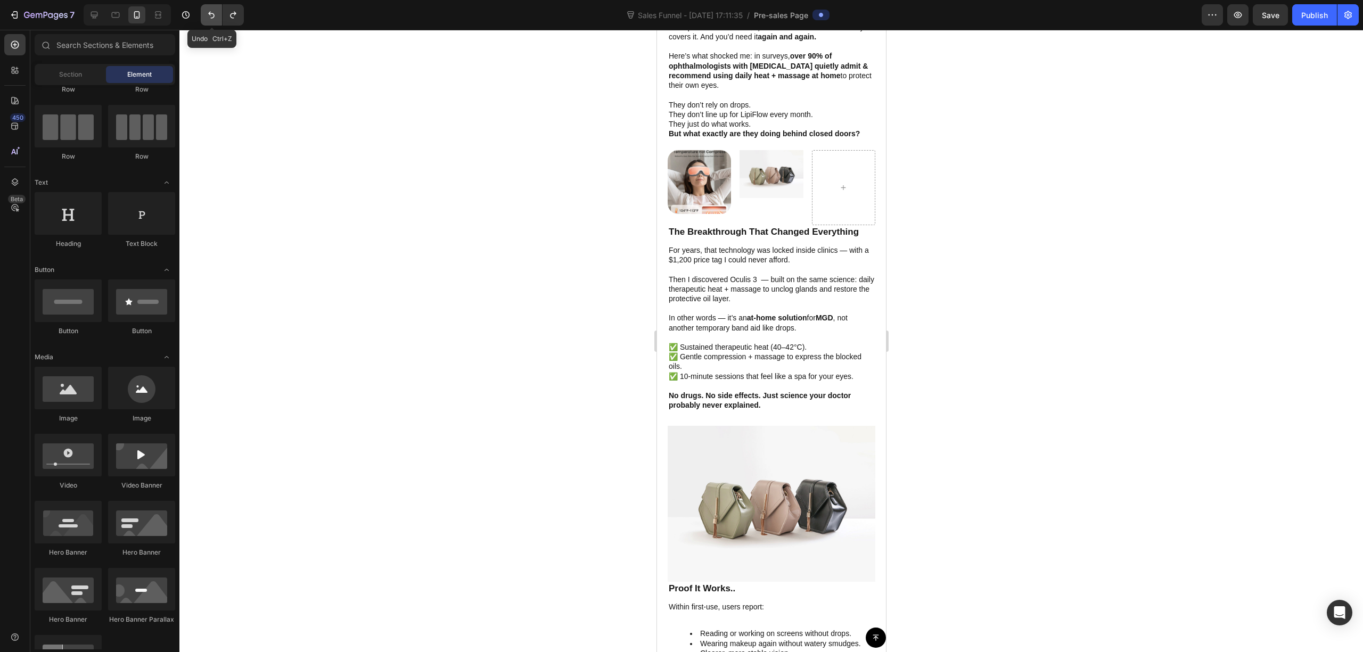
click at [222, 13] on button "Undo/Redo" at bounding box center [211, 14] width 21 height 21
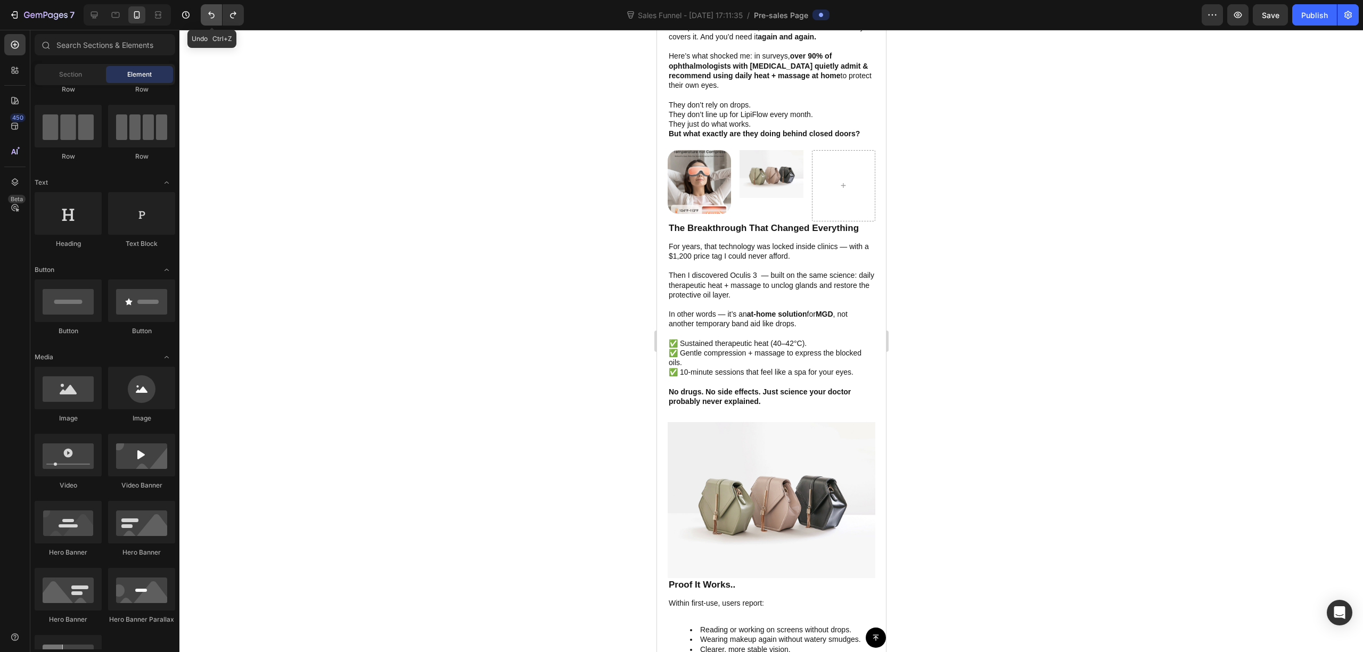
click at [222, 13] on button "Undo/Redo" at bounding box center [211, 14] width 21 height 21
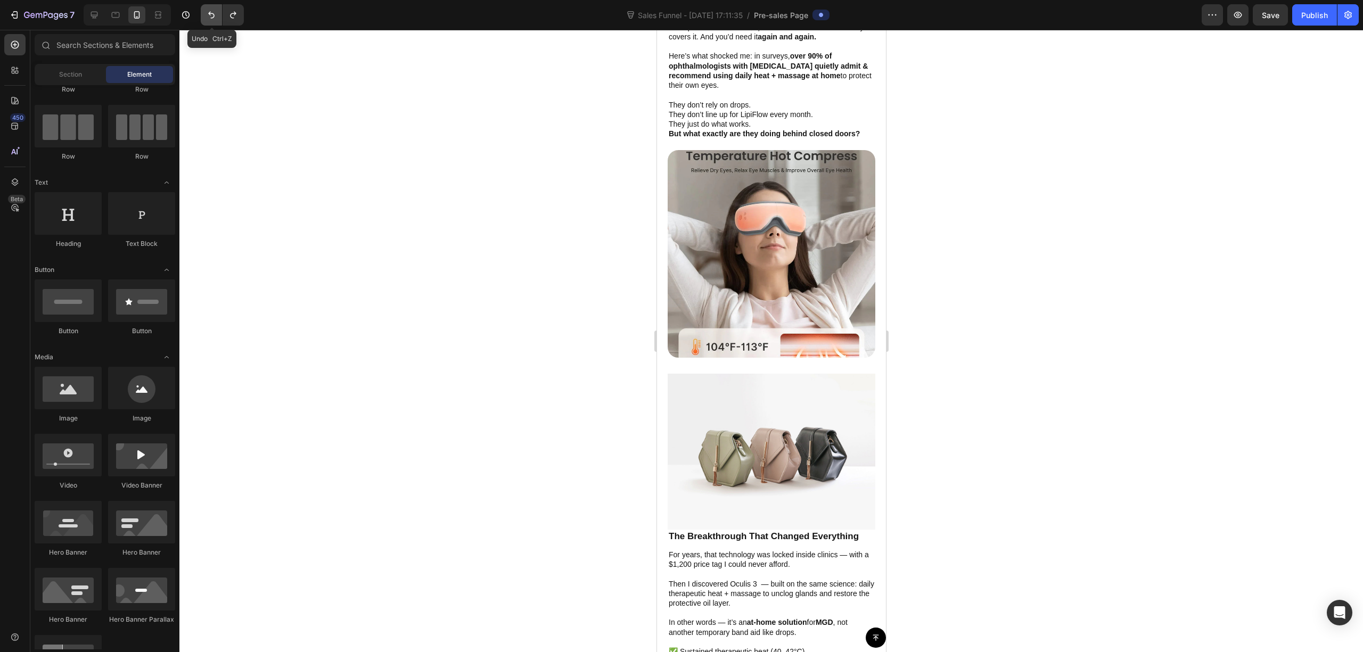
click at [210, 15] on icon "Undo/Redo" at bounding box center [211, 15] width 11 height 11
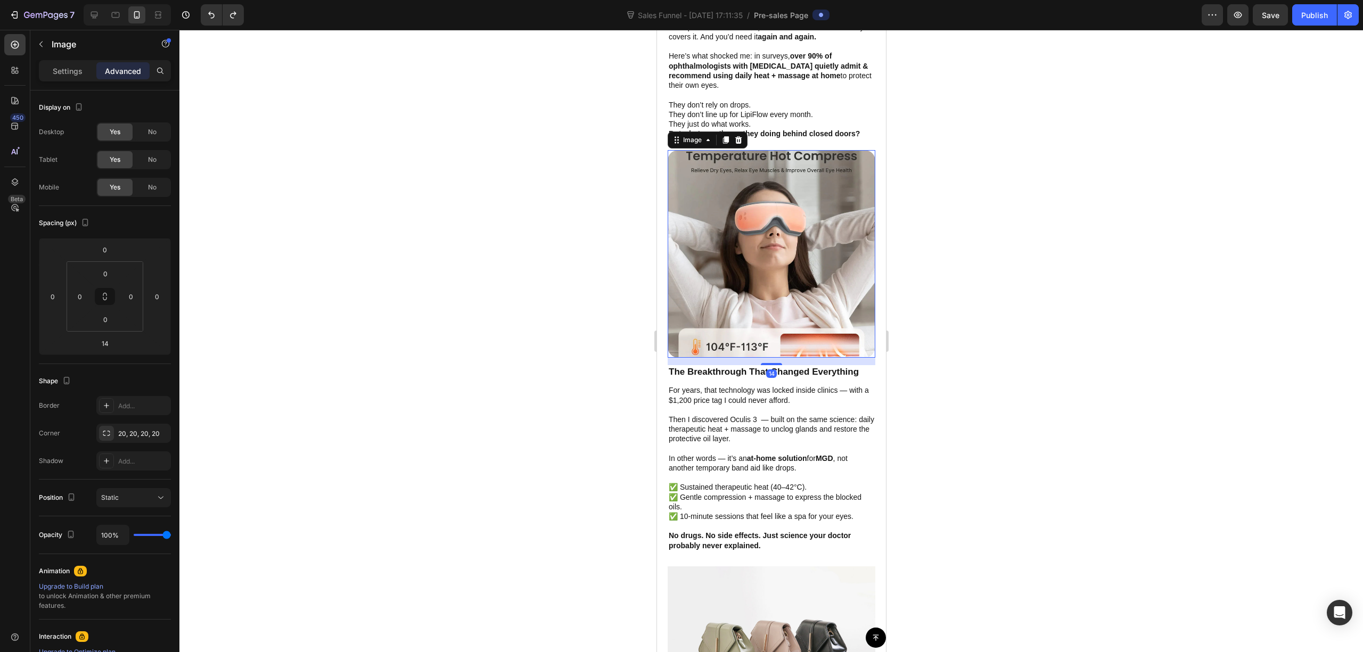
click at [781, 246] on img at bounding box center [771, 254] width 208 height 208
click at [823, 247] on img at bounding box center [771, 254] width 208 height 208
click at [717, 206] on img at bounding box center [771, 254] width 208 height 208
click at [1094, 205] on div at bounding box center [771, 341] width 1184 height 623
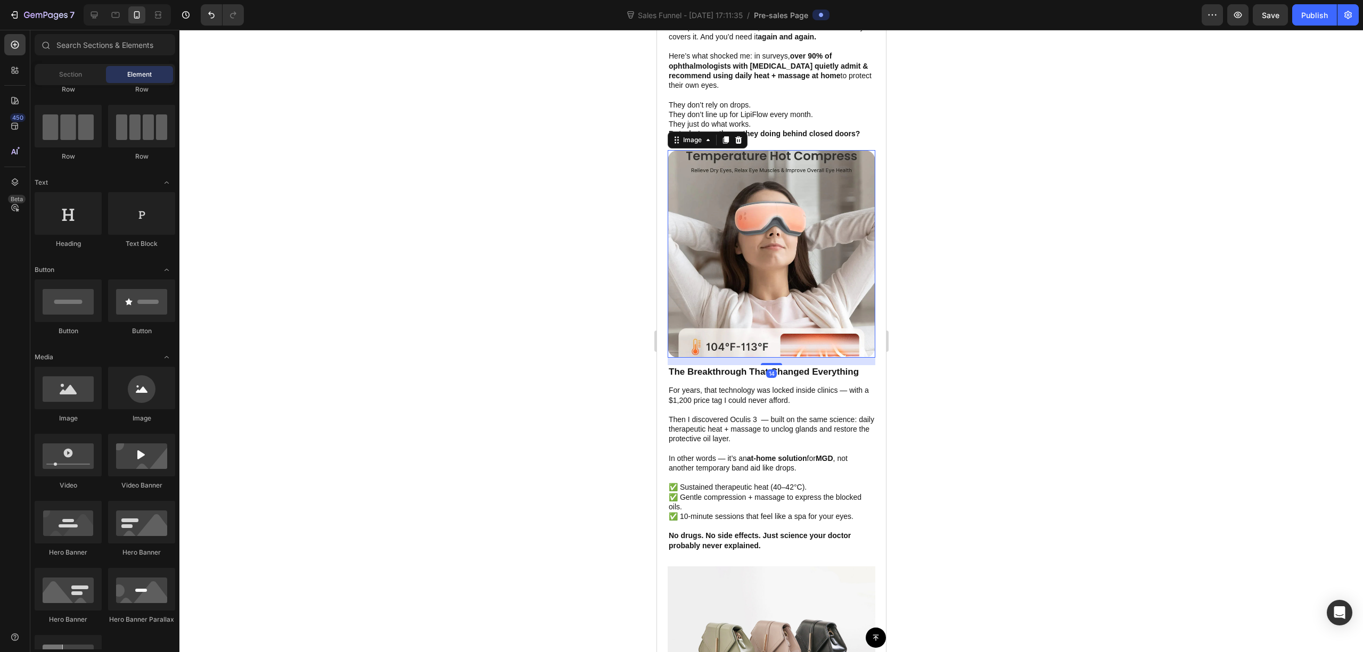
click at [819, 250] on img at bounding box center [771, 254] width 208 height 208
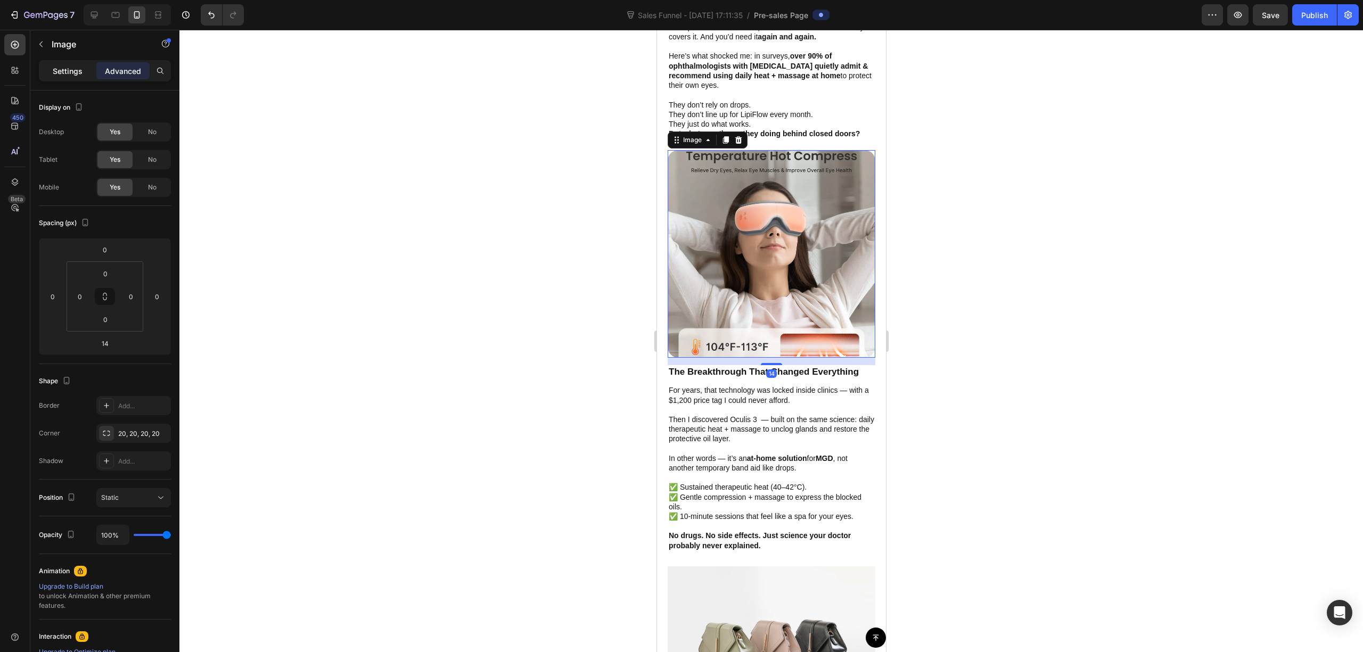
drag, startPoint x: 70, startPoint y: 75, endPoint x: 77, endPoint y: 77, distance: 7.2
click at [70, 73] on p "Settings" at bounding box center [68, 71] width 30 height 11
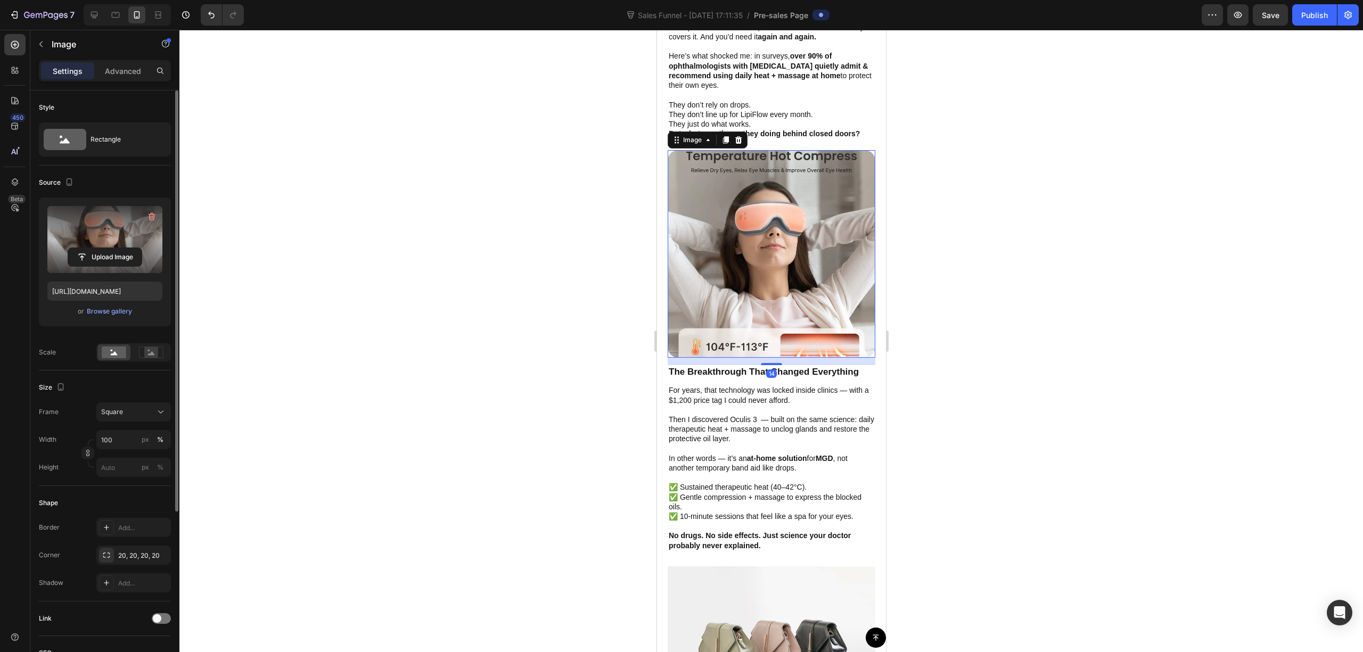
click at [128, 247] on label at bounding box center [104, 239] width 115 height 67
click at [128, 248] on input "file" at bounding box center [105, 257] width 74 height 18
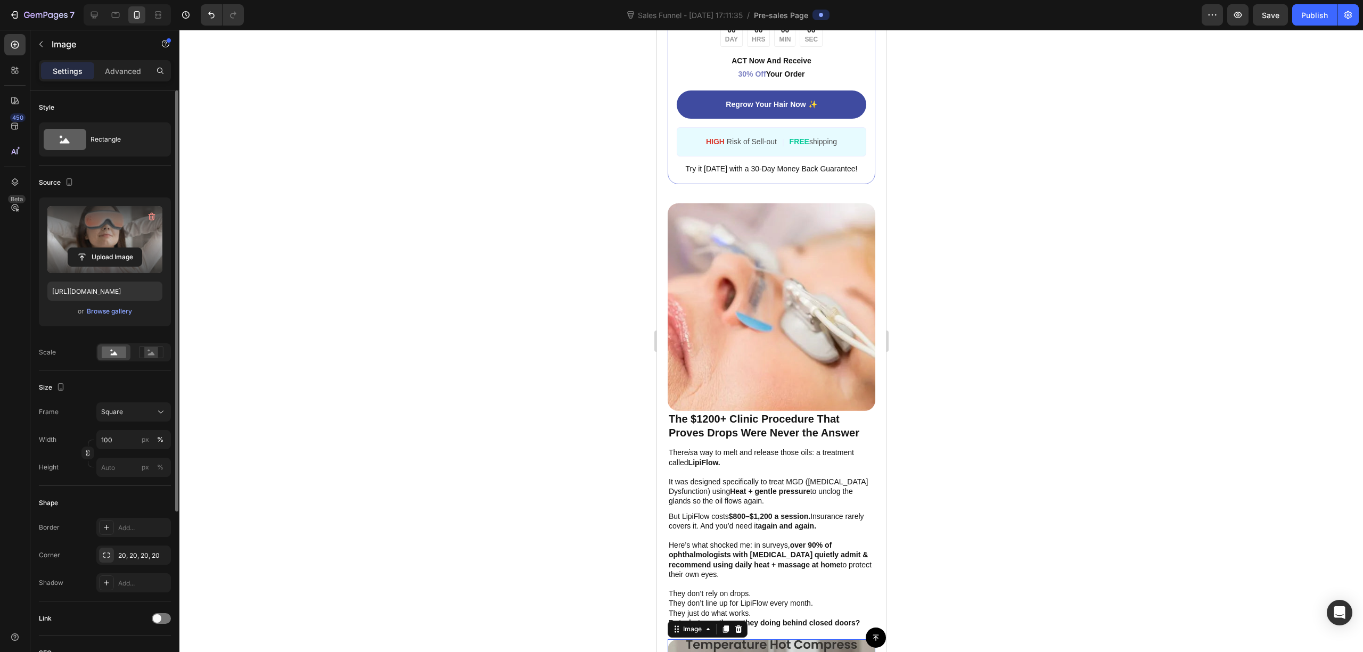
scroll to position [1917, 0]
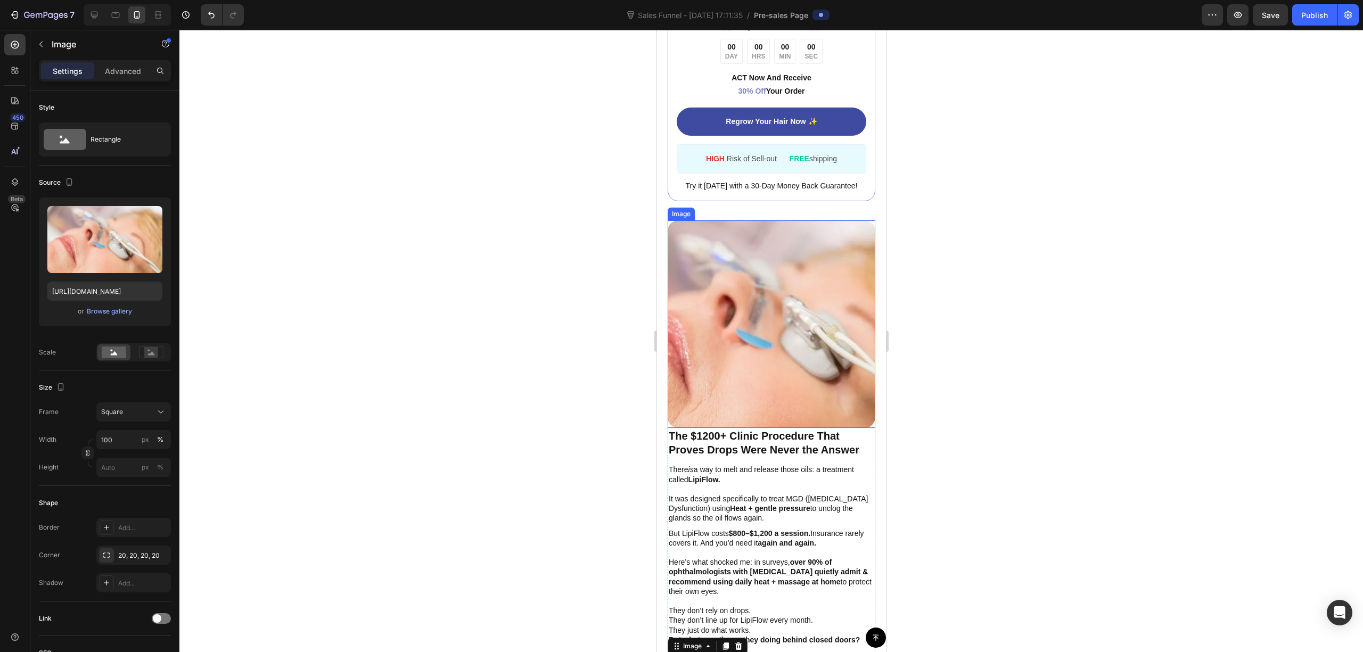
click at [827, 284] on img at bounding box center [771, 325] width 208 height 208
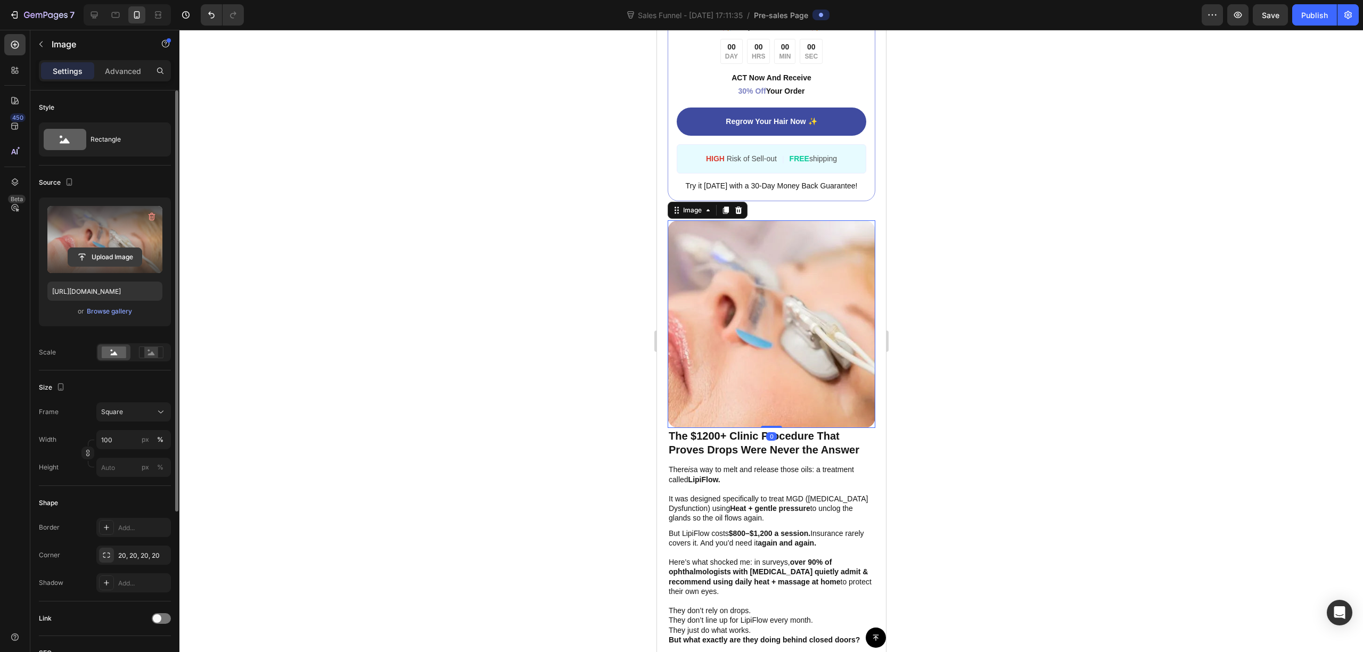
click at [121, 259] on input "file" at bounding box center [105, 257] width 74 height 18
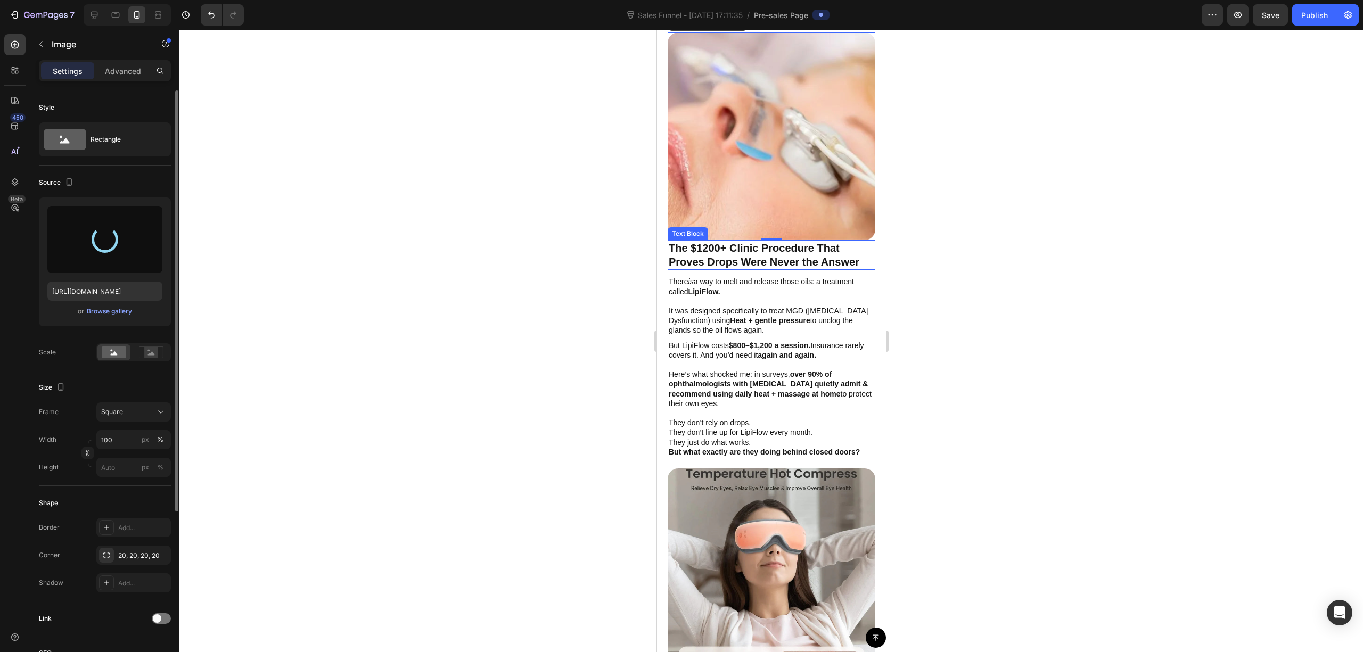
scroll to position [2130, 0]
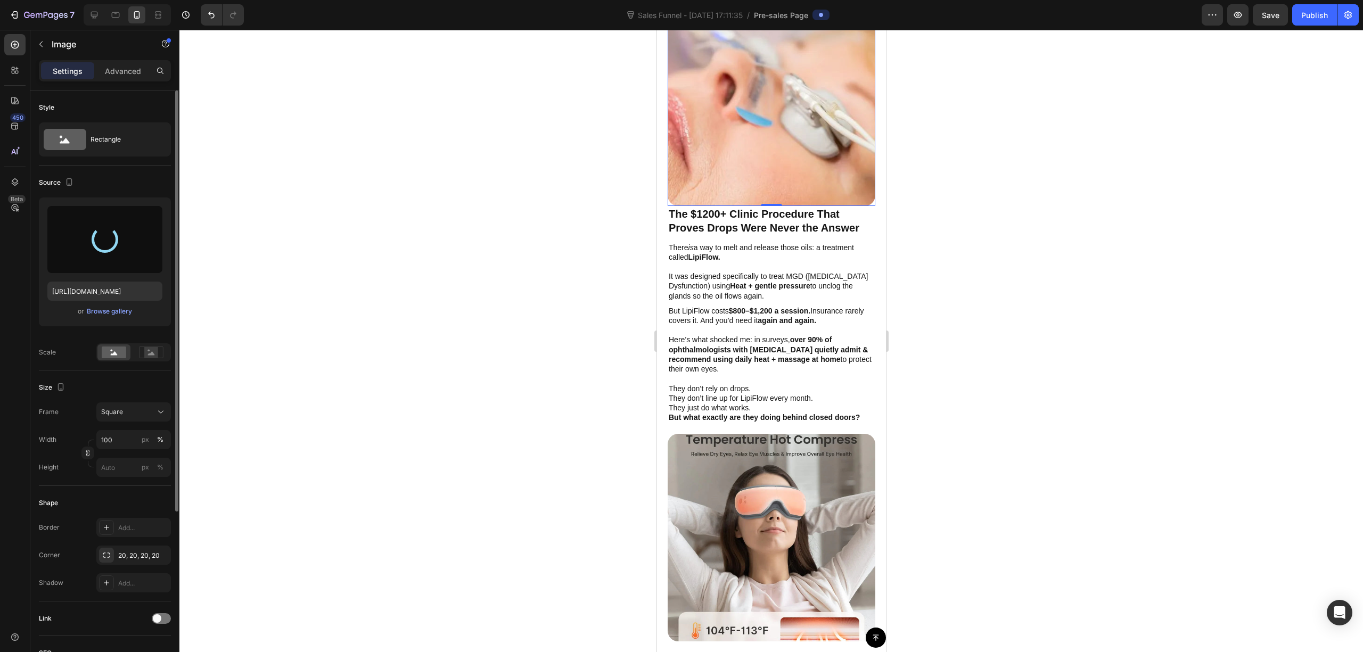
type input "https://cdn.shopify.com/s/files/1/0679/7135/0570/files/gempages_581238827771757…"
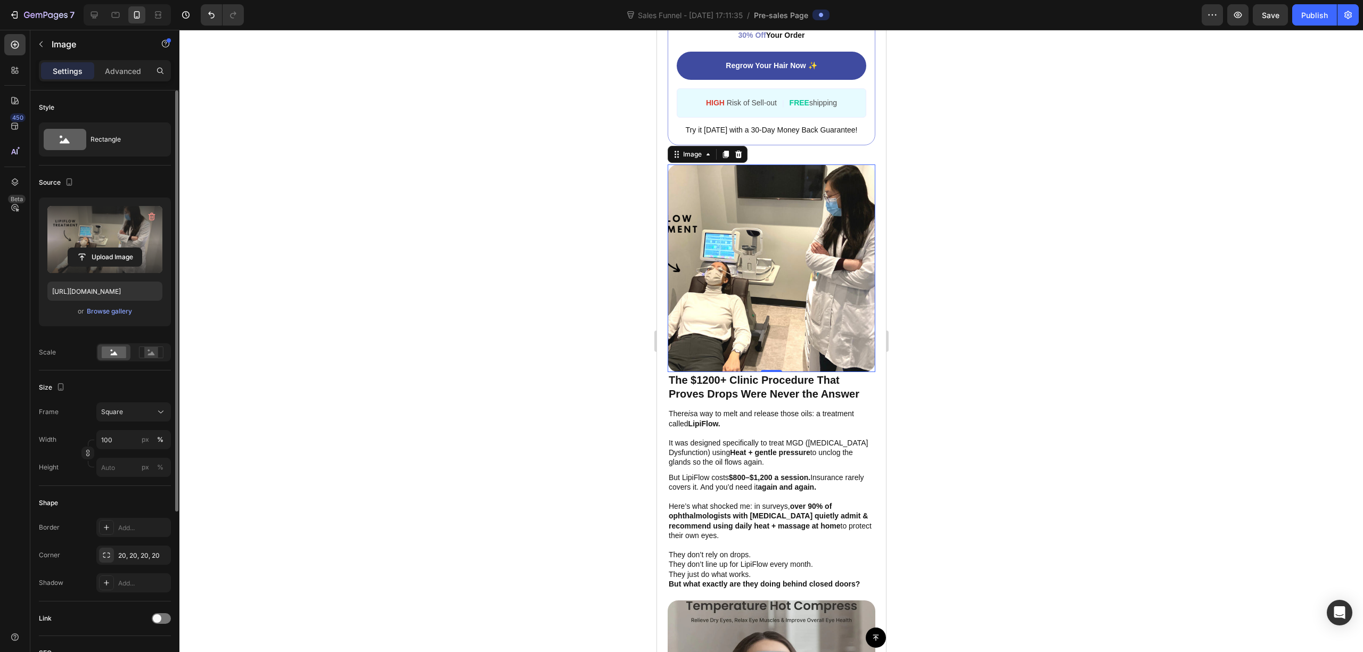
scroll to position [1917, 0]
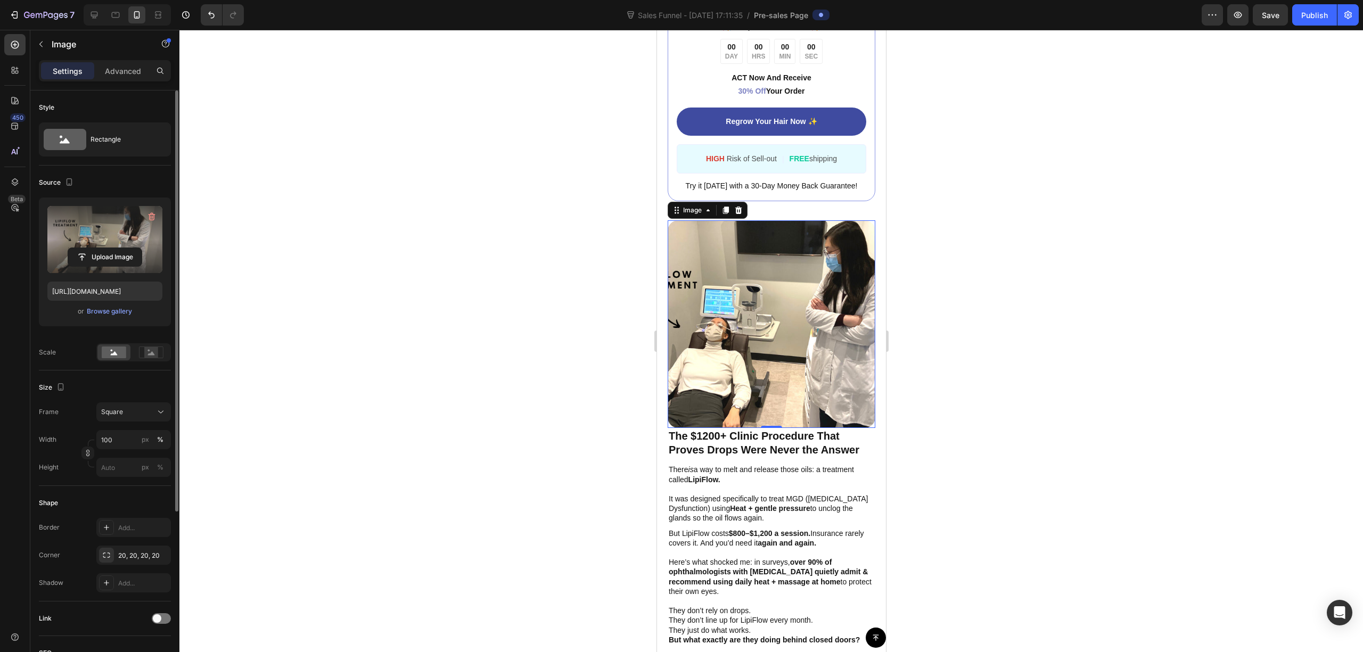
click at [779, 280] on img at bounding box center [771, 325] width 208 height 208
click at [145, 411] on div "Square" at bounding box center [127, 412] width 52 height 10
click at [142, 497] on div "Original" at bounding box center [132, 499] width 62 height 10
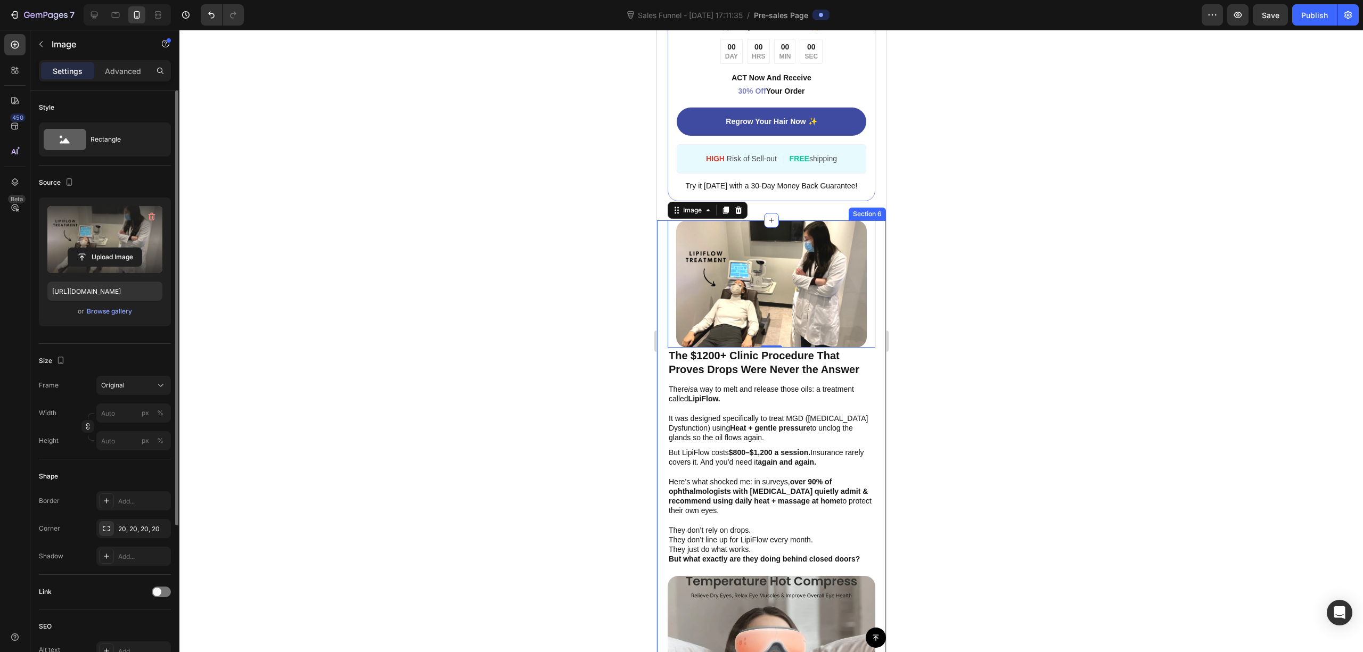
click at [986, 245] on div at bounding box center [771, 341] width 1184 height 623
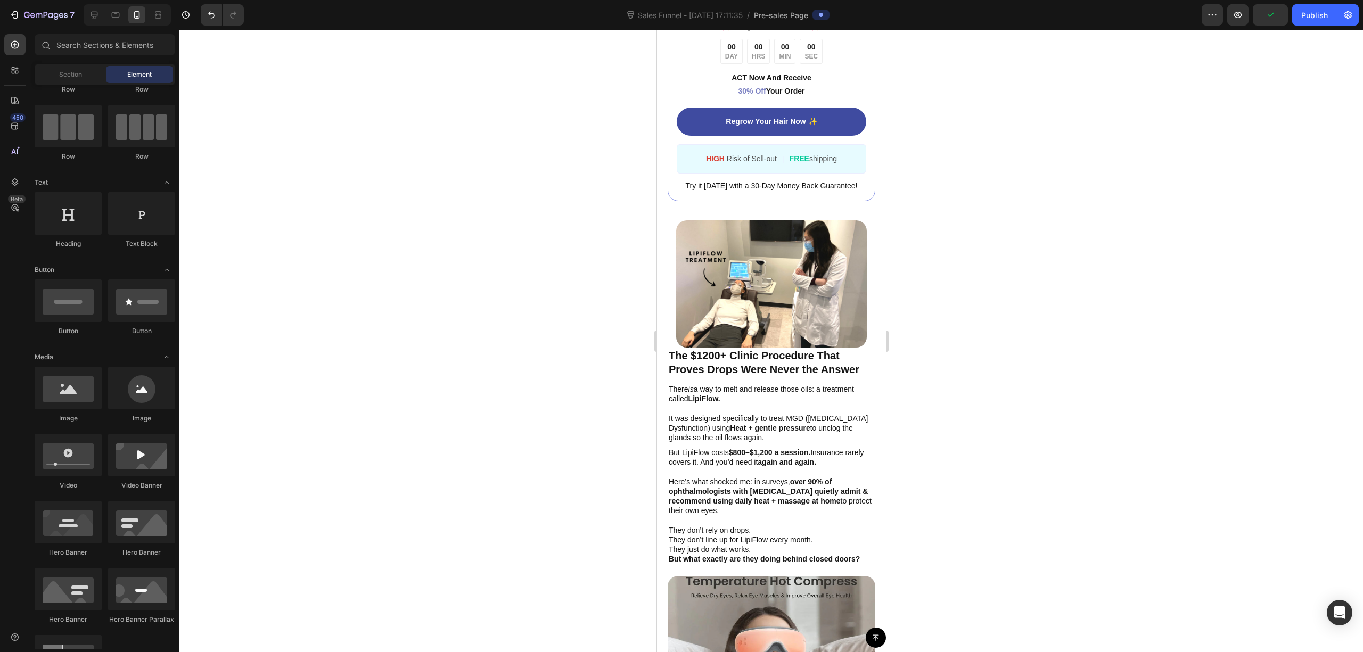
click at [1025, 195] on div at bounding box center [771, 341] width 1184 height 623
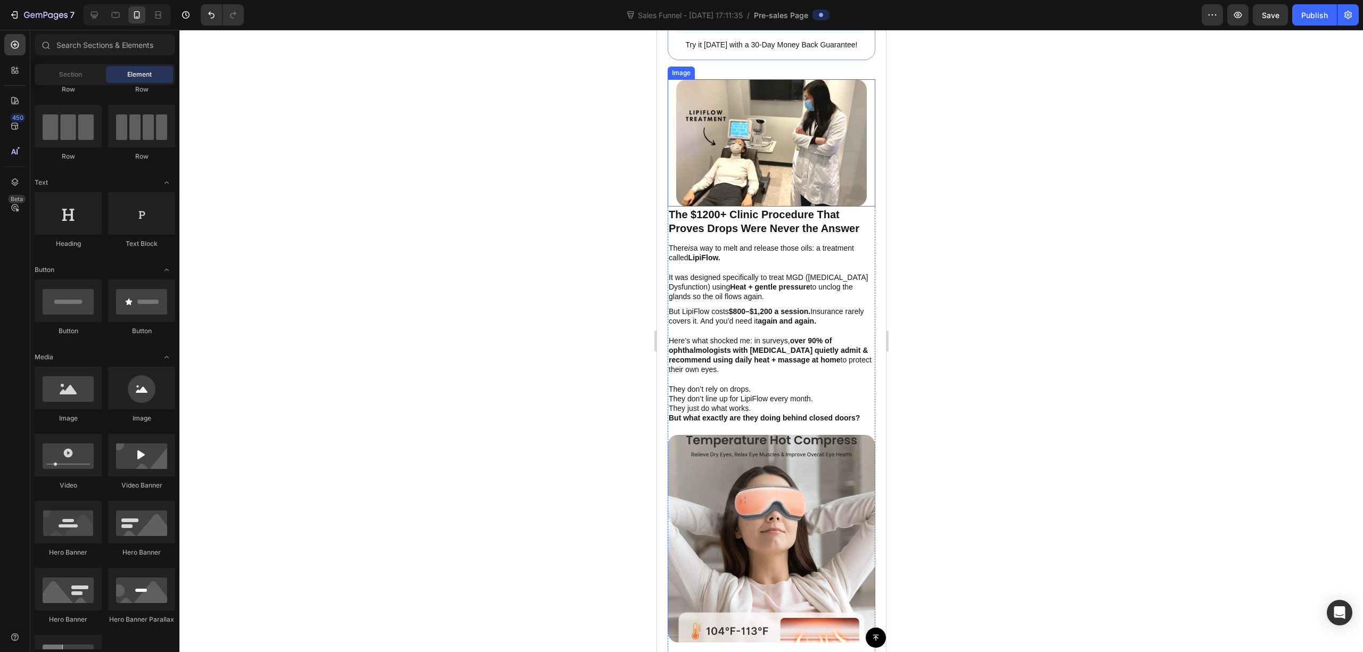
scroll to position [2059, 0]
click at [758, 452] on img at bounding box center [771, 539] width 208 height 208
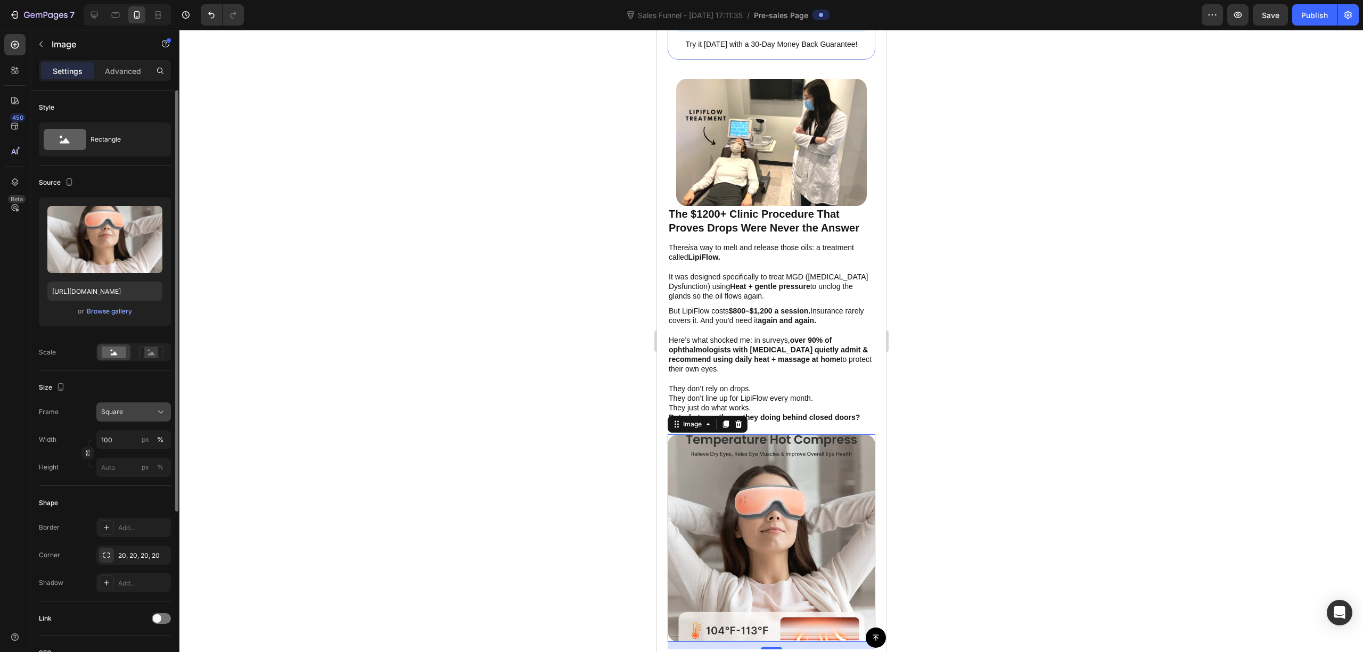
click at [150, 409] on div "Square" at bounding box center [127, 412] width 52 height 10
drag, startPoint x: 124, startPoint y: 524, endPoint x: 216, endPoint y: 497, distance: 96.4
click at [124, 522] on div "Custom 1:1" at bounding box center [123, 517] width 85 height 19
click at [149, 412] on div "Custom 1:1" at bounding box center [127, 412] width 52 height 10
click at [137, 494] on div "Original" at bounding box center [132, 499] width 62 height 10
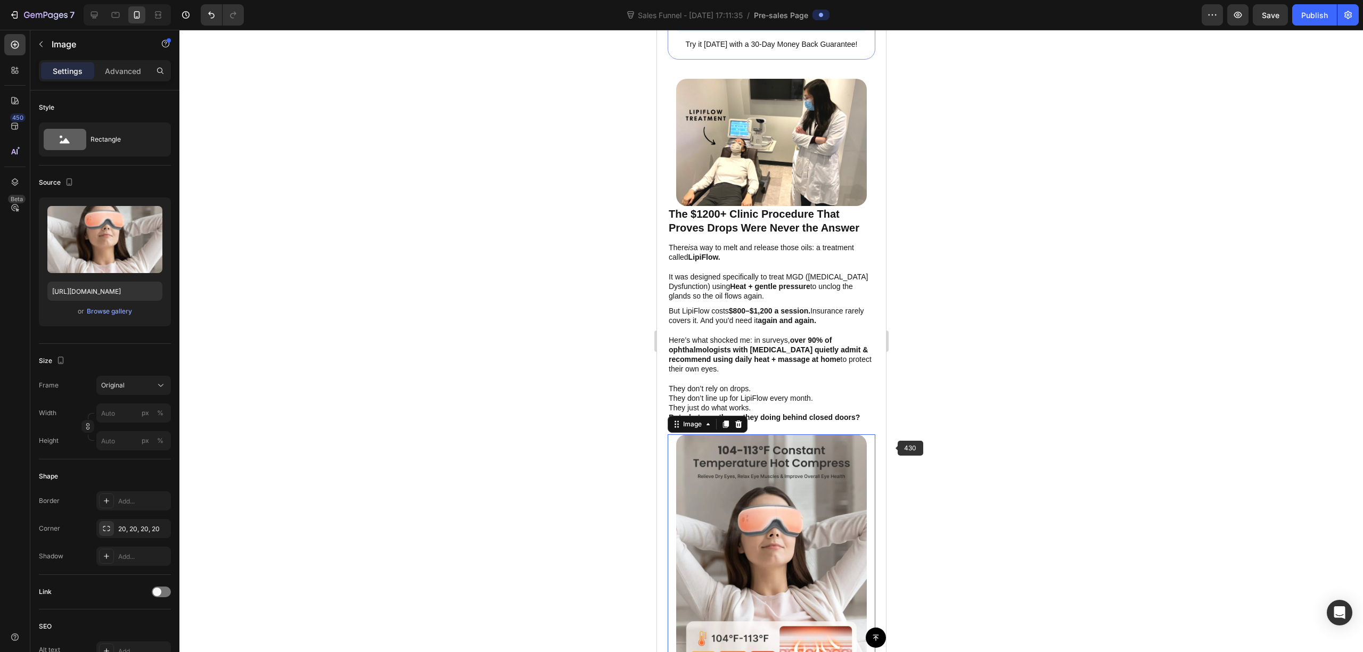
click at [914, 412] on div at bounding box center [771, 341] width 1184 height 623
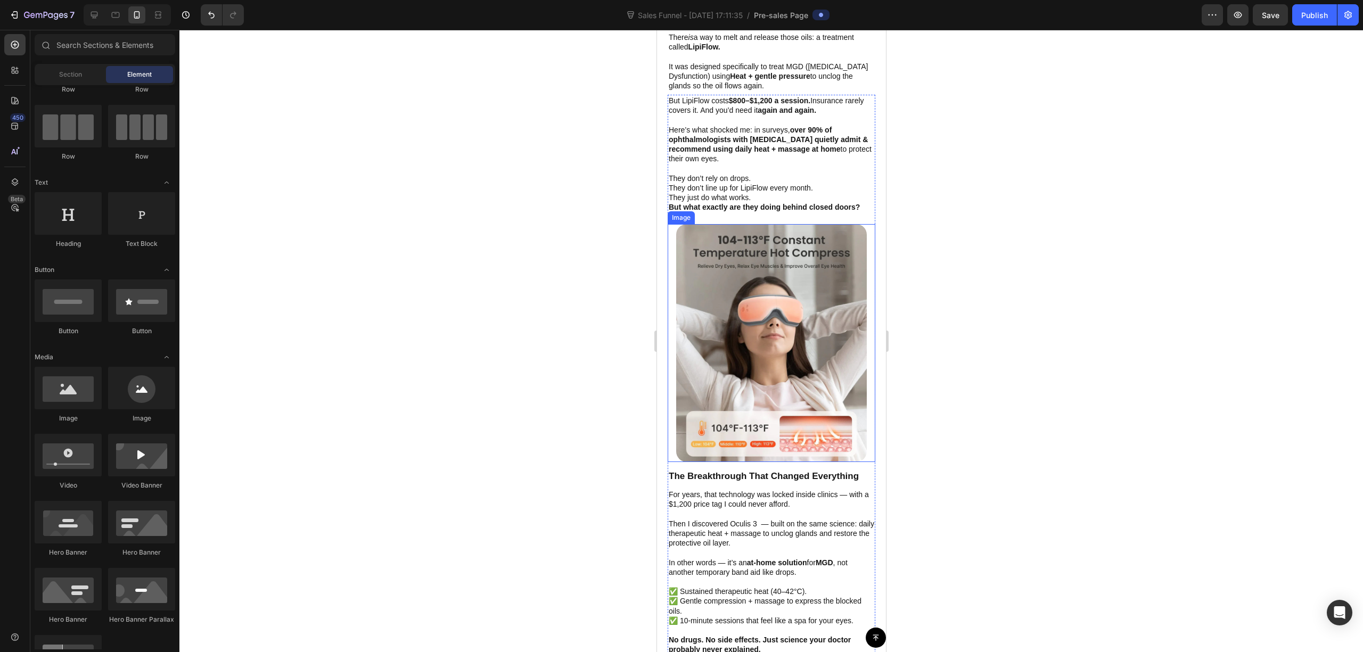
scroll to position [2272, 0]
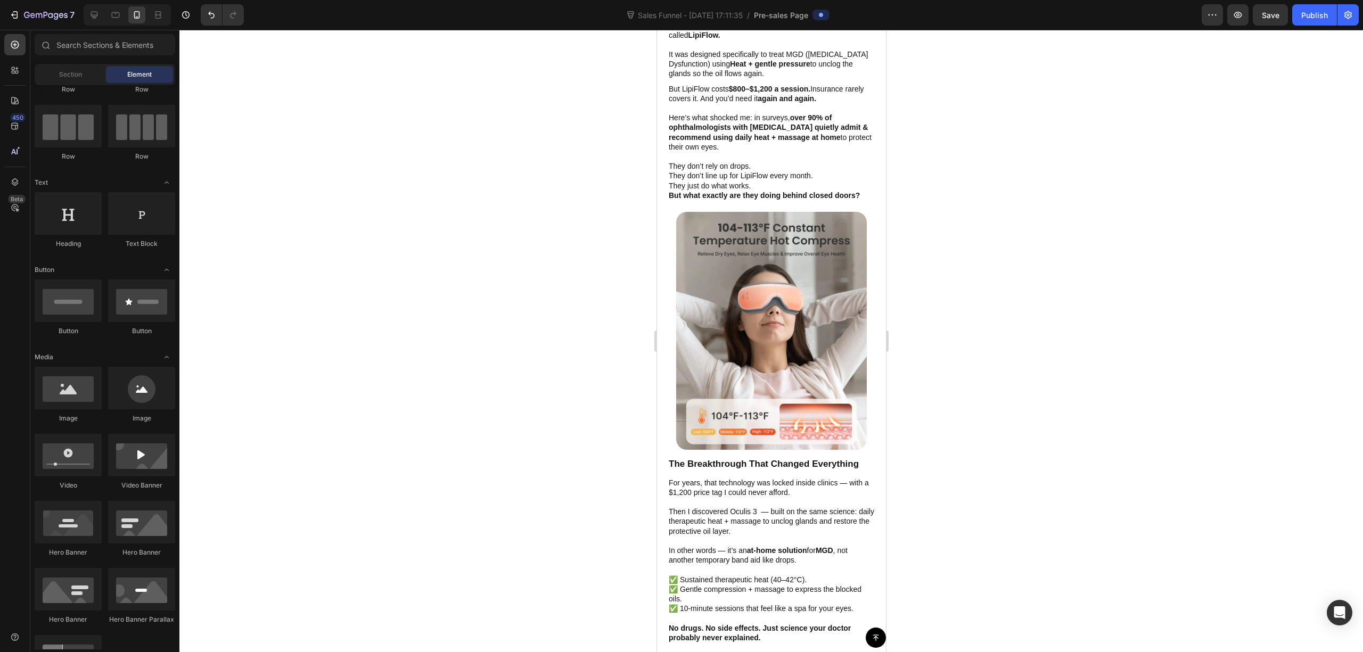
click at [936, 399] on div at bounding box center [771, 341] width 1184 height 623
click at [986, 315] on div at bounding box center [771, 341] width 1184 height 623
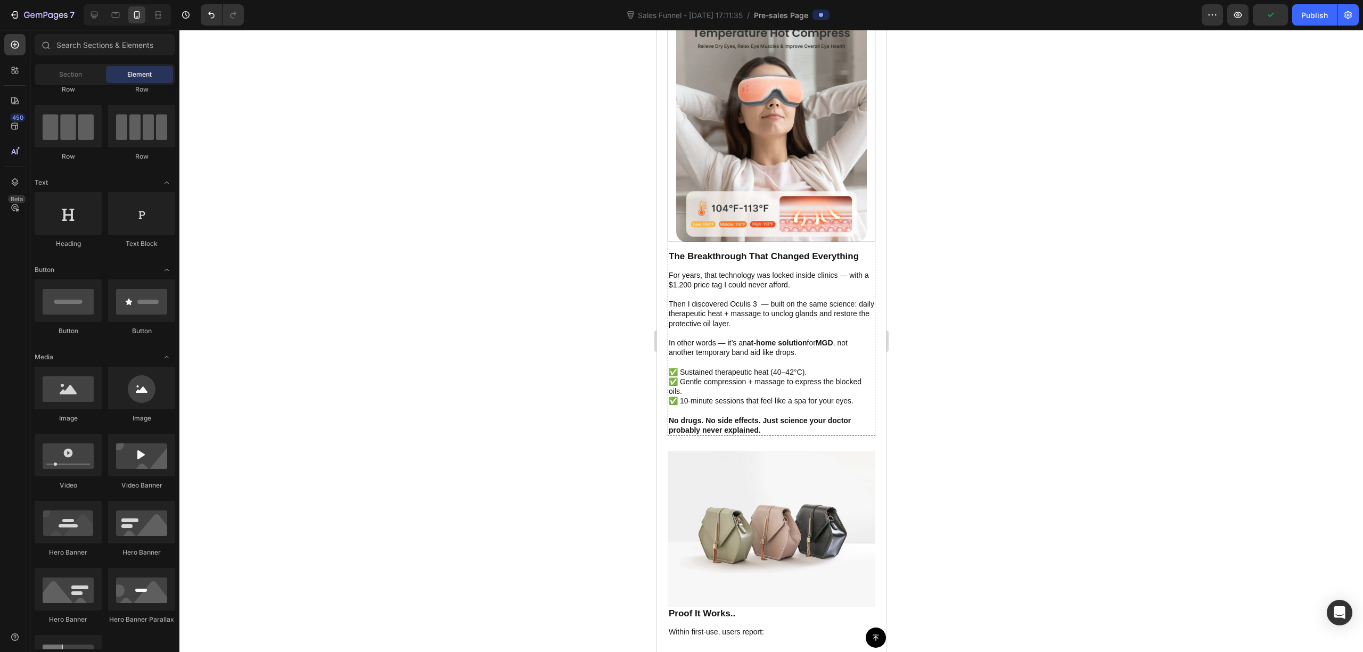
scroll to position [2485, 0]
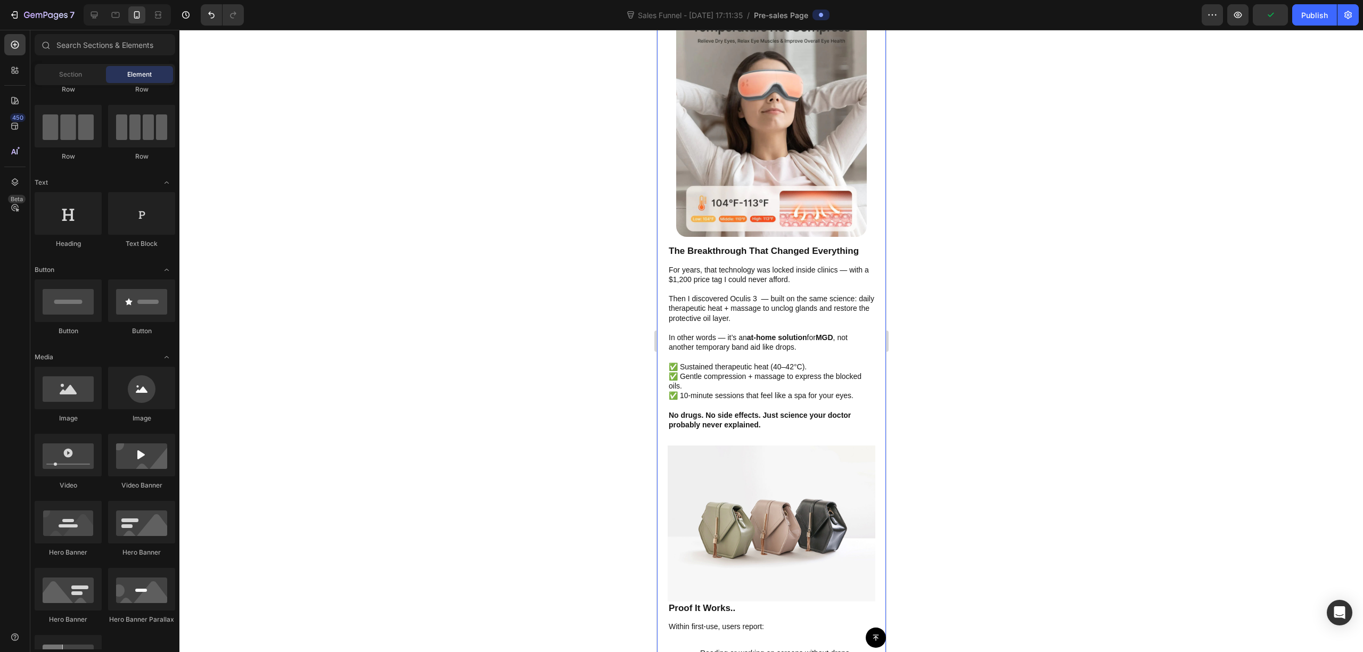
click at [1036, 287] on div at bounding box center [771, 341] width 1184 height 623
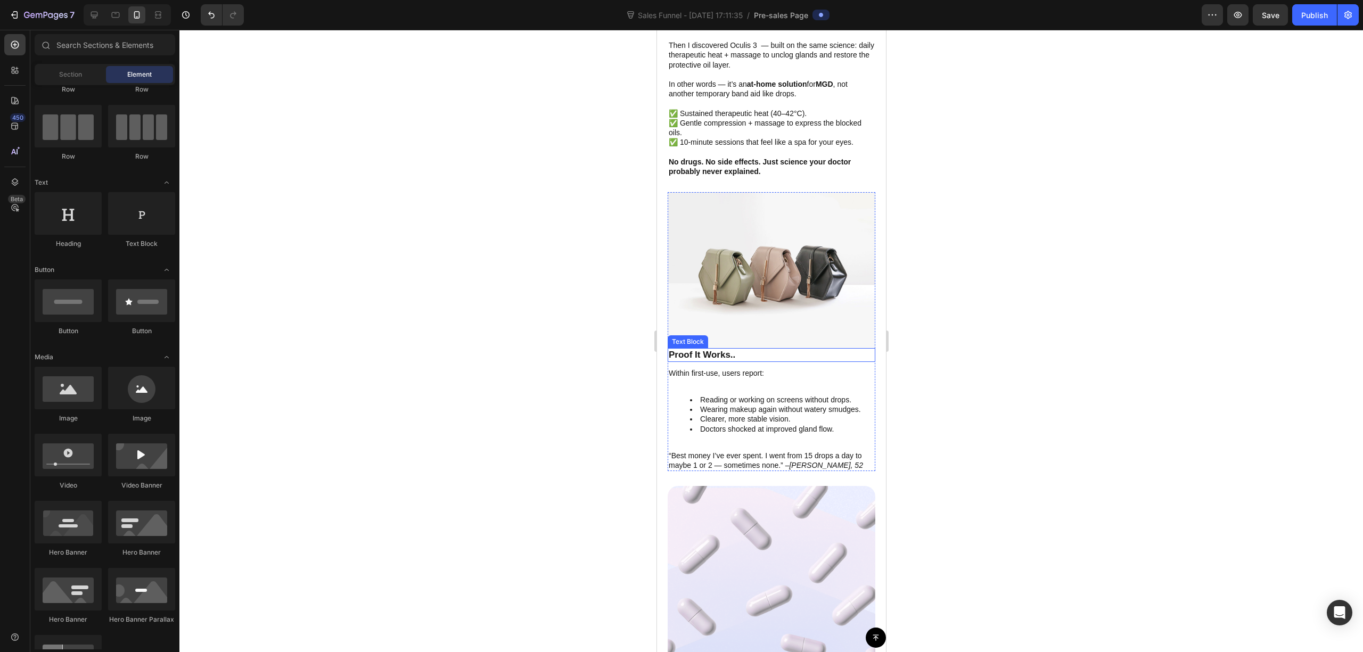
scroll to position [2698, 0]
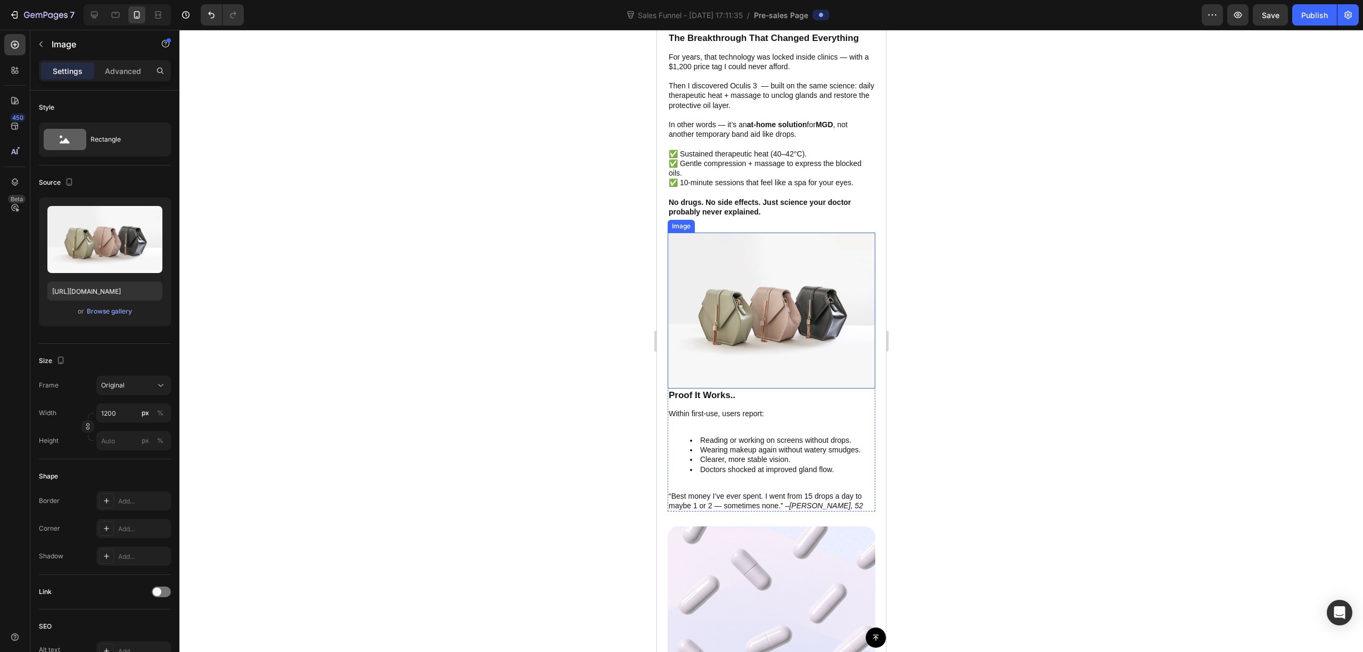
click at [775, 290] on img at bounding box center [771, 311] width 208 height 156
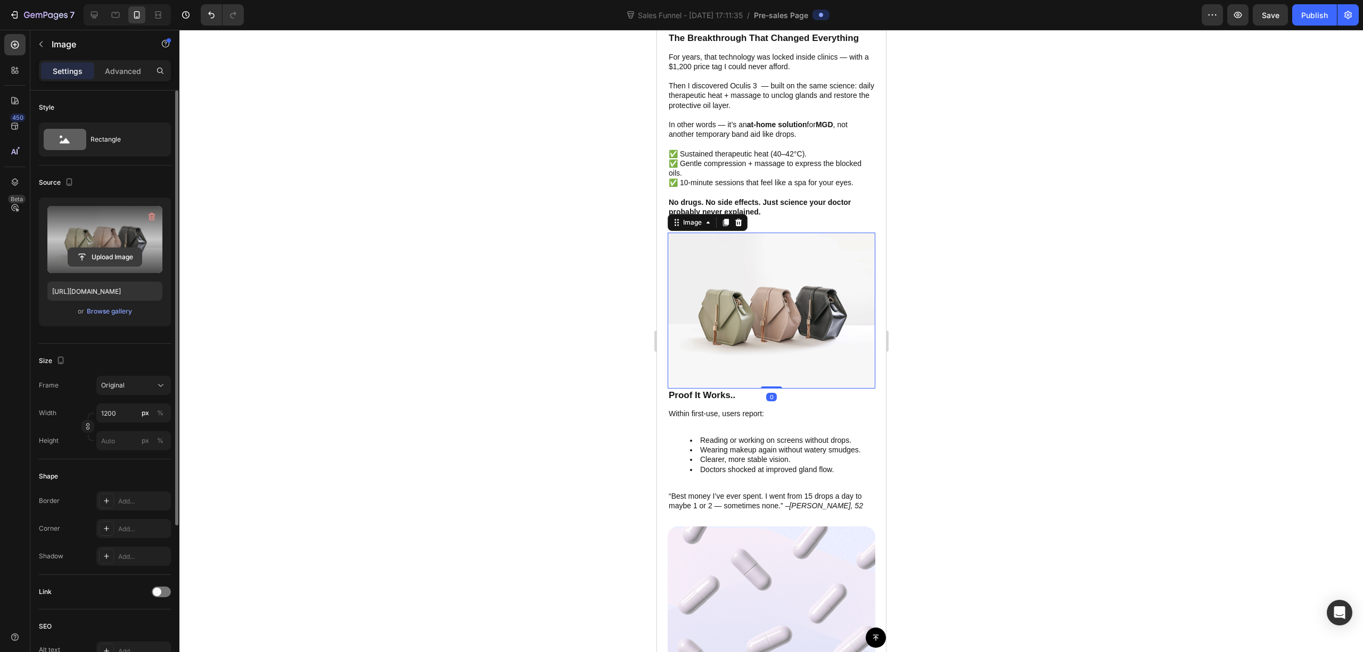
click at [100, 256] on input "file" at bounding box center [105, 257] width 74 height 18
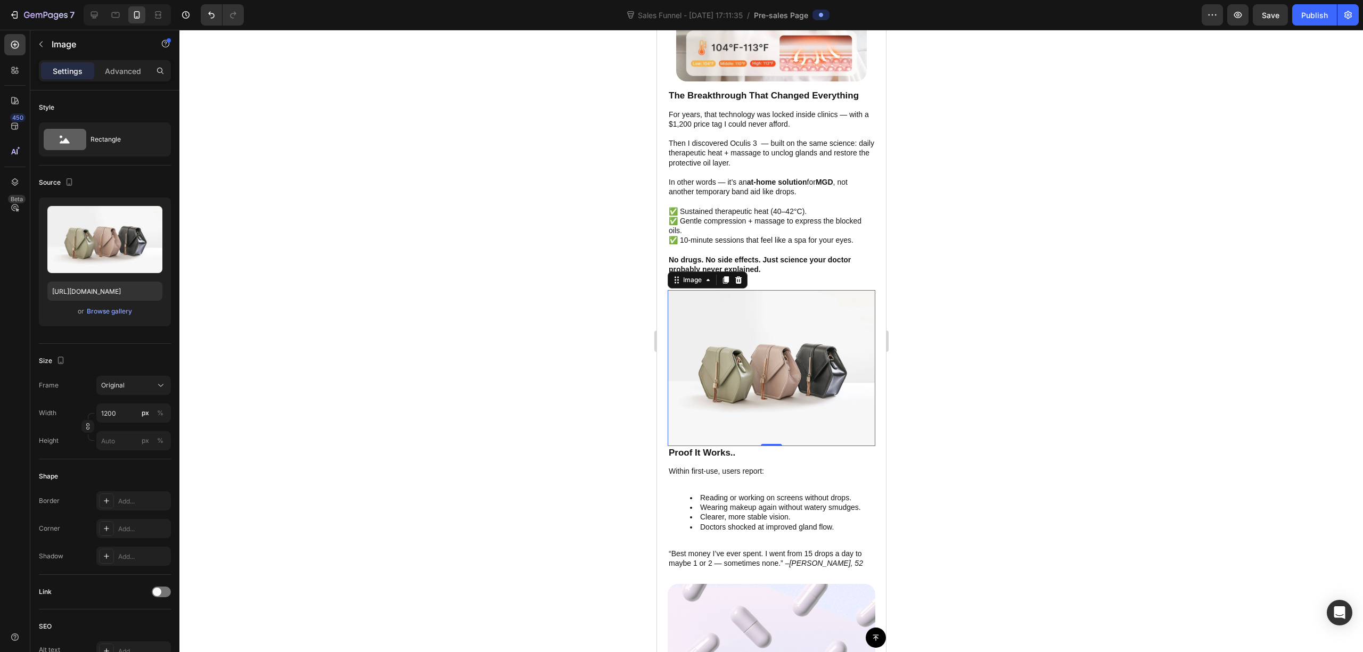
scroll to position [2627, 0]
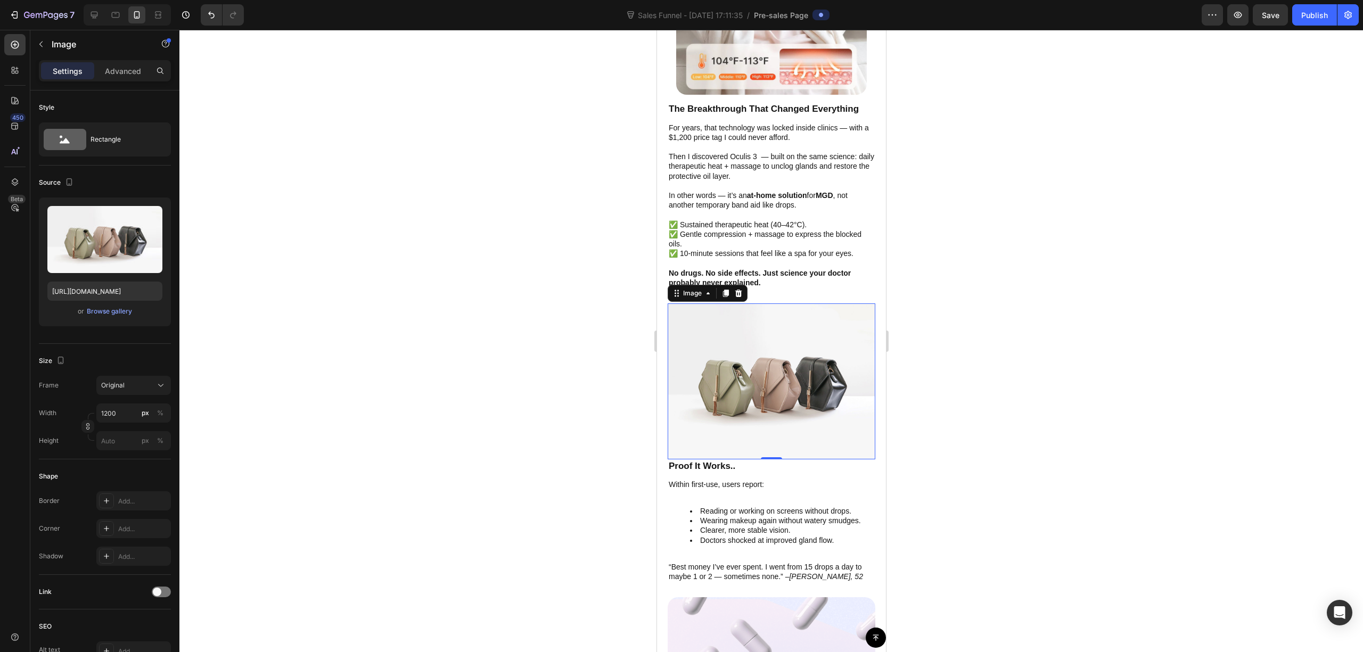
click at [764, 365] on img at bounding box center [771, 382] width 208 height 156
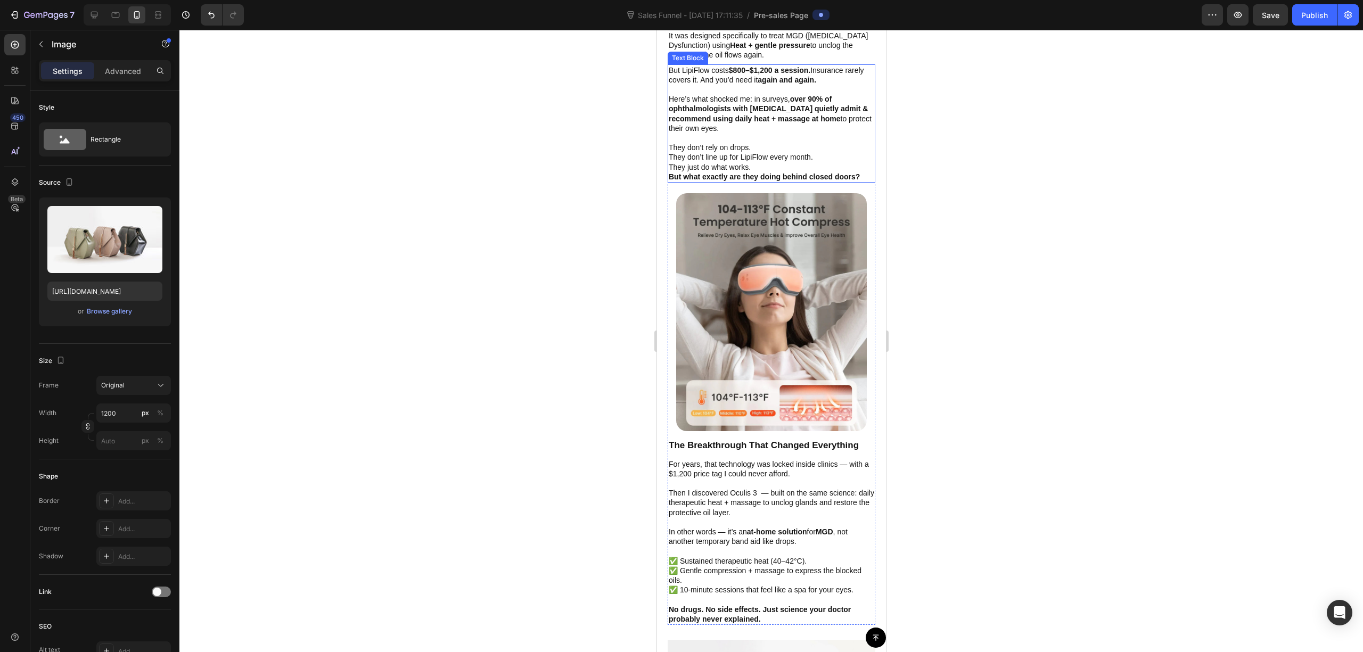
scroll to position [2343, 0]
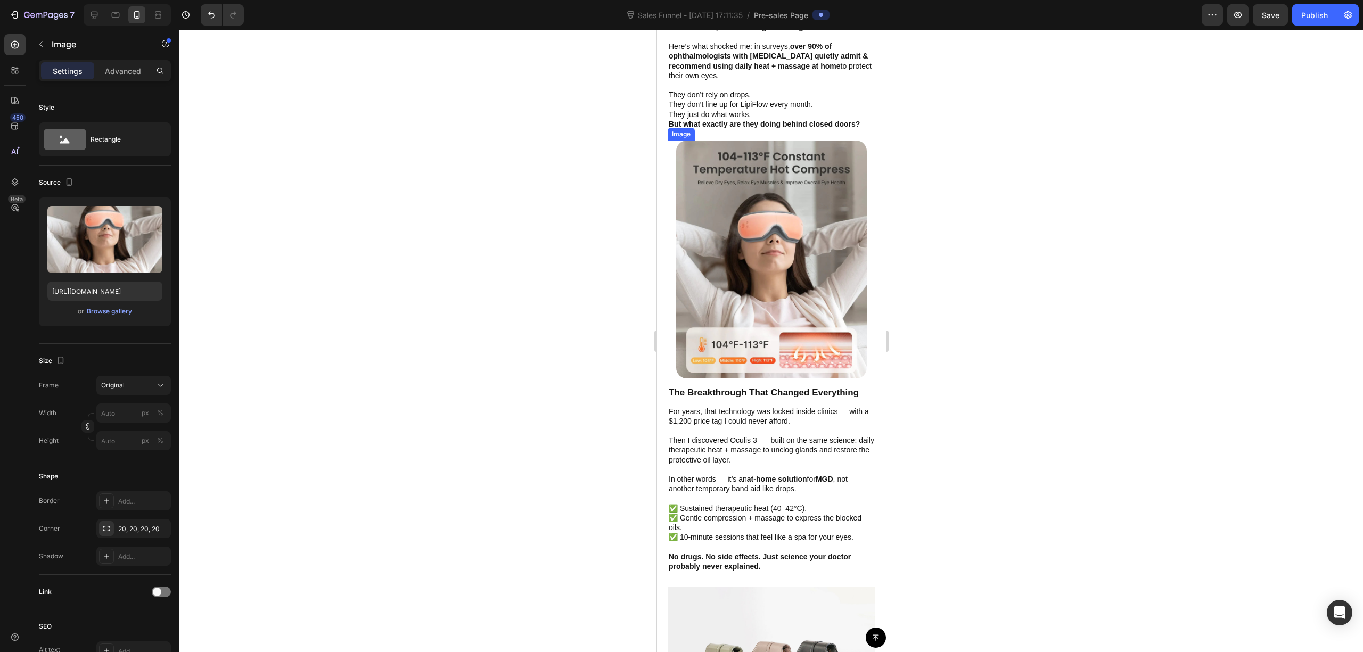
click at [782, 268] on img at bounding box center [771, 260] width 191 height 239
click at [797, 268] on img at bounding box center [771, 260] width 191 height 239
click at [504, 259] on div at bounding box center [771, 341] width 1184 height 623
click at [809, 250] on img at bounding box center [771, 260] width 191 height 239
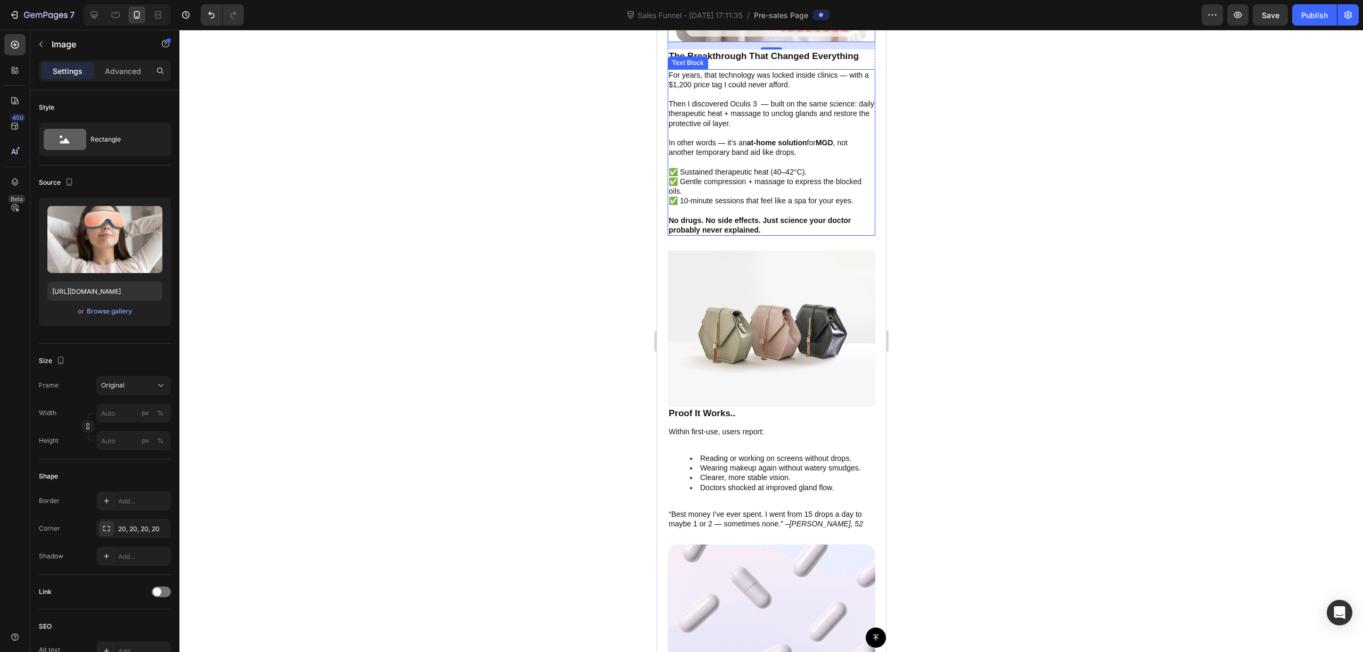
scroll to position [2698, 0]
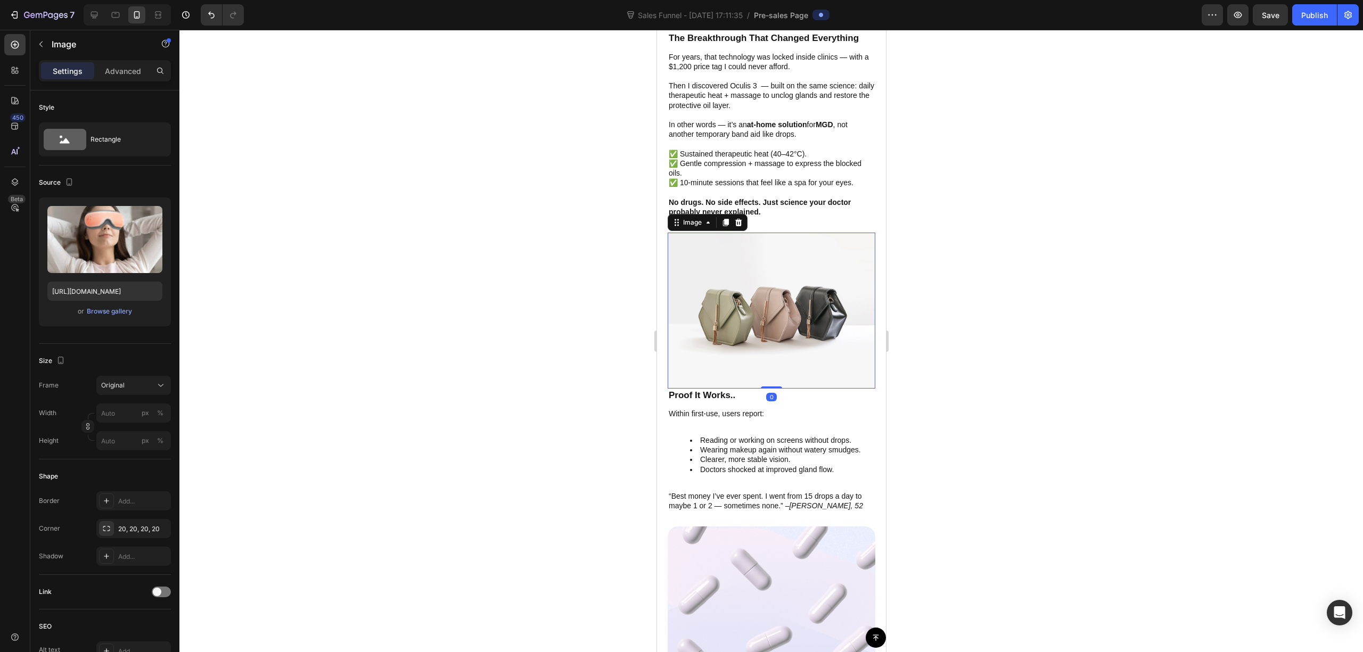
click at [771, 317] on img at bounding box center [771, 311] width 208 height 156
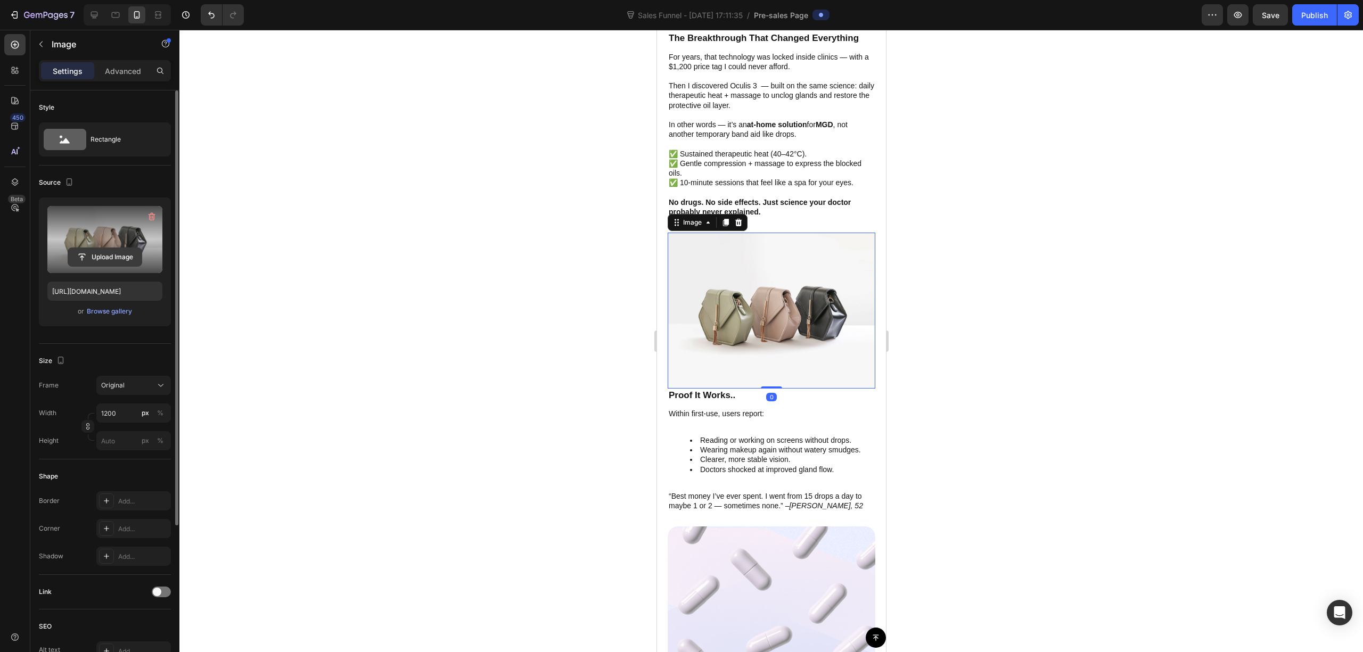
click at [97, 256] on input "file" at bounding box center [105, 257] width 74 height 18
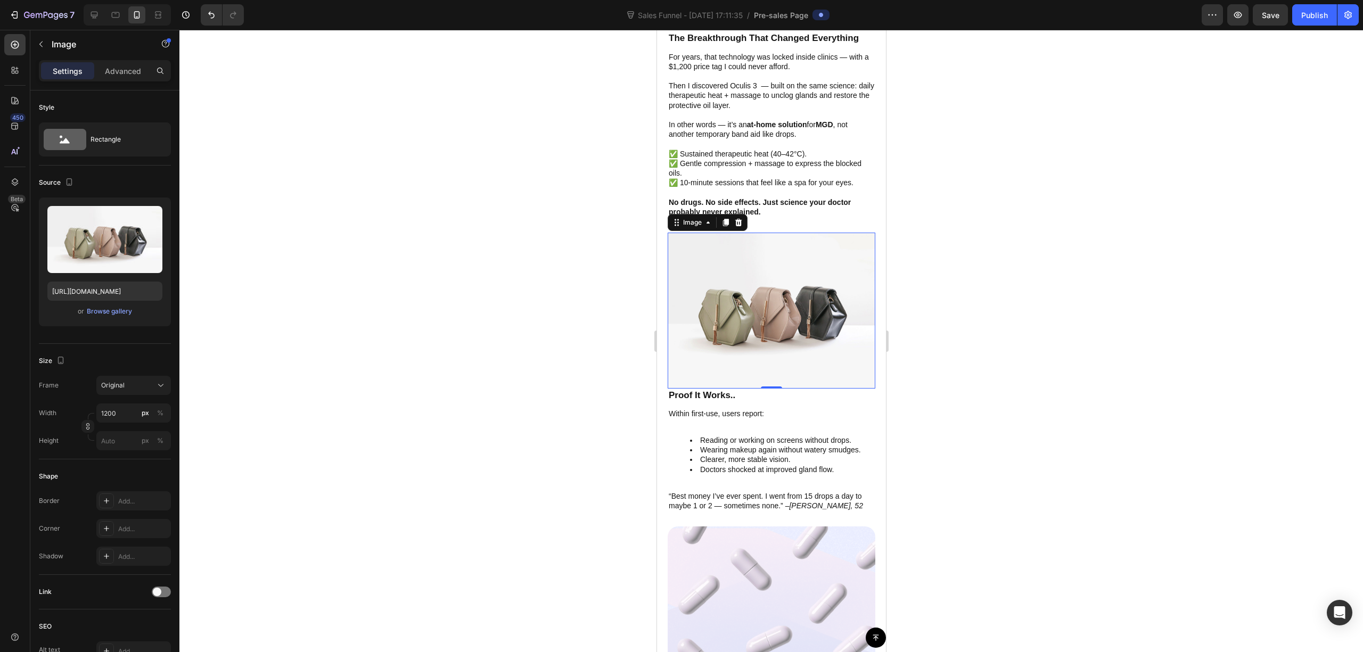
click at [566, 312] on div at bounding box center [771, 341] width 1184 height 623
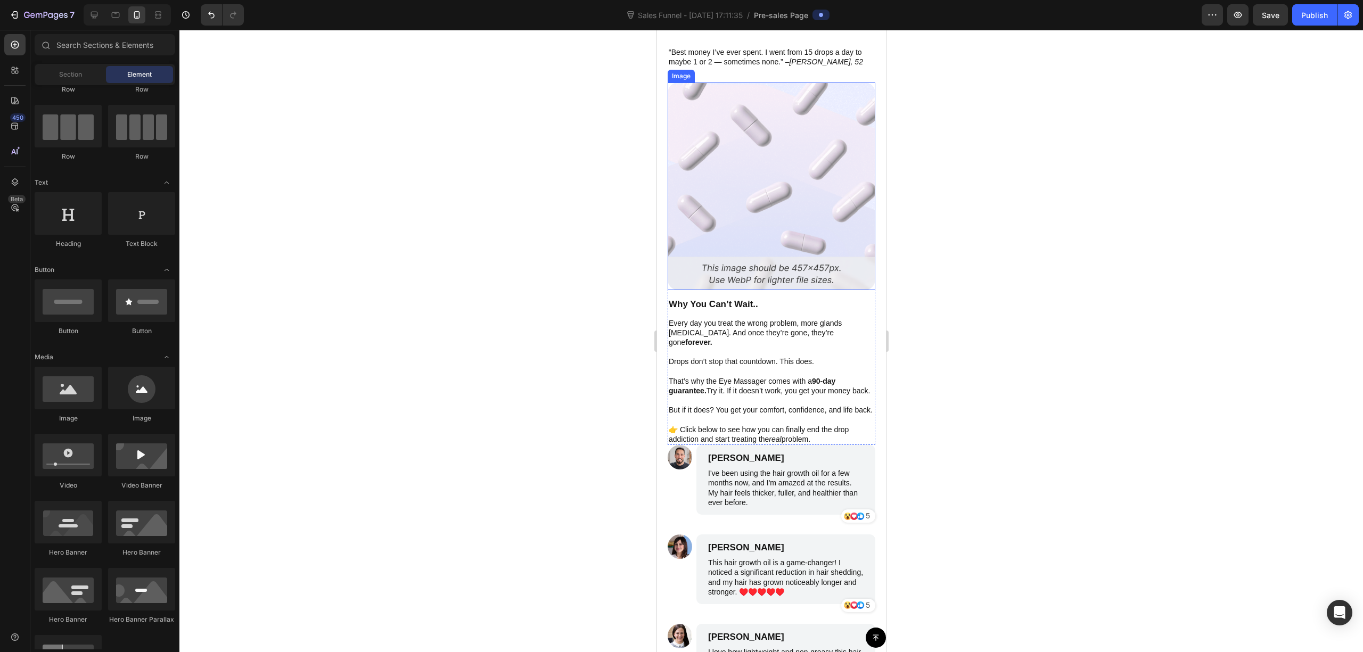
scroll to position [3196, 0]
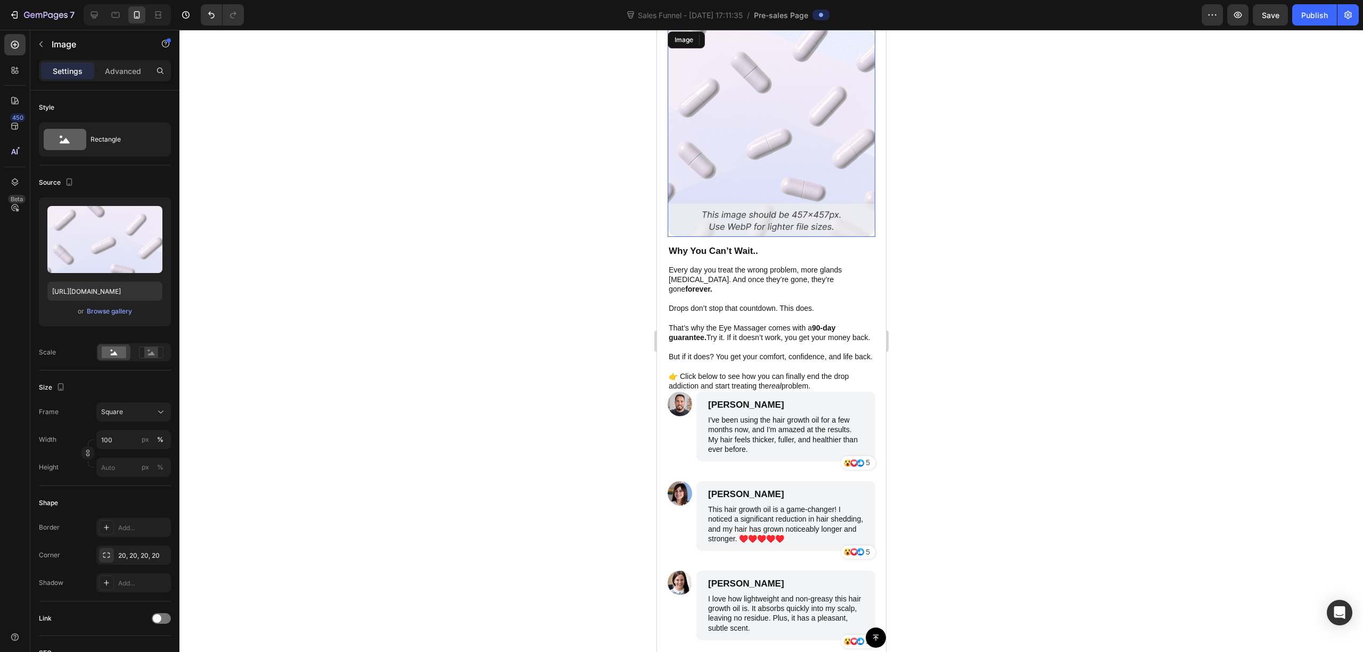
click at [744, 120] on img at bounding box center [771, 133] width 208 height 208
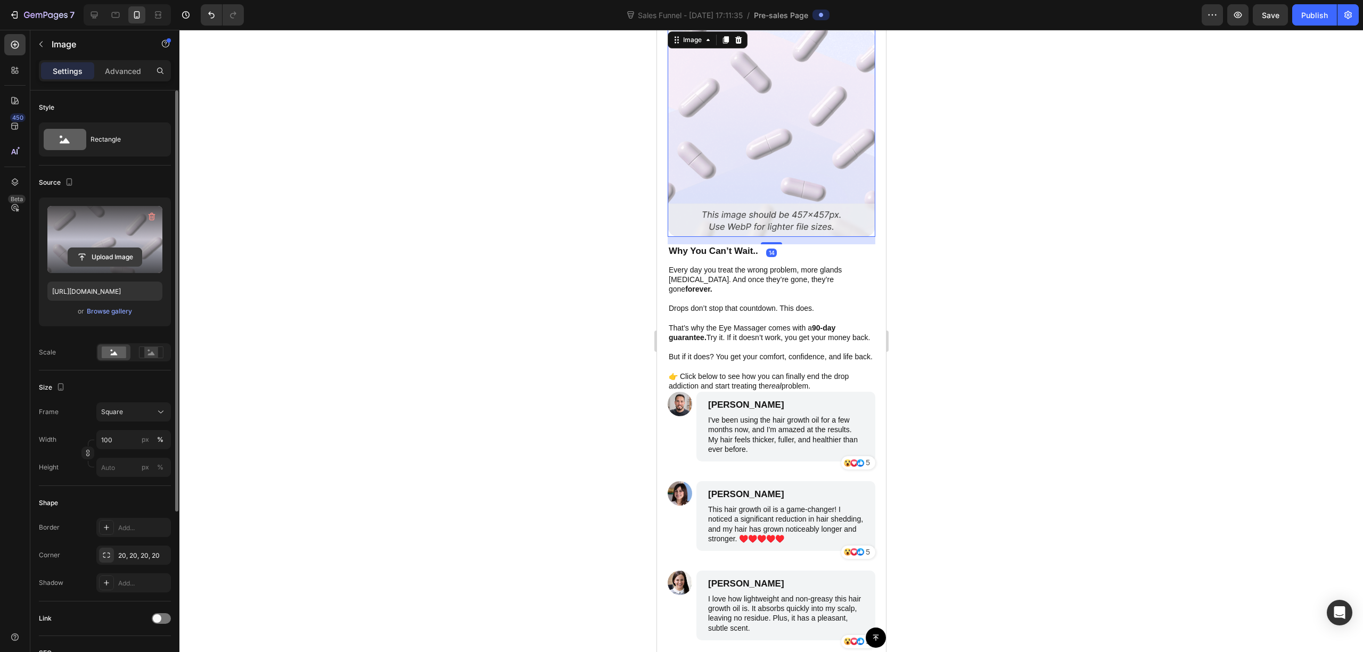
click at [118, 262] on input "file" at bounding box center [105, 257] width 74 height 18
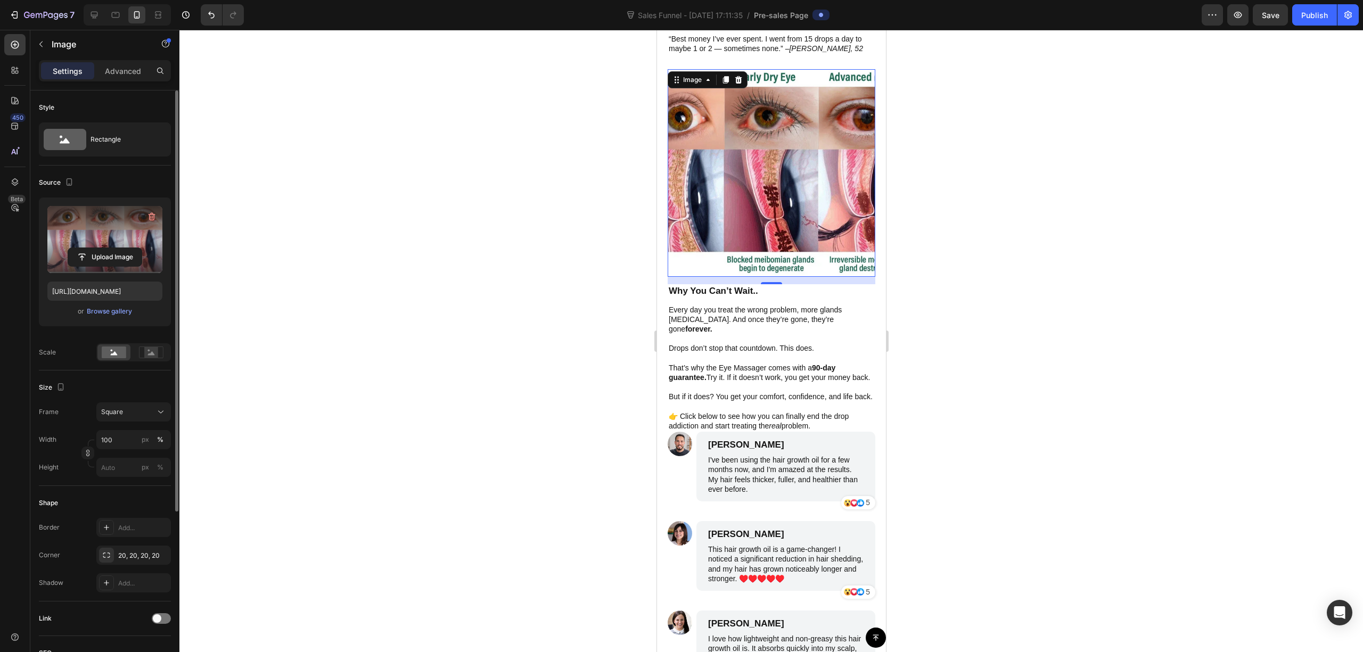
scroll to position [3053, 0]
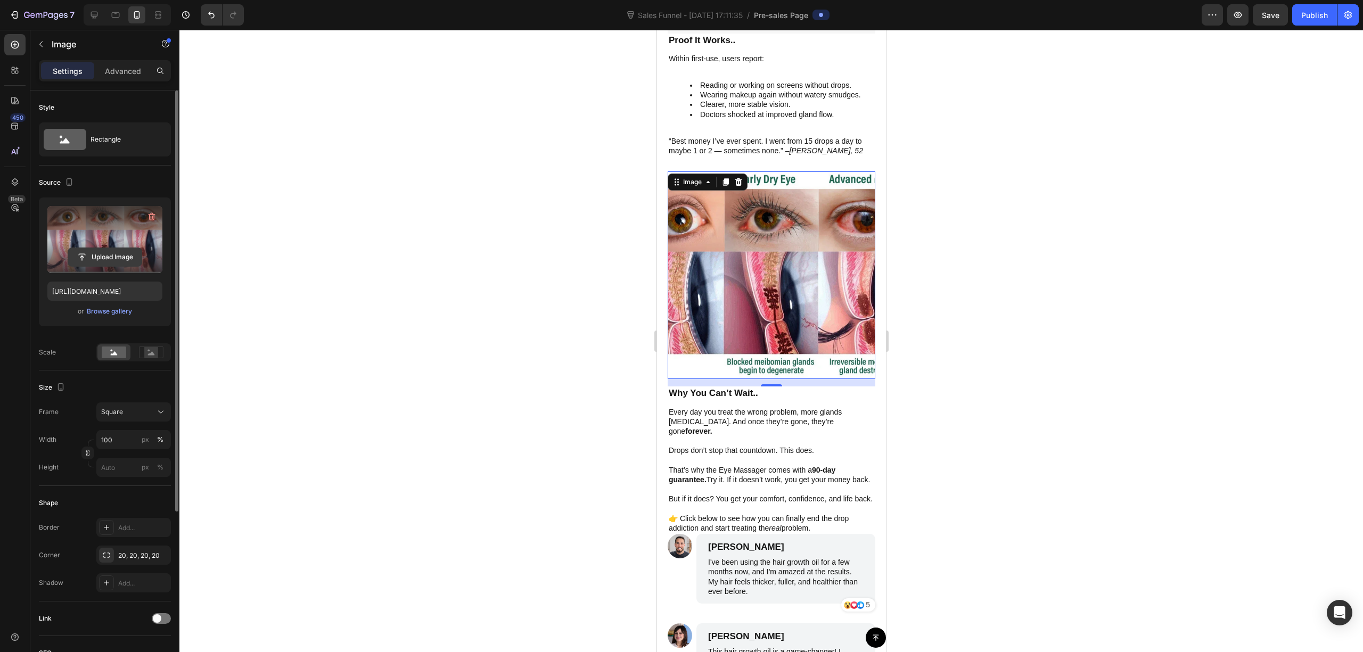
click at [100, 258] on input "file" at bounding box center [105, 257] width 74 height 18
type input "https://cdn.shopify.com/s/files/1/0679/7135/0570/files/gempages_581238827771757…"
drag, startPoint x: 1015, startPoint y: 327, endPoint x: 982, endPoint y: 342, distance: 36.2
click at [1014, 327] on div at bounding box center [771, 341] width 1184 height 623
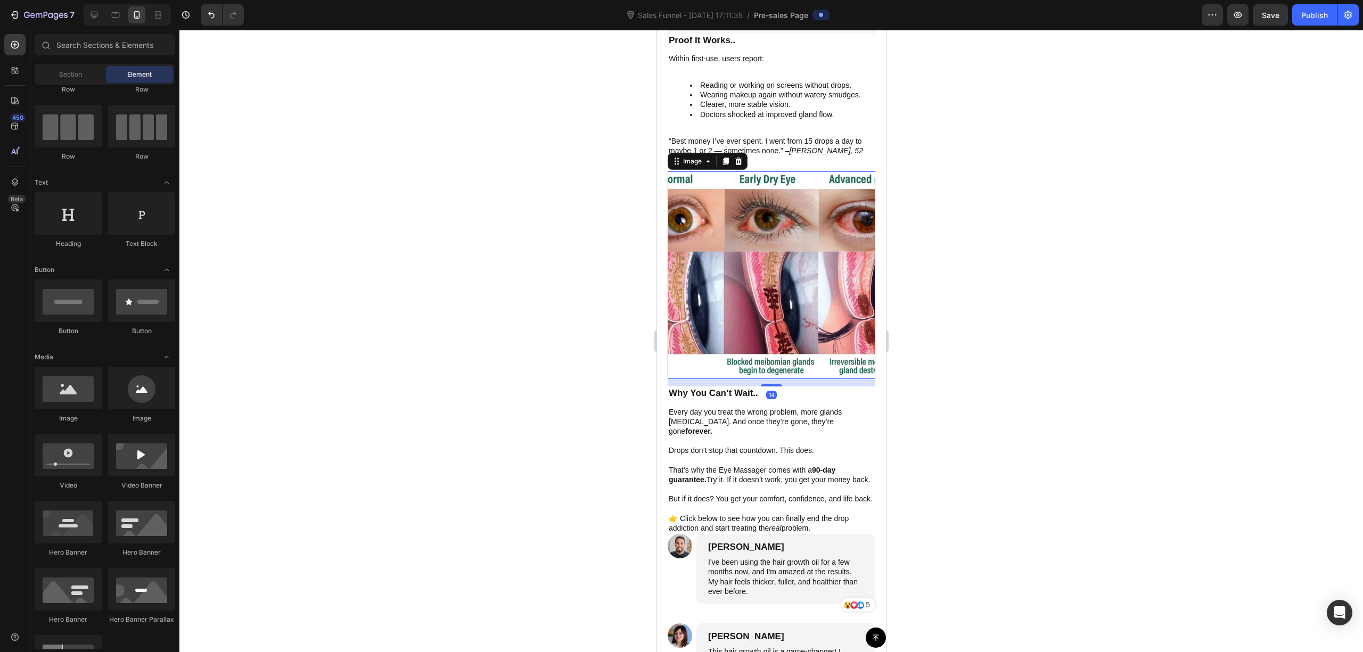
click at [821, 297] on img at bounding box center [771, 276] width 208 height 208
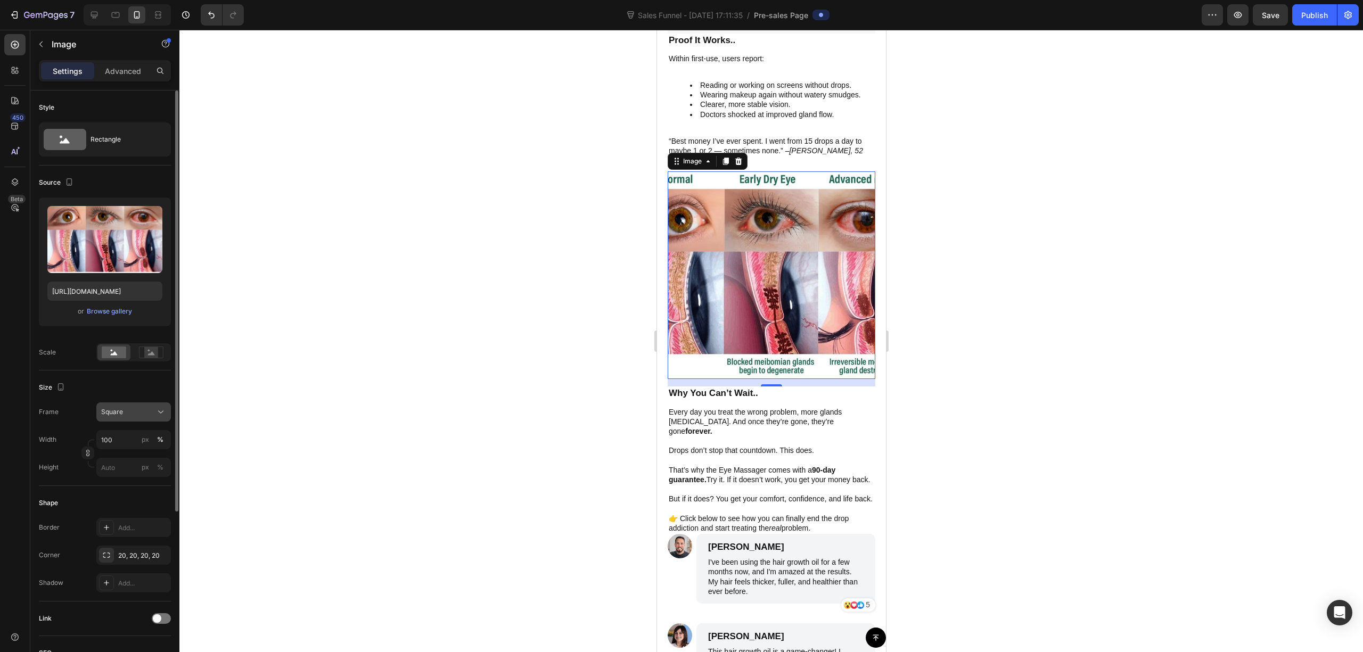
click at [143, 414] on div "Square" at bounding box center [127, 412] width 52 height 10
drag, startPoint x: 139, startPoint y: 519, endPoint x: 140, endPoint y: 501, distance: 17.6
click at [140, 501] on div "Square Vertical Horizontal Original Custom 1:1" at bounding box center [124, 477] width 94 height 99
click at [135, 504] on div "Original" at bounding box center [123, 498] width 85 height 19
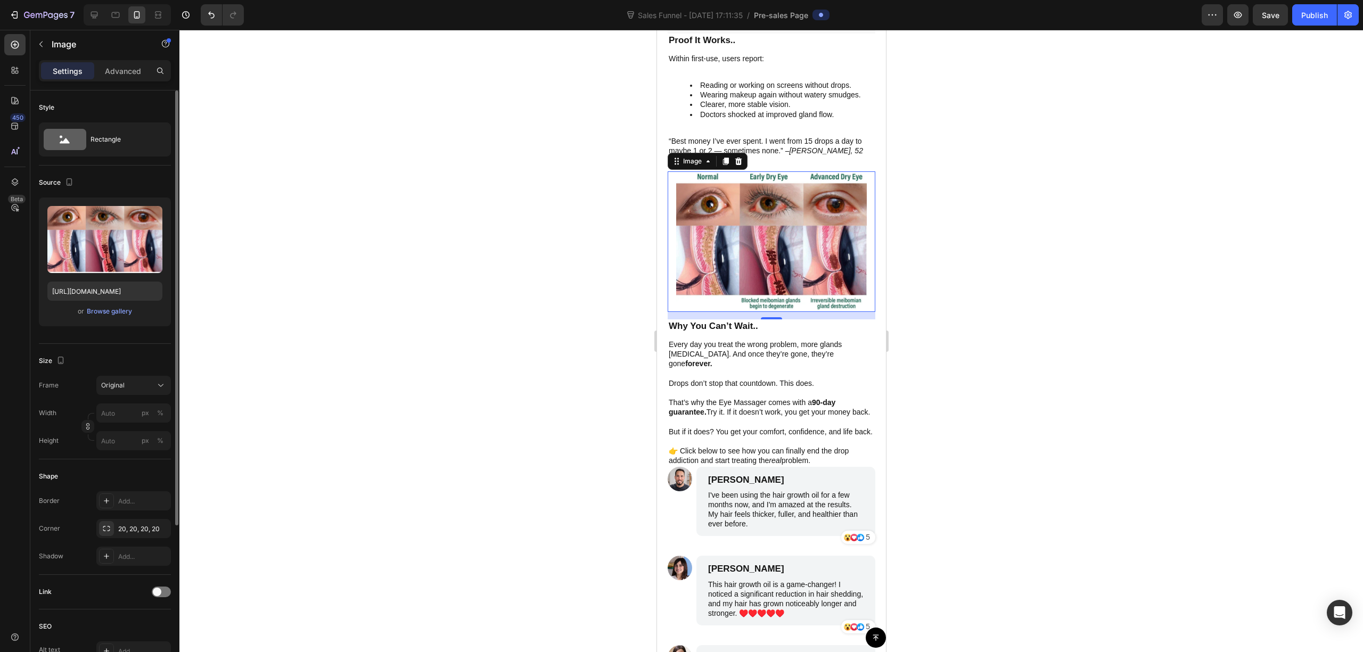
click at [764, 293] on img at bounding box center [771, 242] width 191 height 140
click at [921, 256] on div at bounding box center [771, 341] width 1184 height 623
click at [760, 281] on img at bounding box center [771, 242] width 191 height 140
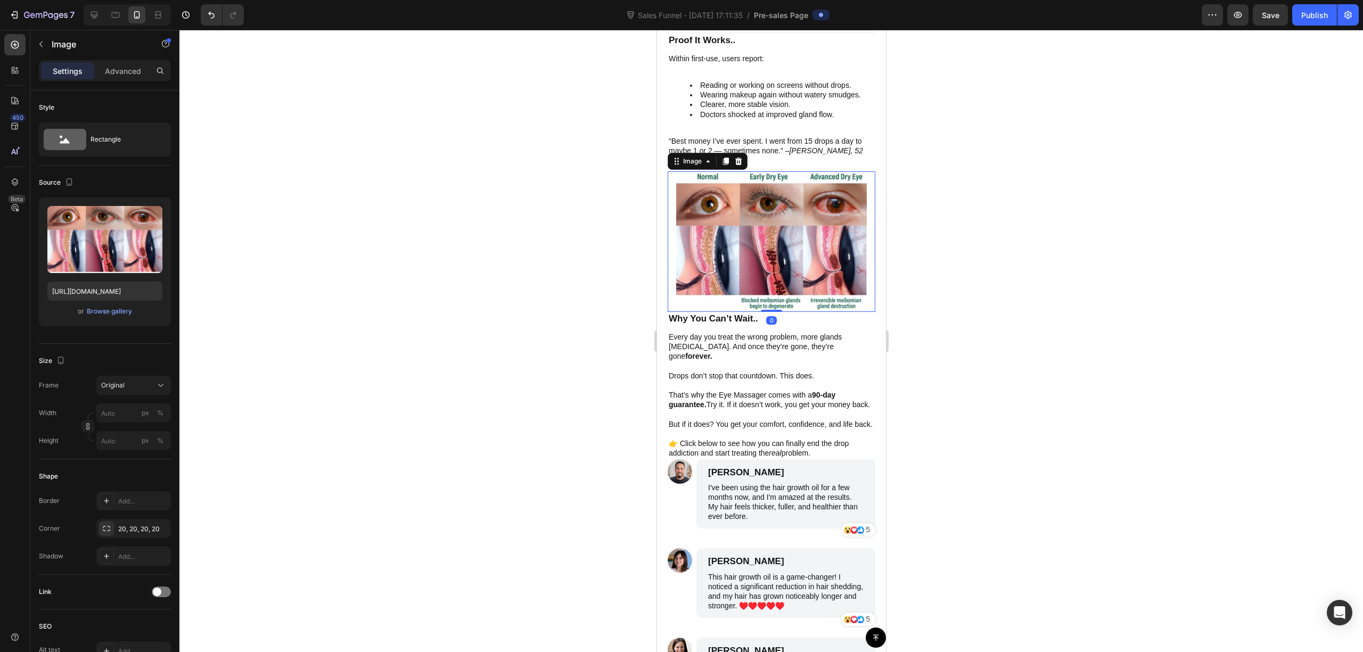
drag, startPoint x: 766, startPoint y: 311, endPoint x: 788, endPoint y: 275, distance: 41.8
click at [788, 275] on div "Image 0" at bounding box center [771, 242] width 208 height 140
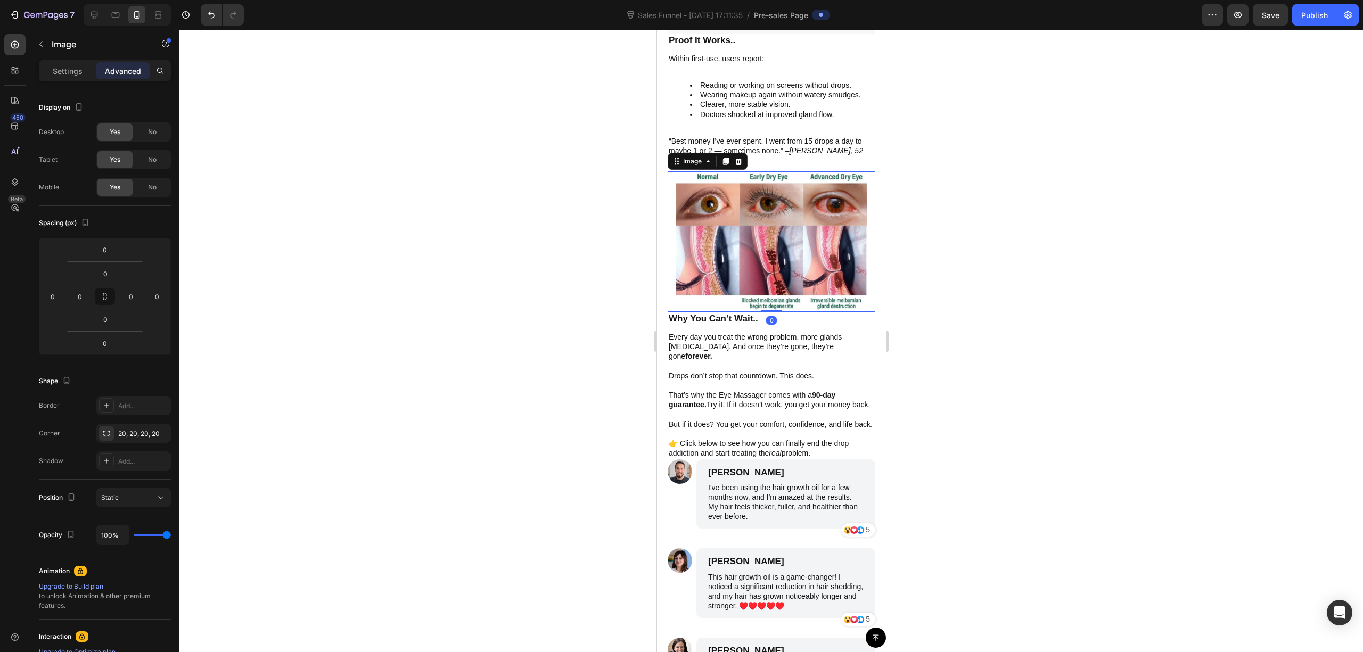
click at [1025, 243] on div at bounding box center [771, 341] width 1184 height 623
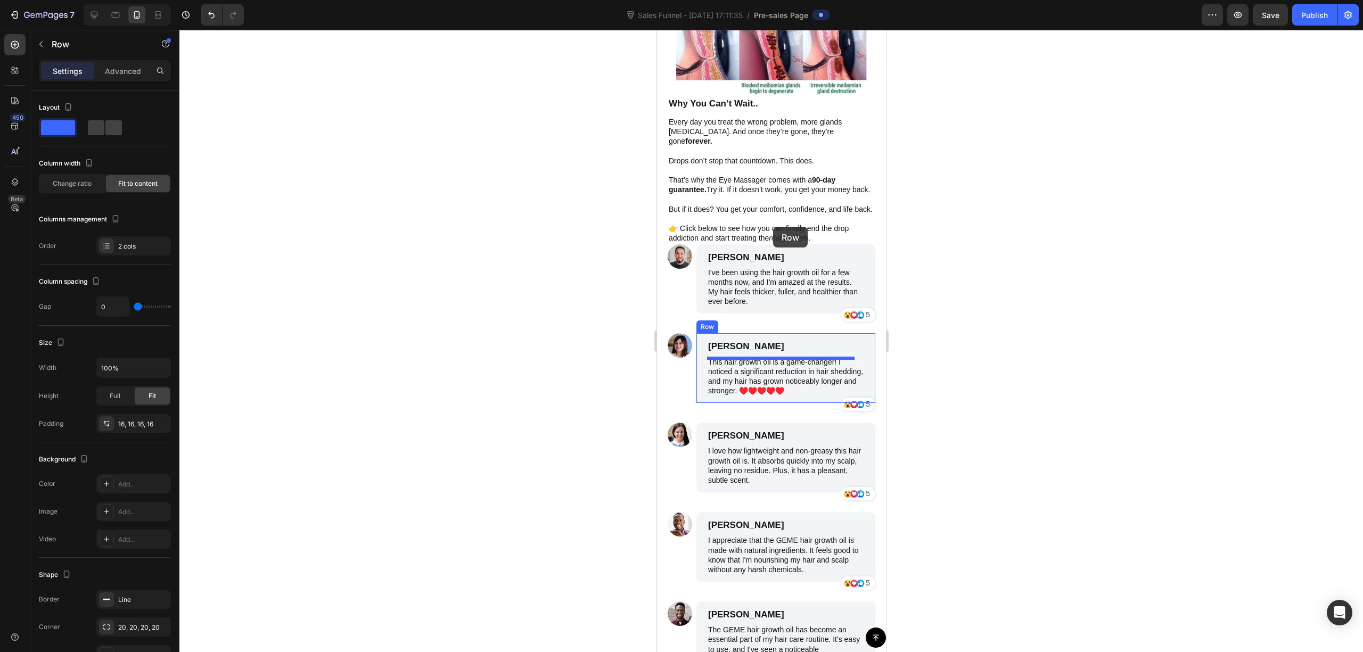
scroll to position [3220, 0]
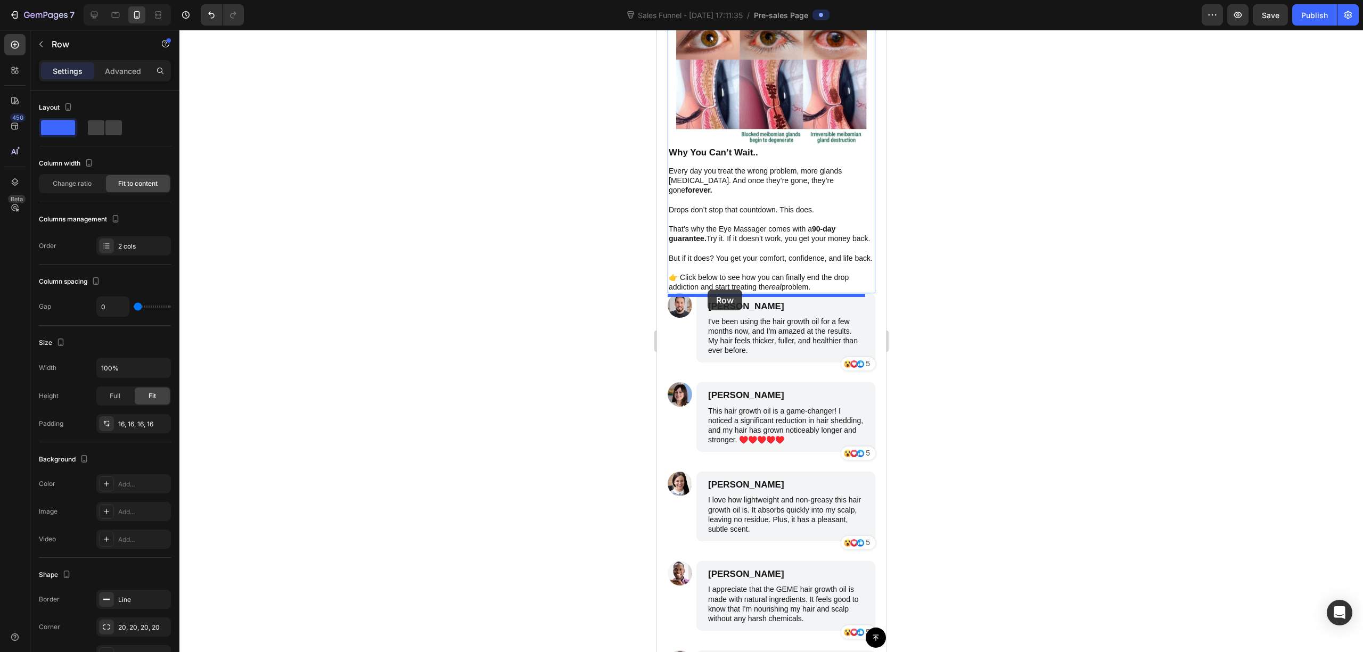
drag, startPoint x: 667, startPoint y: 321, endPoint x: 707, endPoint y: 290, distance: 50.9
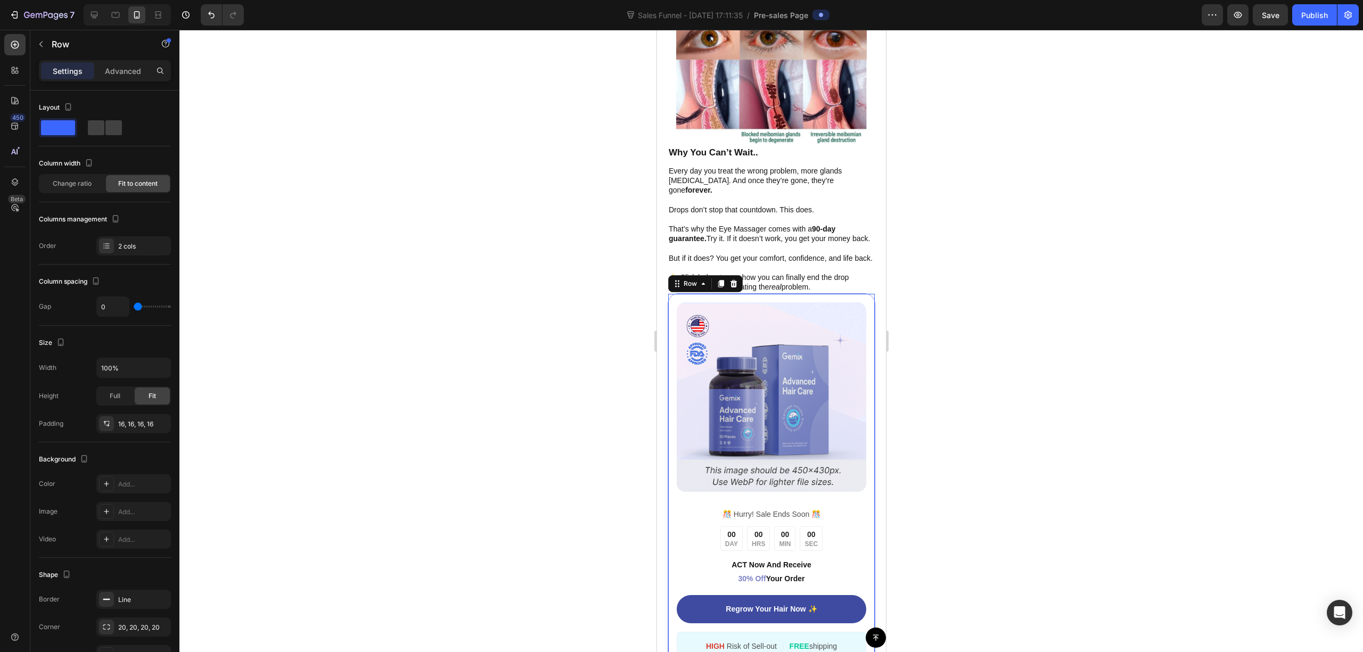
click at [1030, 322] on div at bounding box center [771, 341] width 1184 height 623
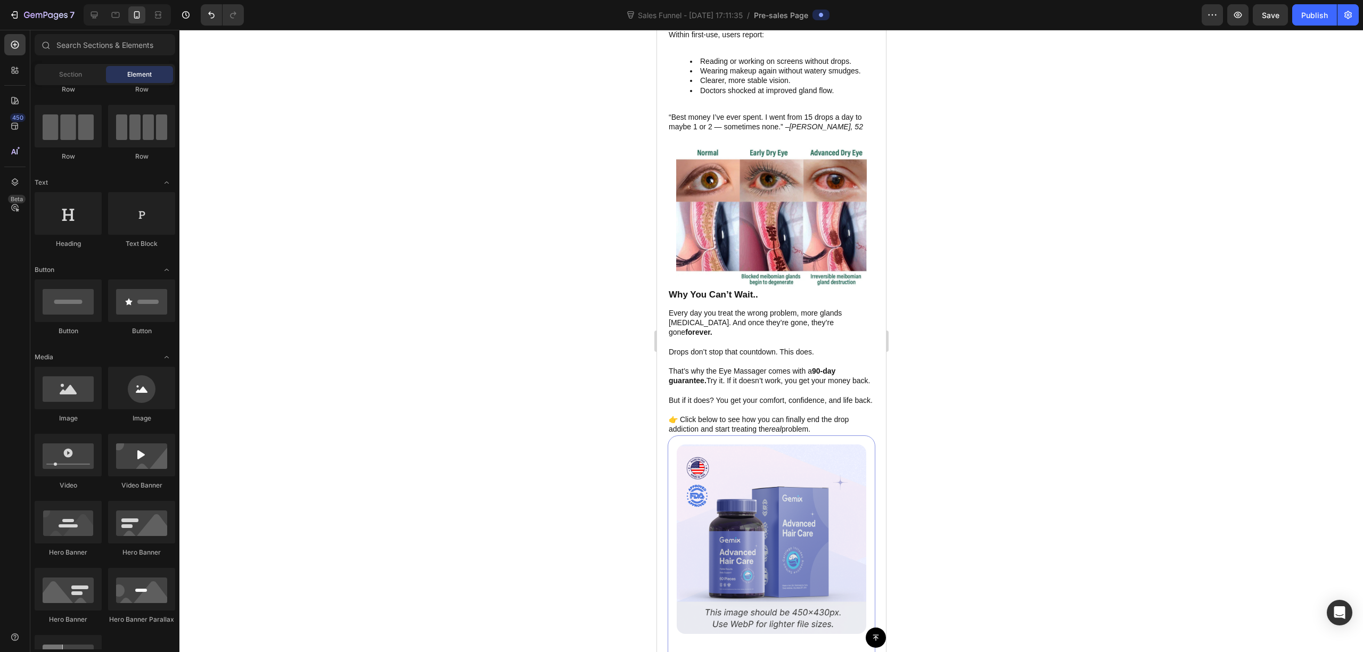
click at [990, 254] on div at bounding box center [771, 341] width 1184 height 623
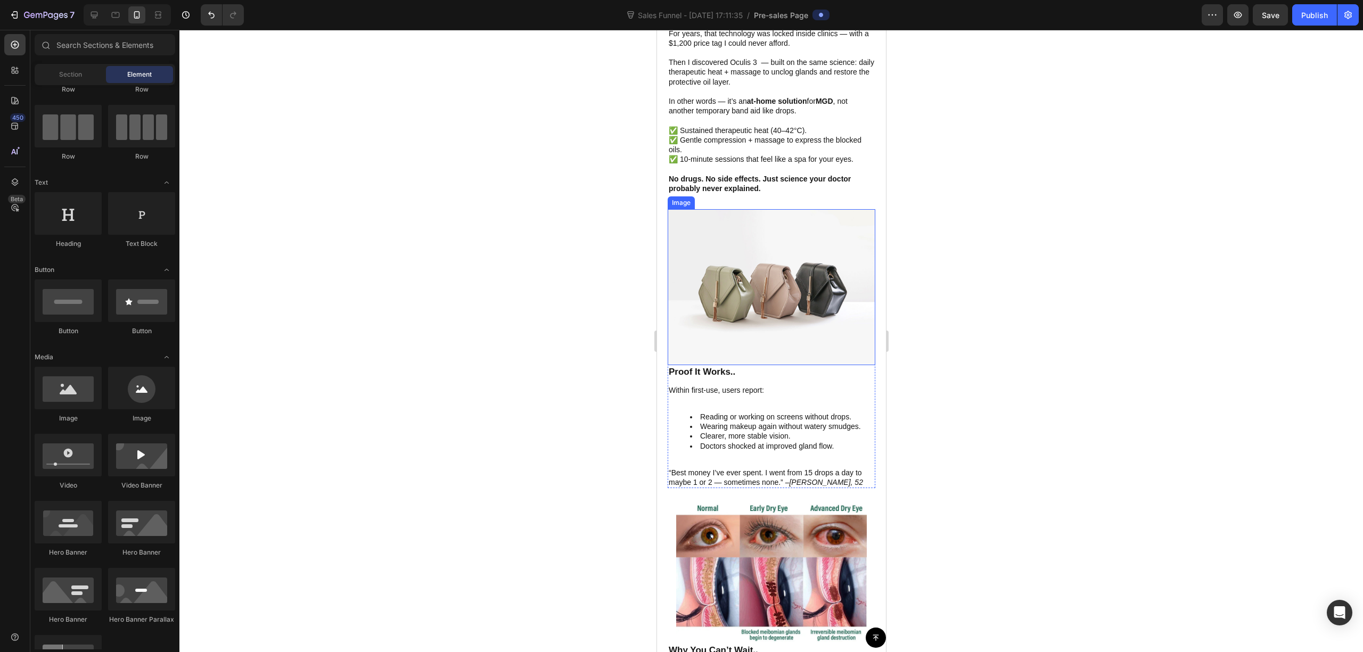
scroll to position [2651, 0]
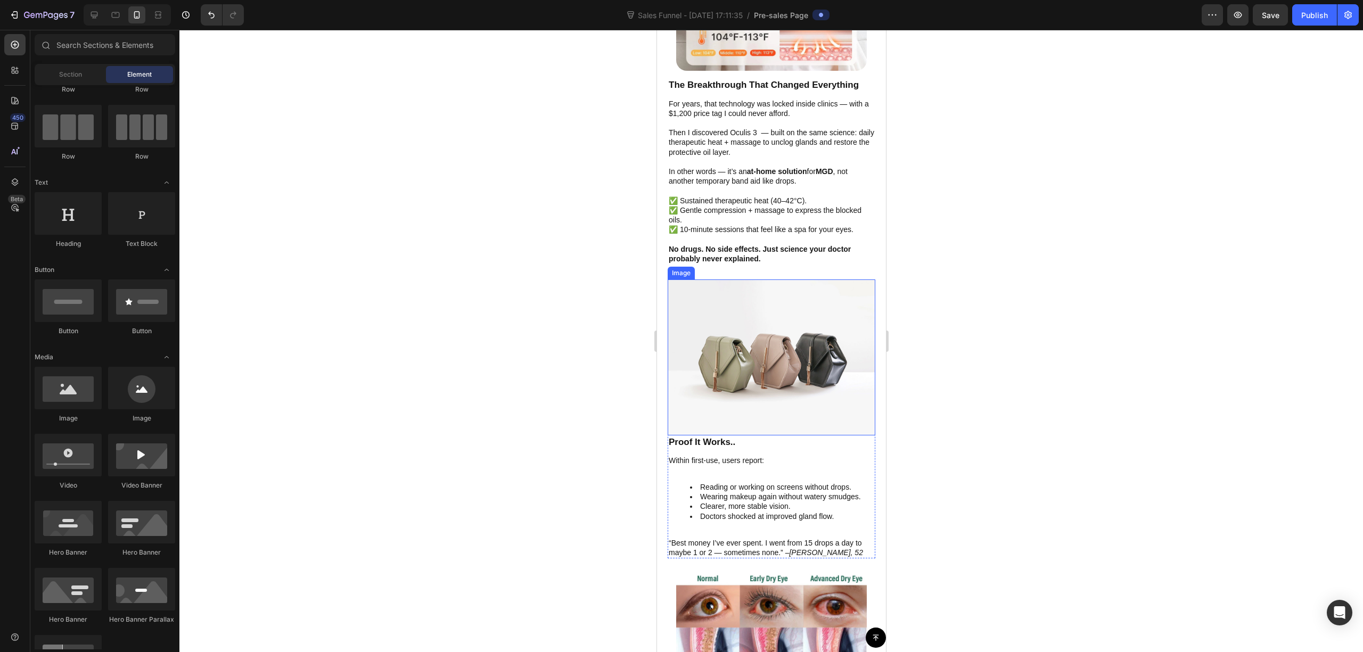
click at [751, 362] on img at bounding box center [771, 358] width 208 height 156
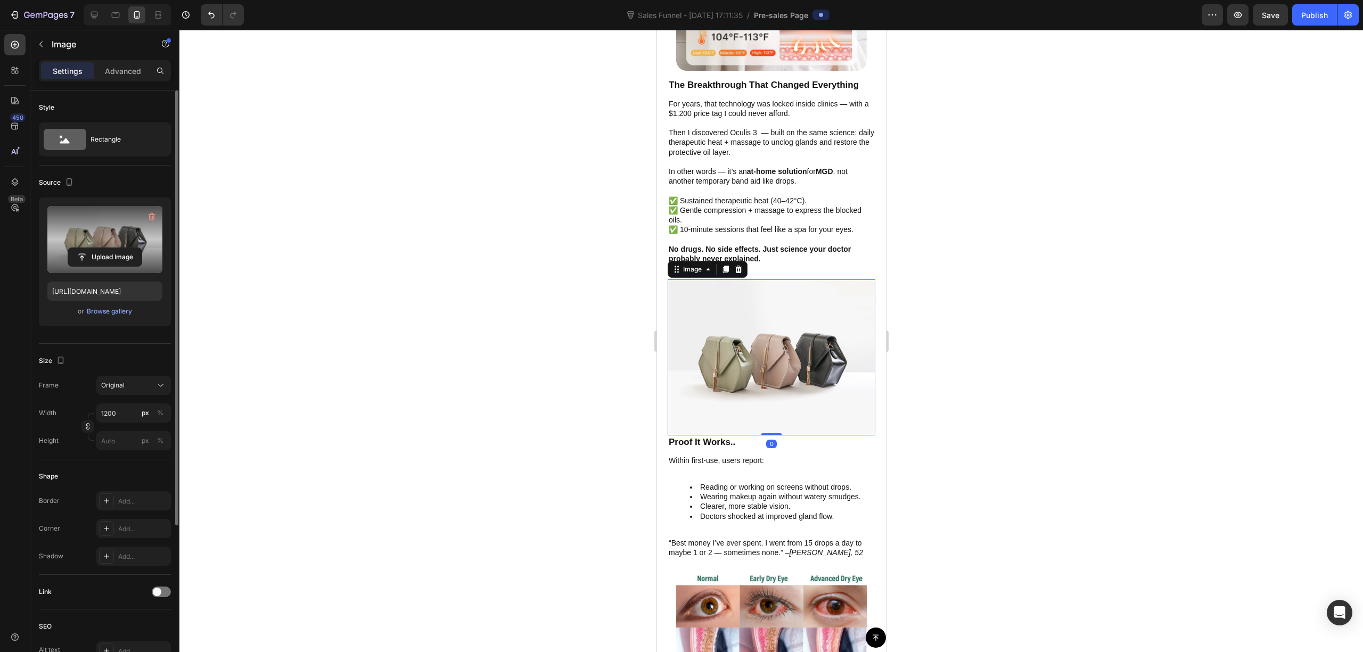
click at [124, 239] on label at bounding box center [104, 239] width 115 height 67
click at [124, 248] on input "file" at bounding box center [105, 257] width 74 height 18
type input "https://cdn.shopify.com/s/files/1/0679/7135/0570/files/gempages_581238827771757…"
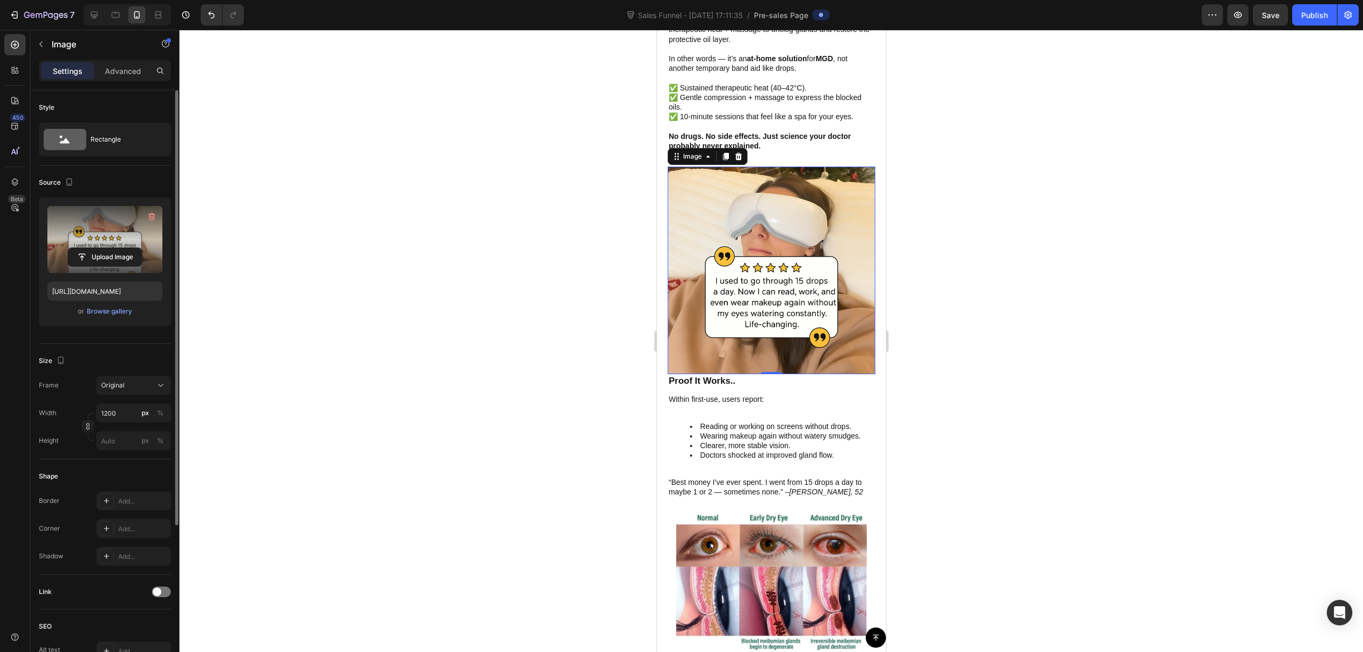
scroll to position [2794, 0]
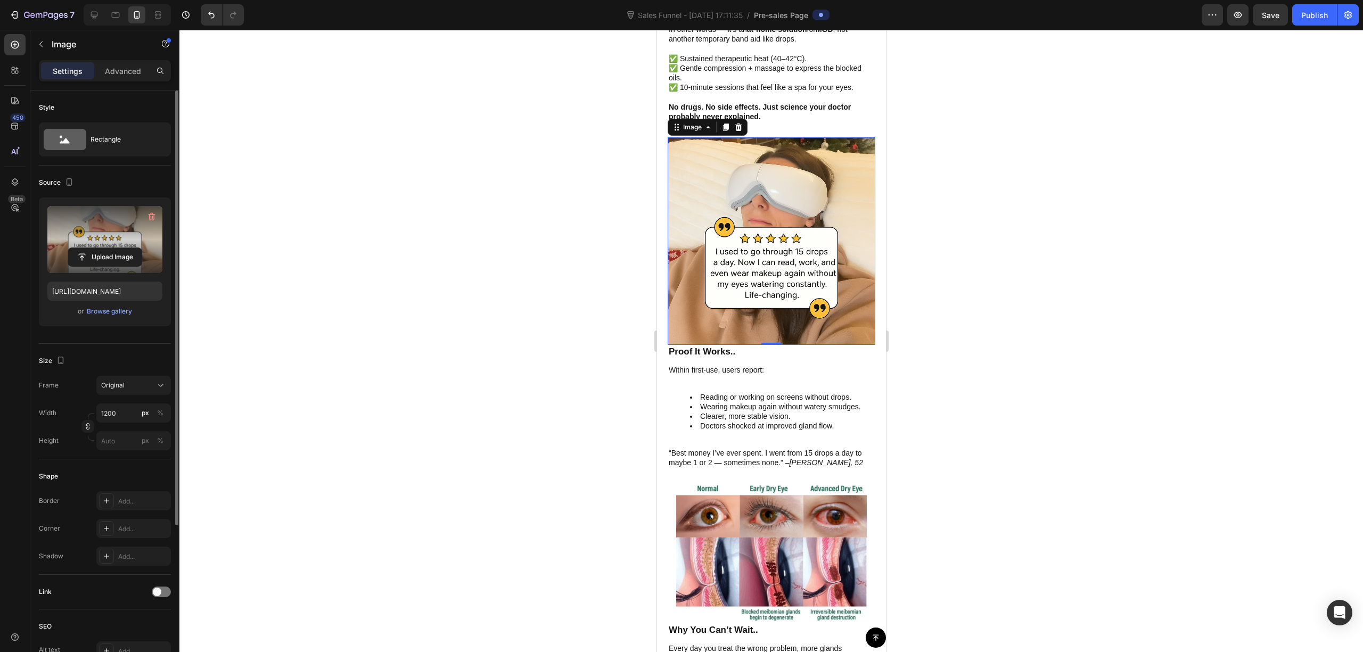
click at [1034, 259] on div at bounding box center [771, 341] width 1184 height 623
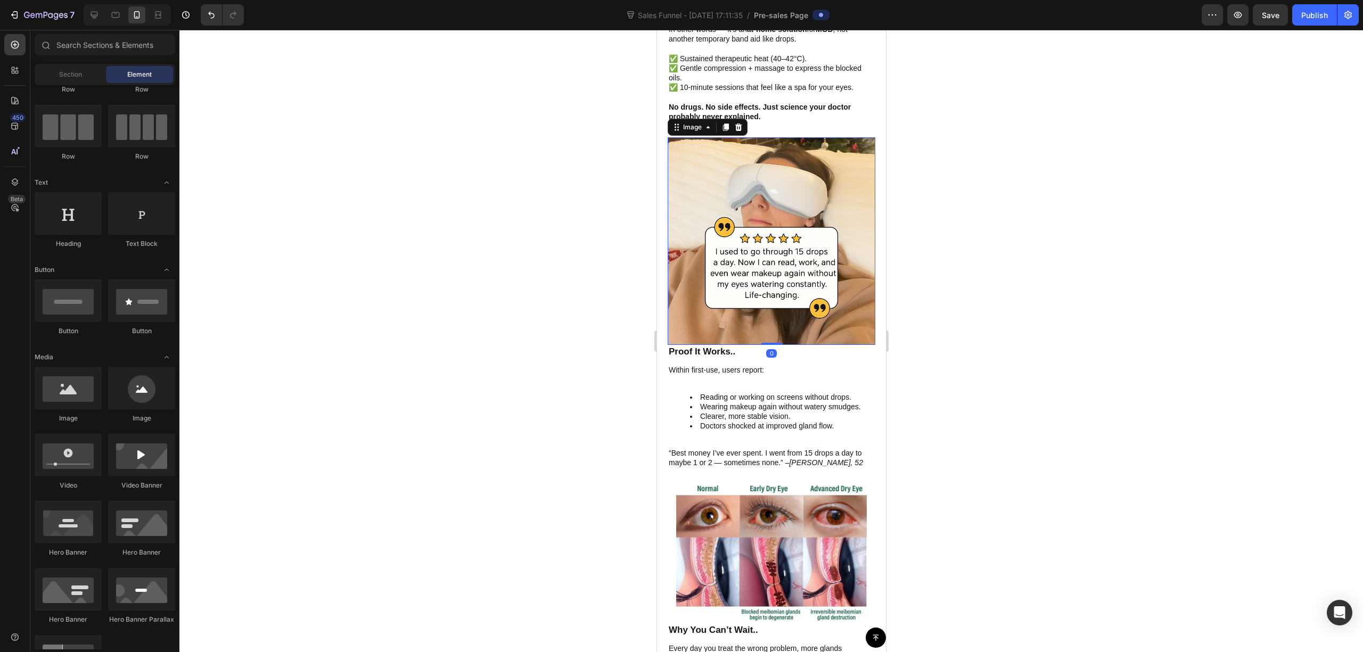
click at [802, 276] on img at bounding box center [771, 241] width 208 height 208
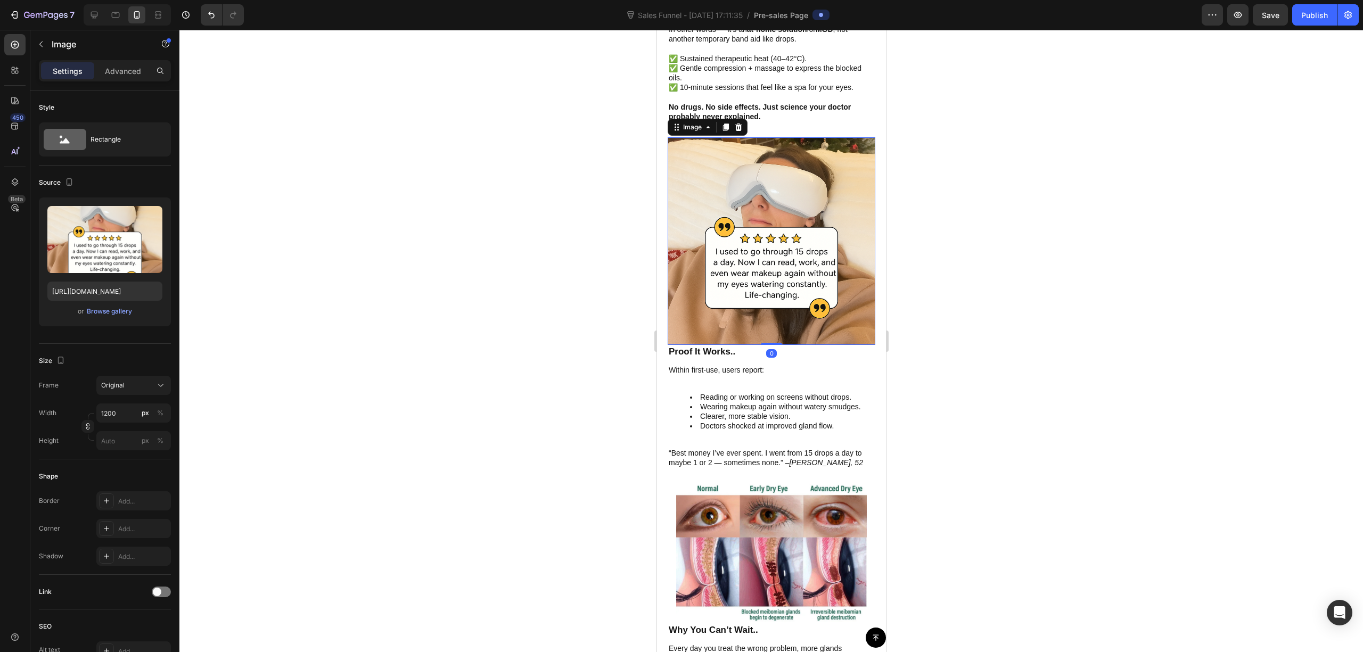
click at [1029, 270] on div at bounding box center [771, 341] width 1184 height 623
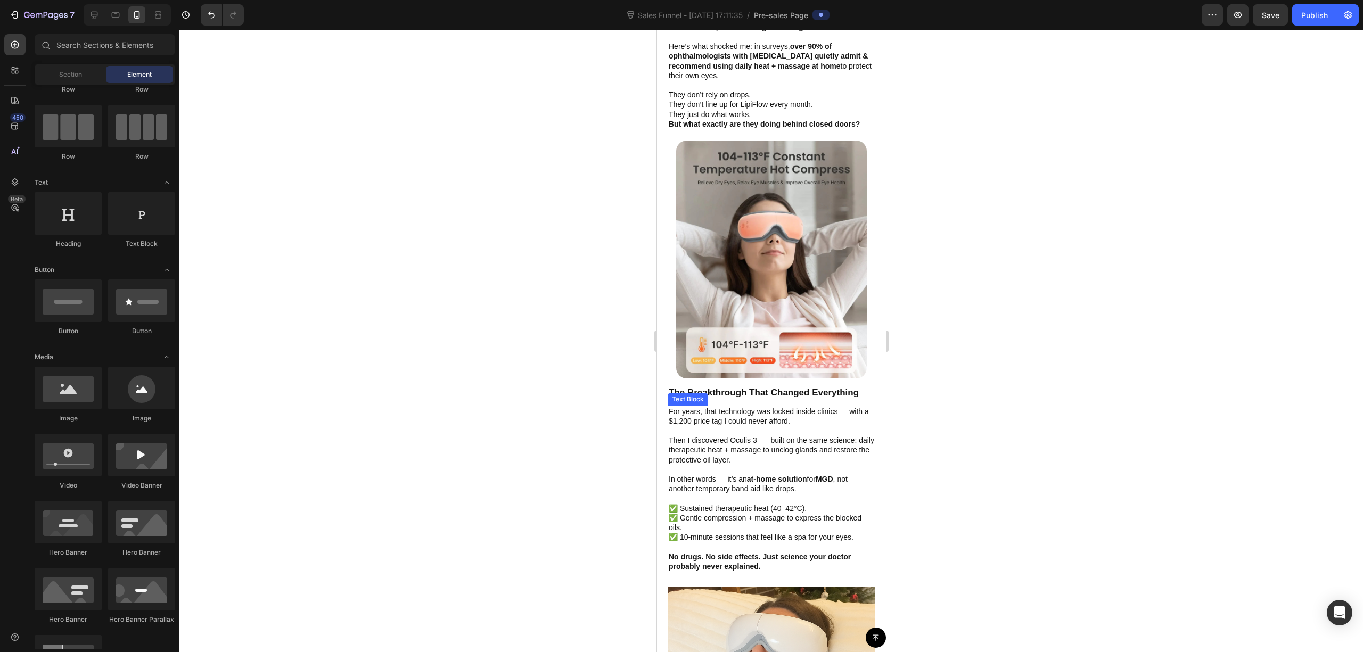
scroll to position [2840, 0]
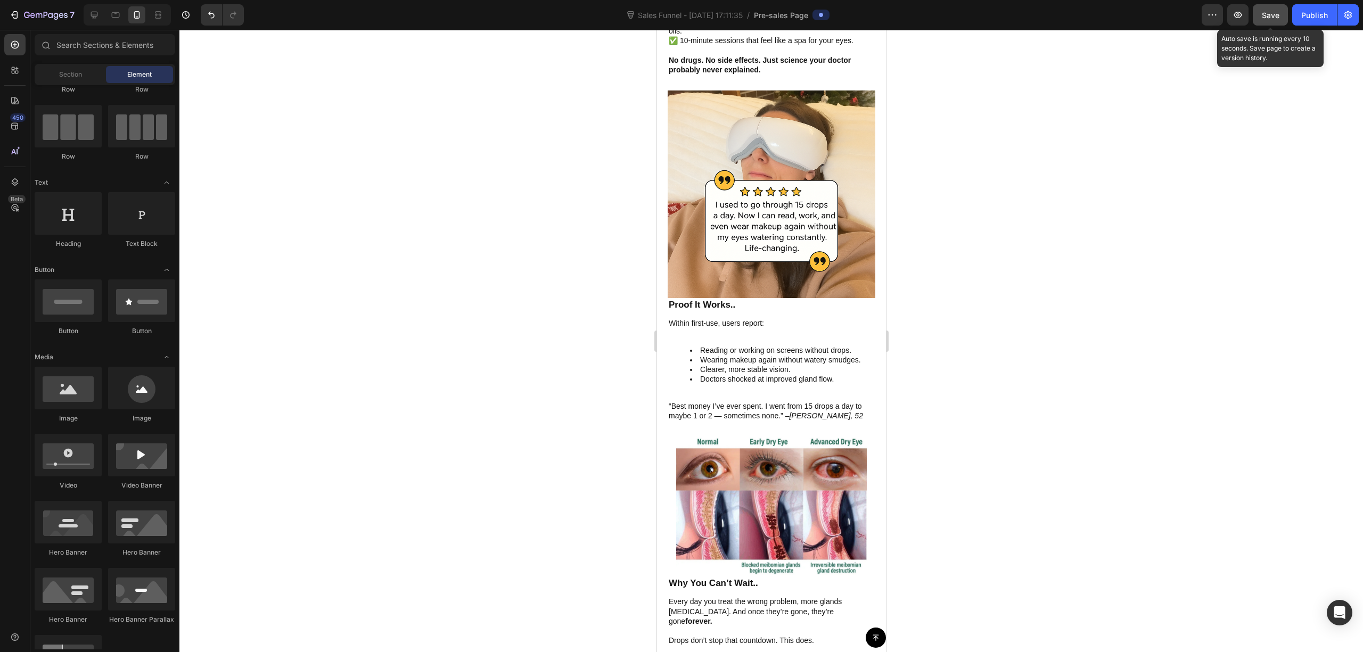
click at [1272, 14] on span "Save" at bounding box center [1271, 15] width 18 height 9
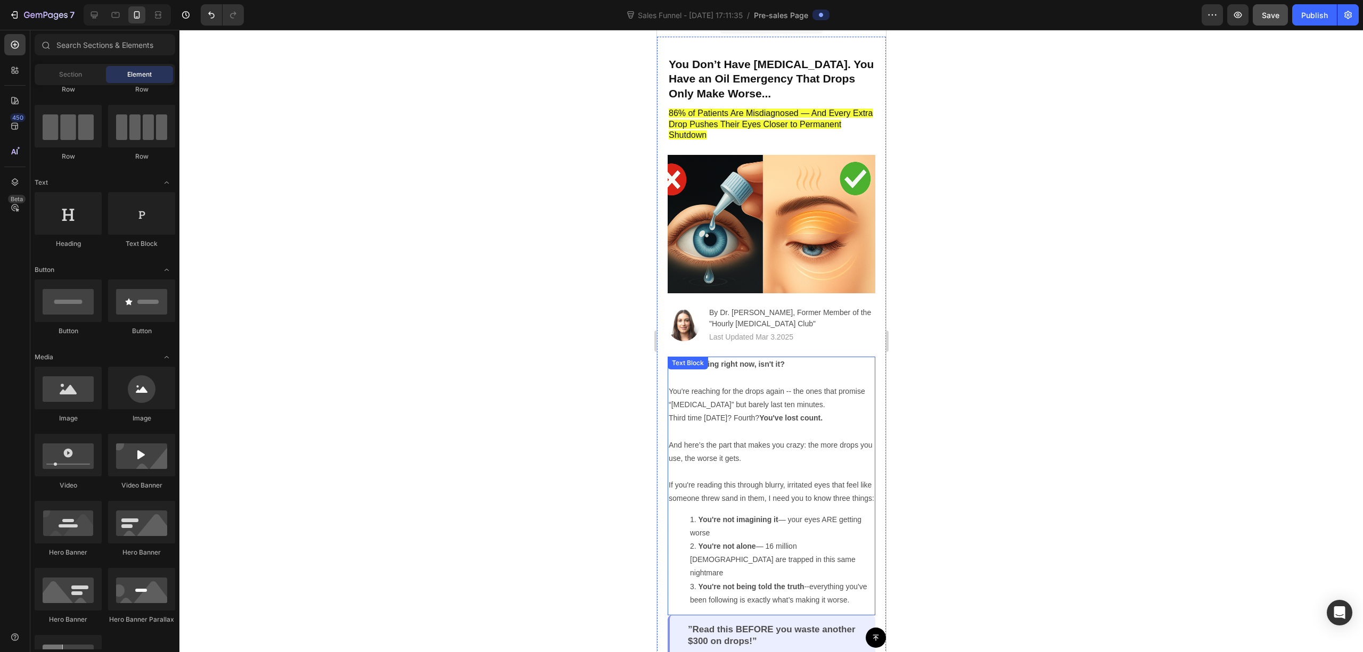
scroll to position [0, 0]
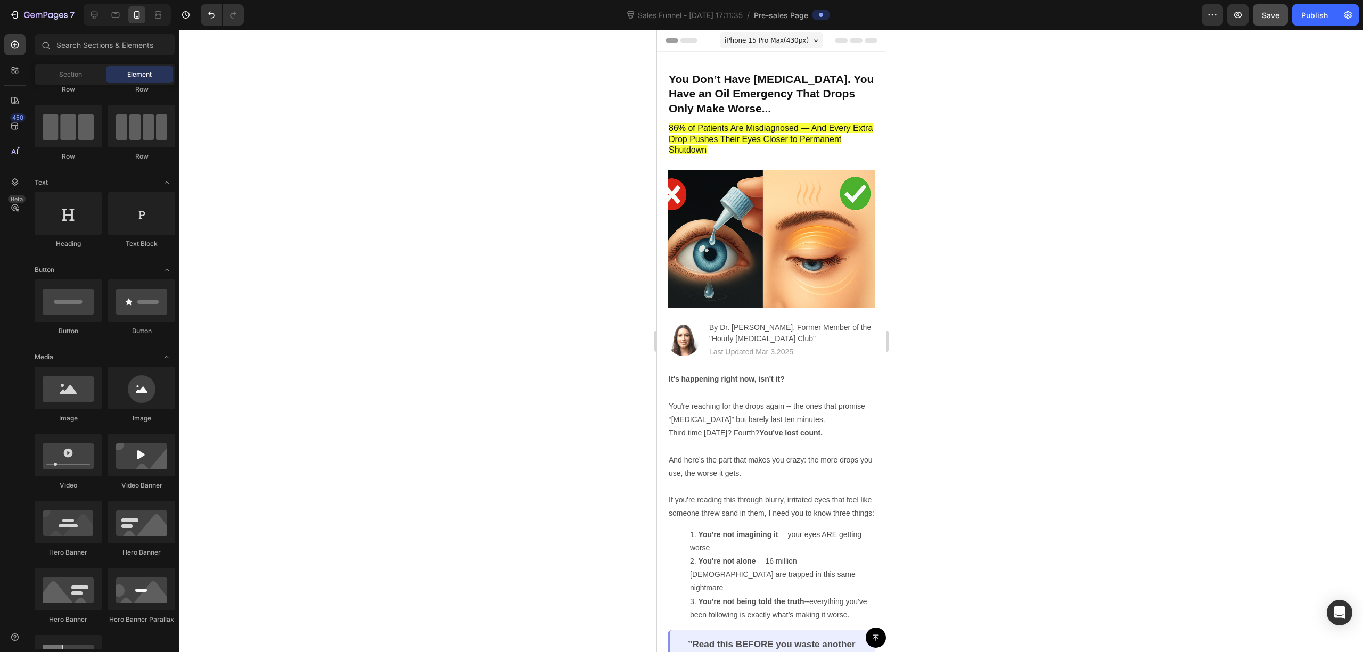
click at [1072, 250] on div at bounding box center [771, 341] width 1184 height 623
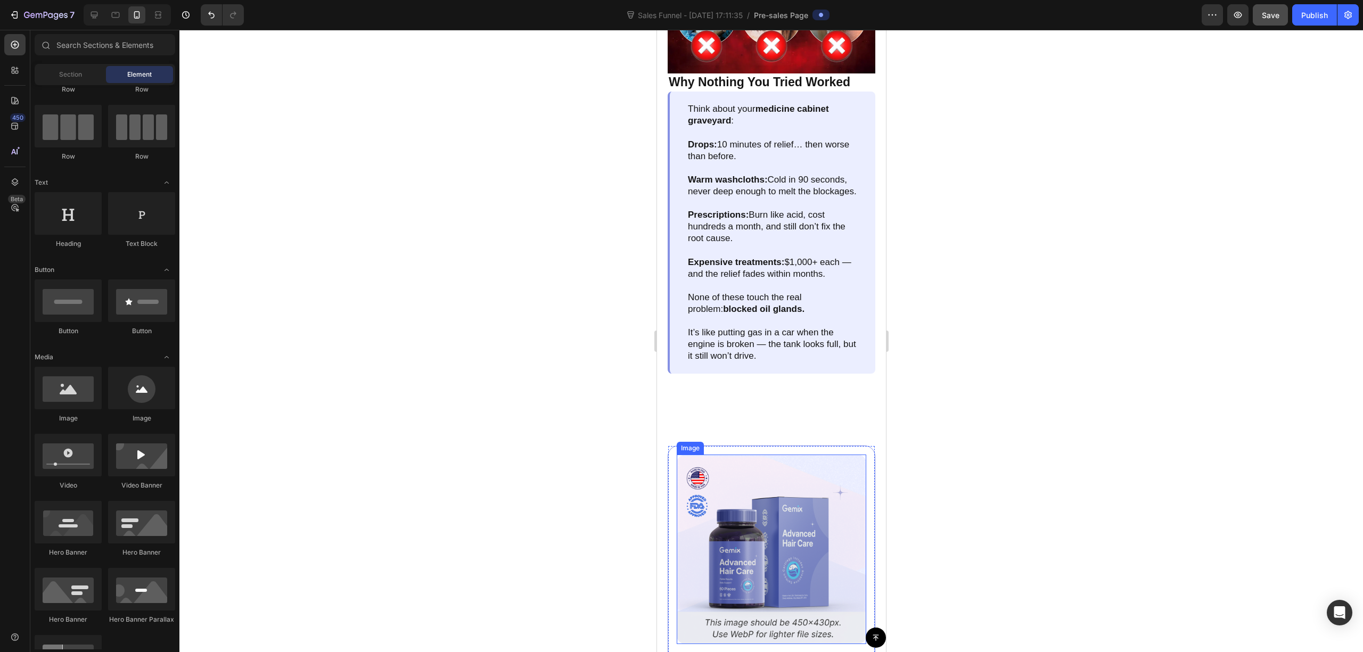
scroll to position [1278, 0]
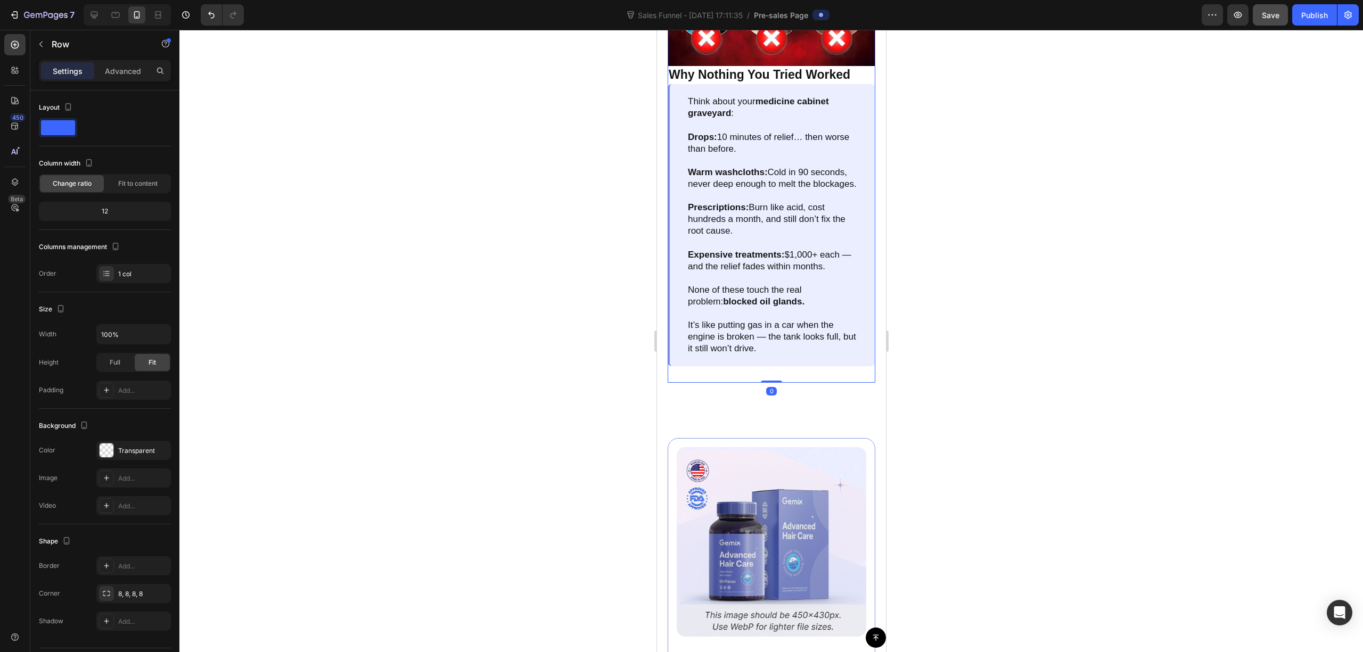
click at [760, 383] on div "Image Why Nothing You Tried Worked Text Block Think about your medicine cabinet…" at bounding box center [771, 166] width 208 height 434
click at [807, 418] on div "Image ️🎊 Hurry! Sale Ends Soon ️🎊 Text Block 00 DAY 00 HRS 00 MIN 00 SEC Countd…" at bounding box center [771, 623] width 229 height 447
click at [117, 72] on p "Advanced" at bounding box center [123, 71] width 36 height 11
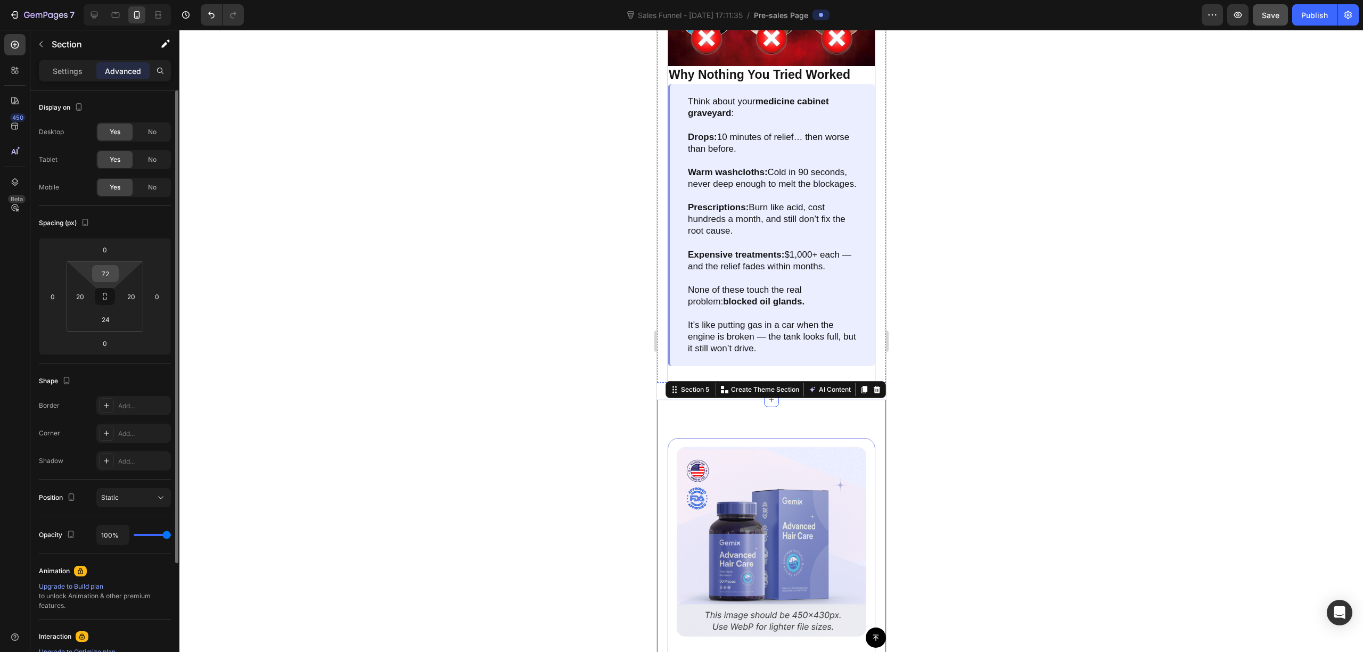
click at [116, 275] on div "72" at bounding box center [105, 273] width 27 height 17
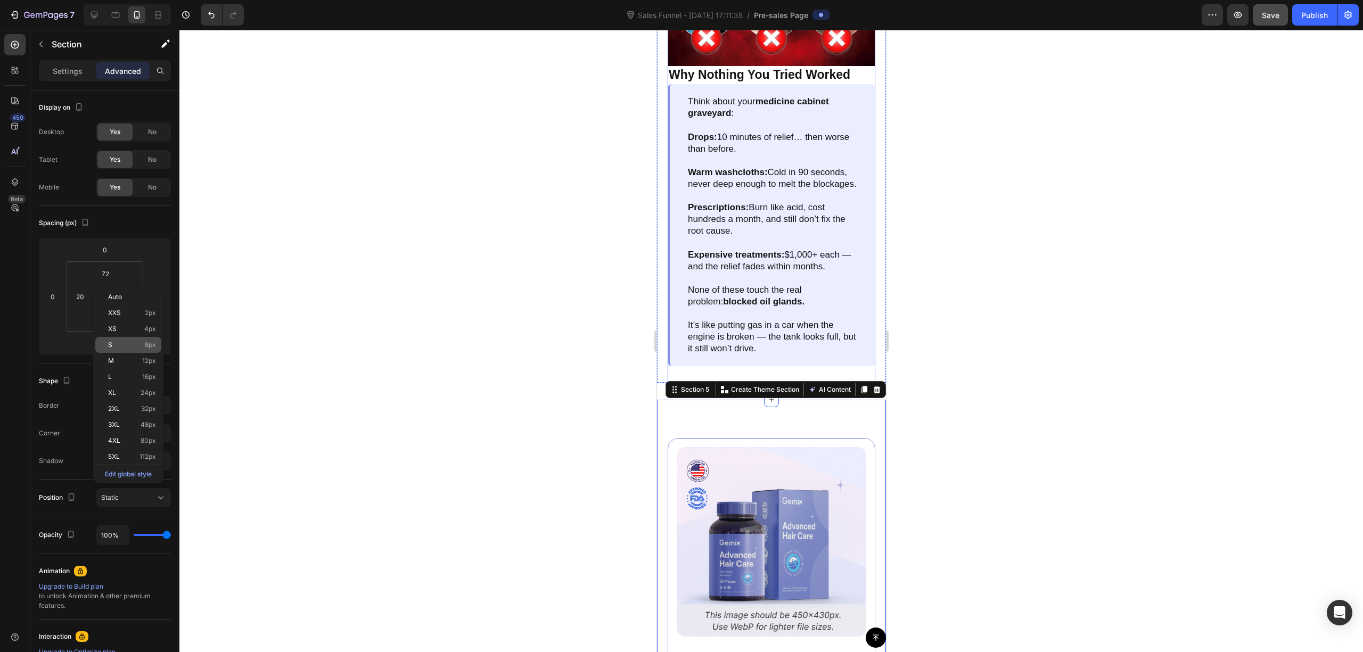
click at [145, 346] on span "8px" at bounding box center [150, 344] width 11 height 7
type input "8"
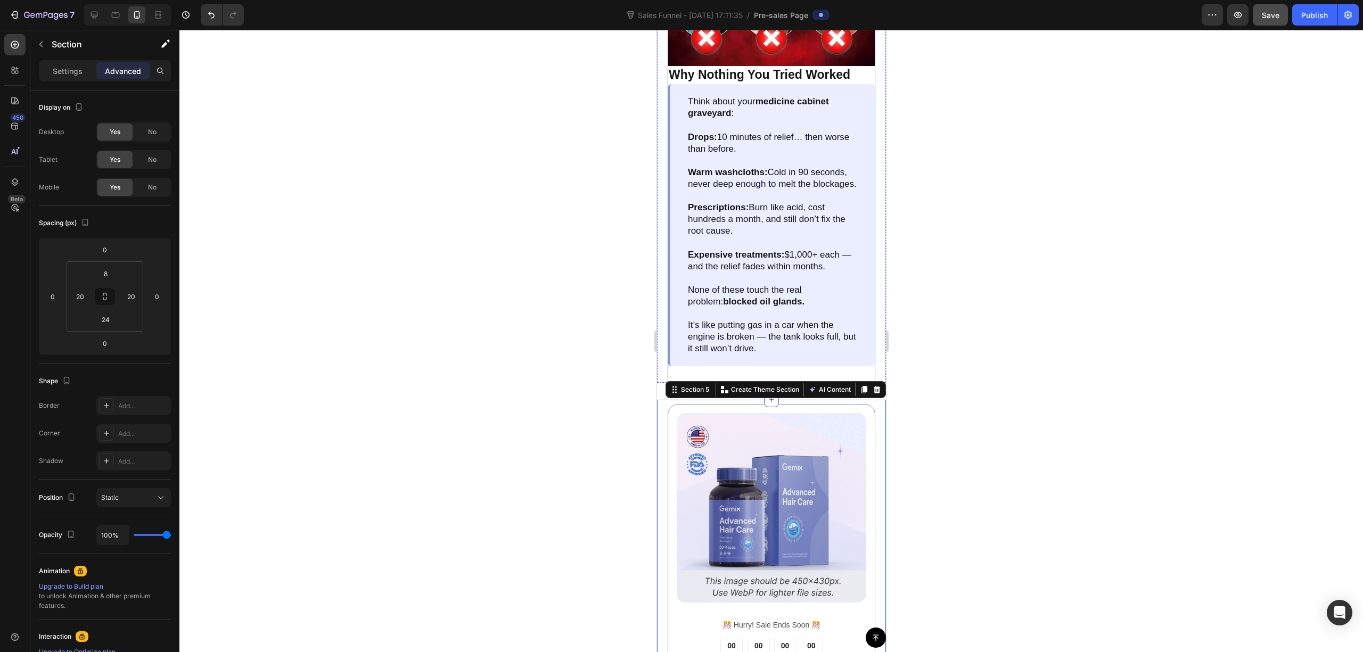
drag, startPoint x: 407, startPoint y: 326, endPoint x: 974, endPoint y: 263, distance: 570.2
click at [413, 322] on div at bounding box center [771, 341] width 1184 height 623
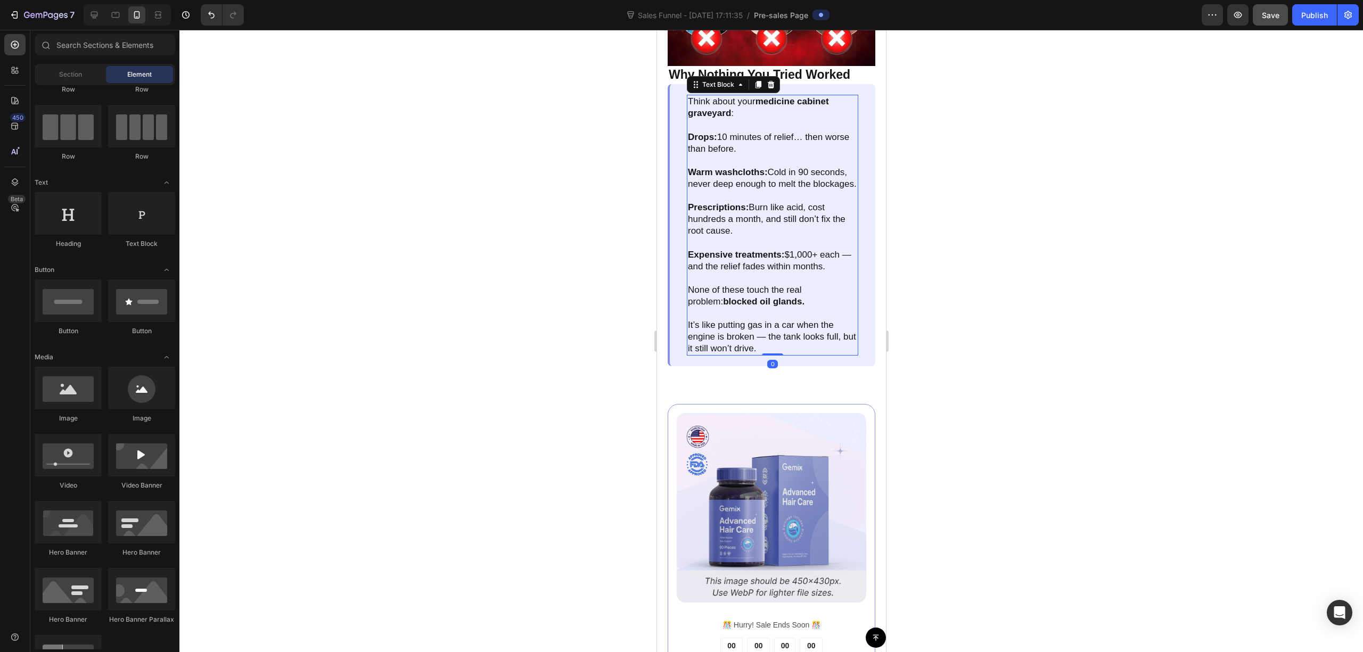
click at [803, 296] on p "None of these touch the real problem: blocked oil glands." at bounding box center [772, 295] width 169 height 23
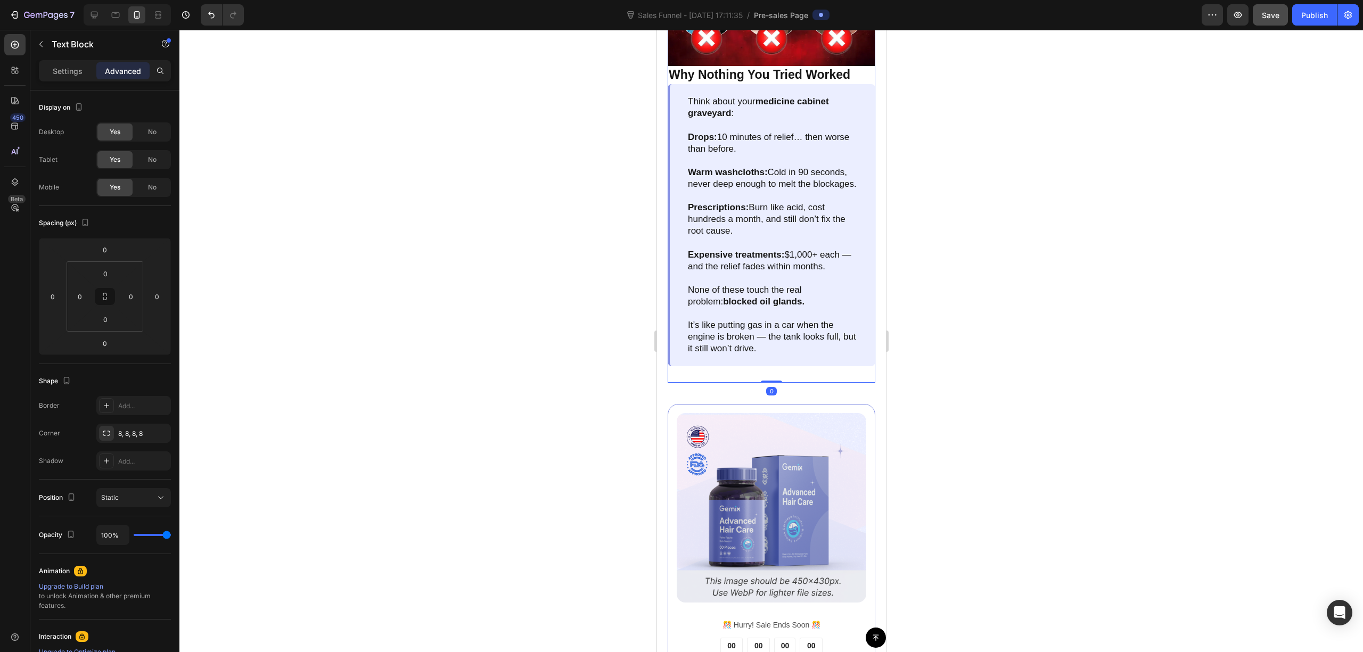
click at [864, 383] on div "Image Why Nothing You Tried Worked Text Block Think about your medicine cabinet…" at bounding box center [771, 166] width 208 height 434
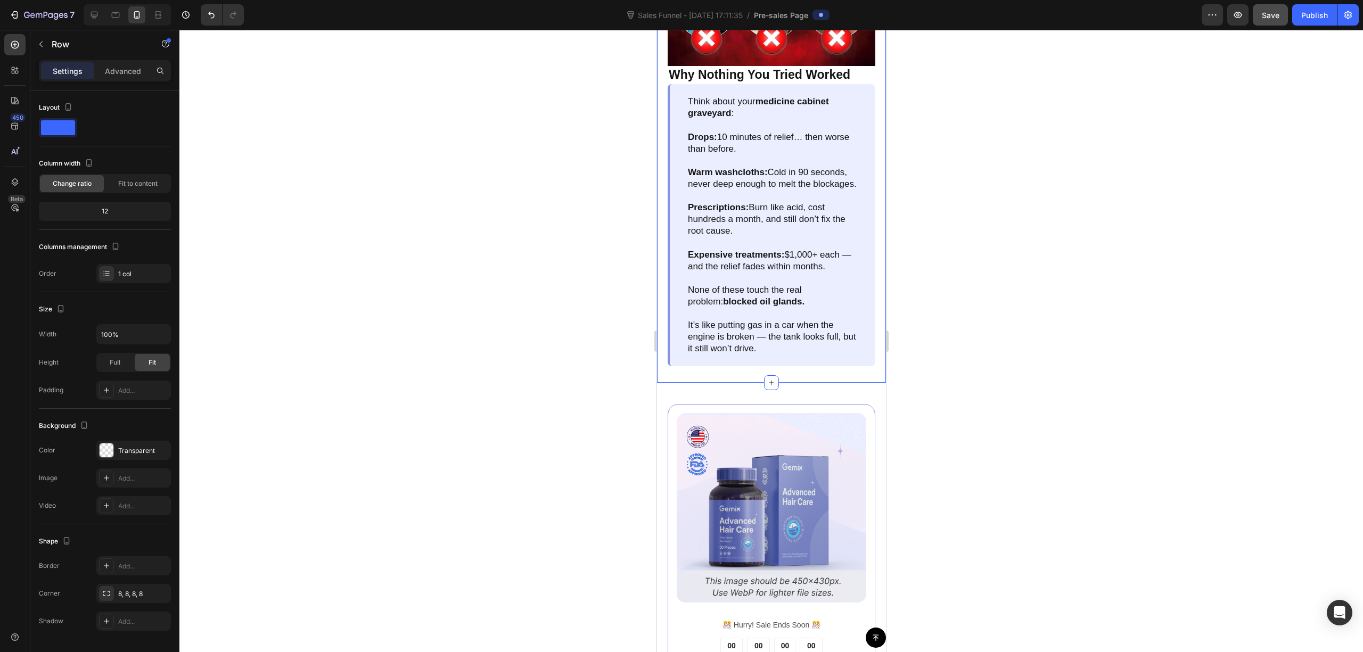
click at [870, 378] on div "Image Why Nothing You Tried Worked Text Block Think about your medicine cabinet…" at bounding box center [771, 156] width 229 height 453
click at [129, 72] on p "Advanced" at bounding box center [123, 71] width 36 height 11
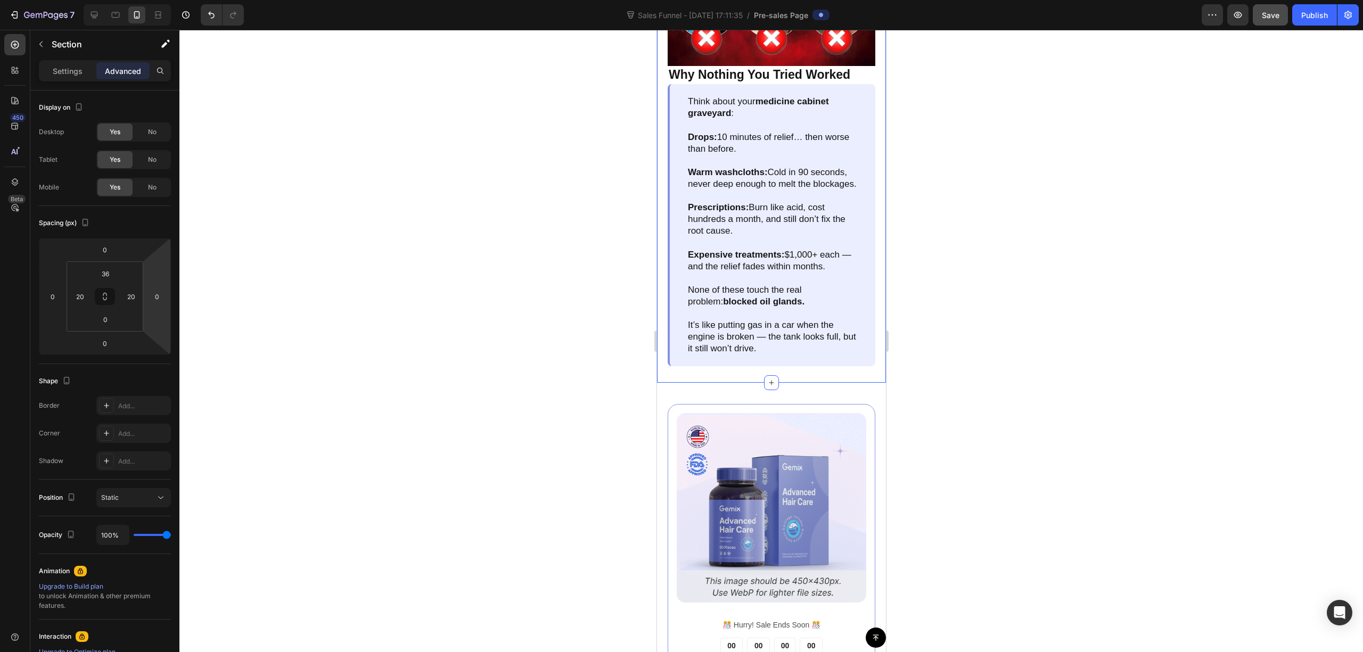
drag, startPoint x: 479, startPoint y: 312, endPoint x: 640, endPoint y: 321, distance: 161.1
click at [486, 312] on div at bounding box center [771, 341] width 1184 height 623
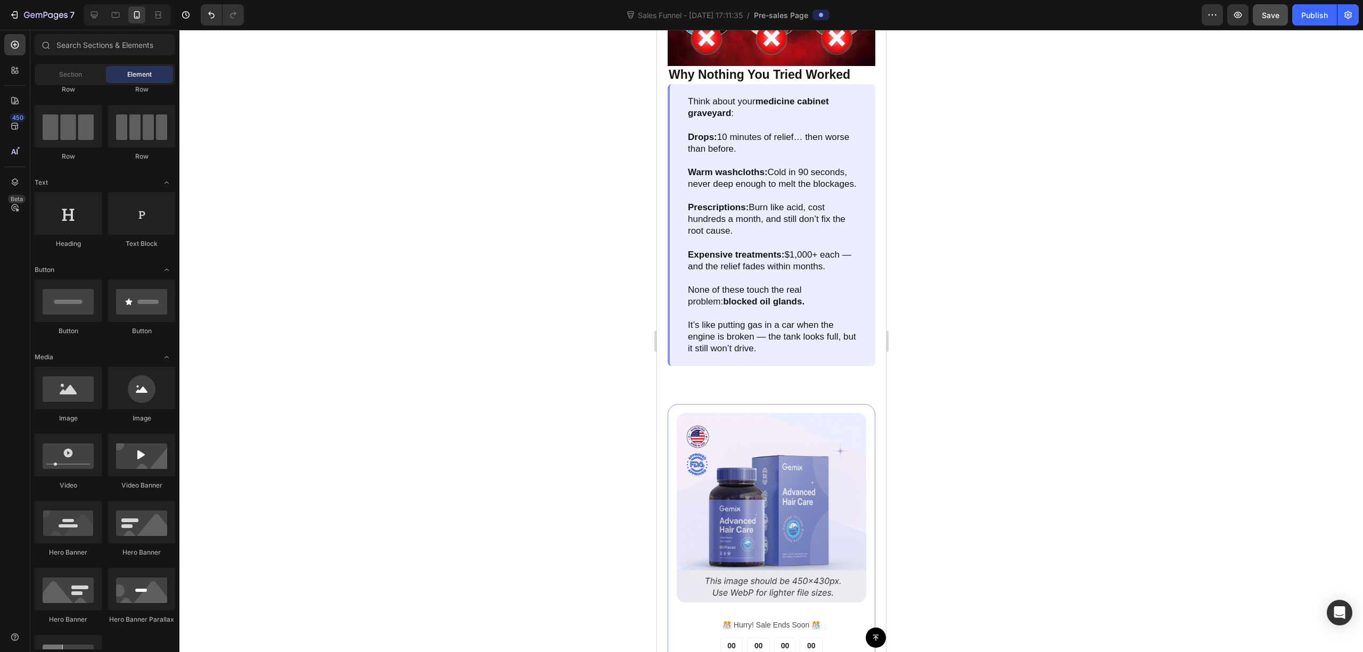
drag, startPoint x: 714, startPoint y: 396, endPoint x: 789, endPoint y: 416, distance: 78.2
click at [812, 435] on img at bounding box center [771, 508] width 190 height 190
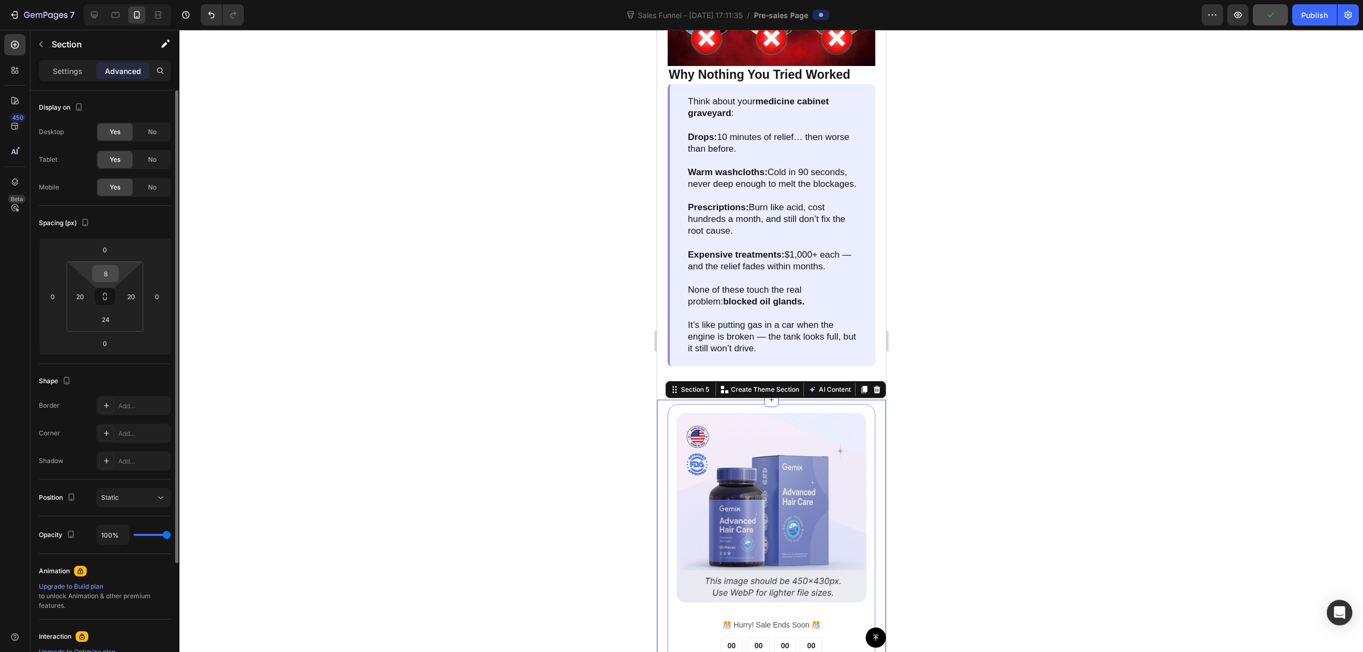
click at [109, 280] on input "8" at bounding box center [105, 274] width 21 height 16
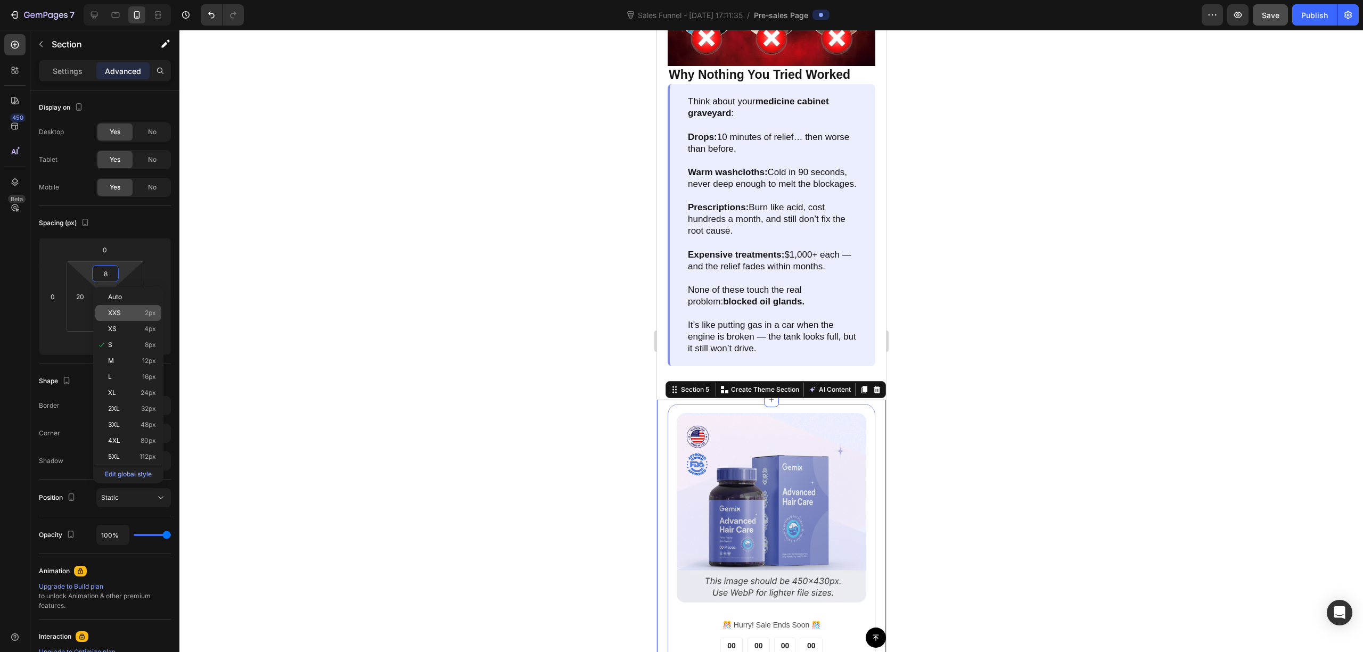
click at [143, 316] on p "XXS 2px" at bounding box center [132, 312] width 48 height 7
type input "2"
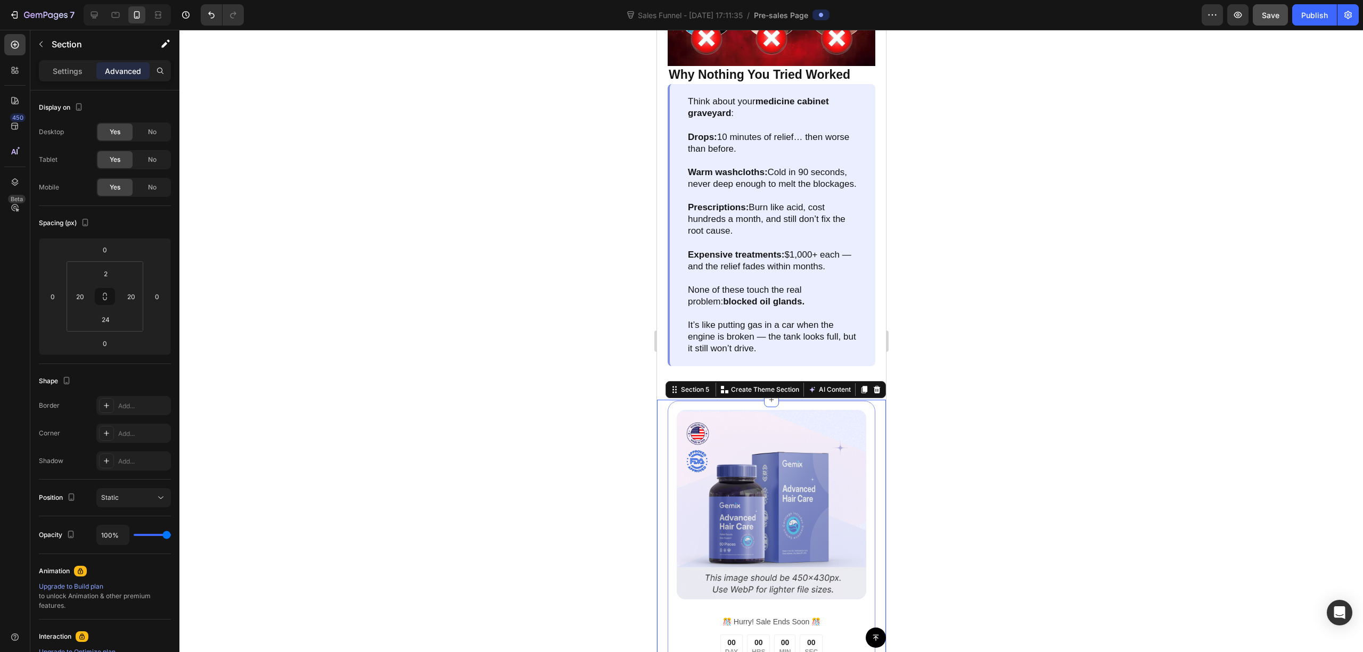
drag, startPoint x: 334, startPoint y: 333, endPoint x: 496, endPoint y: 343, distance: 162.2
click at [337, 333] on div at bounding box center [771, 341] width 1184 height 623
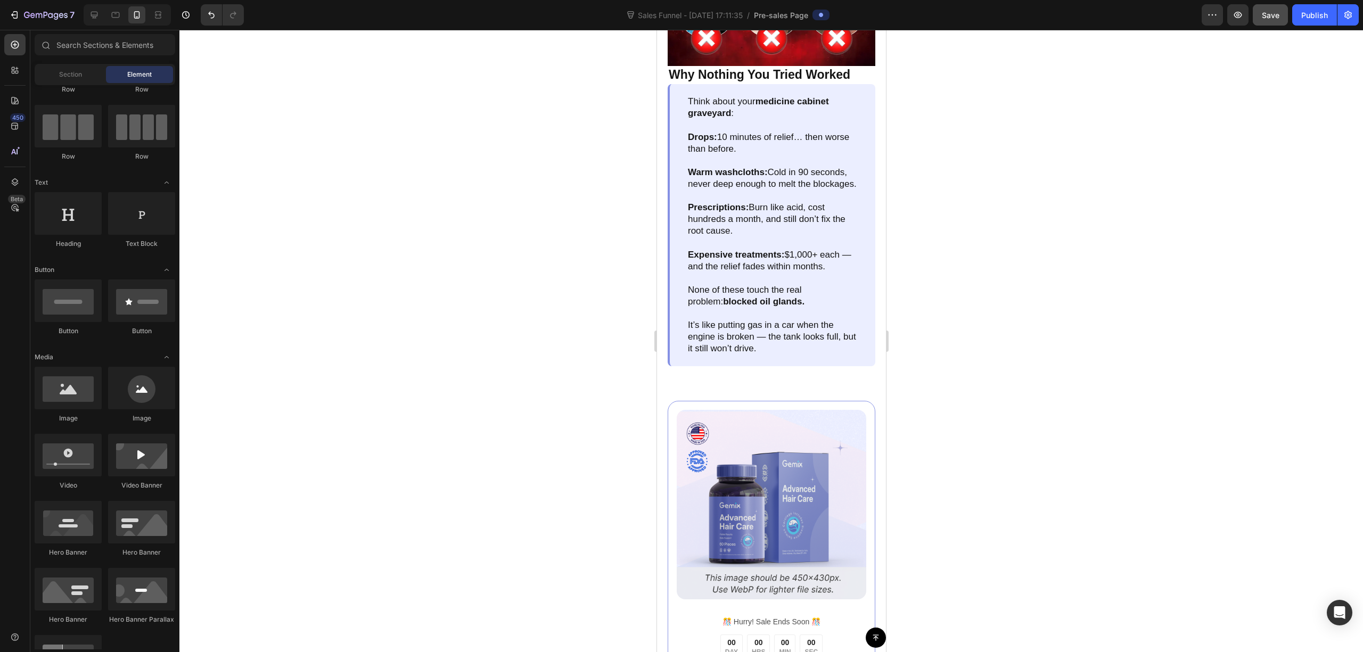
click at [1052, 355] on div at bounding box center [771, 341] width 1184 height 623
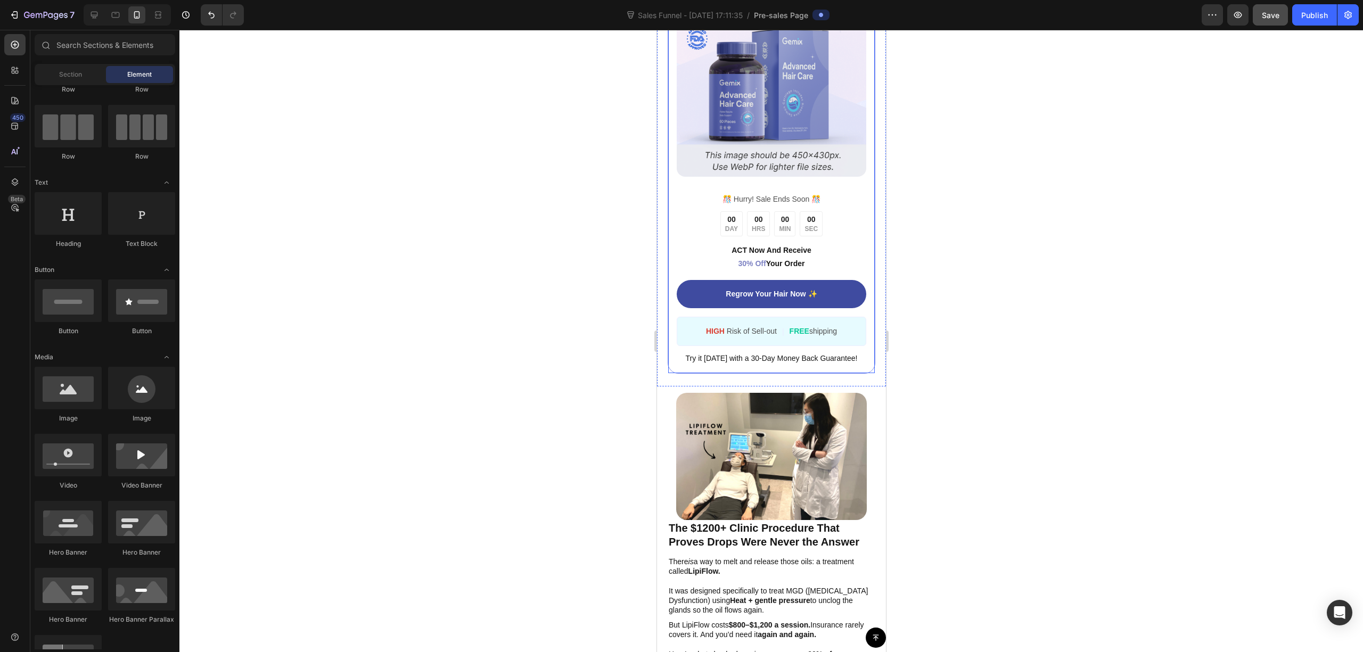
scroll to position [1420, 0]
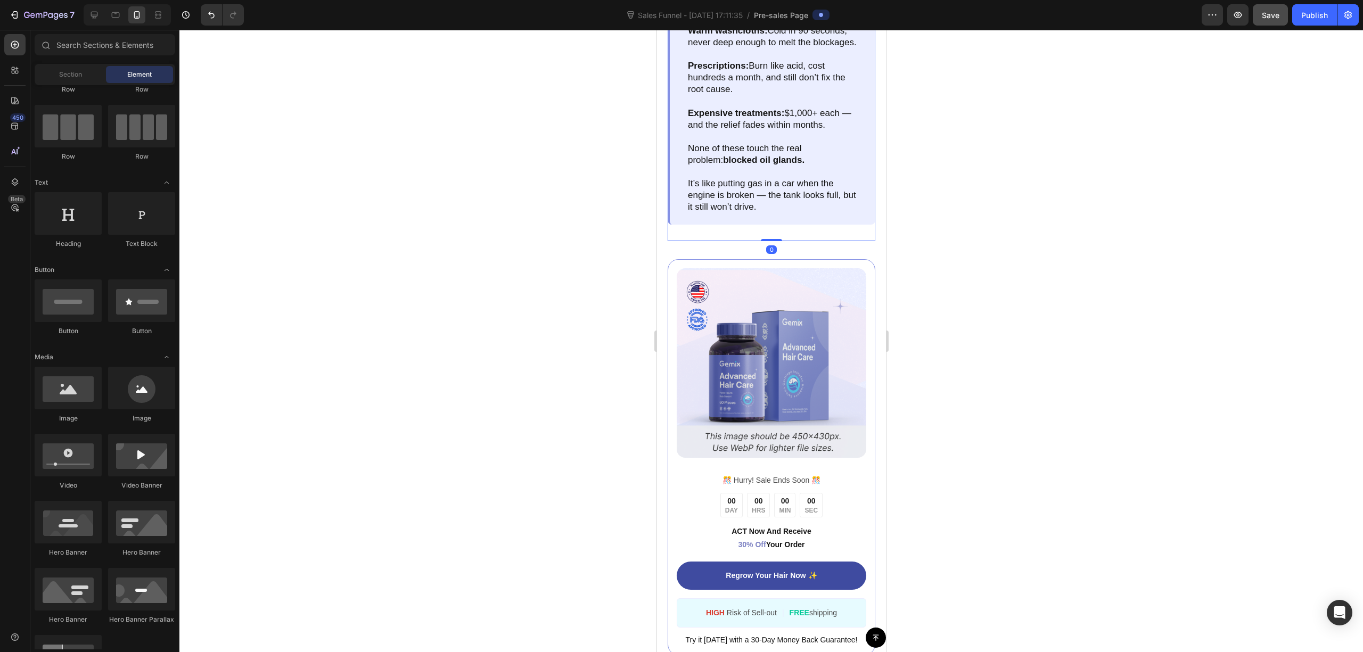
click at [816, 237] on div "Image Why Nothing You Tried Worked Text Block Think about your medicine cabinet…" at bounding box center [771, 25] width 208 height 434
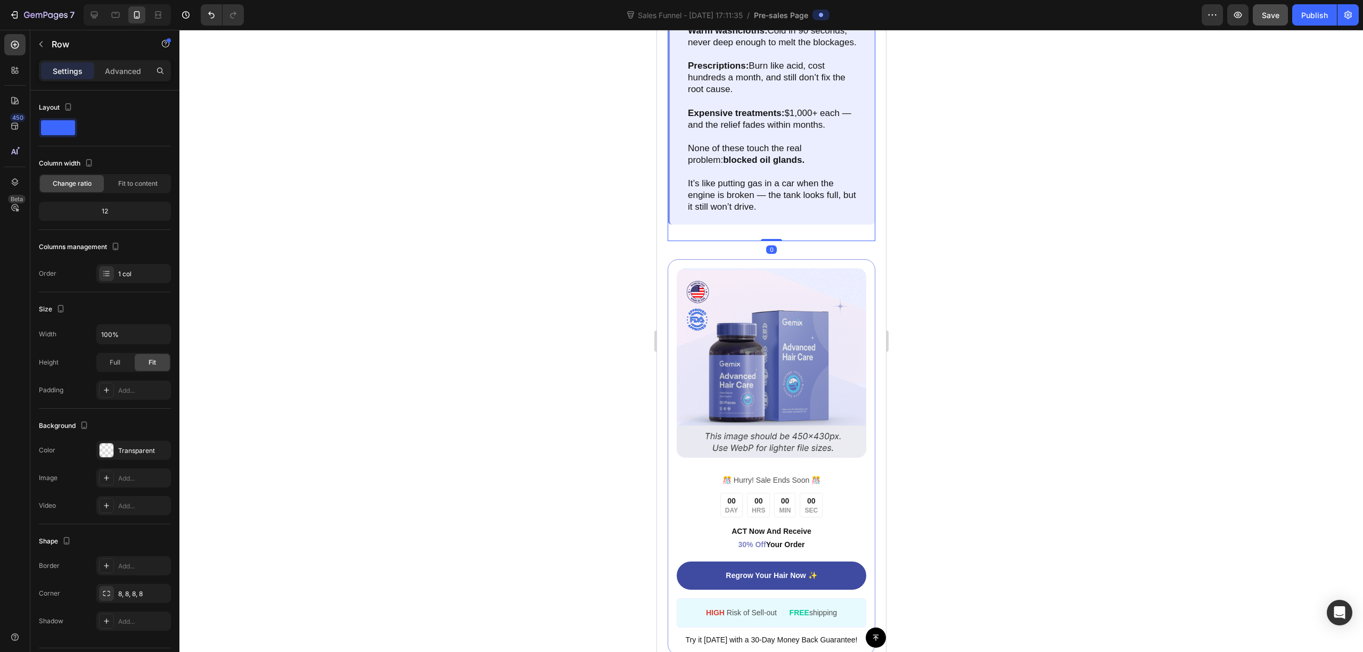
click at [775, 233] on div "Image Why Nothing You Tried Worked Text Block Think about your medicine cabinet…" at bounding box center [771, 25] width 208 height 434
drag, startPoint x: 769, startPoint y: 246, endPoint x: 775, endPoint y: 201, distance: 45.3
click at [779, 201] on div "Image Why Nothing You Tried Worked Text Block Think about your medicine cabinet…" at bounding box center [771, 25] width 208 height 434
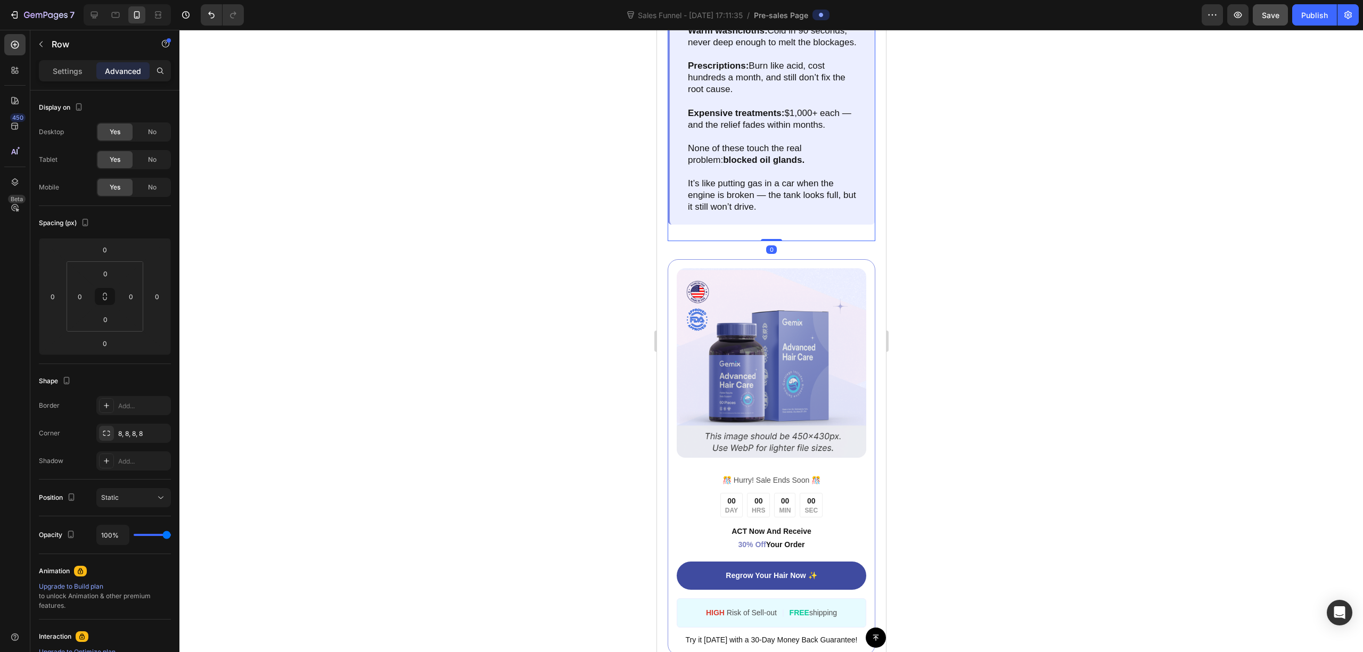
click at [684, 239] on div "Image Why Nothing You Tried Worked Text Block Think about your medicine cabinet…" at bounding box center [771, 25] width 208 height 434
click at [679, 241] on div "Image Why Nothing You Tried Worked Text Block Think about your medicine cabinet…" at bounding box center [771, 25] width 208 height 434
click at [708, 202] on p "It’s like putting gas in a car when the engine is broken — the tank looks full,…" at bounding box center [772, 195] width 169 height 35
click at [660, 205] on div "Image Why Nothing You Tried Worked Text Block Think about your medicine cabinet…" at bounding box center [771, 15] width 229 height 453
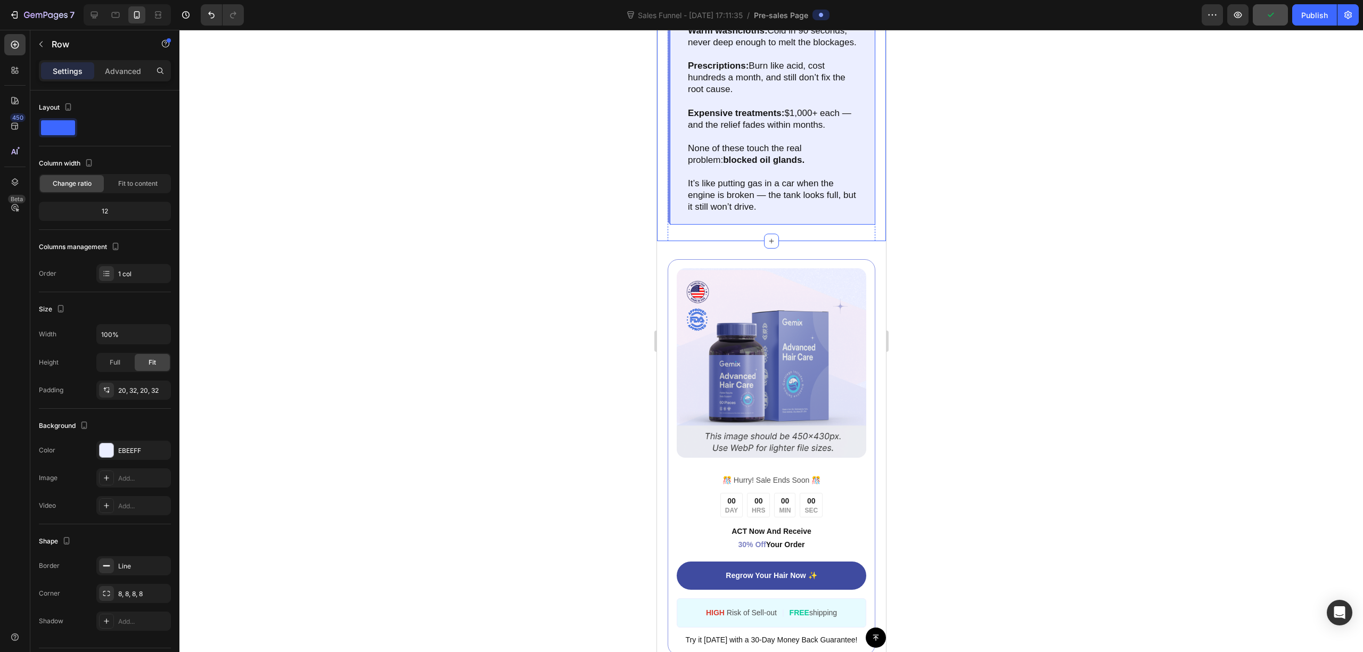
click at [674, 205] on div "Think about your medicine cabinet graveyard : Drops: 10 minutes of relief… then…" at bounding box center [771, 83] width 208 height 282
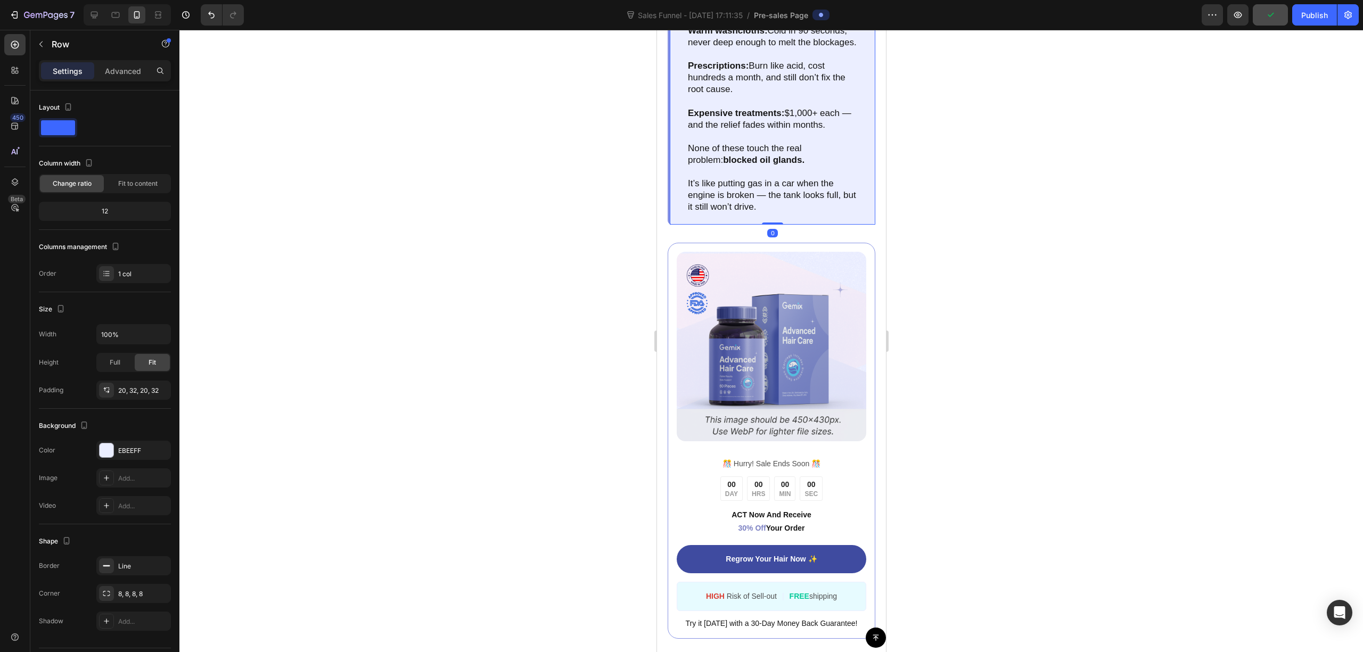
drag, startPoint x: 771, startPoint y: 246, endPoint x: 809, endPoint y: 162, distance: 92.0
click at [809, 162] on div "Think about your medicine cabinet graveyard : Drops: 10 minutes of relief… then…" at bounding box center [771, 83] width 208 height 282
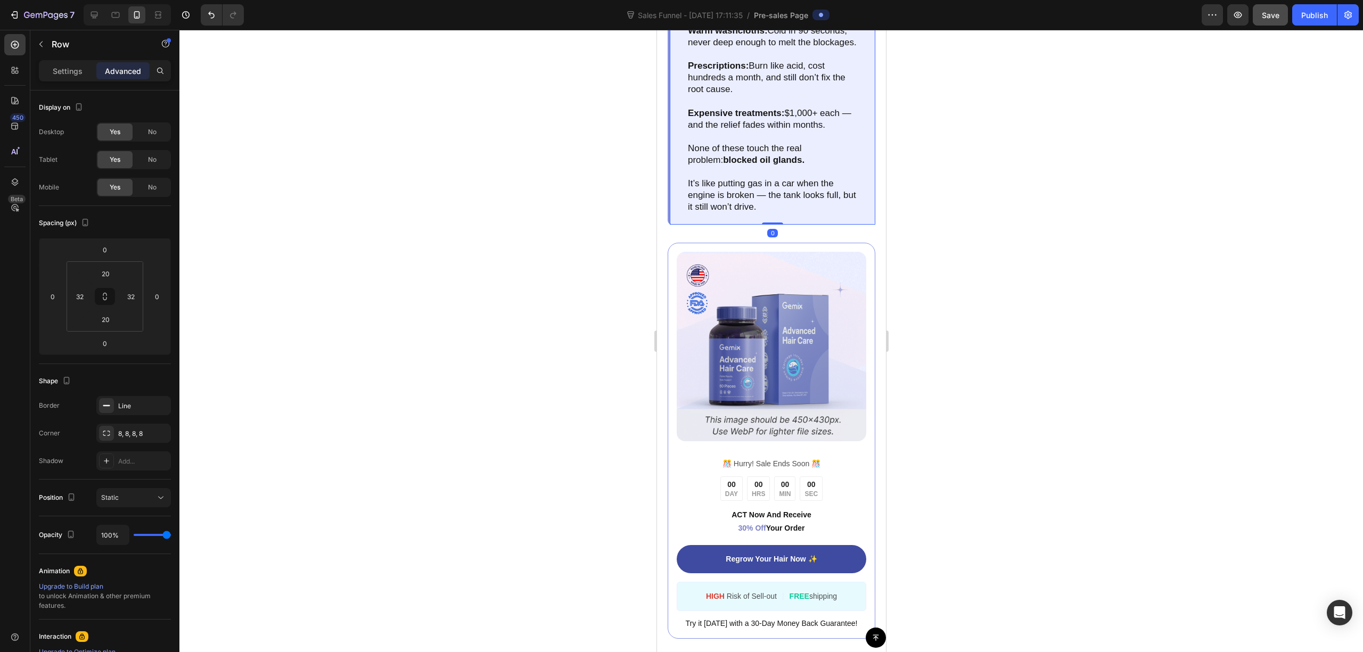
click at [986, 158] on div at bounding box center [771, 341] width 1184 height 623
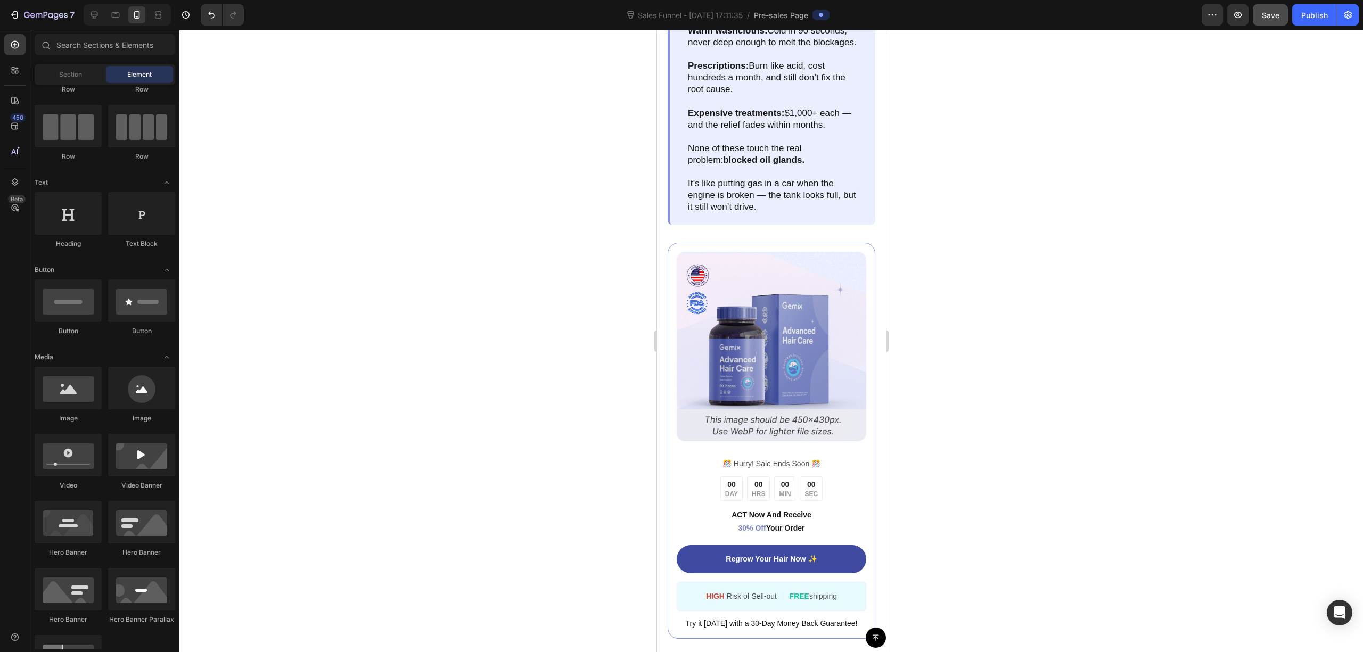
drag, startPoint x: 1029, startPoint y: 263, endPoint x: 1000, endPoint y: 280, distance: 33.6
click at [1029, 264] on div at bounding box center [771, 341] width 1184 height 623
click at [1260, 6] on button "Save" at bounding box center [1270, 14] width 35 height 21
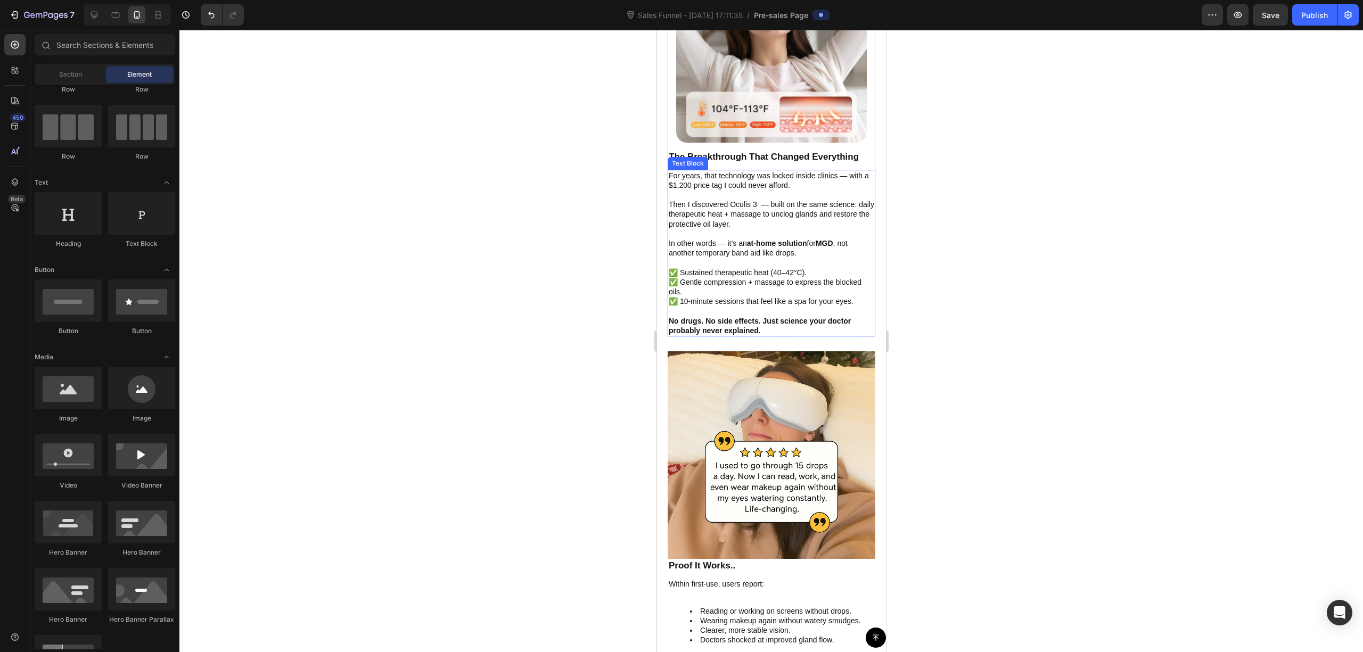
scroll to position [2557, 0]
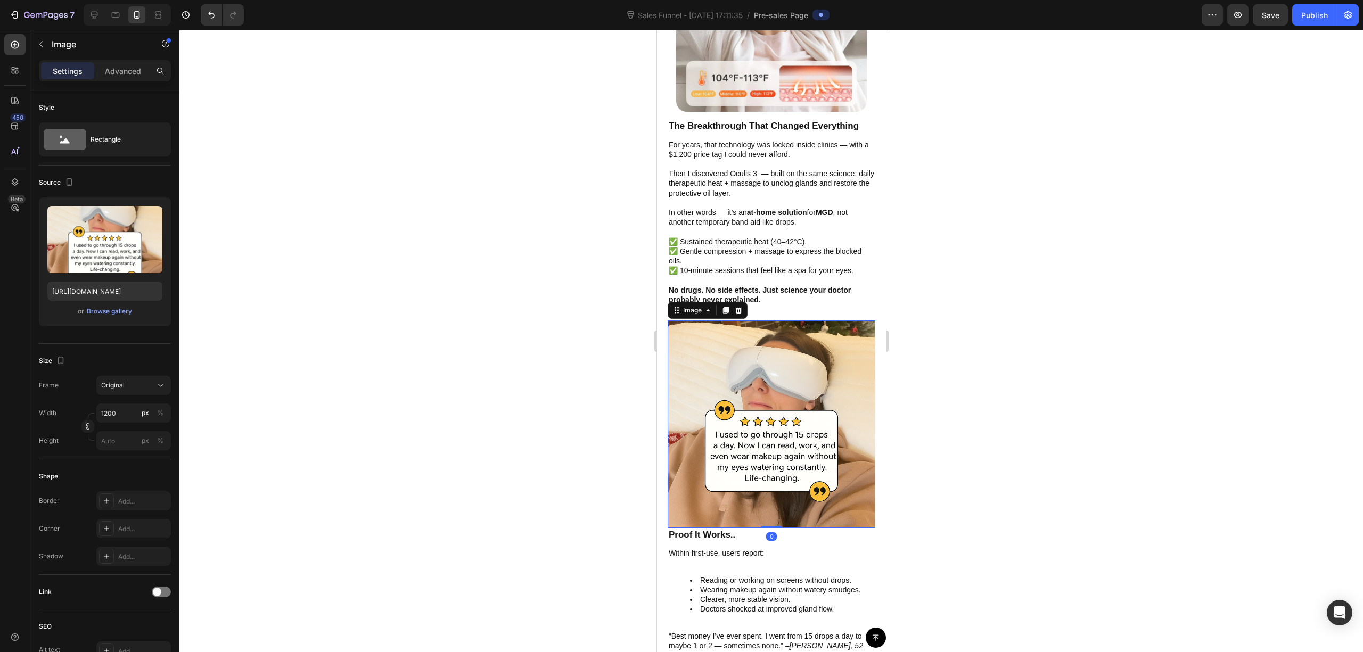
click at [772, 418] on img at bounding box center [771, 425] width 208 height 208
click at [69, 182] on icon "button" at bounding box center [69, 182] width 11 height 11
click at [68, 182] on icon "button" at bounding box center [69, 182] width 11 height 11
click at [46, 46] on button "button" at bounding box center [40, 44] width 17 height 17
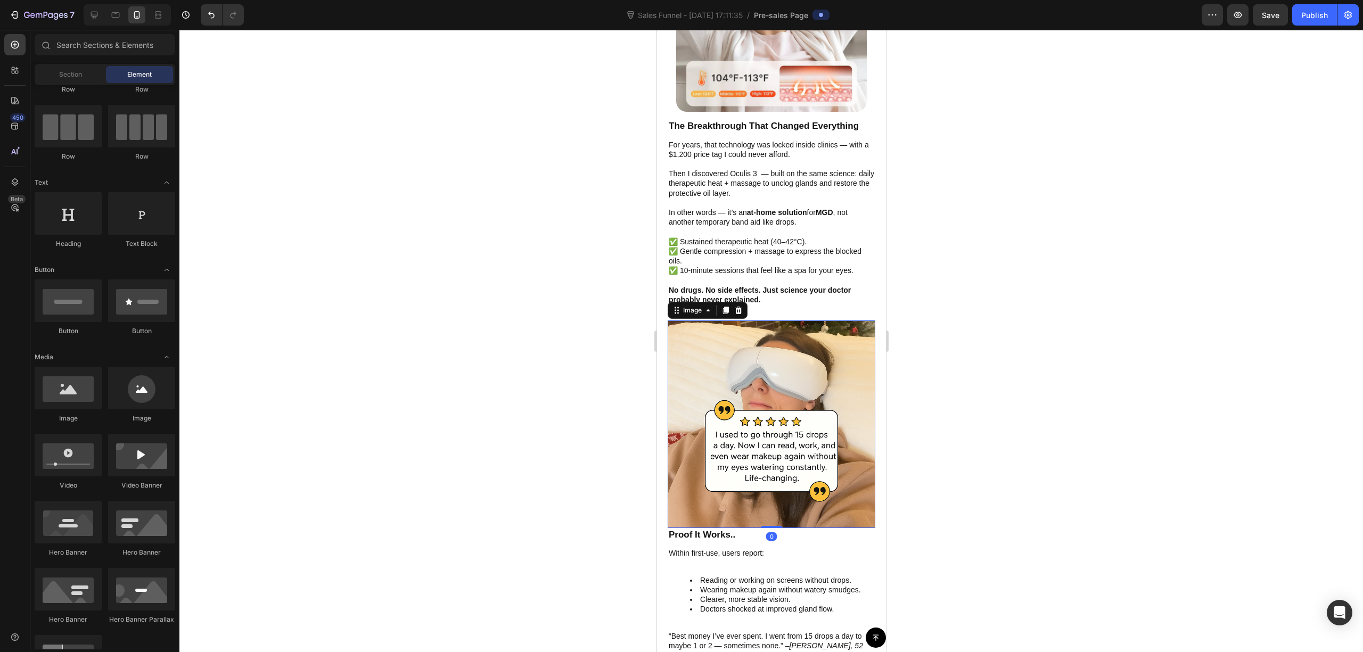
click at [805, 352] on img at bounding box center [771, 425] width 208 height 208
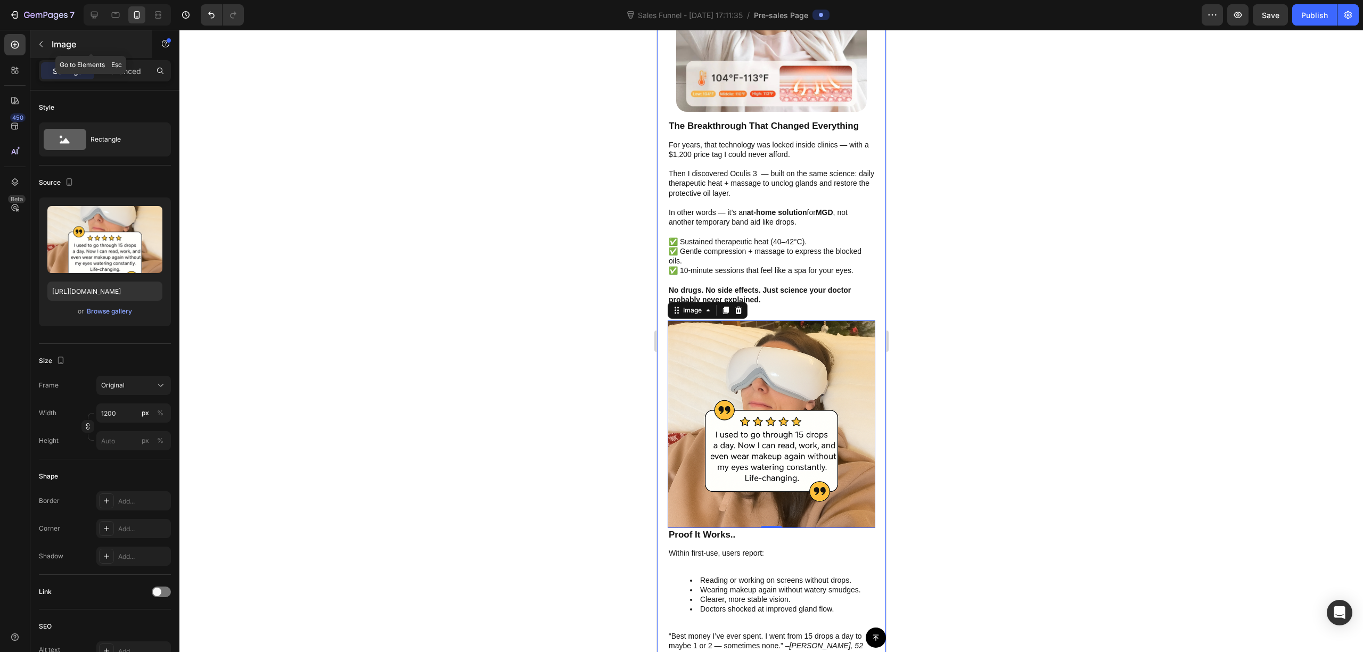
click at [39, 44] on icon "button" at bounding box center [41, 44] width 9 height 9
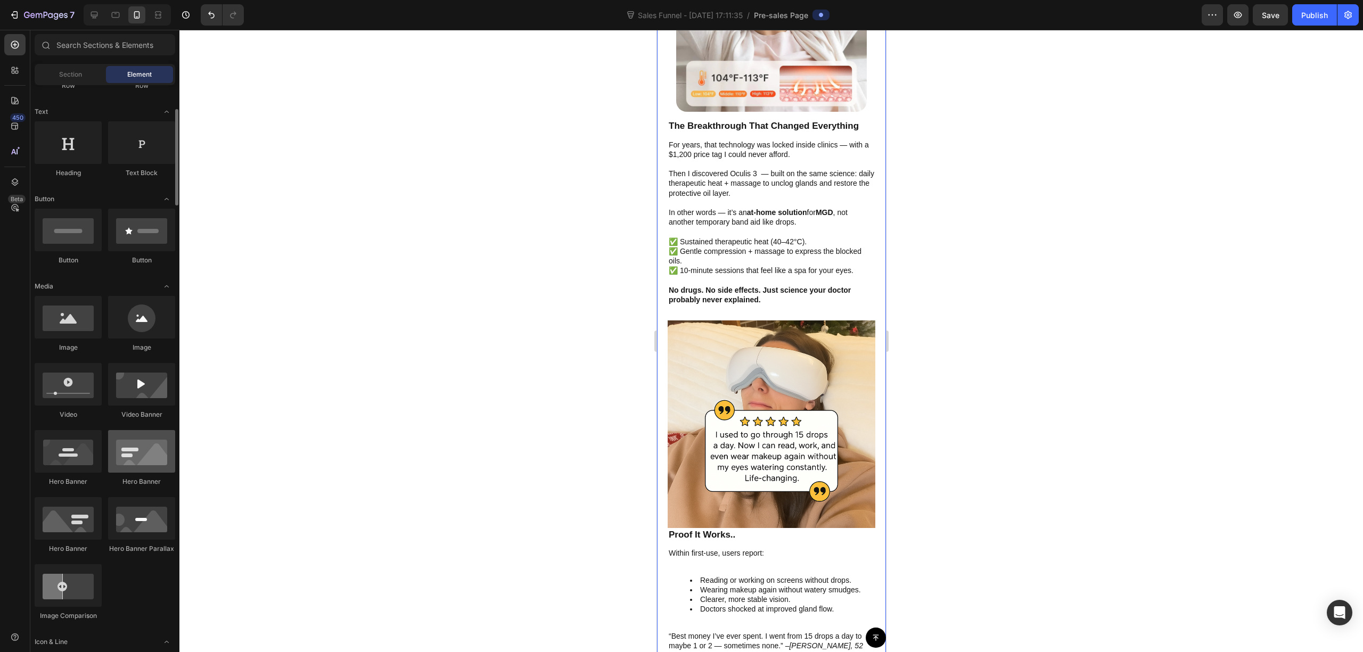
scroll to position [213, 0]
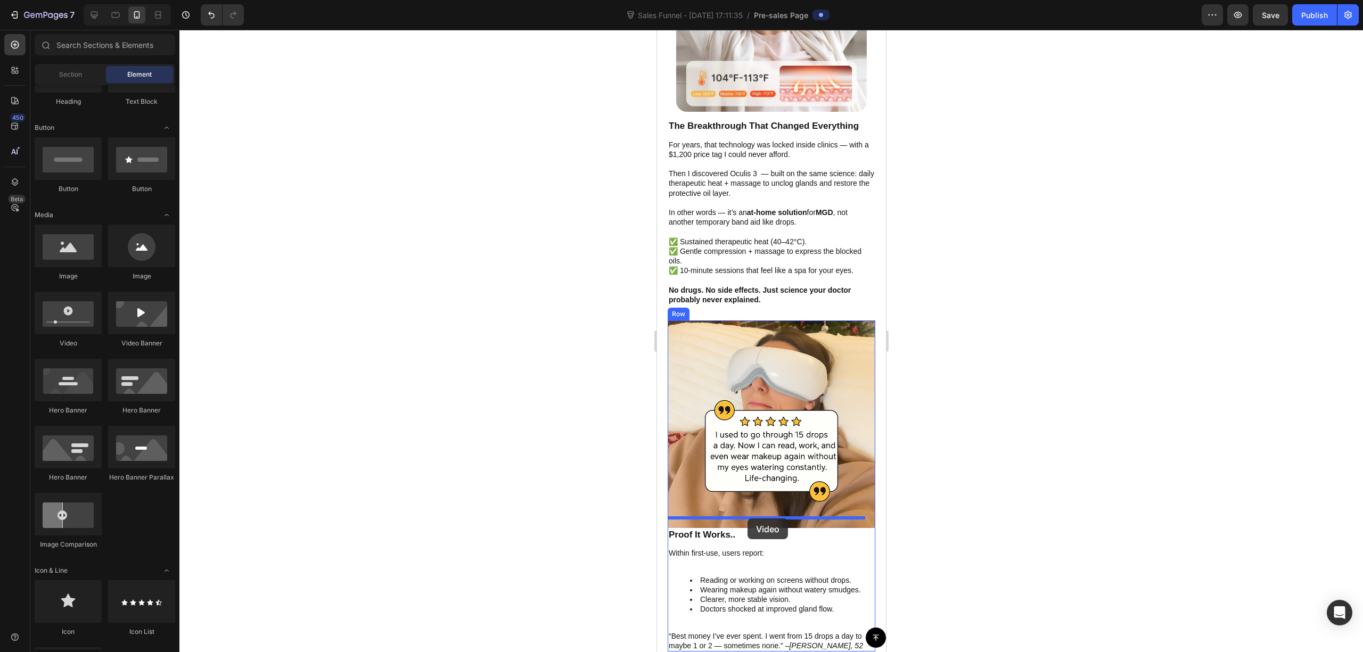
drag, startPoint x: 793, startPoint y: 348, endPoint x: 747, endPoint y: 519, distance: 177.0
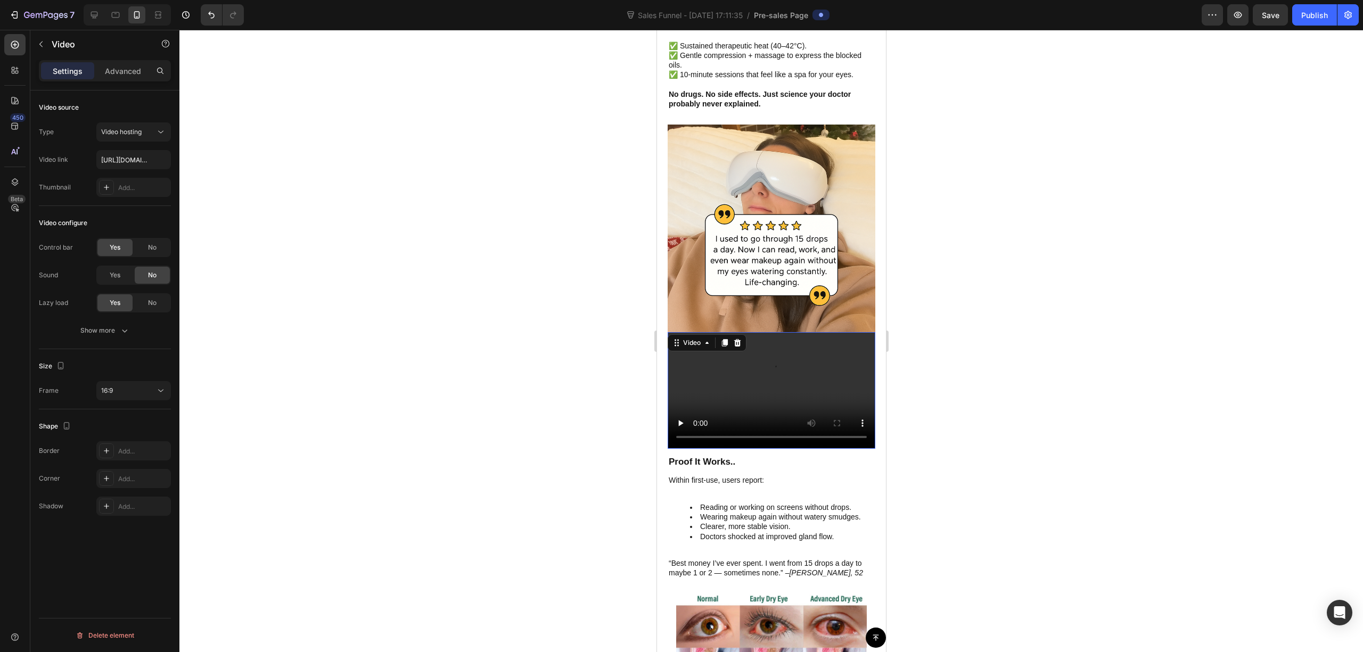
scroll to position [2770, 0]
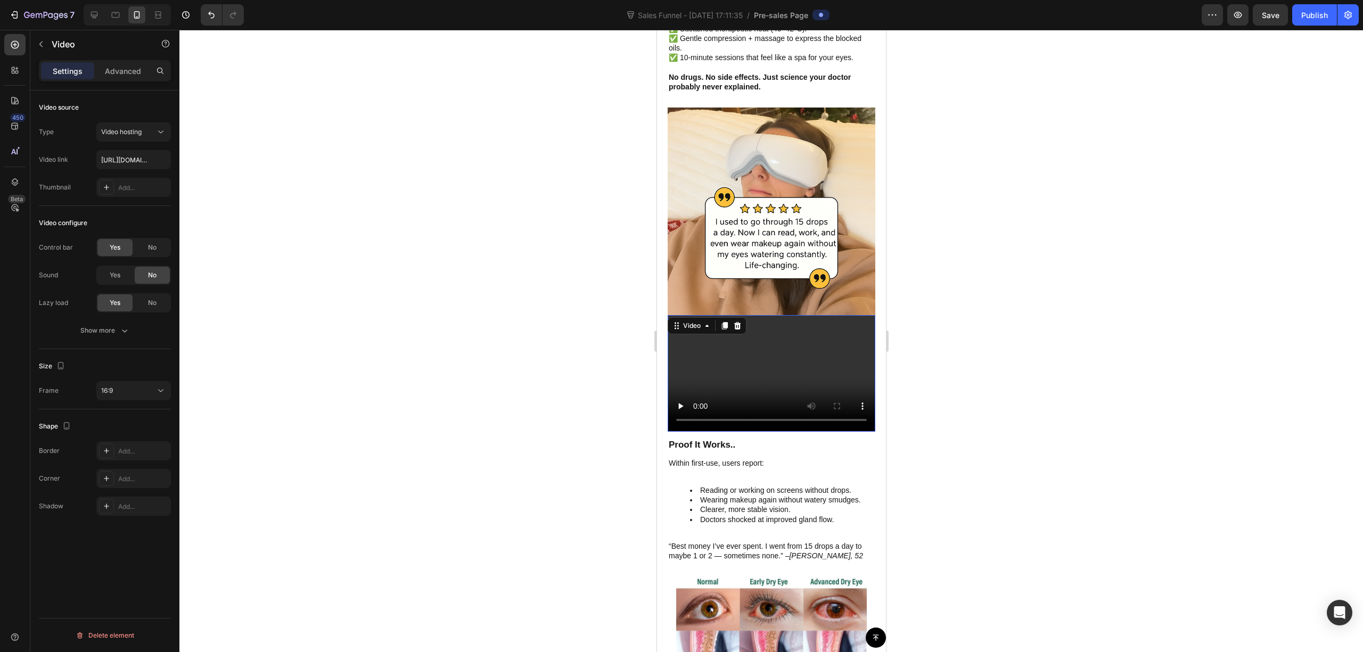
drag, startPoint x: 951, startPoint y: 350, endPoint x: 923, endPoint y: 342, distance: 29.3
click at [947, 347] on div at bounding box center [771, 341] width 1184 height 623
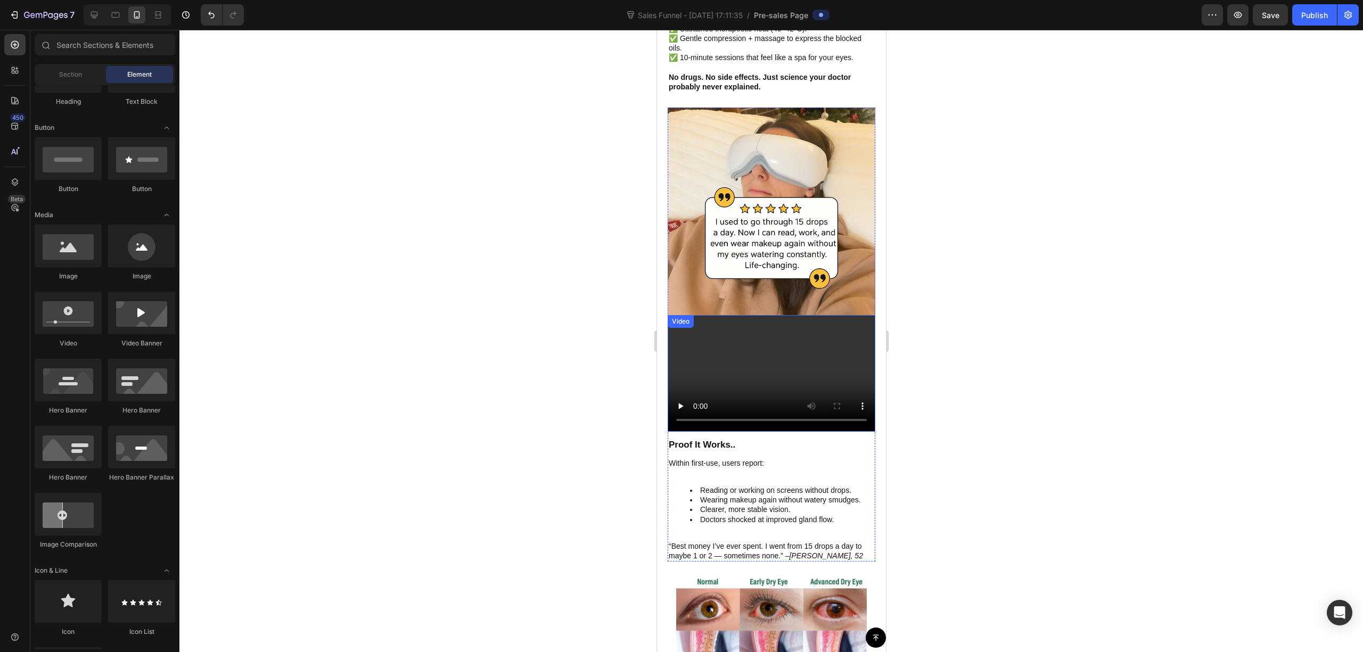
click at [756, 329] on video at bounding box center [771, 373] width 208 height 117
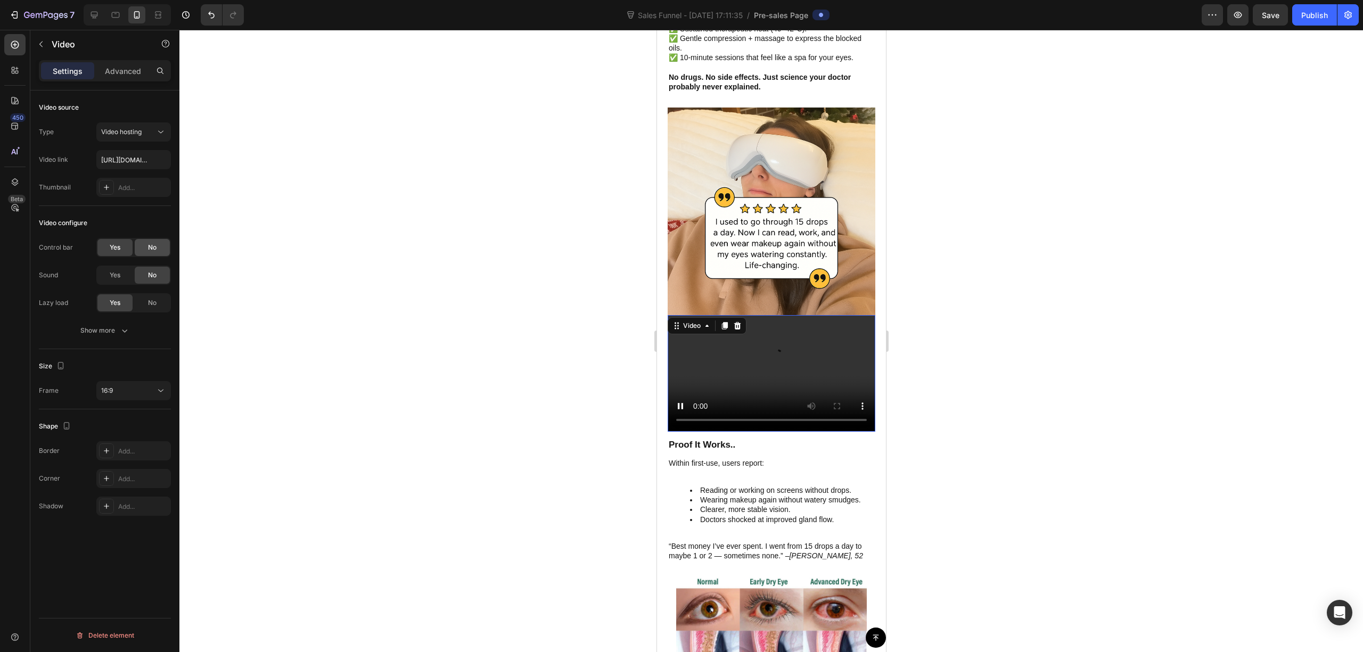
click at [149, 248] on span "No" at bounding box center [152, 248] width 9 height 10
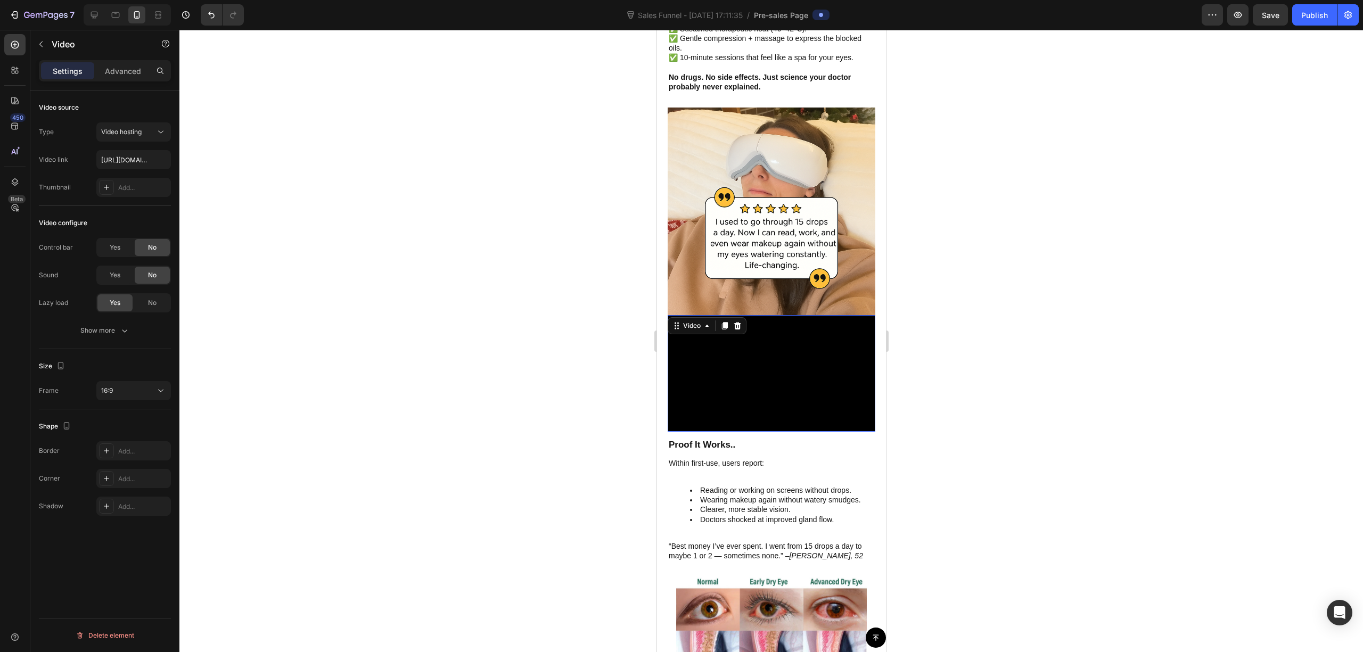
drag, startPoint x: 152, startPoint y: 306, endPoint x: 144, endPoint y: 315, distance: 12.5
click at [151, 305] on span "No" at bounding box center [152, 303] width 9 height 10
click at [114, 335] on div "Show more" at bounding box center [105, 330] width 50 height 11
click at [107, 330] on div "Yes" at bounding box center [114, 330] width 35 height 17
drag, startPoint x: 122, startPoint y: 359, endPoint x: 135, endPoint y: 372, distance: 18.1
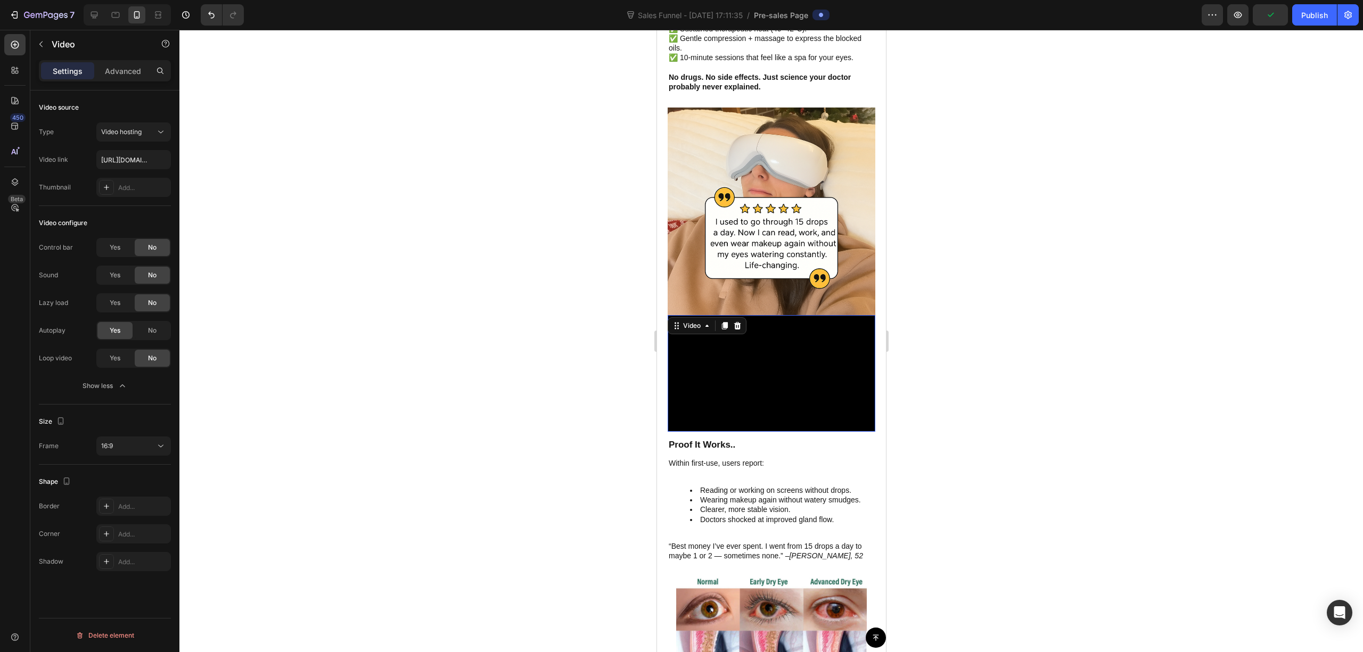
click at [120, 358] on div "Yes" at bounding box center [114, 358] width 35 height 17
click at [142, 136] on span "Video hosting" at bounding box center [121, 132] width 40 height 10
click at [126, 225] on div "Video configure" at bounding box center [105, 223] width 132 height 17
click at [789, 324] on video at bounding box center [771, 373] width 208 height 117
click at [741, 320] on div at bounding box center [737, 326] width 13 height 13
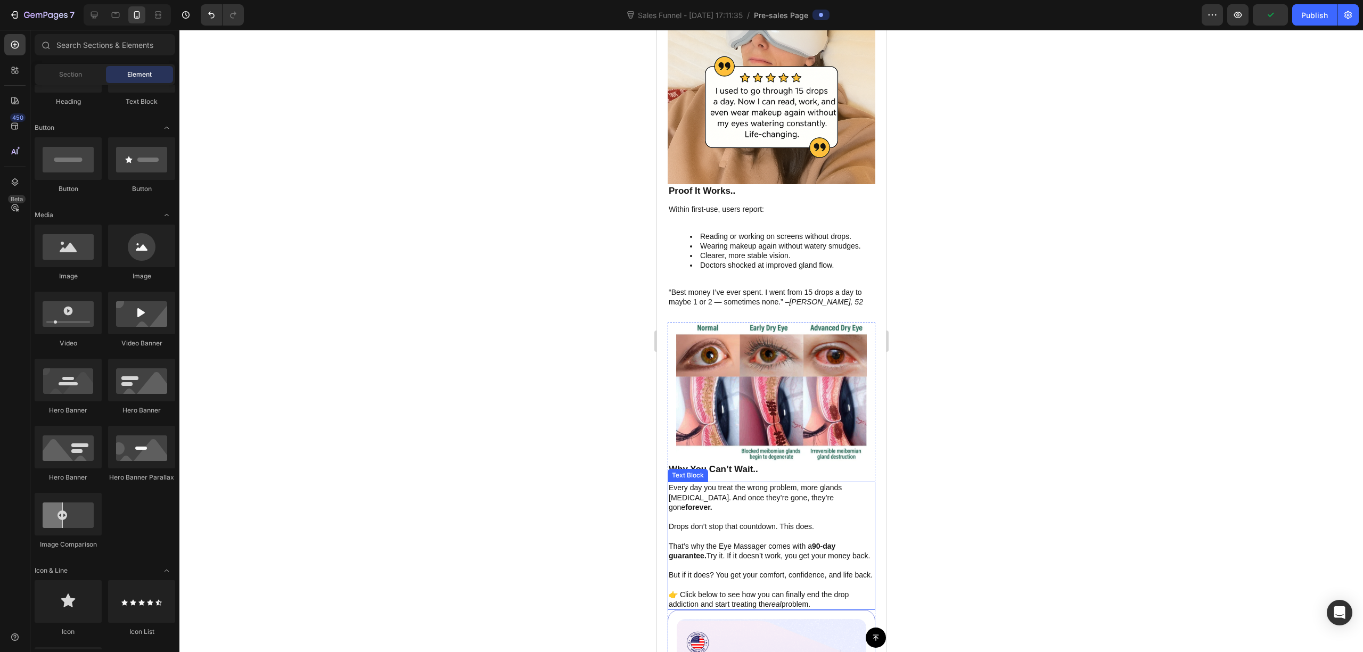
scroll to position [2840, 0]
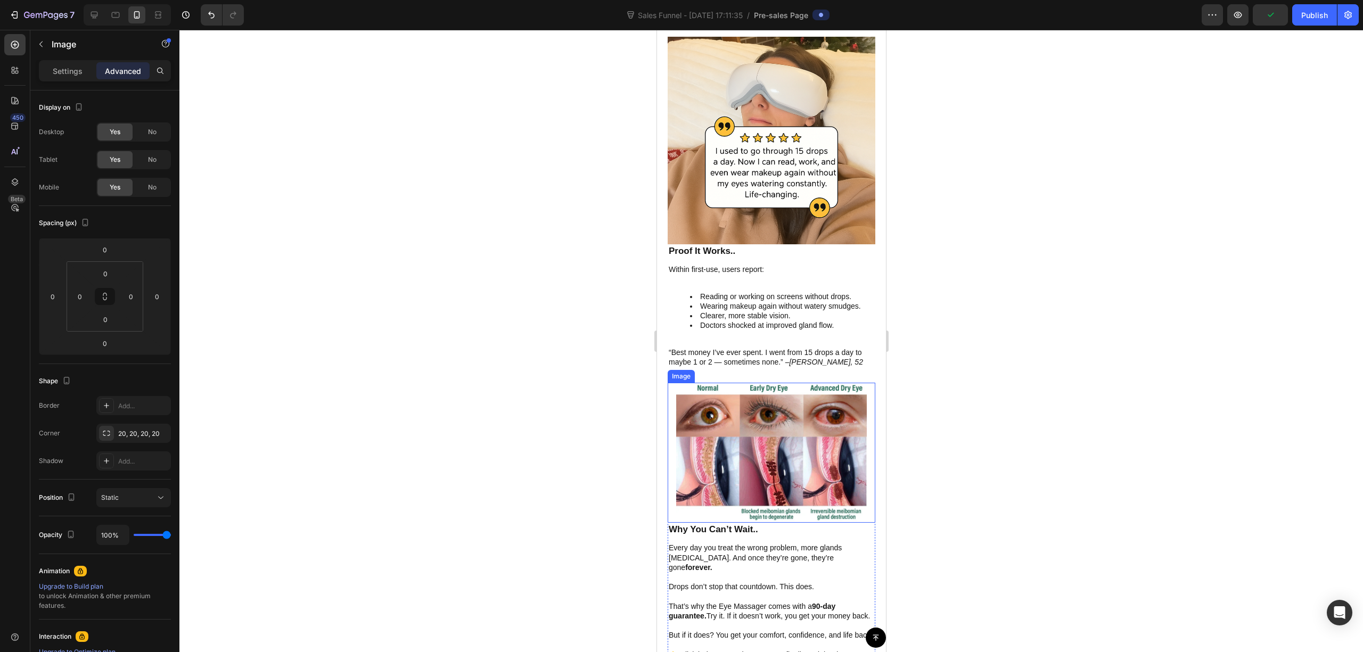
click at [788, 415] on img at bounding box center [771, 453] width 191 height 140
drag, startPoint x: 1091, startPoint y: 652, endPoint x: 1012, endPoint y: 636, distance: 79.9
click at [1012, 637] on div at bounding box center [771, 341] width 1184 height 623
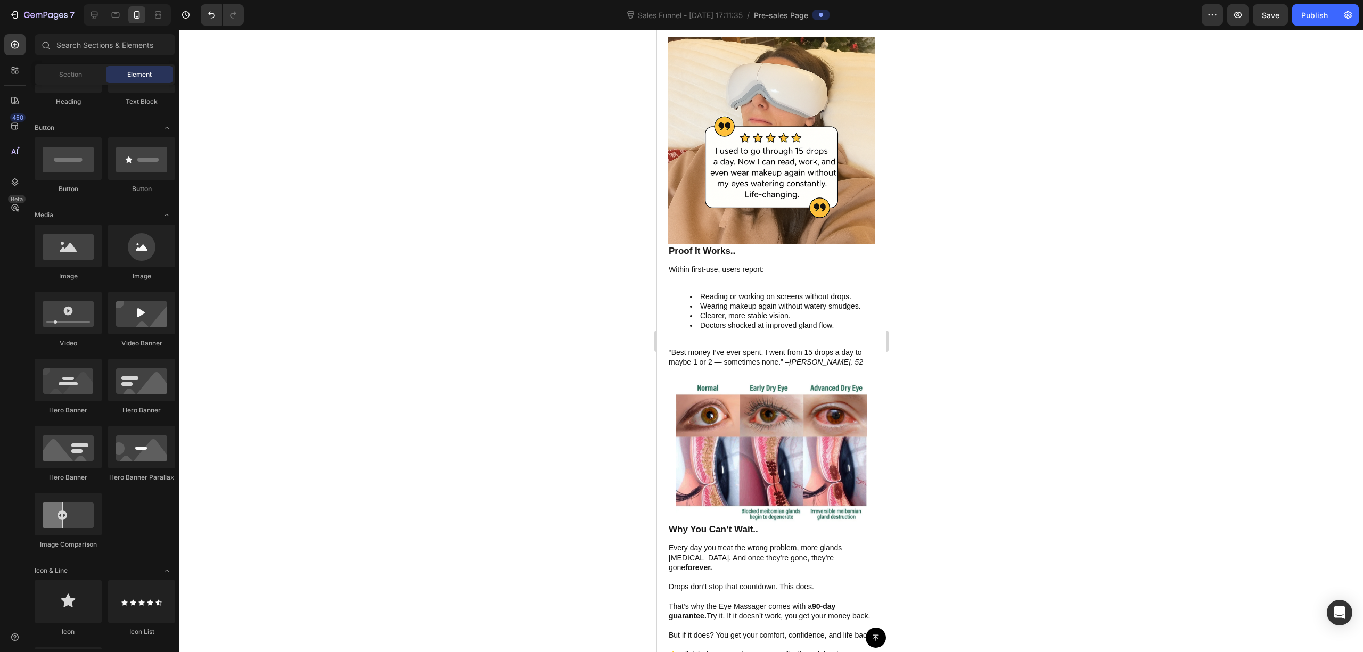
drag, startPoint x: 398, startPoint y: 194, endPoint x: 382, endPoint y: 180, distance: 21.9
click at [394, 192] on div at bounding box center [771, 341] width 1184 height 623
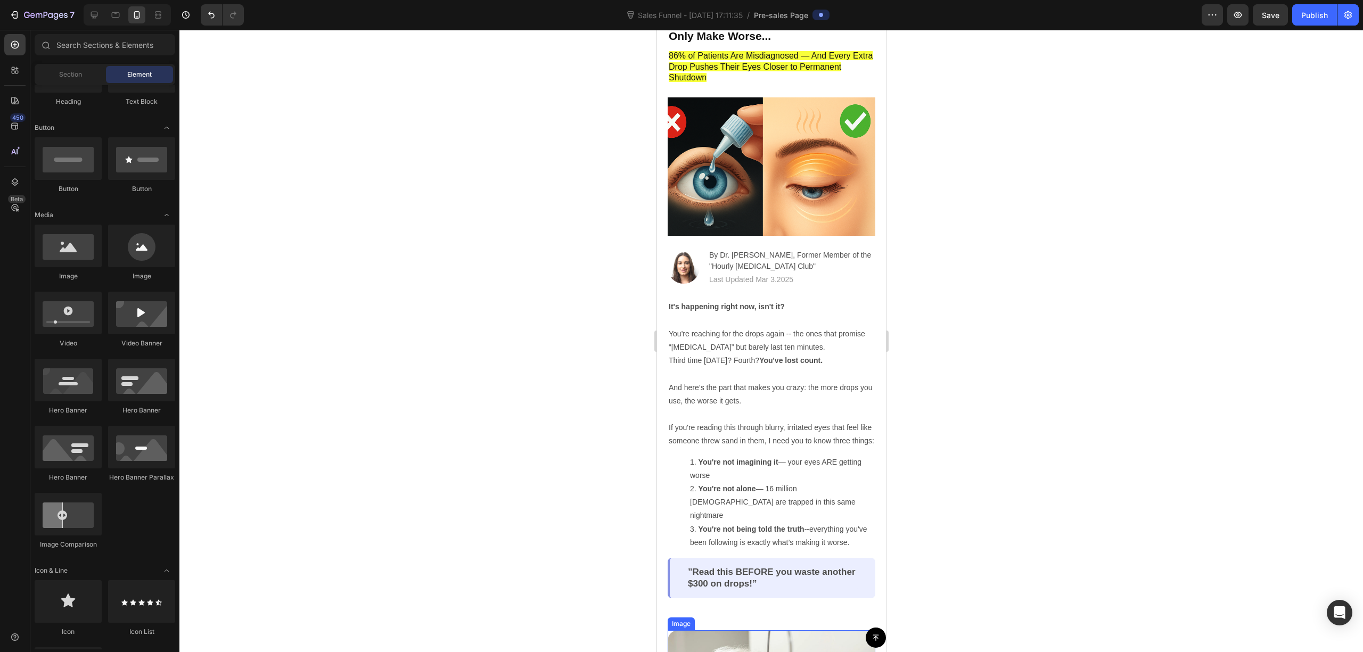
scroll to position [0, 0]
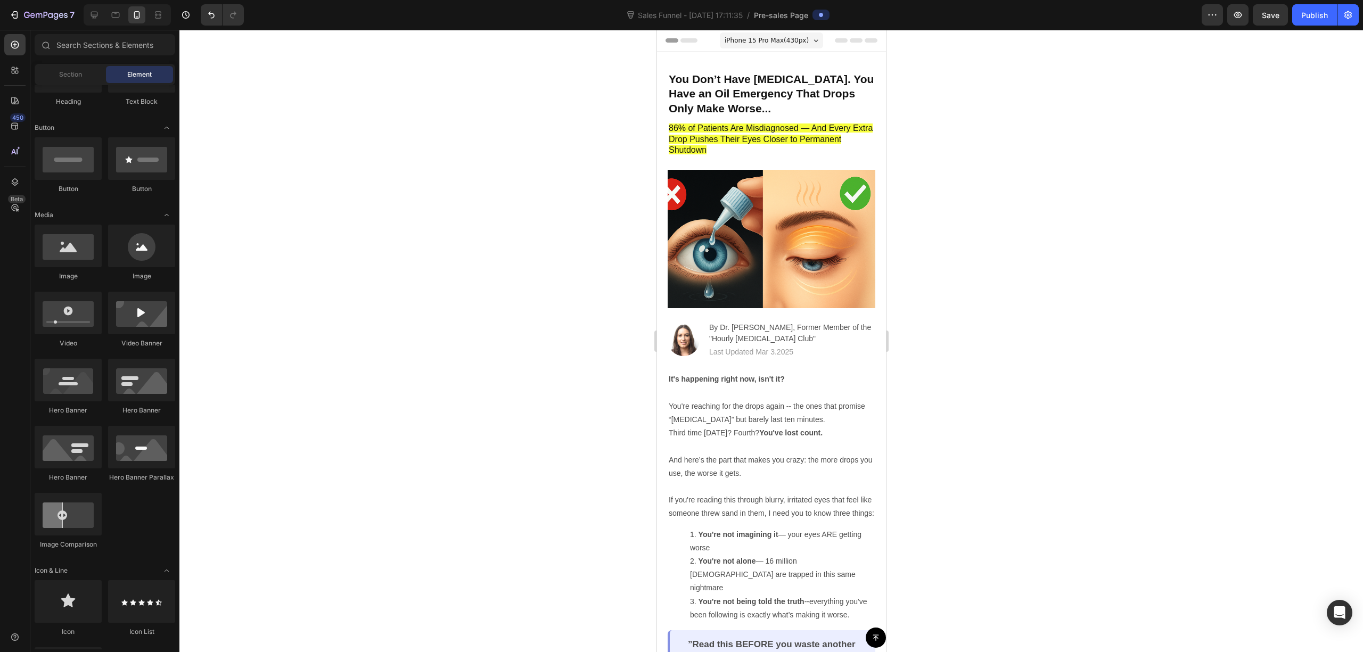
click at [1036, 478] on div at bounding box center [771, 341] width 1184 height 623
click at [718, 232] on img at bounding box center [771, 239] width 208 height 138
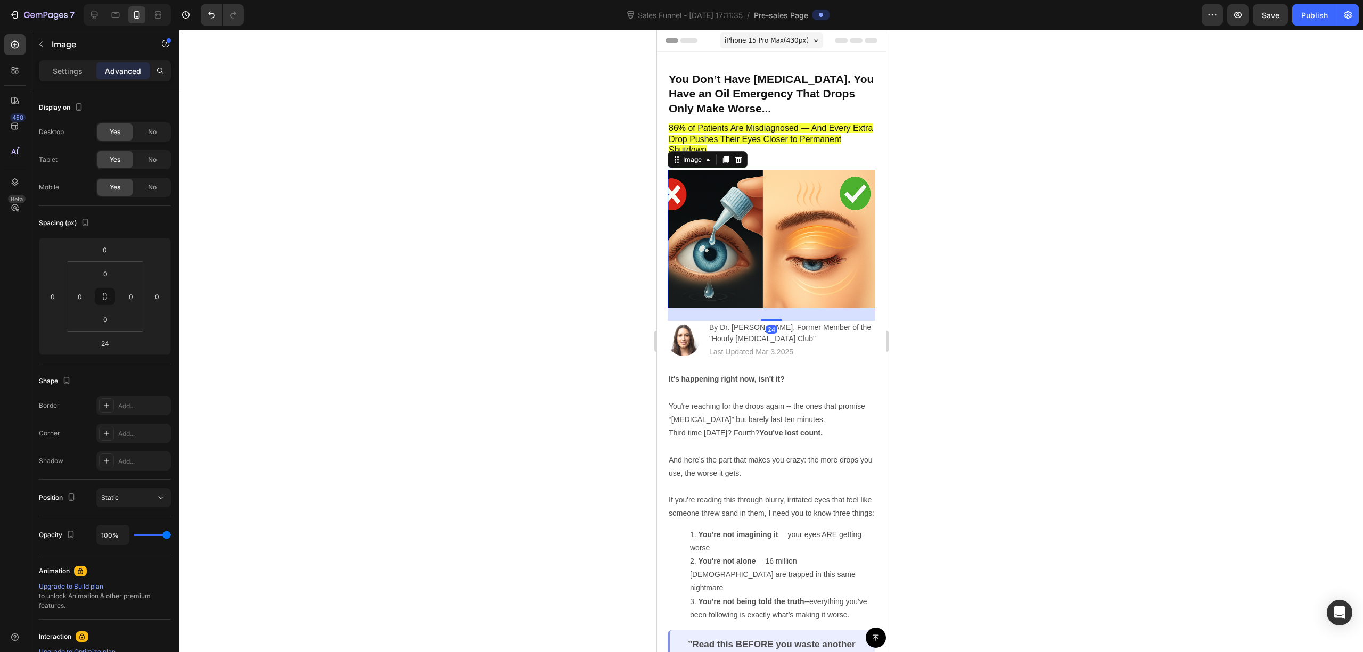
click at [755, 225] on img at bounding box center [771, 239] width 208 height 138
click at [51, 77] on div "Settings" at bounding box center [67, 70] width 53 height 17
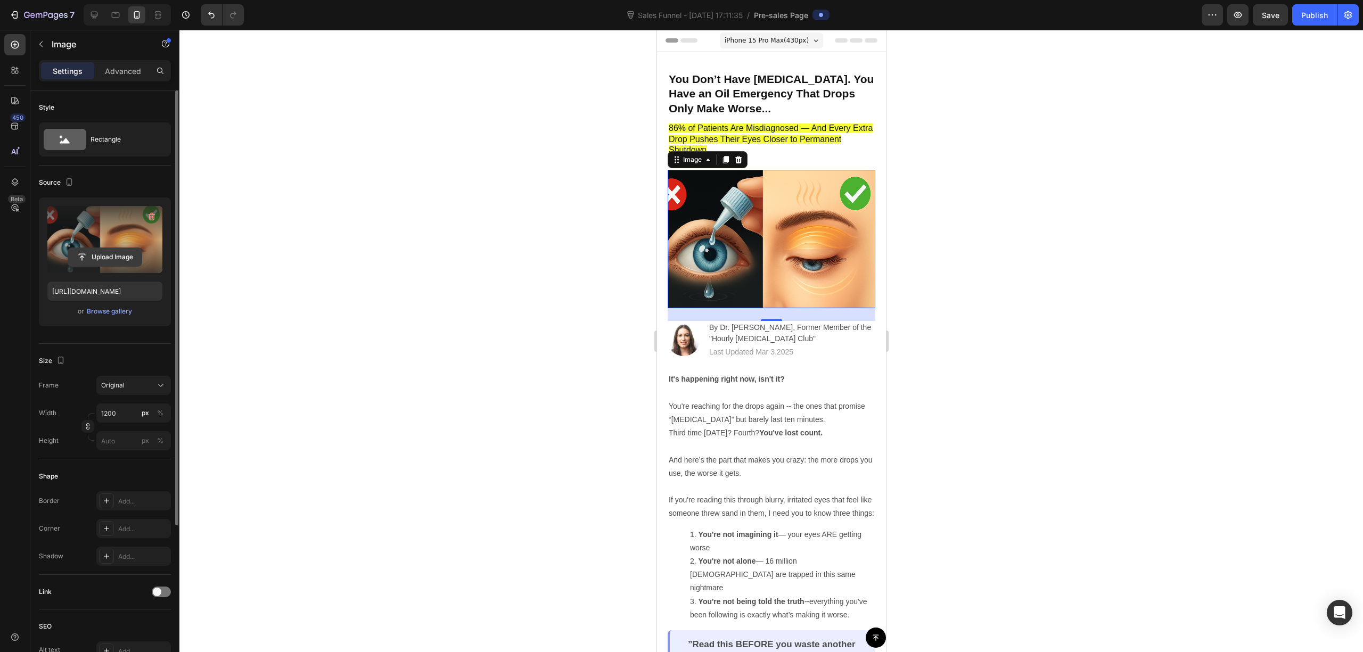
click at [116, 257] on input "file" at bounding box center [105, 257] width 74 height 18
type input "https://cdn.shopify.com/s/files/1/0679/7135/0570/files/gempages_581238827771757…"
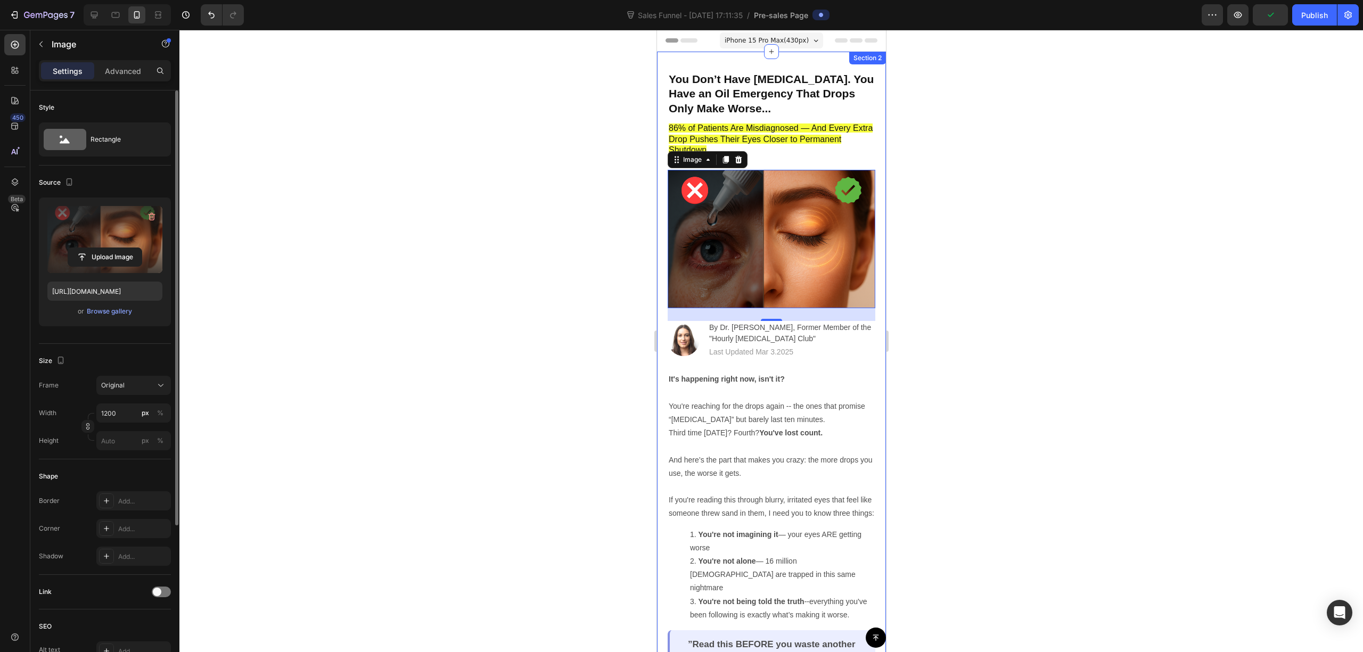
click at [1051, 207] on div at bounding box center [771, 341] width 1184 height 623
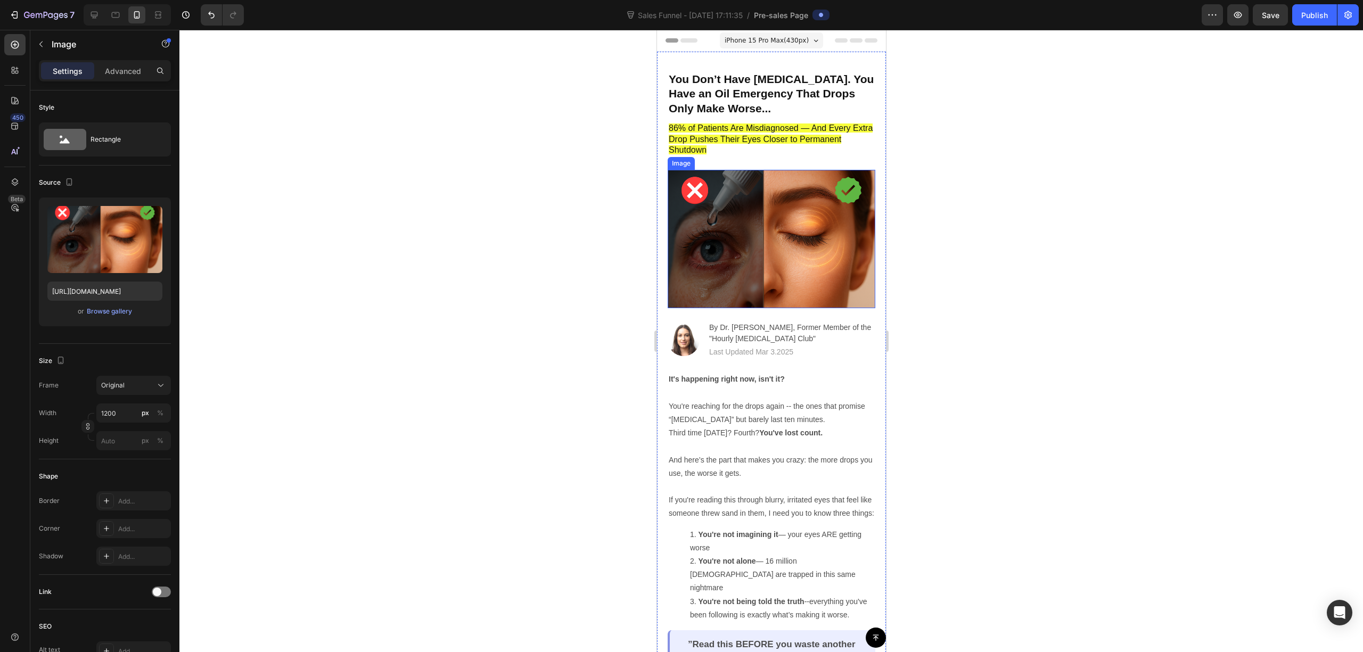
click at [738, 221] on img at bounding box center [771, 239] width 208 height 138
click at [1019, 209] on div at bounding box center [771, 341] width 1184 height 623
click at [805, 228] on img at bounding box center [771, 239] width 208 height 138
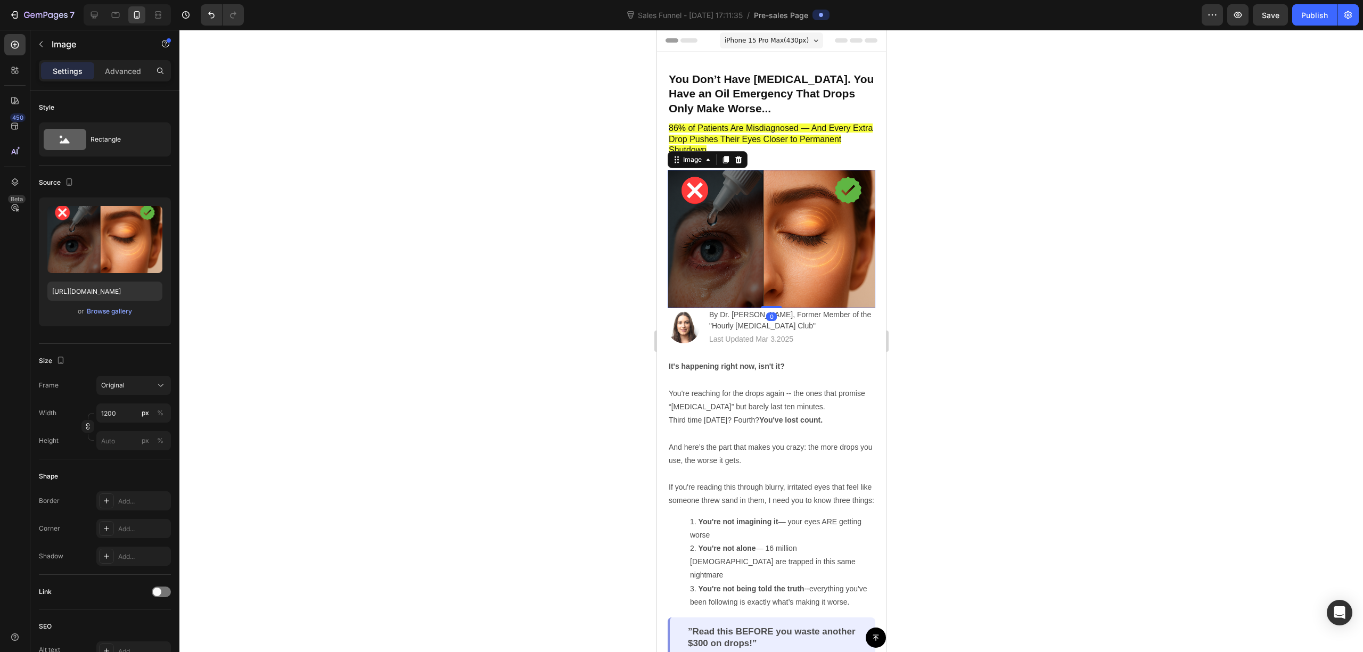
drag, startPoint x: 766, startPoint y: 313, endPoint x: 786, endPoint y: 288, distance: 31.9
click at [786, 288] on div "Image 0" at bounding box center [771, 239] width 208 height 138
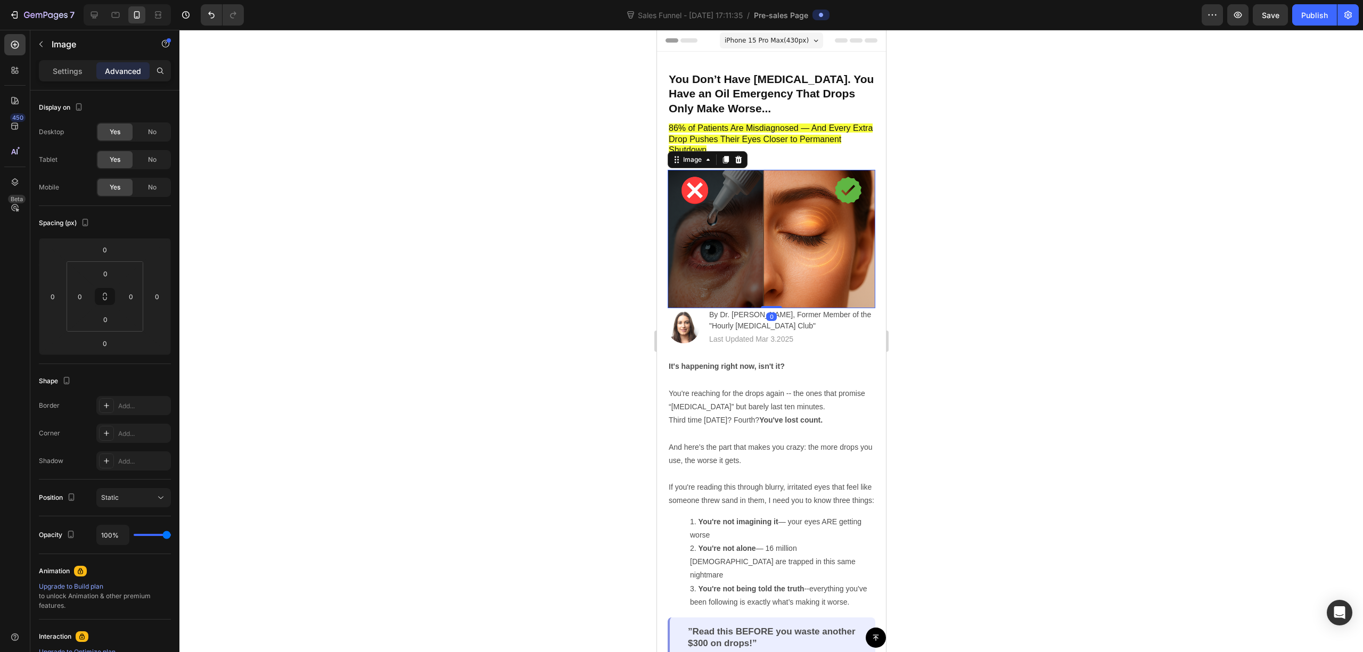
click at [1099, 238] on div at bounding box center [771, 341] width 1184 height 623
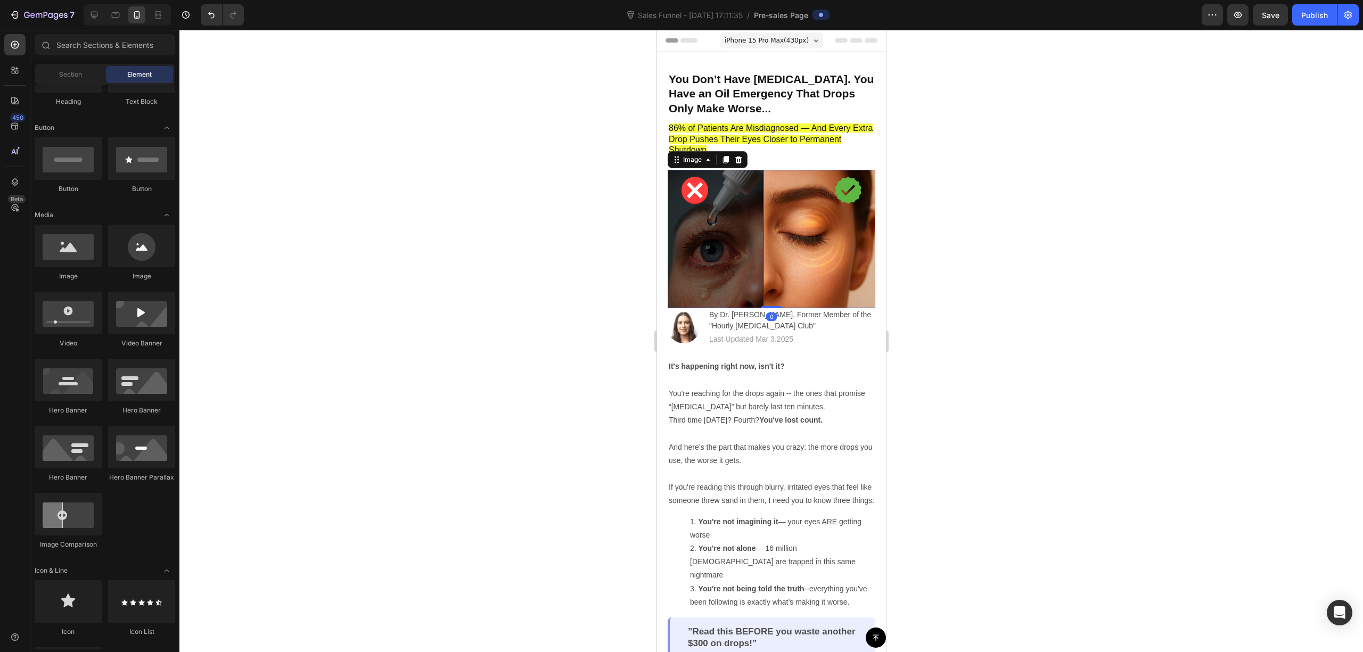
click at [775, 275] on img at bounding box center [771, 239] width 208 height 138
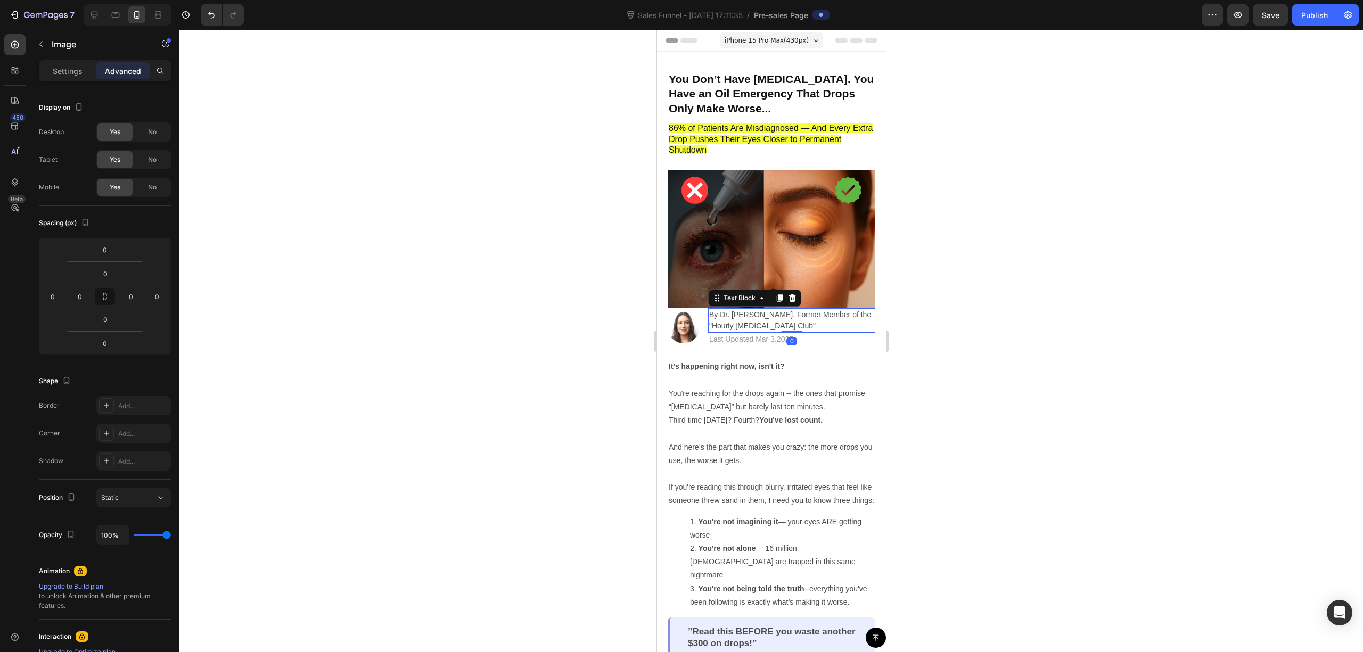
click at [778, 323] on p "By Dr. Jennifer Martinez, Former Member of the "Hourly Eye Drop Club"" at bounding box center [791, 320] width 165 height 22
click at [818, 262] on img at bounding box center [771, 239] width 208 height 138
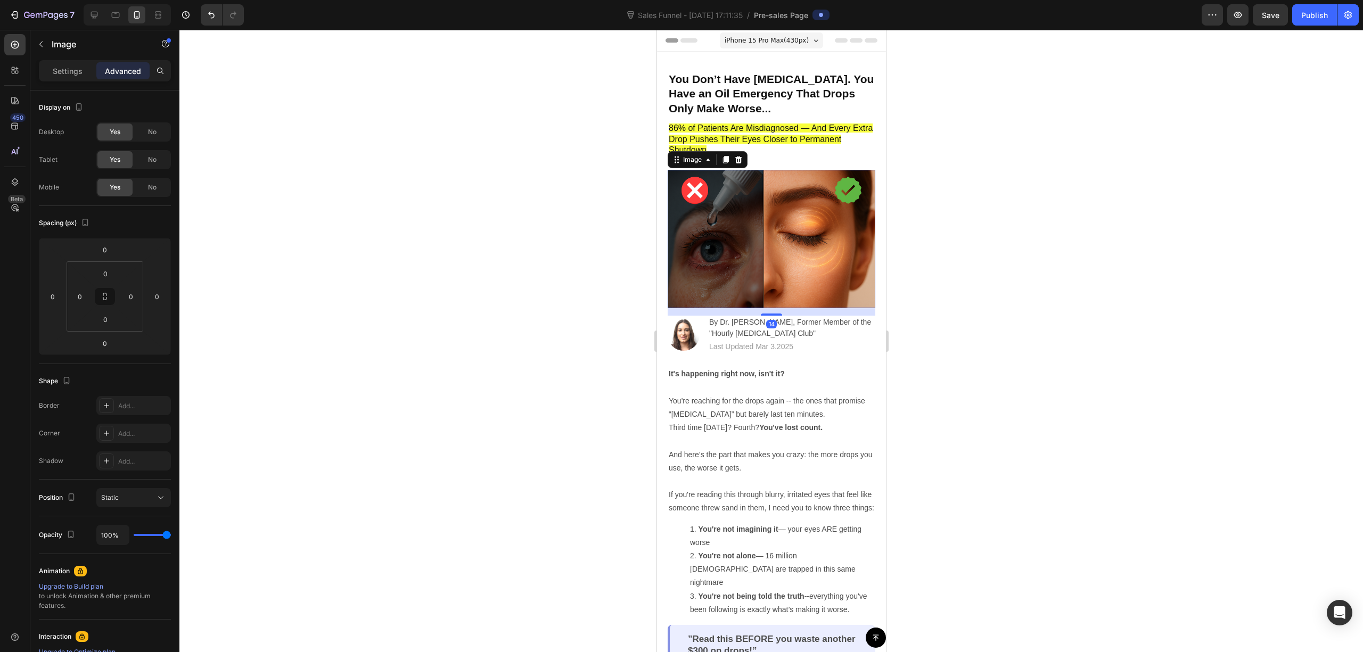
drag, startPoint x: 771, startPoint y: 299, endPoint x: 812, endPoint y: 304, distance: 41.2
click at [774, 314] on div at bounding box center [771, 315] width 21 height 2
type input "14"
click at [990, 297] on div at bounding box center [771, 341] width 1184 height 623
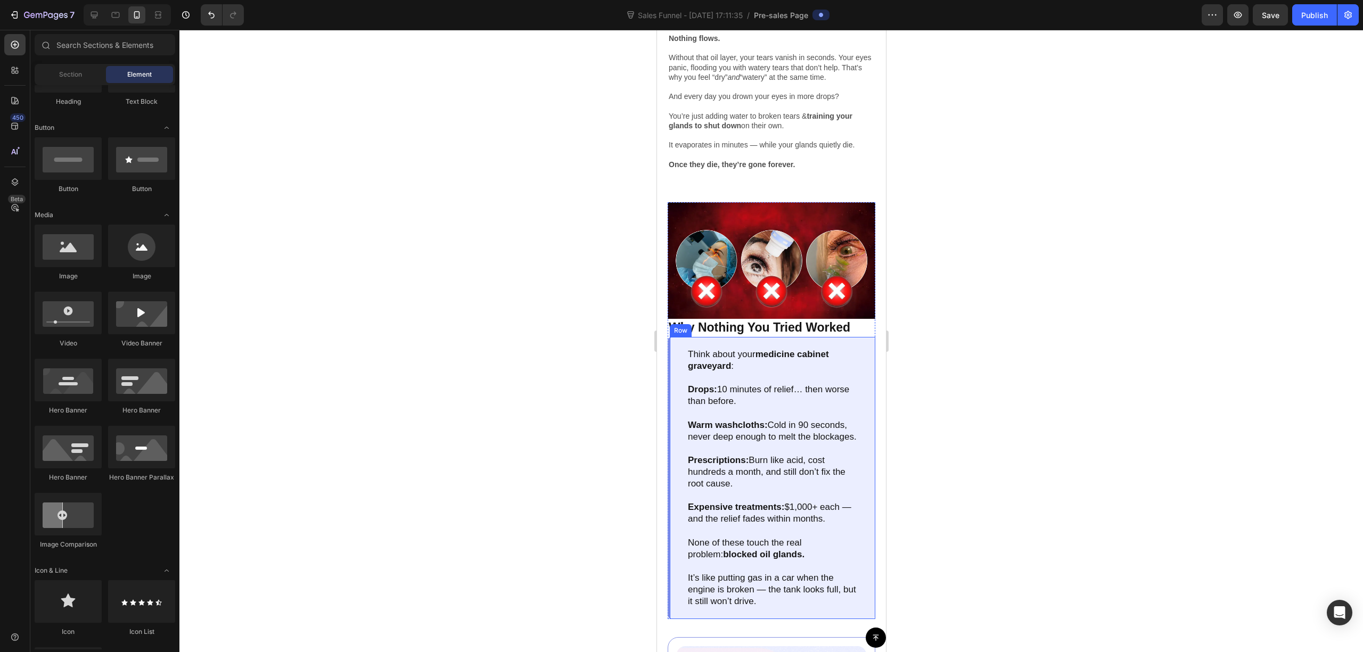
scroll to position [994, 0]
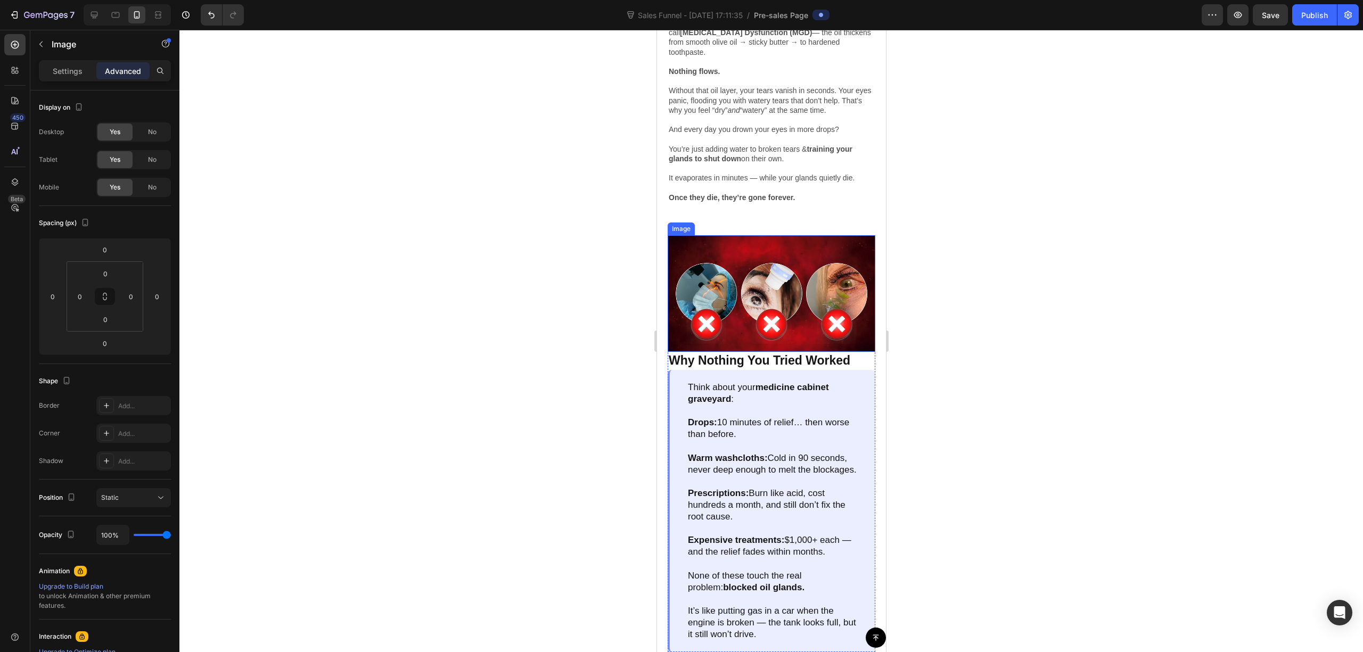
click at [806, 305] on img at bounding box center [771, 293] width 208 height 117
click at [994, 269] on div at bounding box center [771, 341] width 1184 height 623
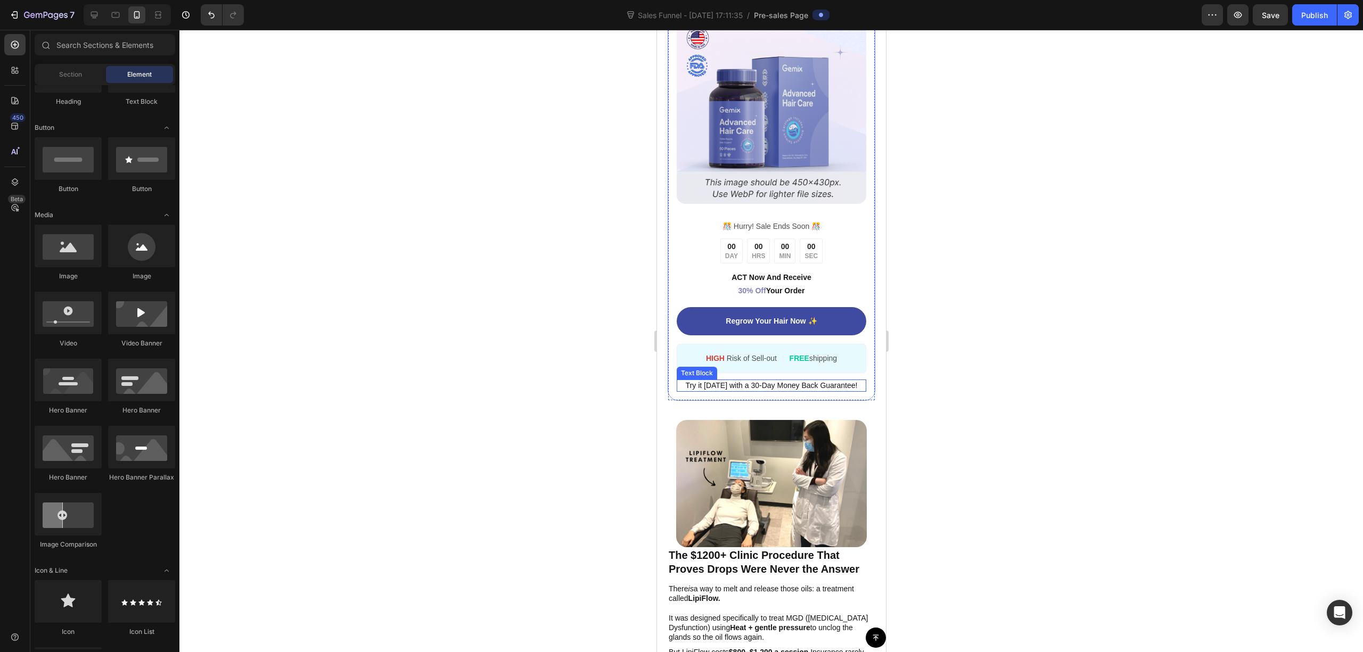
scroll to position [1846, 0]
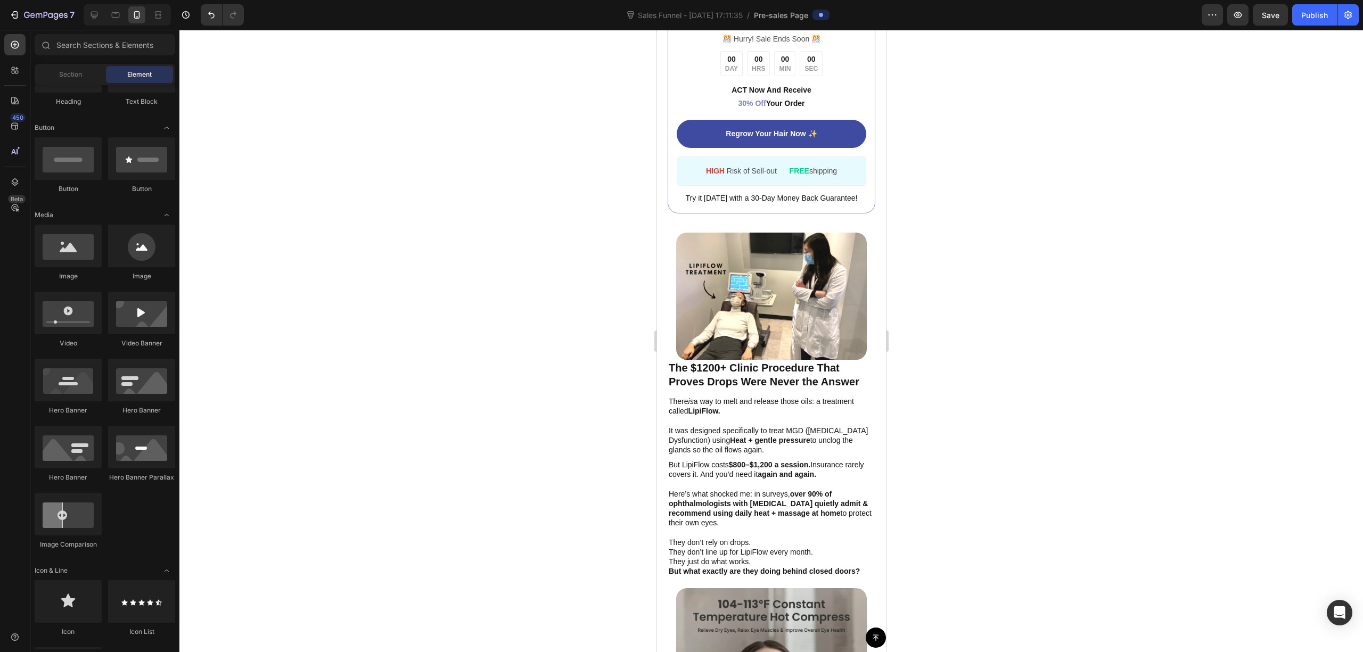
click at [995, 278] on div at bounding box center [771, 341] width 1184 height 623
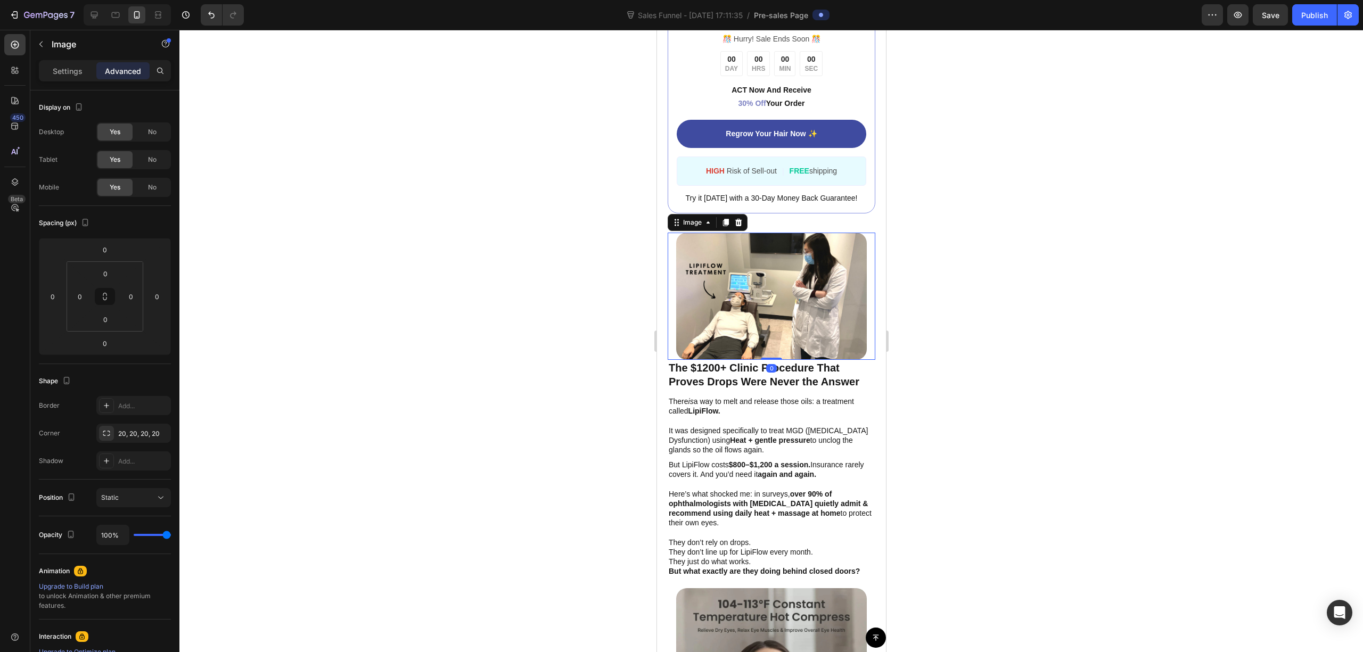
click at [816, 290] on img at bounding box center [771, 296] width 191 height 127
click at [914, 437] on div at bounding box center [771, 341] width 1184 height 623
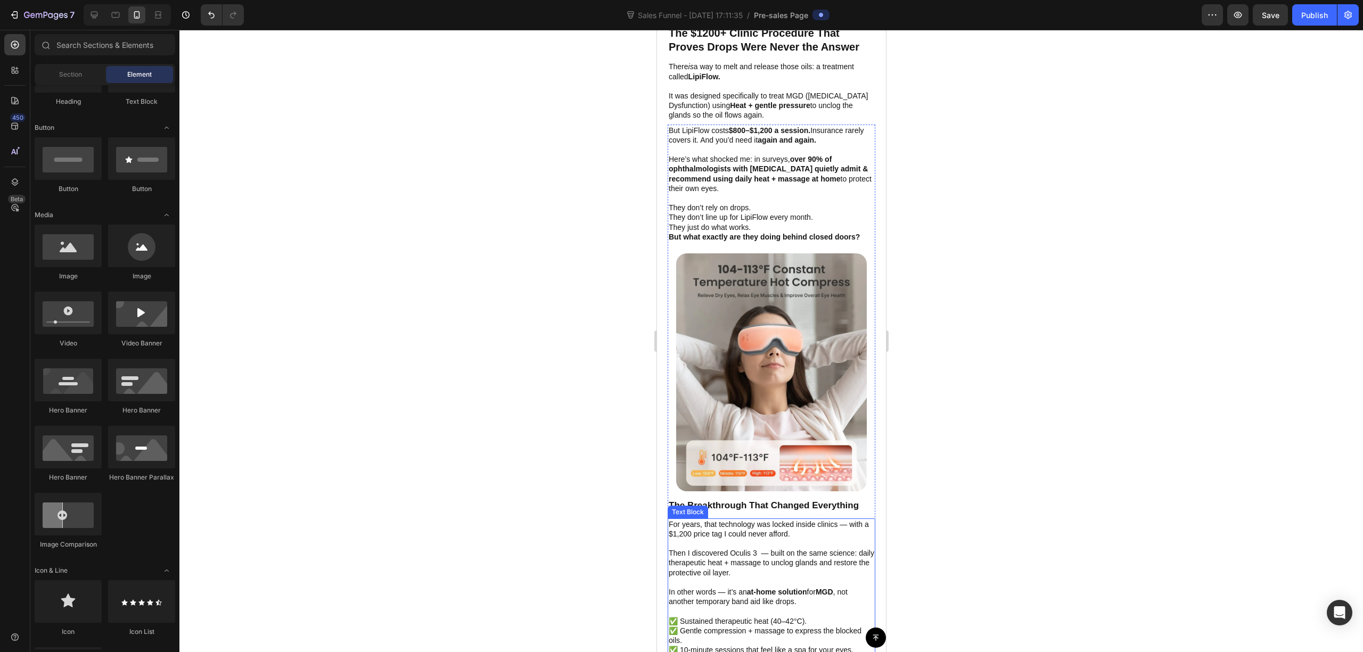
scroll to position [2201, 0]
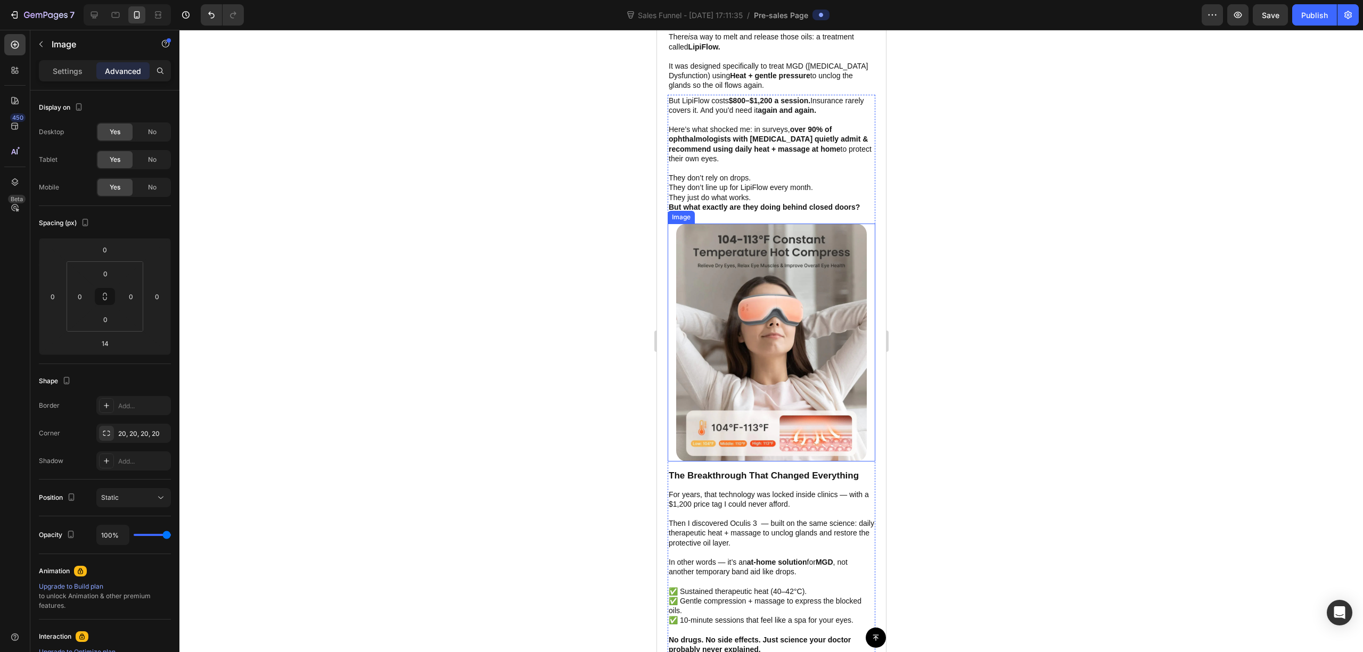
click at [796, 346] on img at bounding box center [771, 343] width 191 height 239
click at [47, 66] on div "Settings" at bounding box center [67, 70] width 53 height 17
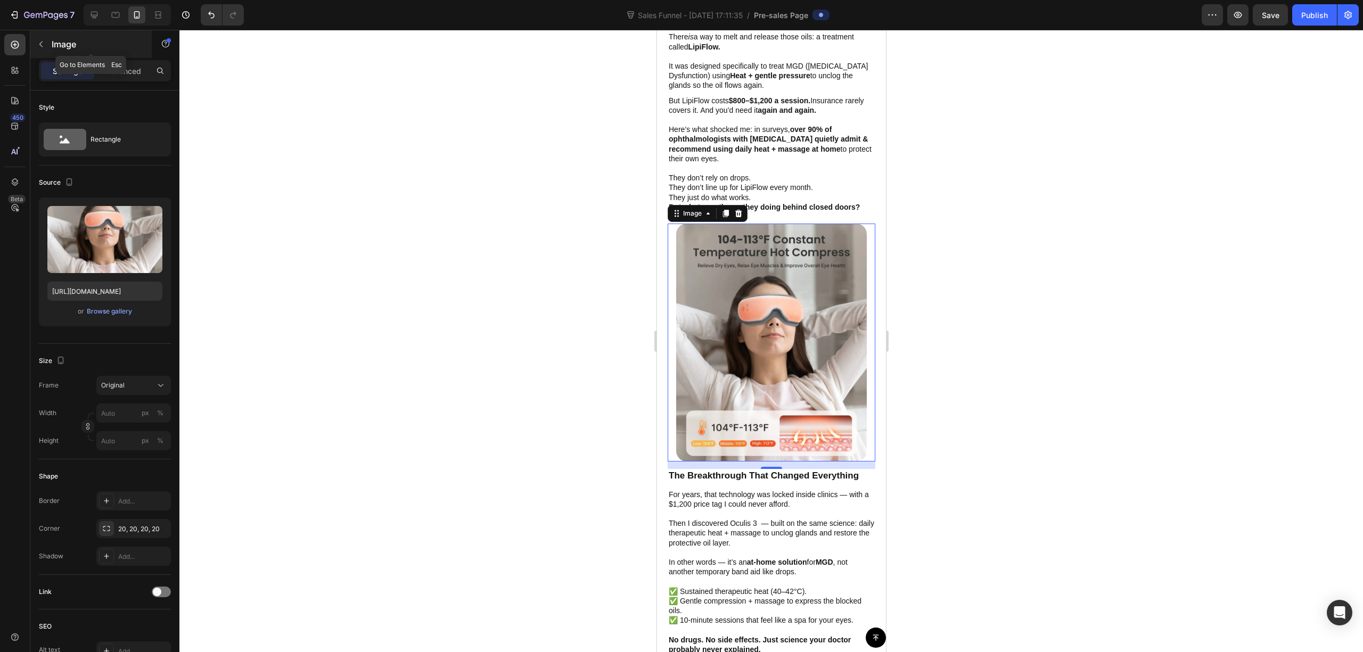
click at [35, 45] on button "button" at bounding box center [40, 44] width 17 height 17
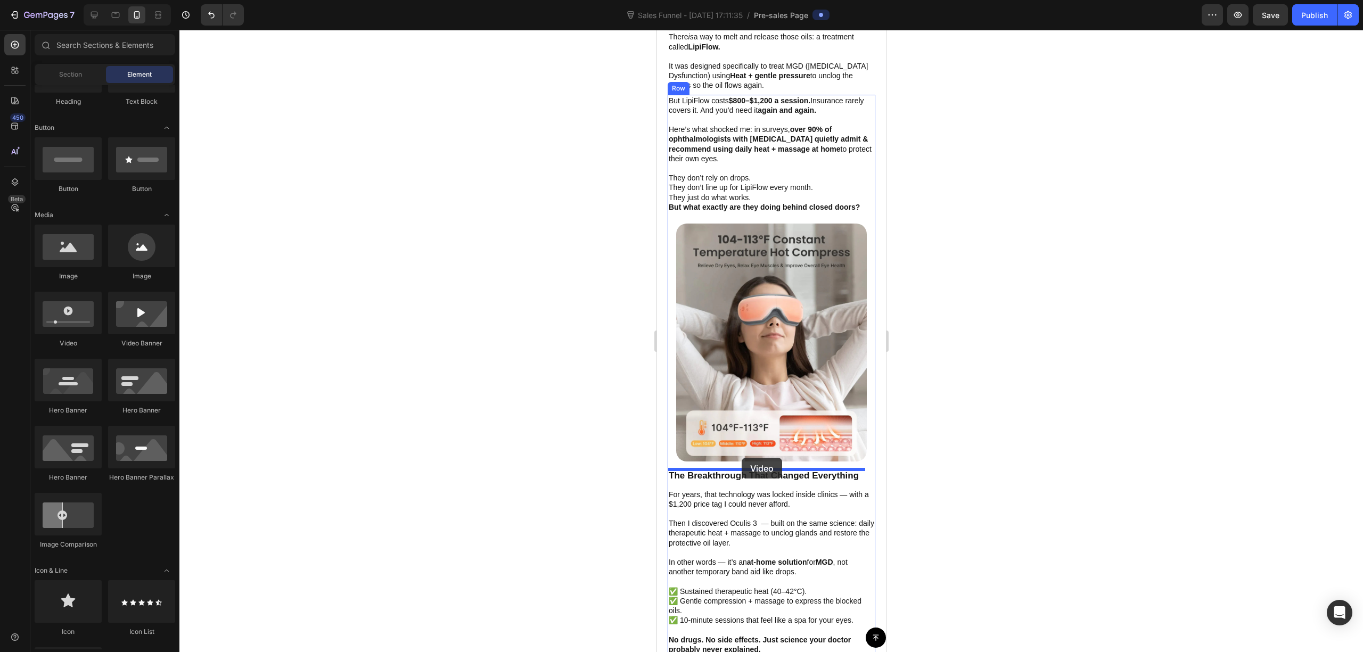
drag, startPoint x: 757, startPoint y: 341, endPoint x: 766, endPoint y: 387, distance: 46.7
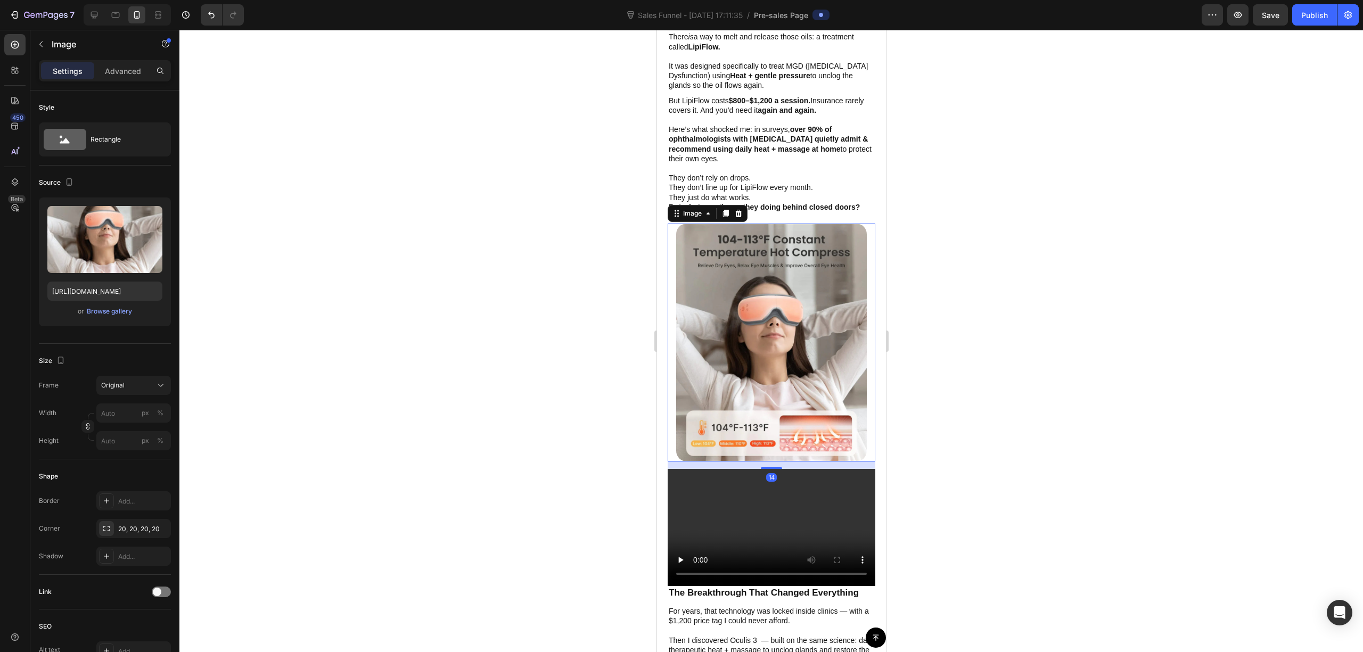
click at [788, 321] on img at bounding box center [771, 343] width 191 height 239
click at [797, 333] on img at bounding box center [771, 343] width 191 height 239
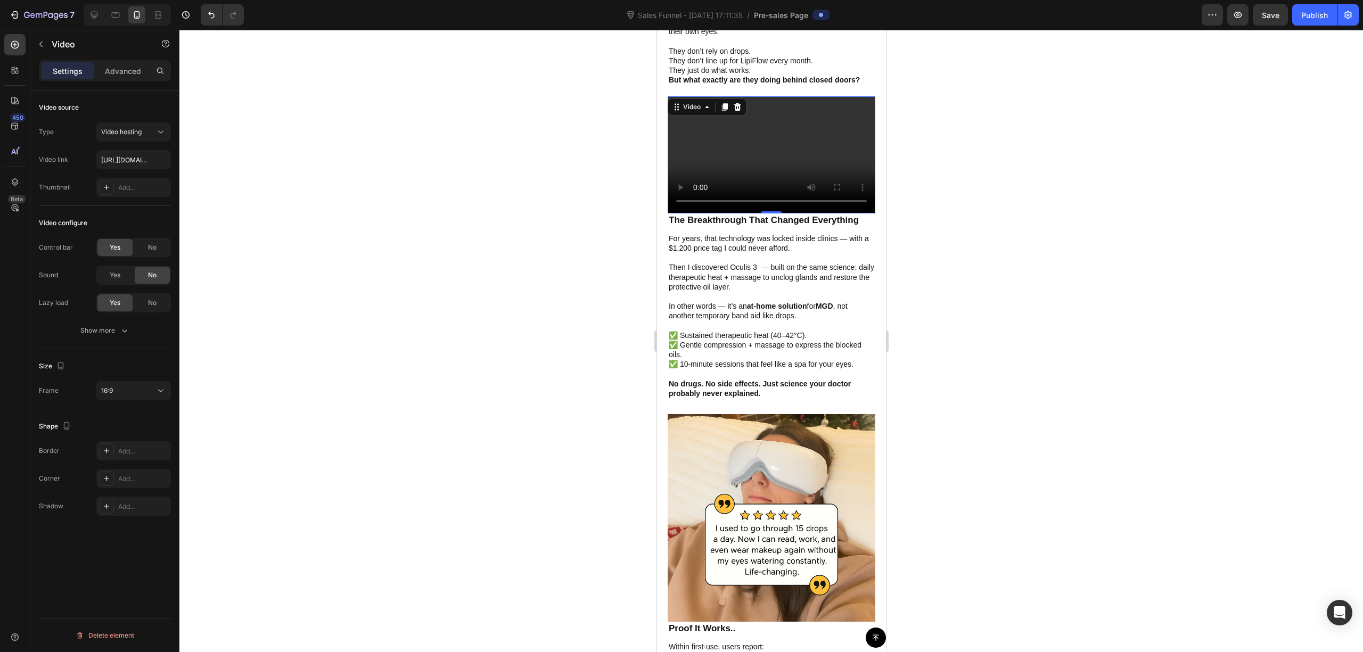
drag, startPoint x: 113, startPoint y: 331, endPoint x: 122, endPoint y: 319, distance: 15.7
click at [113, 329] on div "Show more" at bounding box center [105, 330] width 50 height 11
click at [145, 246] on div "No" at bounding box center [152, 247] width 35 height 17
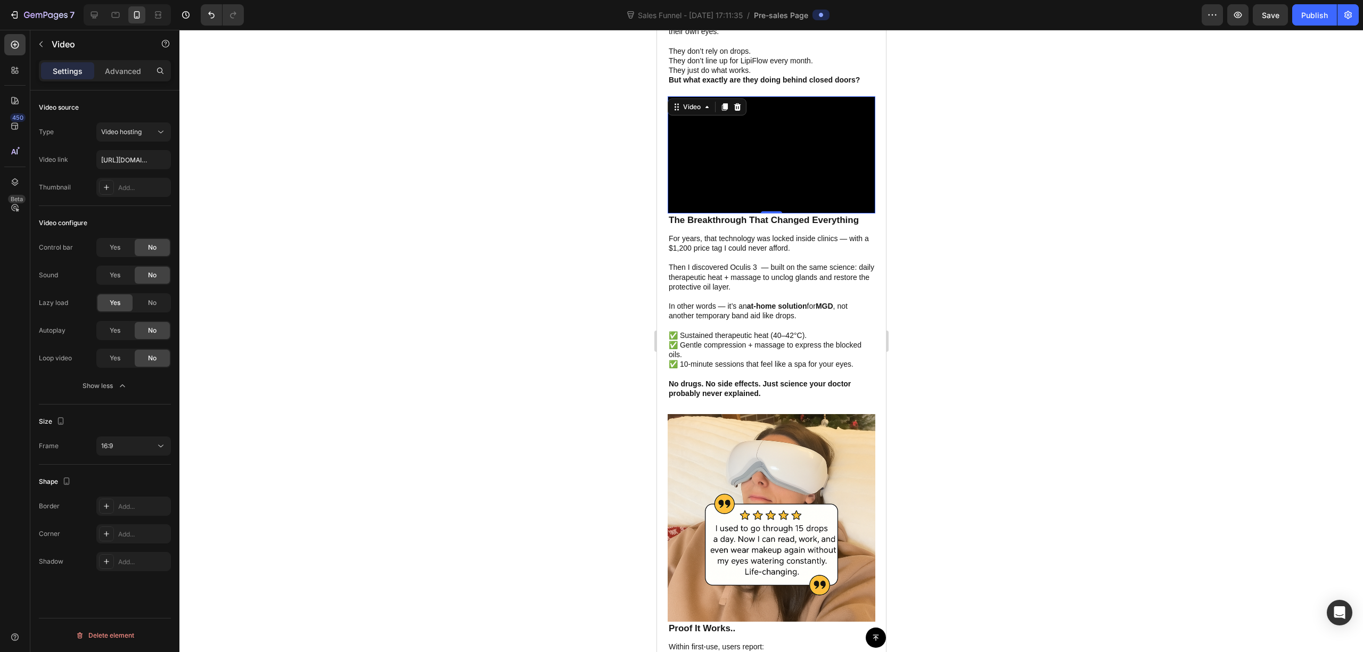
click at [135, 334] on div "No" at bounding box center [152, 330] width 35 height 17
click at [109, 331] on div "Yes" at bounding box center [114, 330] width 35 height 17
drag, startPoint x: 113, startPoint y: 361, endPoint x: 140, endPoint y: 326, distance: 42.9
click at [116, 356] on span "Yes" at bounding box center [115, 359] width 11 height 10
click at [154, 308] on span "No" at bounding box center [152, 303] width 9 height 10
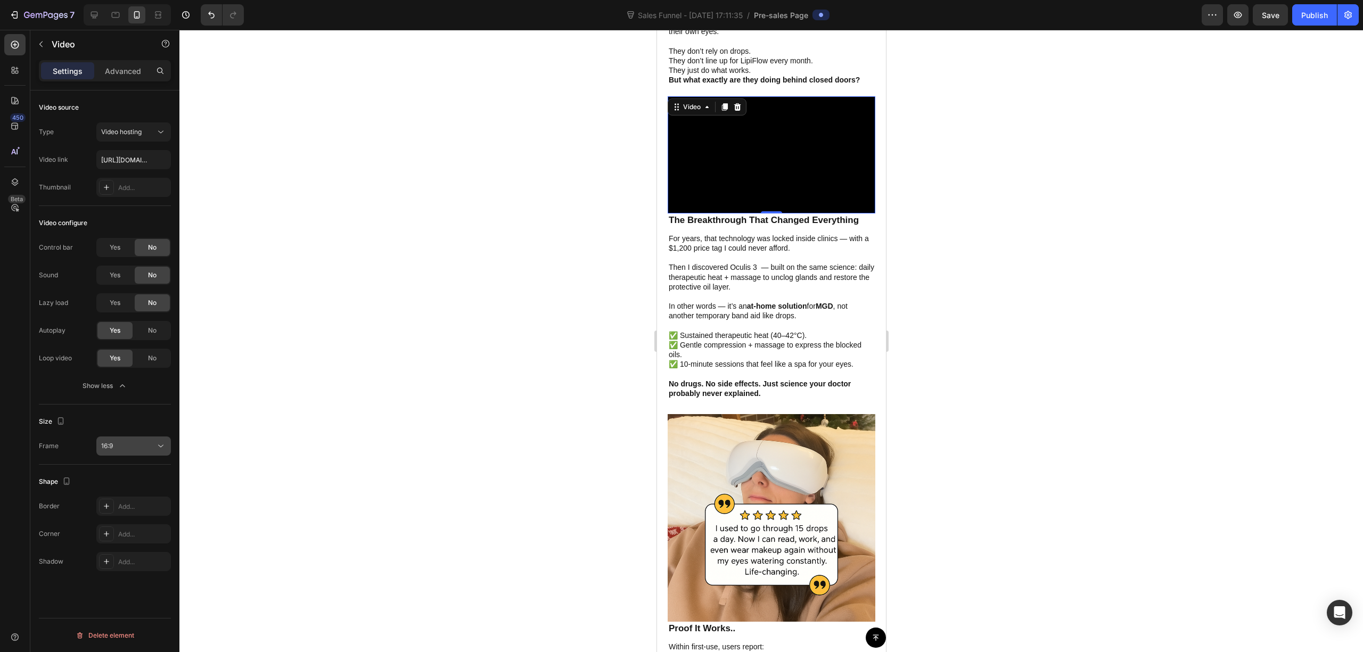
click at [137, 446] on div "16:9" at bounding box center [128, 447] width 54 height 10
click at [135, 484] on div "Square" at bounding box center [120, 494] width 83 height 20
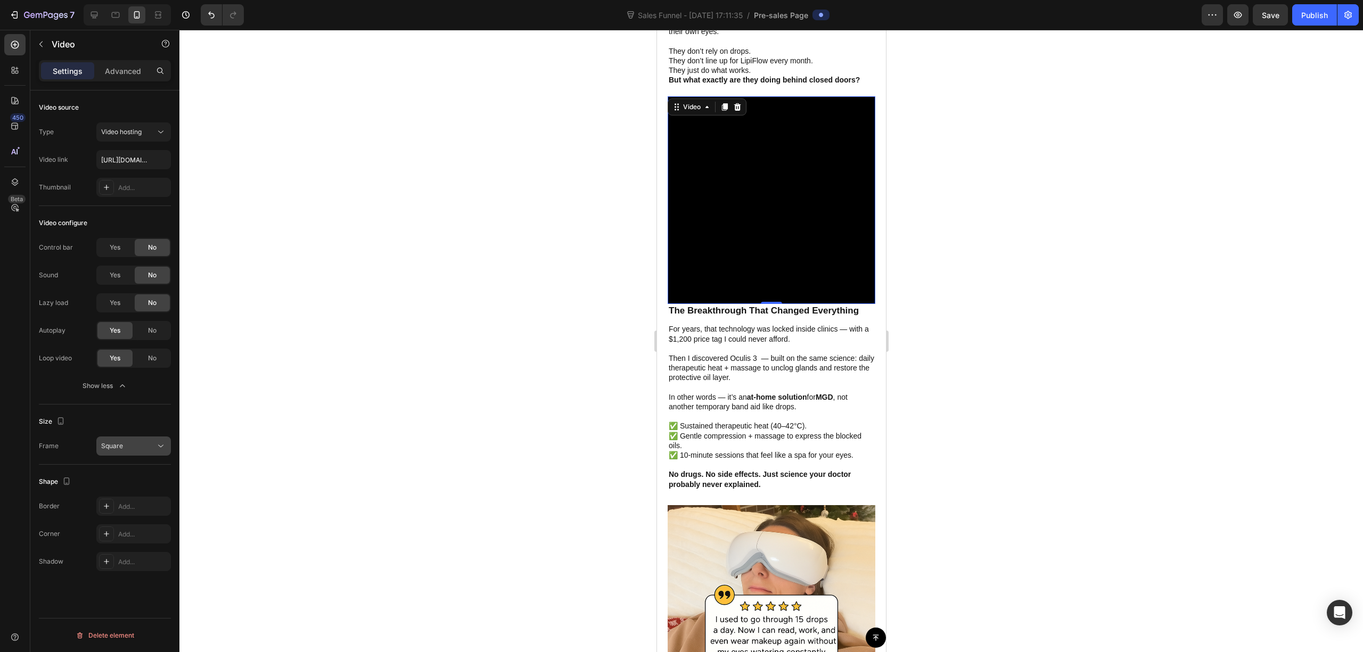
click at [145, 450] on div "Square" at bounding box center [128, 447] width 54 height 10
click at [128, 536] on p "16:9" at bounding box center [129, 535] width 56 height 10
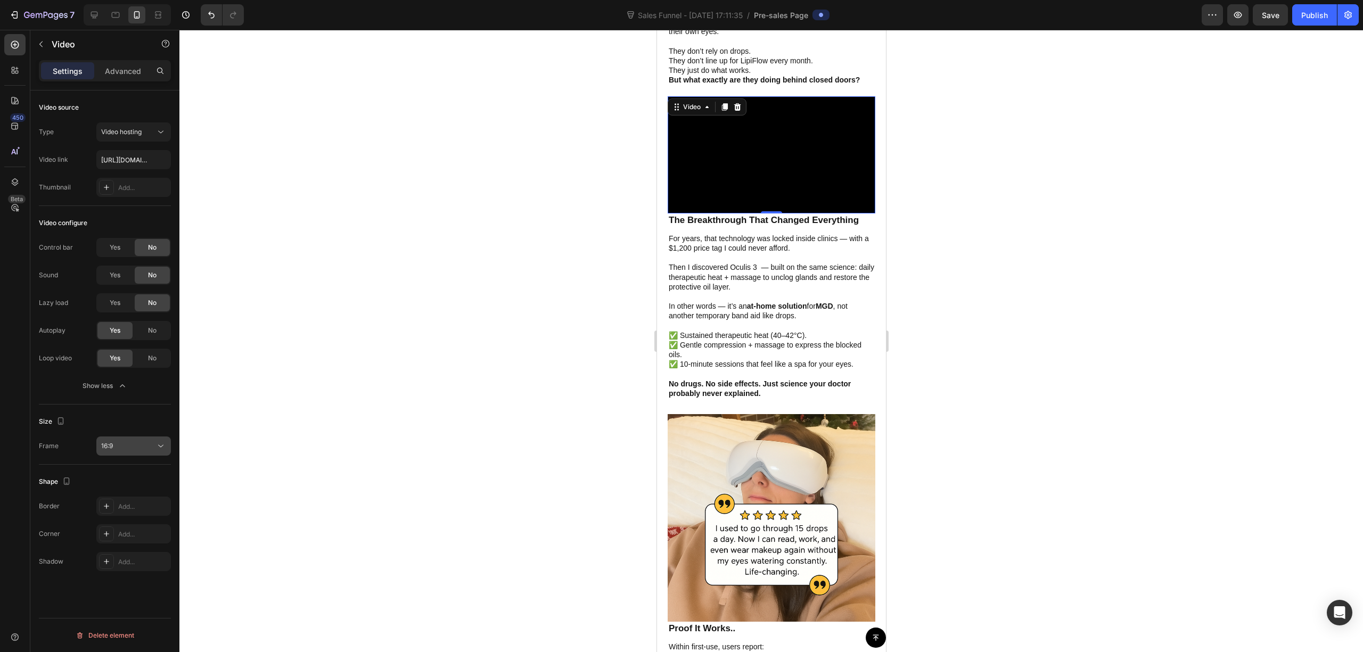
click at [141, 450] on div "16:9" at bounding box center [128, 447] width 54 height 10
click at [120, 565] on div "21:9" at bounding box center [120, 575] width 83 height 20
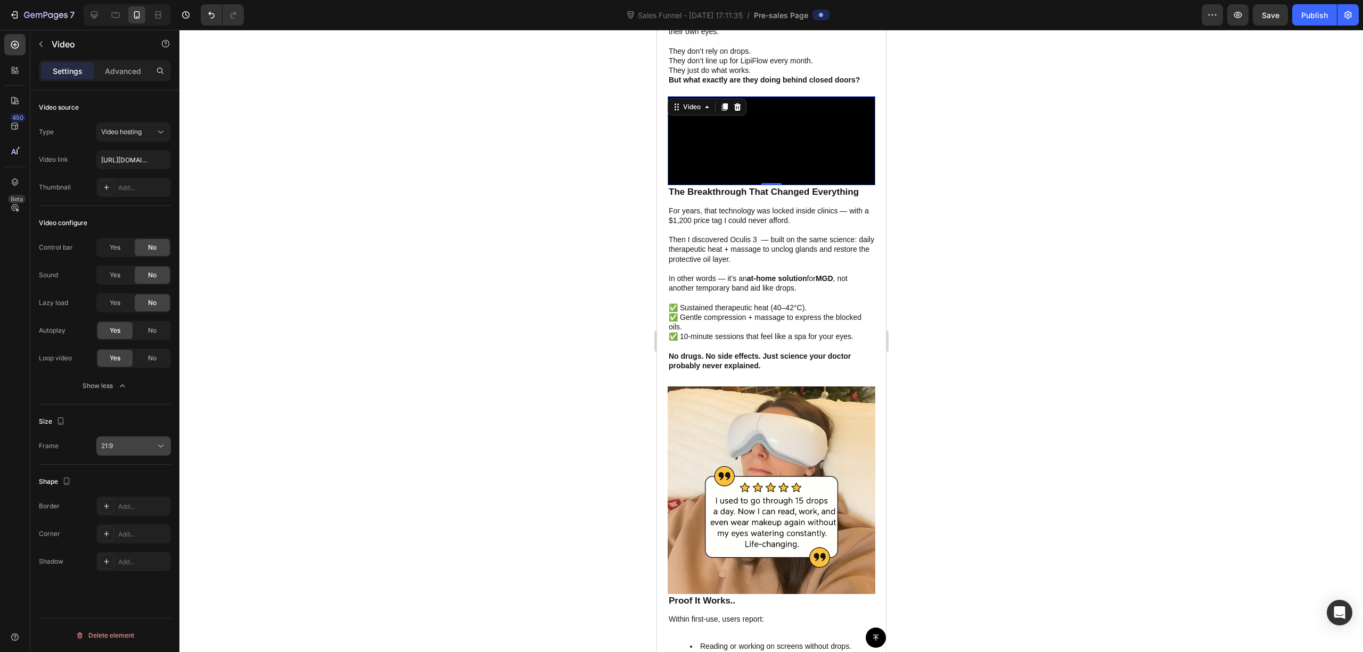
click at [130, 442] on div "21:9" at bounding box center [128, 447] width 54 height 10
click at [117, 519] on p "4:3" at bounding box center [129, 515] width 56 height 10
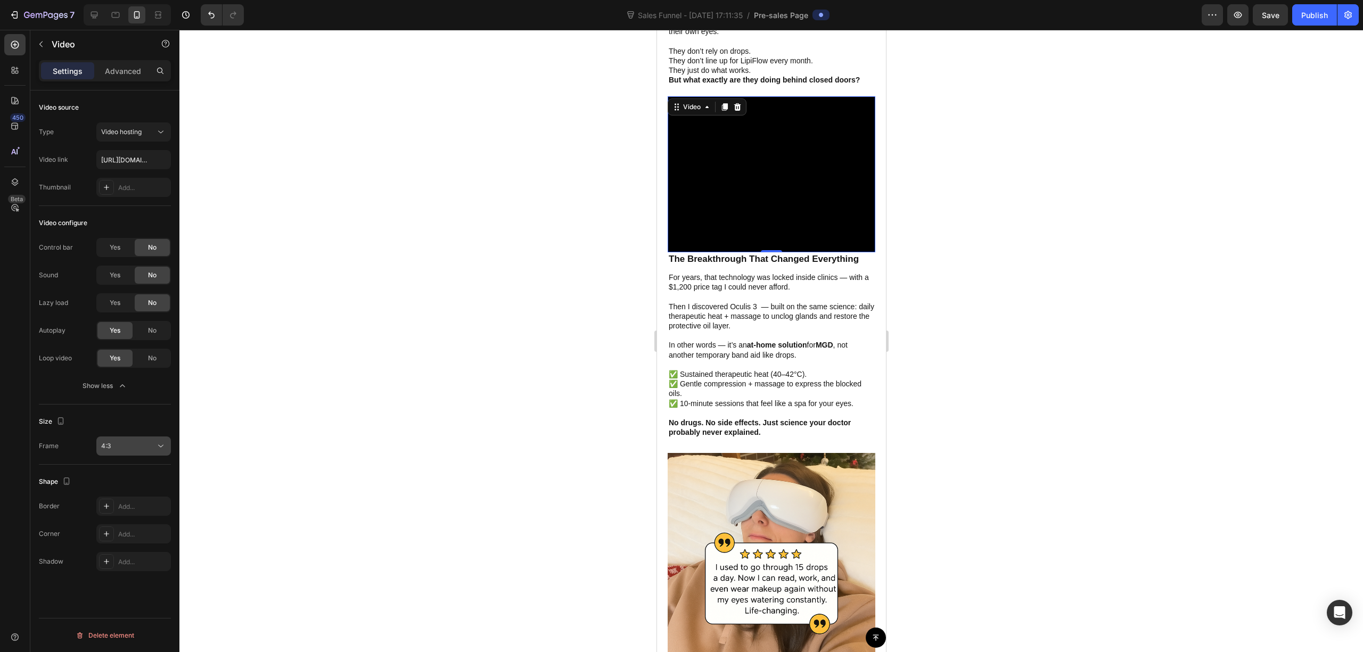
click at [142, 451] on div "4:3" at bounding box center [128, 447] width 54 height 10
click at [128, 497] on p "3:2" at bounding box center [129, 494] width 56 height 10
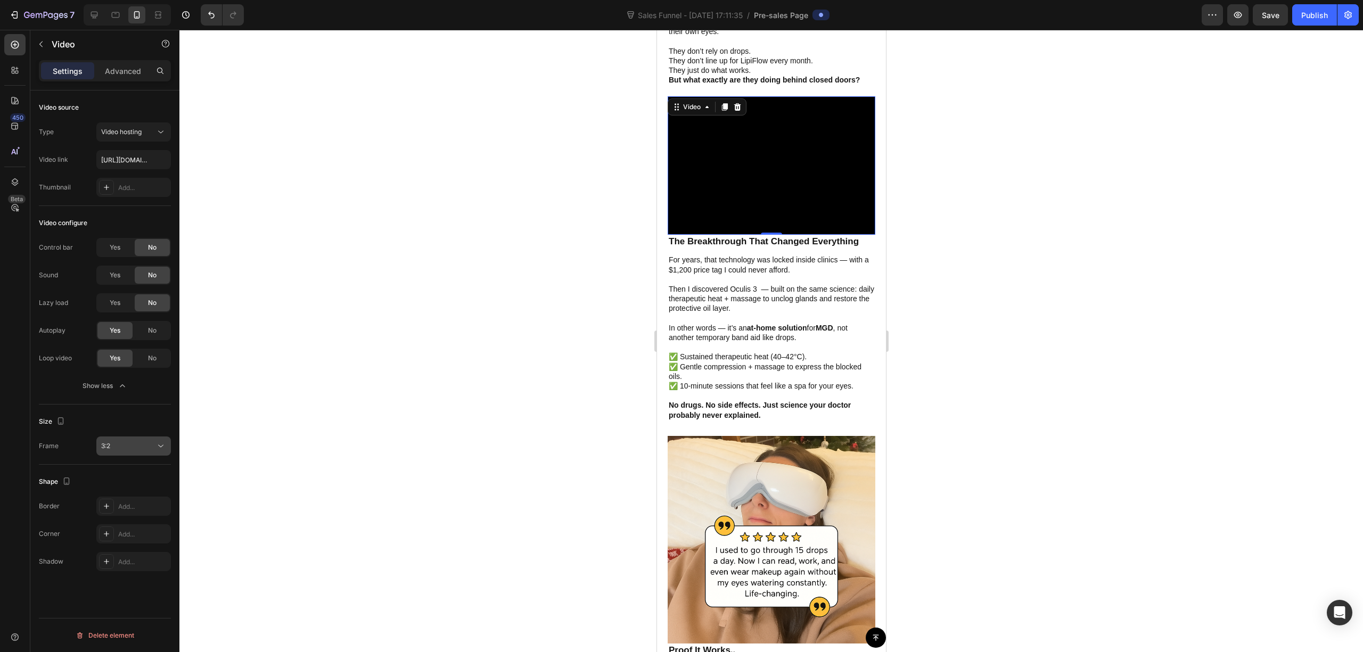
click at [134, 450] on div "3:2" at bounding box center [128, 447] width 54 height 10
click at [125, 472] on p "Square" at bounding box center [129, 474] width 56 height 10
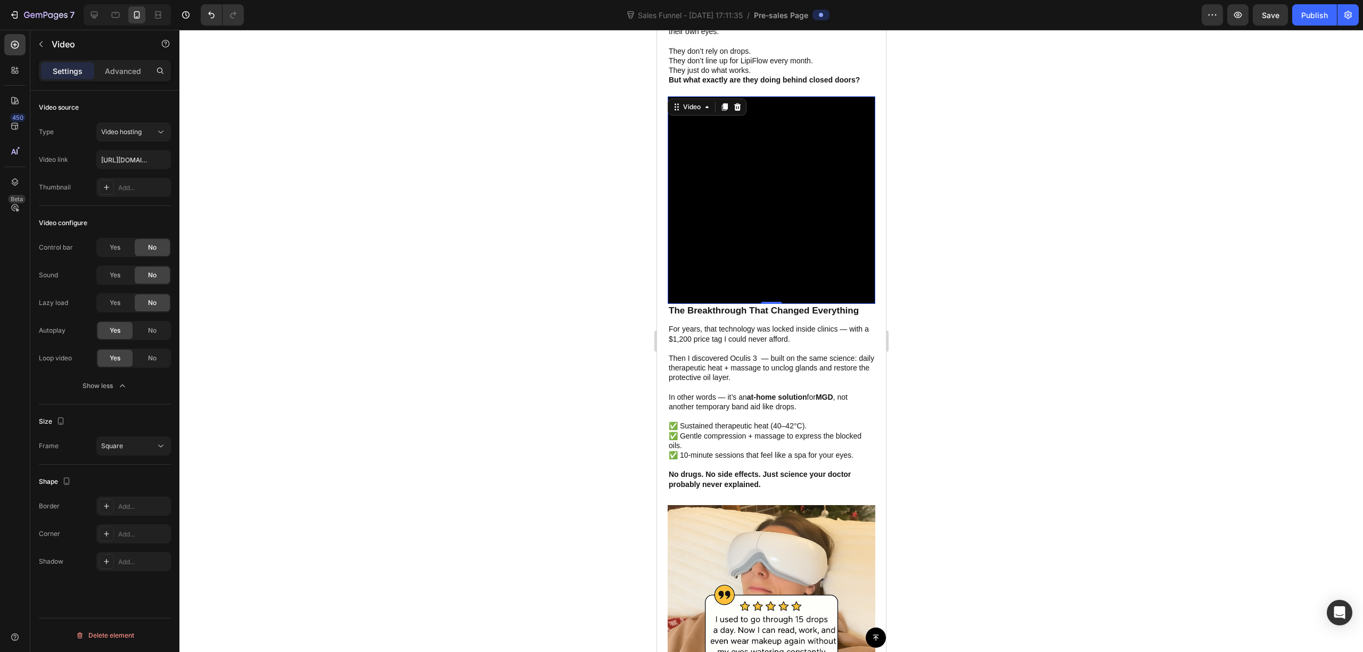
drag, startPoint x: 459, startPoint y: 328, endPoint x: 625, endPoint y: 337, distance: 165.9
click at [459, 328] on div at bounding box center [771, 341] width 1184 height 623
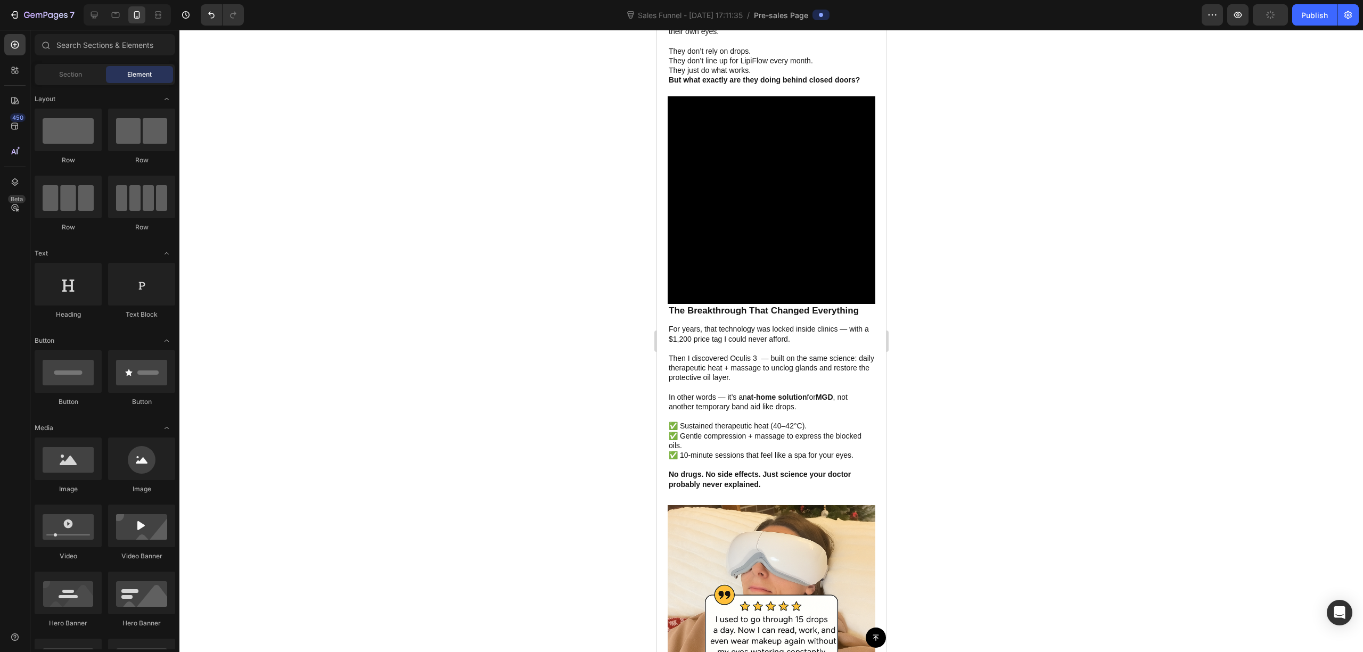
click at [1013, 361] on div at bounding box center [771, 341] width 1184 height 623
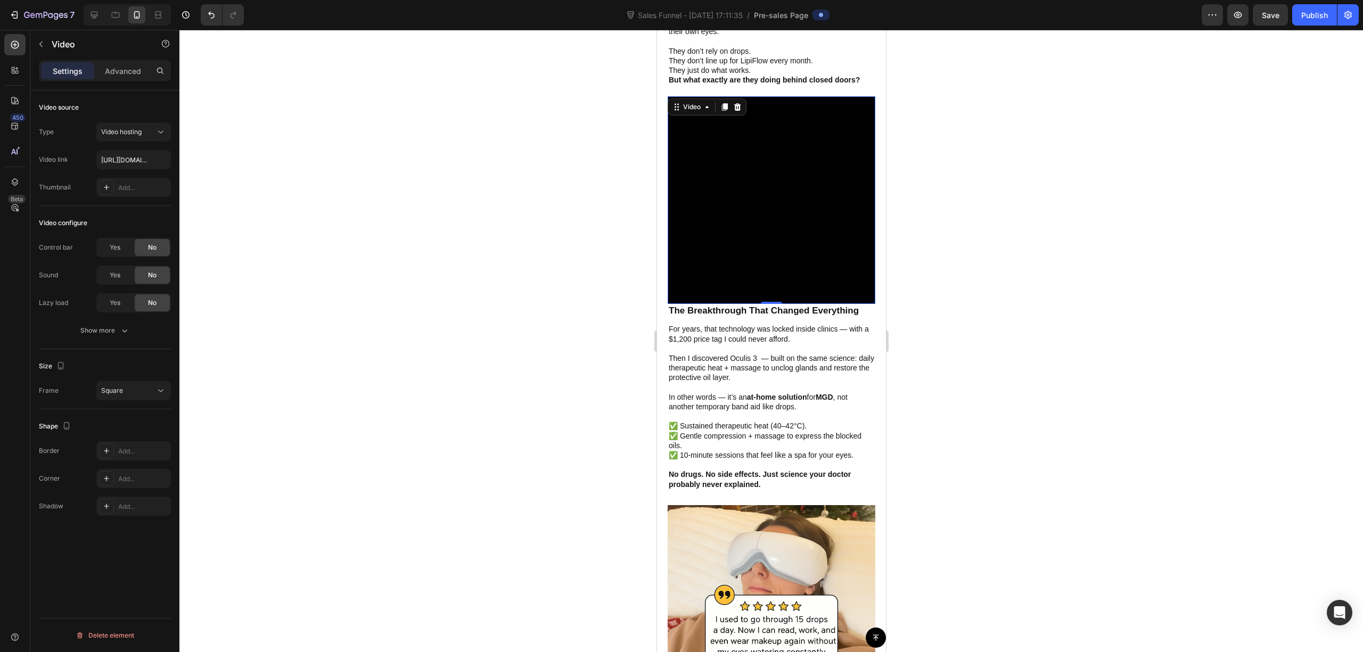
click at [773, 304] on video at bounding box center [771, 200] width 208 height 208
click at [128, 157] on input "[URL][DOMAIN_NAME]" at bounding box center [133, 159] width 75 height 19
paste input "6901a2eccf774914a6334bdbc58f7acb"
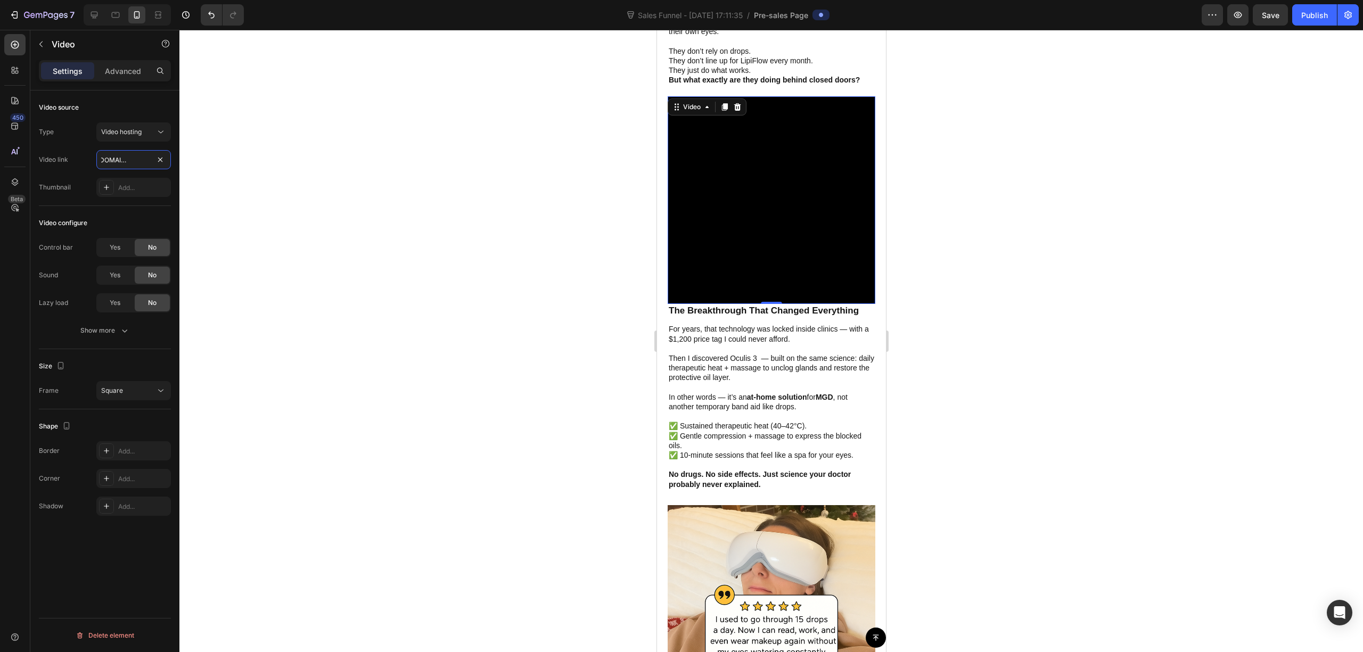
type input "[URL][DOMAIN_NAME]"
click at [378, 216] on div at bounding box center [771, 341] width 1184 height 623
